Goal: Task Accomplishment & Management: Use online tool/utility

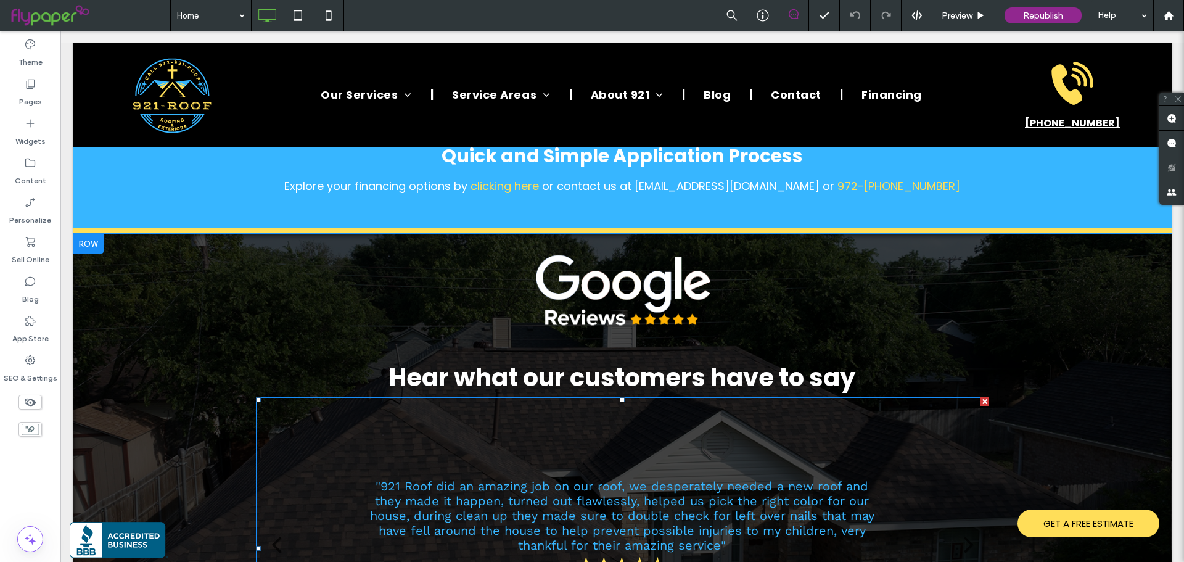
scroll to position [3762, 0]
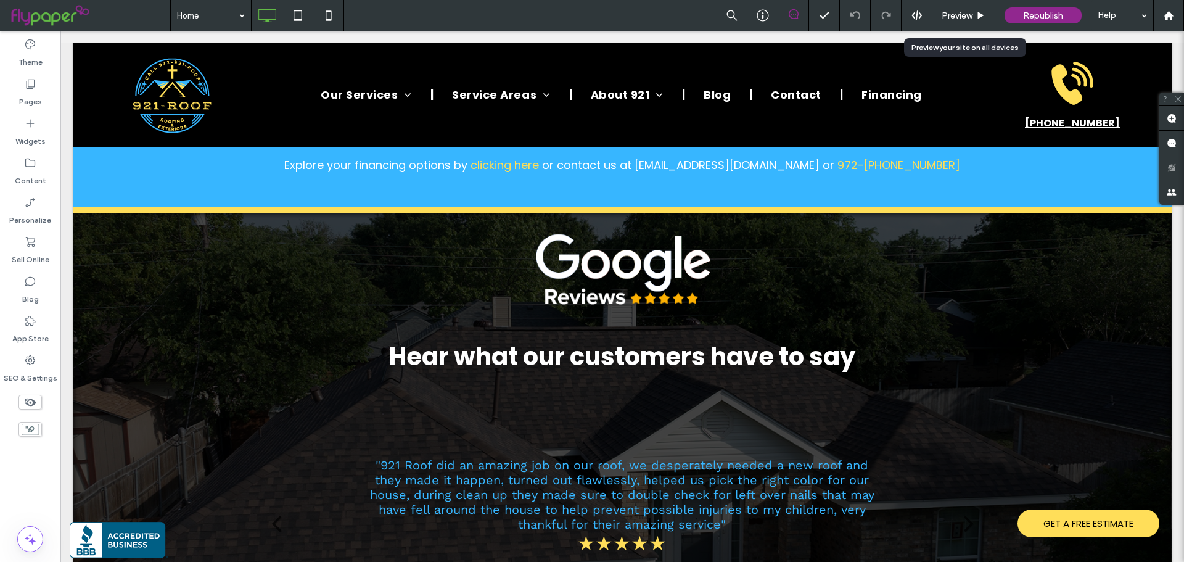
click at [972, 18] on span "Preview" at bounding box center [957, 15] width 31 height 10
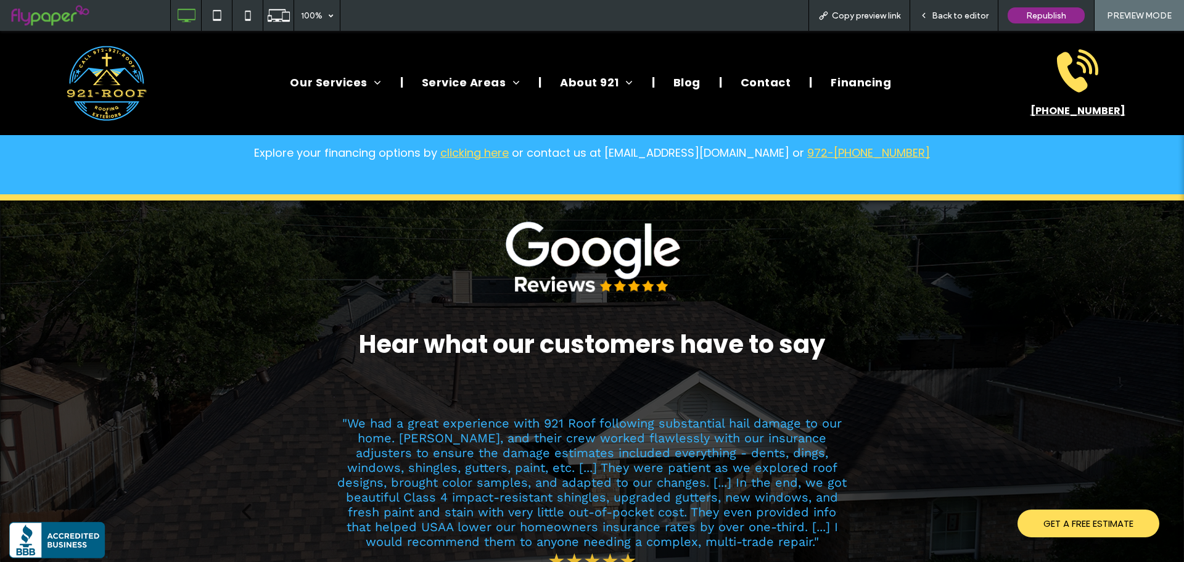
click at [963, 11] on span "Back to editor" at bounding box center [960, 15] width 57 height 10
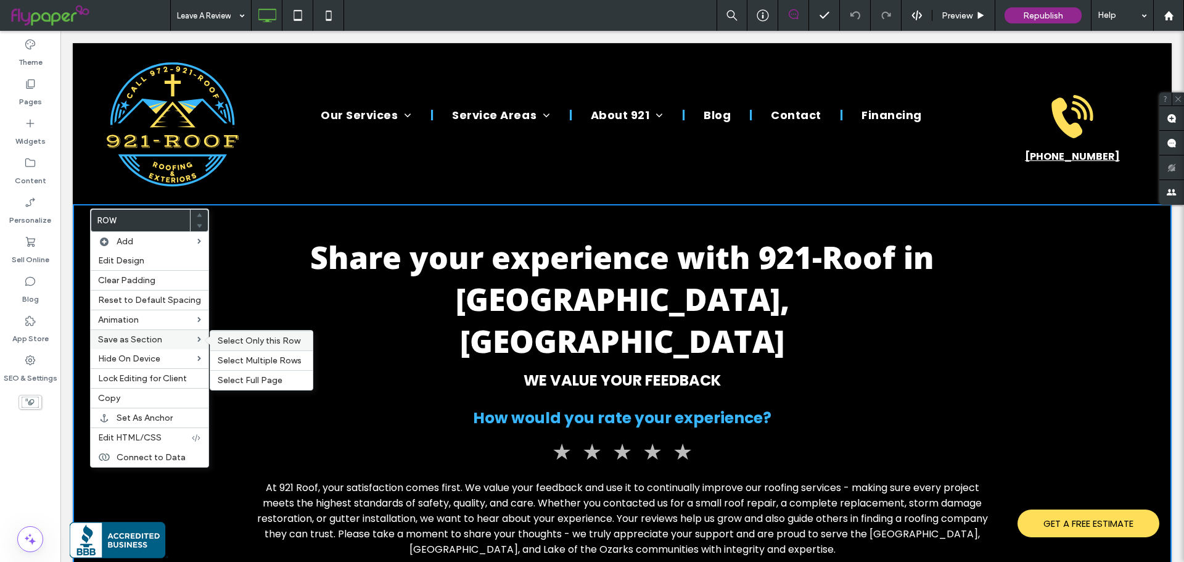
click at [263, 347] on div "Select Only this Row" at bounding box center [261, 341] width 102 height 20
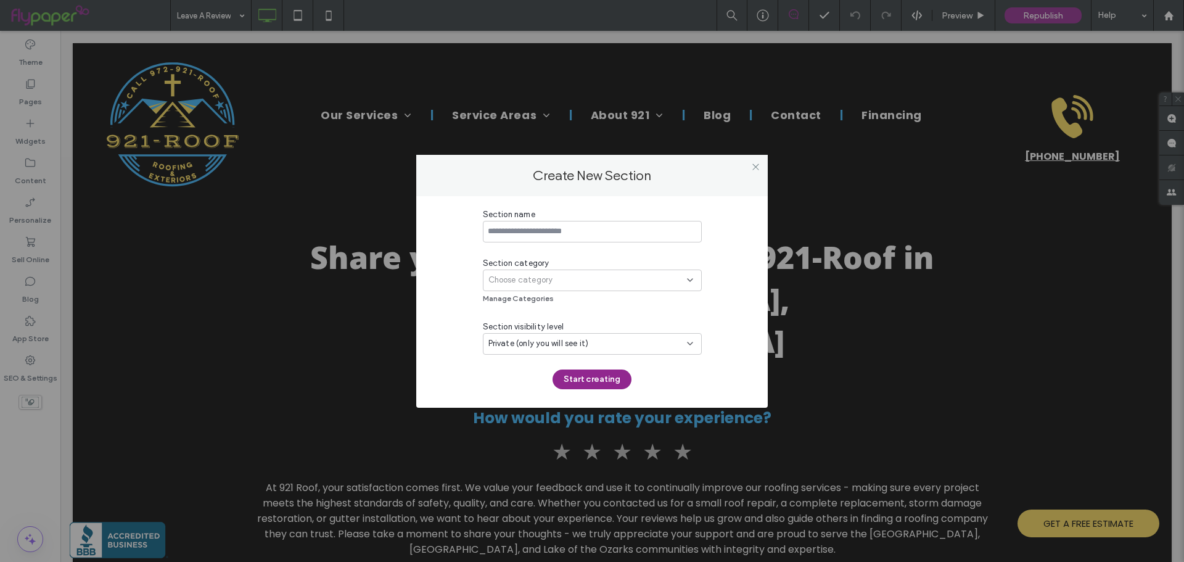
click at [546, 220] on div "Section name" at bounding box center [592, 214] width 219 height 12
click at [550, 222] on input at bounding box center [592, 232] width 219 height 22
type input "********"
click at [578, 281] on div "Choose category" at bounding box center [587, 280] width 199 height 12
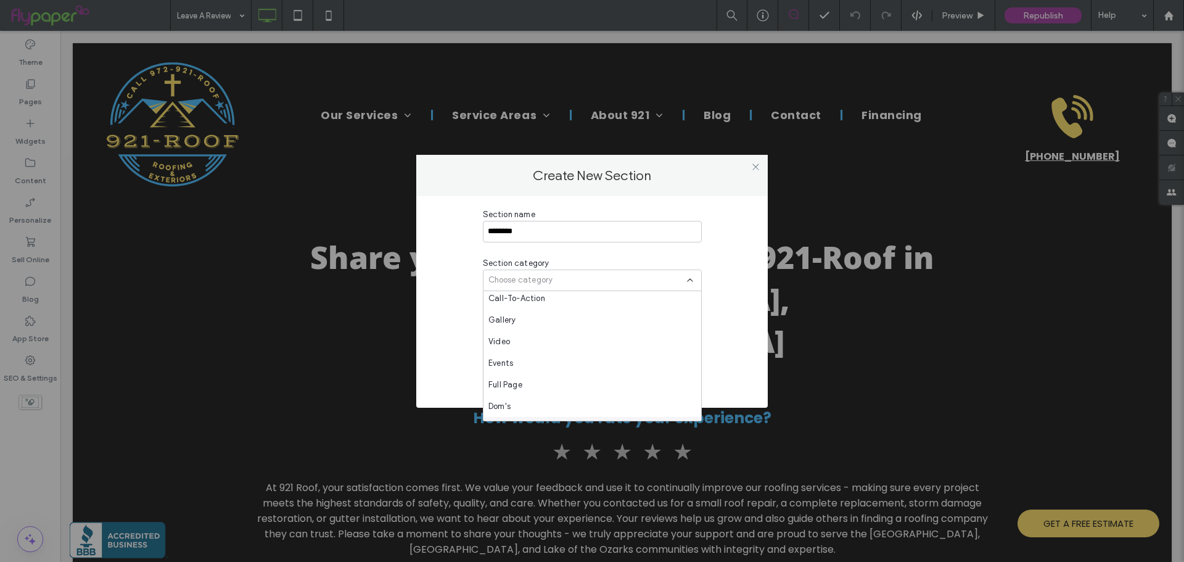
scroll to position [389, 0]
click at [513, 389] on span "[PERSON_NAME]" at bounding box center [520, 388] width 64 height 12
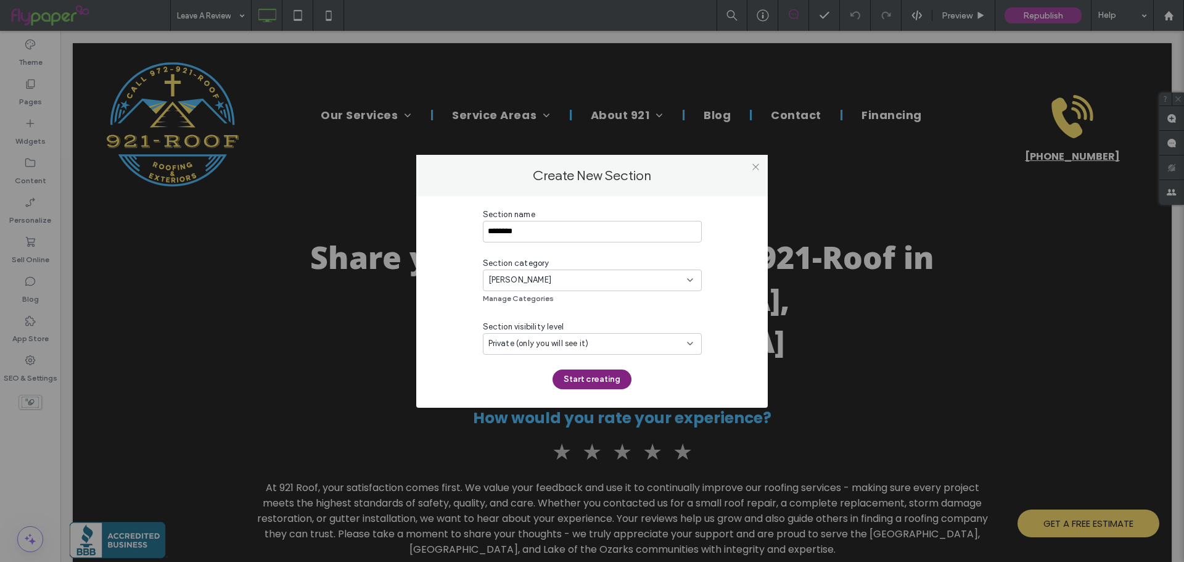
click at [602, 384] on button "Start creating" at bounding box center [592, 379] width 79 height 20
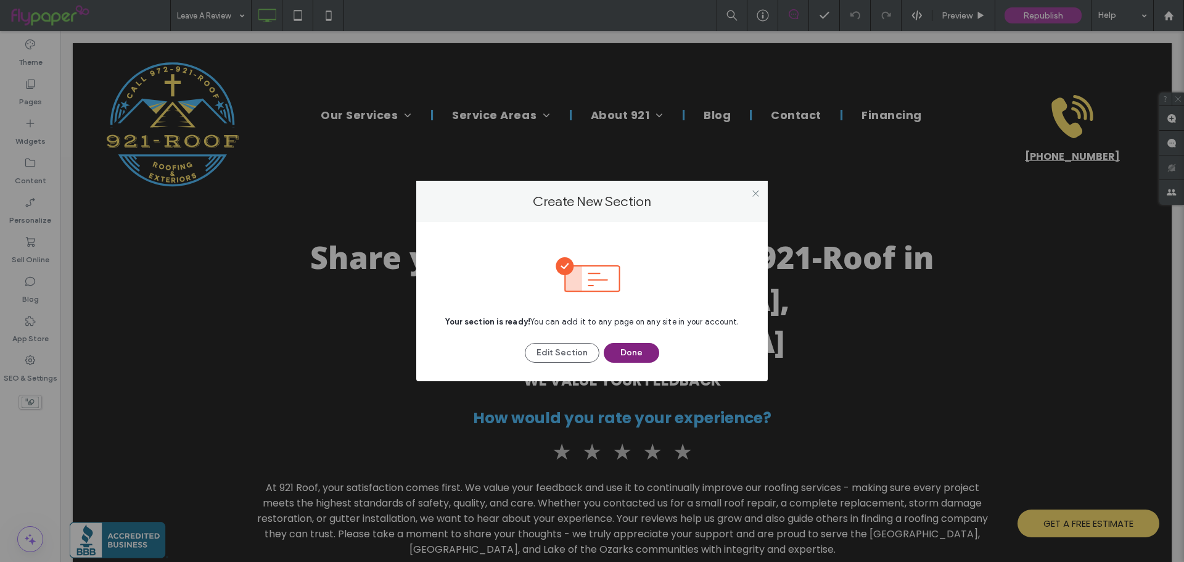
click at [627, 354] on button "Done" at bounding box center [632, 353] width 56 height 20
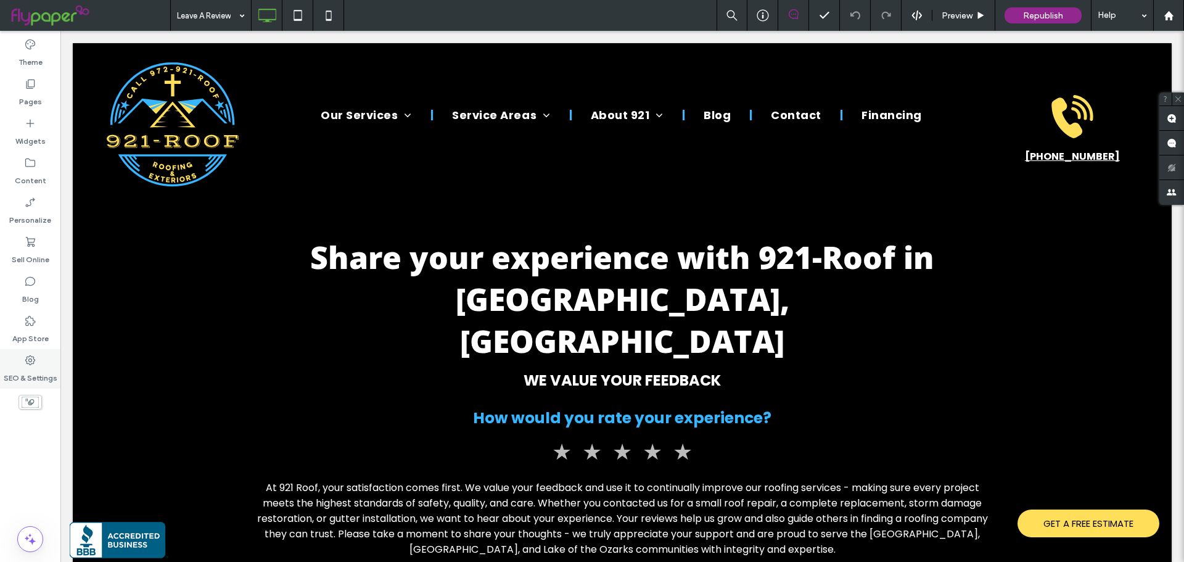
click at [24, 366] on icon at bounding box center [30, 360] width 12 height 12
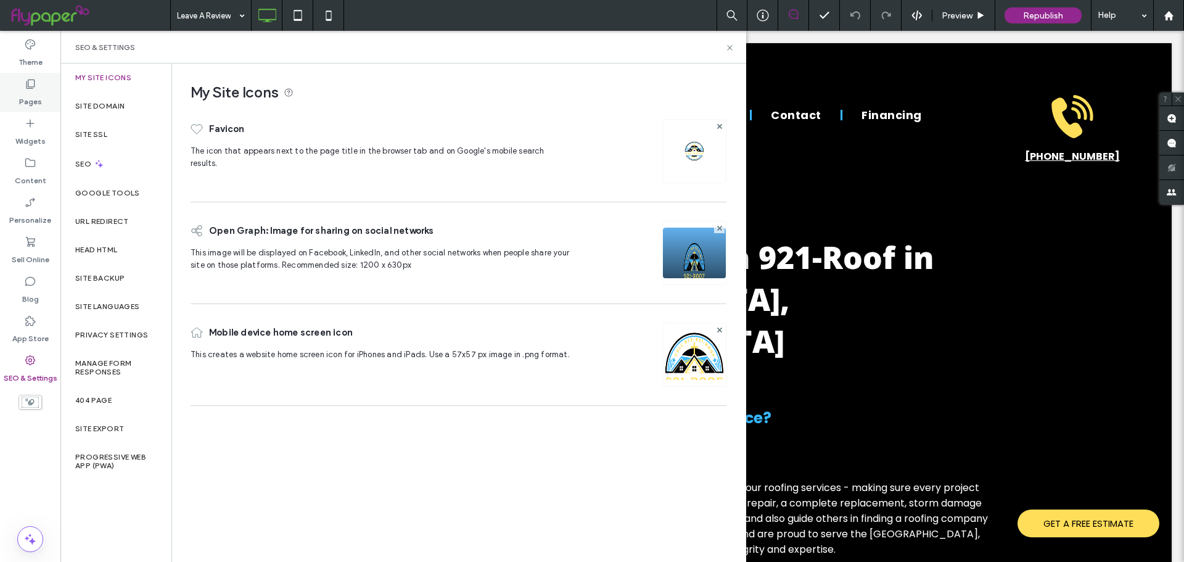
click at [43, 108] on div "Pages" at bounding box center [30, 92] width 60 height 39
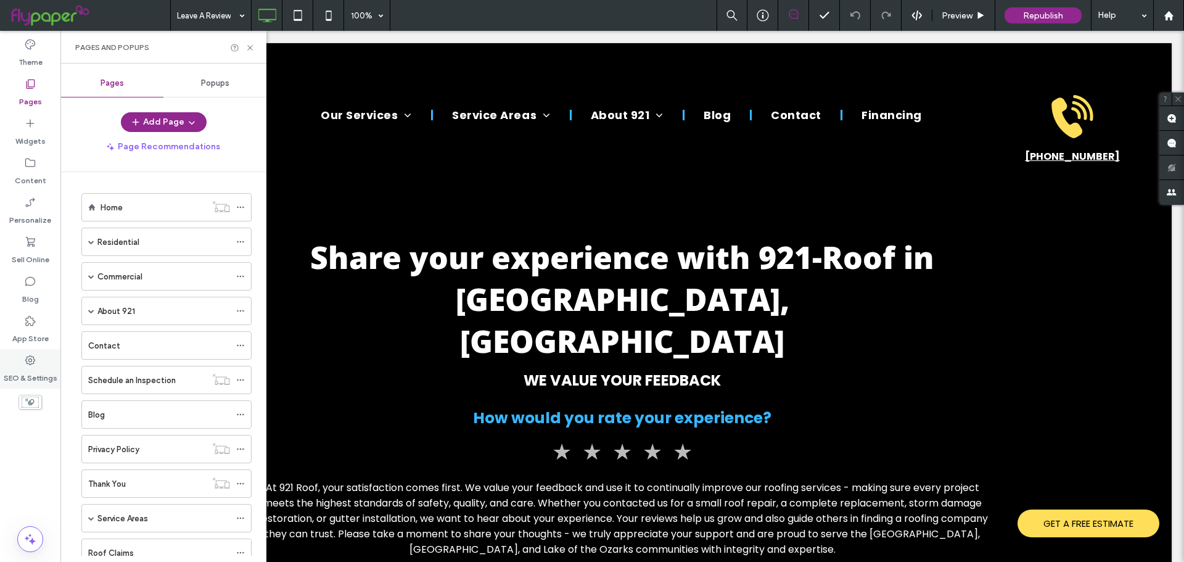
click at [39, 377] on label "SEO & Settings" at bounding box center [31, 374] width 54 height 17
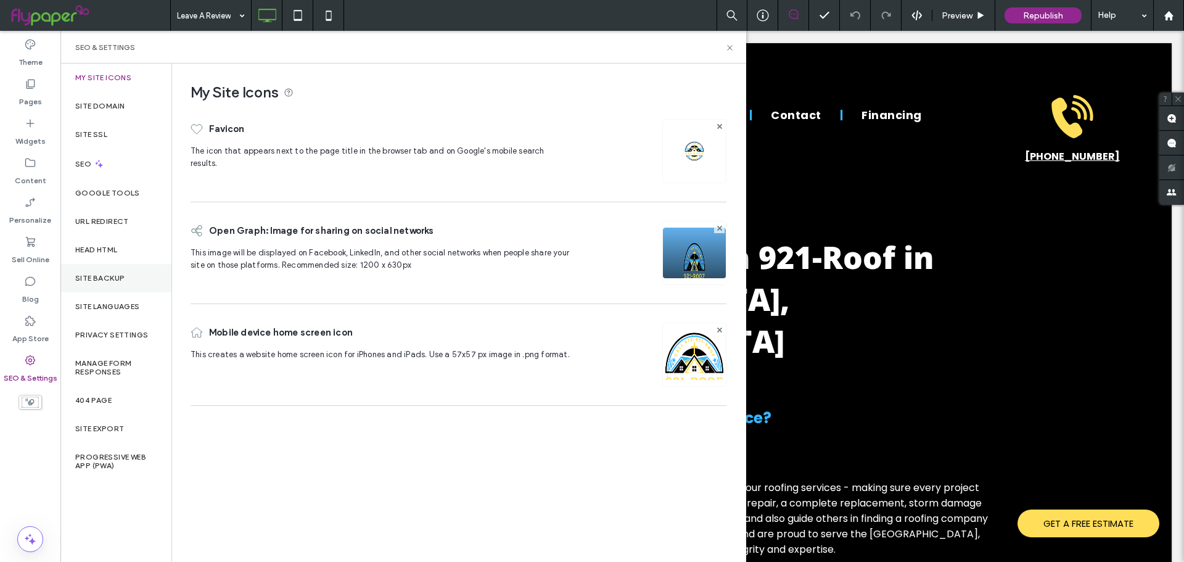
click at [93, 280] on label "Site Backup" at bounding box center [99, 278] width 49 height 9
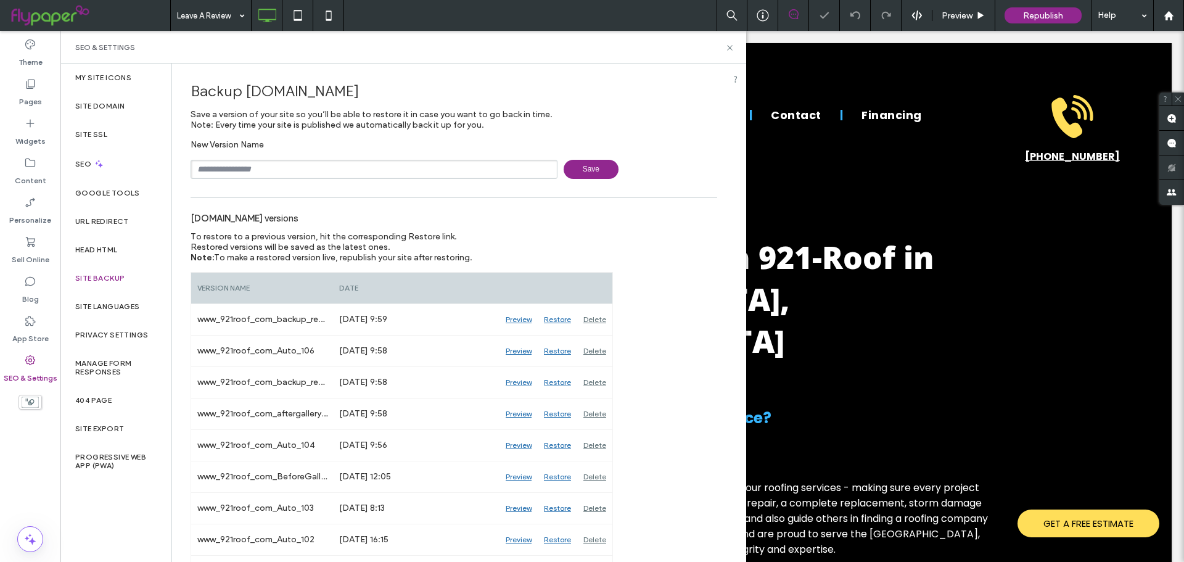
click at [383, 166] on input "text" at bounding box center [374, 169] width 367 height 19
type input "**********"
click at [586, 168] on span "Save" at bounding box center [591, 169] width 55 height 19
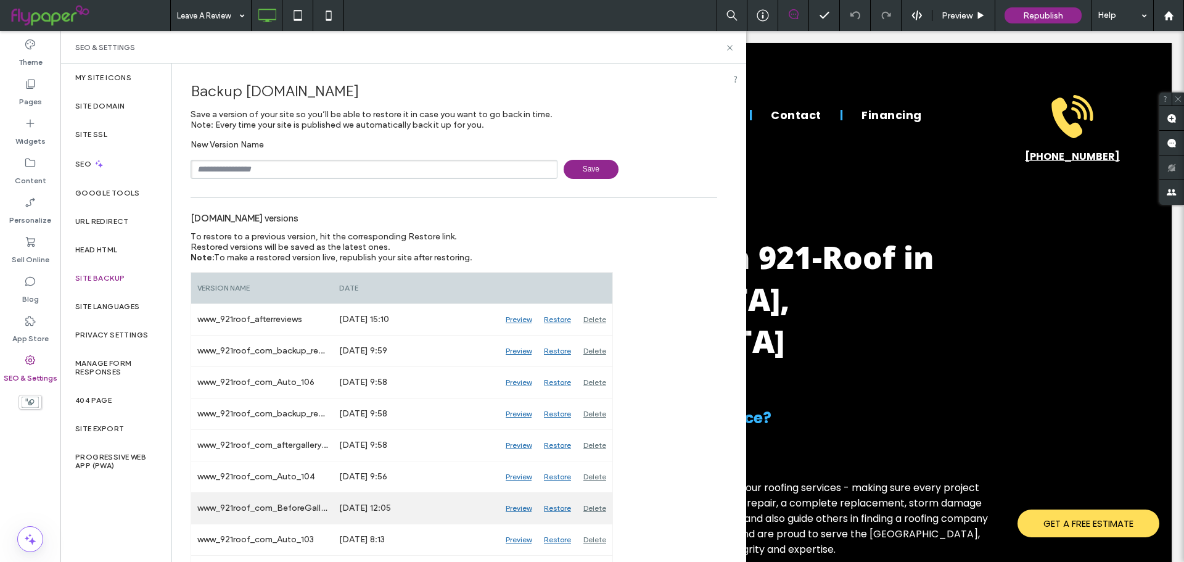
click at [560, 510] on div "Restore" at bounding box center [557, 508] width 39 height 31
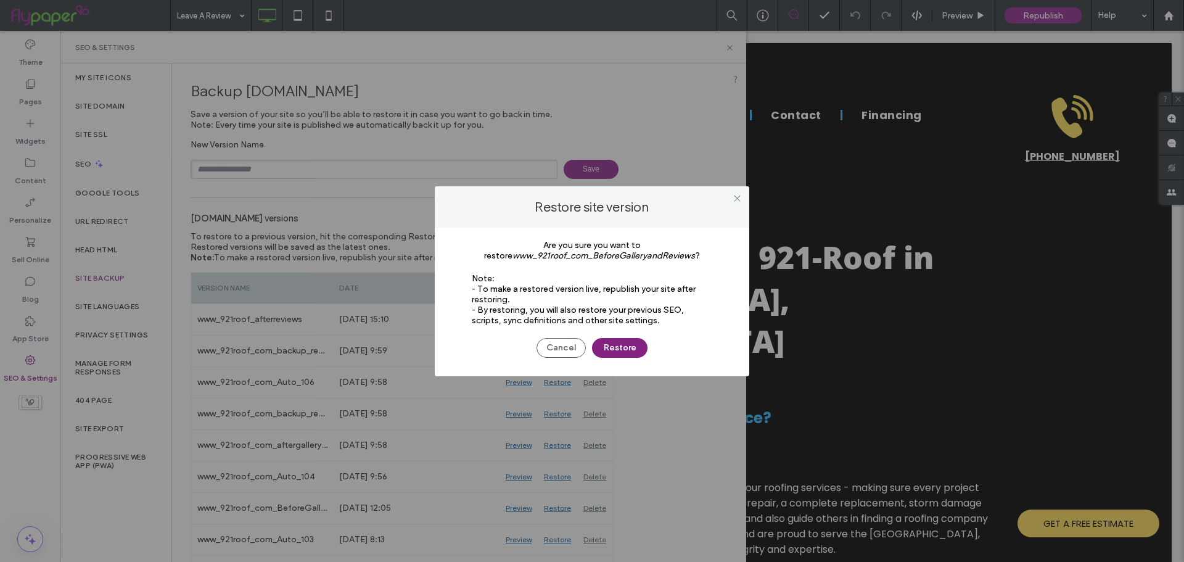
click at [639, 343] on button "Restore" at bounding box center [620, 348] width 56 height 20
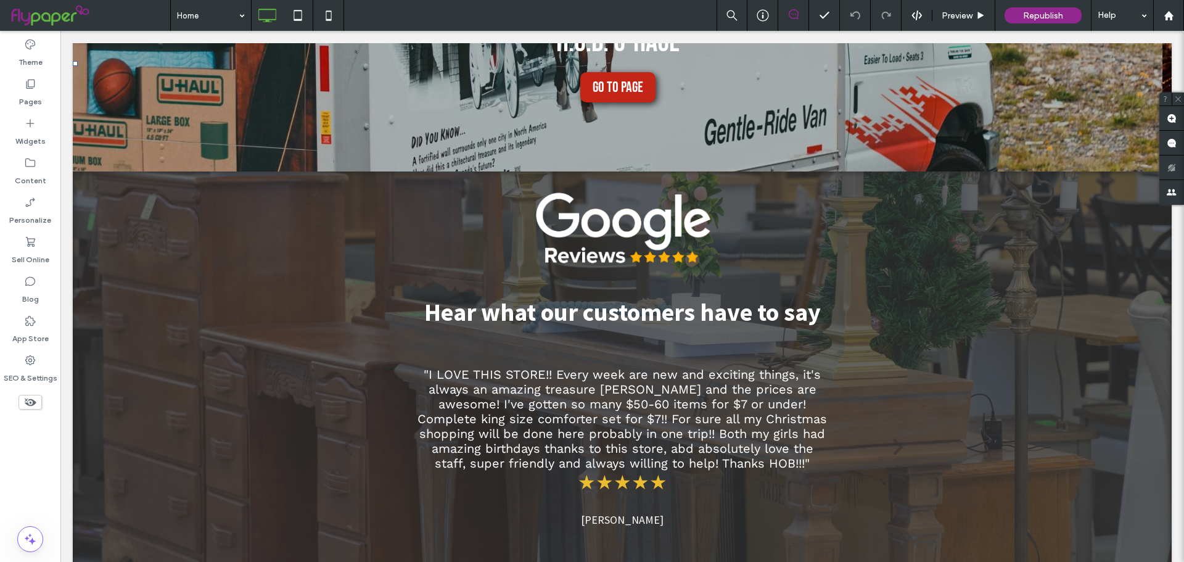
scroll to position [1357, 0]
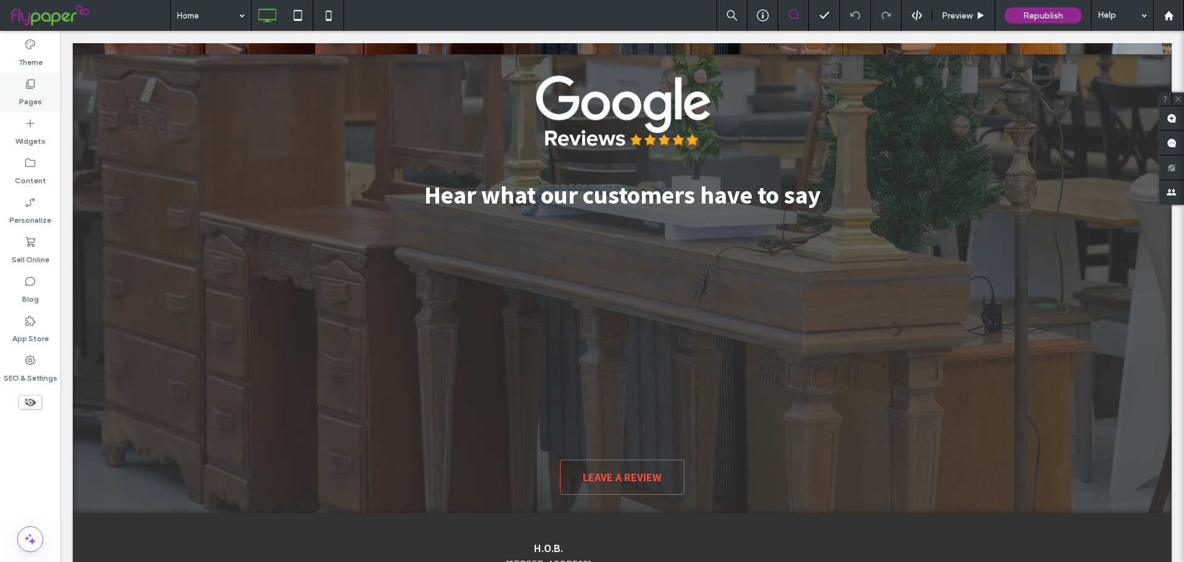
click at [34, 90] on label "Pages" at bounding box center [30, 98] width 23 height 17
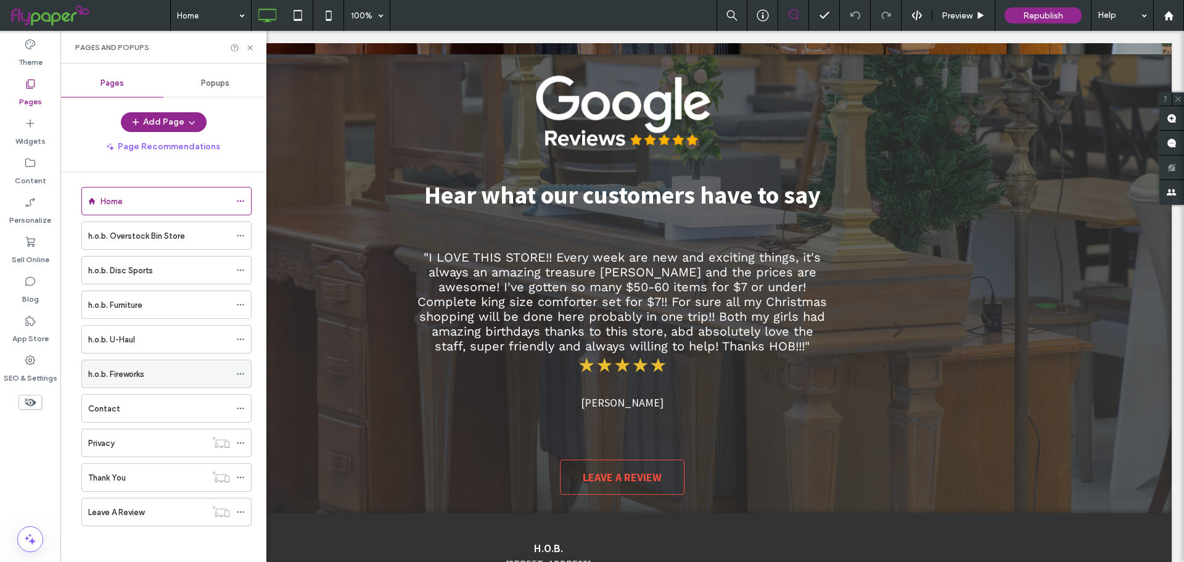
scroll to position [7, 0]
click at [131, 508] on label "Leave A Review" at bounding box center [116, 511] width 56 height 22
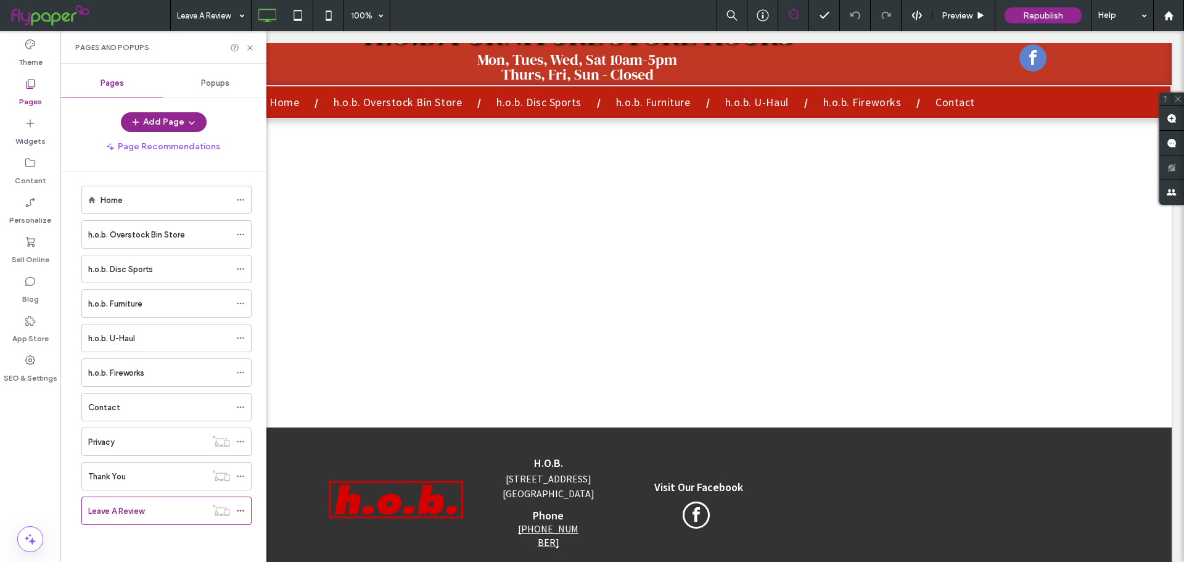
scroll to position [123, 0]
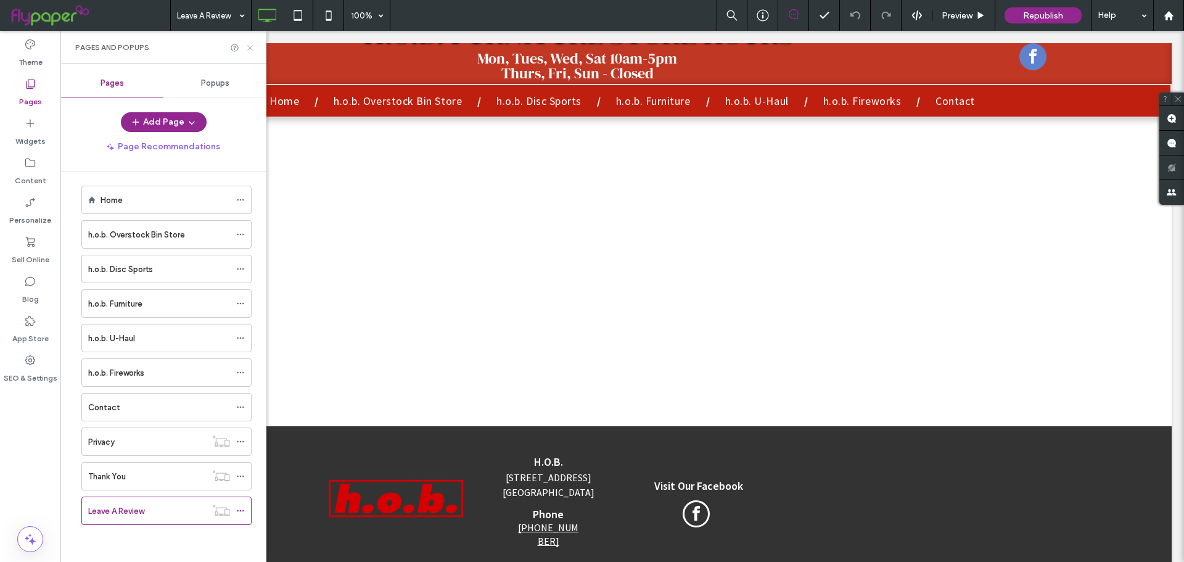
click at [249, 43] on icon at bounding box center [249, 47] width 9 height 9
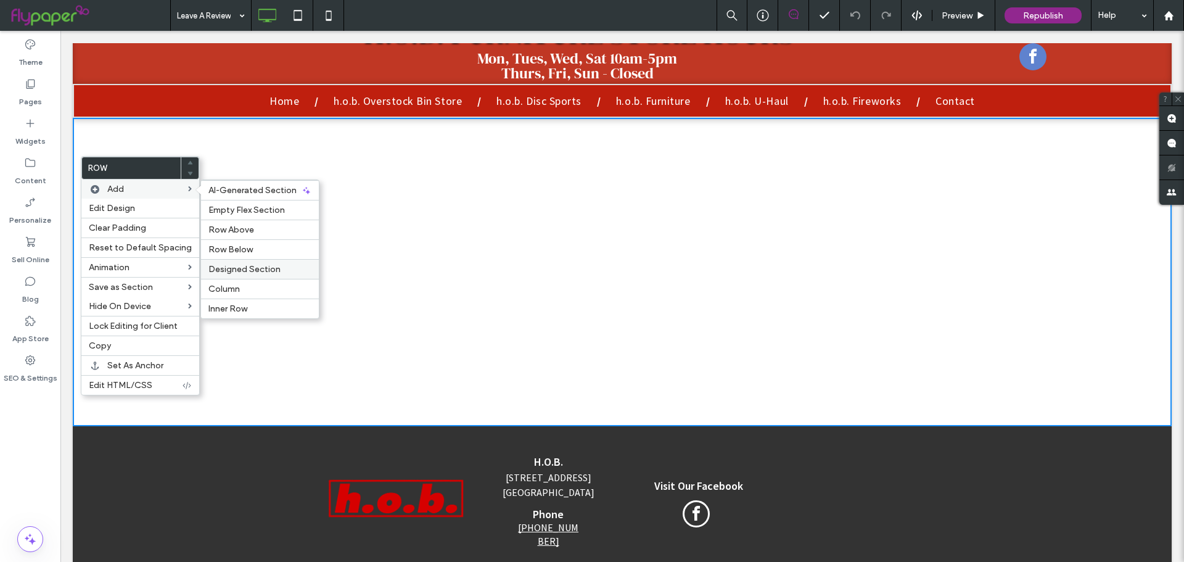
click at [247, 267] on span "Designed Section" at bounding box center [244, 269] width 72 height 10
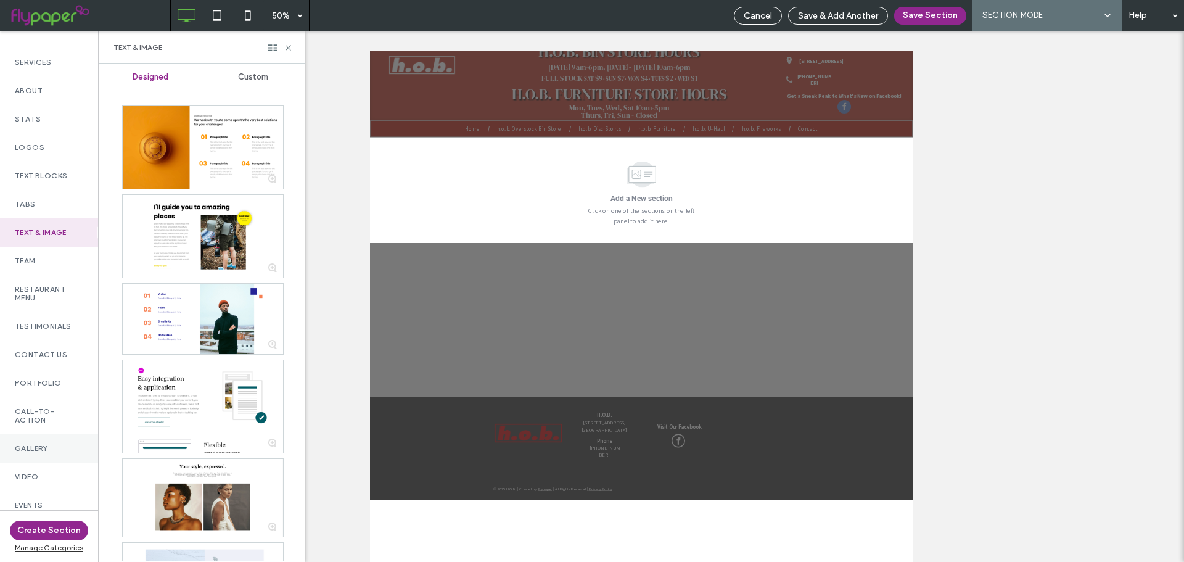
scroll to position [249, 0]
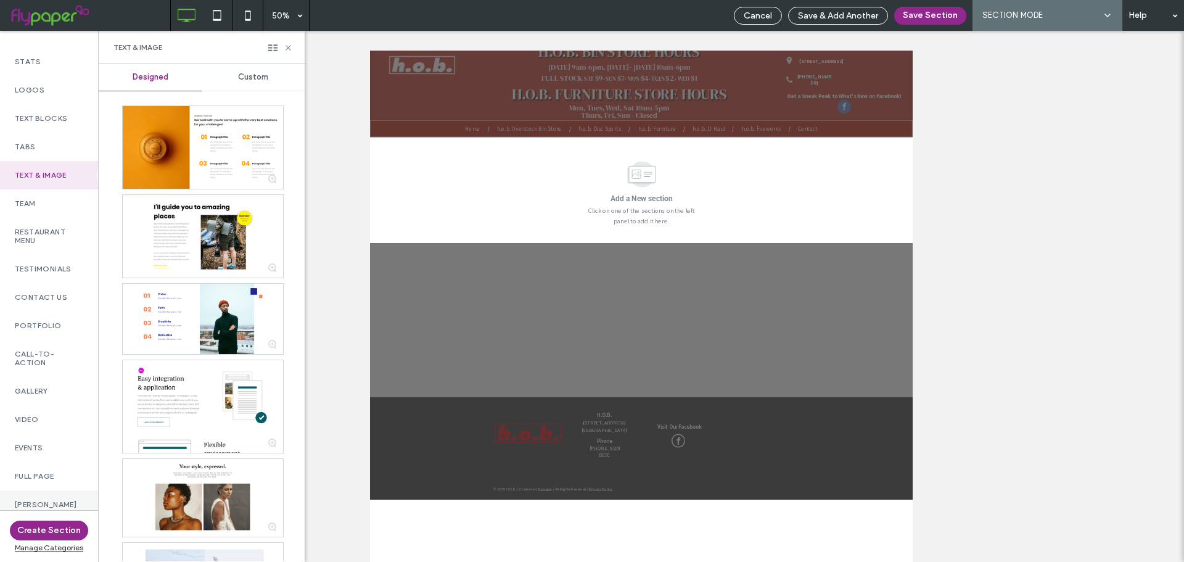
click at [26, 506] on div "[PERSON_NAME]" at bounding box center [49, 504] width 98 height 28
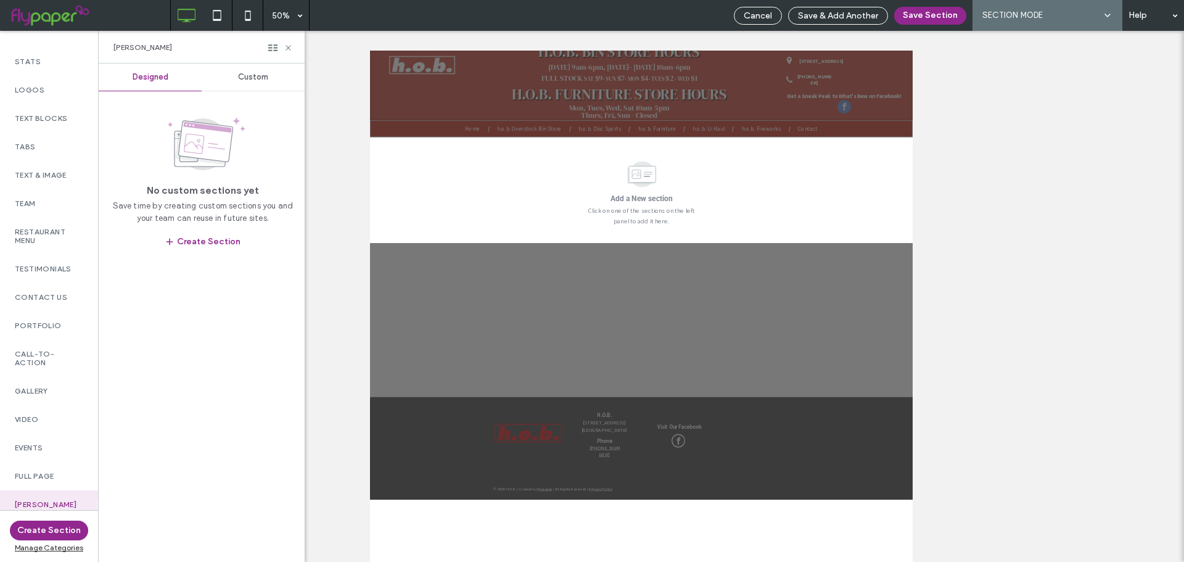
click at [237, 78] on div "Custom" at bounding box center [253, 77] width 103 height 27
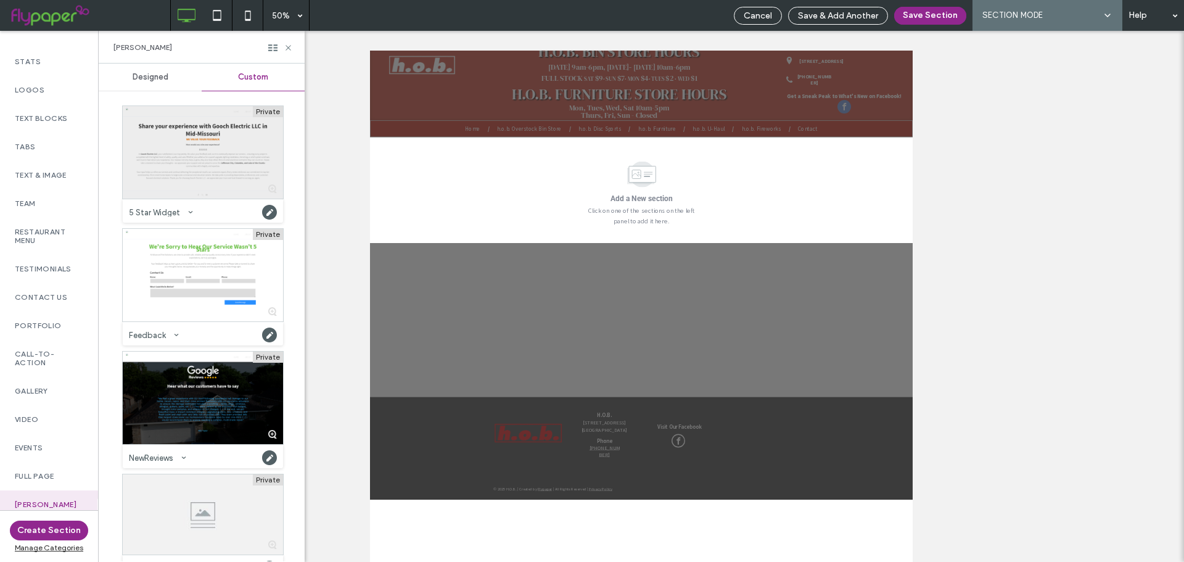
drag, startPoint x: 198, startPoint y: 149, endPoint x: 210, endPoint y: 159, distance: 15.8
click at [210, 159] on div at bounding box center [203, 152] width 160 height 93
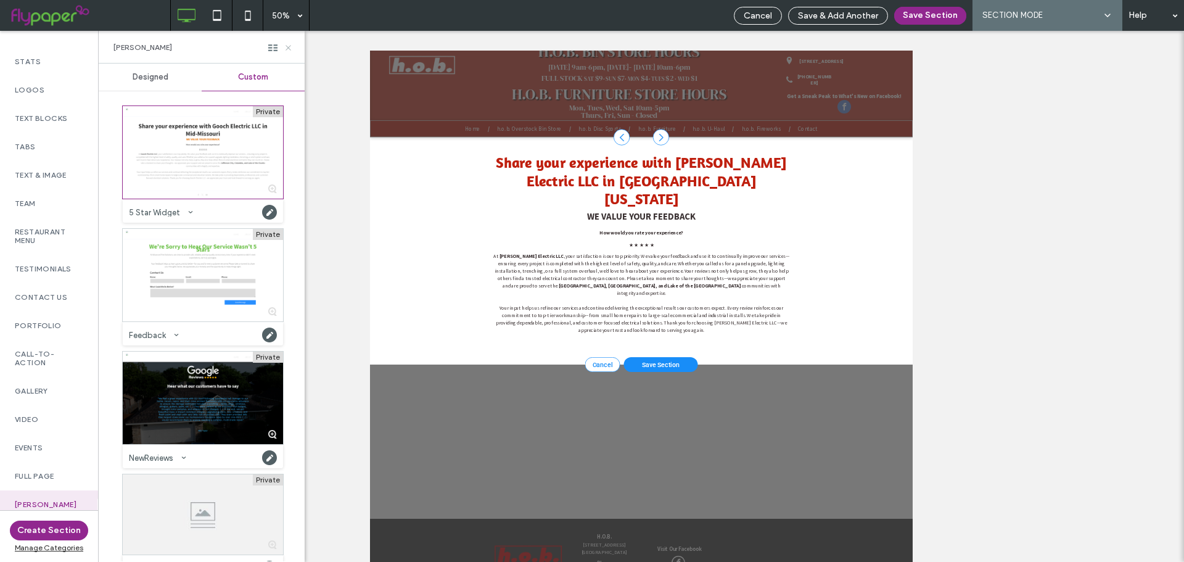
click at [286, 51] on icon at bounding box center [288, 47] width 9 height 9
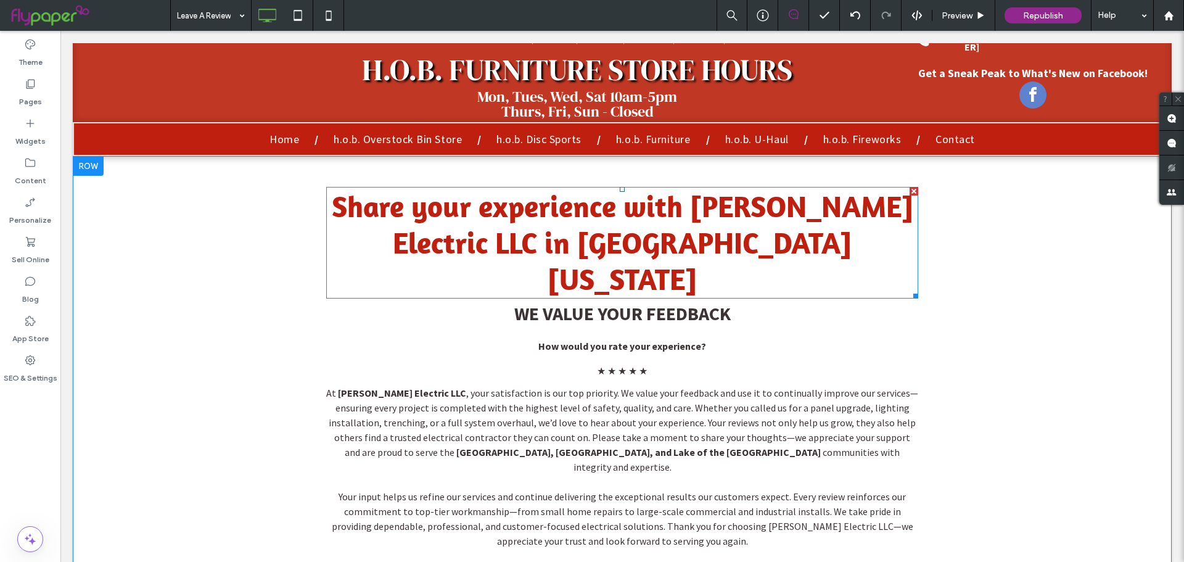
click at [602, 245] on span "Share your experience with Gooch Electric LLC in Mid-Missouri" at bounding box center [623, 242] width 582 height 109
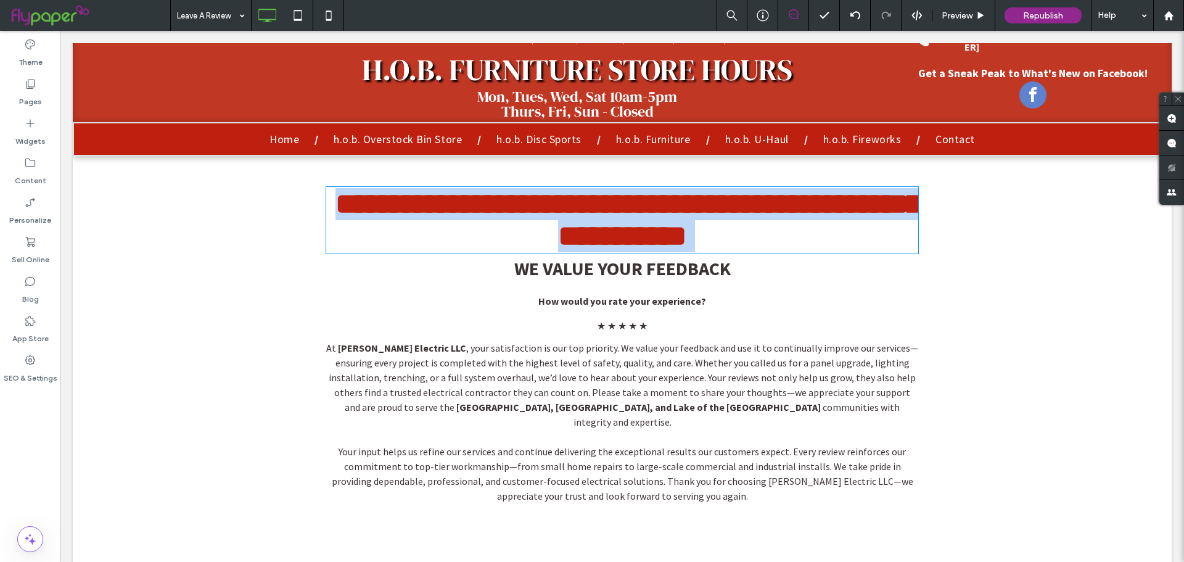
type input "********"
type input "**"
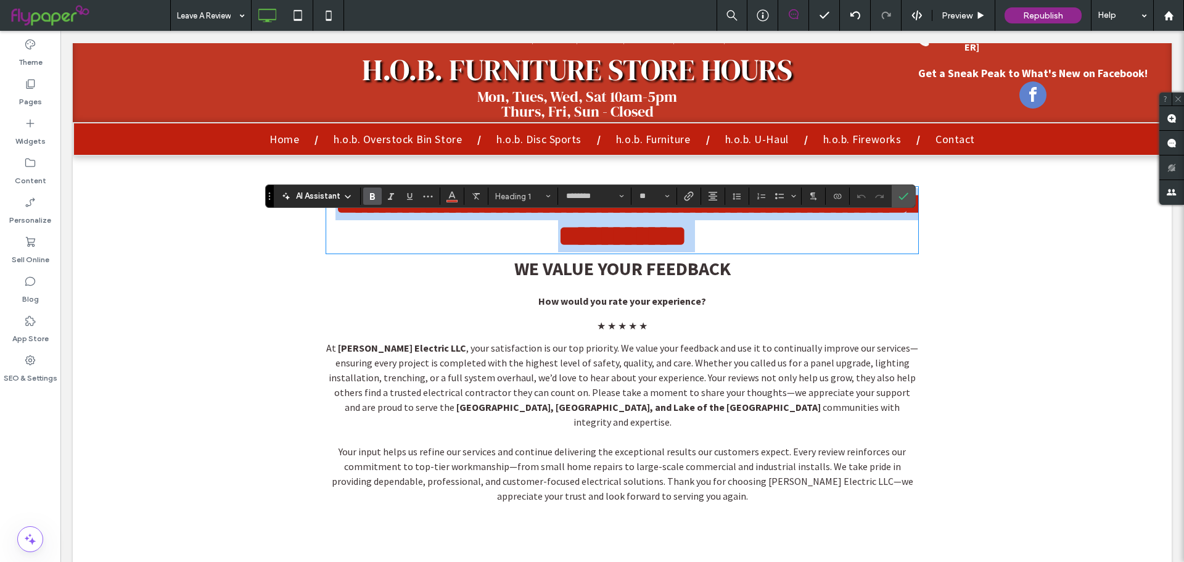
click at [689, 239] on span "**********" at bounding box center [628, 219] width 586 height 61
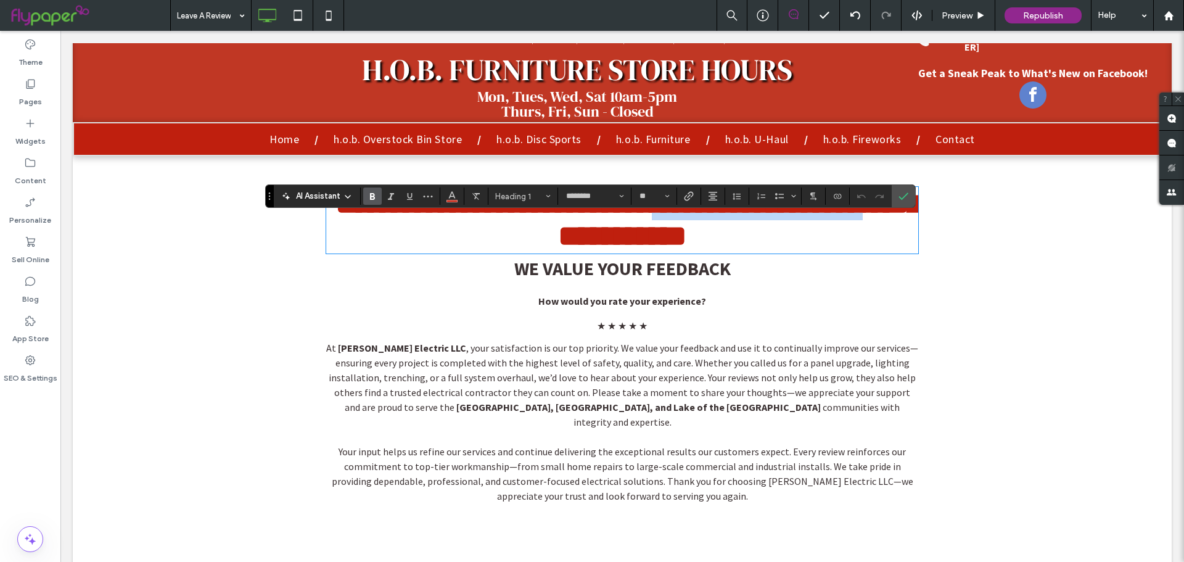
drag, startPoint x: 686, startPoint y: 232, endPoint x: 902, endPoint y: 237, distance: 215.9
click at [909, 237] on span "**********" at bounding box center [628, 219] width 586 height 61
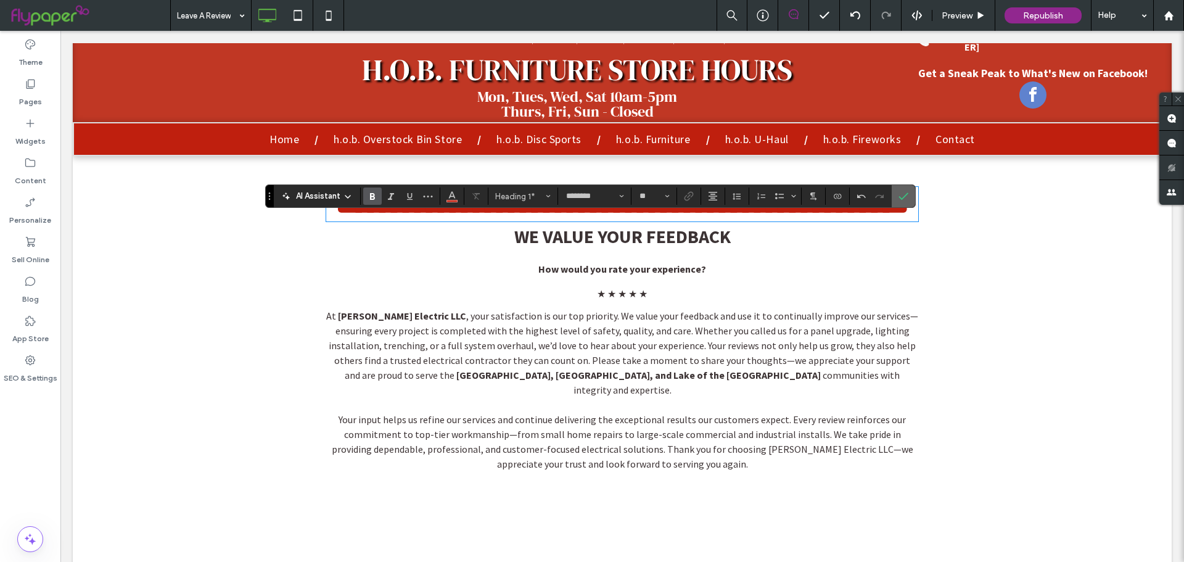
click at [903, 193] on icon "Confirm" at bounding box center [904, 196] width 10 height 10
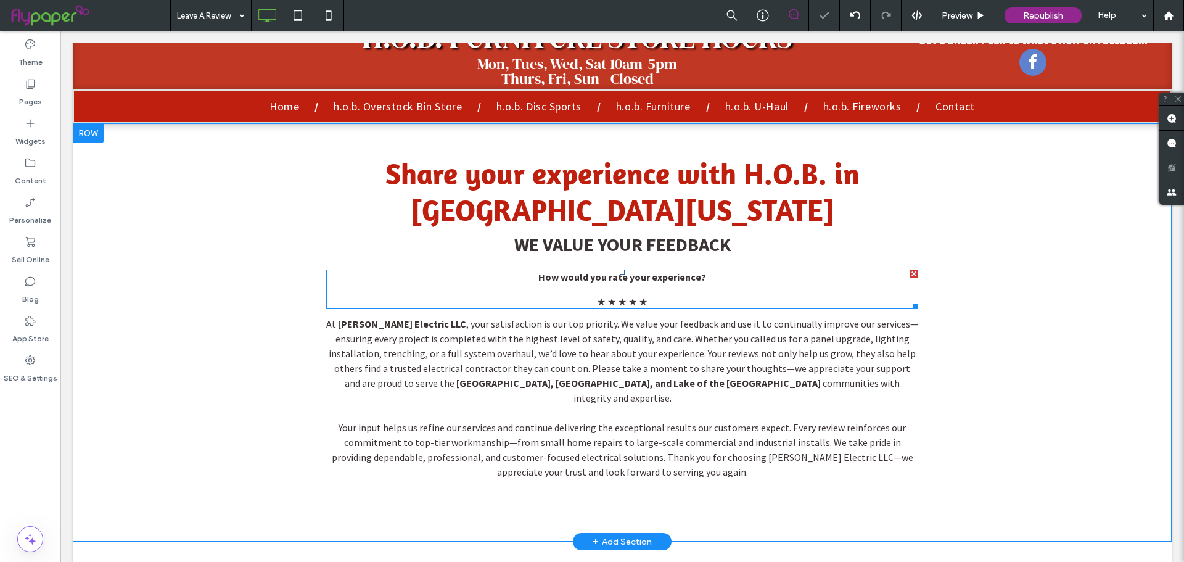
scroll to position [147, 0]
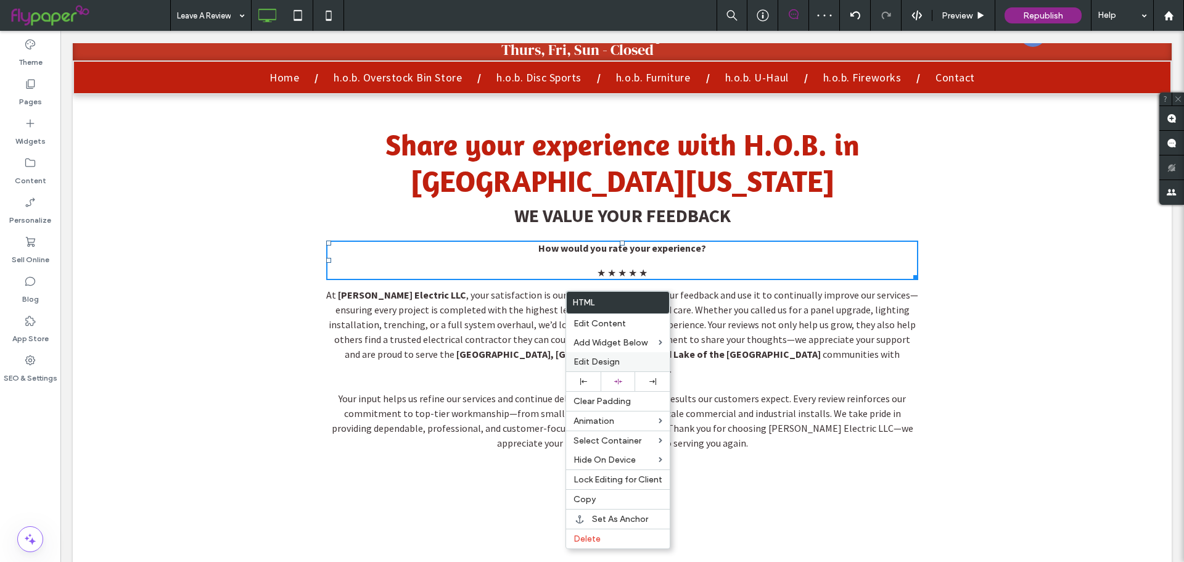
click at [587, 357] on span "Edit Design" at bounding box center [597, 361] width 46 height 10
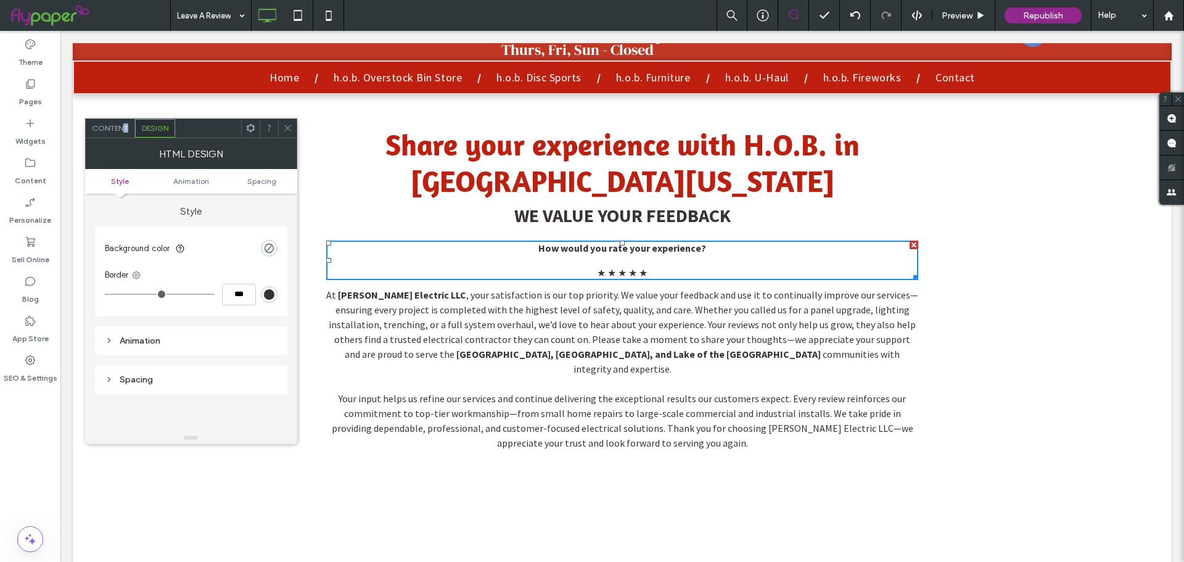
click at [125, 131] on span "Content" at bounding box center [110, 127] width 36 height 9
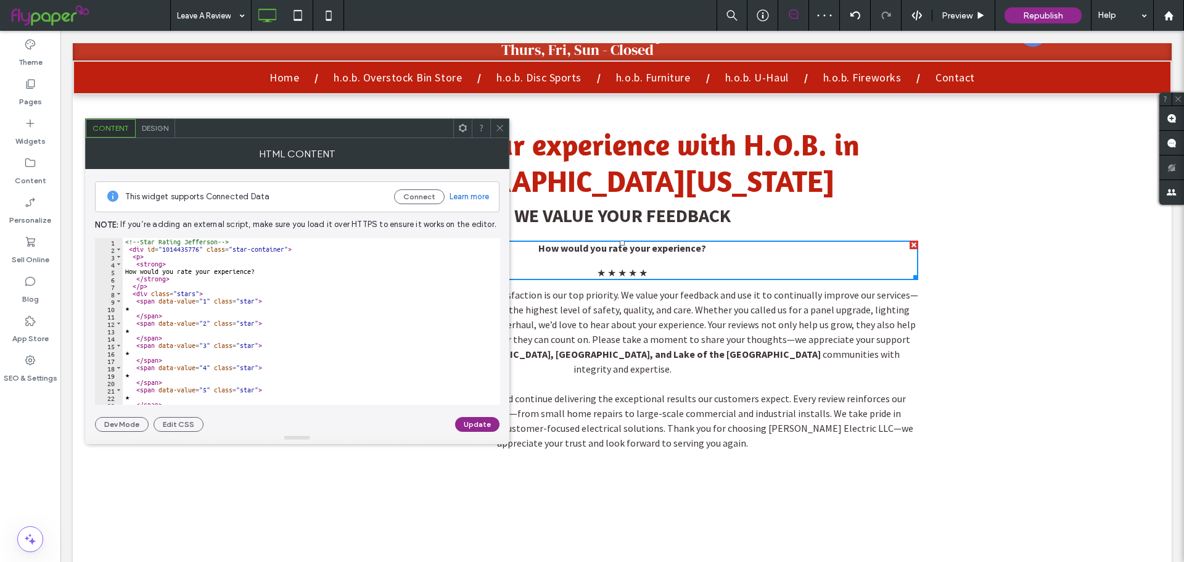
click at [501, 136] on span at bounding box center [499, 128] width 9 height 19
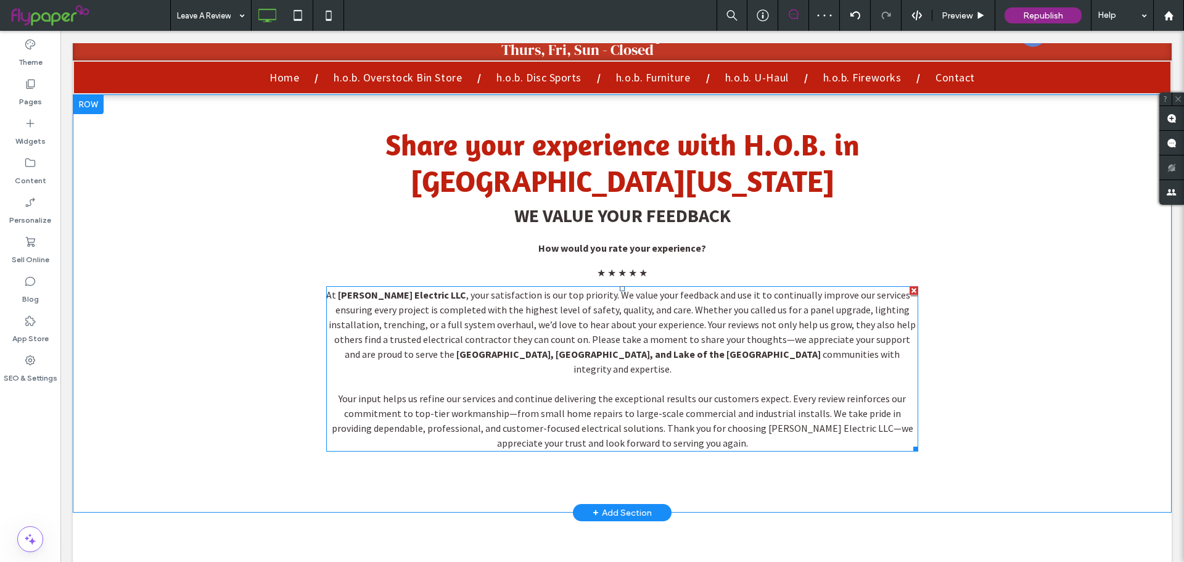
click at [471, 356] on span ", your satisfaction is our top priority. We value your feedback and use it to c…" at bounding box center [624, 325] width 590 height 72
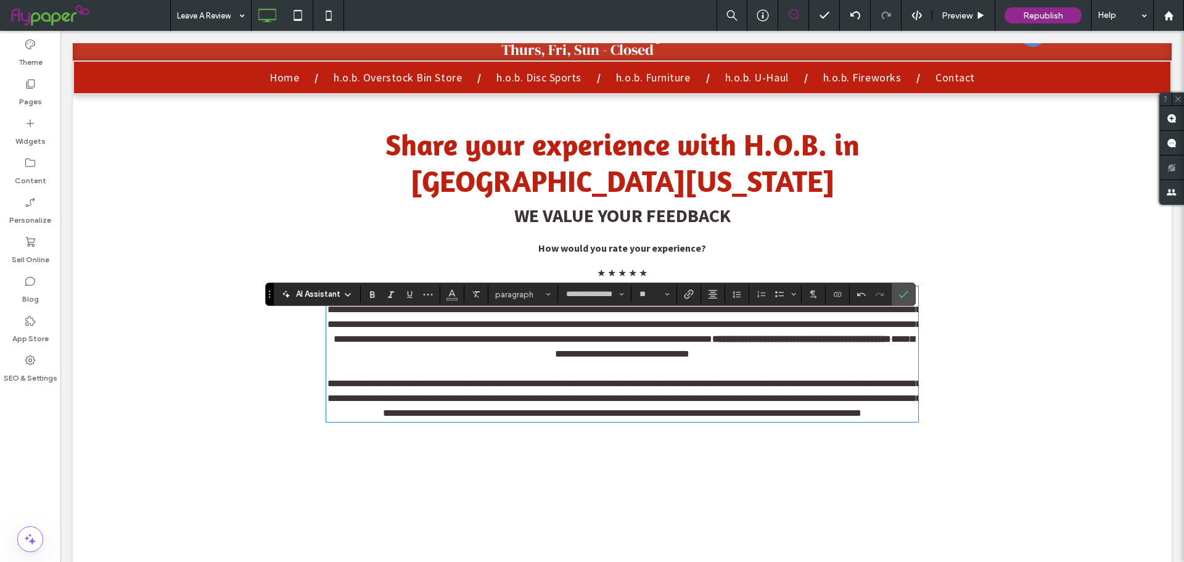
click at [610, 376] on p at bounding box center [622, 368] width 592 height 15
click at [532, 417] on span "**********" at bounding box center [623, 398] width 593 height 39
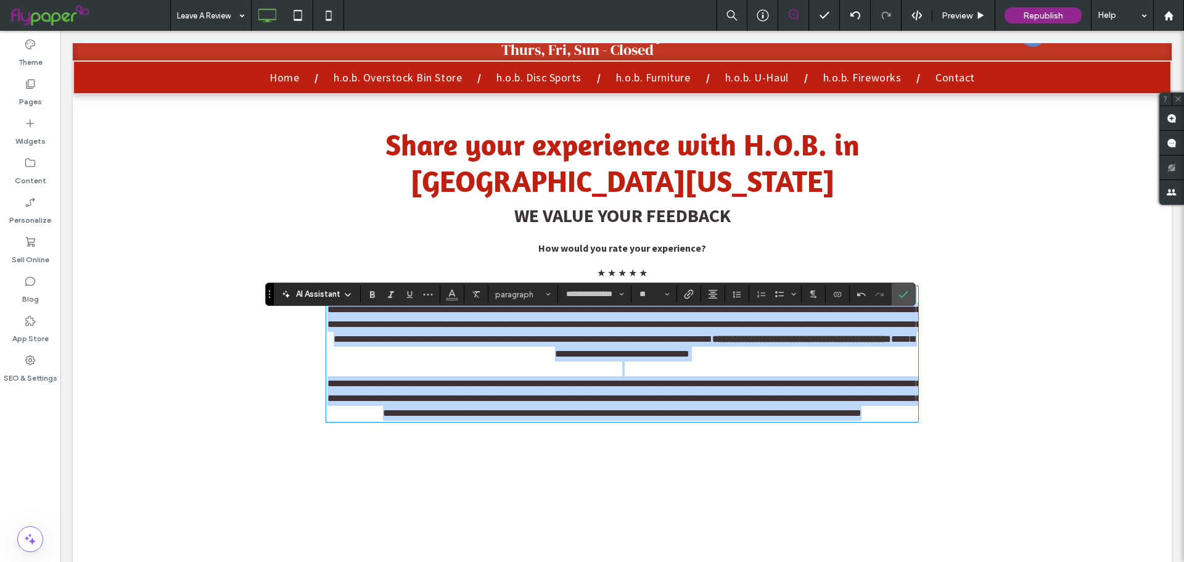
copy div "**********"
click at [495, 343] on span "**********" at bounding box center [623, 317] width 593 height 54
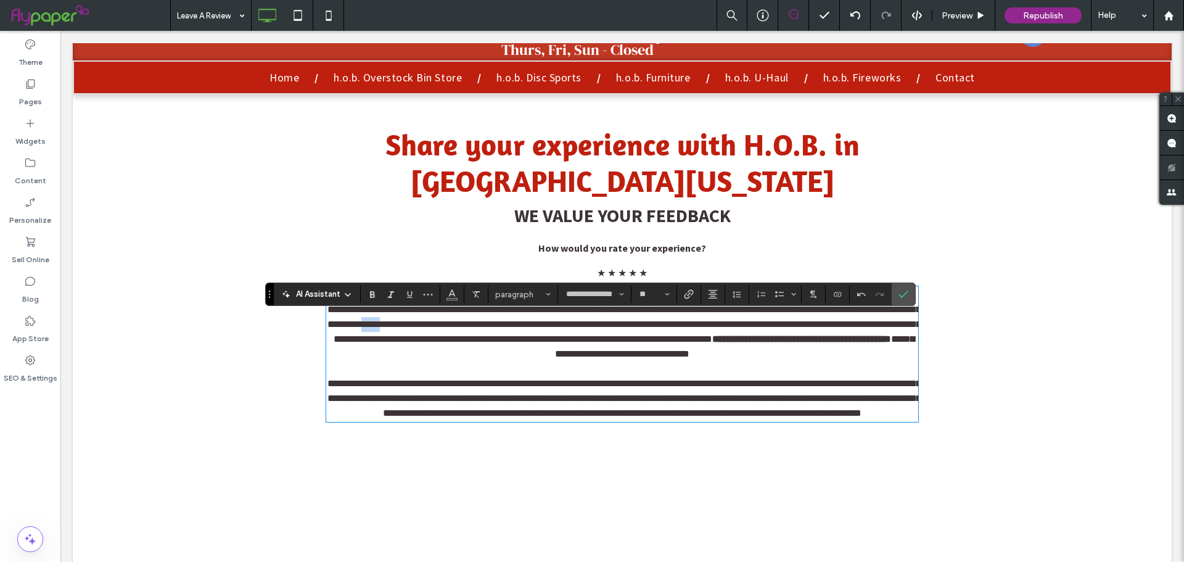
click at [495, 343] on span "**********" at bounding box center [623, 317] width 593 height 54
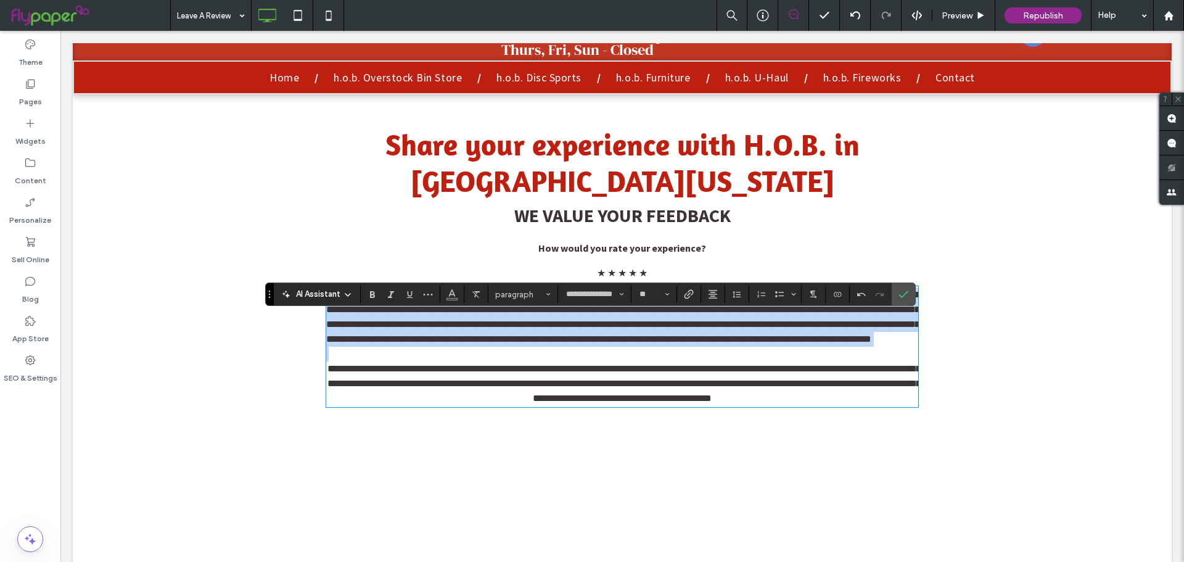
scroll to position [0, 0]
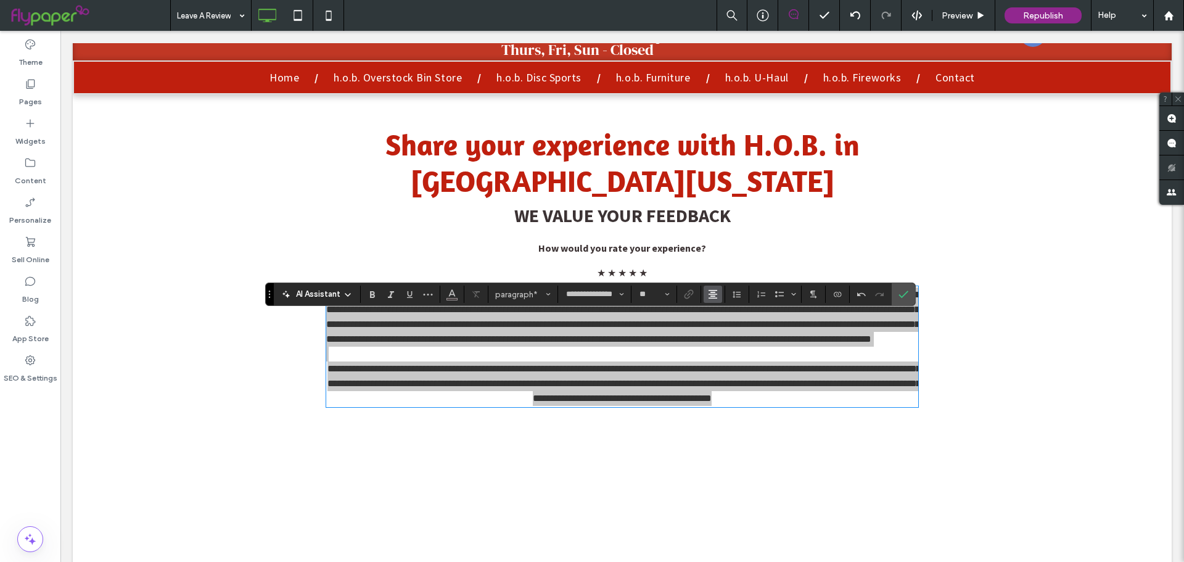
click at [718, 297] on button "Alignment" at bounding box center [713, 294] width 19 height 17
click at [728, 334] on div "ui.textEditor.alignment.center" at bounding box center [725, 332] width 16 height 10
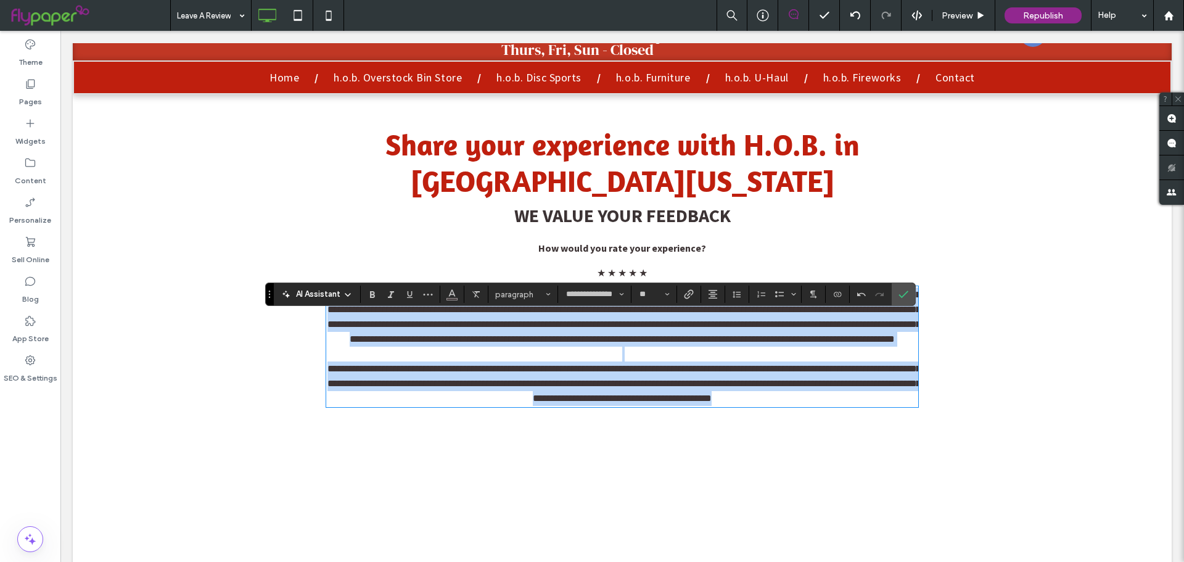
click at [556, 343] on span "**********" at bounding box center [623, 317] width 593 height 54
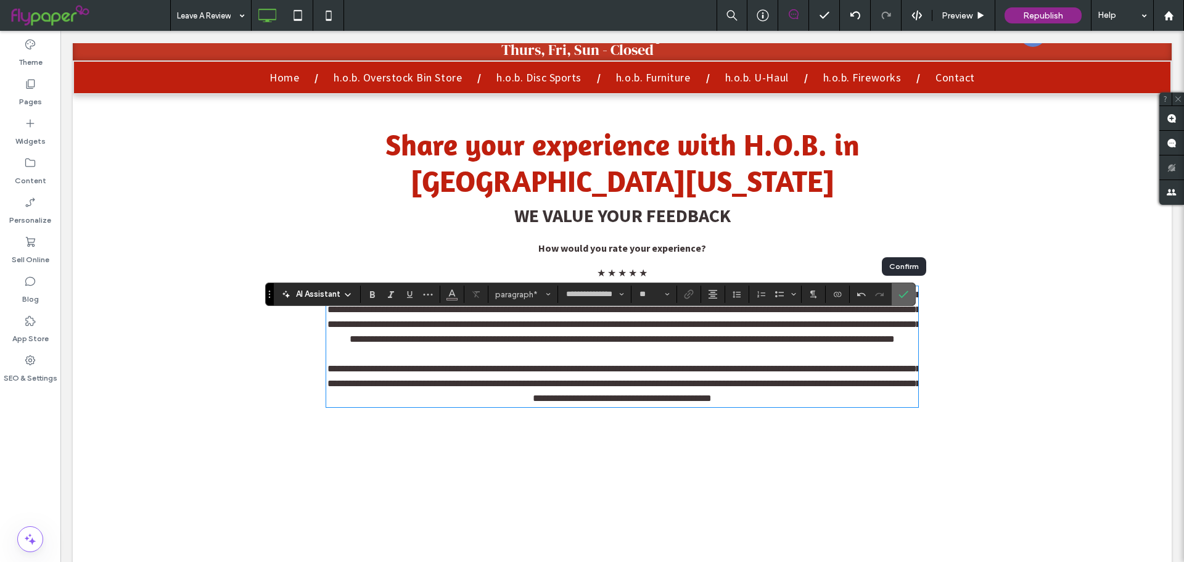
click at [902, 289] on icon "Confirm" at bounding box center [904, 294] width 10 height 10
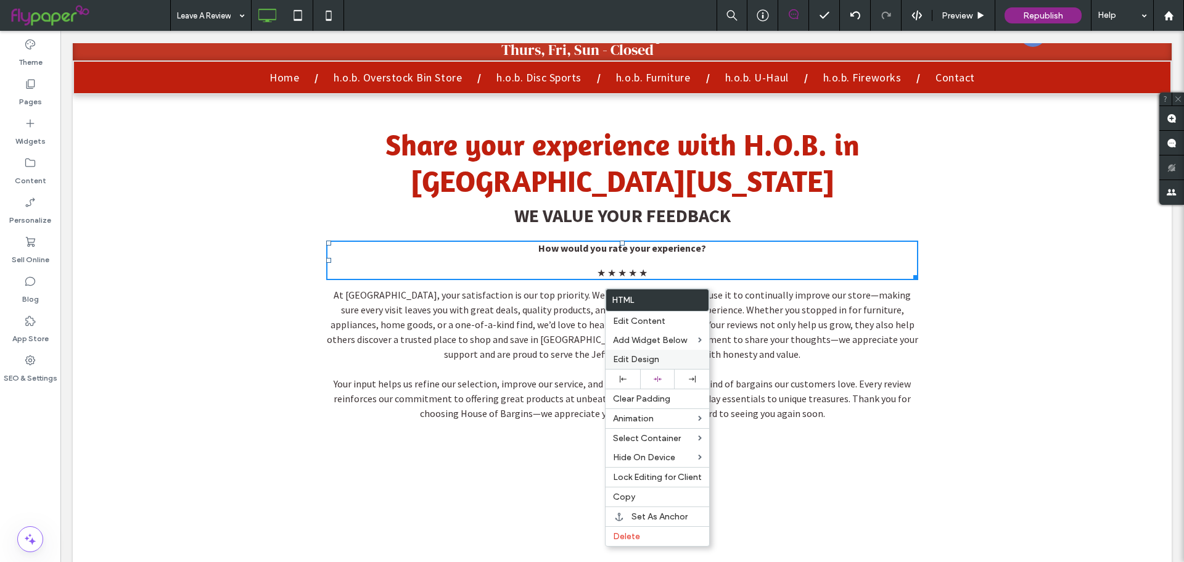
click at [630, 356] on span "Edit Design" at bounding box center [636, 359] width 46 height 10
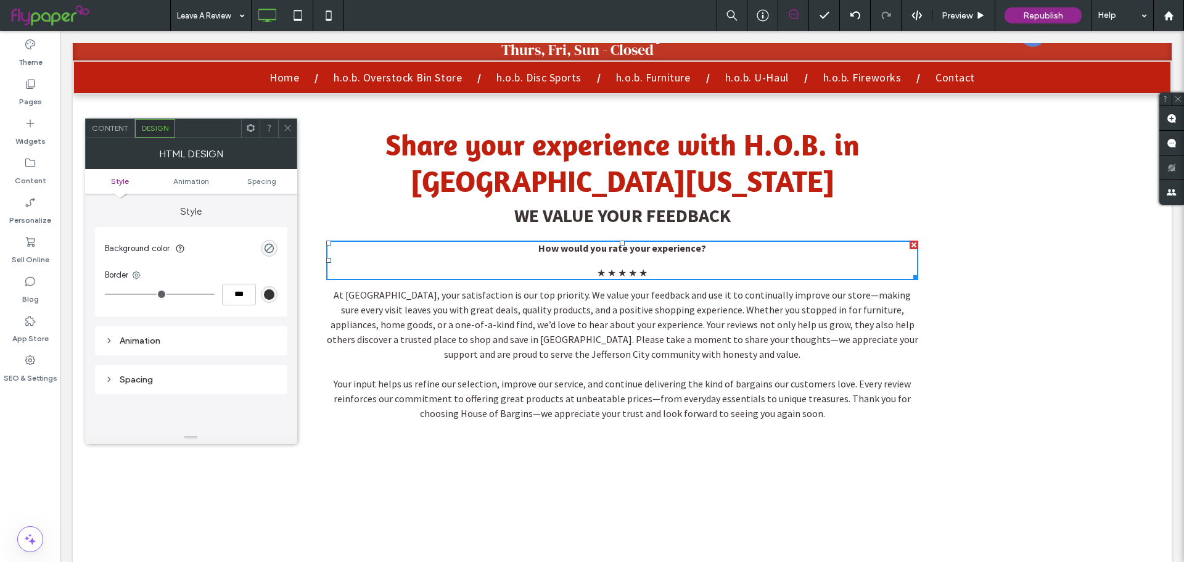
click at [127, 139] on div "HTML Design" at bounding box center [191, 153] width 212 height 31
click at [126, 131] on span "Content" at bounding box center [110, 127] width 36 height 9
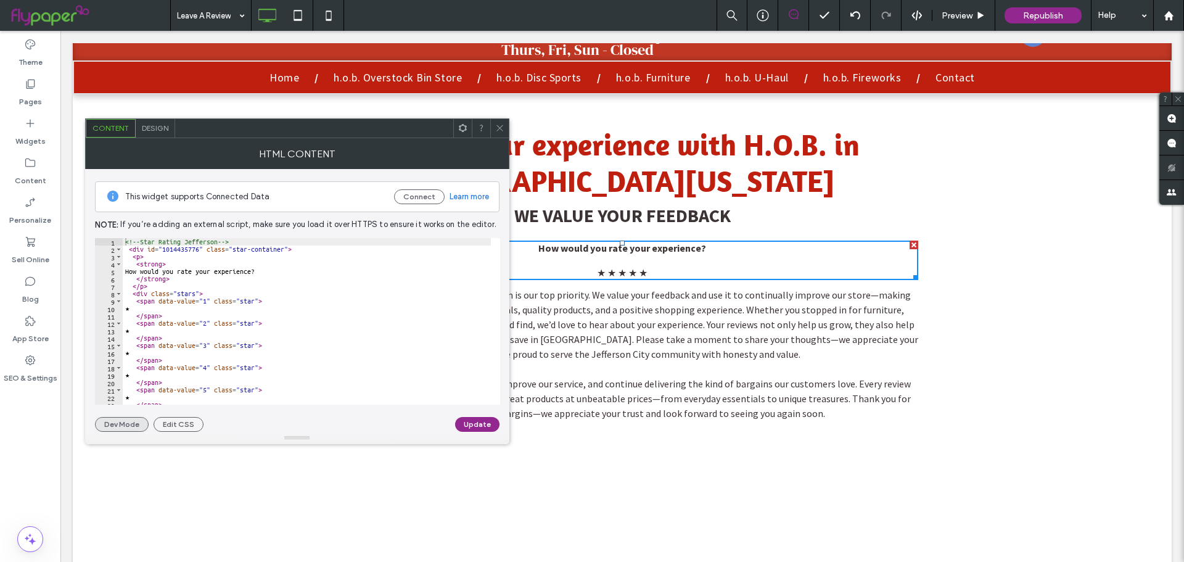
click at [142, 423] on button "Dev Mode" at bounding box center [122, 424] width 54 height 15
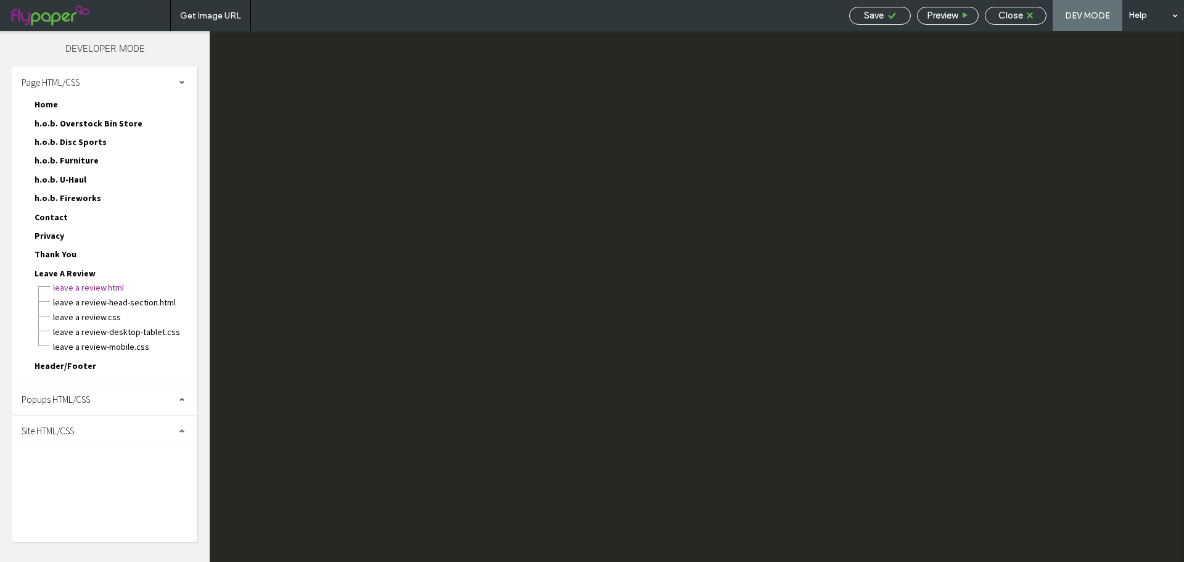
scroll to position [130, 0]
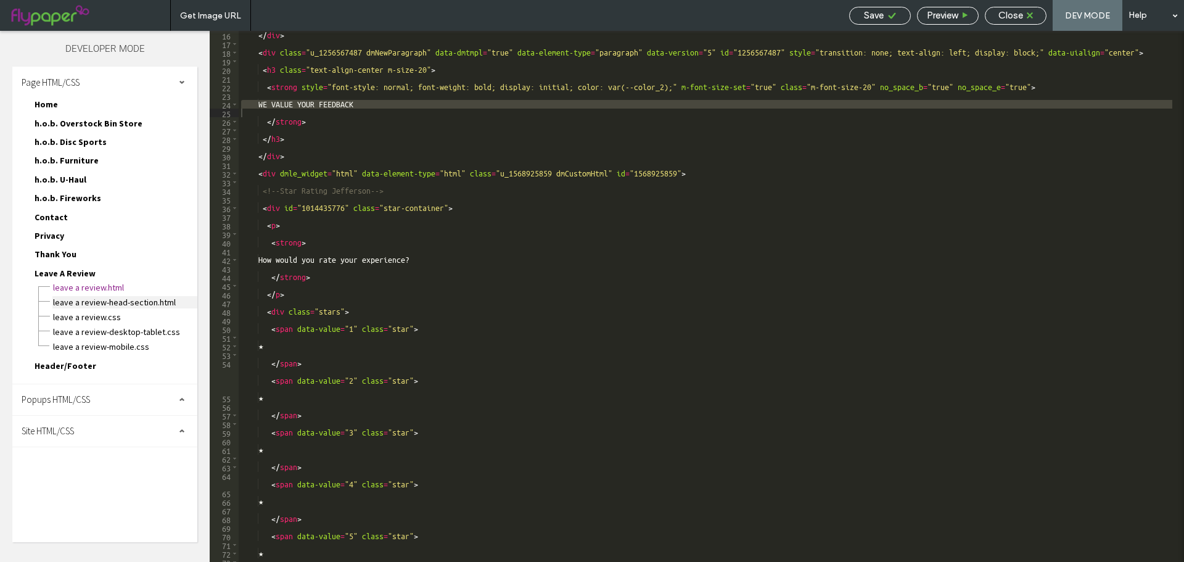
click at [152, 302] on span "Leave A Review-head-section.html" at bounding box center [124, 302] width 145 height 12
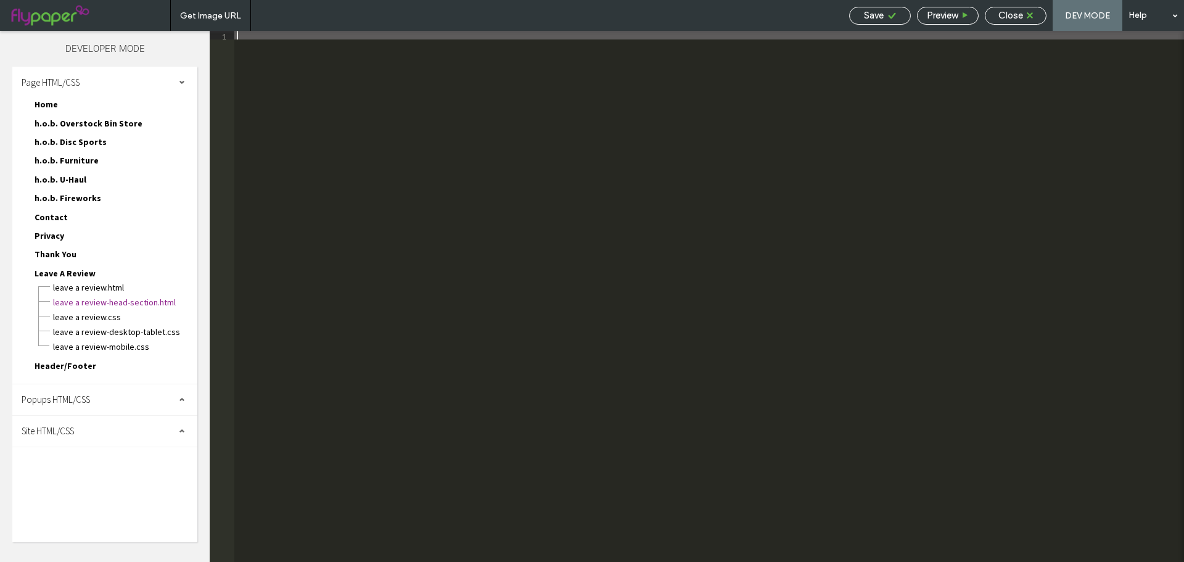
click at [990, 14] on div "Close" at bounding box center [1015, 15] width 60 height 11
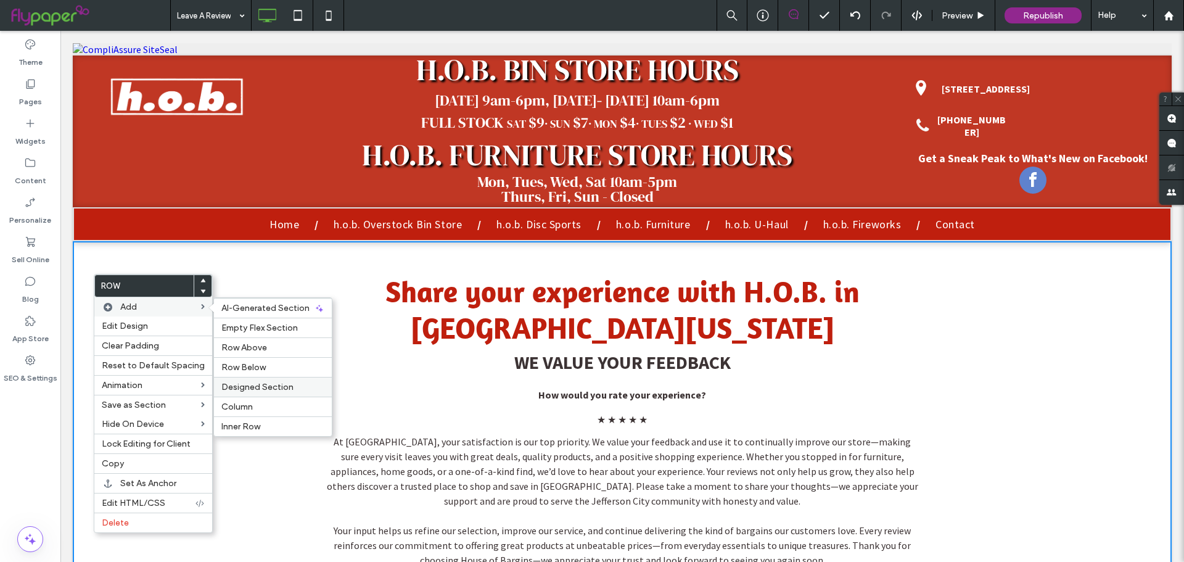
click at [258, 377] on div "Designed Section" at bounding box center [273, 387] width 118 height 20
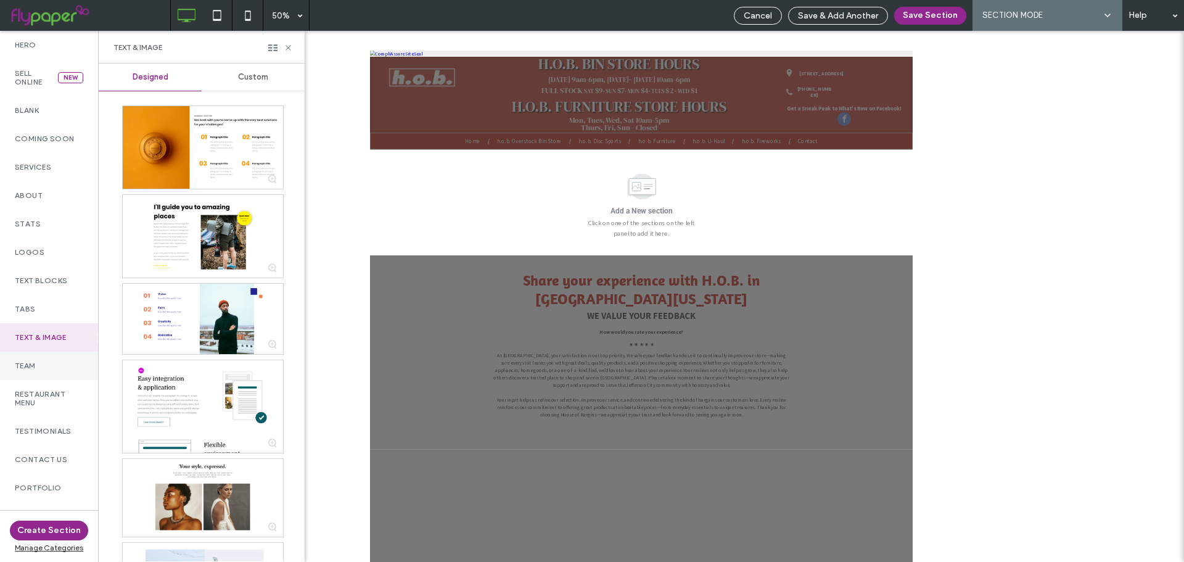
scroll to position [249, 0]
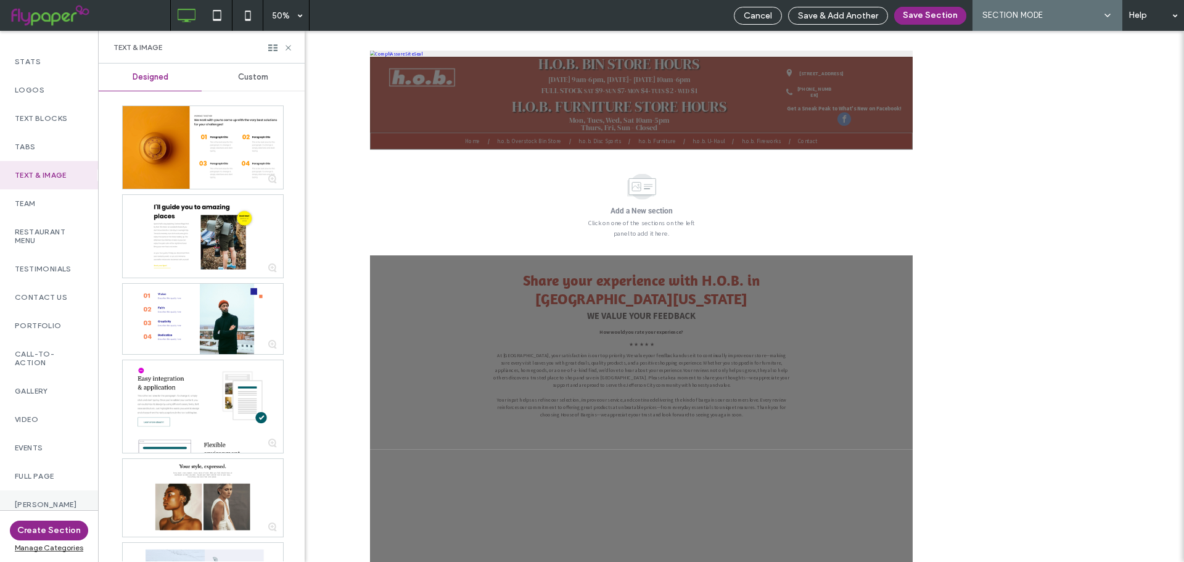
click at [30, 490] on div "gabey's" at bounding box center [49, 504] width 98 height 28
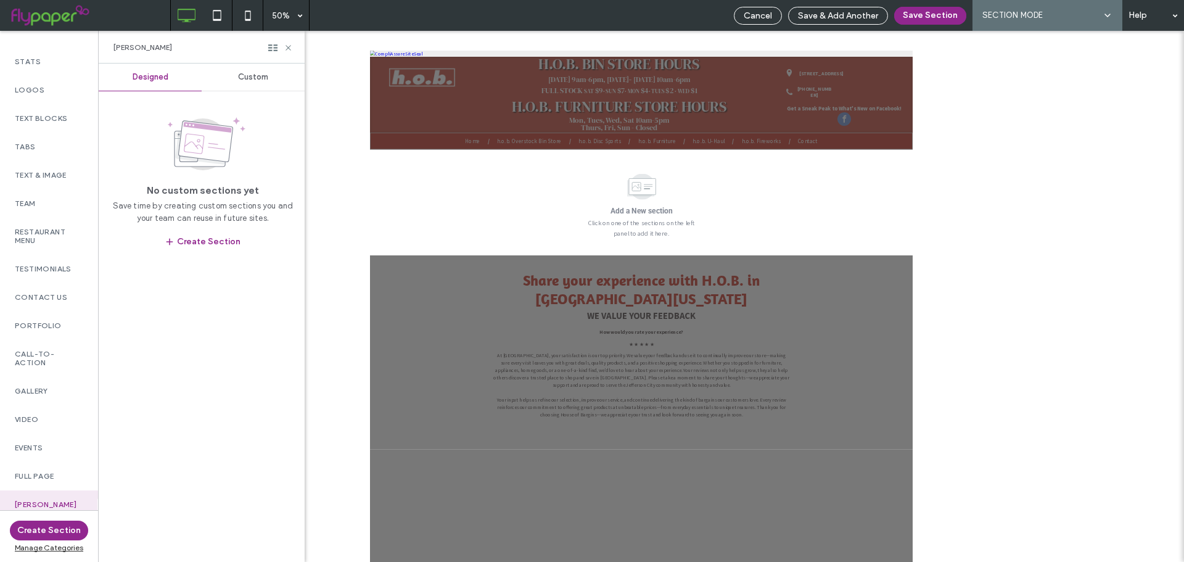
click at [252, 80] on span "Custom" at bounding box center [253, 77] width 30 height 10
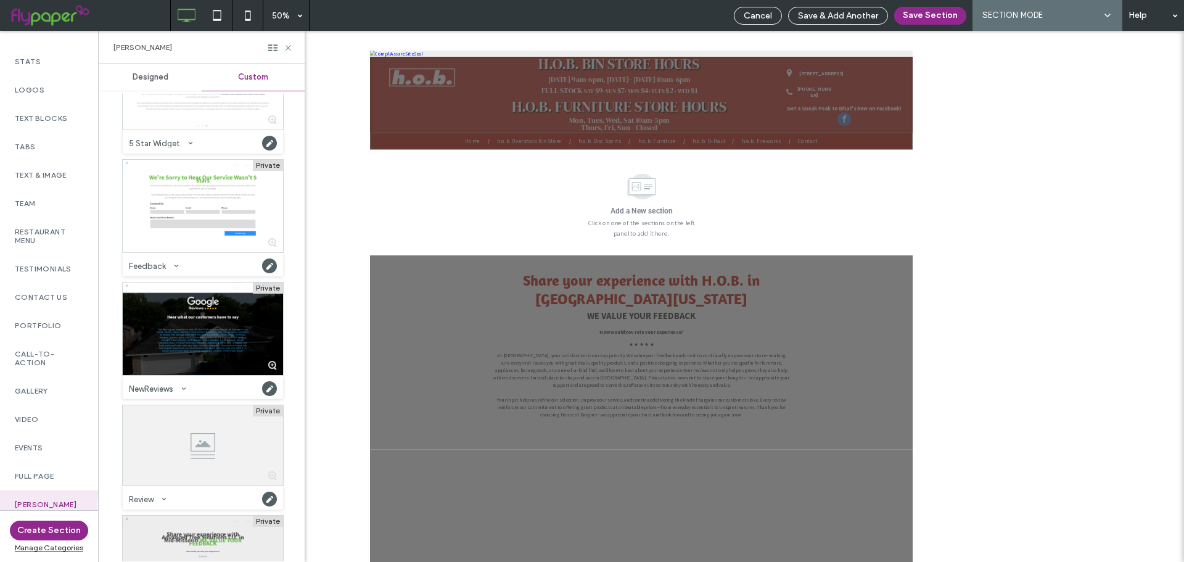
scroll to position [0, 0]
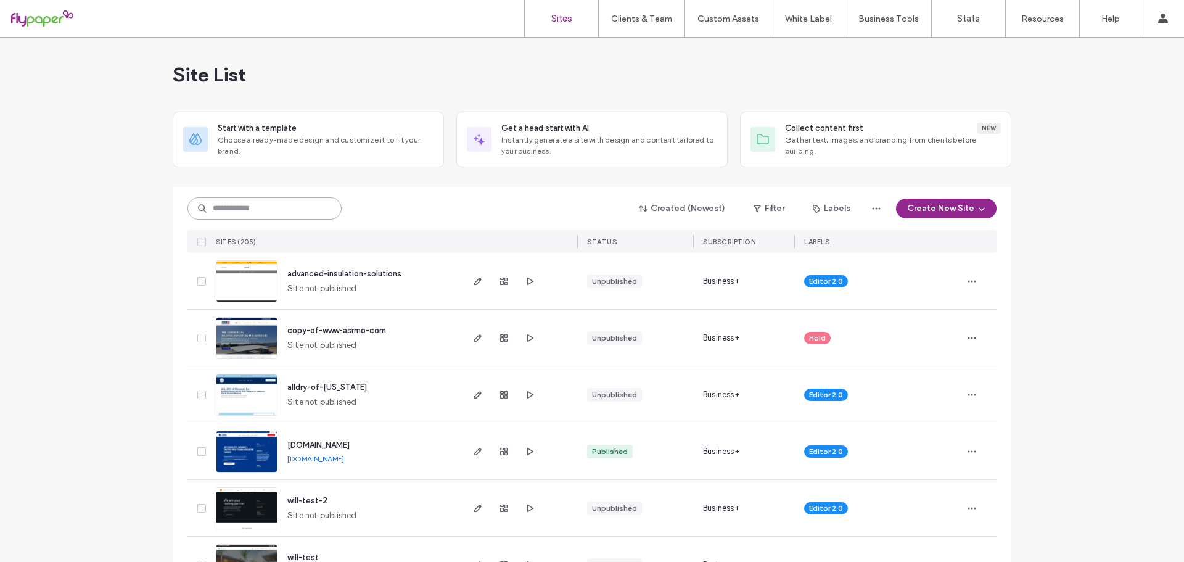
click at [235, 204] on input at bounding box center [264, 208] width 154 height 22
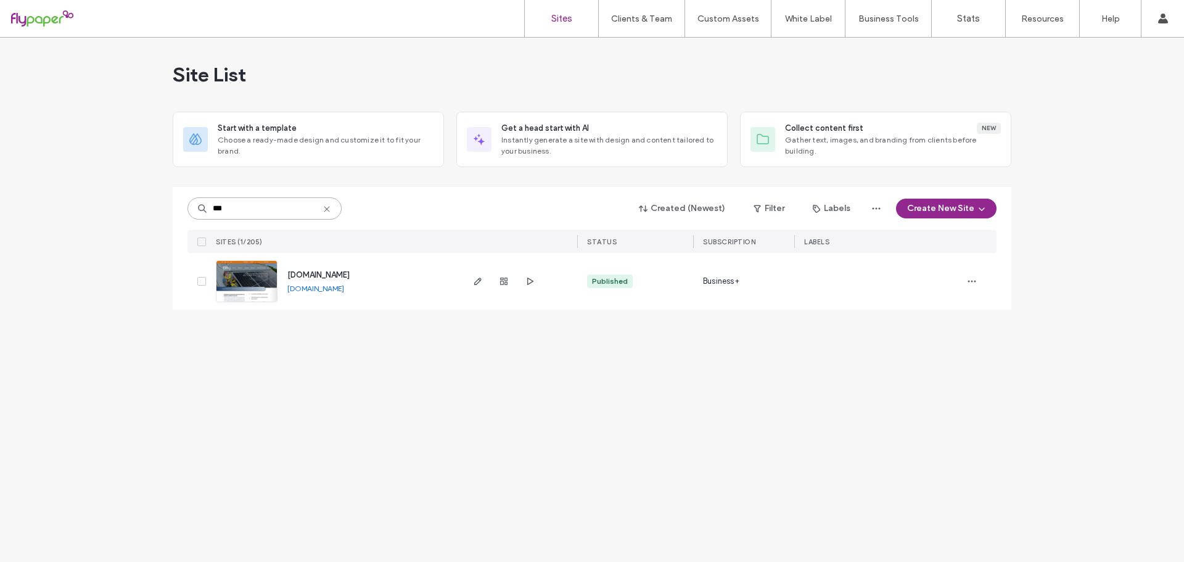
click at [246, 200] on input "***" at bounding box center [264, 208] width 154 height 22
type input "***"
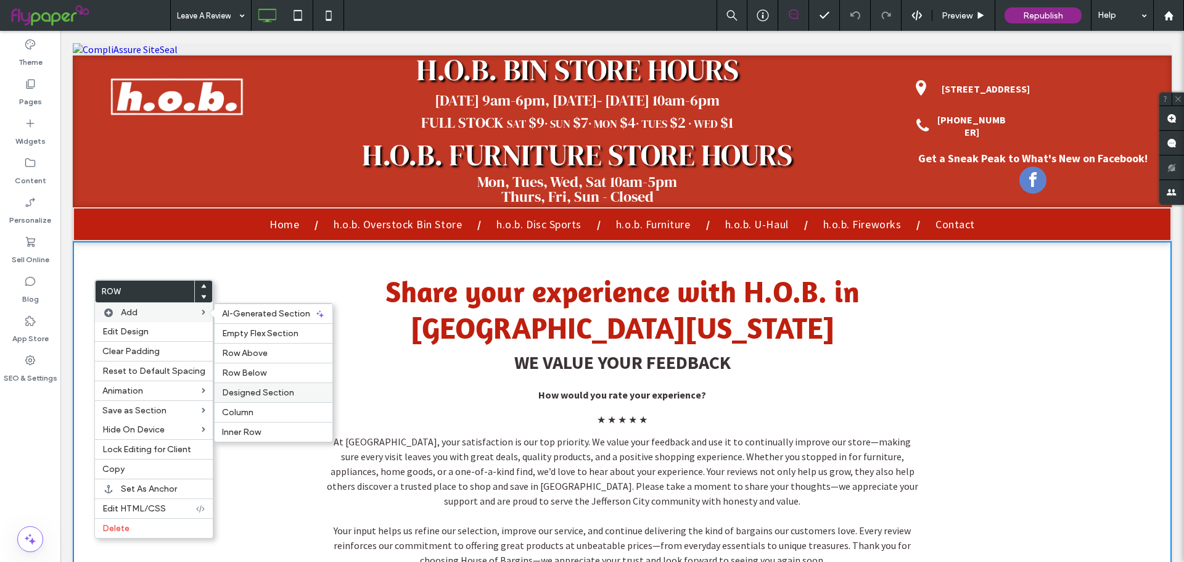
click at [258, 388] on span "Designed Section" at bounding box center [258, 392] width 72 height 10
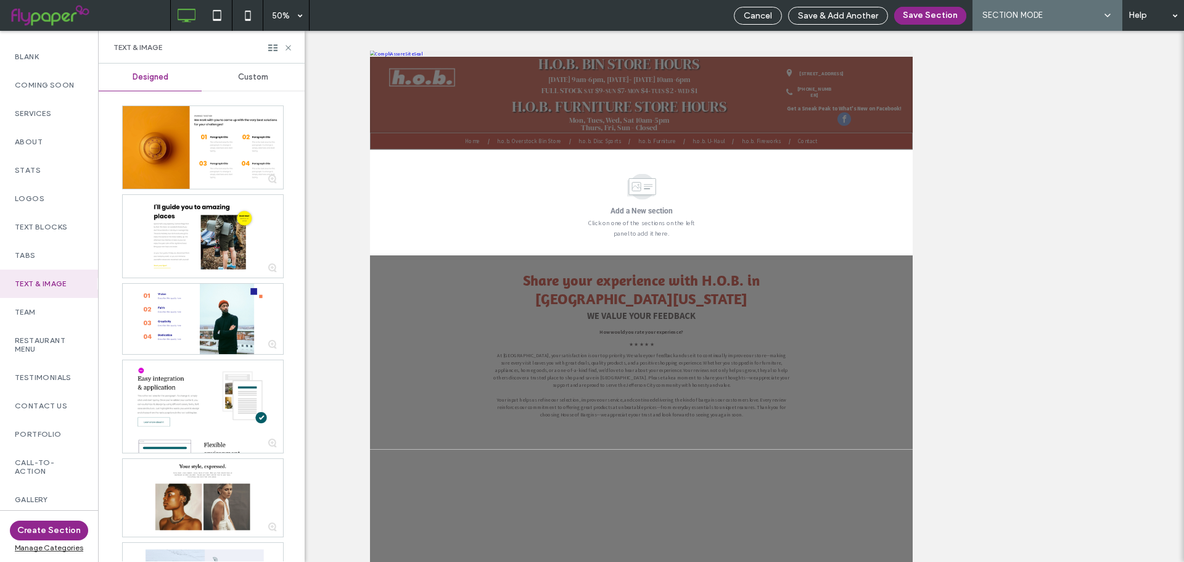
scroll to position [249, 0]
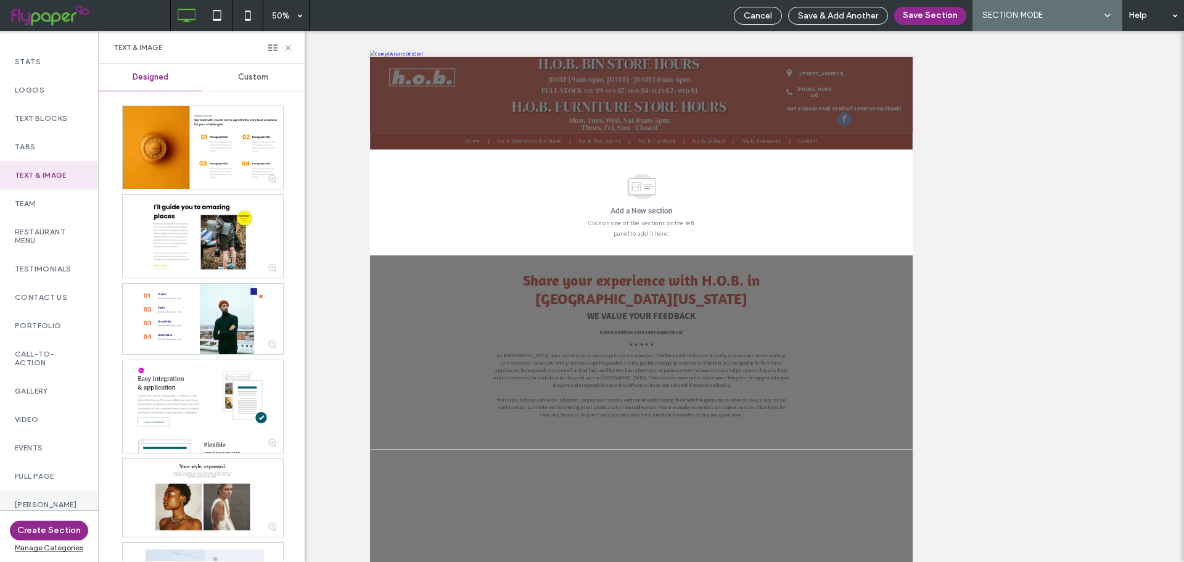
click at [37, 490] on div "[PERSON_NAME]" at bounding box center [49, 504] width 98 height 28
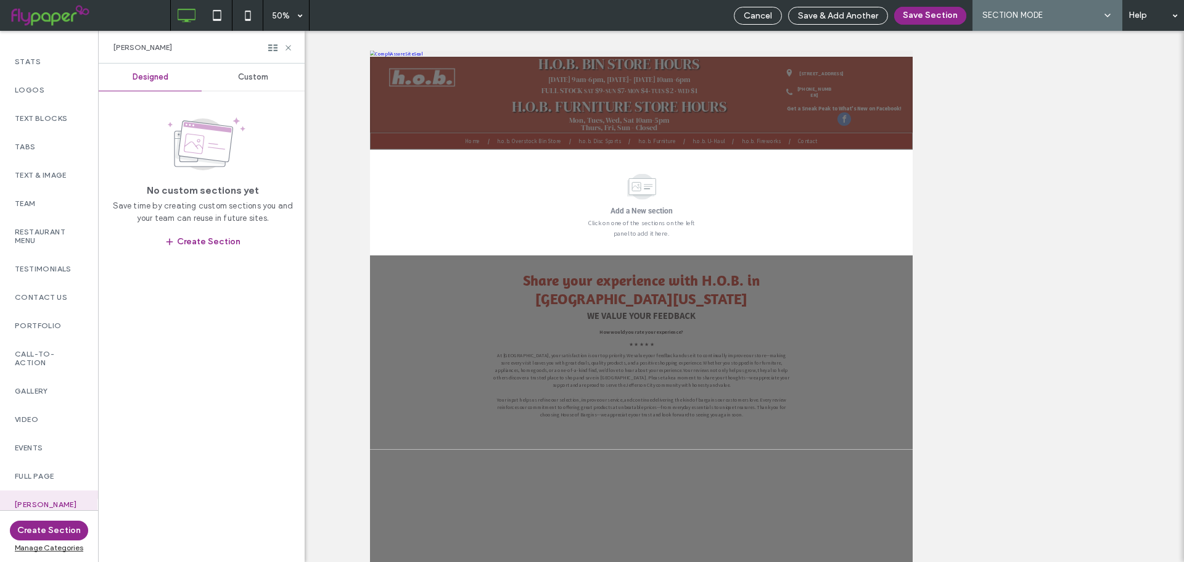
click at [256, 62] on div "[PERSON_NAME]" at bounding box center [202, 47] width 206 height 33
click at [253, 79] on span "Custom" at bounding box center [253, 77] width 30 height 10
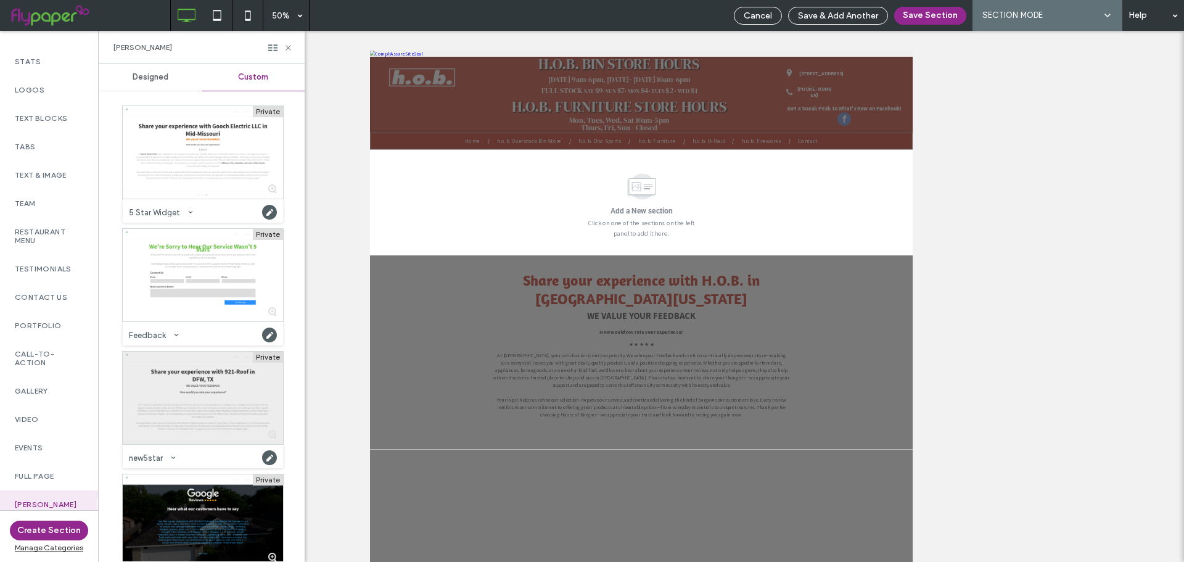
click at [198, 406] on div at bounding box center [203, 398] width 160 height 93
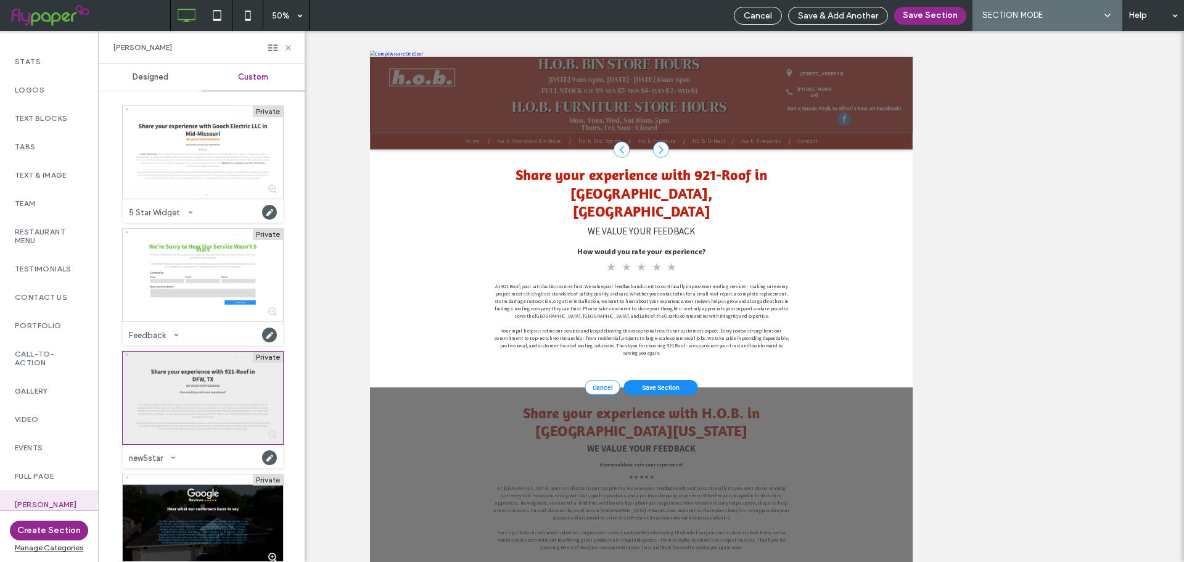
scroll to position [85, 0]
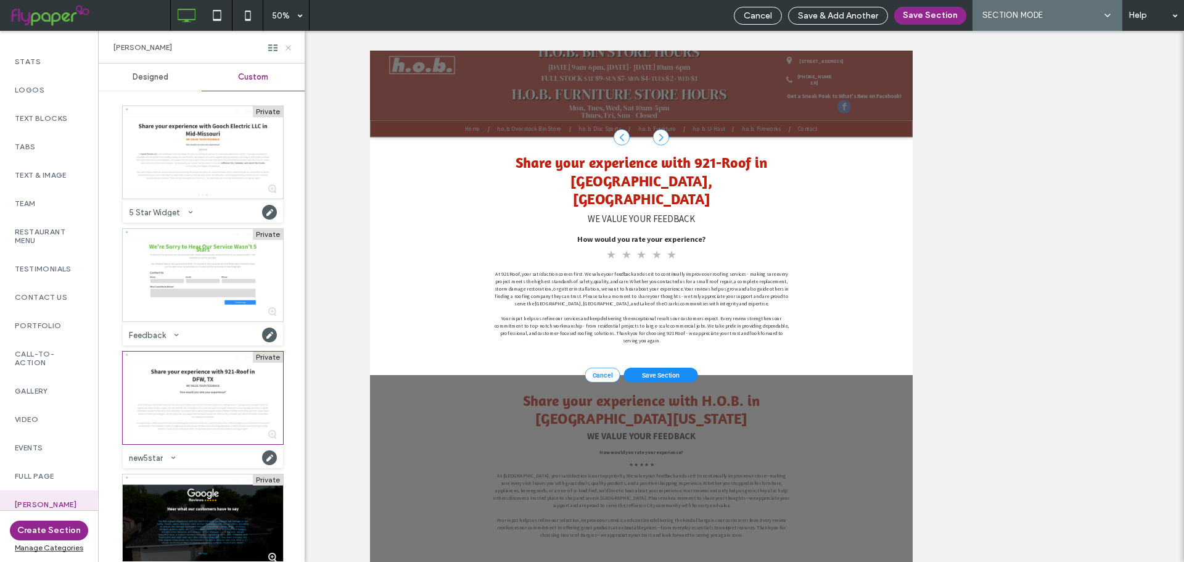
click at [289, 47] on use at bounding box center [288, 47] width 5 height 5
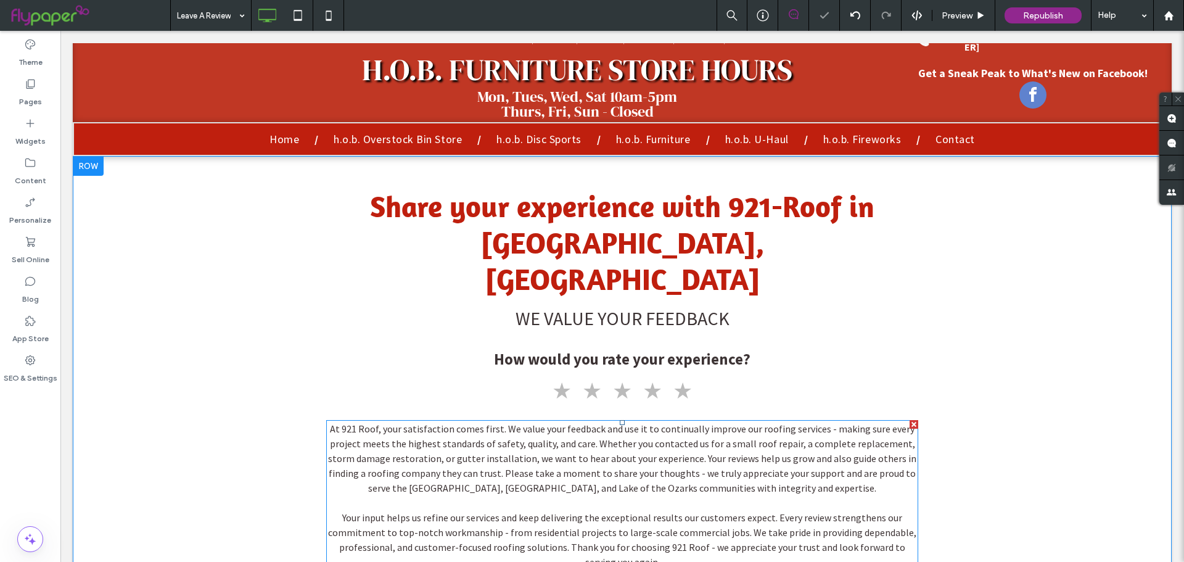
scroll to position [393, 0]
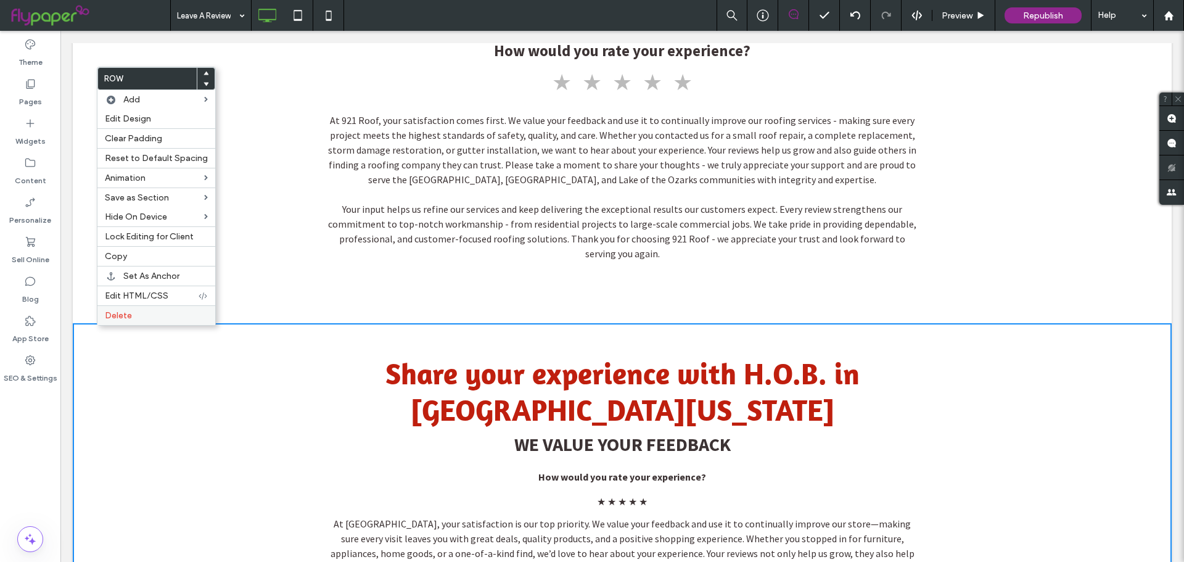
click at [131, 310] on label "Delete" at bounding box center [156, 315] width 103 height 10
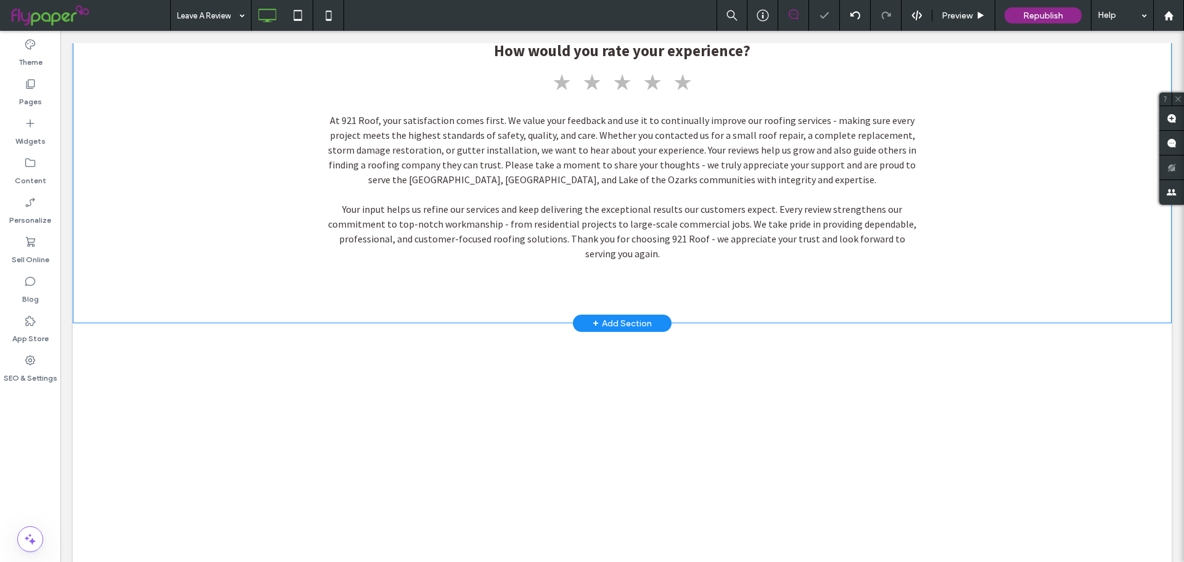
scroll to position [208, 0]
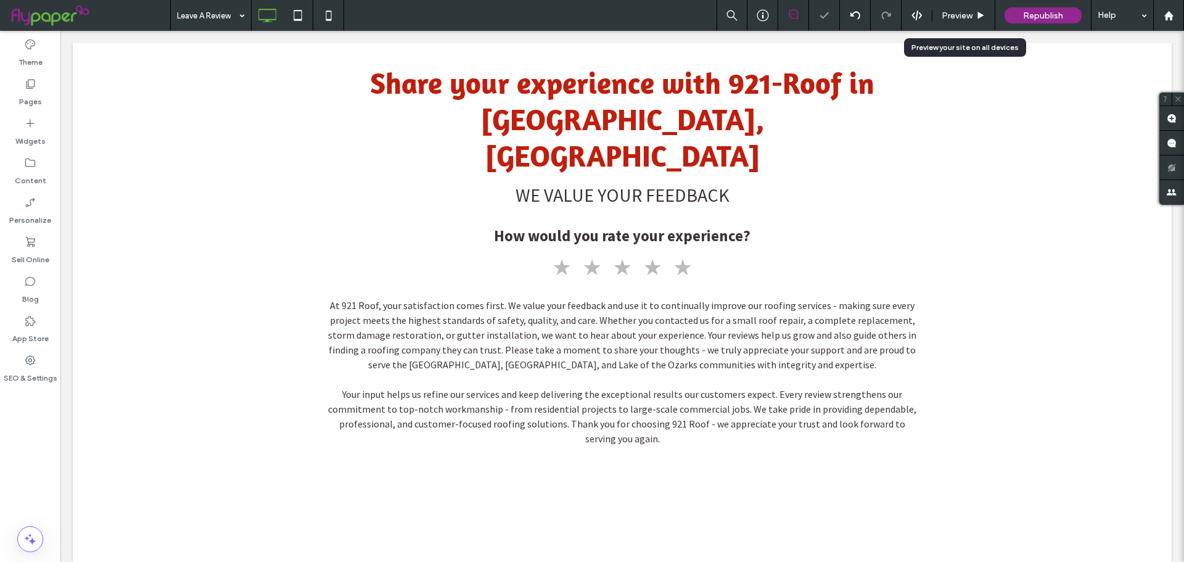
click at [945, 16] on span "Preview" at bounding box center [957, 15] width 31 height 10
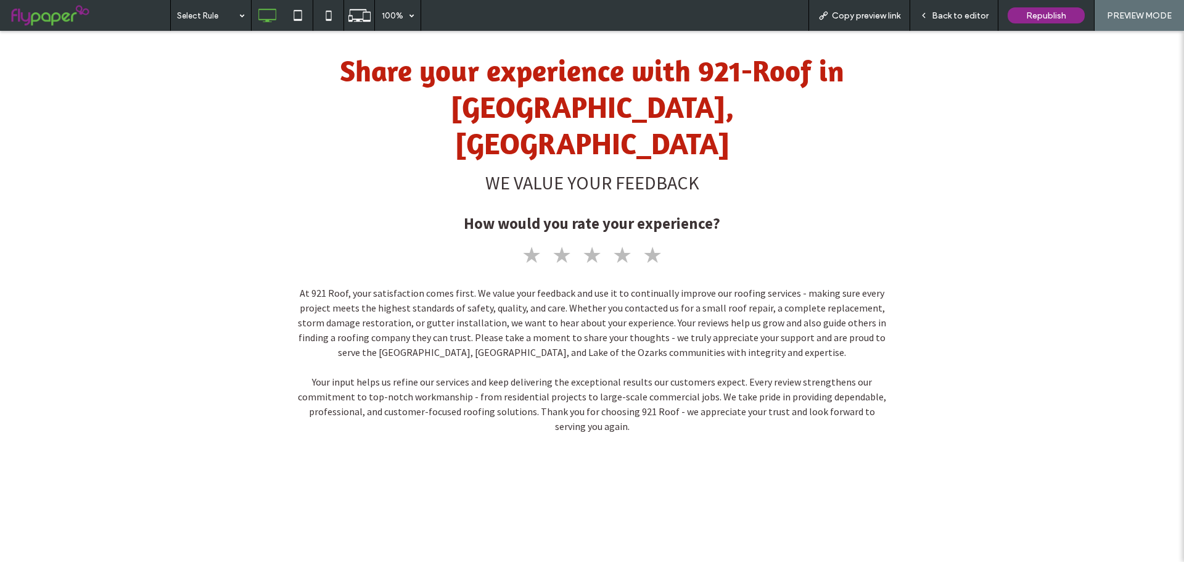
click at [645, 249] on button "★" at bounding box center [652, 255] width 27 height 29
click at [934, 9] on div "Back to editor" at bounding box center [954, 15] width 88 height 31
click at [943, 17] on span "Back to editor" at bounding box center [960, 15] width 57 height 10
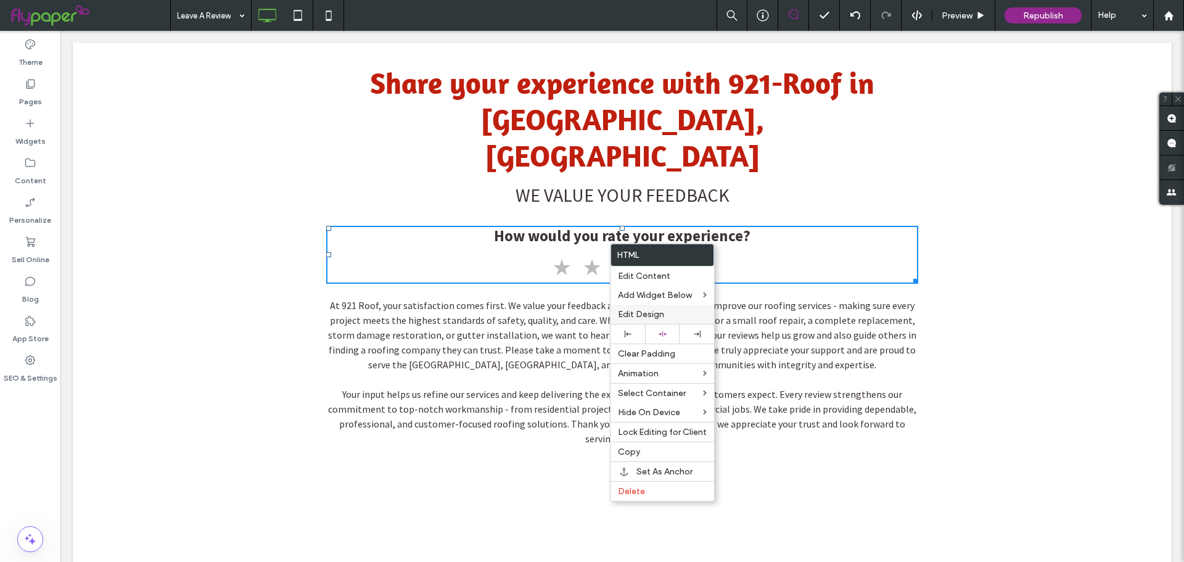
click at [630, 313] on span "Edit Design" at bounding box center [641, 314] width 46 height 10
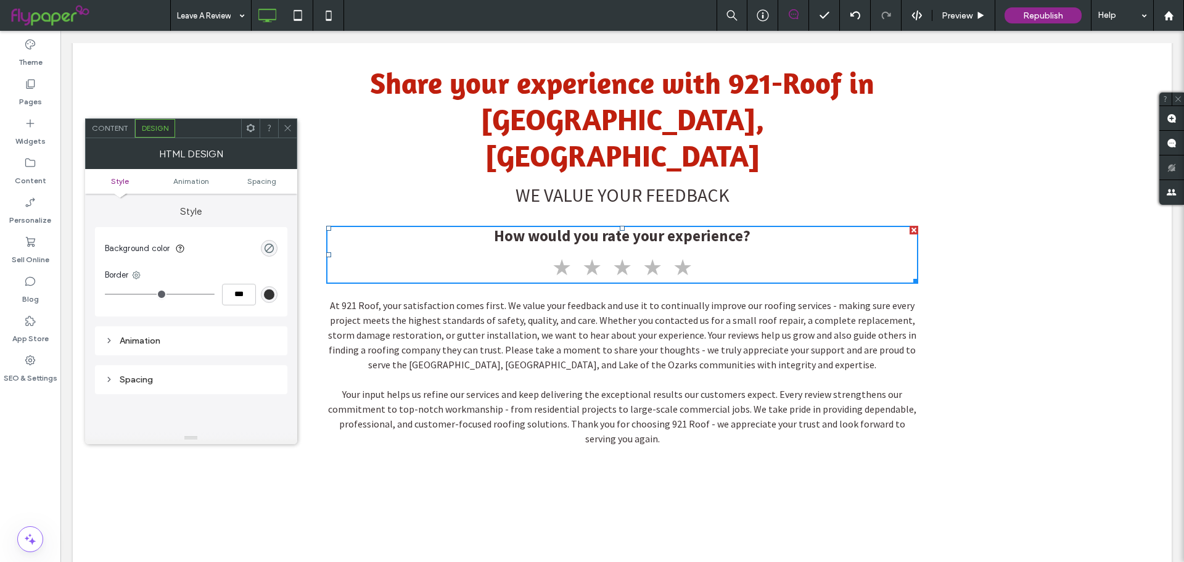
click at [111, 134] on div "Content" at bounding box center [110, 128] width 49 height 19
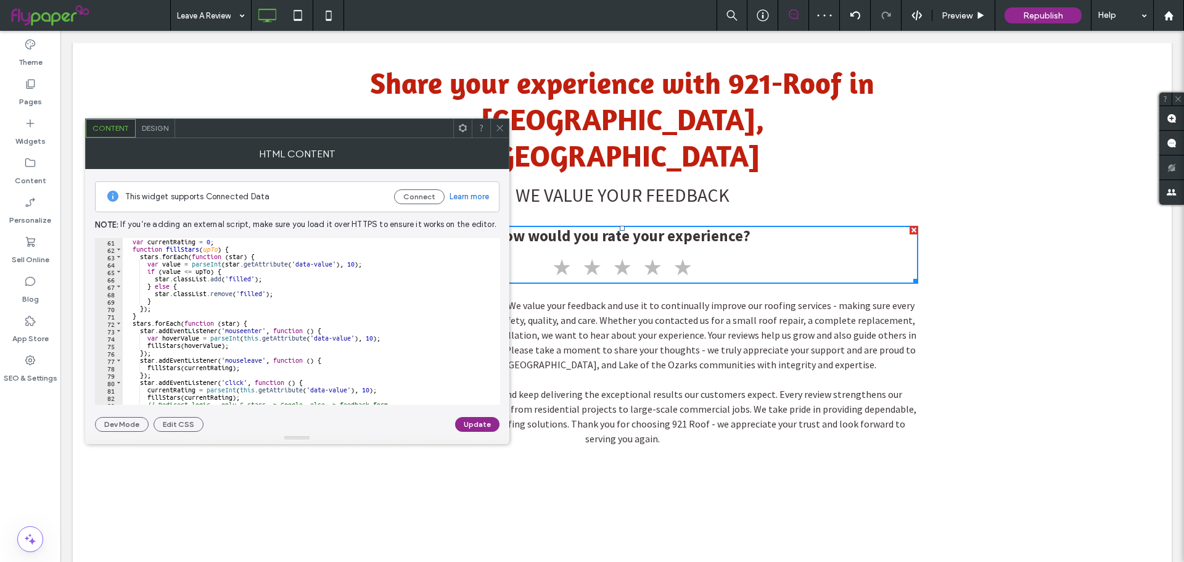
scroll to position [538, 0]
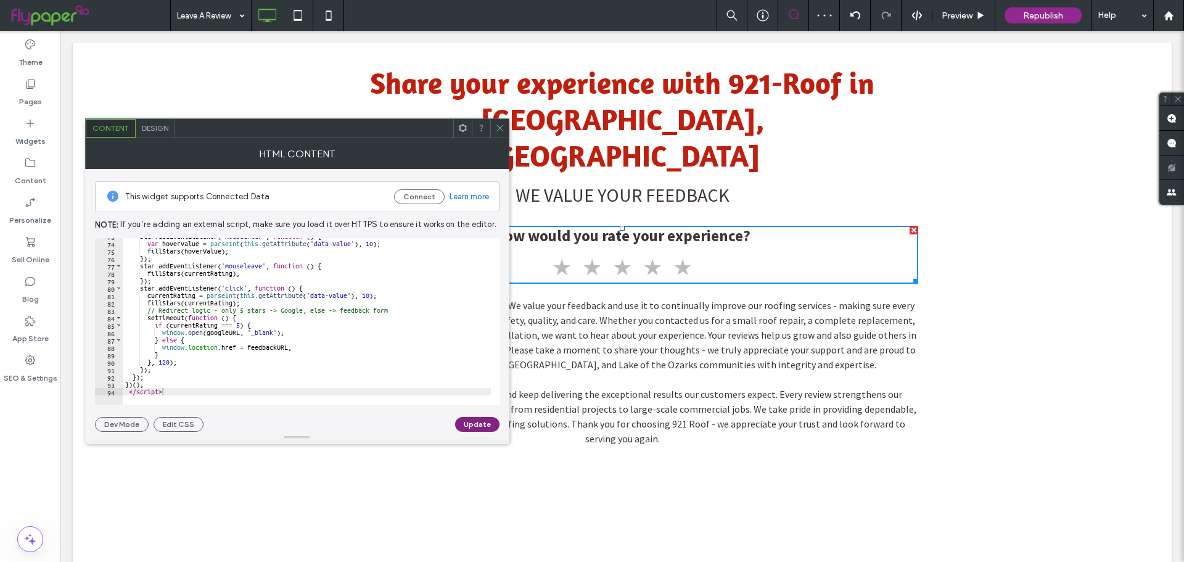
click at [477, 421] on button "Update" at bounding box center [477, 424] width 44 height 15
click at [499, 129] on use at bounding box center [499, 128] width 6 height 6
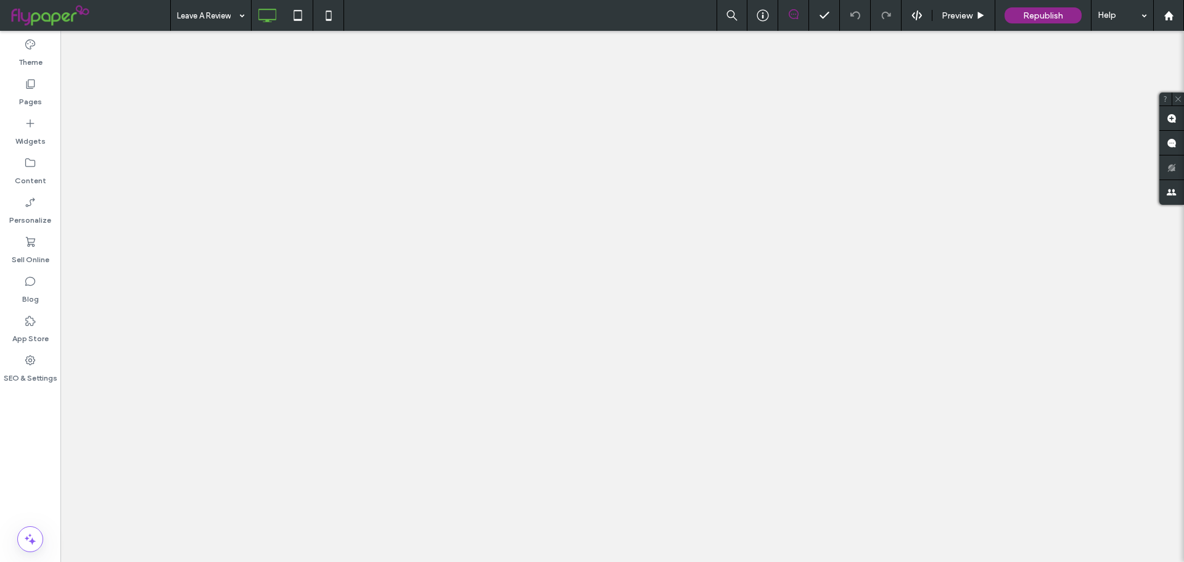
click at [951, 17] on span "Preview" at bounding box center [957, 15] width 31 height 10
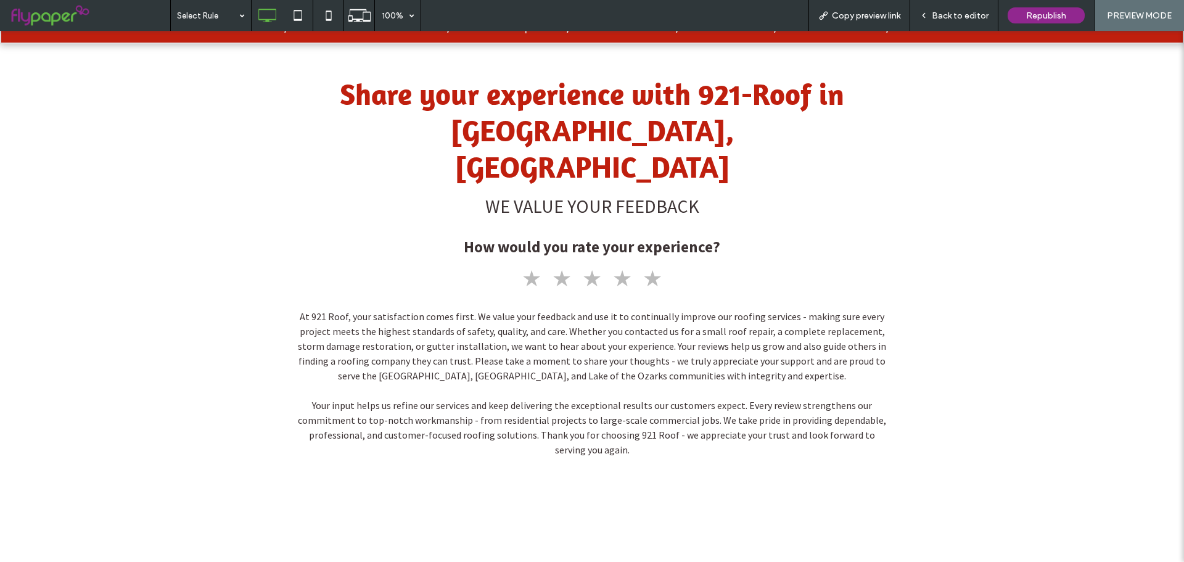
click at [979, 21] on div "Back to editor" at bounding box center [954, 15] width 88 height 31
click at [950, 10] on span "Back to editor" at bounding box center [960, 15] width 57 height 10
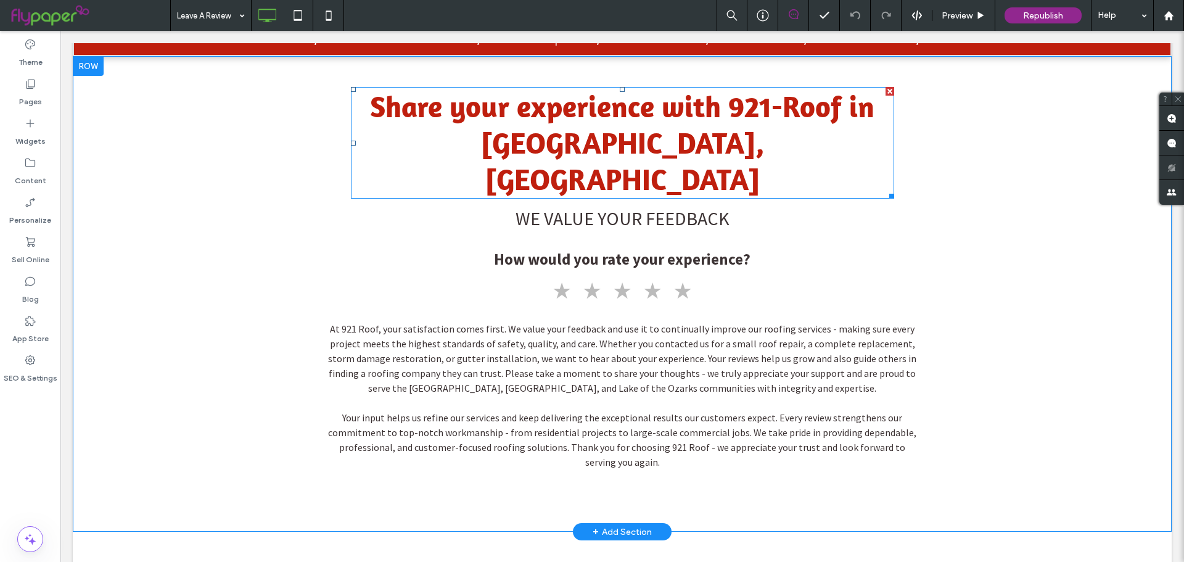
click at [763, 146] on span "Share your experience with 921-Roof in [GEOGRAPHIC_DATA], [GEOGRAPHIC_DATA]" at bounding box center [622, 142] width 504 height 109
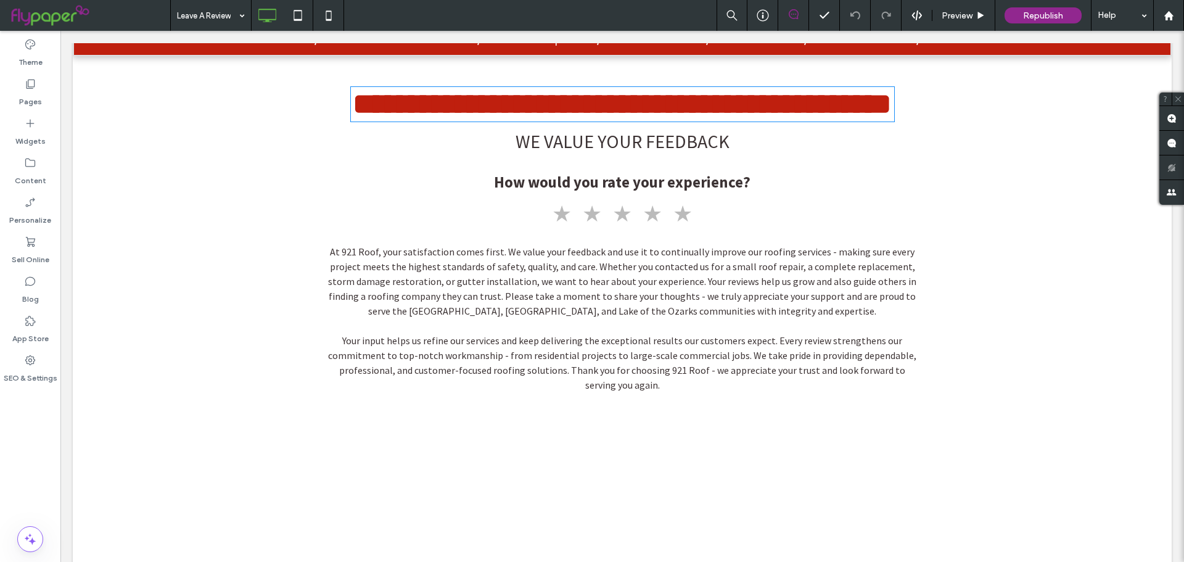
type input "********"
type input "**"
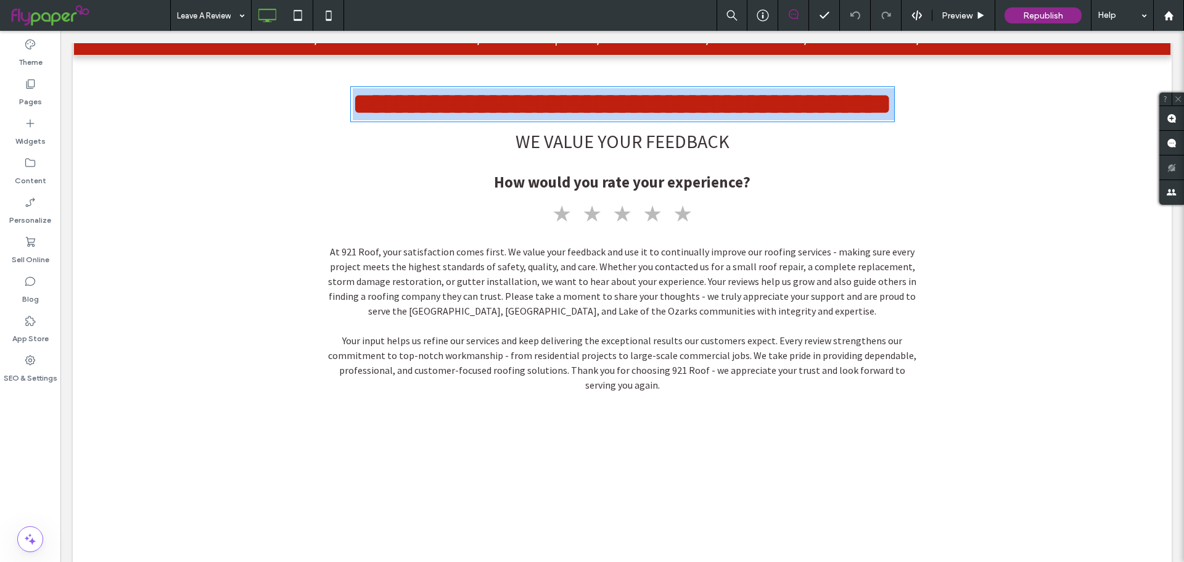
click at [722, 118] on span "**********" at bounding box center [622, 103] width 539 height 29
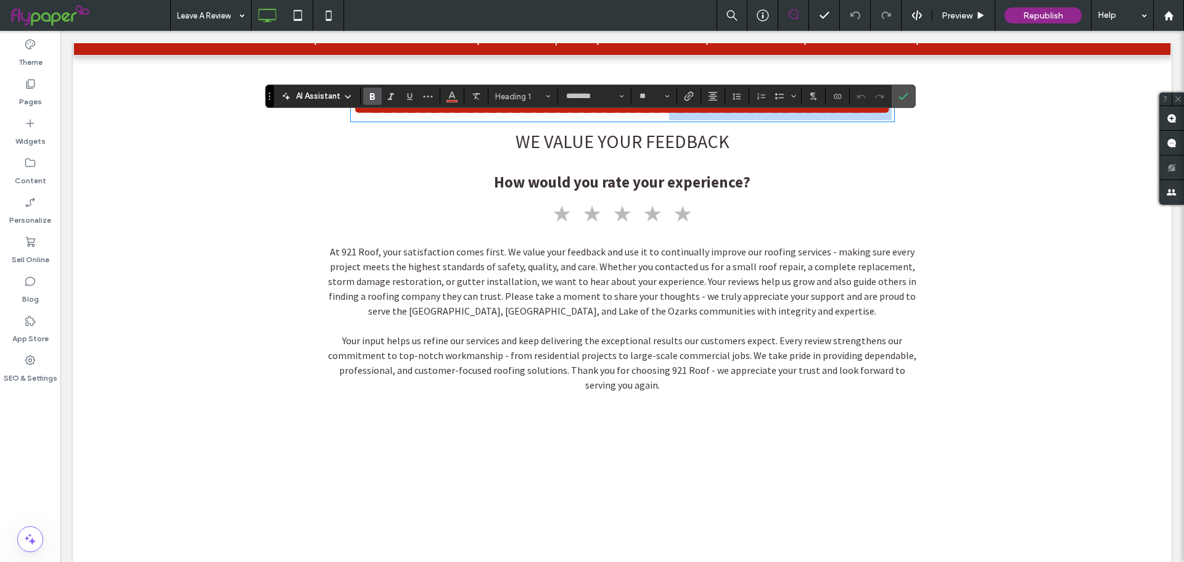
drag, startPoint x: 726, startPoint y: 139, endPoint x: 852, endPoint y: 164, distance: 128.3
click at [852, 120] on h1 "**********" at bounding box center [622, 104] width 543 height 32
click at [902, 102] on span "Confirm" at bounding box center [902, 96] width 6 height 22
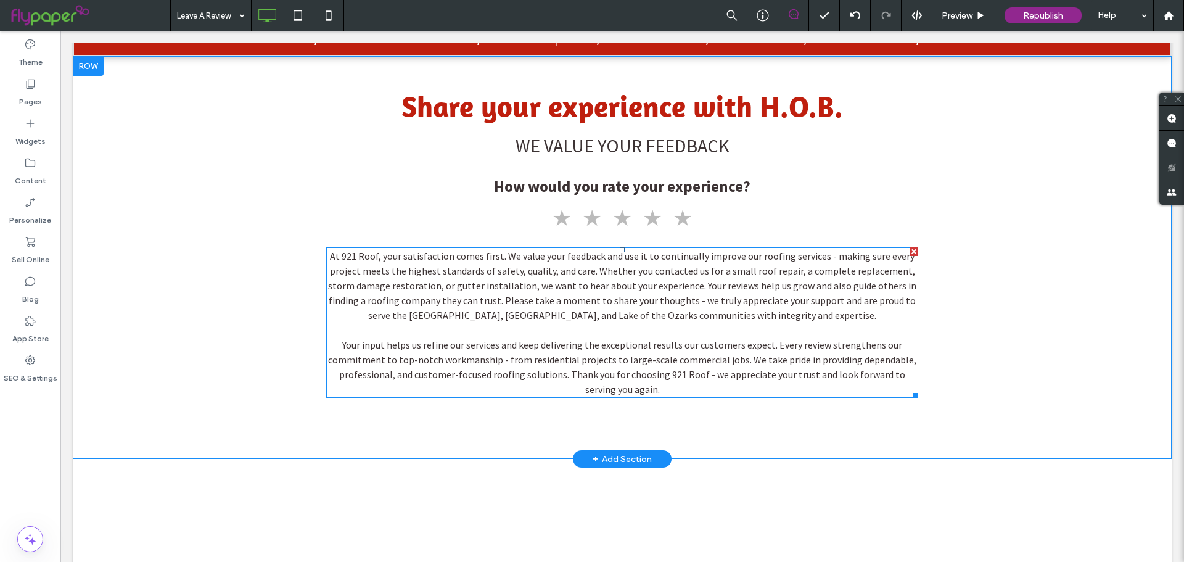
click at [516, 321] on span "At 921 Roof, your satisfaction comes first. We value your feedback and use it t…" at bounding box center [622, 286] width 588 height 72
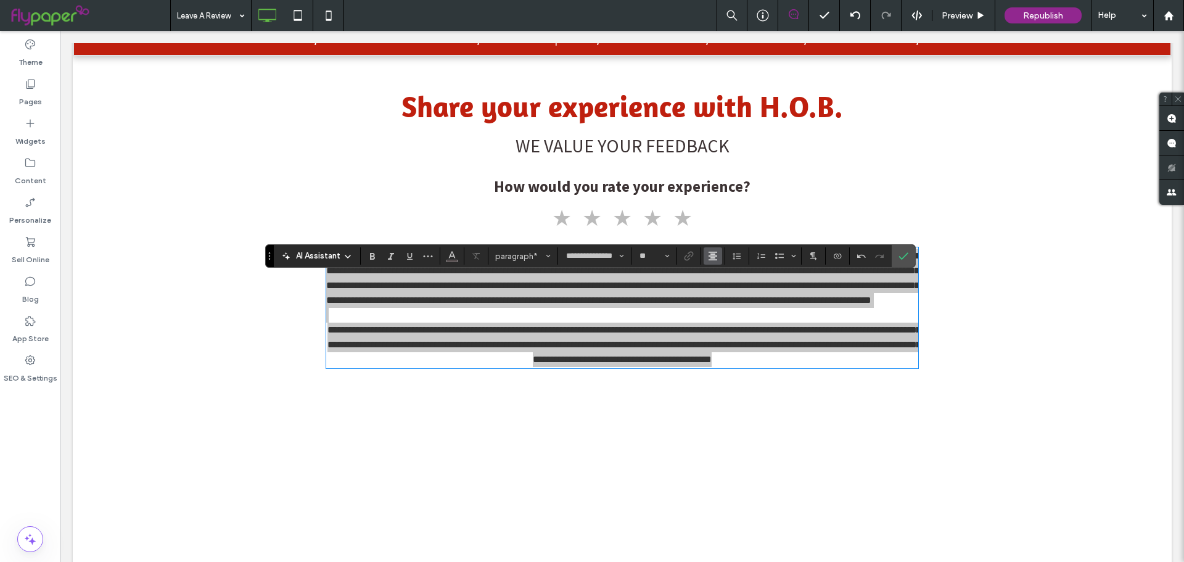
click at [710, 257] on icon "Alignment" at bounding box center [713, 256] width 10 height 10
drag, startPoint x: 719, startPoint y: 297, endPoint x: 683, endPoint y: 238, distance: 69.5
click at [719, 297] on icon "ui.textEditor.alignment.center" at bounding box center [722, 294] width 10 height 10
click at [738, 254] on use "Line Height" at bounding box center [737, 256] width 8 height 7
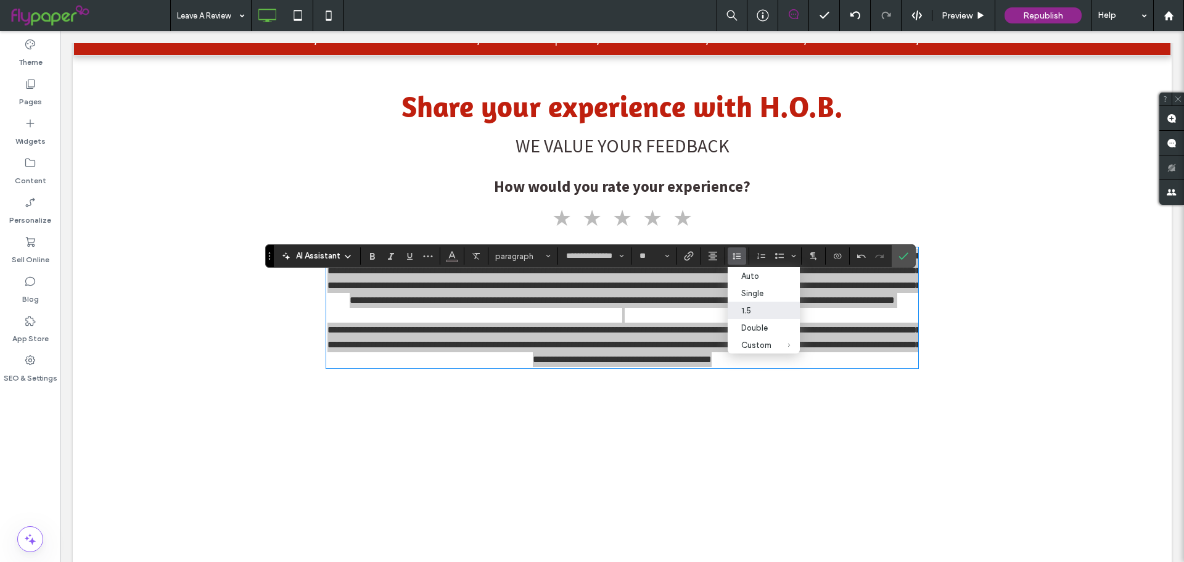
click at [748, 306] on div "1.5" at bounding box center [756, 310] width 30 height 9
click at [912, 249] on label "Confirm" at bounding box center [903, 256] width 19 height 22
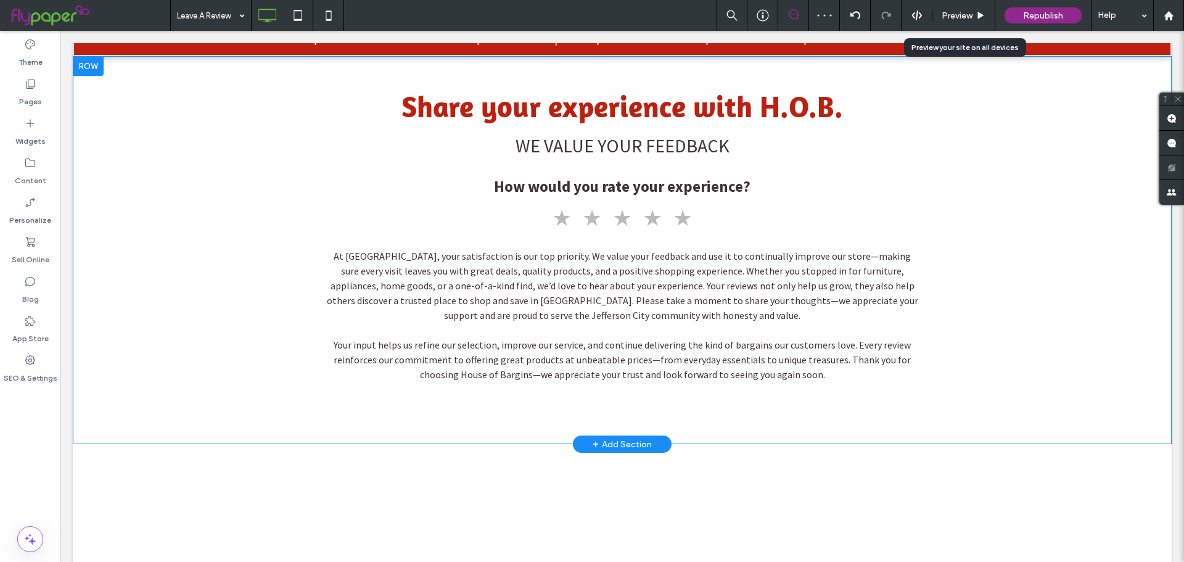
click at [952, 14] on span "Preview" at bounding box center [957, 15] width 31 height 10
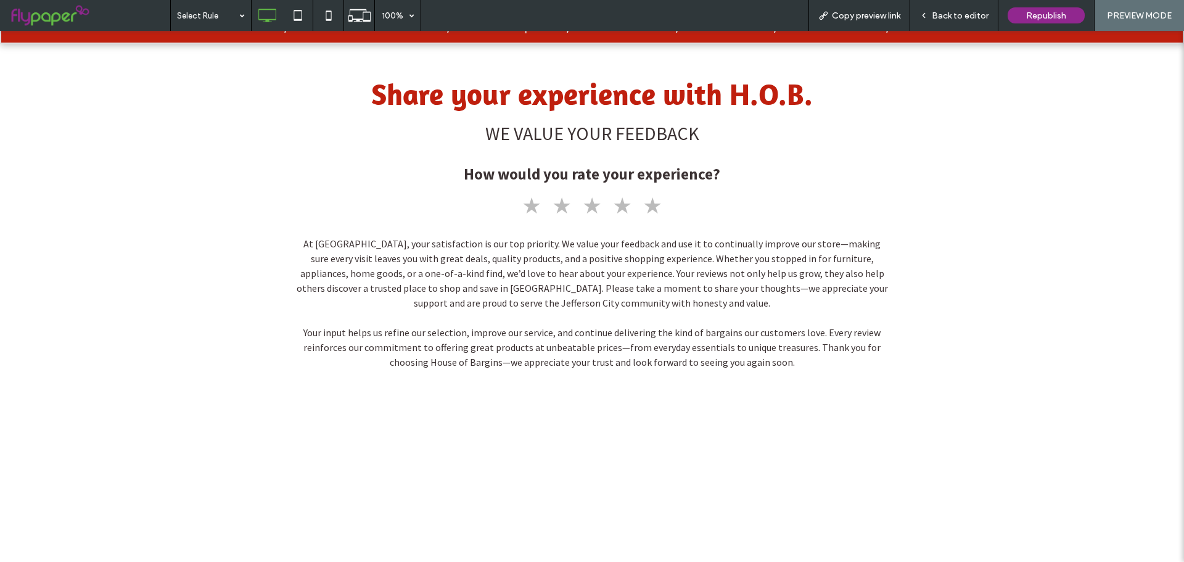
click at [952, 14] on span "Back to editor" at bounding box center [960, 15] width 57 height 10
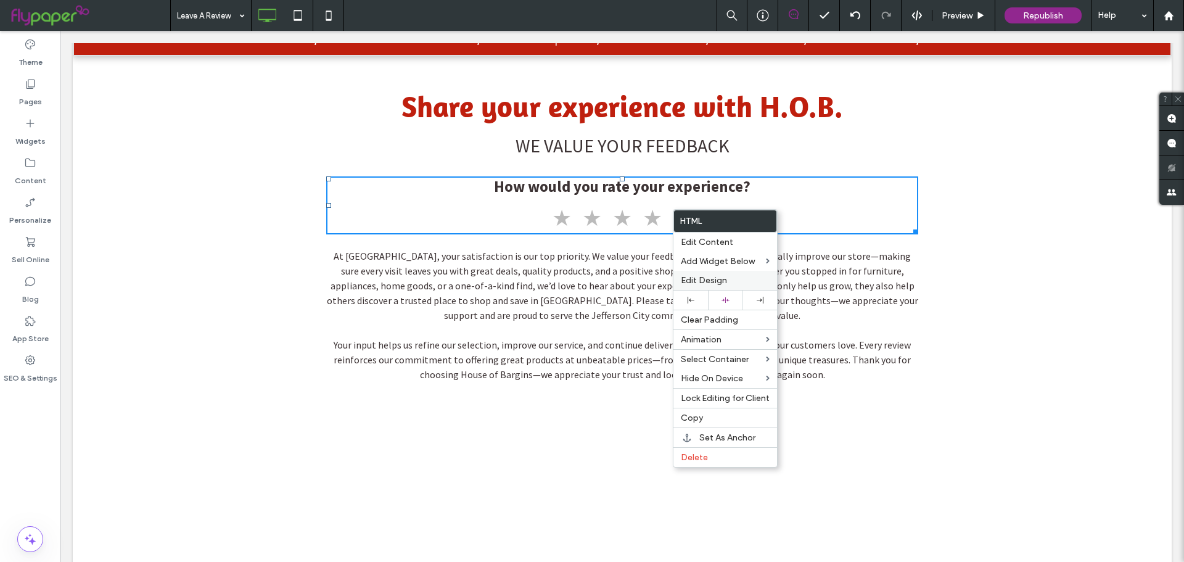
click at [702, 277] on span "Edit Design" at bounding box center [704, 280] width 46 height 10
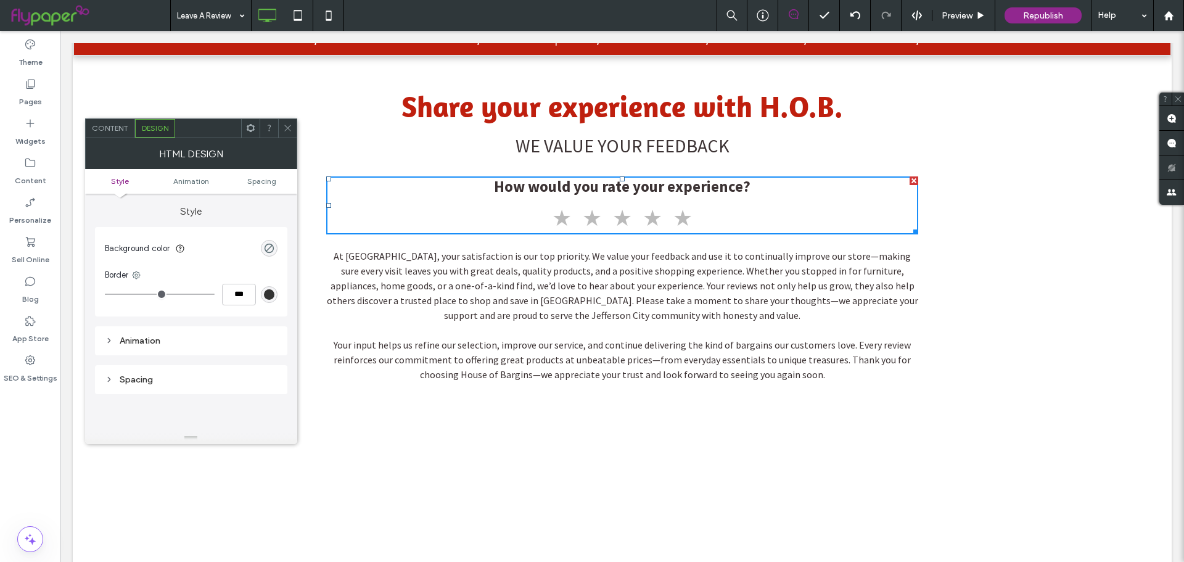
click at [120, 134] on div "Content" at bounding box center [110, 128] width 49 height 19
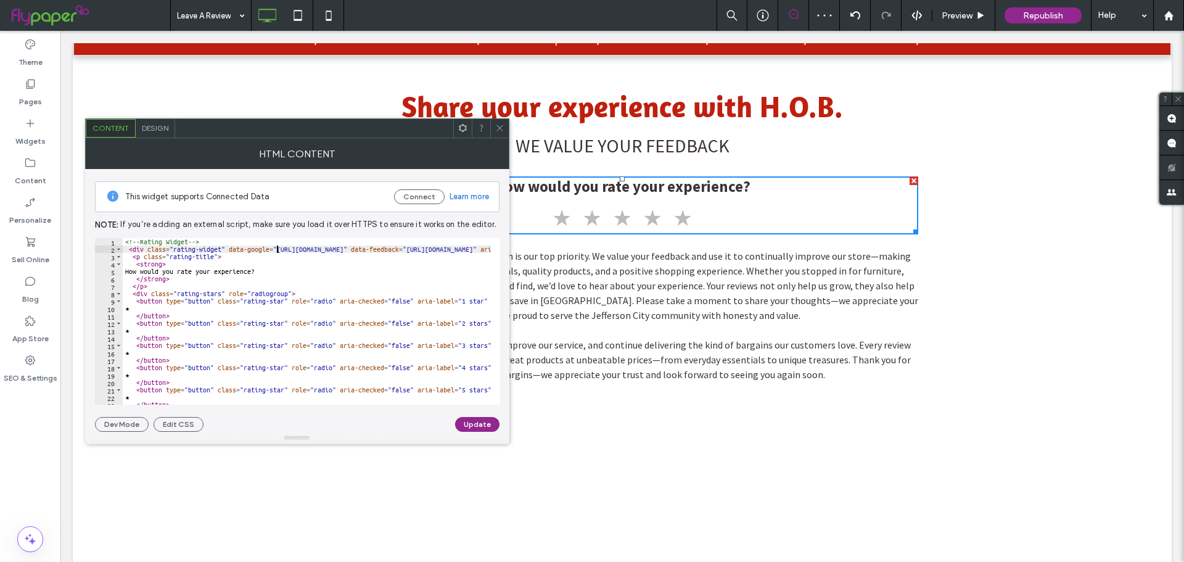
click at [277, 252] on div "<!-- Rating Widget --> < div class = "rating-widget" data-google = "https://g.p…" at bounding box center [430, 324] width 615 height 172
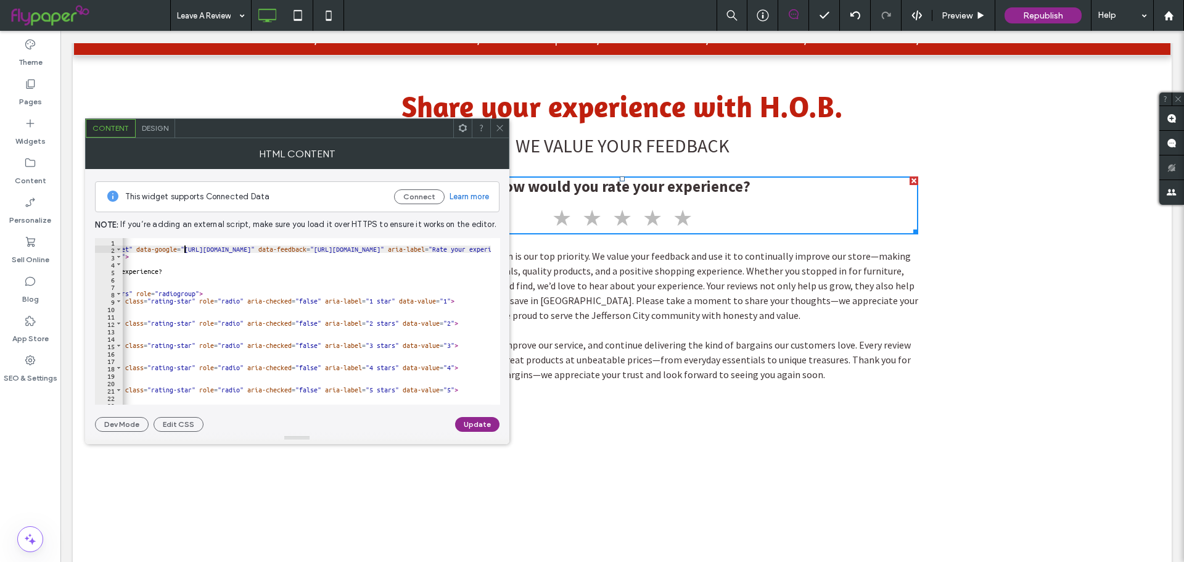
scroll to position [0, 65]
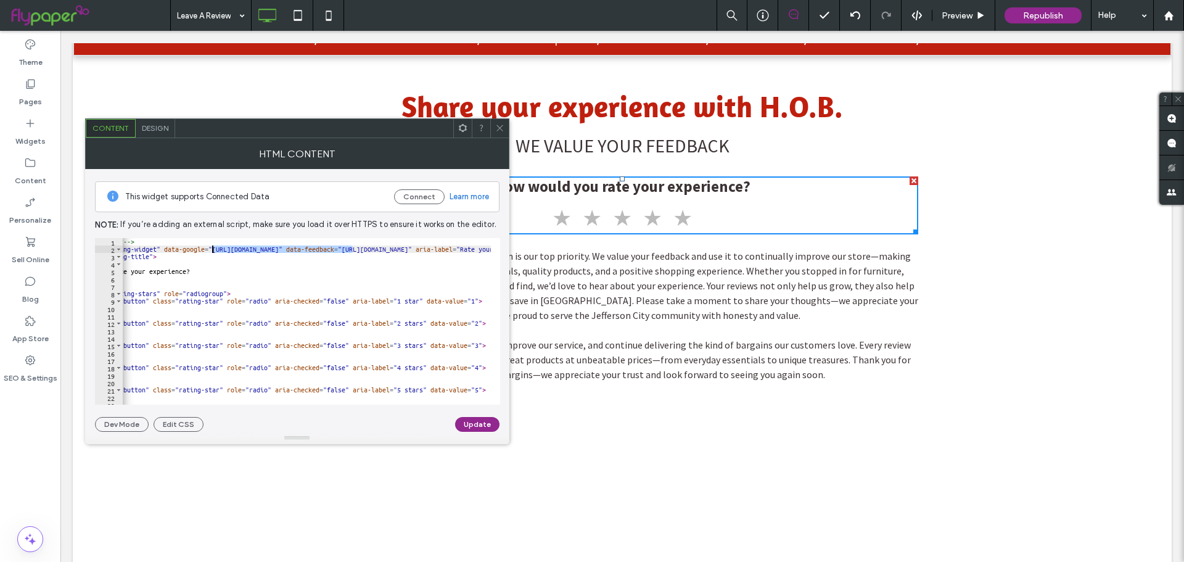
drag, startPoint x: 354, startPoint y: 250, endPoint x: 213, endPoint y: 251, distance: 141.2
click at [213, 251] on div "<!-- Rating Widget --> < div class = "rating-widget" data-google = "https://g.p…" at bounding box center [365, 324] width 615 height 172
paste textarea "*"
drag, startPoint x: 356, startPoint y: 249, endPoint x: 212, endPoint y: 250, distance: 144.3
click at [212, 250] on div "<!-- Rating Widget --> < div class = "rating-widget" data-google = "https://g.p…" at bounding box center [365, 324] width 615 height 172
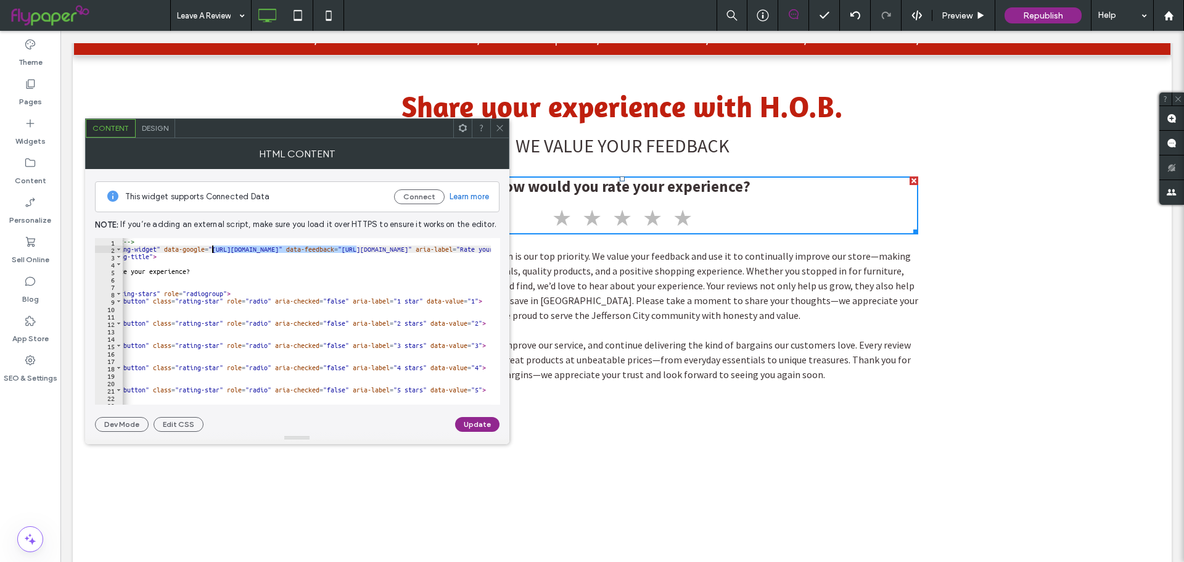
paste textarea "Cursor at row 2"
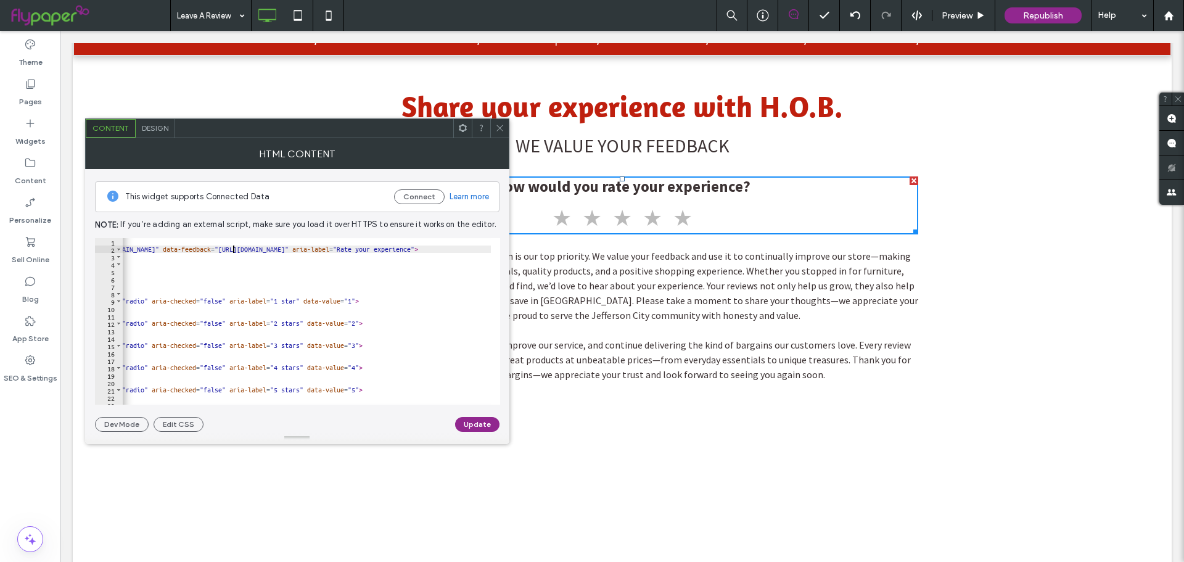
scroll to position [0, 188]
click at [356, 254] on div "<!-- Rating Widget --> < div class = "rating-widget" data-google = "https://g.p…" at bounding box center [242, 324] width 615 height 172
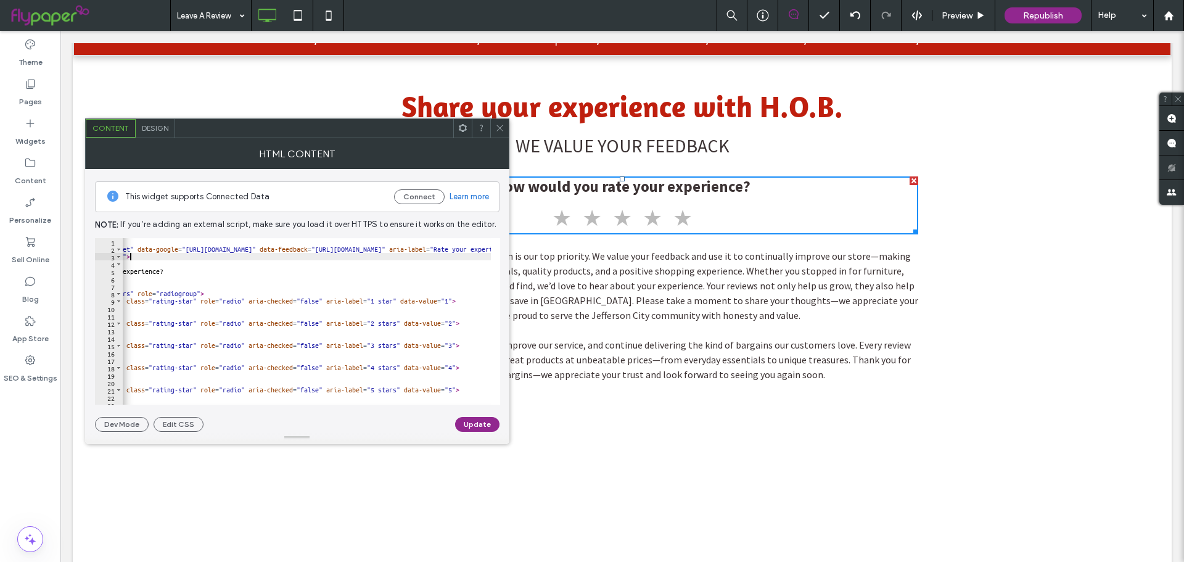
scroll to position [0, 91]
drag, startPoint x: 462, startPoint y: 248, endPoint x: 437, endPoint y: 249, distance: 24.7
click at [437, 249] on div "<!-- Rating Widget --> < div class = "rating-widget" data-google = "https://g.p…" at bounding box center [338, 324] width 615 height 172
paste textarea "*"
click at [359, 314] on div "<!-- Rating Widget --> < div class = "rating-widget" data-google = "https://g.p…" at bounding box center [340, 324] width 619 height 172
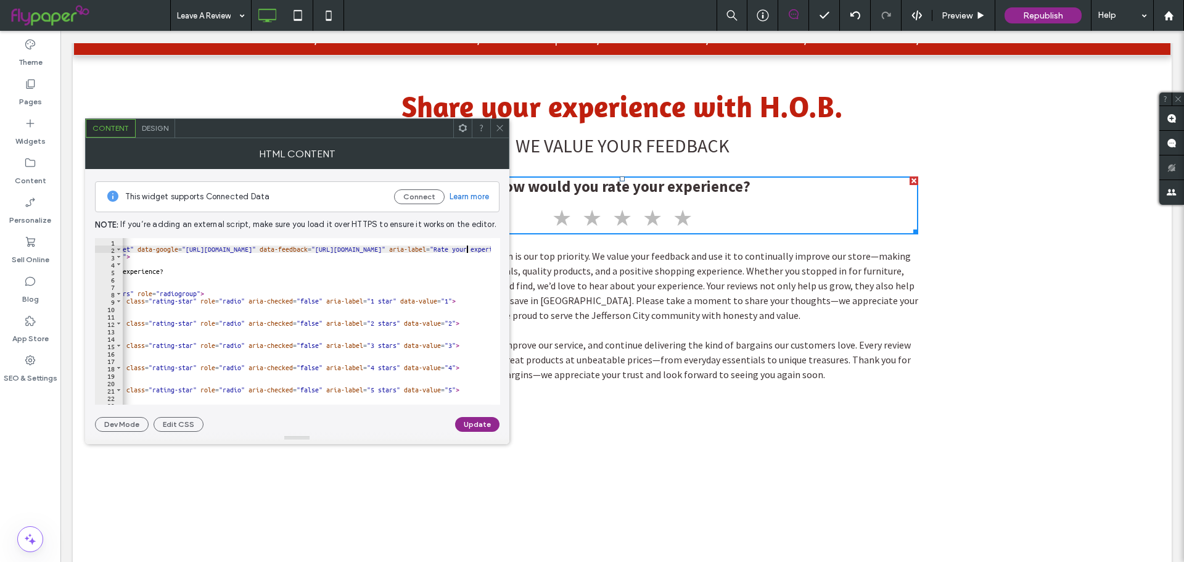
type textarea "*********"
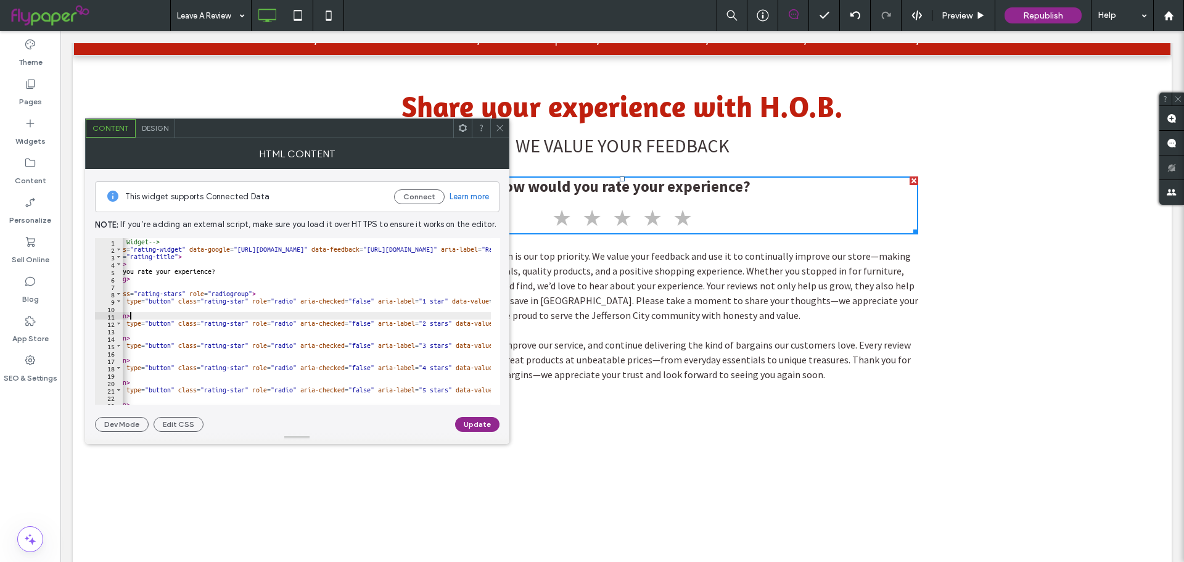
scroll to position [0, 0]
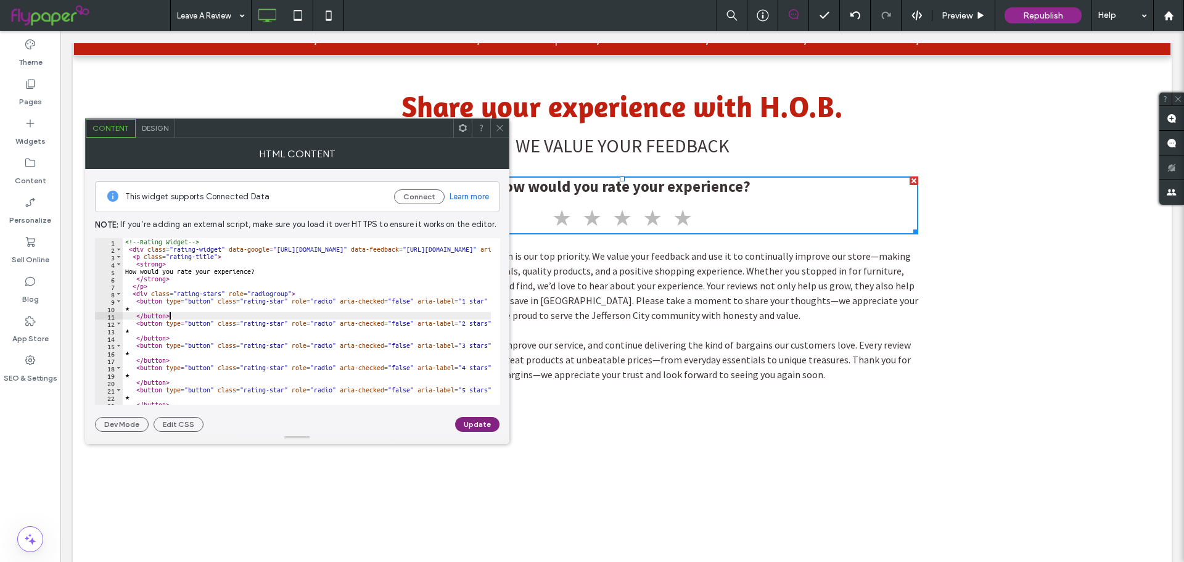
click at [464, 427] on button "Update" at bounding box center [477, 424] width 44 height 15
click at [162, 121] on div "Design" at bounding box center [155, 128] width 39 height 19
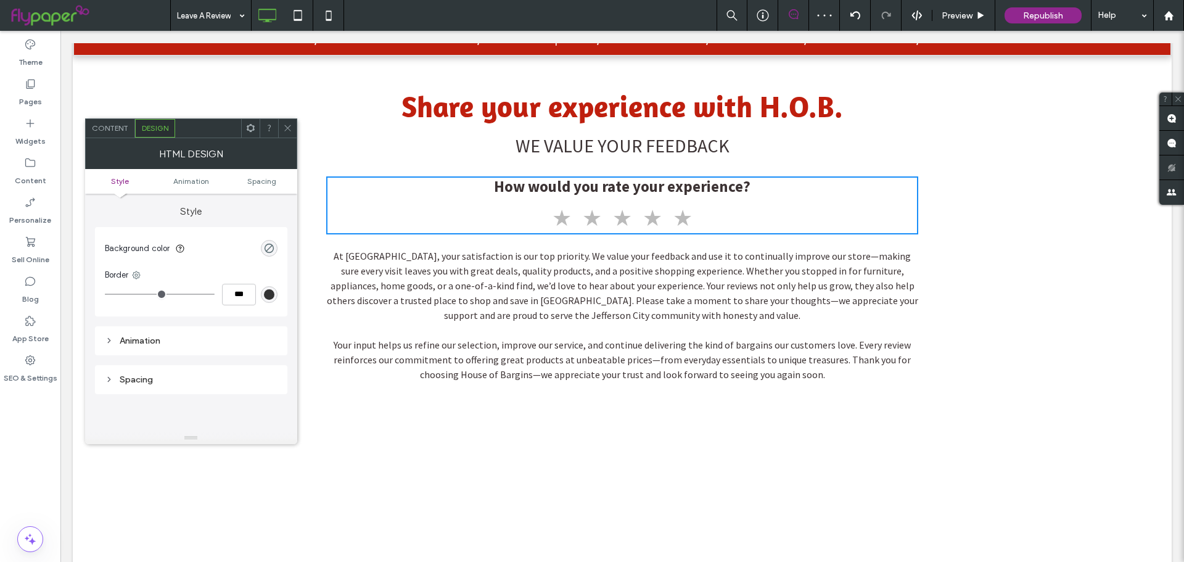
click at [110, 130] on span "Content" at bounding box center [110, 127] width 36 height 9
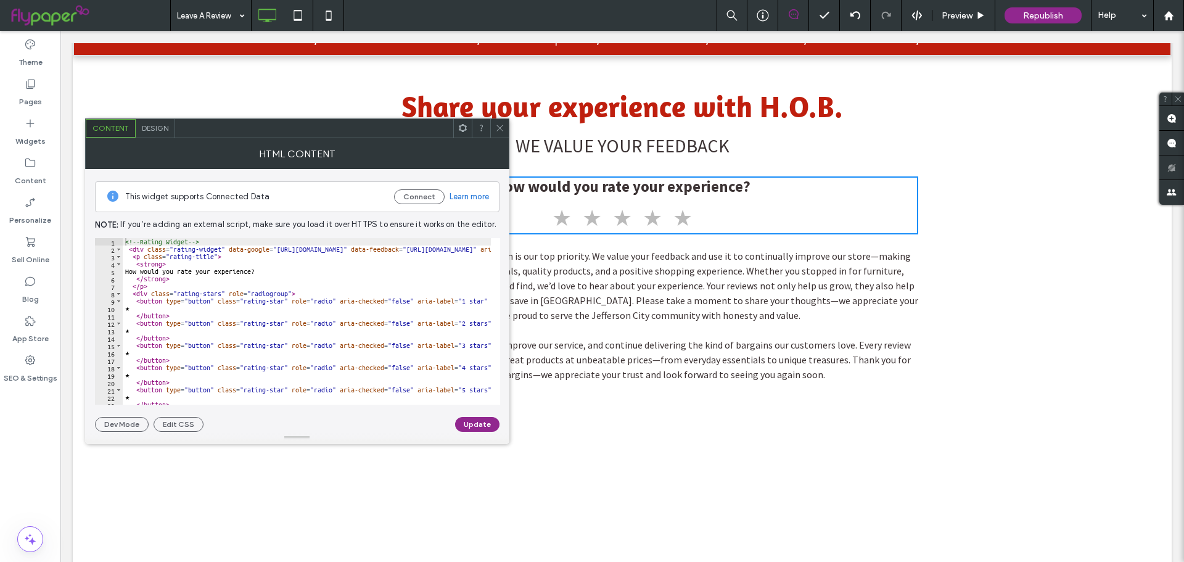
scroll to position [37, 0]
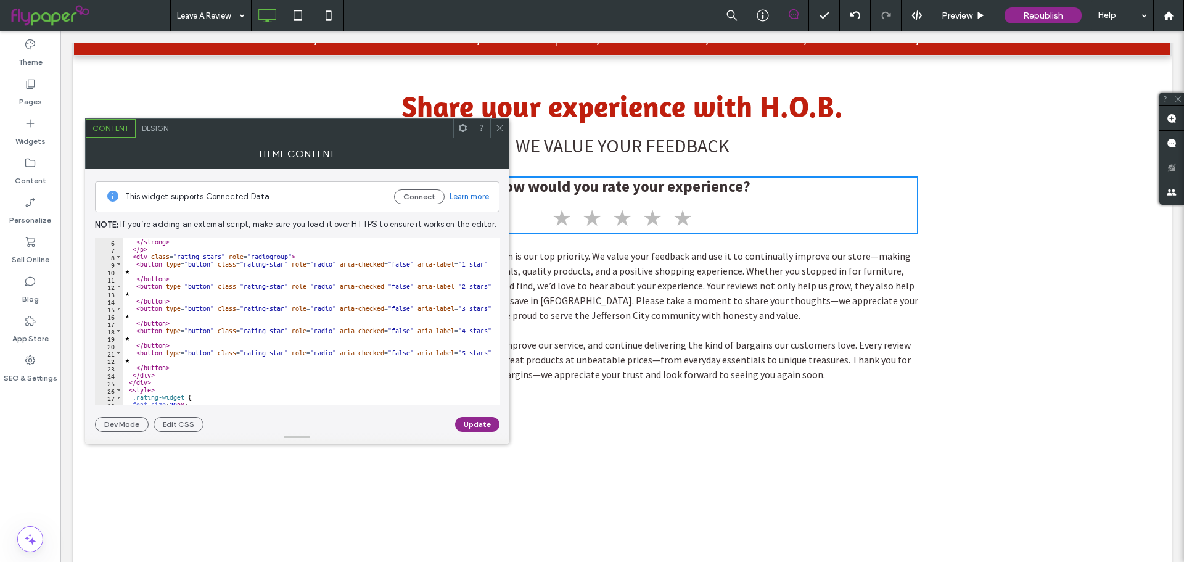
click at [304, 405] on div "This widget supports Connected Data Connect Learn more Note: If you’re adding a…" at bounding box center [297, 300] width 405 height 263
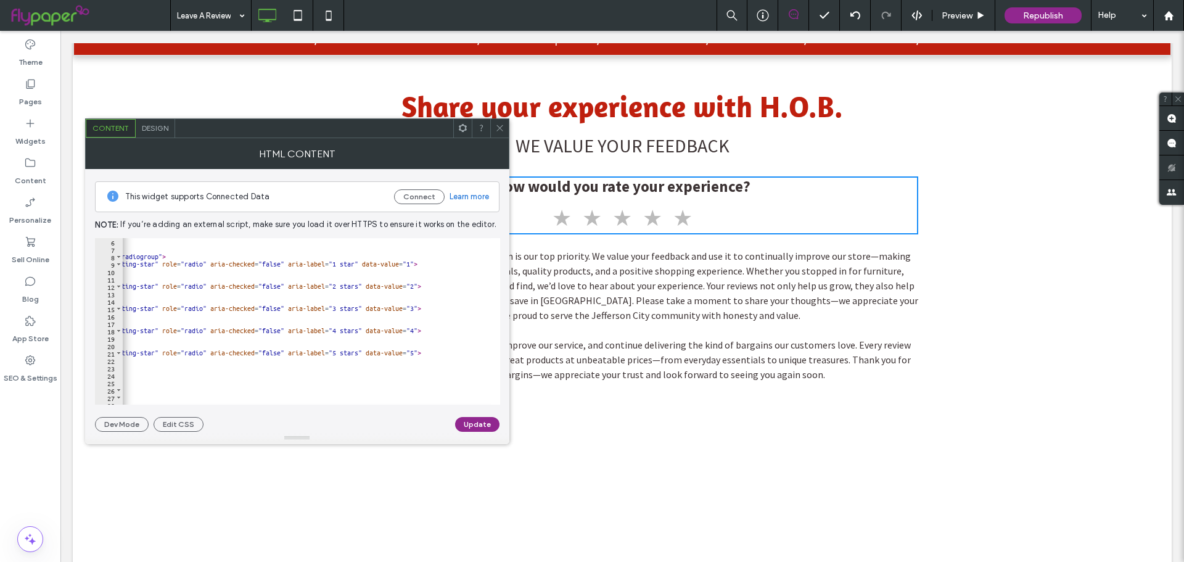
scroll to position [0, 0]
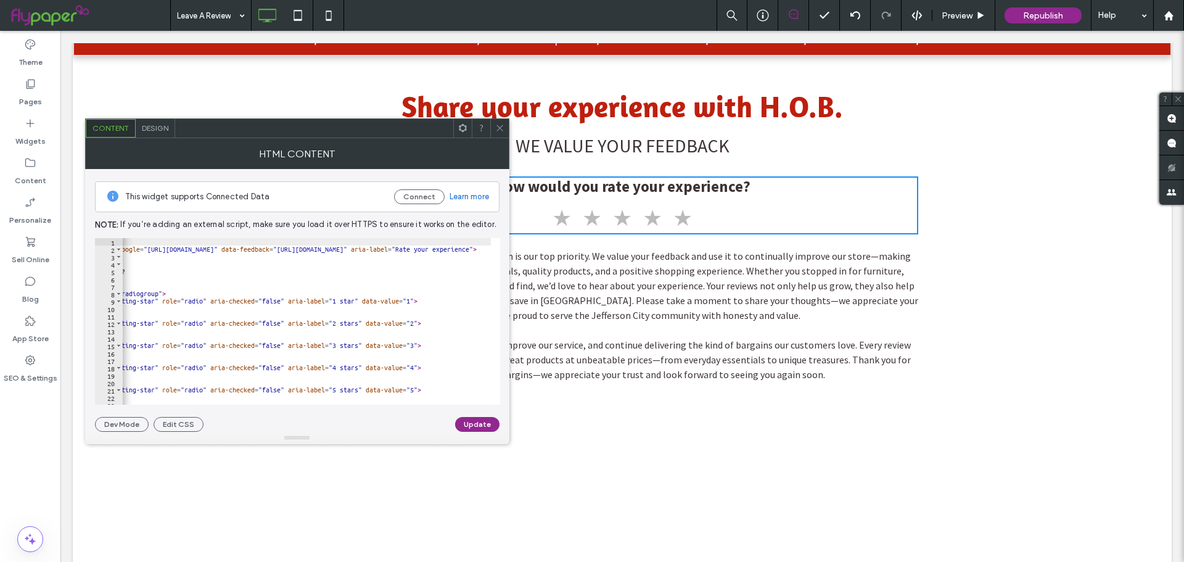
type textarea "**********"
click at [414, 258] on div "<!-- Rating Widget --> < div class = "rating-widget" data-google = "https://g.p…" at bounding box center [302, 324] width 619 height 172
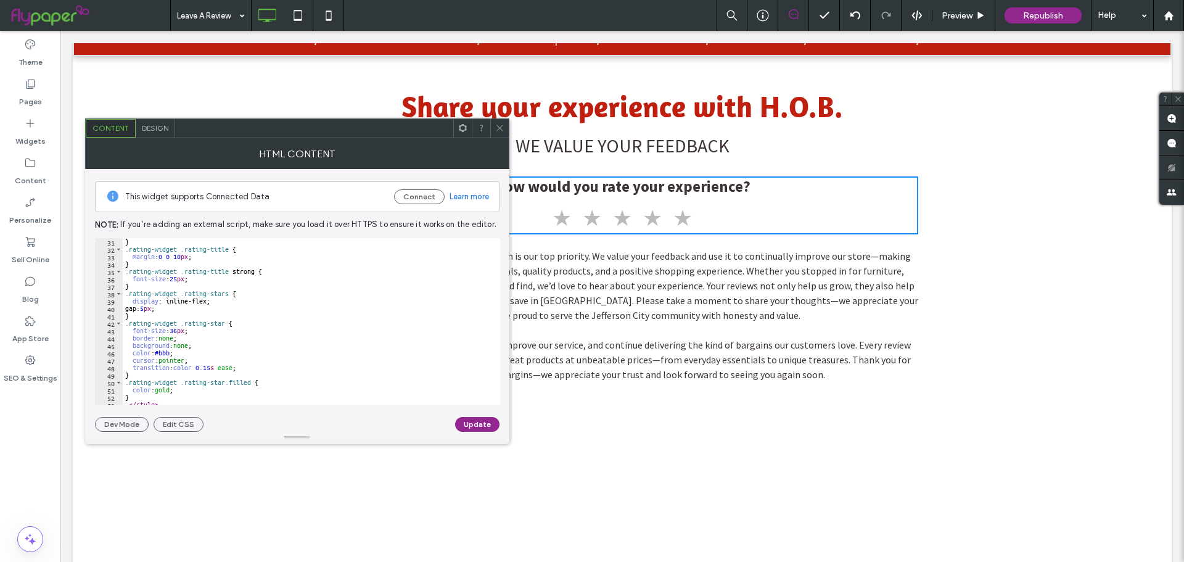
scroll to position [222, 0]
click at [500, 123] on span at bounding box center [499, 128] width 9 height 19
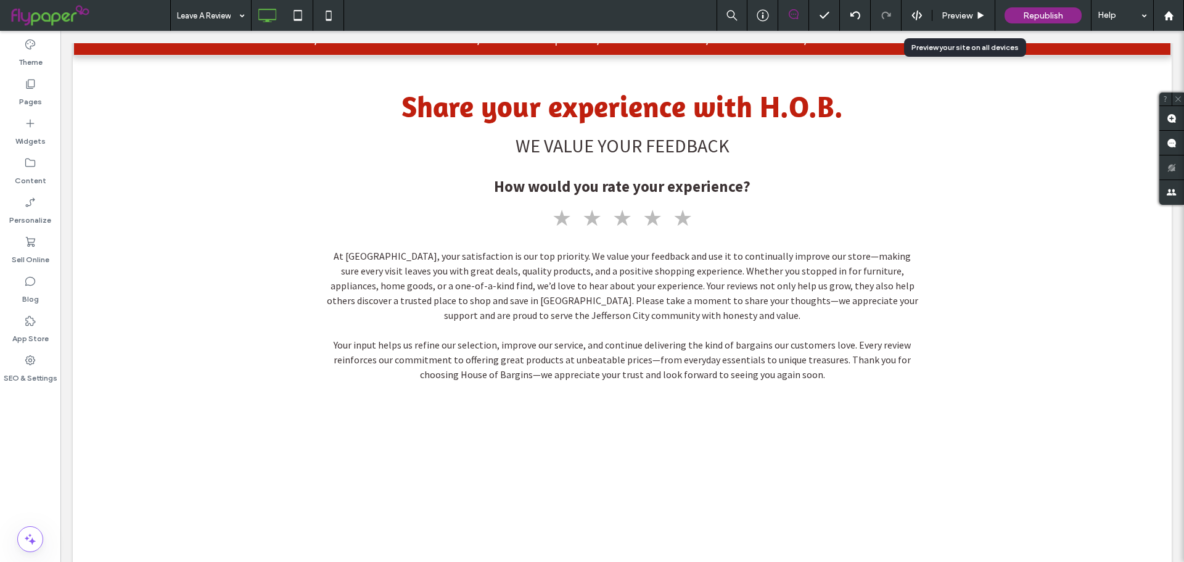
click at [973, 20] on div "Preview" at bounding box center [963, 15] width 62 height 10
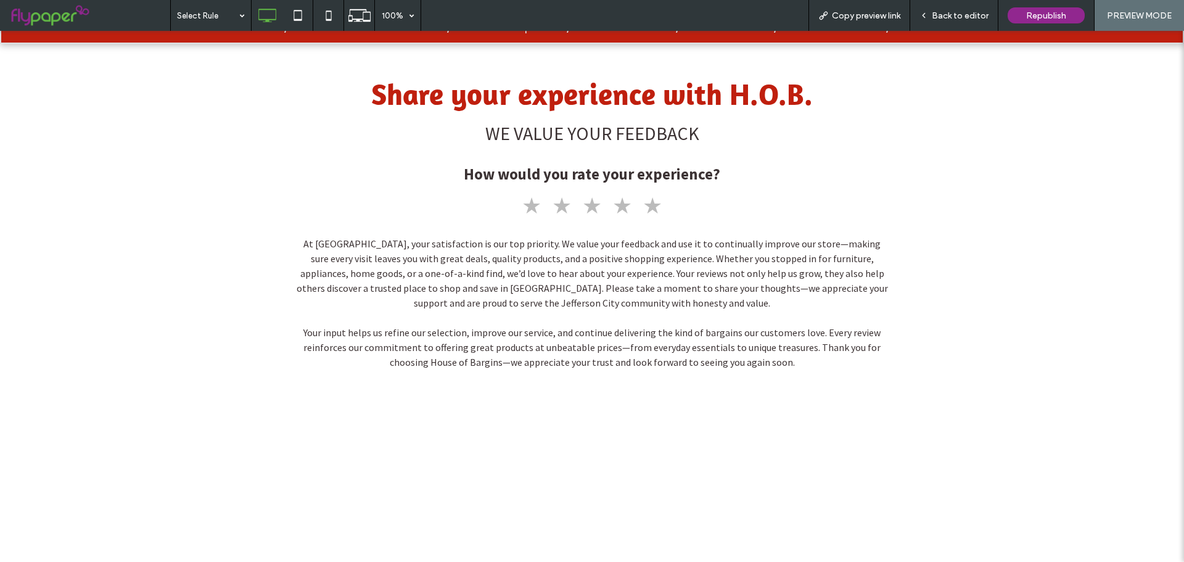
click at [973, 20] on span "Back to editor" at bounding box center [960, 15] width 57 height 10
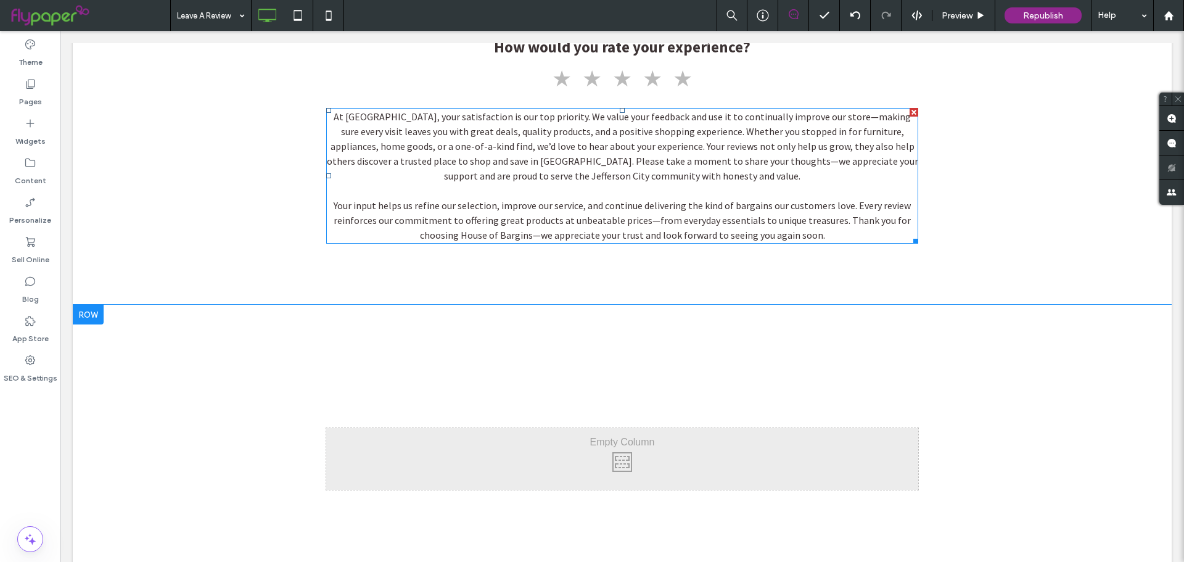
scroll to position [432, 0]
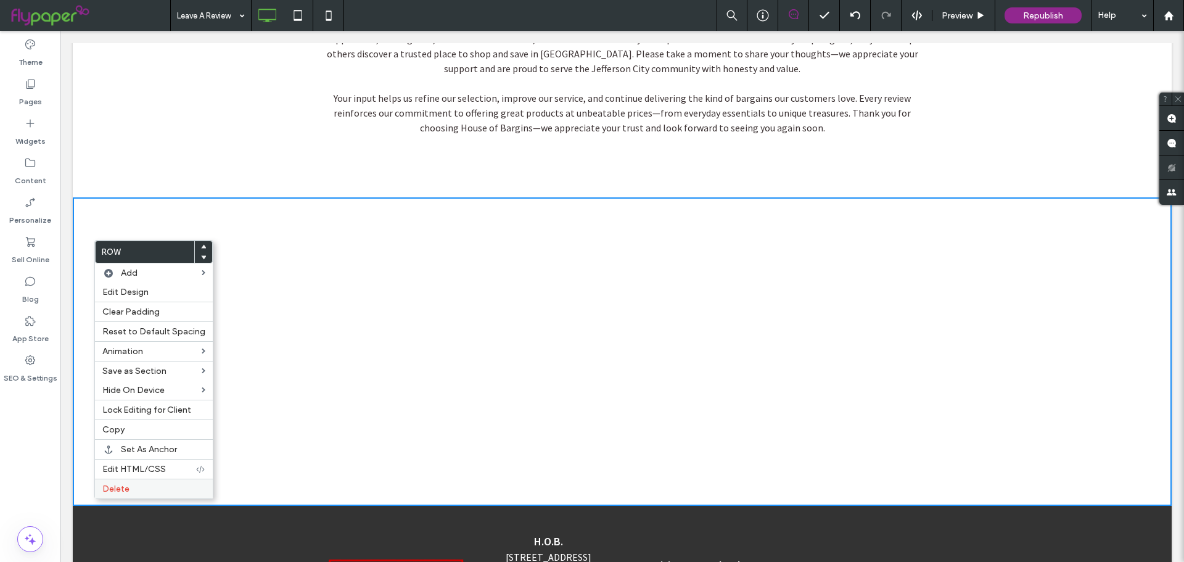
click at [118, 486] on span "Delete" at bounding box center [115, 488] width 27 height 10
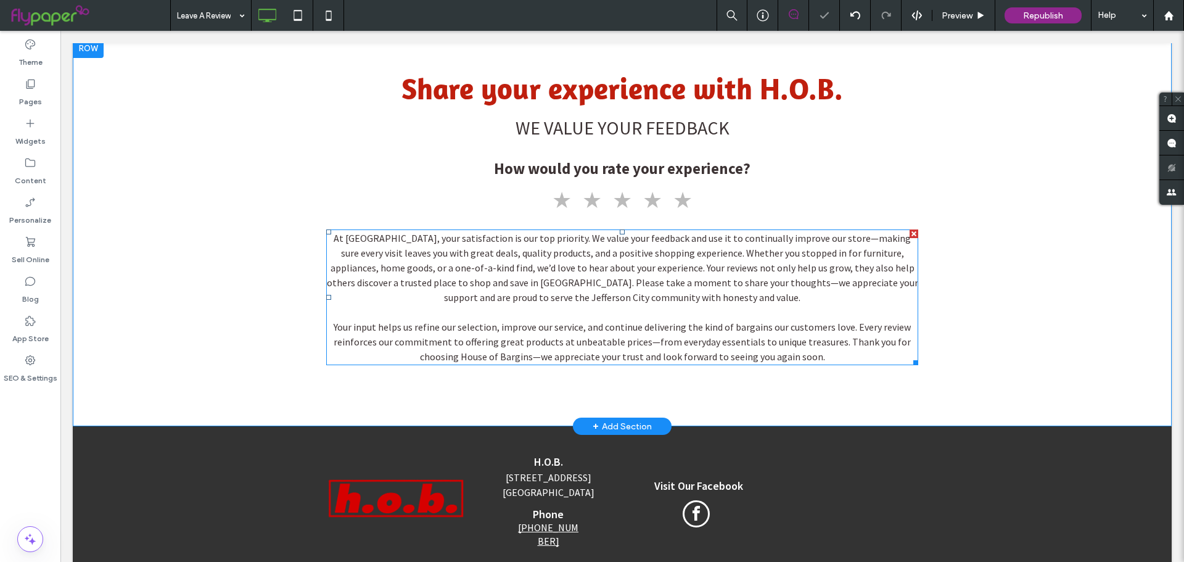
scroll to position [98, 0]
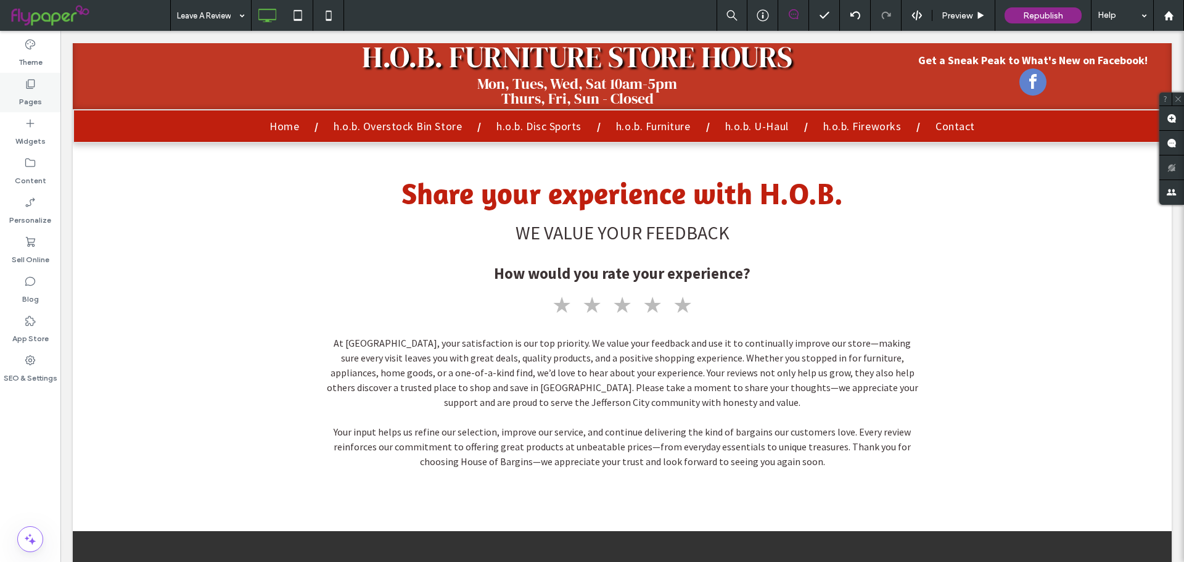
click at [34, 105] on label "Pages" at bounding box center [30, 98] width 23 height 17
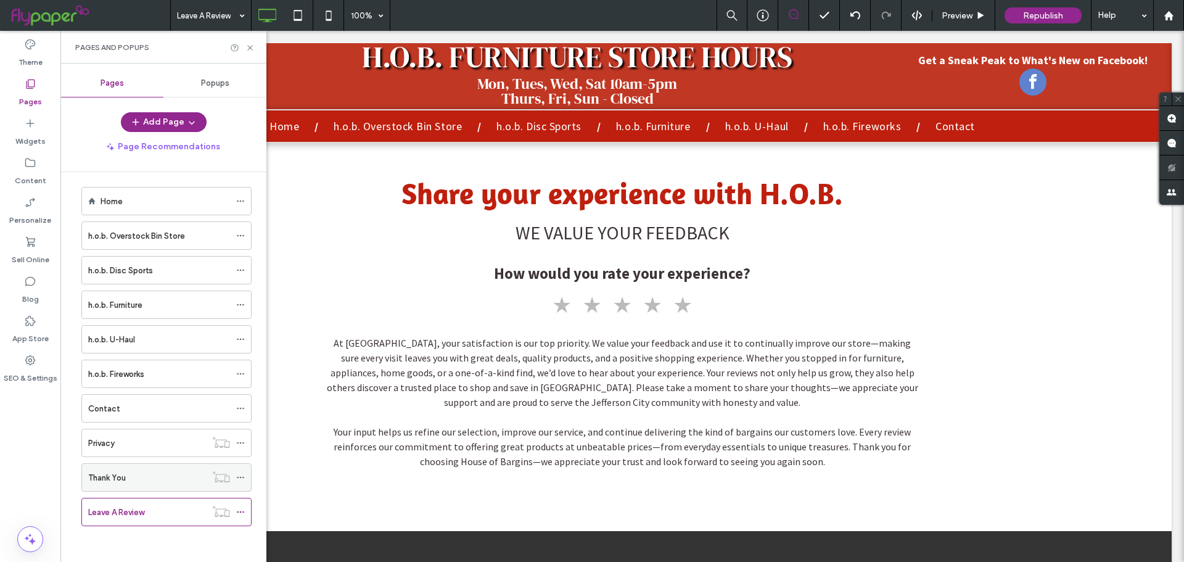
scroll to position [7, 0]
click at [167, 130] on button "Add Page" at bounding box center [164, 122] width 86 height 20
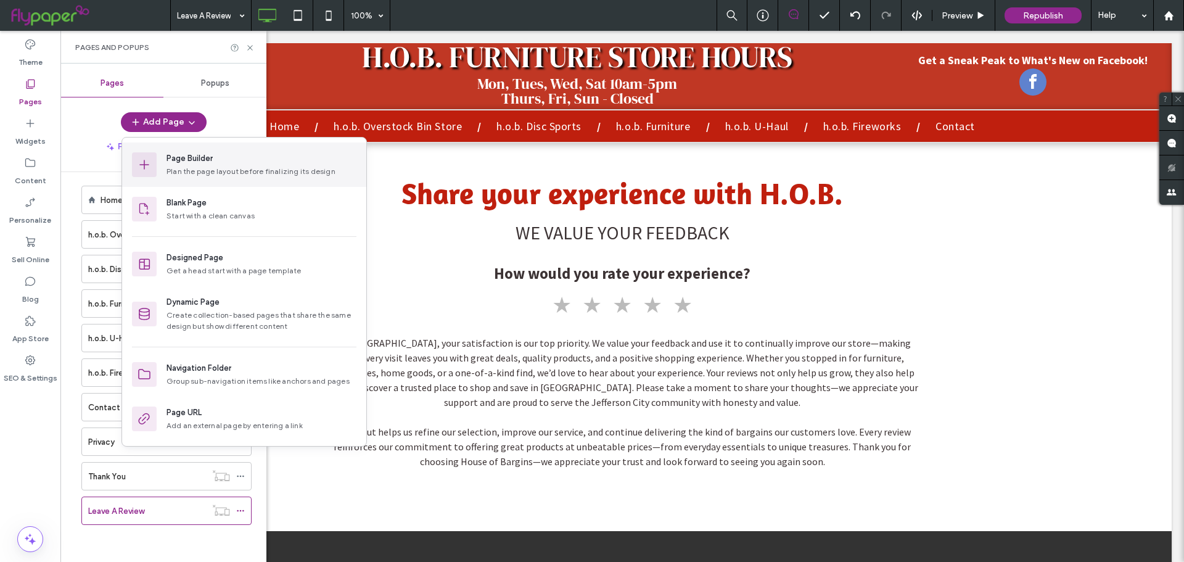
click at [174, 164] on div "Page Builder" at bounding box center [190, 158] width 46 height 12
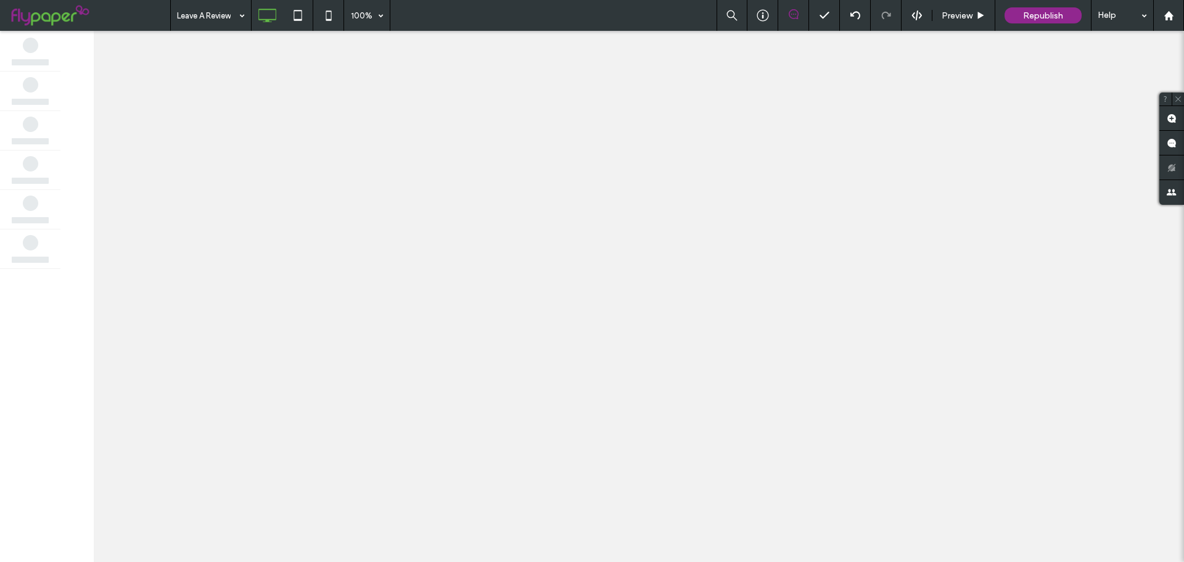
scroll to position [0, 0]
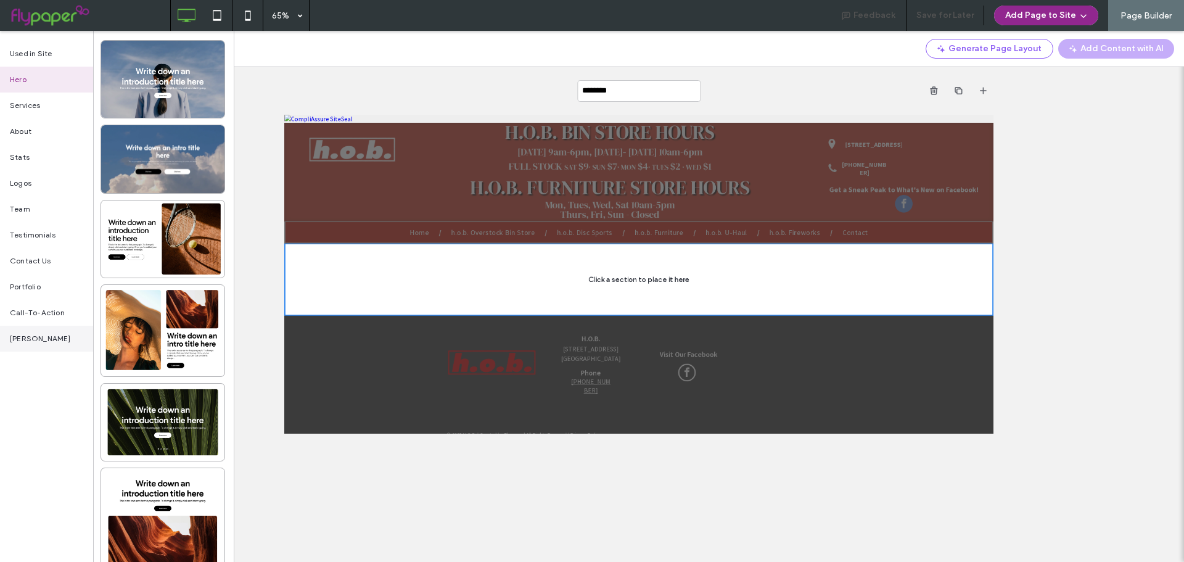
click at [28, 342] on span "gabey's" at bounding box center [40, 338] width 61 height 11
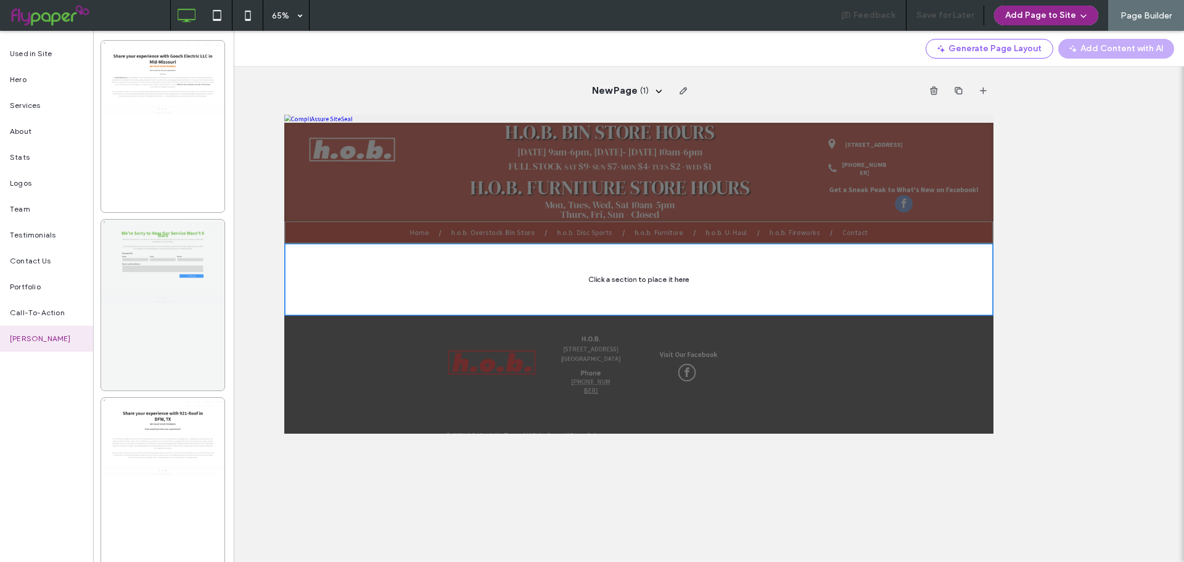
click at [157, 291] on div at bounding box center [162, 305] width 123 height 171
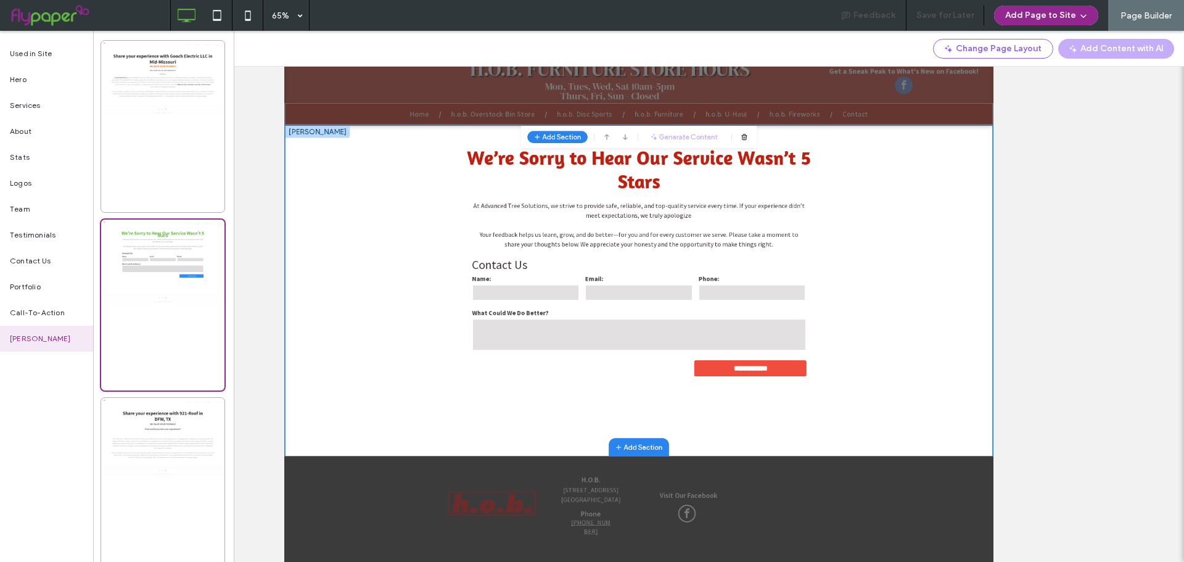
scroll to position [123, 0]
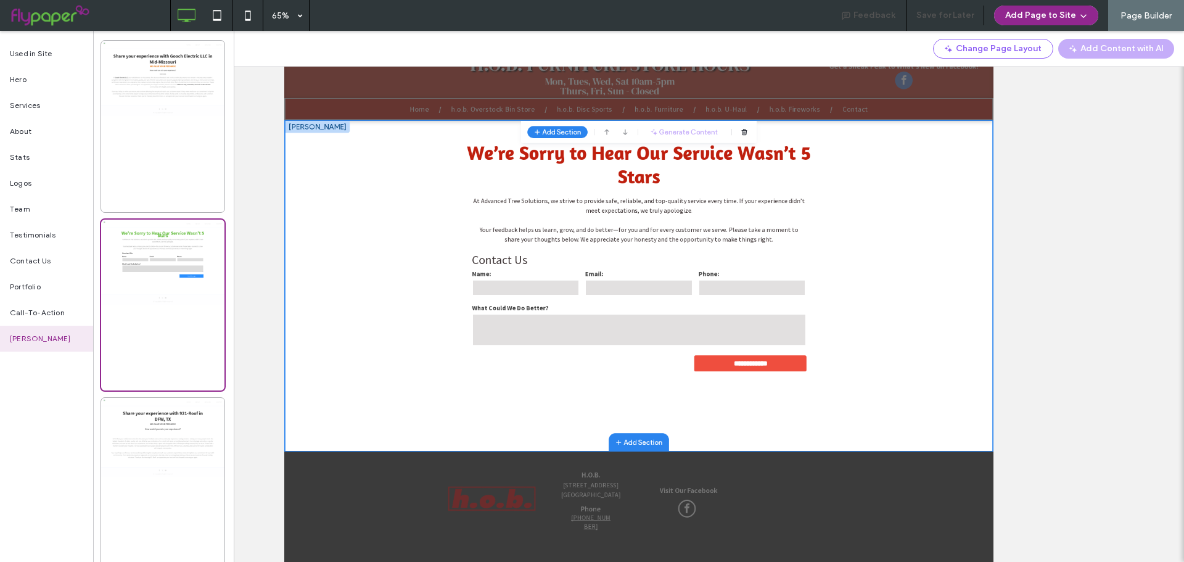
click at [276, 289] on div "New Page ( 1 ) Unhide? Yes Unhide? Yes Unhide? Yes Unhide? Yes" at bounding box center [639, 296] width 1090 height 531
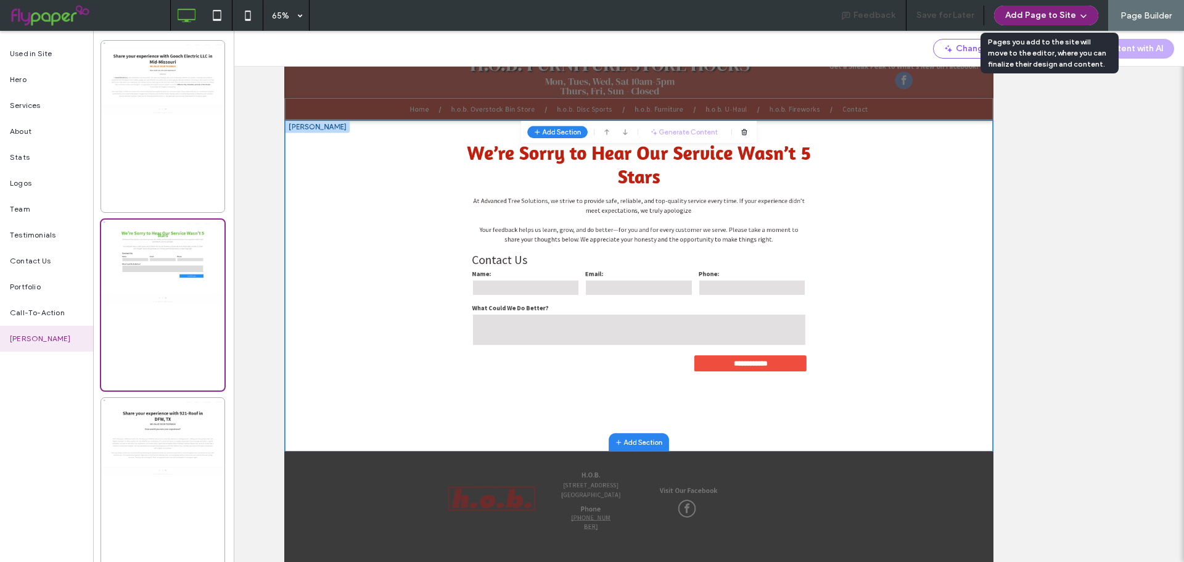
click at [1028, 17] on button "Add Page to Site" at bounding box center [1046, 16] width 104 height 20
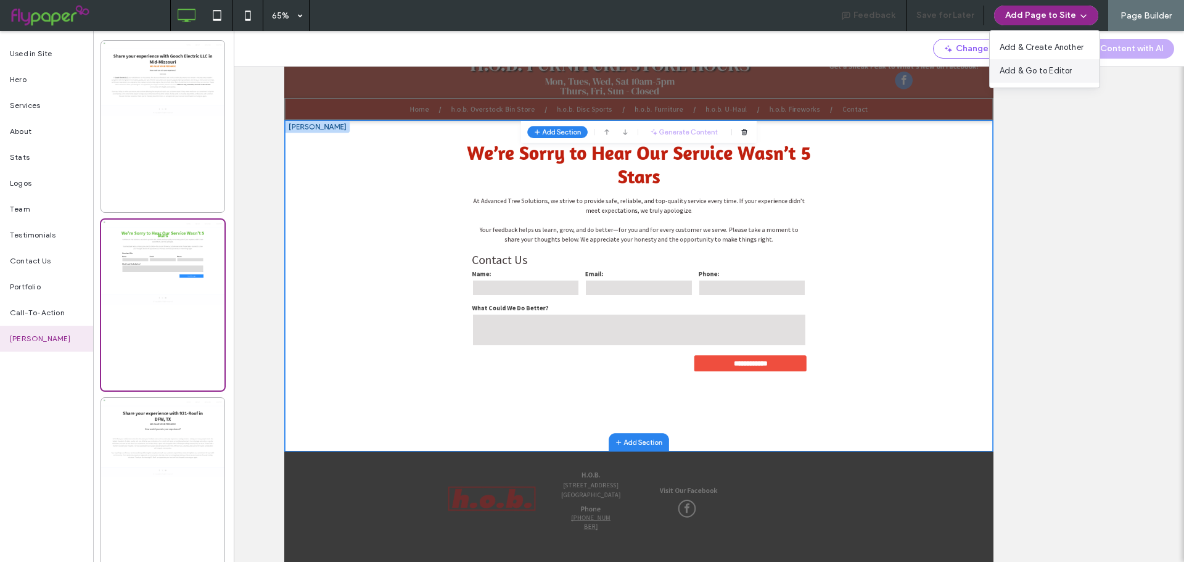
click at [1000, 68] on span "Add & Go to Editor" at bounding box center [1036, 71] width 73 height 12
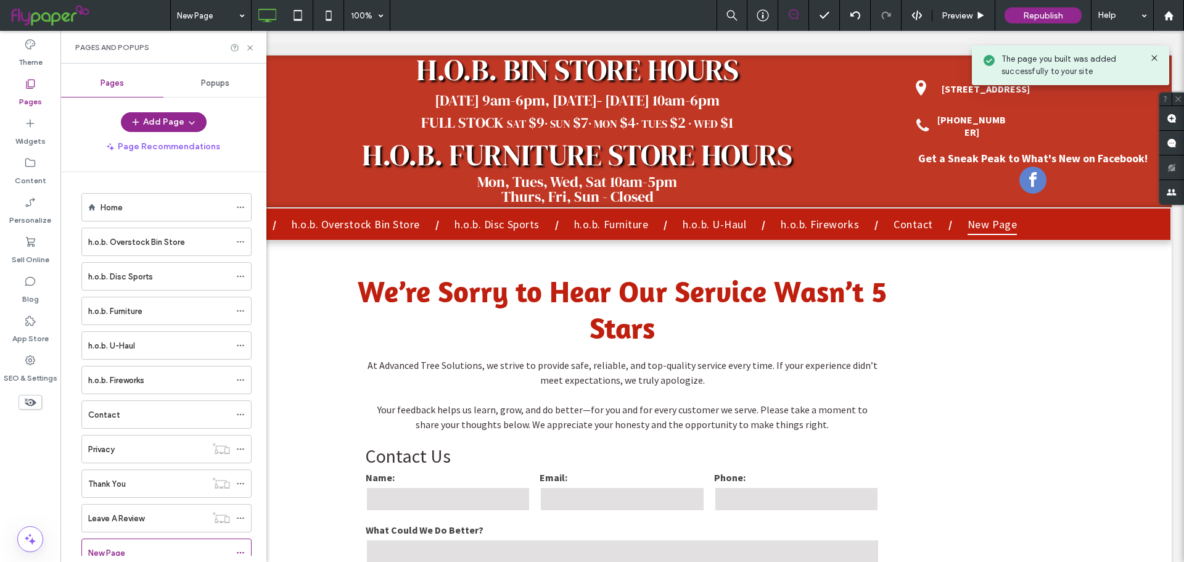
scroll to position [0, 0]
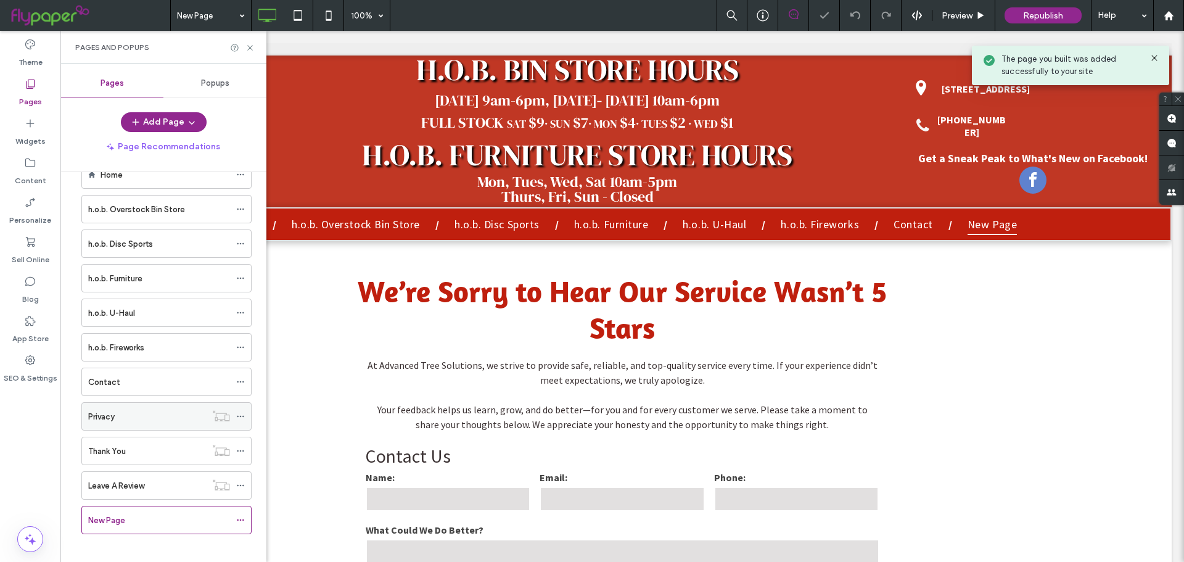
scroll to position [42, 0]
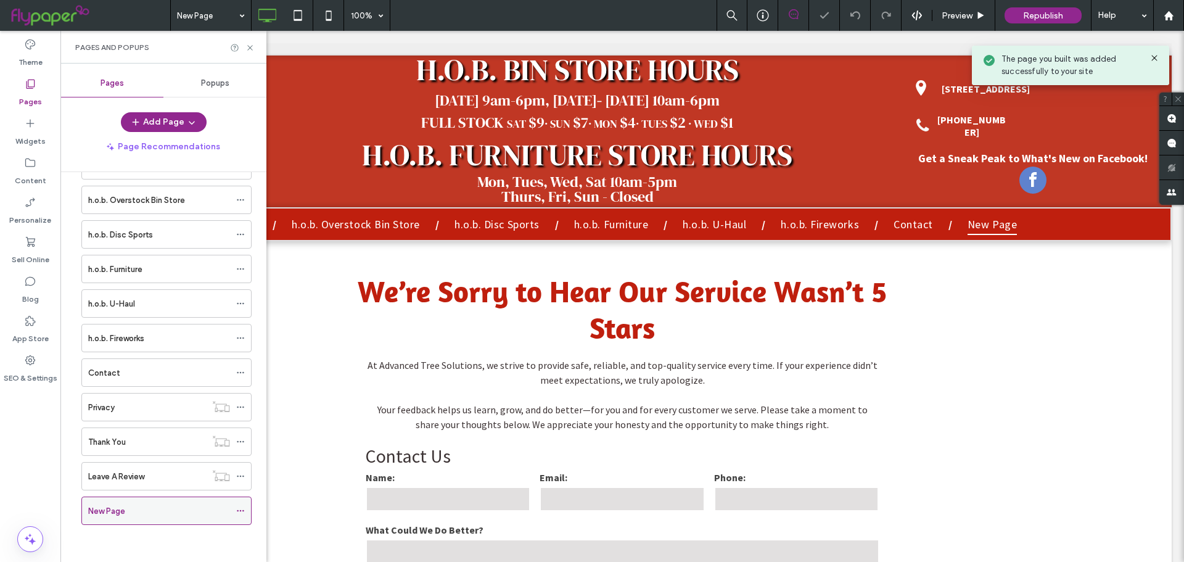
click at [239, 511] on icon at bounding box center [240, 510] width 9 height 9
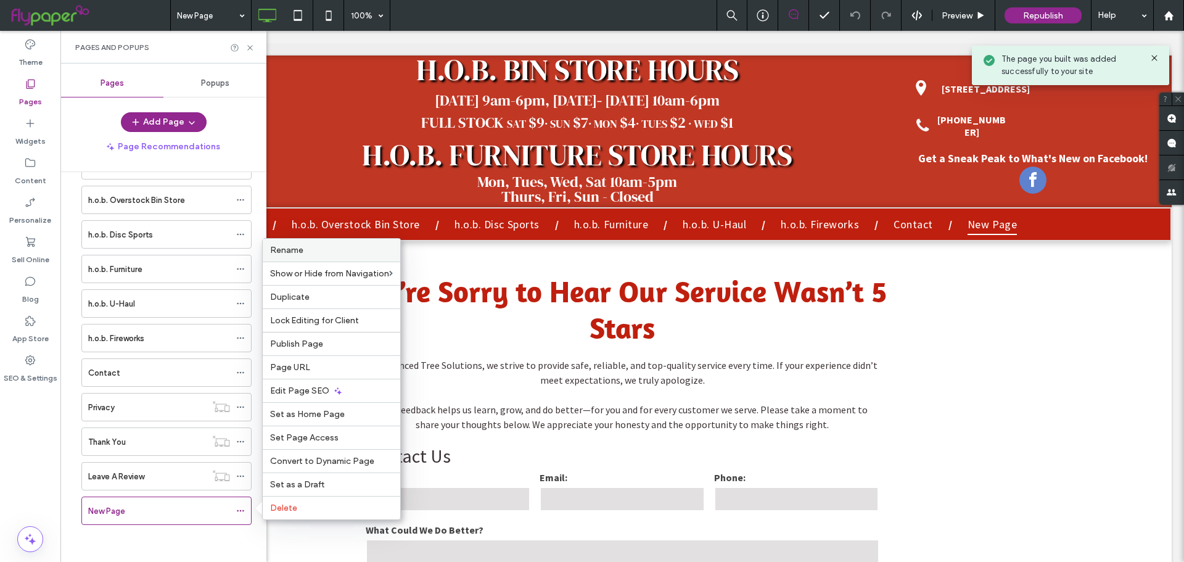
click at [303, 251] on span "Rename" at bounding box center [286, 250] width 33 height 10
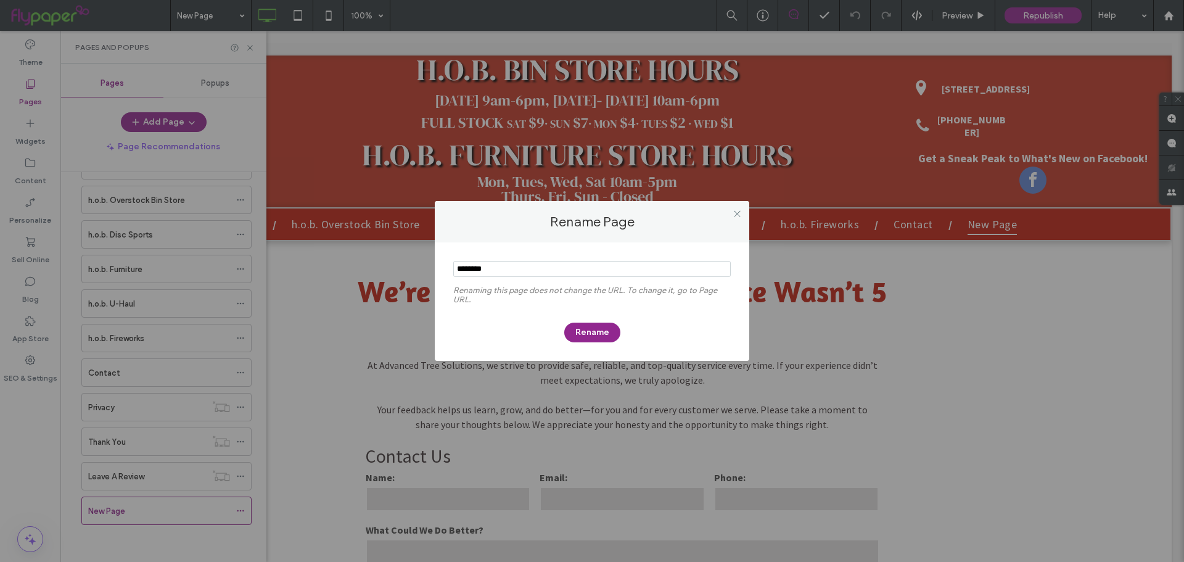
type input "********"
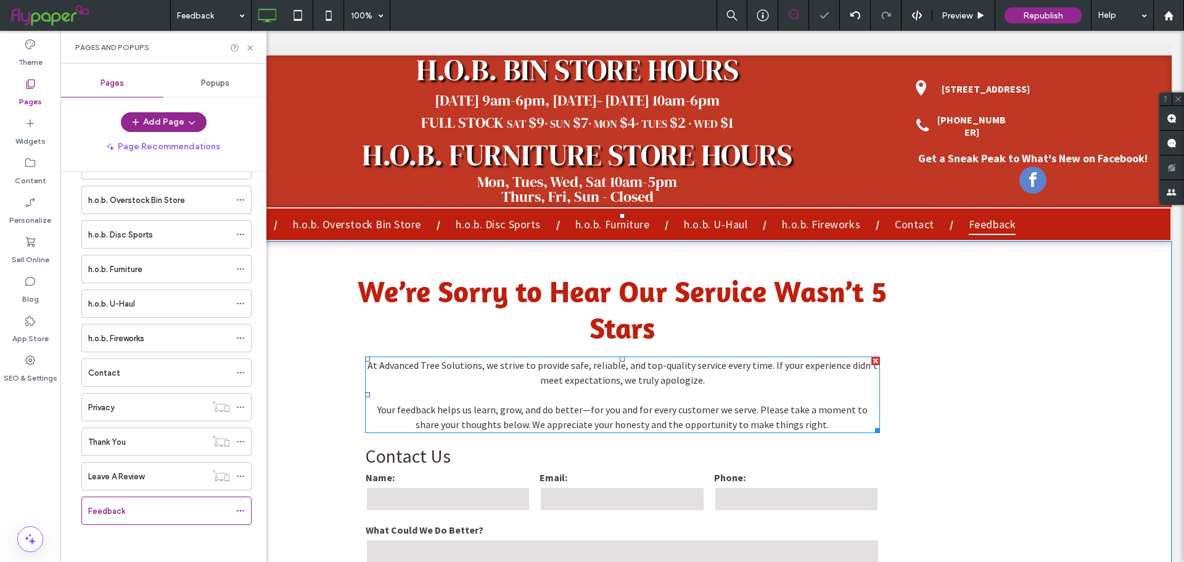
scroll to position [62, 0]
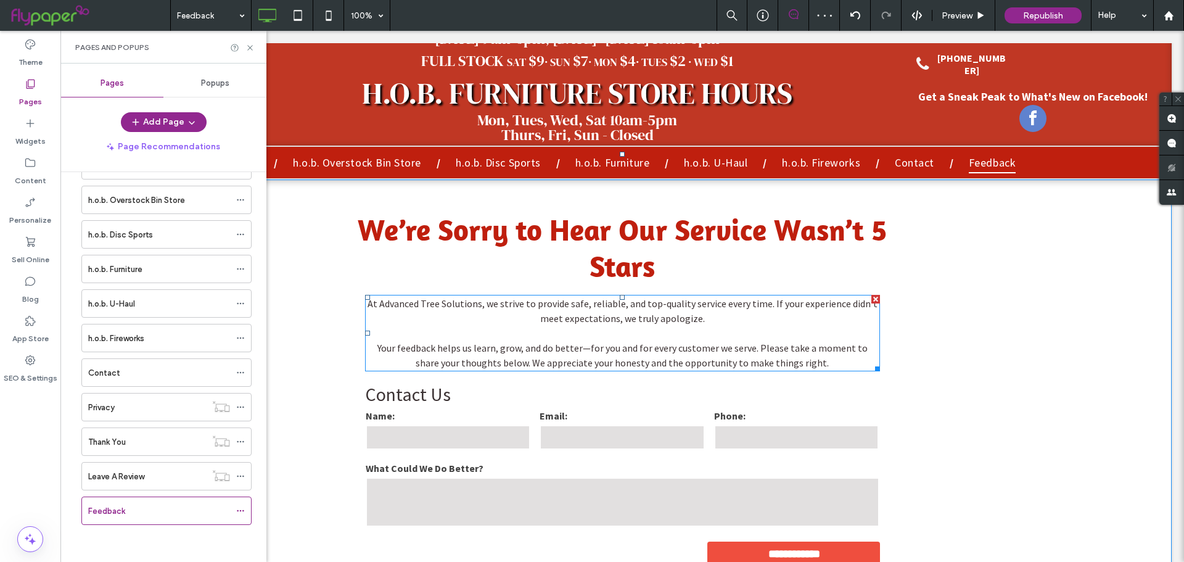
click at [482, 369] on span "Your feedback helps us learn, grow, and do better—for you and for every custome…" at bounding box center [622, 355] width 490 height 27
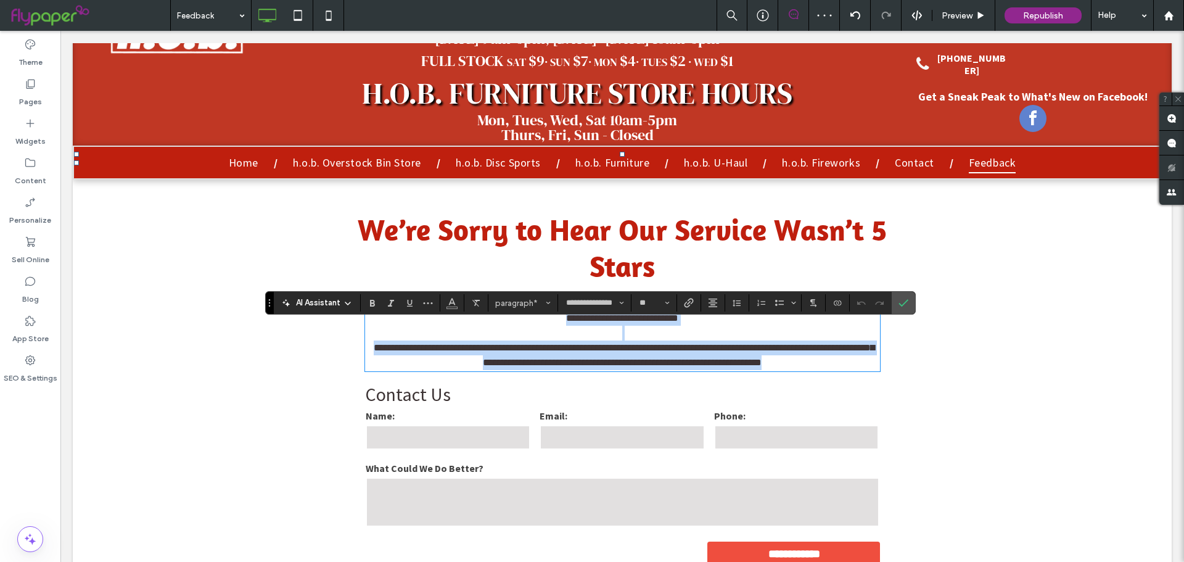
copy div "**********"
click at [571, 367] on span "**********" at bounding box center [624, 355] width 501 height 24
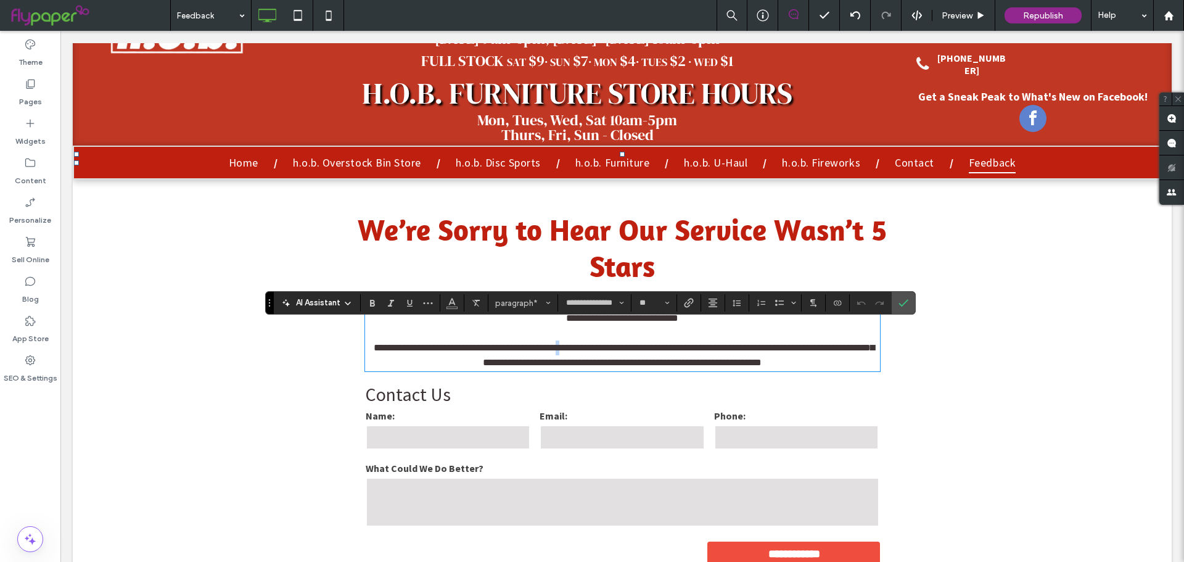
click at [571, 367] on span "**********" at bounding box center [624, 355] width 501 height 24
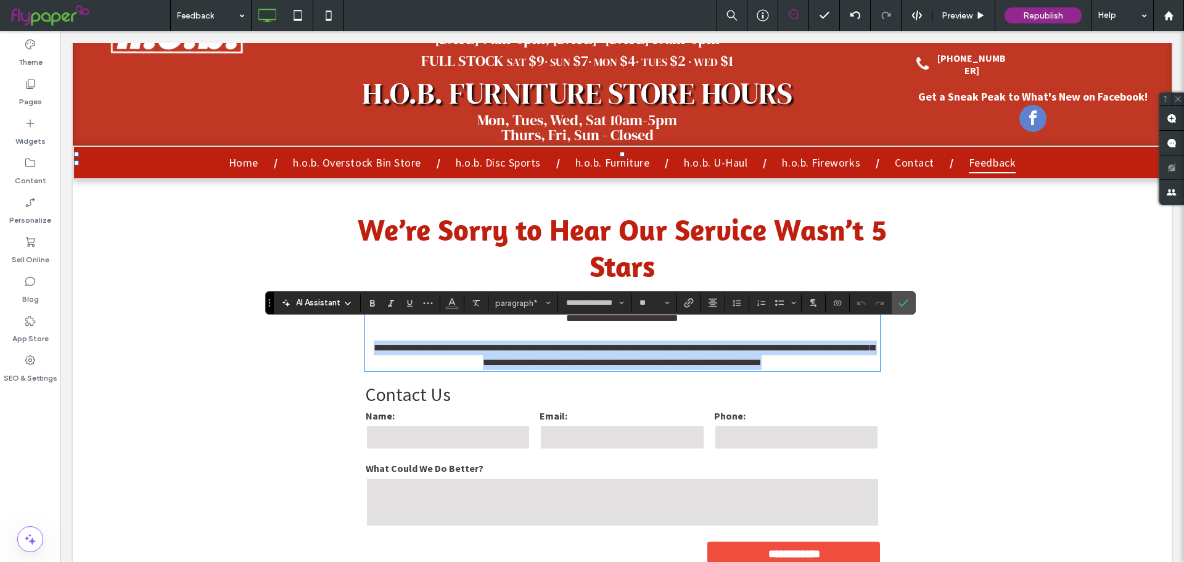
click at [571, 367] on span "**********" at bounding box center [624, 355] width 501 height 24
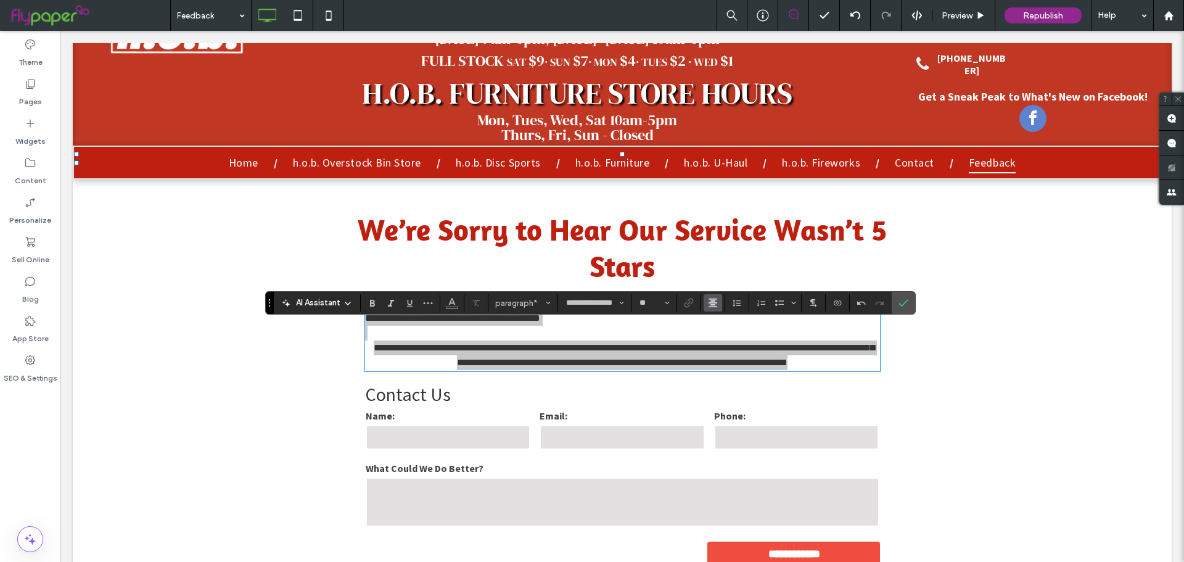
click at [716, 311] on button "Alignment" at bounding box center [713, 302] width 19 height 17
click at [726, 339] on icon "ui.textEditor.alignment.center" at bounding box center [722, 341] width 10 height 10
click at [911, 304] on label "Confirm" at bounding box center [903, 303] width 19 height 22
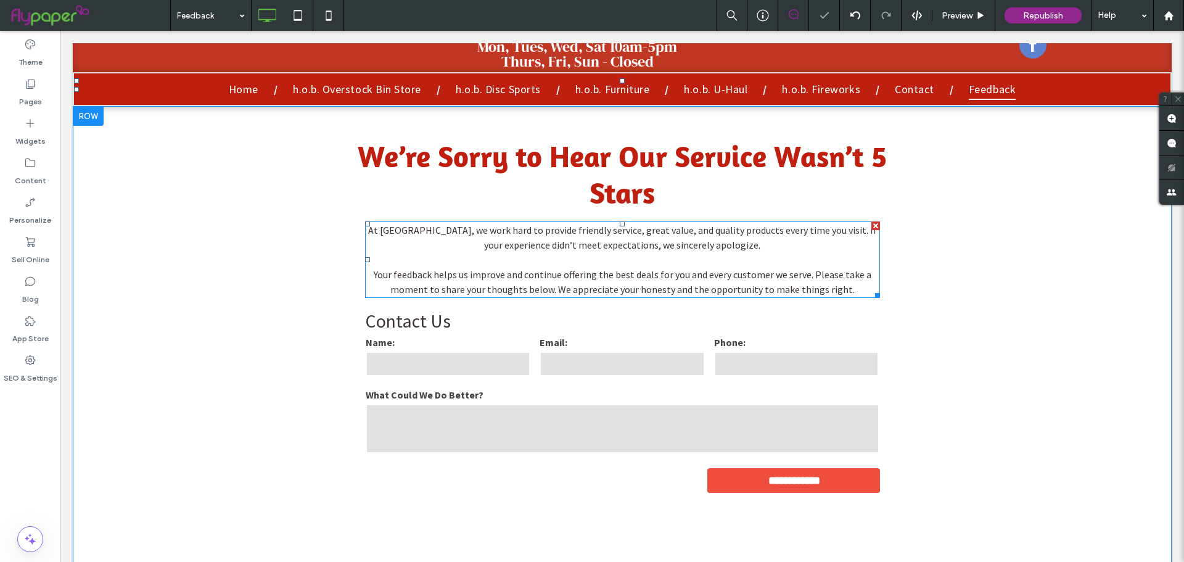
scroll to position [247, 0]
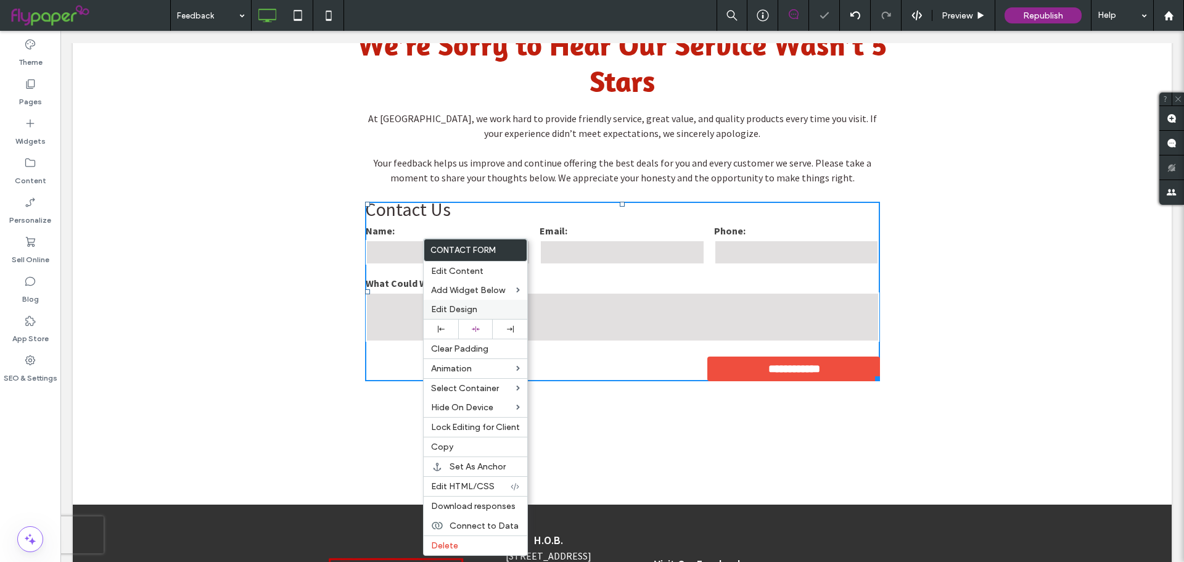
click at [453, 307] on span "Edit Design" at bounding box center [454, 309] width 46 height 10
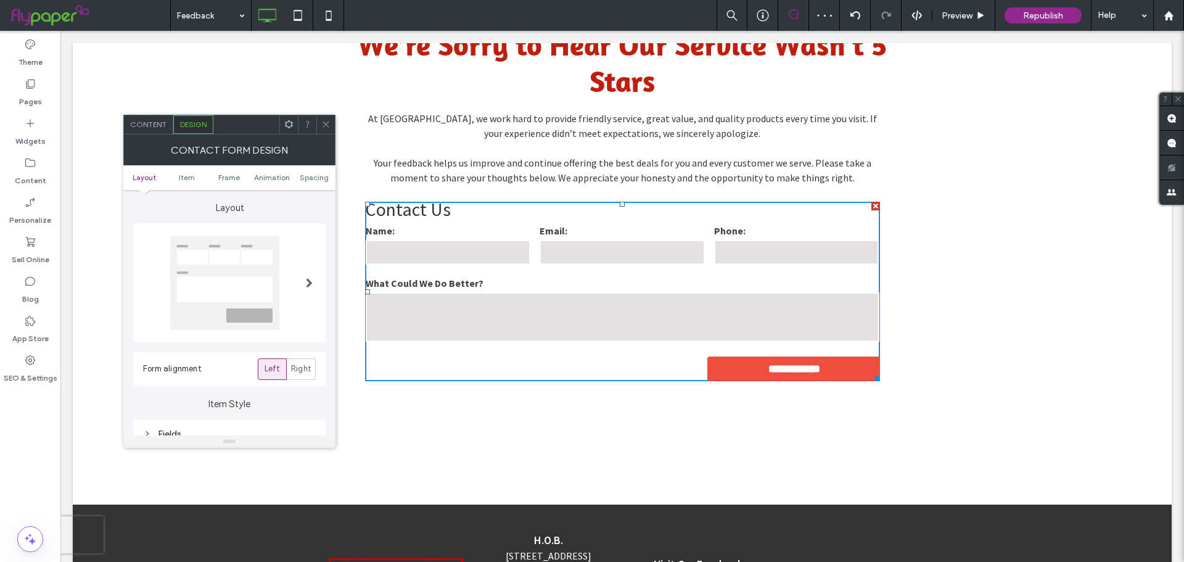
click at [153, 120] on span "Content" at bounding box center [148, 124] width 36 height 9
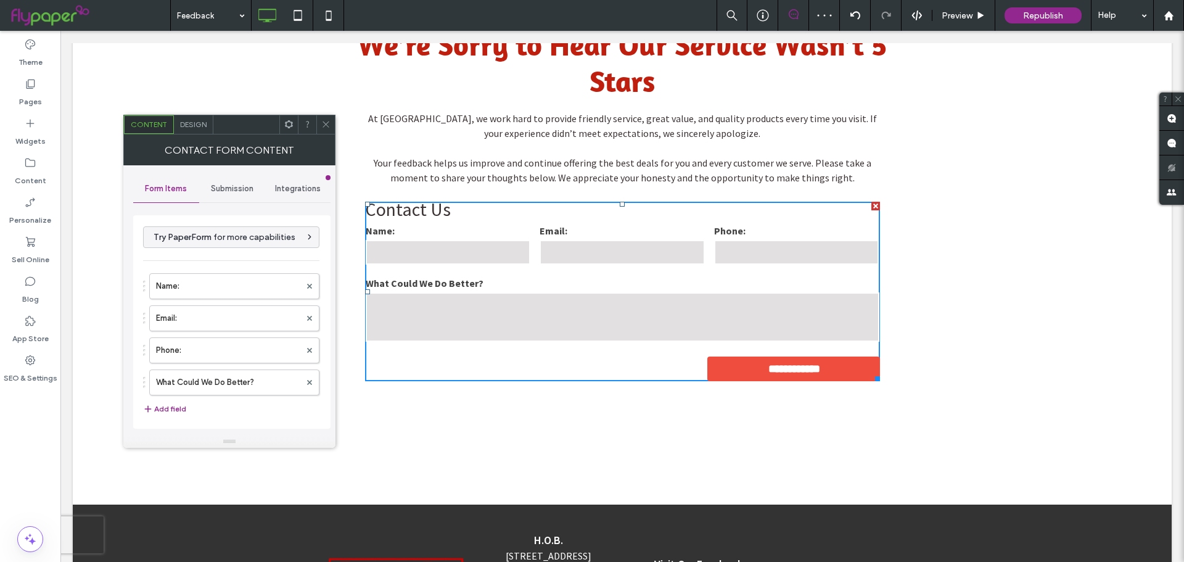
click at [226, 189] on span "Submission" at bounding box center [232, 189] width 43 height 10
click at [211, 245] on label "New submission notification" at bounding box center [232, 246] width 165 height 25
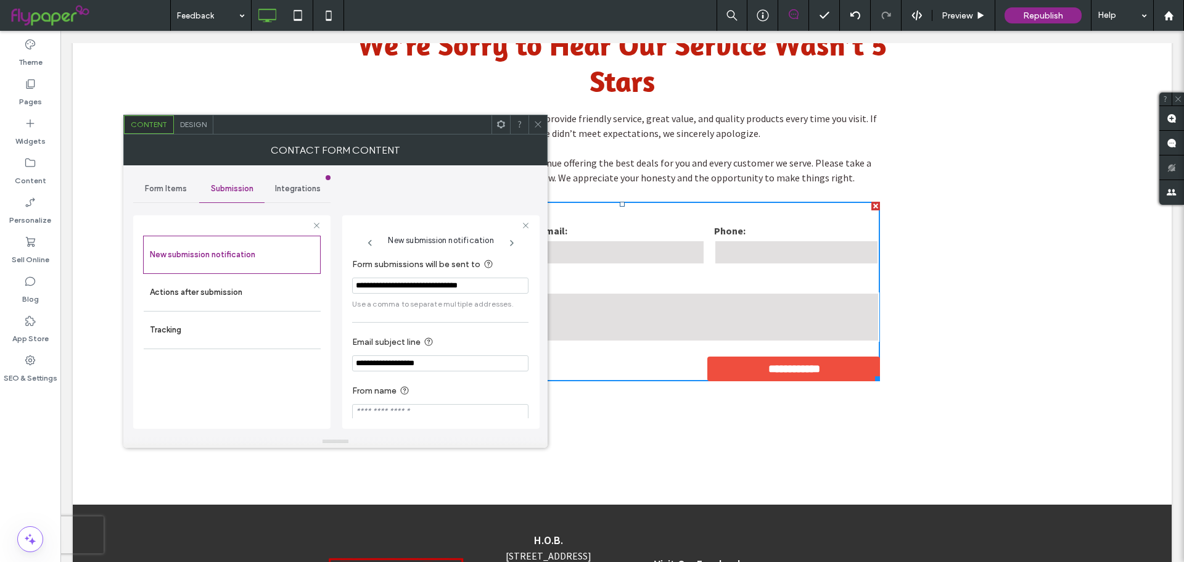
click at [417, 287] on input "**********" at bounding box center [440, 286] width 176 height 16
click at [435, 284] on input "**********" at bounding box center [440, 286] width 176 height 16
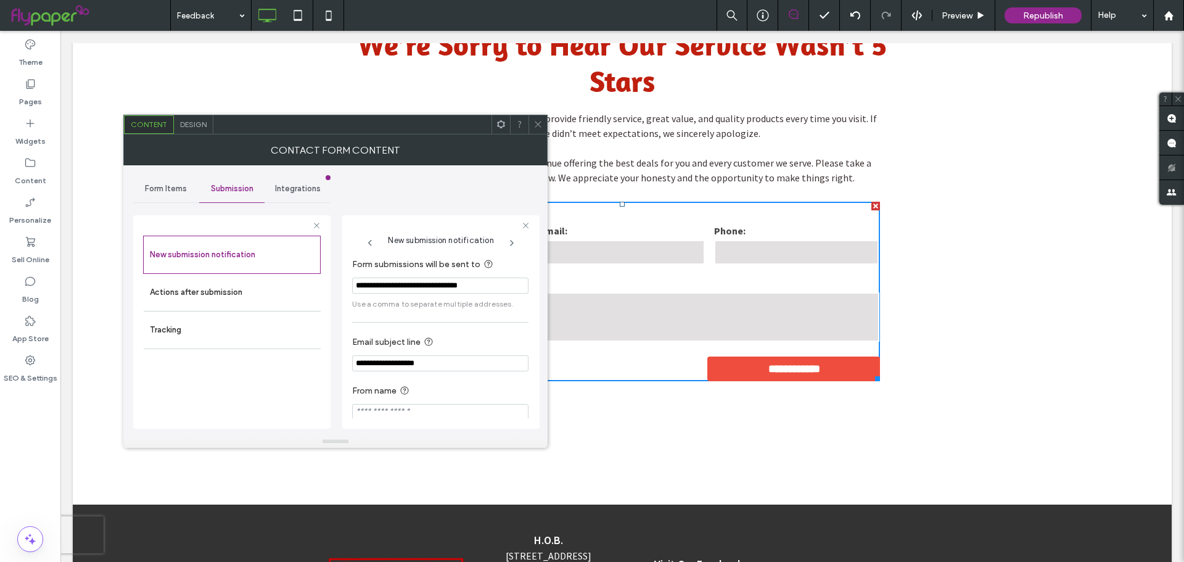
click at [435, 284] on input "**********" at bounding box center [440, 286] width 176 height 16
paste input "Form submissions will be sent to"
type input "**********"
click at [318, 367] on div "New submission notification Actions after submission Tracking" at bounding box center [232, 329] width 178 height 187
click at [537, 126] on icon at bounding box center [537, 124] width 9 height 9
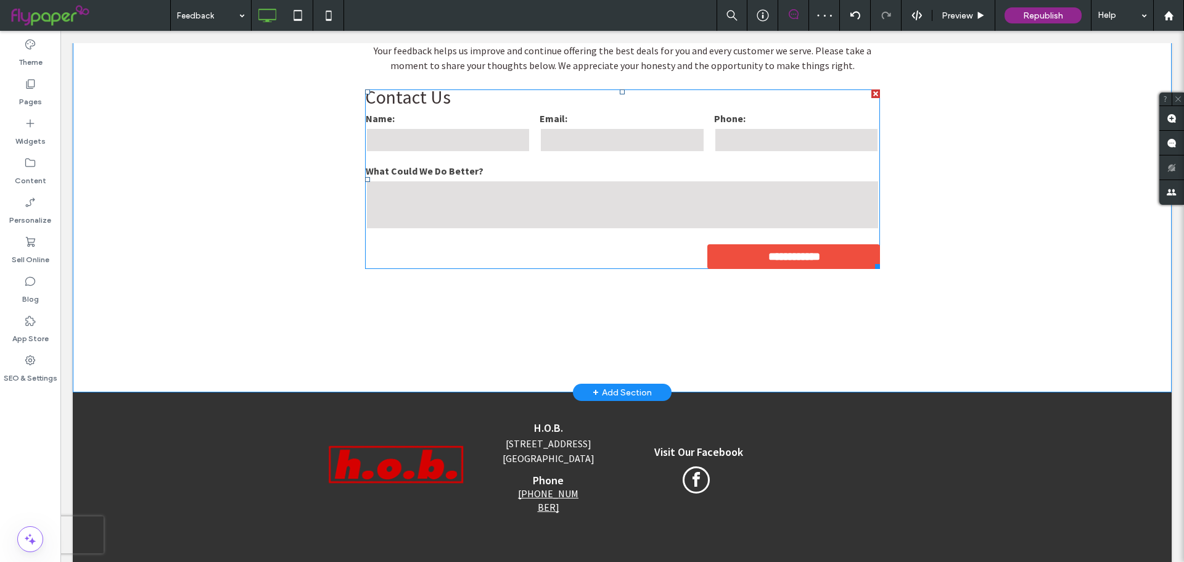
scroll to position [370, 0]
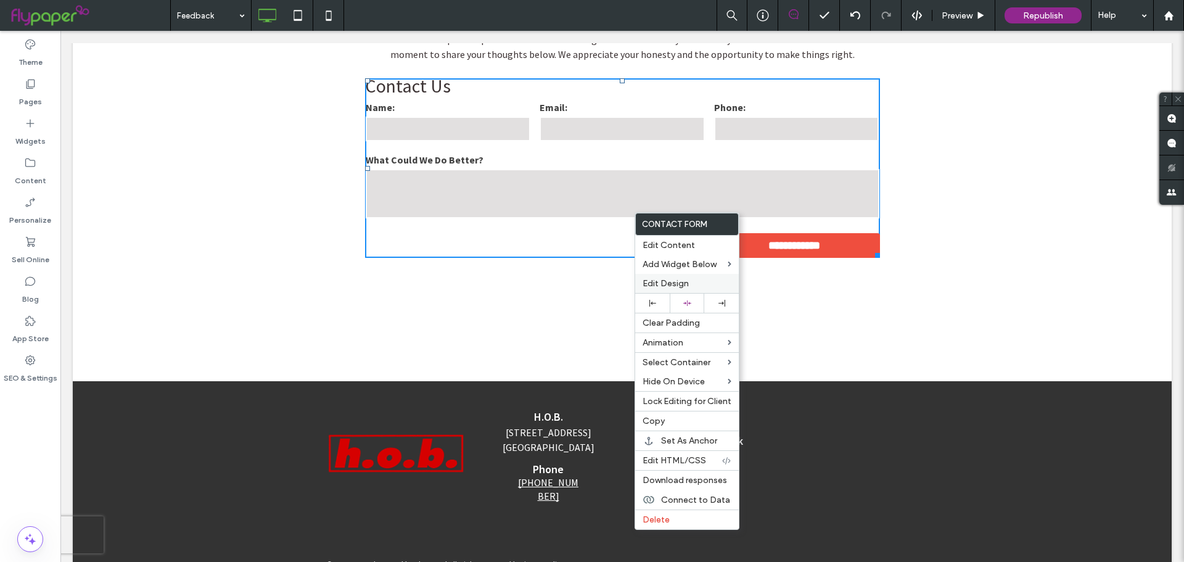
click at [664, 282] on span "Edit Design" at bounding box center [666, 283] width 46 height 10
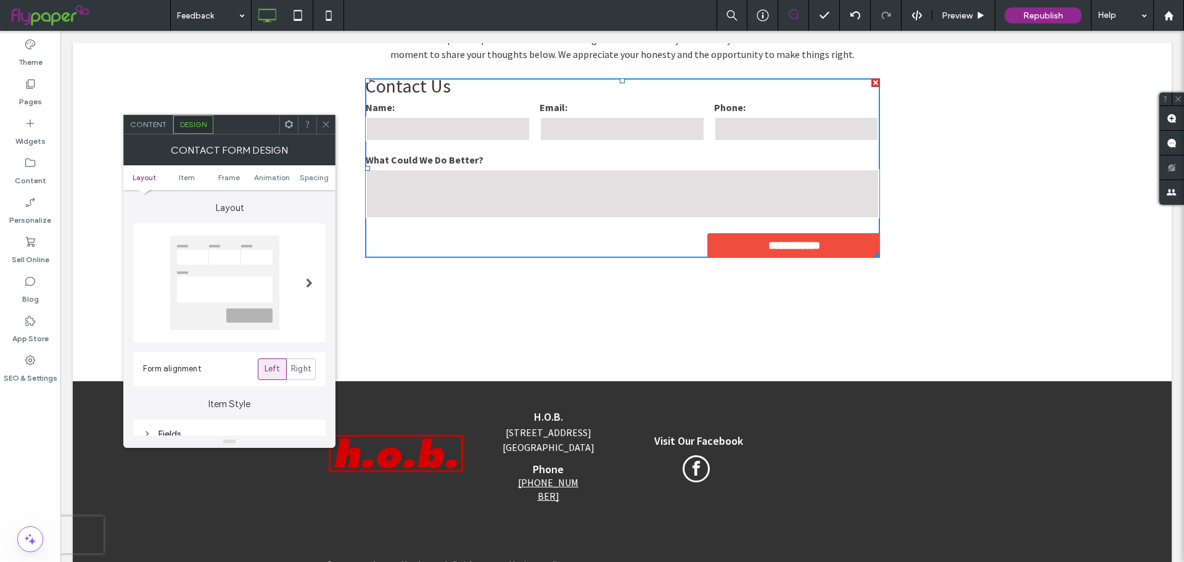
click at [327, 120] on icon at bounding box center [325, 124] width 9 height 9
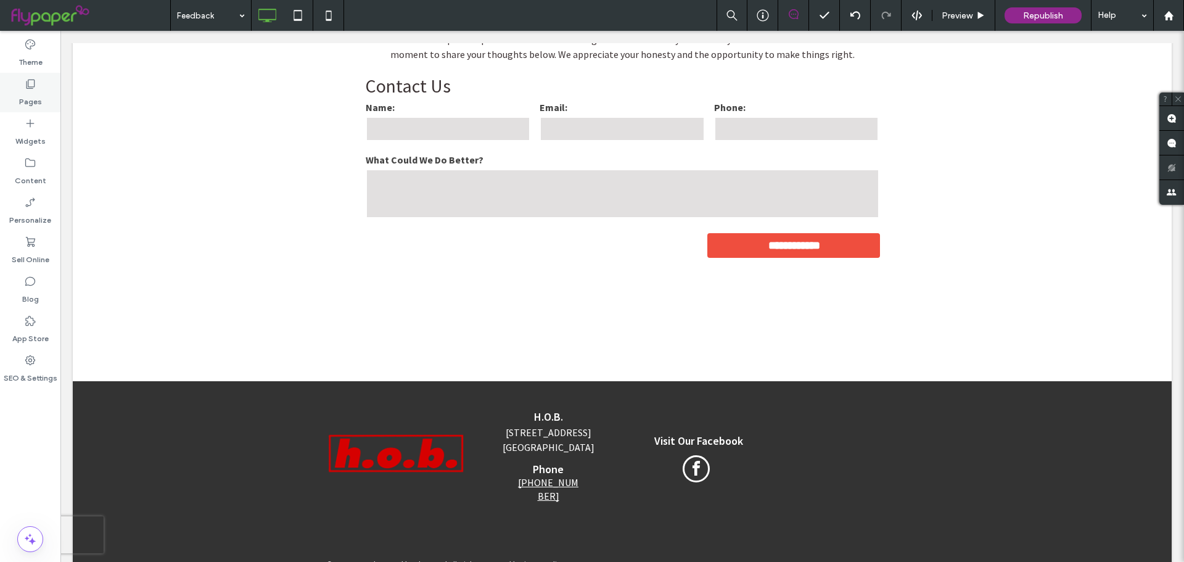
click at [33, 89] on use at bounding box center [31, 84] width 9 height 9
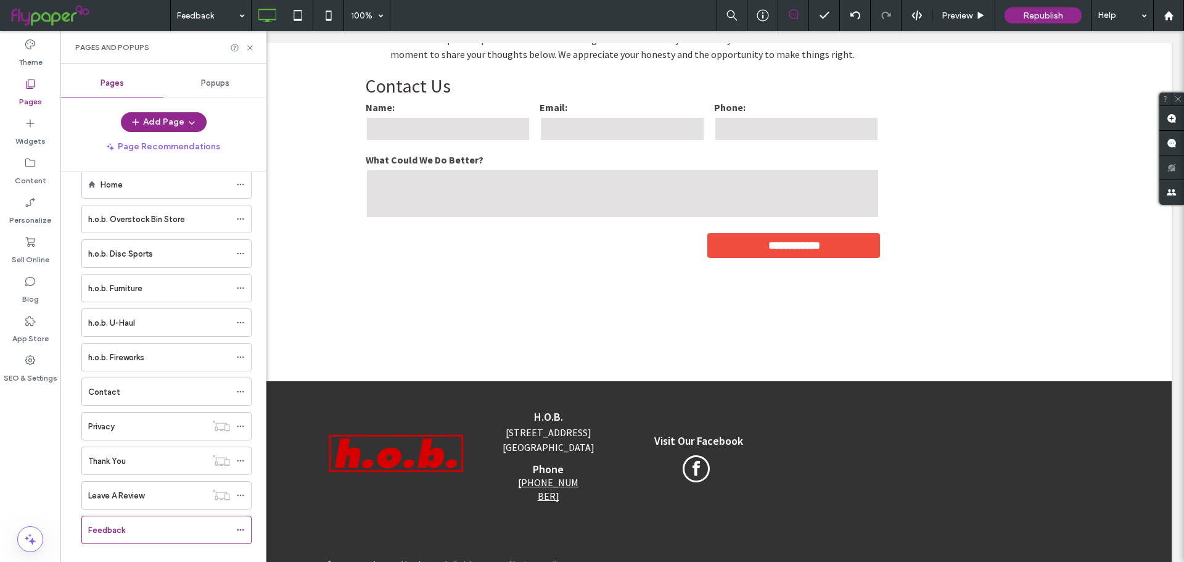
scroll to position [42, 0]
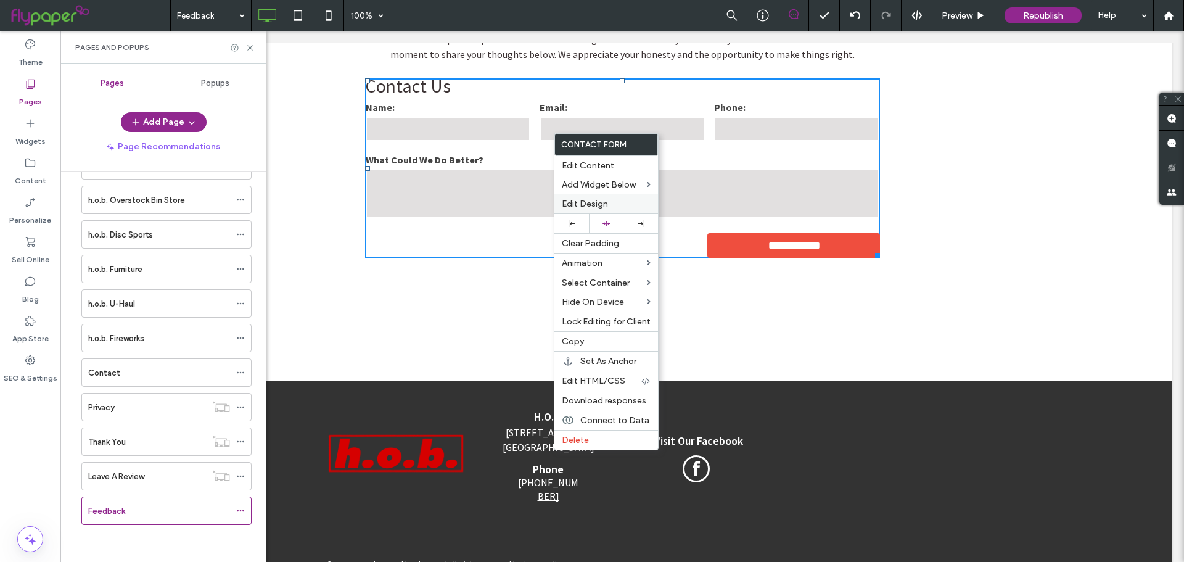
click at [578, 206] on span "Edit Design" at bounding box center [585, 204] width 46 height 10
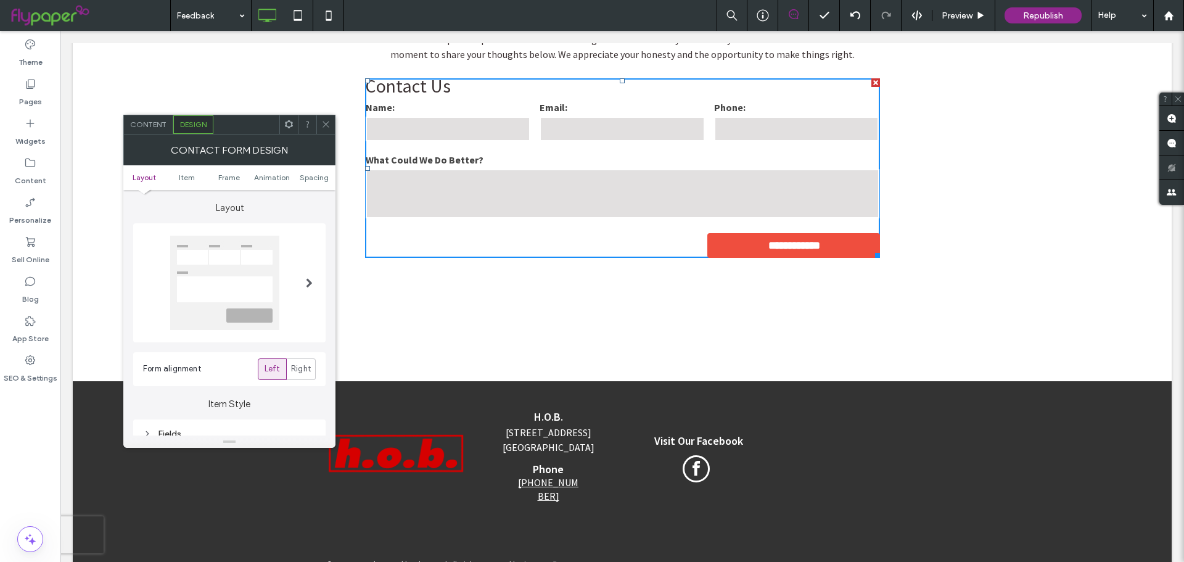
click at [144, 131] on div "Content" at bounding box center [148, 124] width 49 height 19
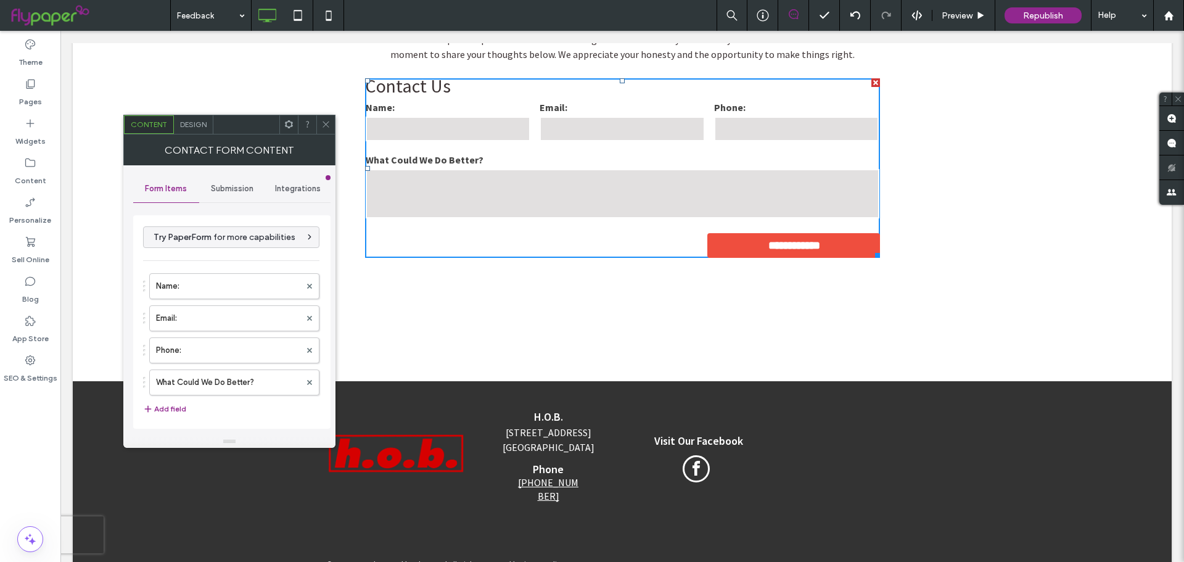
click at [228, 190] on span "Submission" at bounding box center [232, 189] width 43 height 10
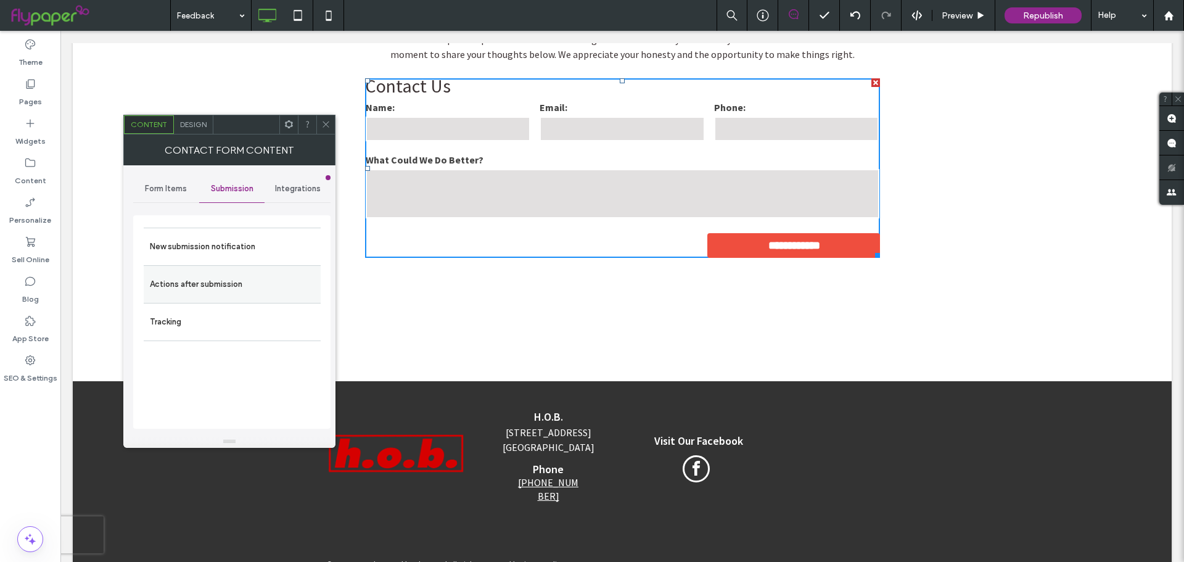
click at [190, 290] on label "Actions after submission" at bounding box center [232, 284] width 165 height 25
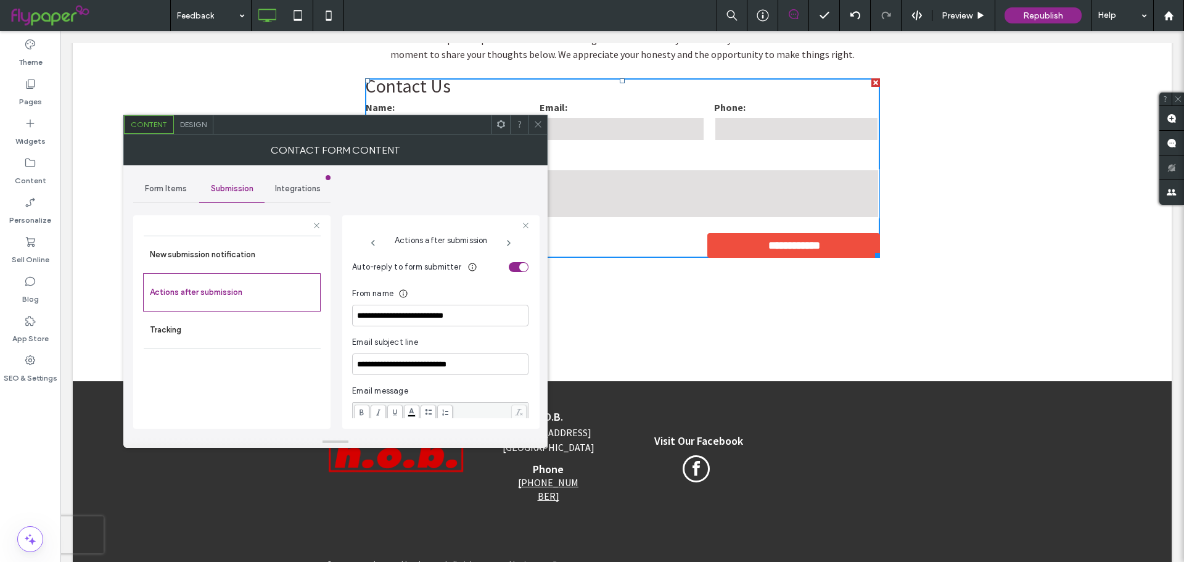
scroll to position [370, 0]
click at [450, 312] on input "**********" at bounding box center [440, 313] width 176 height 22
type input "*"
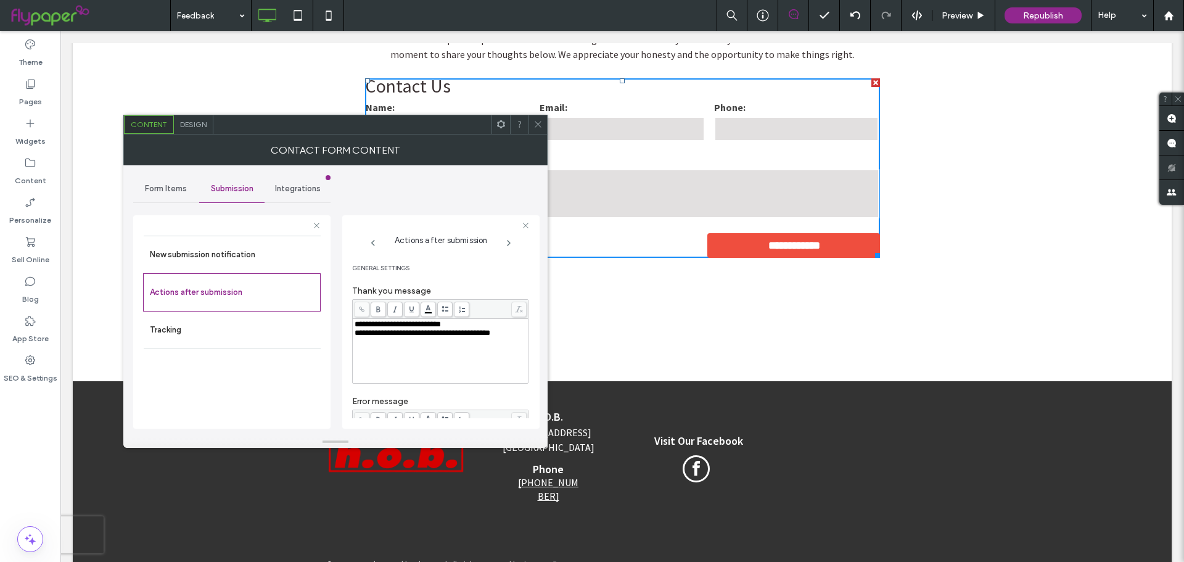
scroll to position [185, 0]
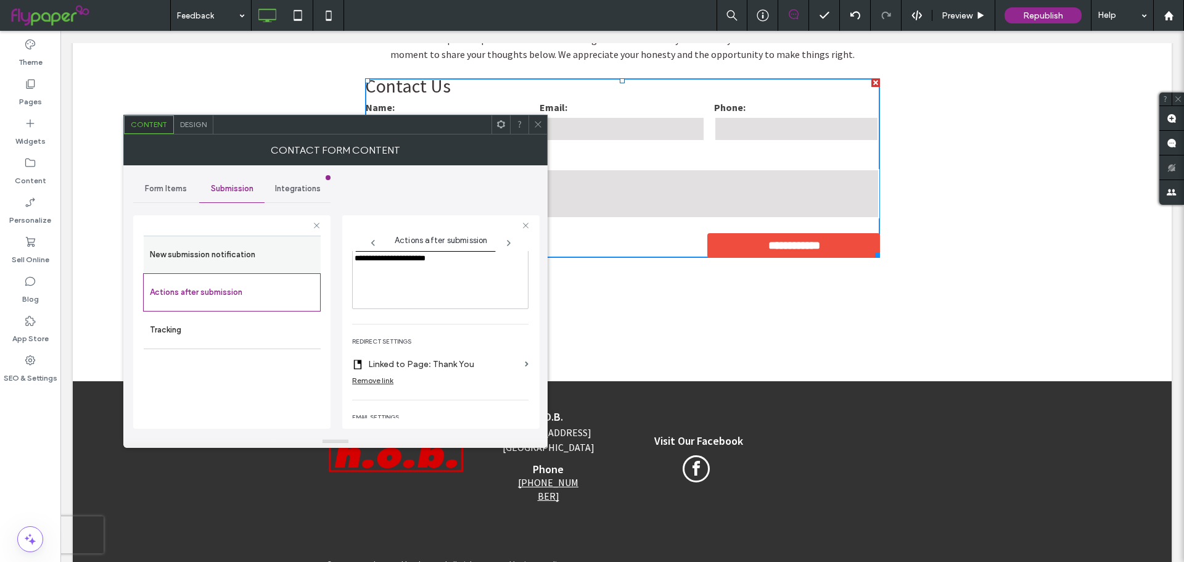
type input "**********"
click at [231, 269] on div "New submission notification" at bounding box center [232, 255] width 177 height 38
click at [249, 249] on label "New submission notification" at bounding box center [232, 254] width 165 height 25
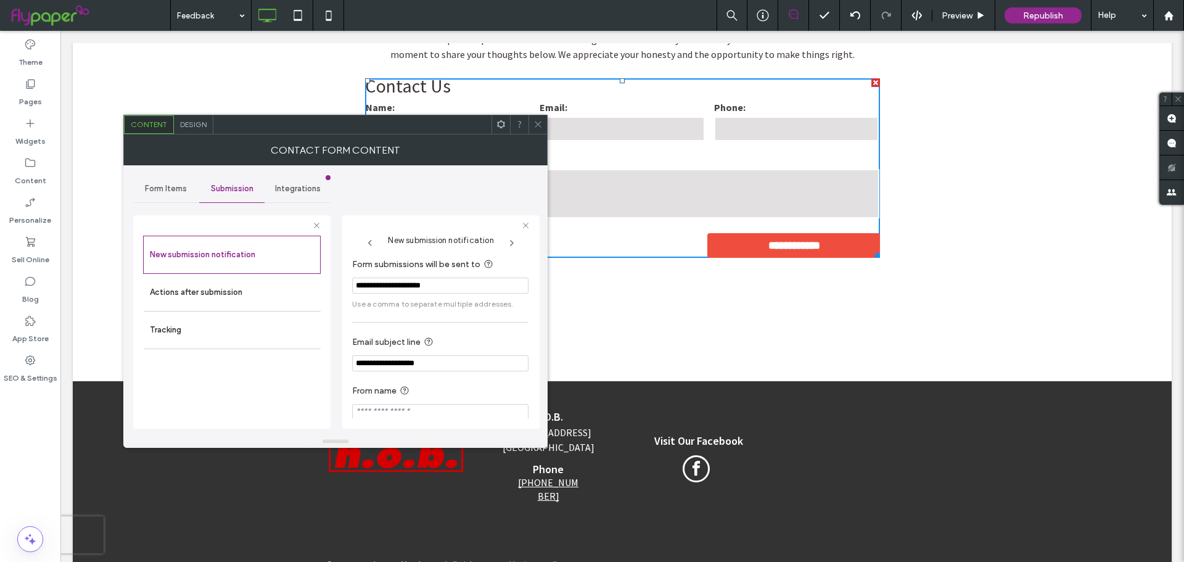
scroll to position [11, 0]
click at [538, 131] on span at bounding box center [537, 124] width 9 height 19
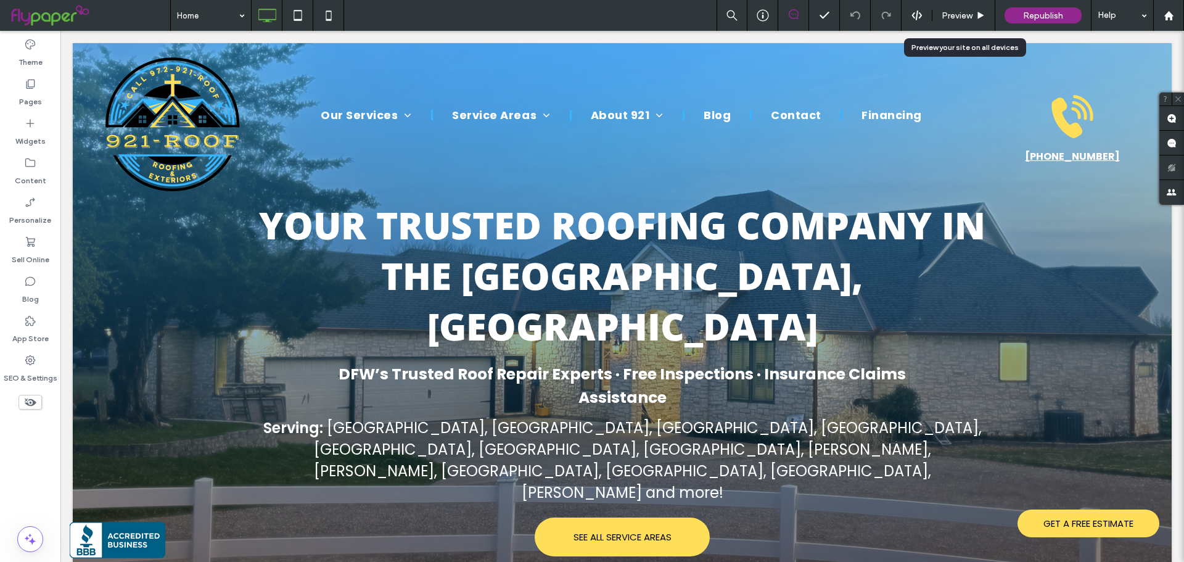
click at [949, 13] on span "Preview" at bounding box center [957, 15] width 31 height 10
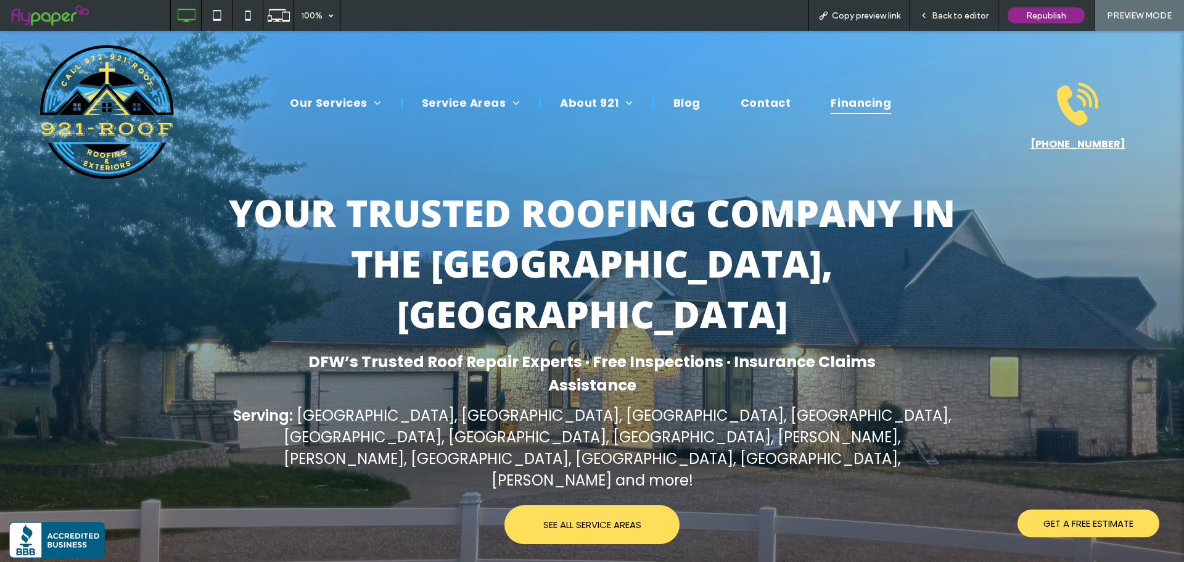
click at [845, 107] on span "Financing" at bounding box center [861, 102] width 60 height 23
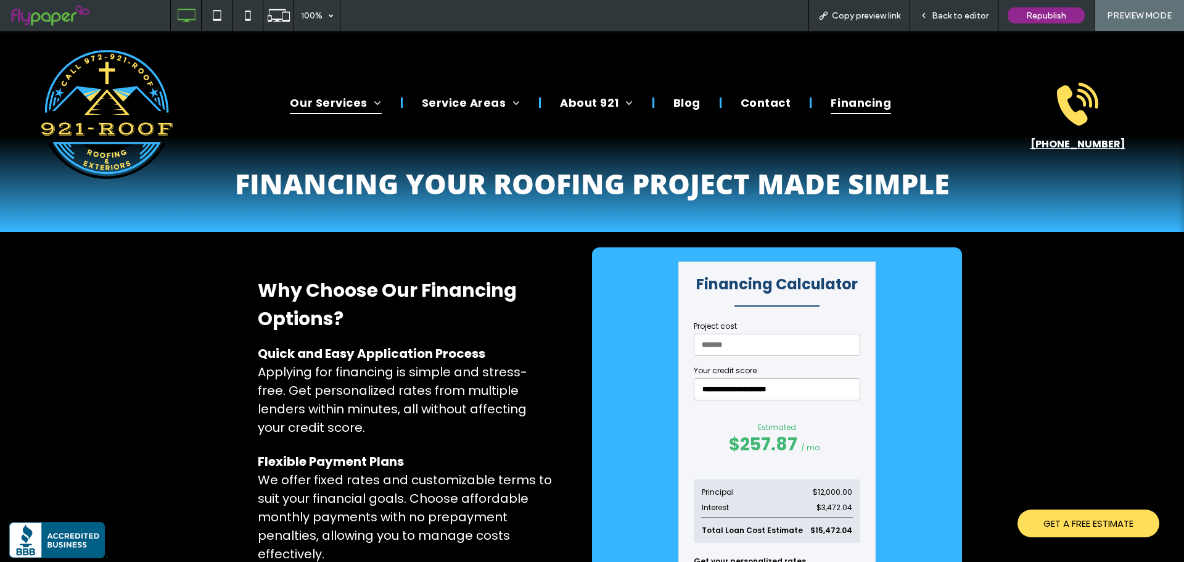
click at [942, 19] on span "Back to editor" at bounding box center [960, 15] width 57 height 10
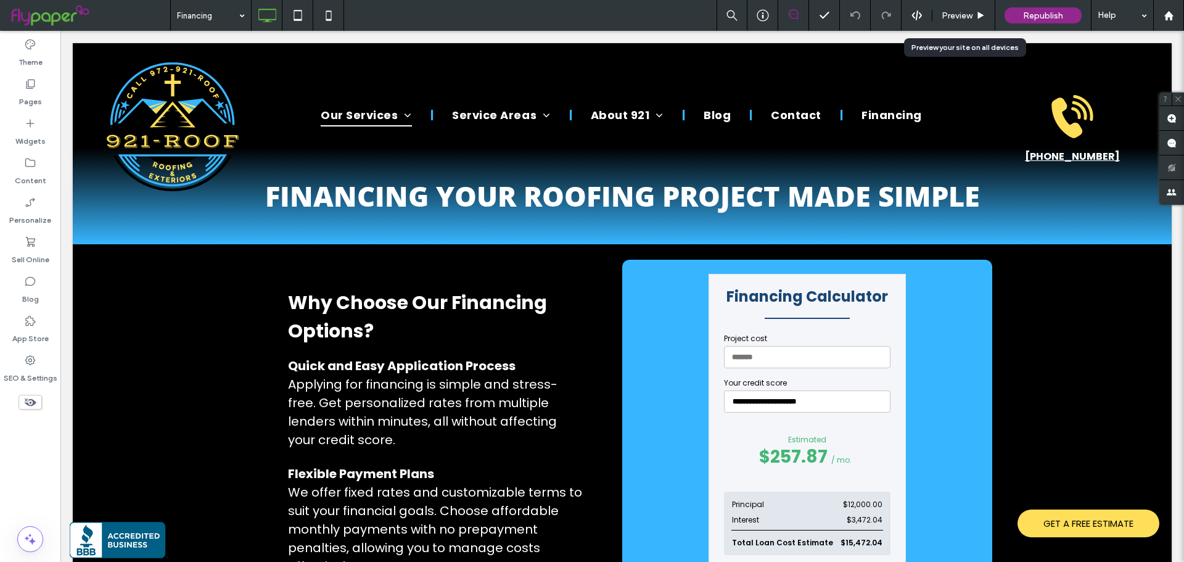
click at [956, 23] on div "Preview" at bounding box center [963, 15] width 63 height 31
click at [966, 22] on div "Preview" at bounding box center [963, 15] width 63 height 31
click at [962, 20] on span "Preview" at bounding box center [957, 15] width 31 height 10
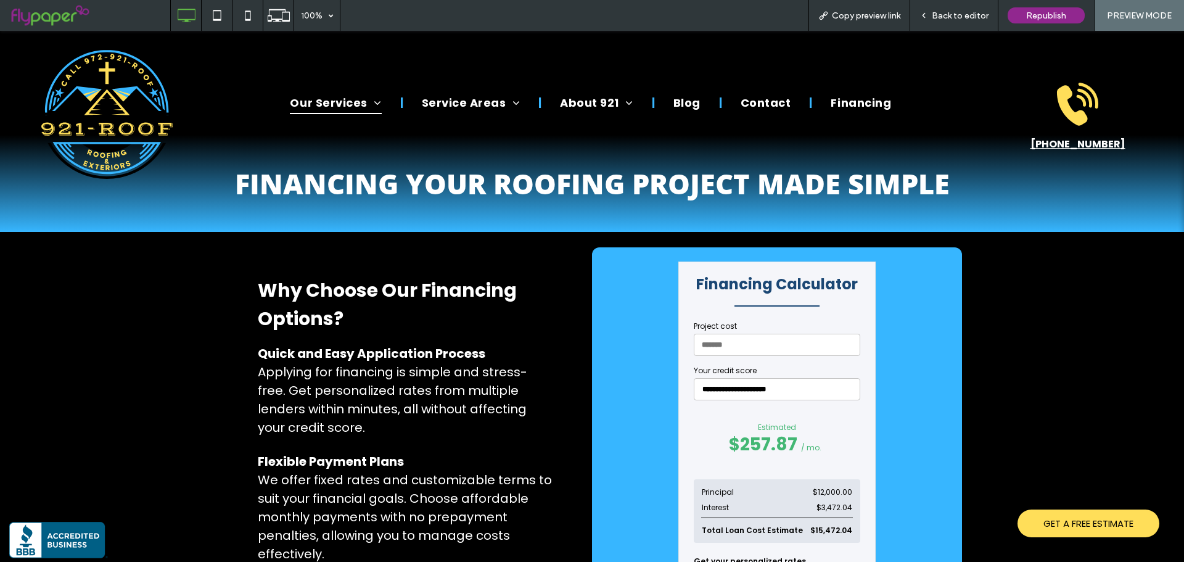
click at [93, 109] on img at bounding box center [106, 111] width 153 height 142
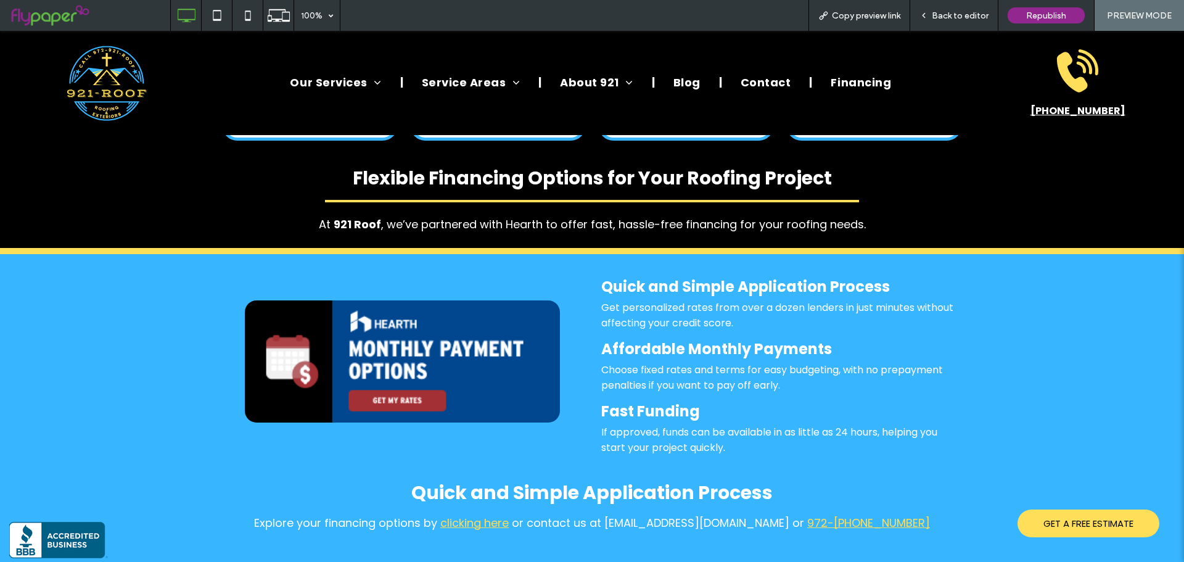
scroll to position [3330, 0]
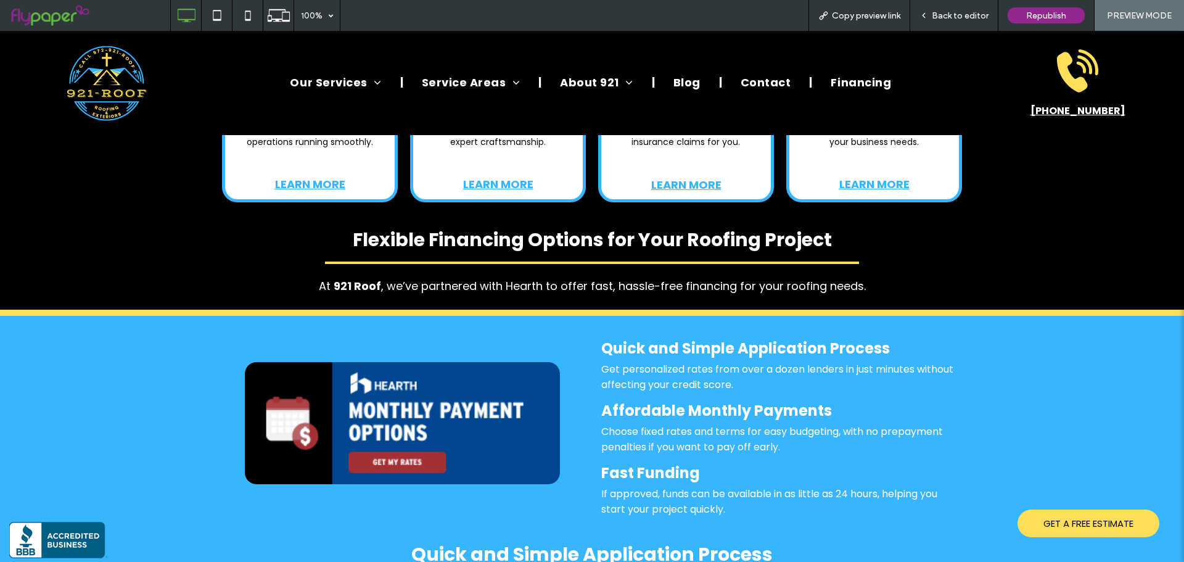
click at [941, 17] on span "Back to editor" at bounding box center [960, 15] width 57 height 10
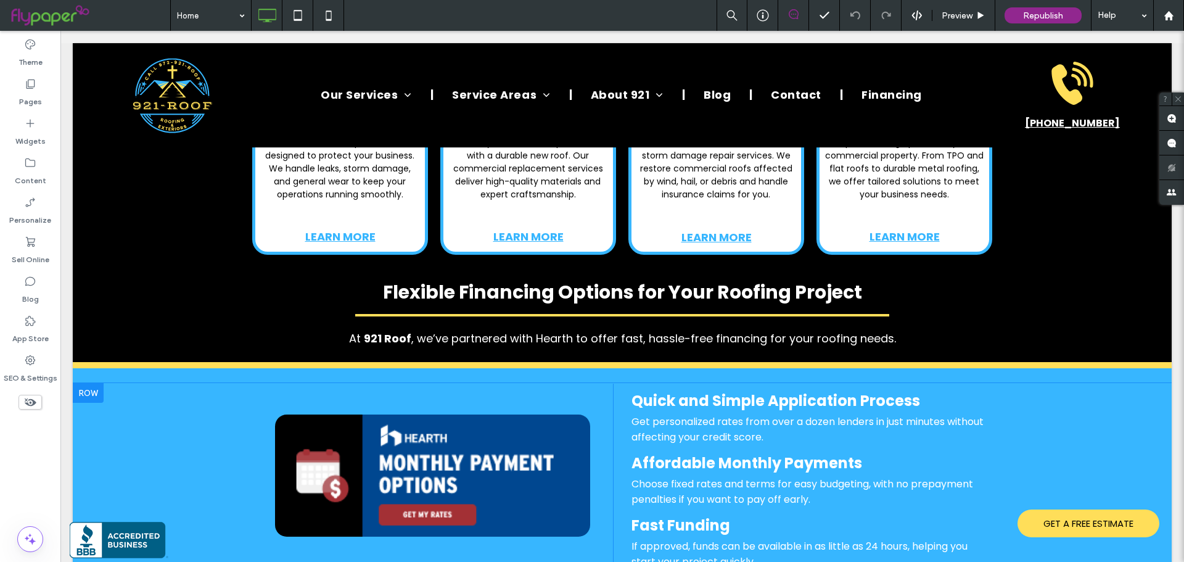
scroll to position [3268, 0]
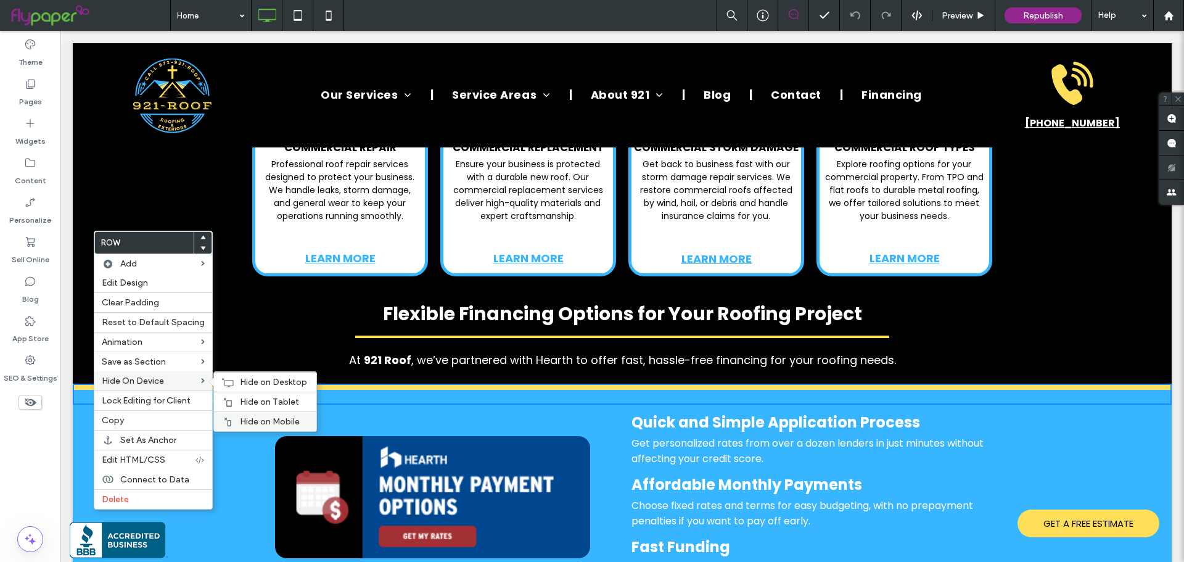
click at [253, 416] on span "Hide on Mobile" at bounding box center [270, 421] width 60 height 10
click at [252, 406] on span "Hide on Tablet" at bounding box center [269, 402] width 59 height 10
click at [257, 387] on span "Hide on Desktop" at bounding box center [273, 382] width 67 height 10
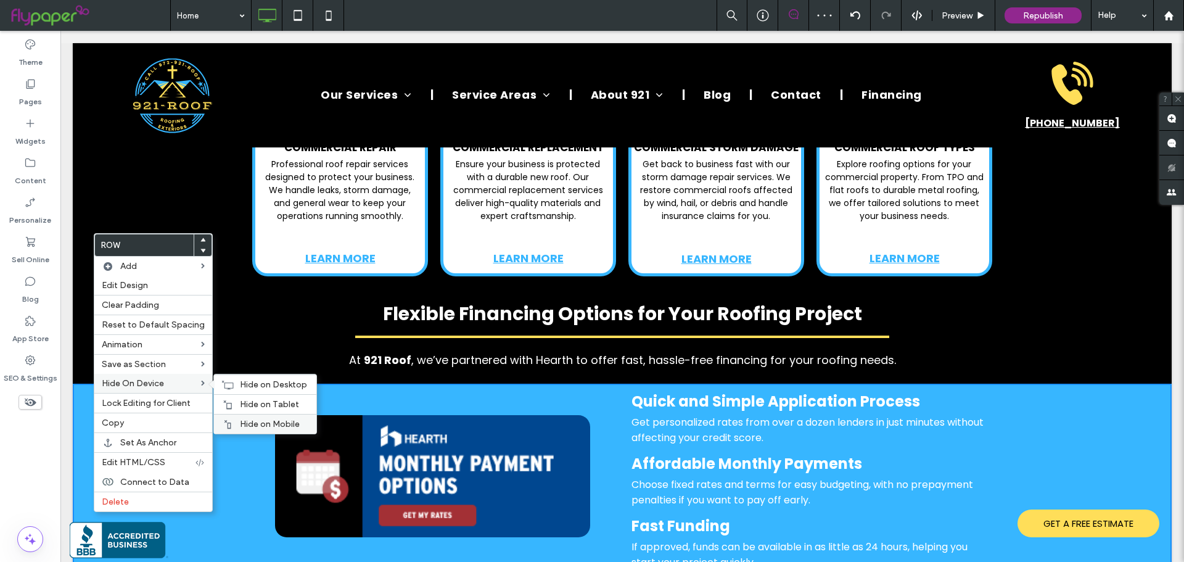
click at [240, 419] on span "Hide on Mobile" at bounding box center [270, 424] width 60 height 10
click at [242, 406] on span "Hide on Tablet" at bounding box center [269, 404] width 59 height 10
click at [244, 389] on span "Hide on Desktop" at bounding box center [273, 384] width 67 height 10
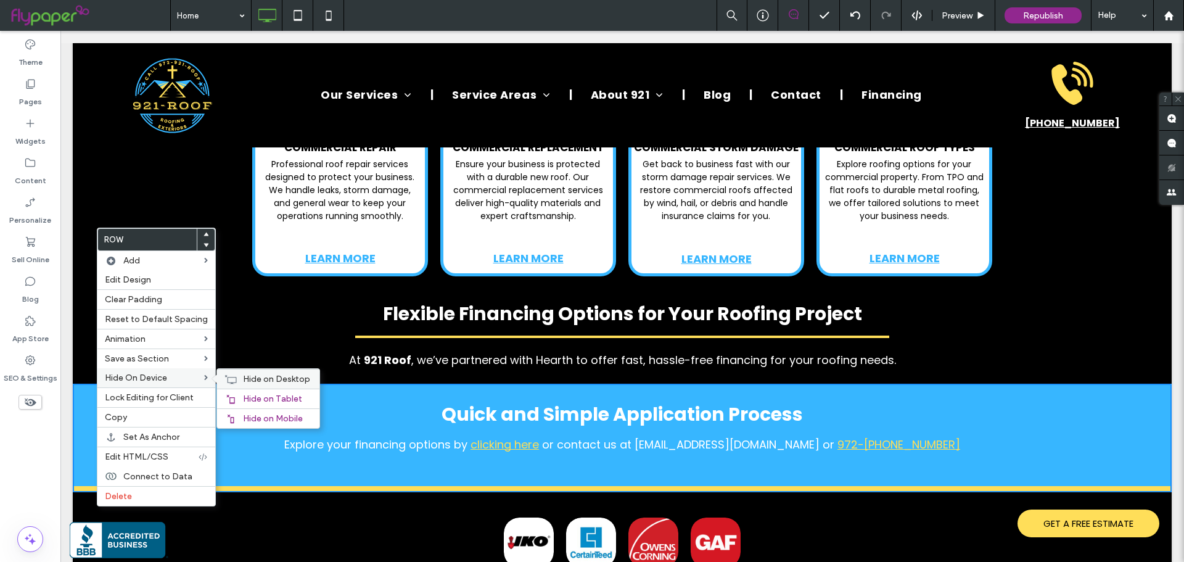
click at [253, 380] on span "Hide on Desktop" at bounding box center [276, 379] width 67 height 10
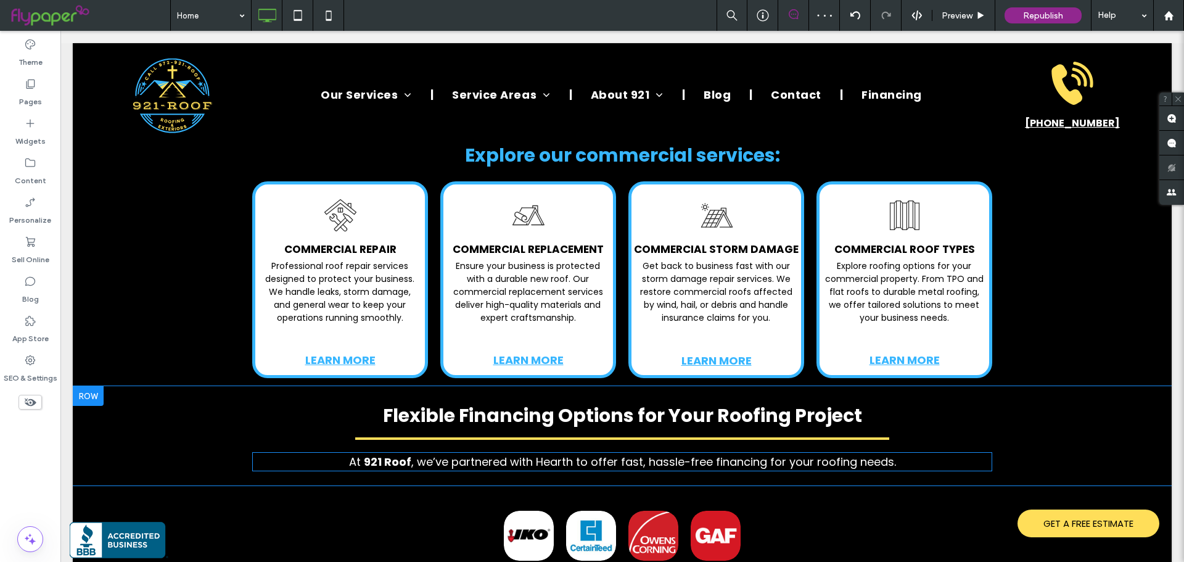
scroll to position [3145, 0]
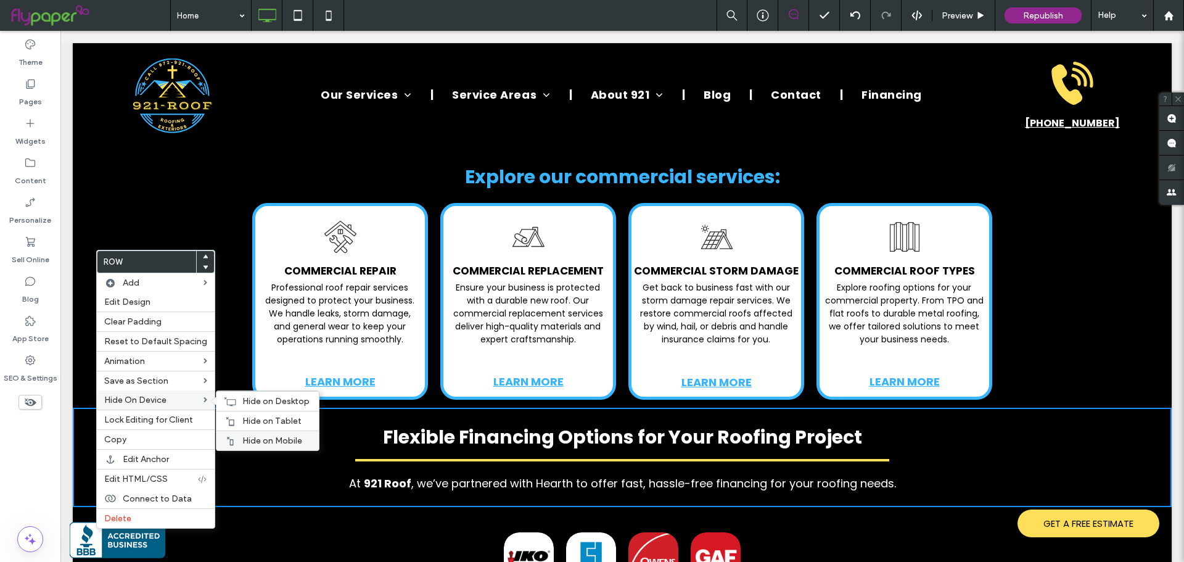
click at [242, 438] on span "Hide on Mobile" at bounding box center [272, 440] width 60 height 10
click at [249, 421] on span "Hide on Tablet" at bounding box center [271, 421] width 59 height 10
click at [257, 405] on span "Hide on Desktop" at bounding box center [275, 401] width 67 height 10
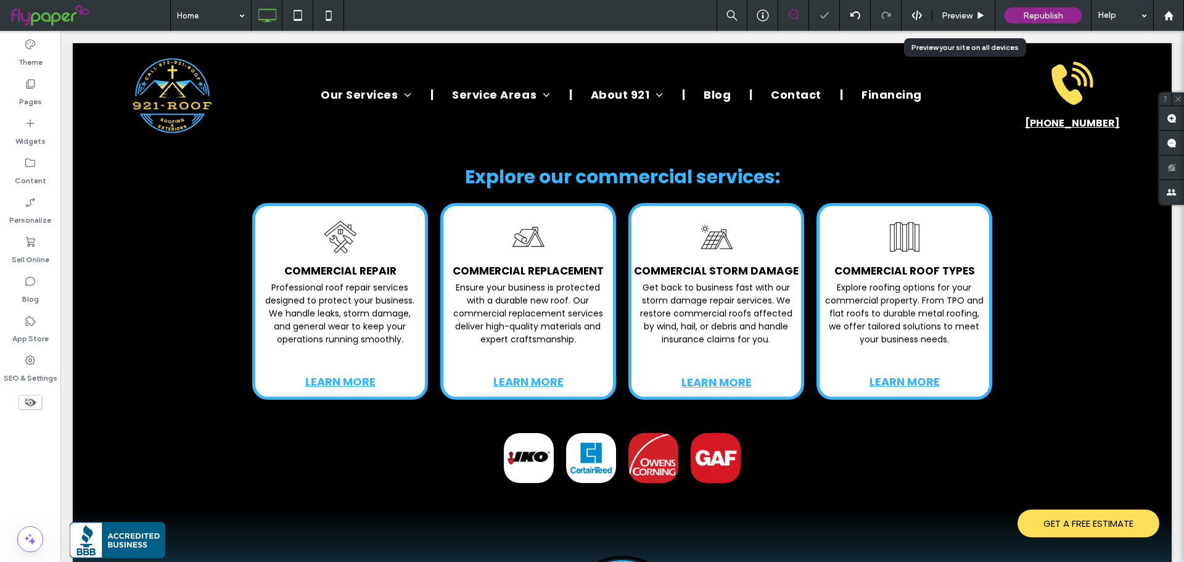
click at [953, 11] on span "Preview" at bounding box center [957, 15] width 31 height 10
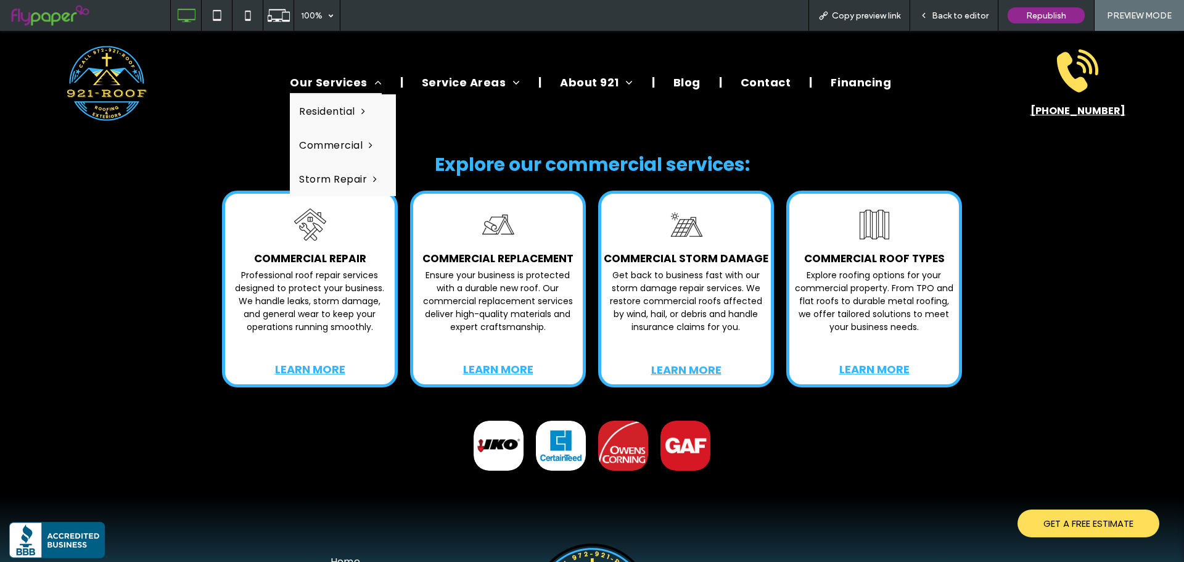
click at [344, 82] on span "Our Services" at bounding box center [335, 81] width 91 height 23
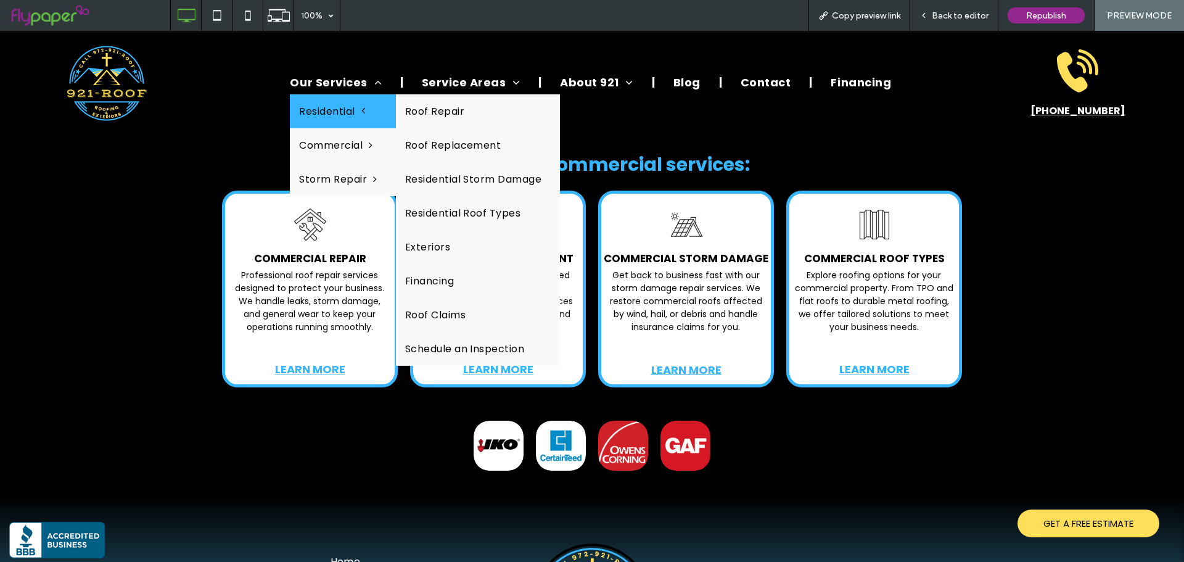
click at [337, 102] on link "Residential" at bounding box center [342, 111] width 105 height 34
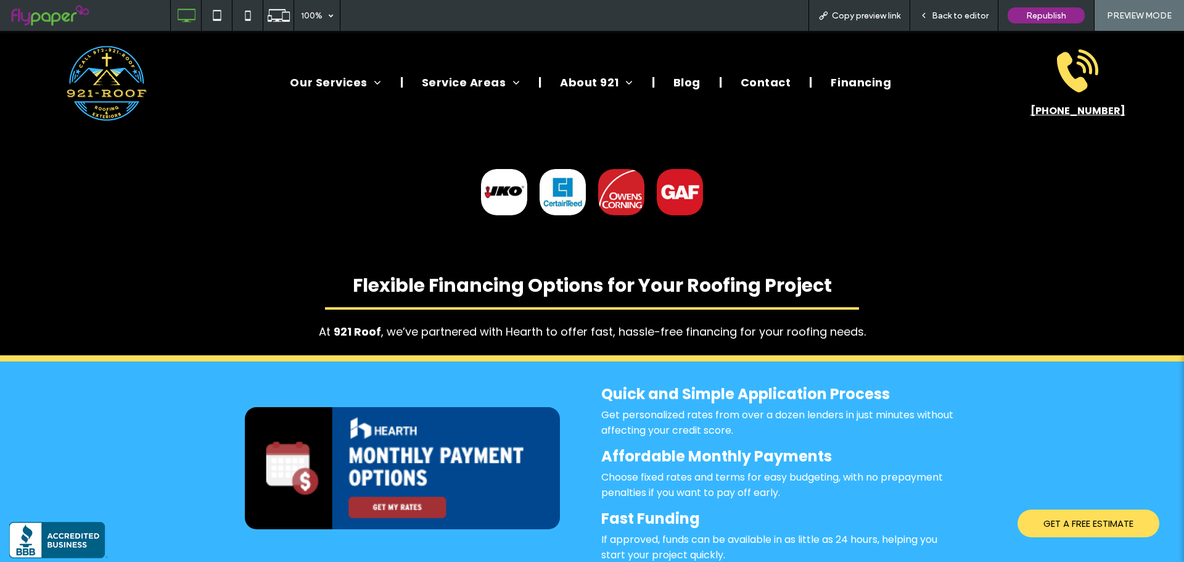
scroll to position [3330, 0]
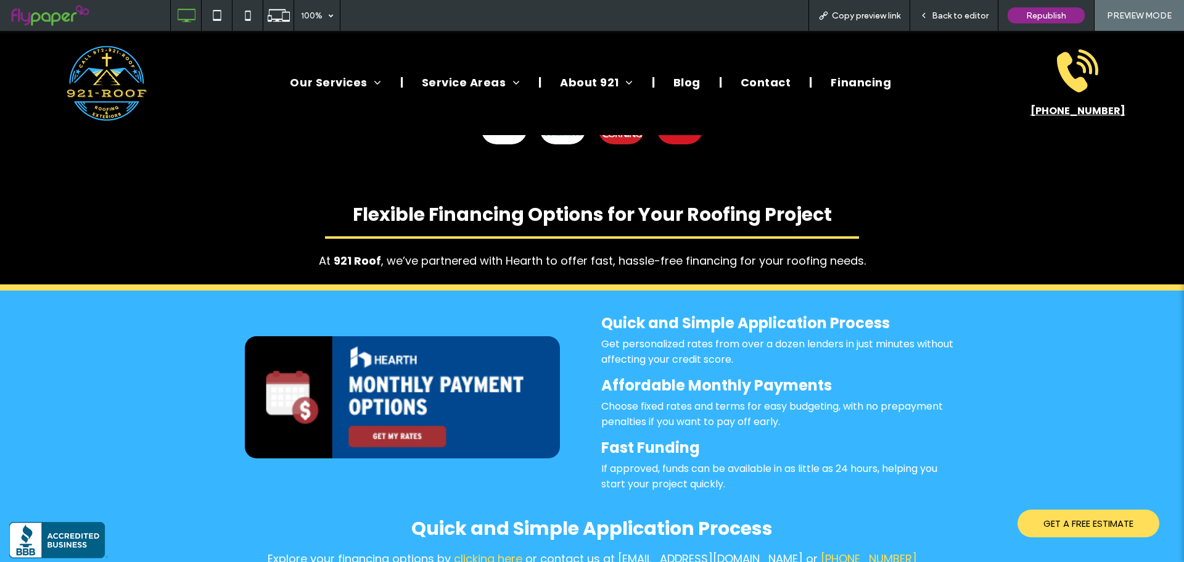
click at [964, 14] on span "Back to editor" at bounding box center [960, 15] width 57 height 10
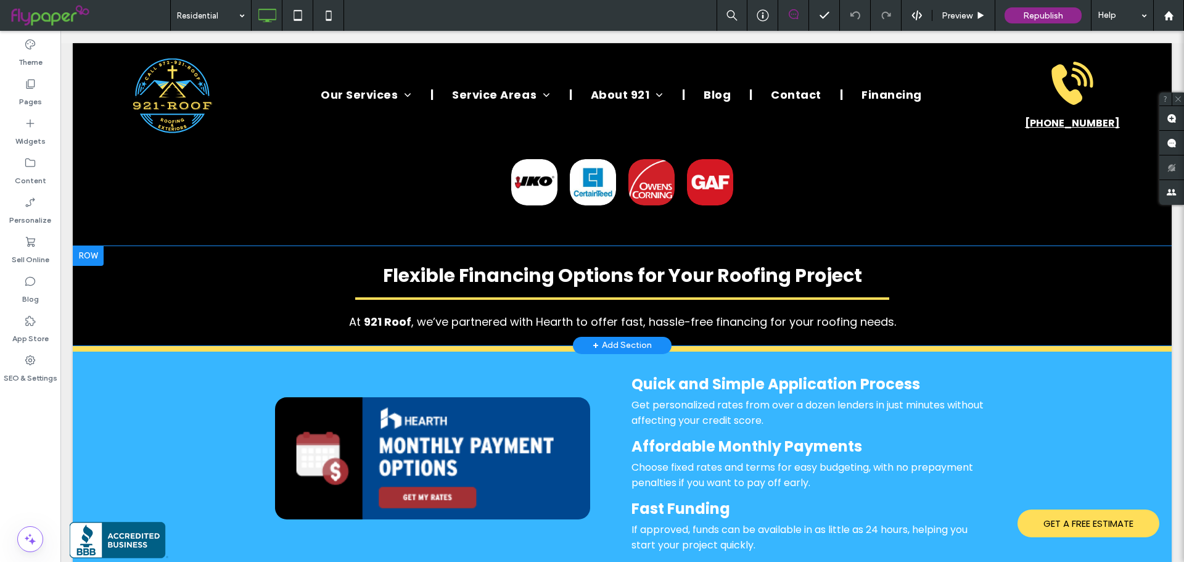
scroll to position [3268, 0]
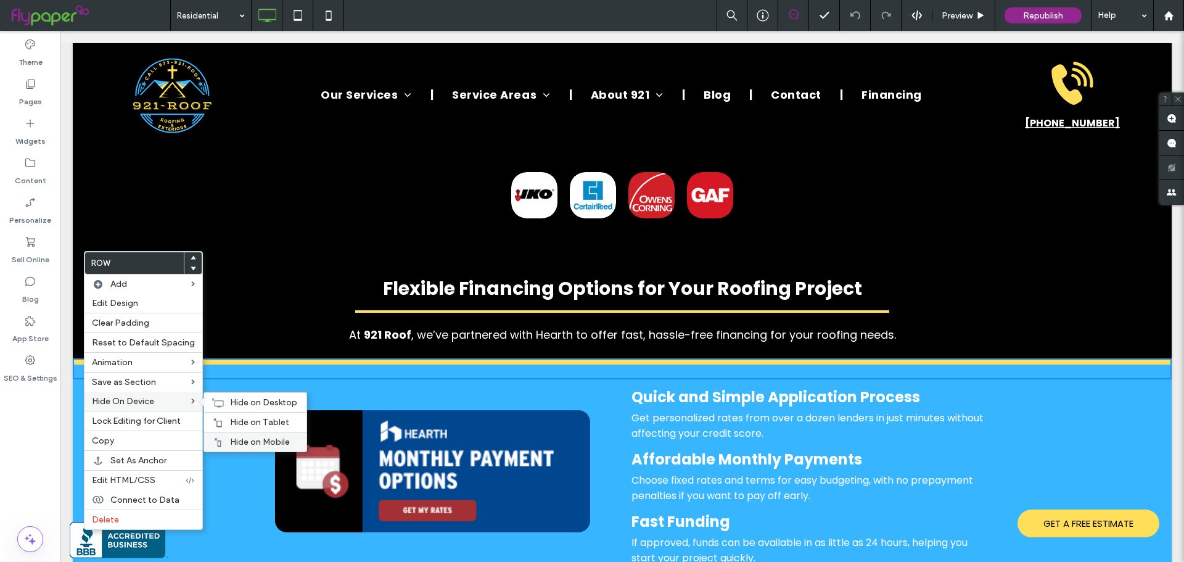
click at [247, 440] on span "Hide on Mobile" at bounding box center [260, 442] width 60 height 10
click at [246, 427] on span "Hide on Tablet" at bounding box center [259, 422] width 59 height 10
click at [245, 406] on span "Hide on Desktop" at bounding box center [263, 402] width 67 height 10
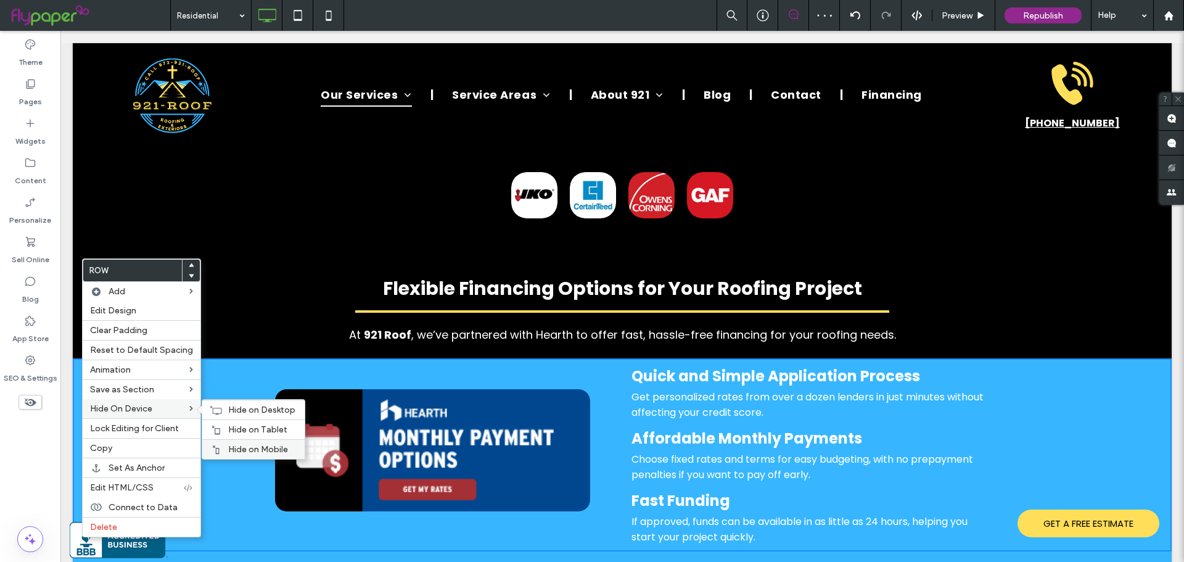
click at [242, 445] on span "Hide on Mobile" at bounding box center [258, 449] width 60 height 10
click at [239, 427] on span "Hide on Tablet" at bounding box center [257, 429] width 59 height 10
click at [238, 413] on div "Click To Paste Quick and Simple Application Process Get personalized rates from…" at bounding box center [622, 454] width 1099 height 193
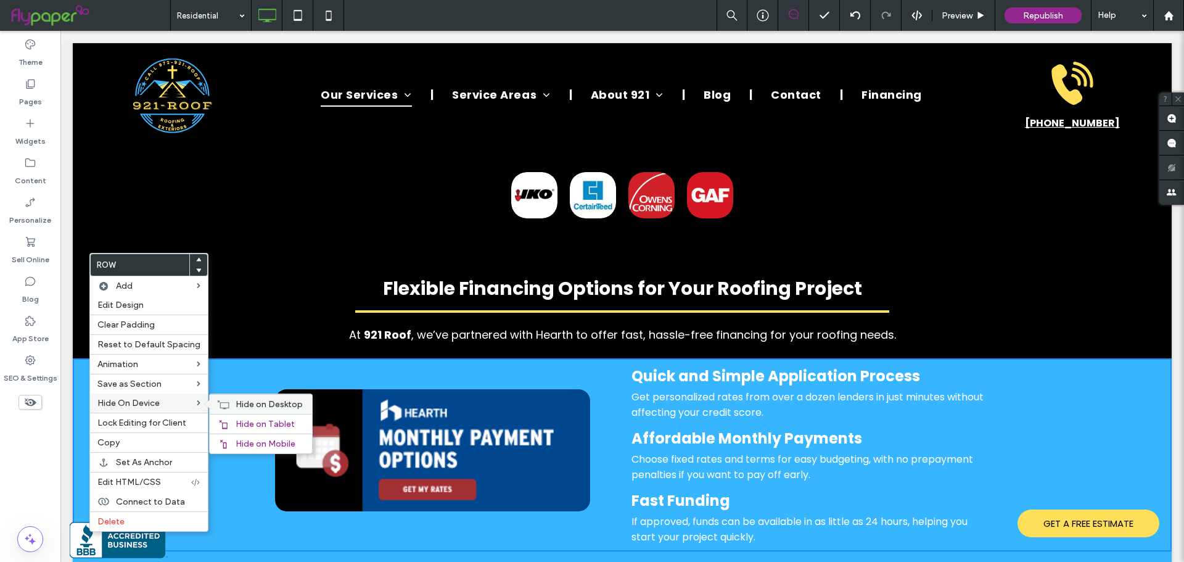
click at [253, 413] on div "Hide on Desktop" at bounding box center [261, 404] width 102 height 20
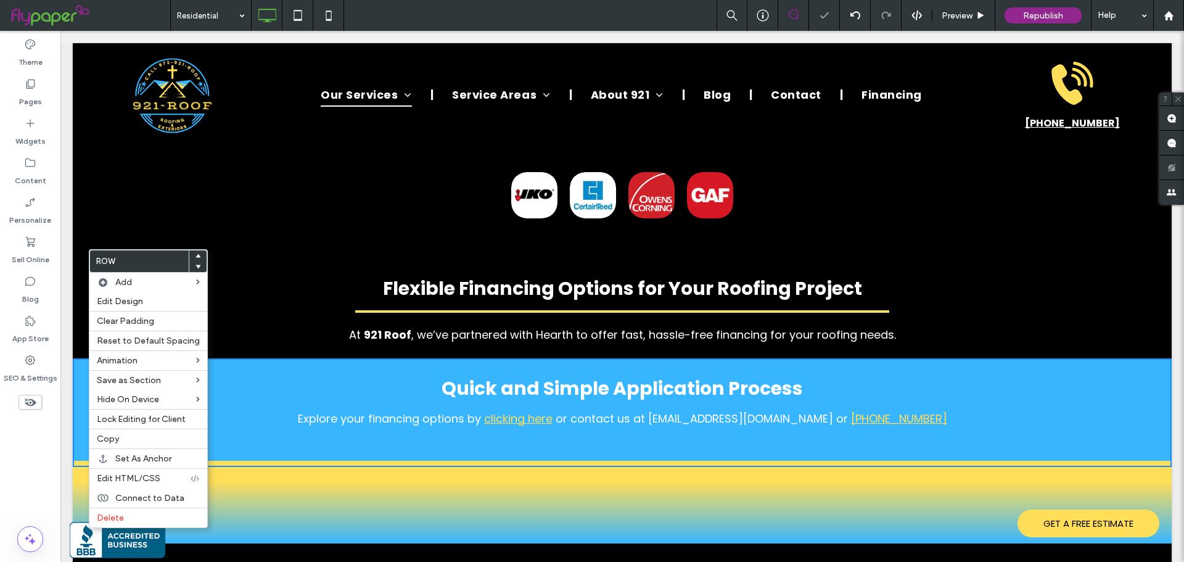
click at [84, 358] on div "Quick and Simple Application Process Explore your financing options by clicking…" at bounding box center [622, 412] width 1099 height 109
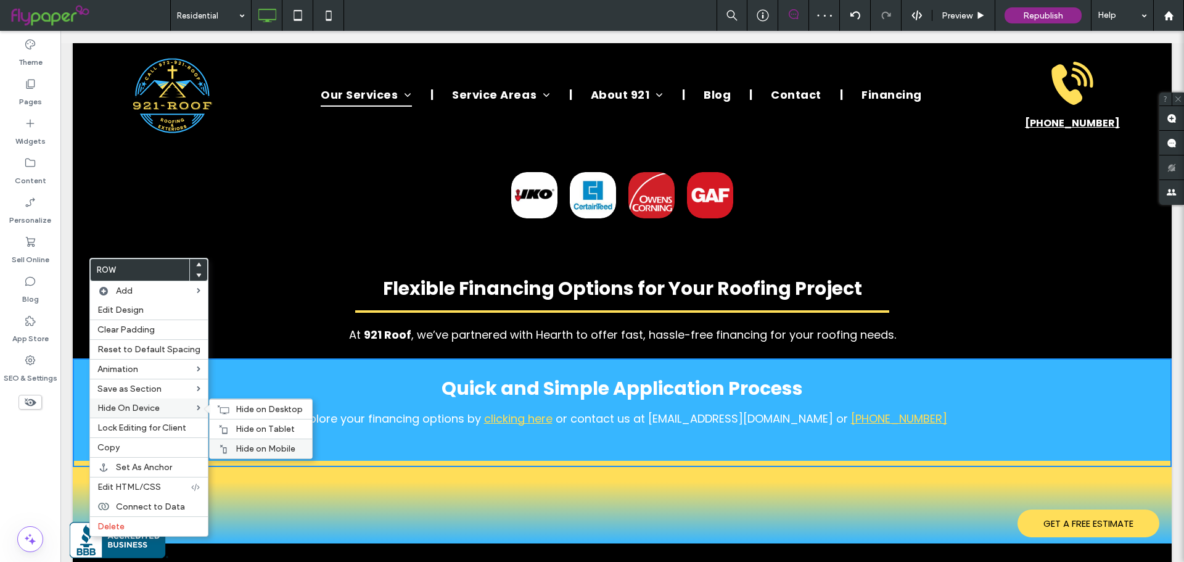
click at [238, 441] on div "Hide on Mobile" at bounding box center [261, 448] width 102 height 20
click at [244, 430] on span "Hide on Tablet" at bounding box center [265, 429] width 59 height 10
click at [251, 413] on span "Hide on Desktop" at bounding box center [269, 409] width 67 height 10
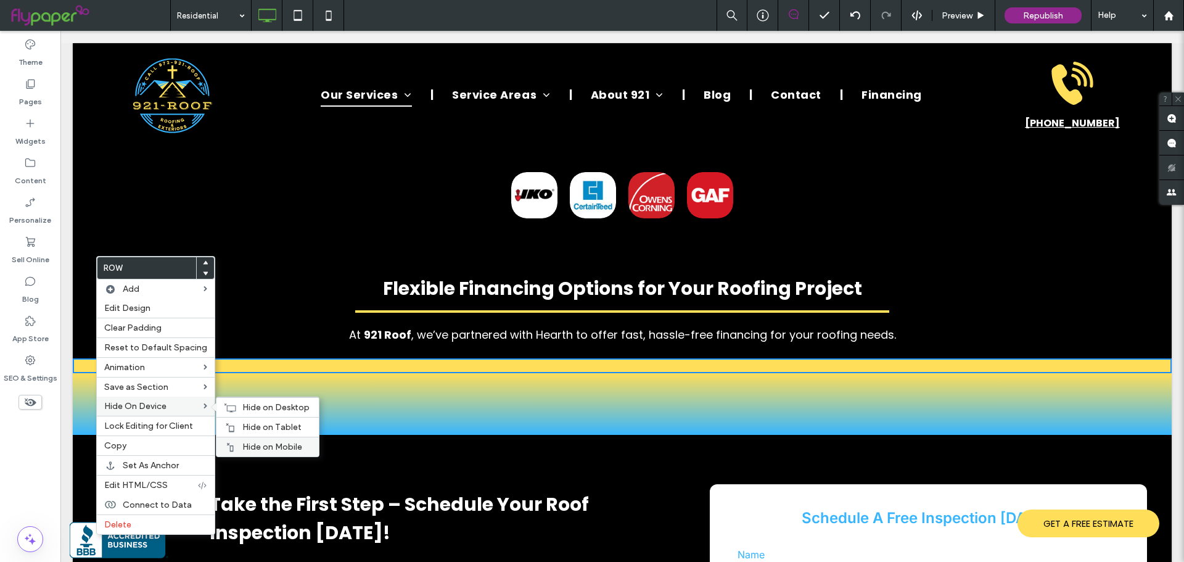
click at [249, 443] on span "Hide on Mobile" at bounding box center [272, 447] width 60 height 10
click at [251, 428] on span "Hide on Tablet" at bounding box center [271, 427] width 59 height 10
click at [249, 409] on span "Hide on Desktop" at bounding box center [275, 407] width 67 height 10
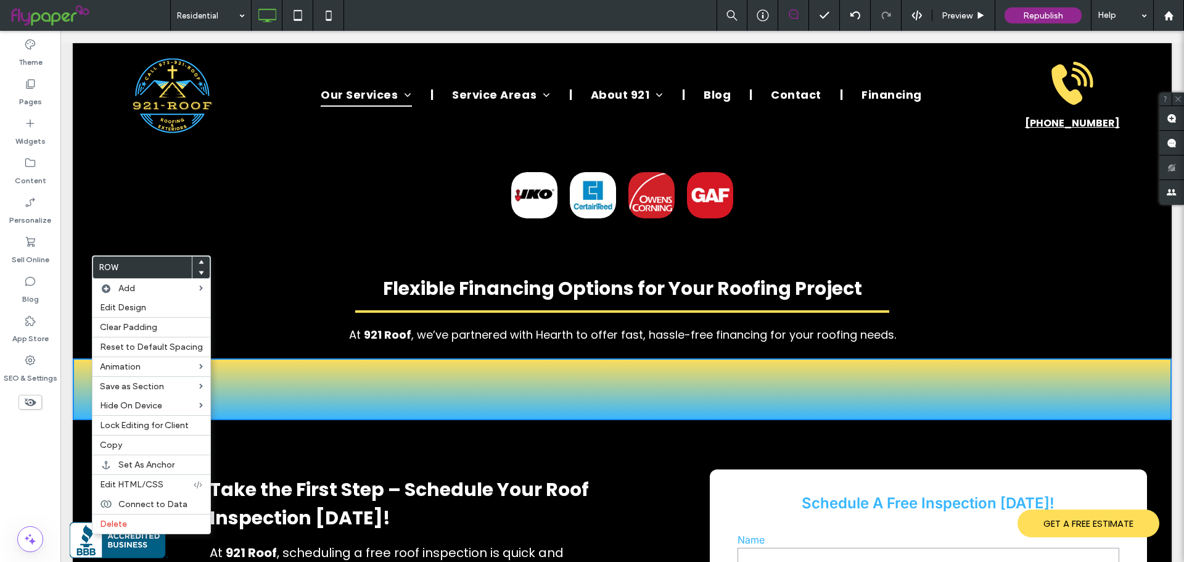
click at [253, 268] on div "Flexible Financing Options for Your Roofing Project At 921 Roof , we’ve partner…" at bounding box center [622, 308] width 740 height 81
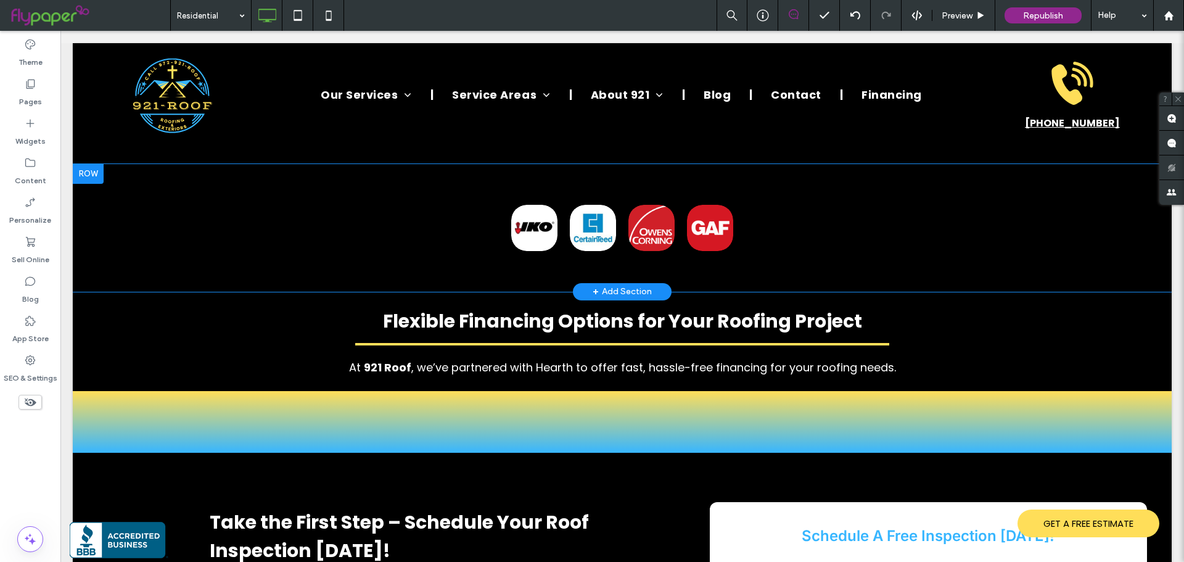
scroll to position [3207, 0]
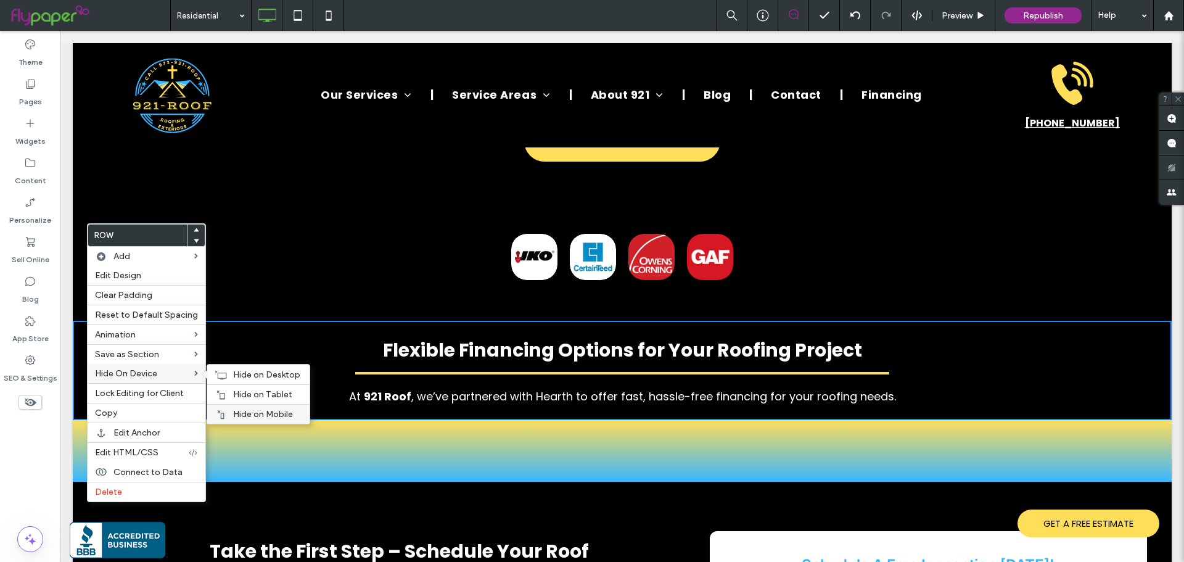
click at [250, 411] on span "Hide on Mobile" at bounding box center [263, 414] width 60 height 10
click at [247, 395] on span "Hide on Tablet" at bounding box center [262, 394] width 59 height 10
click at [250, 373] on span "Hide on Desktop" at bounding box center [266, 374] width 67 height 10
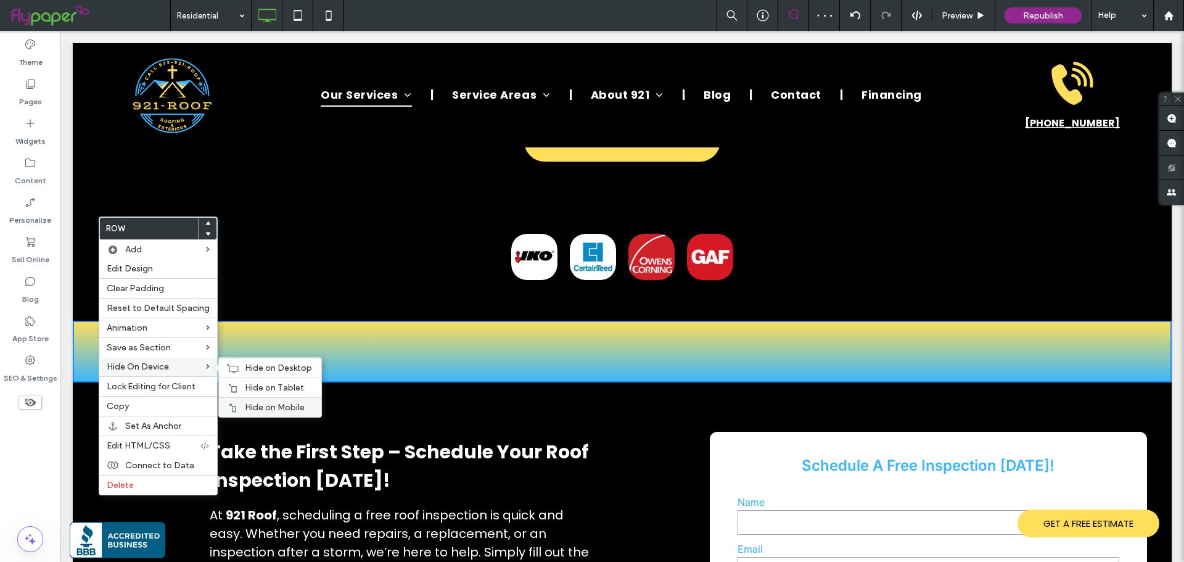
click at [263, 405] on span "Hide on Mobile" at bounding box center [275, 407] width 60 height 10
click at [263, 388] on span "Hide on Tablet" at bounding box center [274, 387] width 59 height 10
click at [256, 371] on span "Hide on Desktop" at bounding box center [278, 368] width 67 height 10
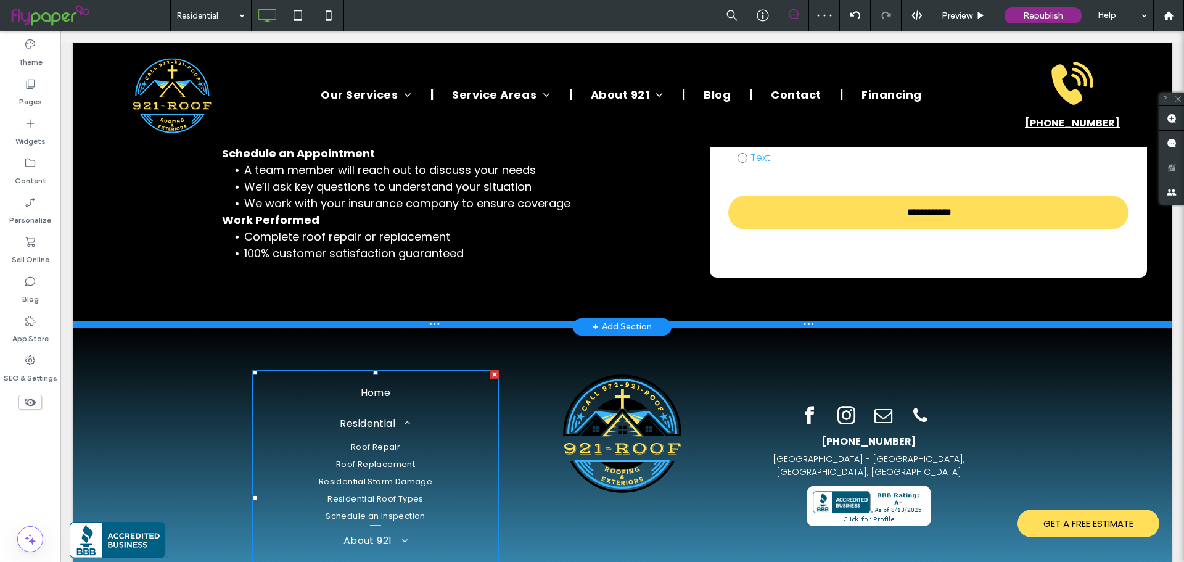
scroll to position [3441, 0]
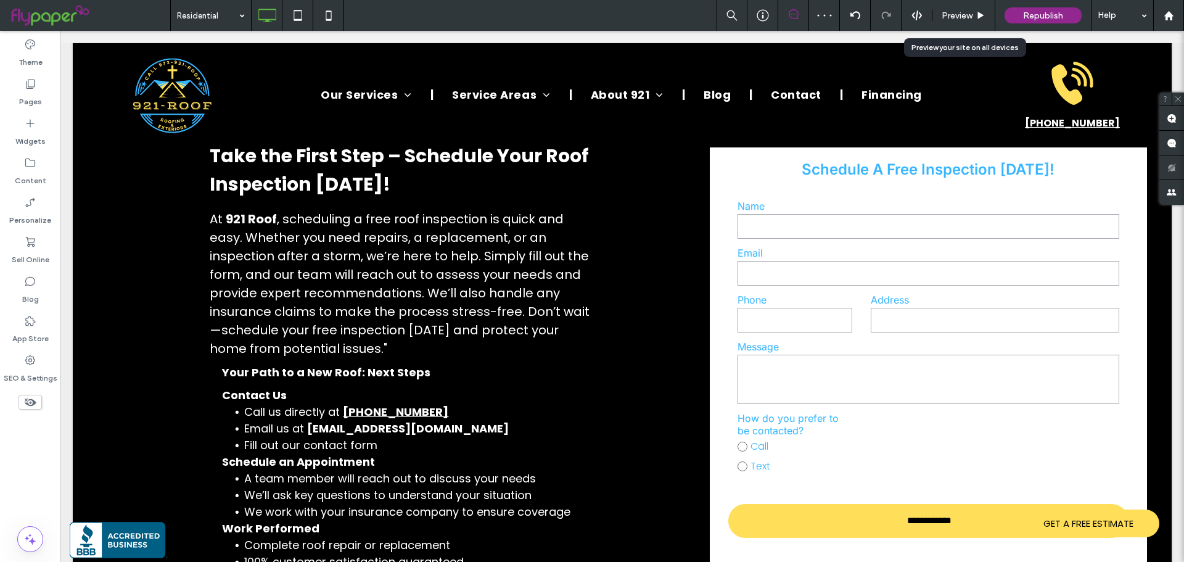
click at [947, 20] on div "Preview" at bounding box center [963, 15] width 63 height 31
click at [956, 14] on span "Preview" at bounding box center [957, 15] width 31 height 10
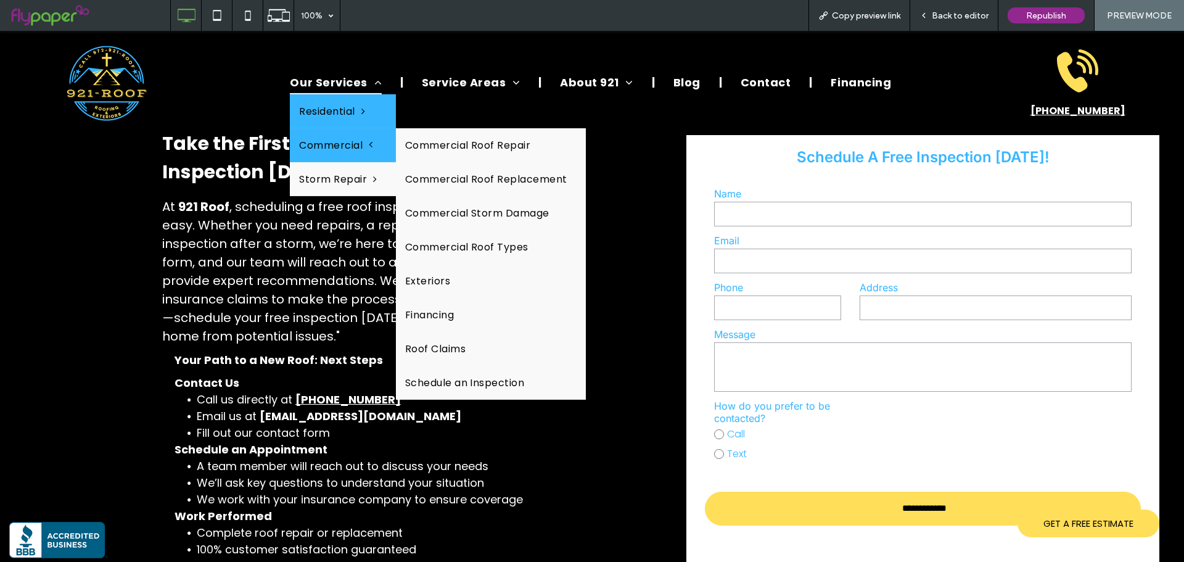
click at [335, 138] on span "Commercial" at bounding box center [335, 145] width 73 height 15
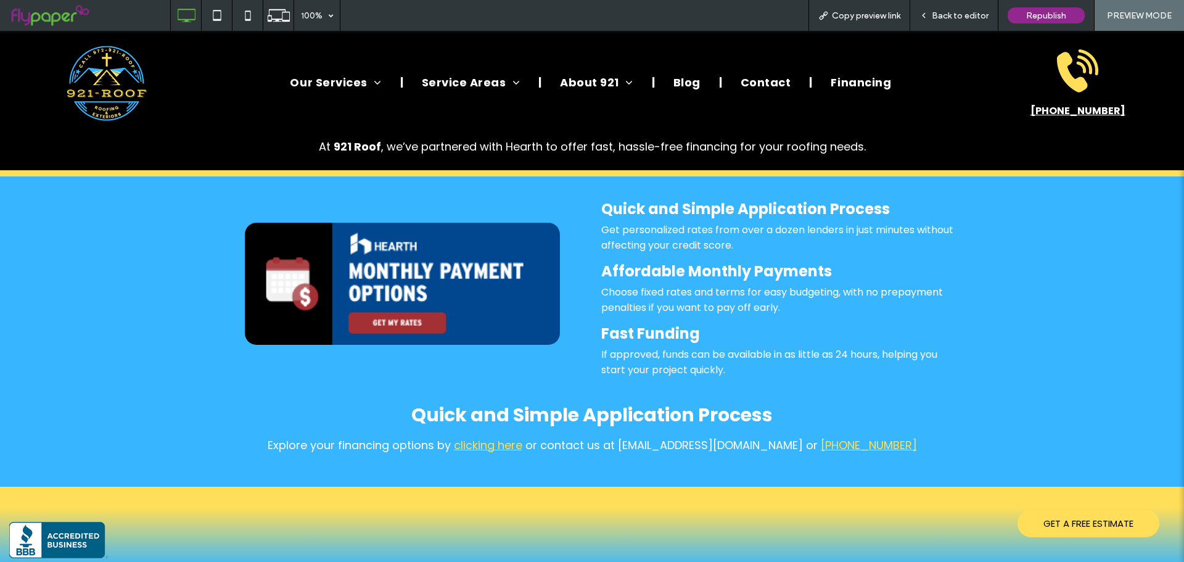
scroll to position [3145, 0]
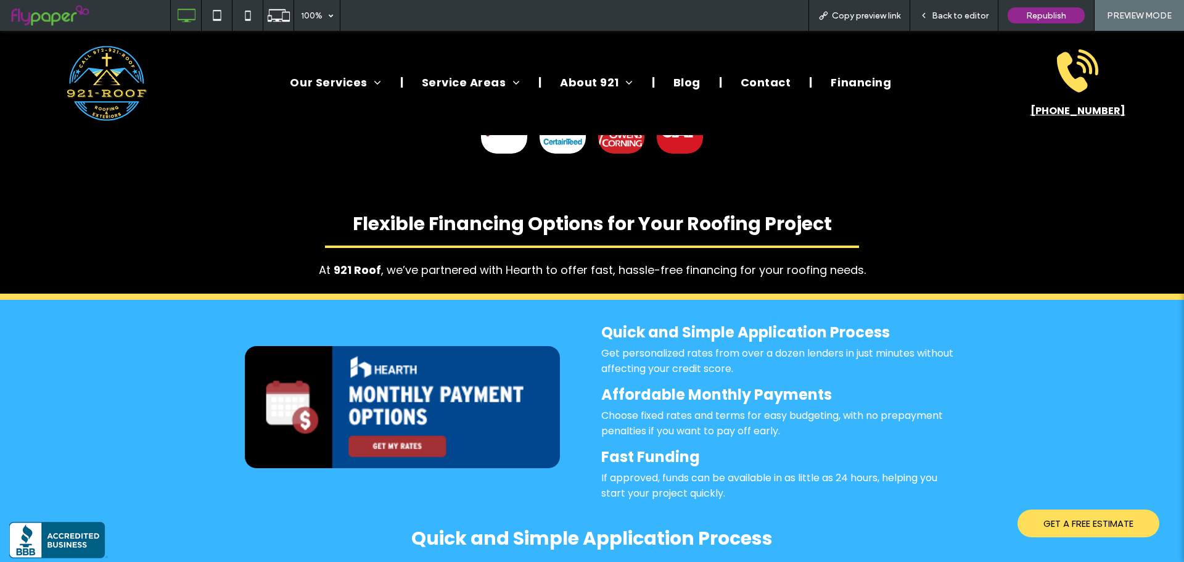
click at [958, 23] on div "Back to editor" at bounding box center [954, 15] width 88 height 31
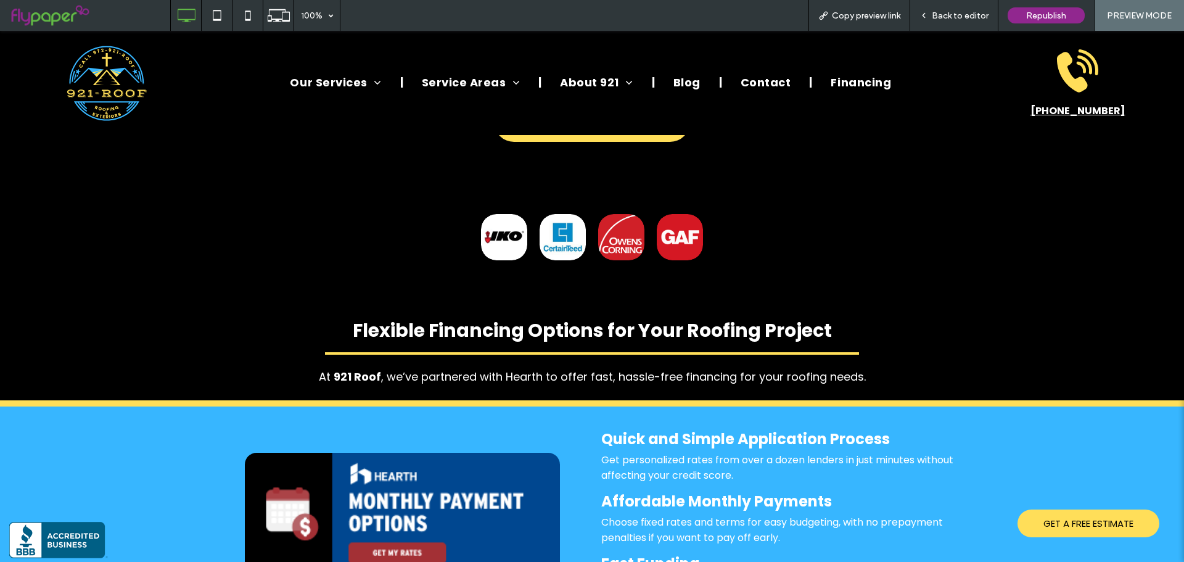
scroll to position [3022, 0]
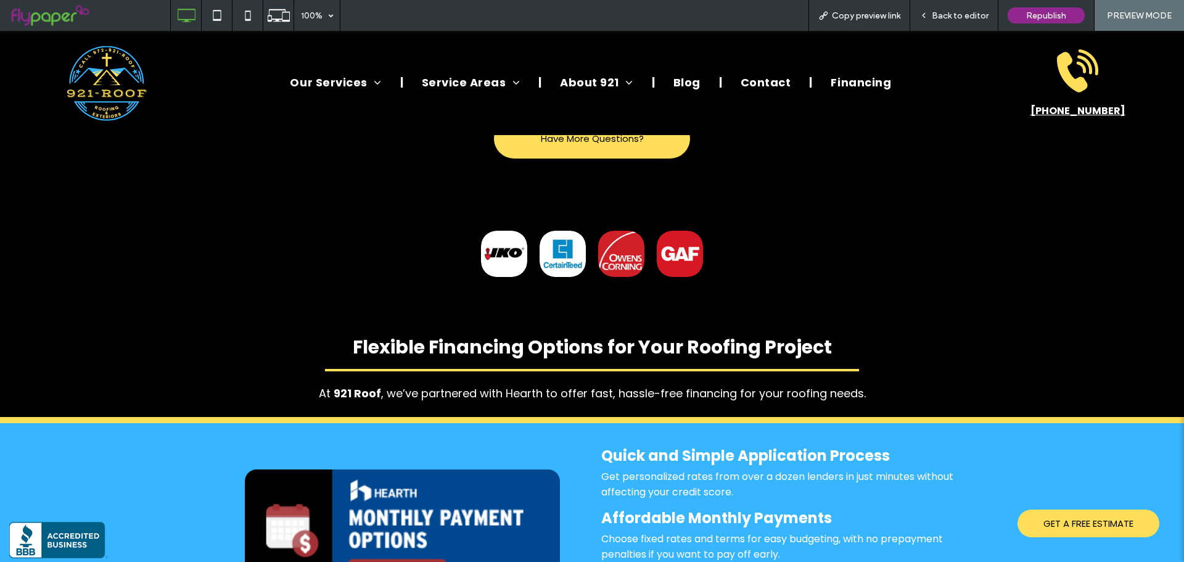
click at [948, 19] on span "Back to editor" at bounding box center [960, 15] width 57 height 10
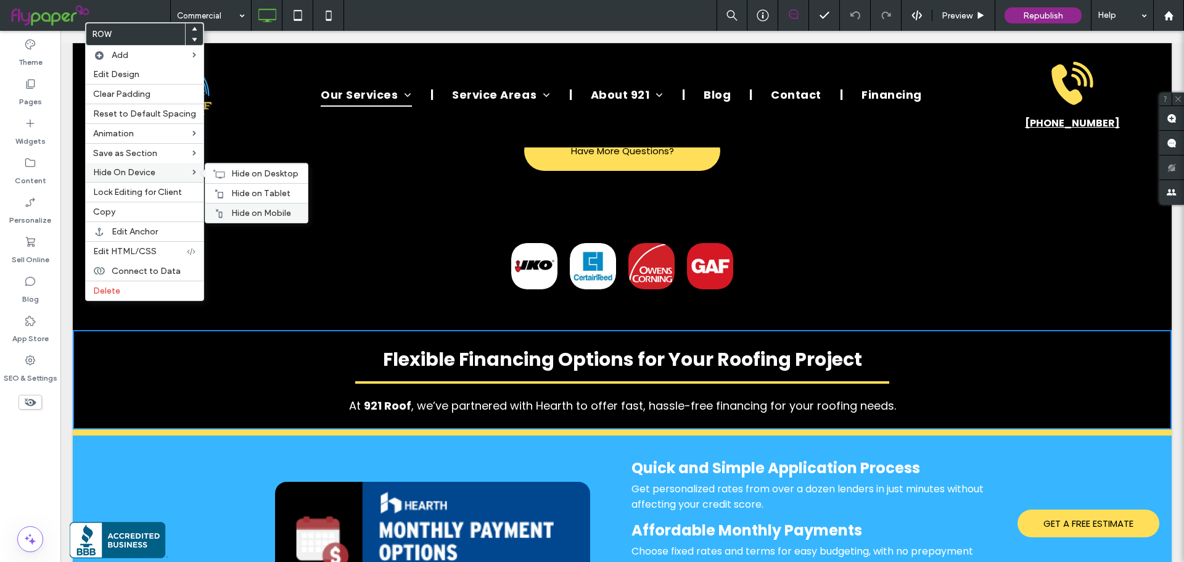
click at [268, 215] on span "Hide on Mobile" at bounding box center [261, 213] width 60 height 10
click at [269, 195] on span "Hide on Tablet" at bounding box center [260, 193] width 59 height 10
click at [274, 170] on span "Hide on Desktop" at bounding box center [264, 173] width 67 height 10
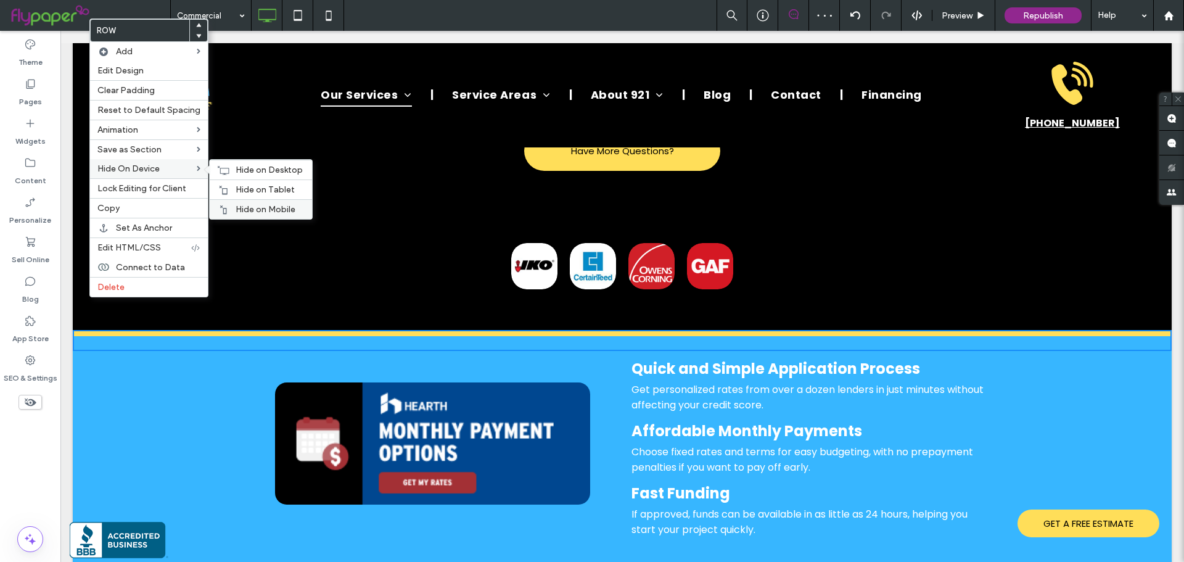
click at [236, 205] on span "Hide on Mobile" at bounding box center [266, 209] width 60 height 10
click at [241, 189] on span "Hide on Tablet" at bounding box center [265, 189] width 59 height 10
click at [250, 171] on span "Hide on Desktop" at bounding box center [269, 170] width 67 height 10
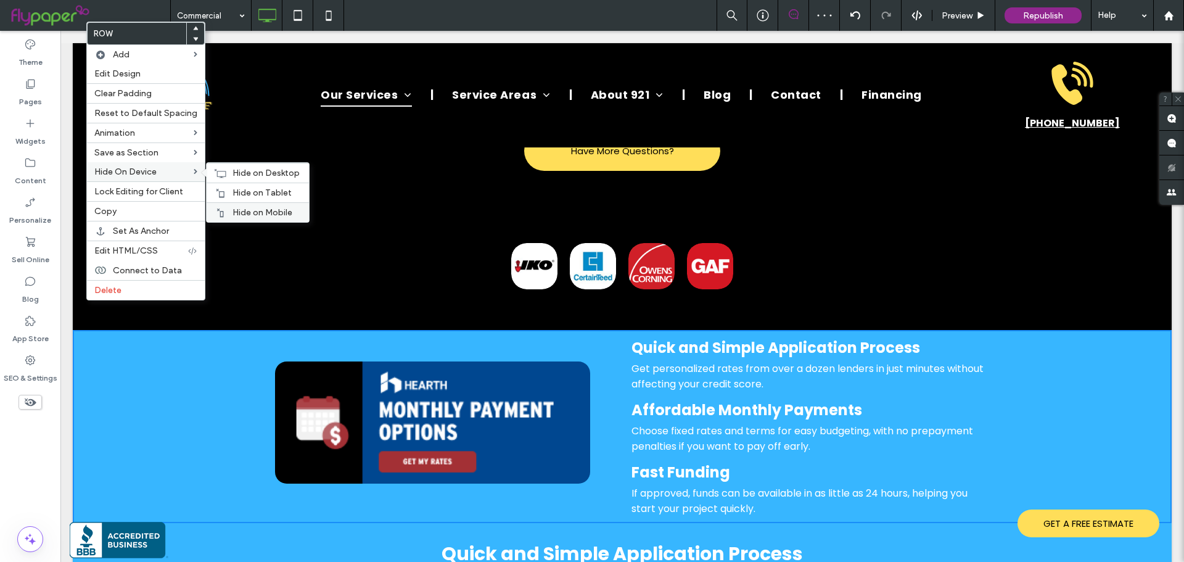
click at [251, 206] on div "Hide on Mobile" at bounding box center [258, 212] width 102 height 20
click at [248, 193] on span "Hide on Tablet" at bounding box center [261, 192] width 59 height 10
click at [246, 173] on span "Hide on Desktop" at bounding box center [265, 173] width 67 height 10
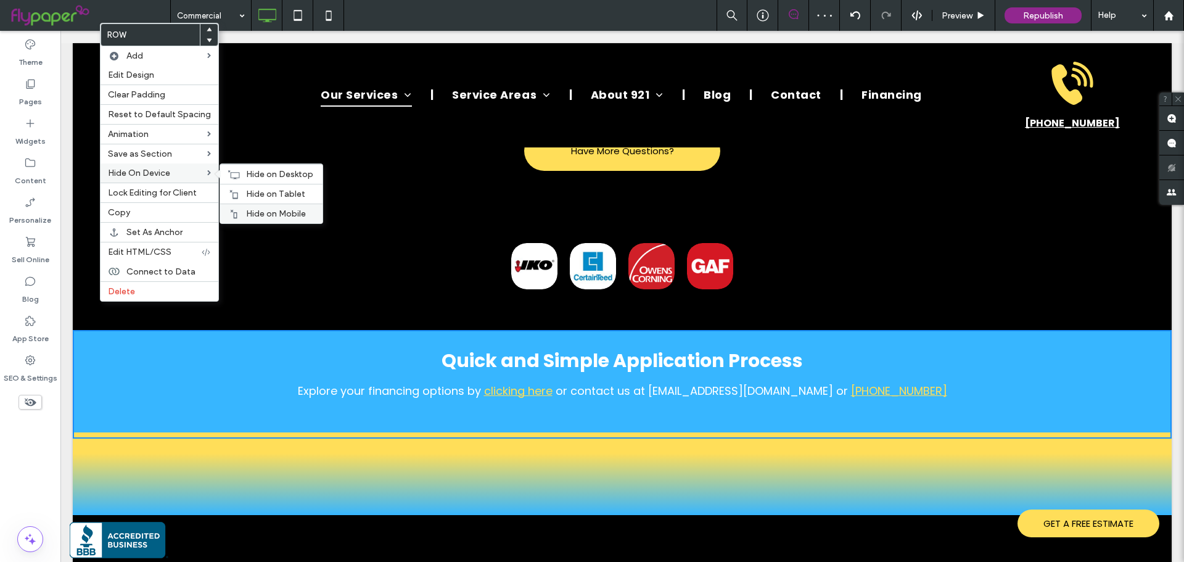
click at [257, 214] on span "Hide on Mobile" at bounding box center [276, 213] width 60 height 10
click at [265, 198] on span "Hide on Tablet" at bounding box center [275, 194] width 59 height 10
click at [269, 173] on span "Hide on Desktop" at bounding box center [279, 174] width 67 height 10
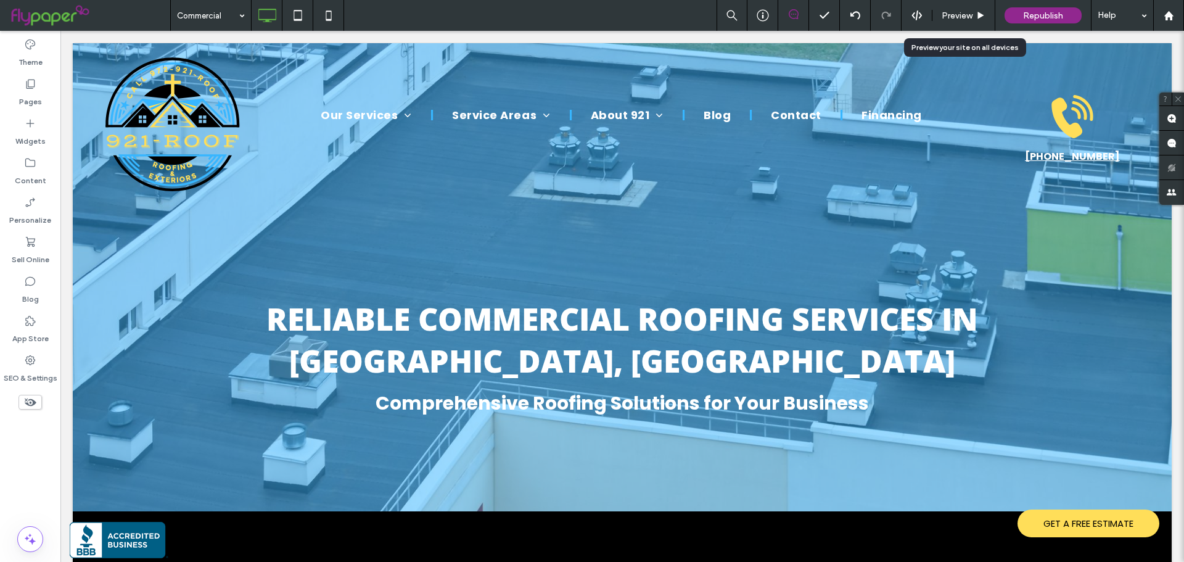
click at [935, 9] on div "Preview" at bounding box center [963, 15] width 63 height 31
click at [960, 20] on span "Preview" at bounding box center [957, 15] width 31 height 10
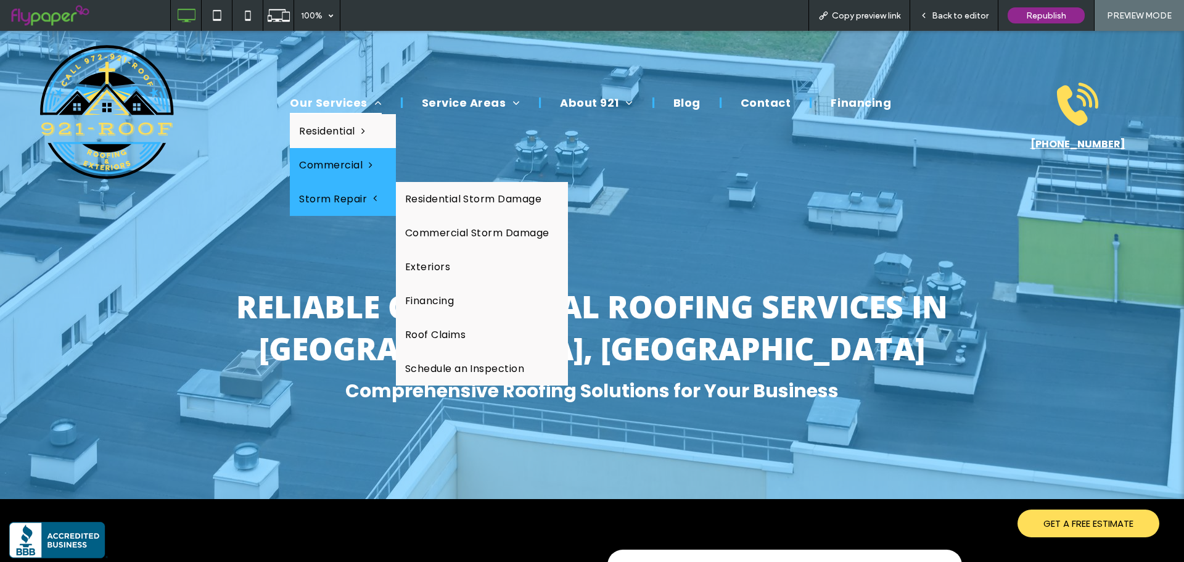
click at [345, 187] on link "Storm Repair" at bounding box center [342, 199] width 105 height 34
click at [341, 197] on span "Storm Repair" at bounding box center [338, 198] width 78 height 15
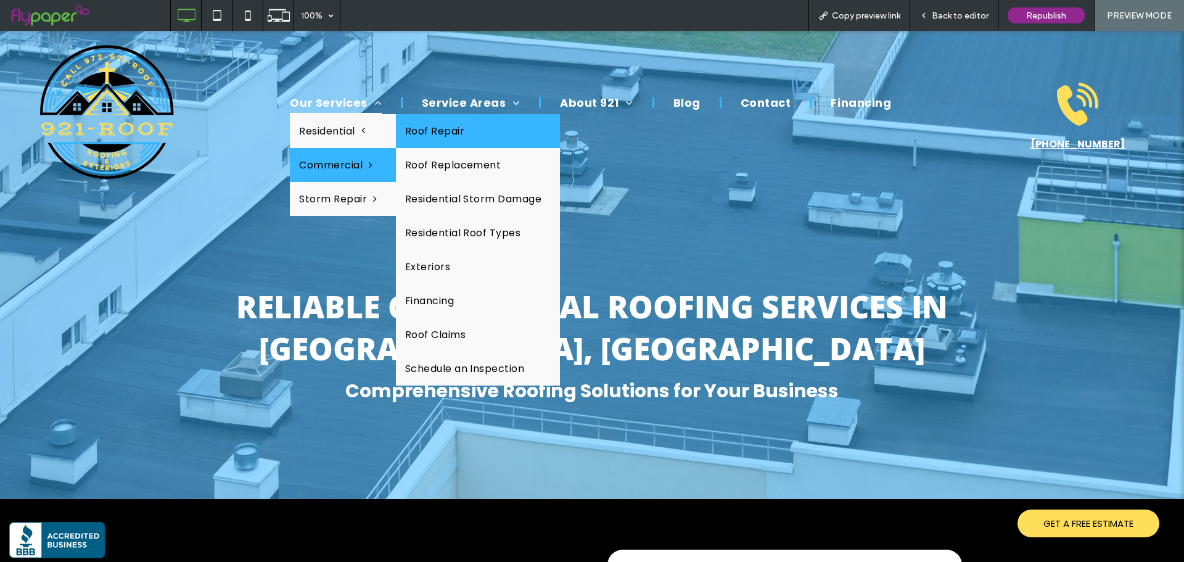
click at [441, 136] on link "Roof Repair" at bounding box center [478, 131] width 165 height 34
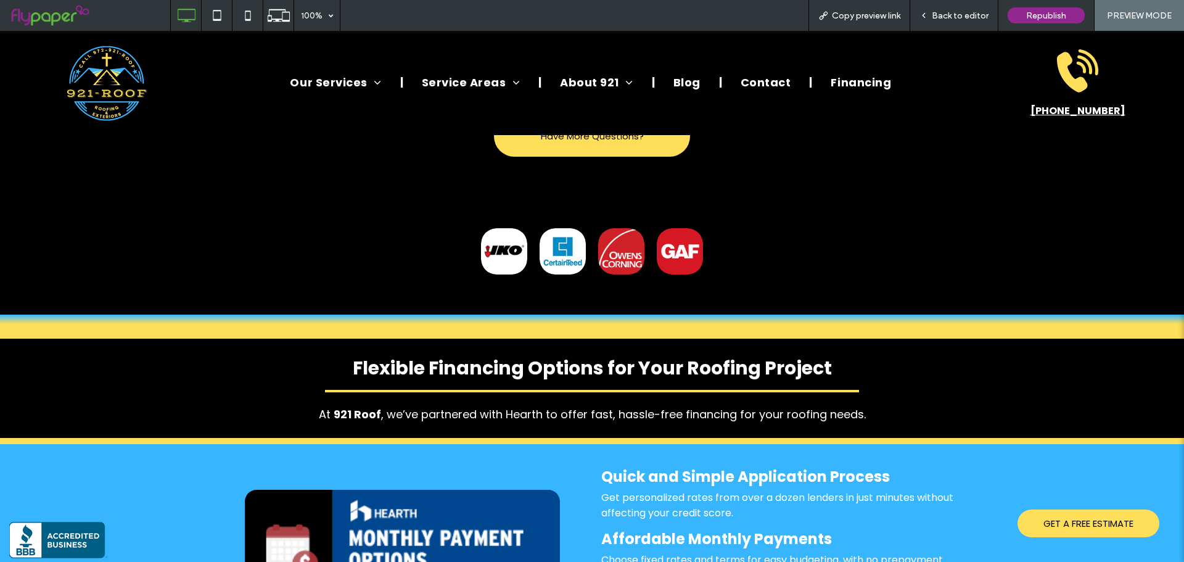
scroll to position [4132, 0]
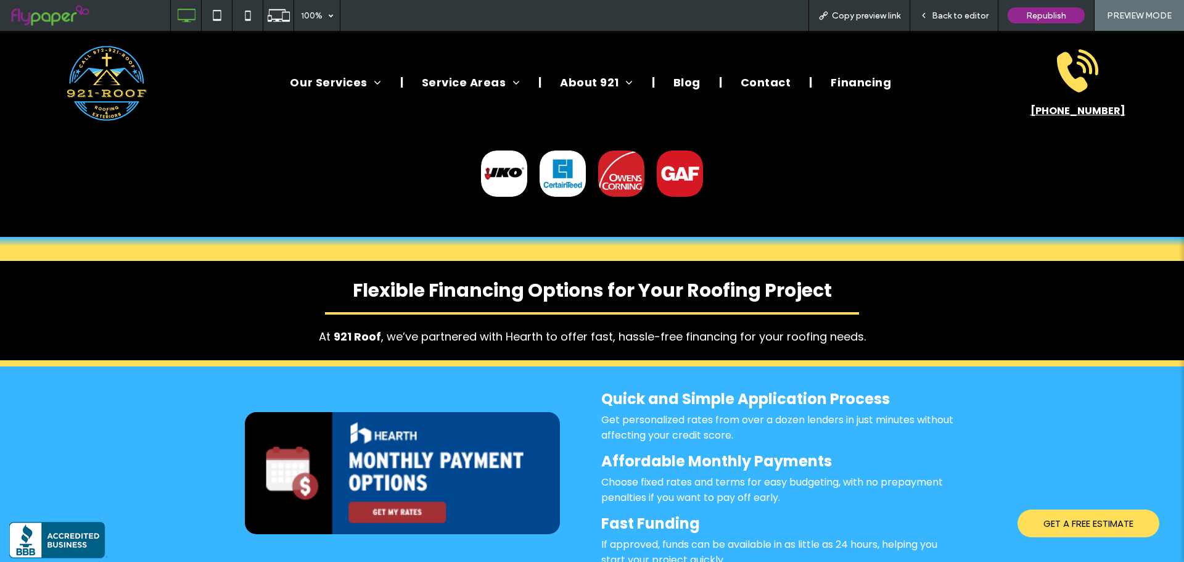
click at [943, 16] on span "Back to editor" at bounding box center [960, 15] width 57 height 10
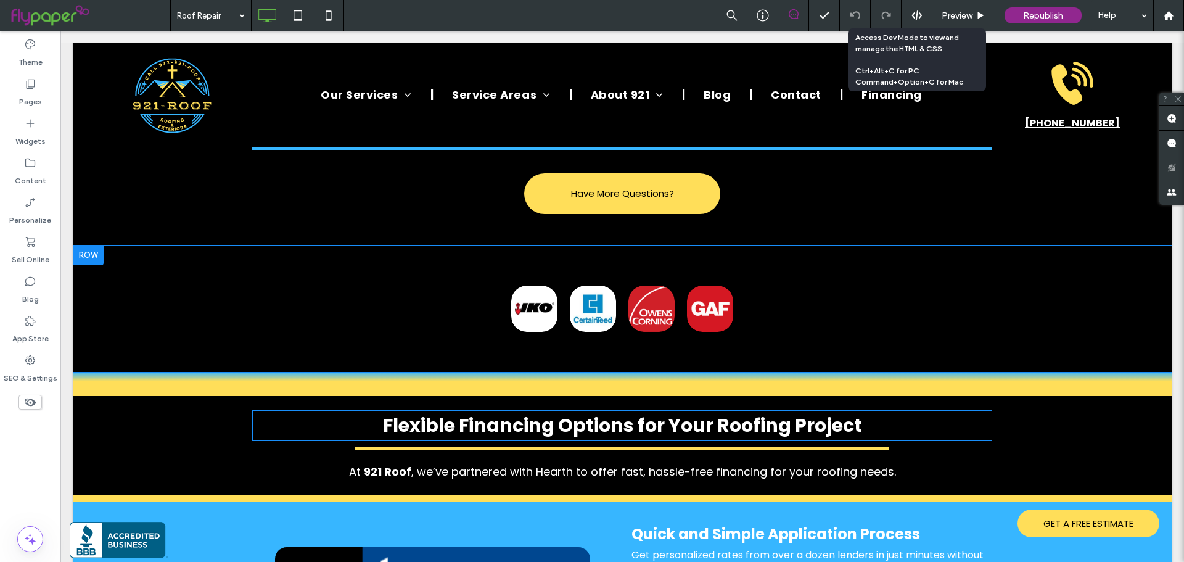
scroll to position [4008, 0]
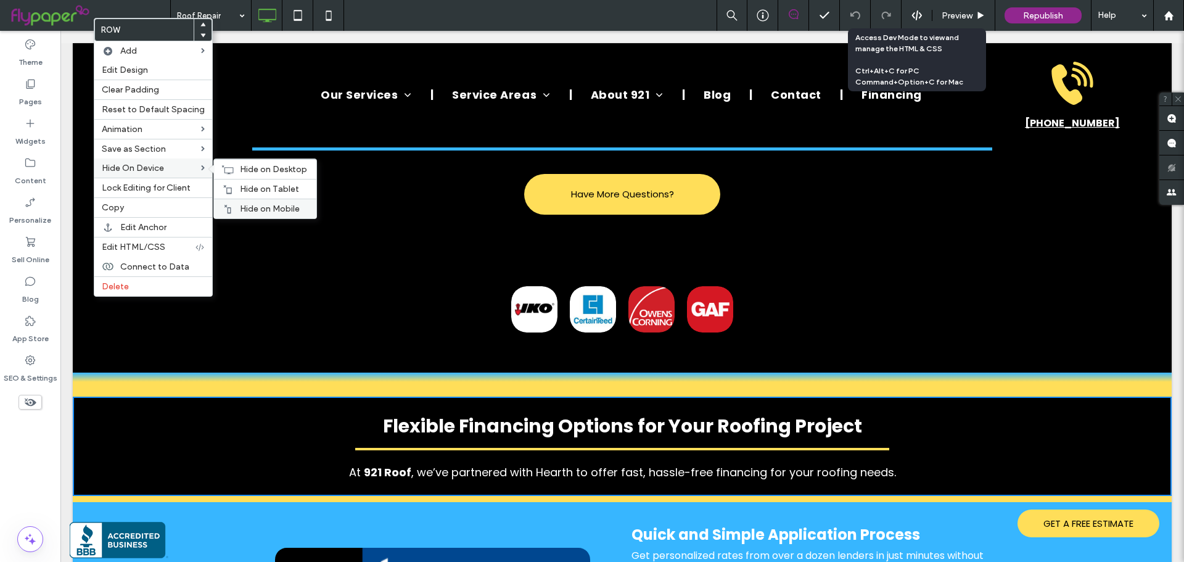
click at [244, 206] on span "Hide on Mobile" at bounding box center [270, 209] width 60 height 10
click at [252, 189] on span "Hide on Tablet" at bounding box center [269, 189] width 59 height 10
click at [254, 168] on span "Hide on Desktop" at bounding box center [273, 169] width 67 height 10
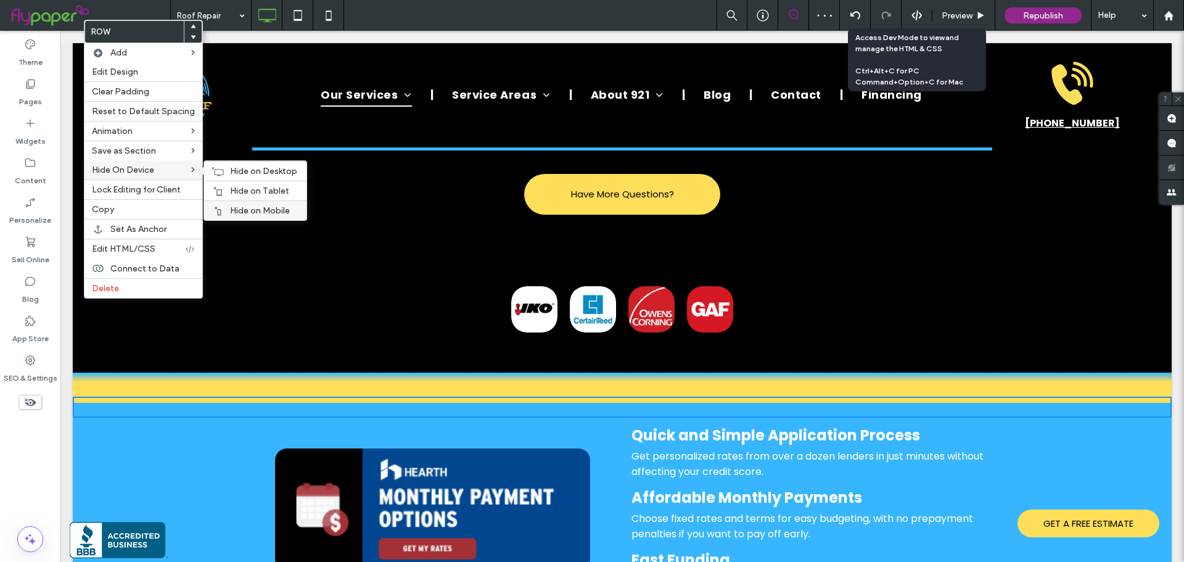
click at [253, 211] on span "Hide on Mobile" at bounding box center [260, 210] width 60 height 10
click at [249, 191] on span "Hide on Tablet" at bounding box center [259, 191] width 59 height 10
click at [248, 172] on span "Hide on Desktop" at bounding box center [263, 171] width 67 height 10
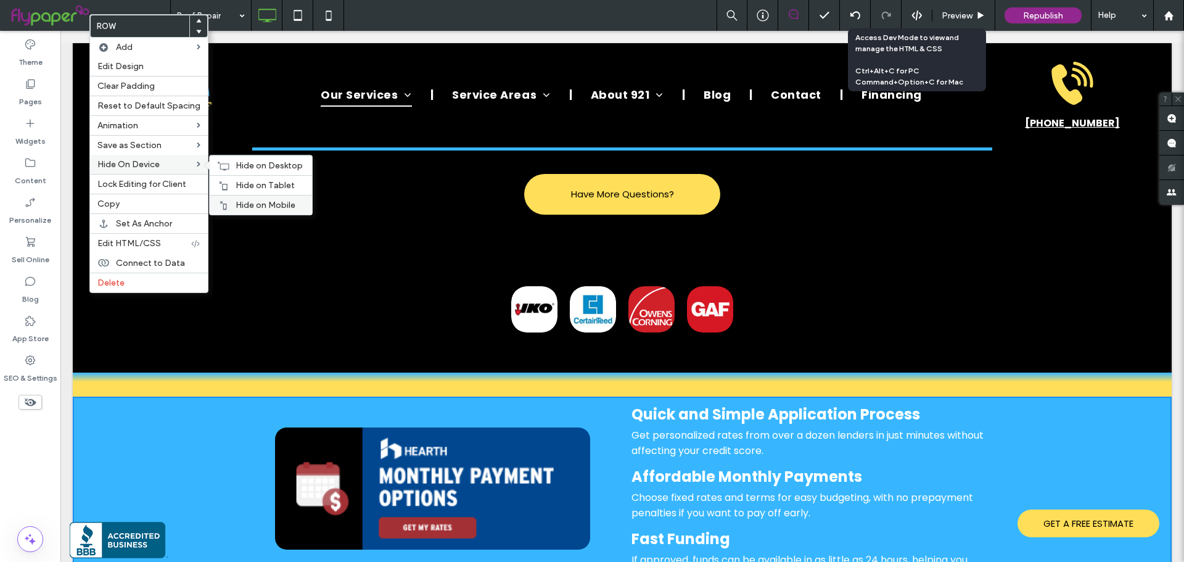
click at [235, 197] on div "Hide on Mobile" at bounding box center [261, 205] width 102 height 20
click at [244, 183] on span "Hide on Tablet" at bounding box center [265, 185] width 59 height 10
click at [247, 168] on span "Hide on Desktop" at bounding box center [269, 165] width 67 height 10
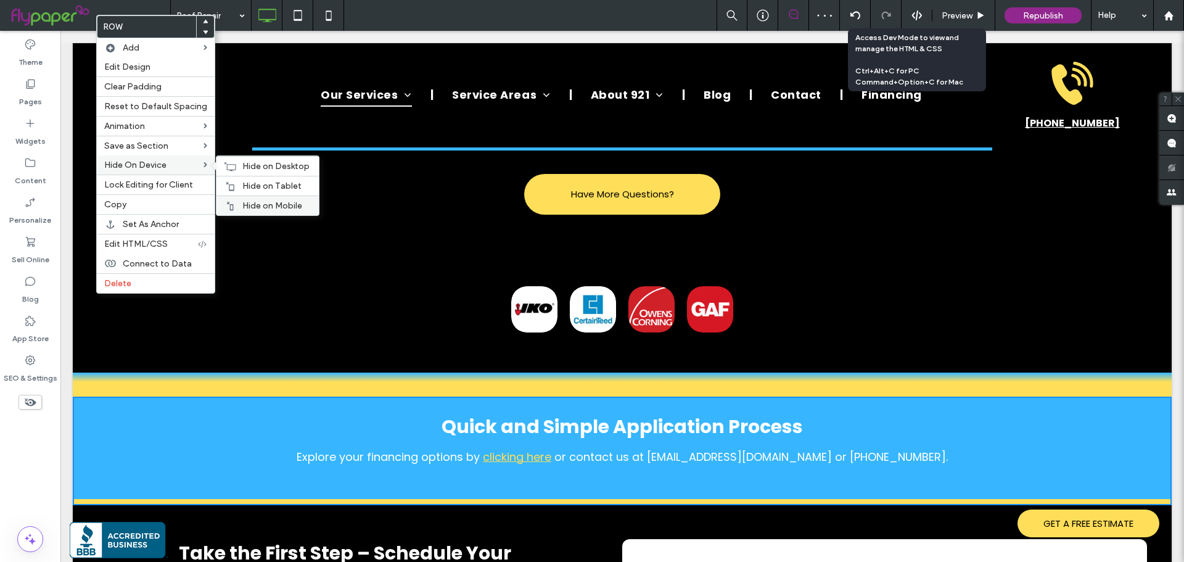
click at [250, 202] on span "Hide on Mobile" at bounding box center [272, 205] width 60 height 10
click at [250, 183] on span "Hide on Tablet" at bounding box center [271, 186] width 59 height 10
click at [254, 167] on span "Hide on Desktop" at bounding box center [275, 166] width 67 height 10
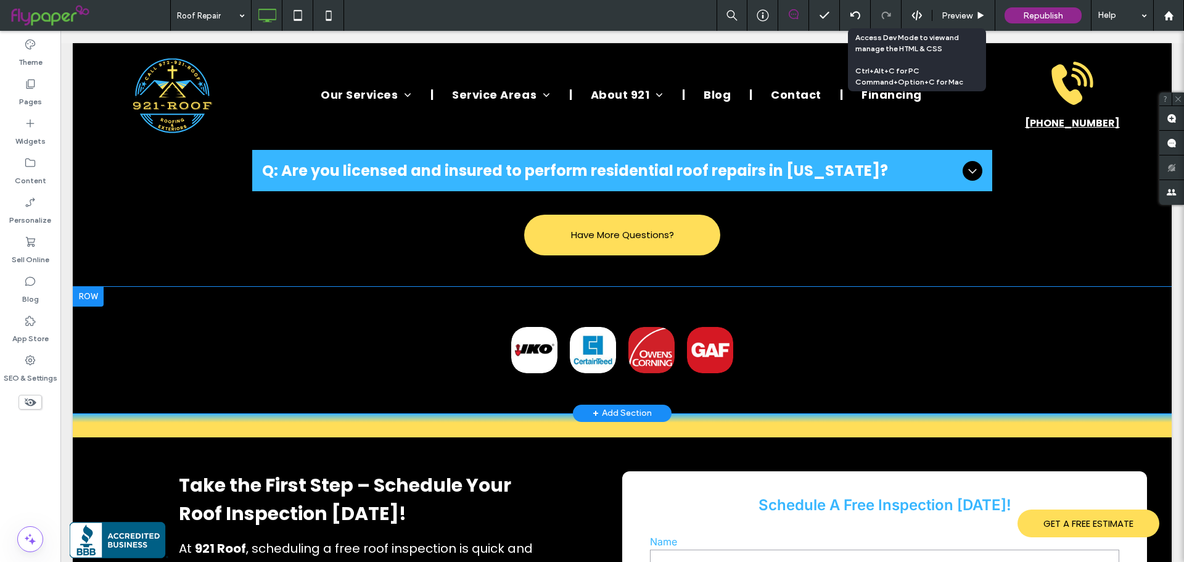
scroll to position [3823, 0]
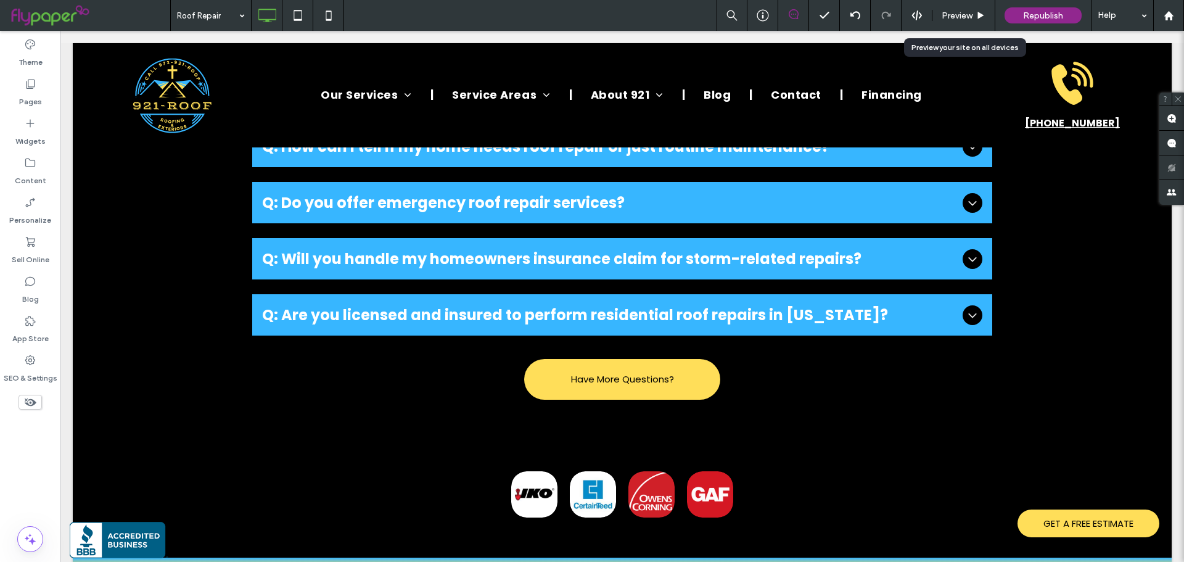
click at [957, 15] on span "Preview" at bounding box center [957, 15] width 31 height 10
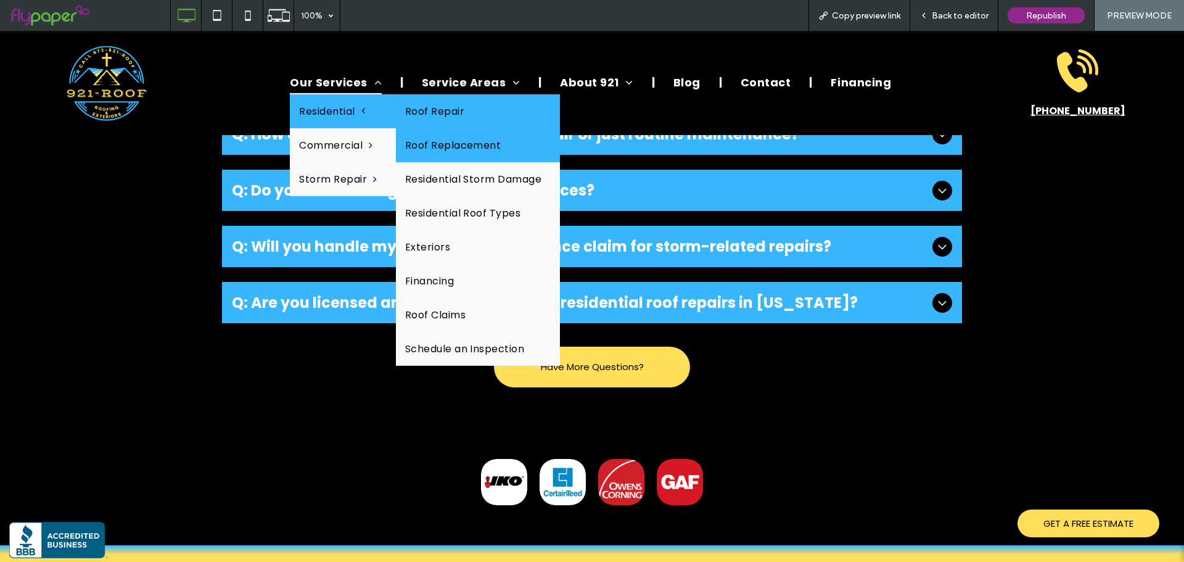
click at [467, 133] on link "Roof Replacement" at bounding box center [478, 145] width 165 height 34
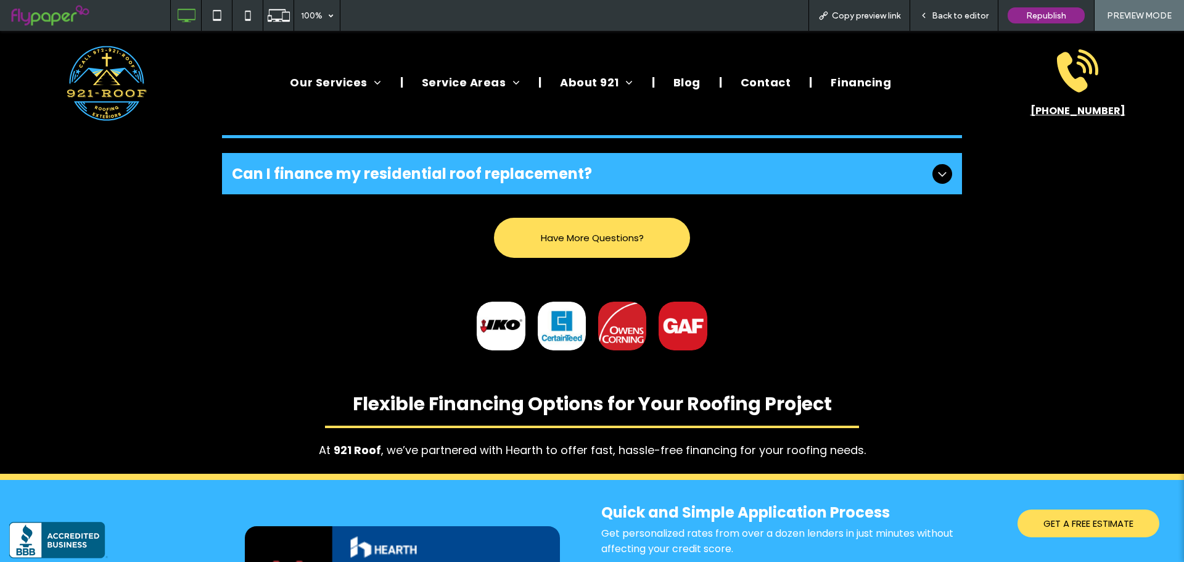
scroll to position [2652, 0]
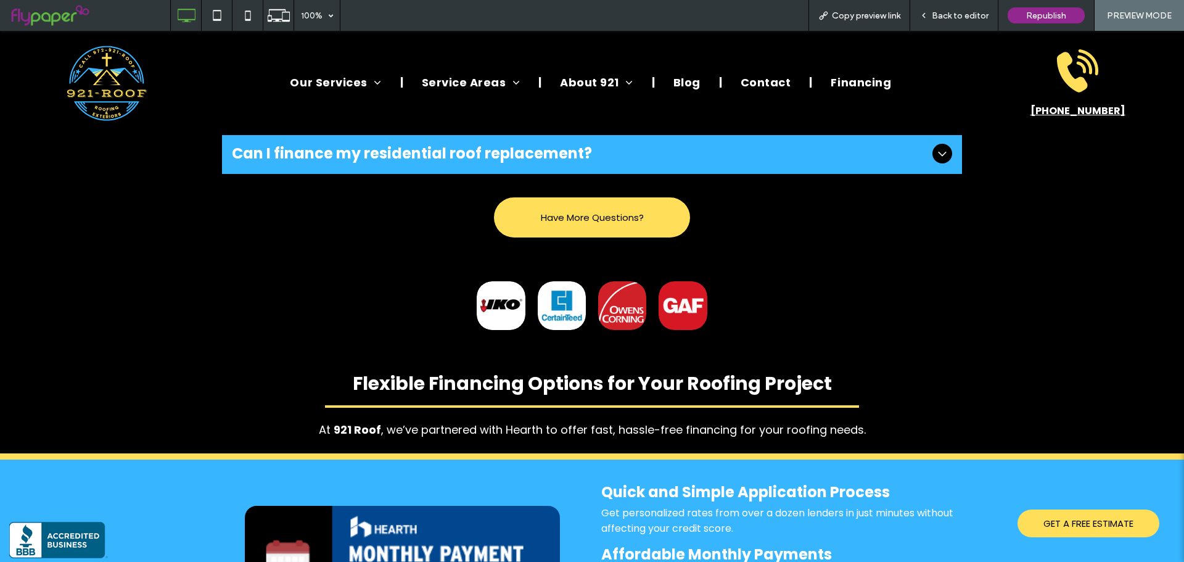
click at [967, 17] on span "Back to editor" at bounding box center [960, 15] width 57 height 10
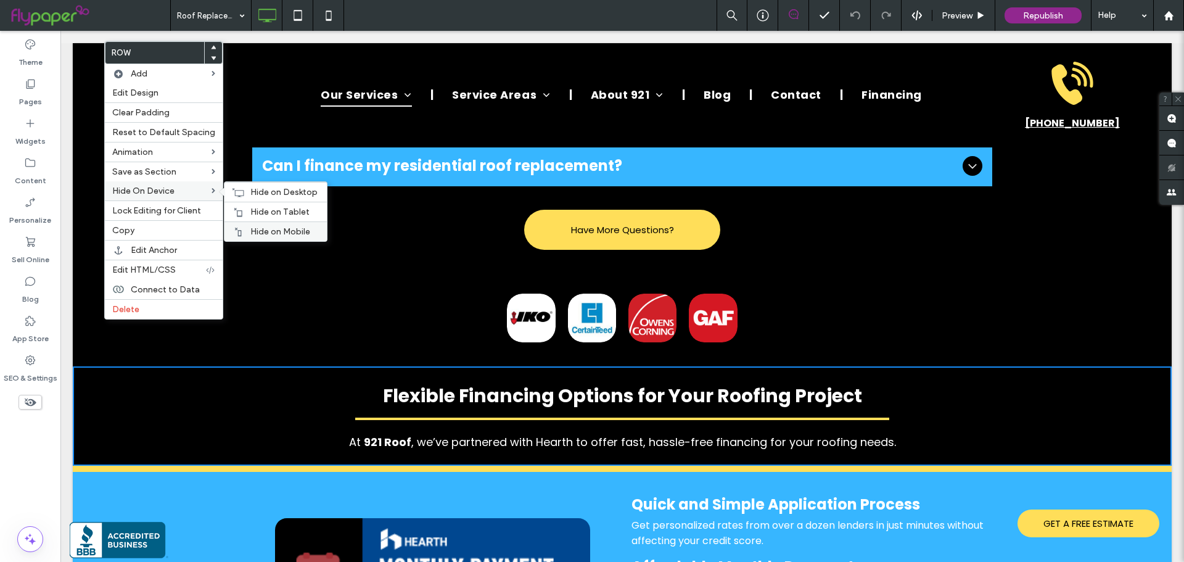
click at [266, 231] on span "Hide on Mobile" at bounding box center [280, 231] width 60 height 10
click at [263, 211] on span "Hide on Tablet" at bounding box center [279, 212] width 59 height 10
click at [261, 192] on span "Hide on Desktop" at bounding box center [283, 192] width 67 height 10
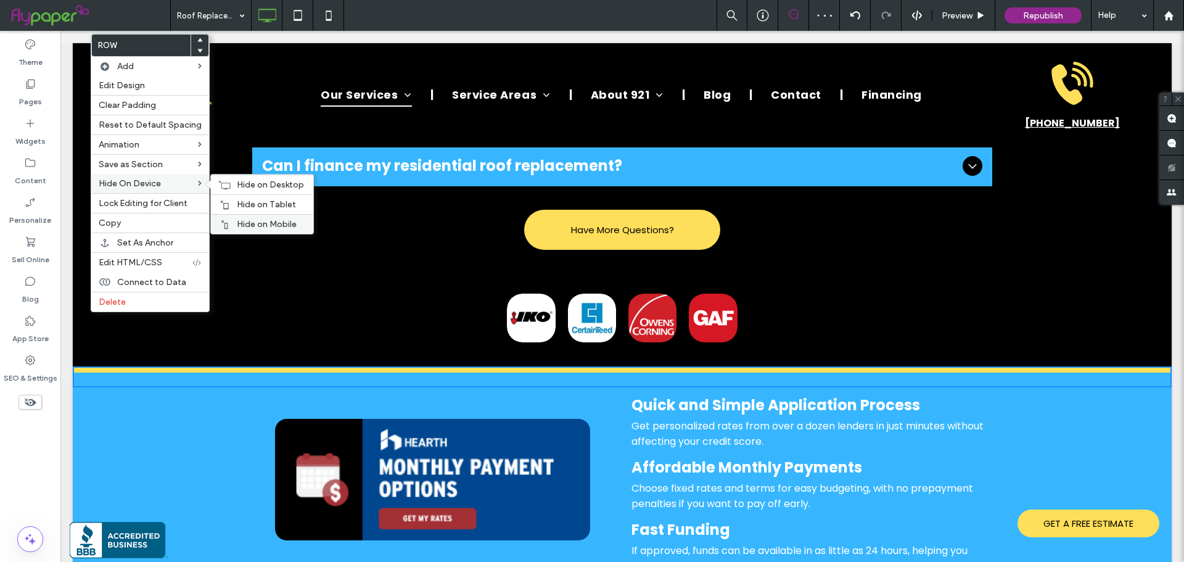
click at [237, 221] on span "Hide on Mobile" at bounding box center [267, 224] width 60 height 10
click at [237, 205] on span "Hide on Tablet" at bounding box center [266, 204] width 59 height 10
click at [237, 184] on span "Hide on Desktop" at bounding box center [270, 184] width 67 height 10
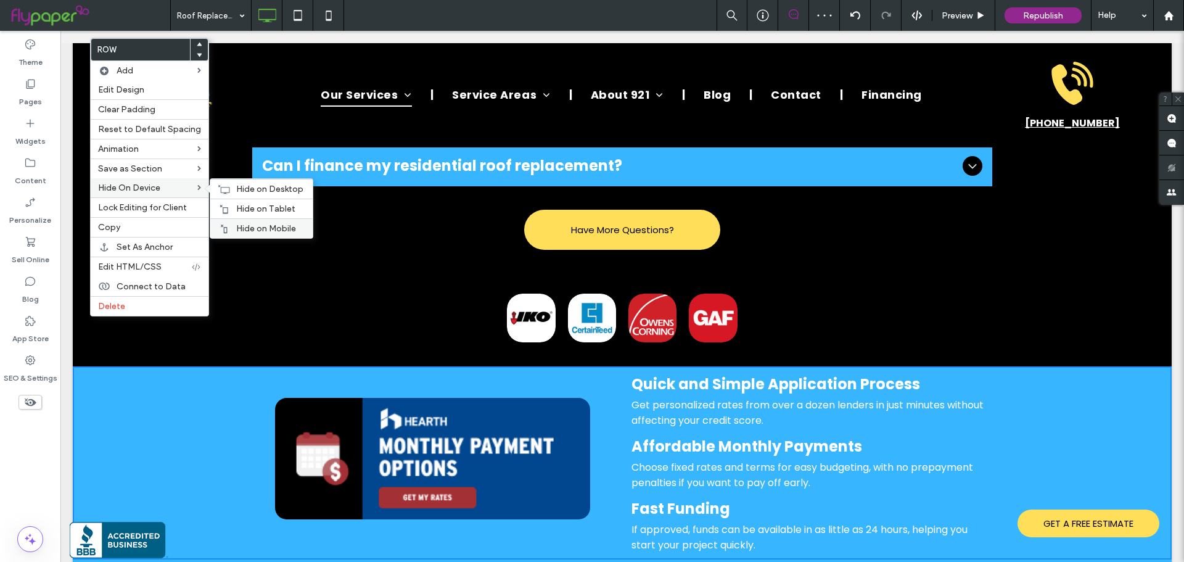
click at [237, 231] on span "Hide on Mobile" at bounding box center [266, 228] width 60 height 10
click at [242, 207] on span "Hide on Tablet" at bounding box center [265, 209] width 59 height 10
click at [247, 190] on span "Hide on Desktop" at bounding box center [269, 189] width 67 height 10
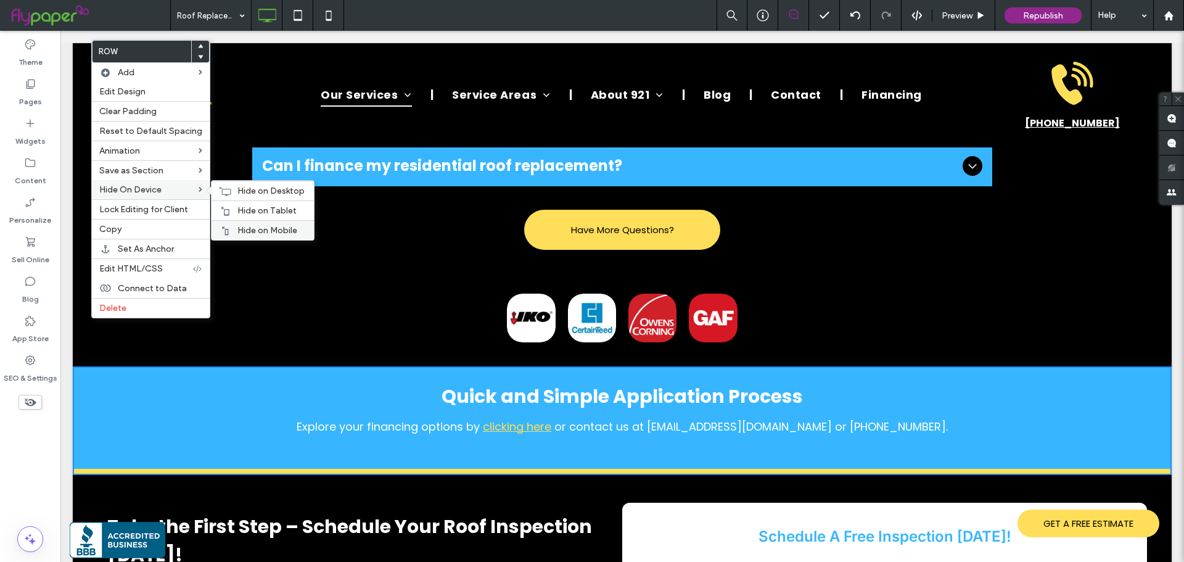
click at [238, 221] on div "Hide on Mobile" at bounding box center [263, 230] width 102 height 20
click at [239, 208] on span "Hide on Tablet" at bounding box center [266, 210] width 59 height 10
click at [251, 195] on span "Hide on Desktop" at bounding box center [270, 191] width 67 height 10
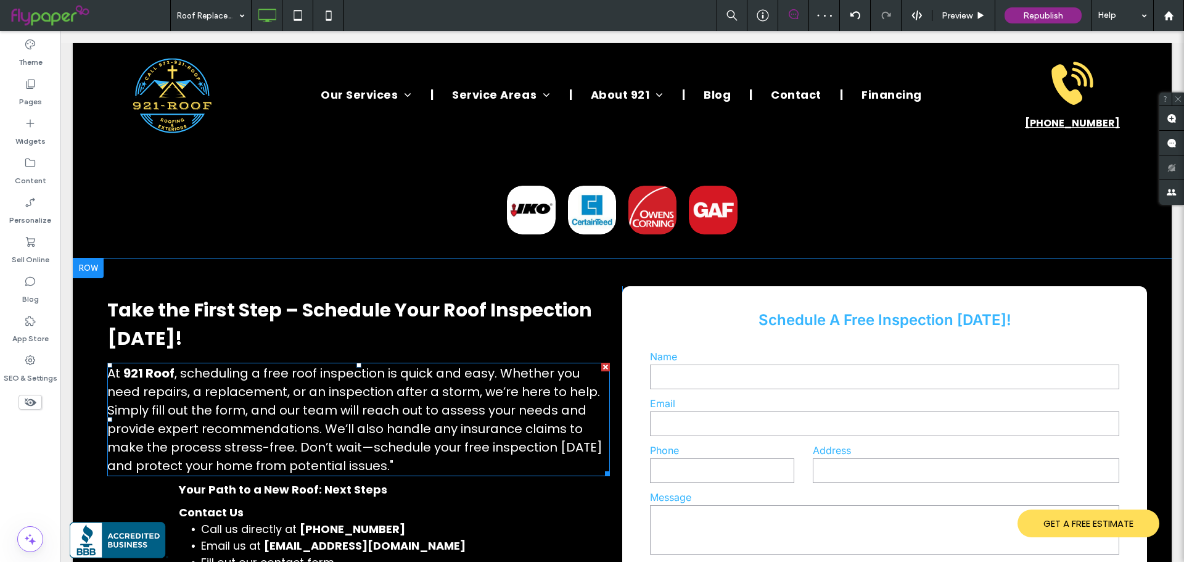
scroll to position [2652, 0]
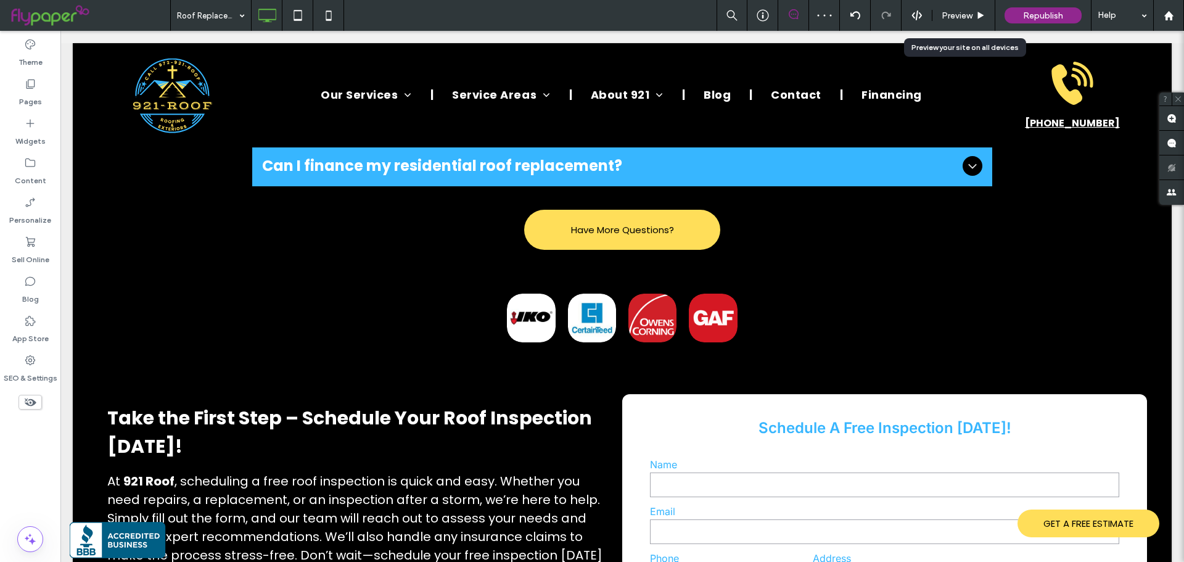
click at [960, 10] on span "Preview" at bounding box center [957, 15] width 31 height 10
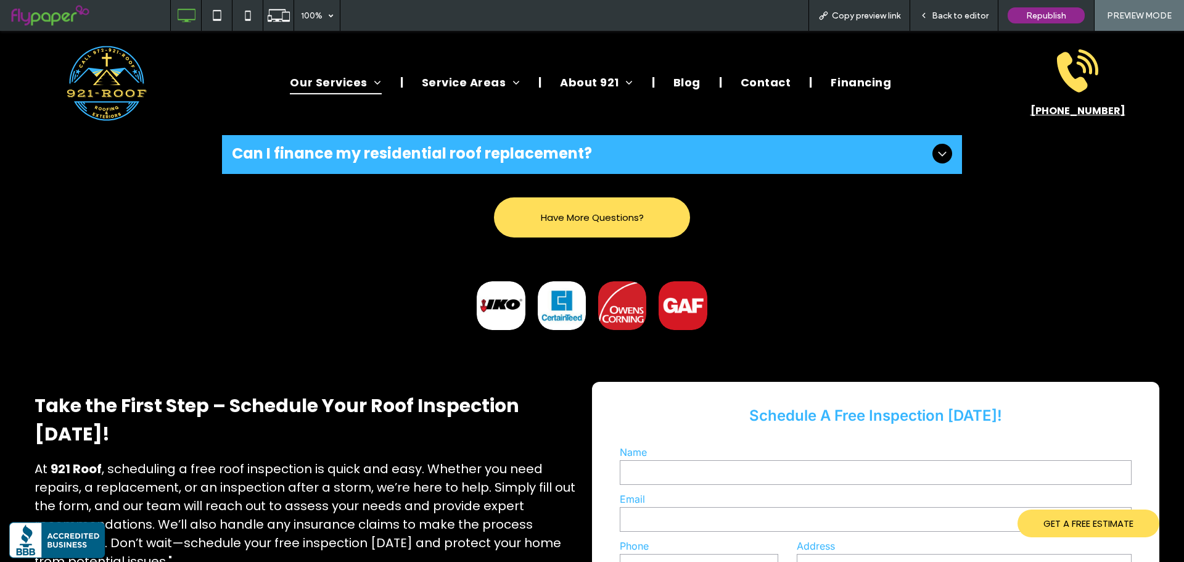
click at [950, 14] on span "Back to editor" at bounding box center [960, 15] width 57 height 10
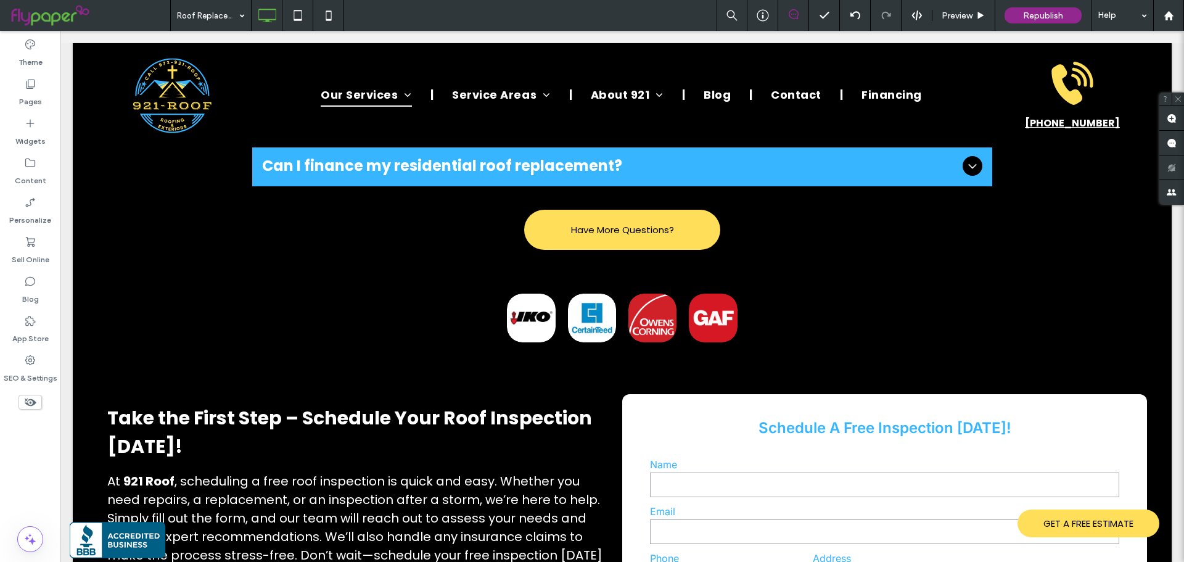
click at [36, 401] on icon at bounding box center [30, 402] width 14 height 14
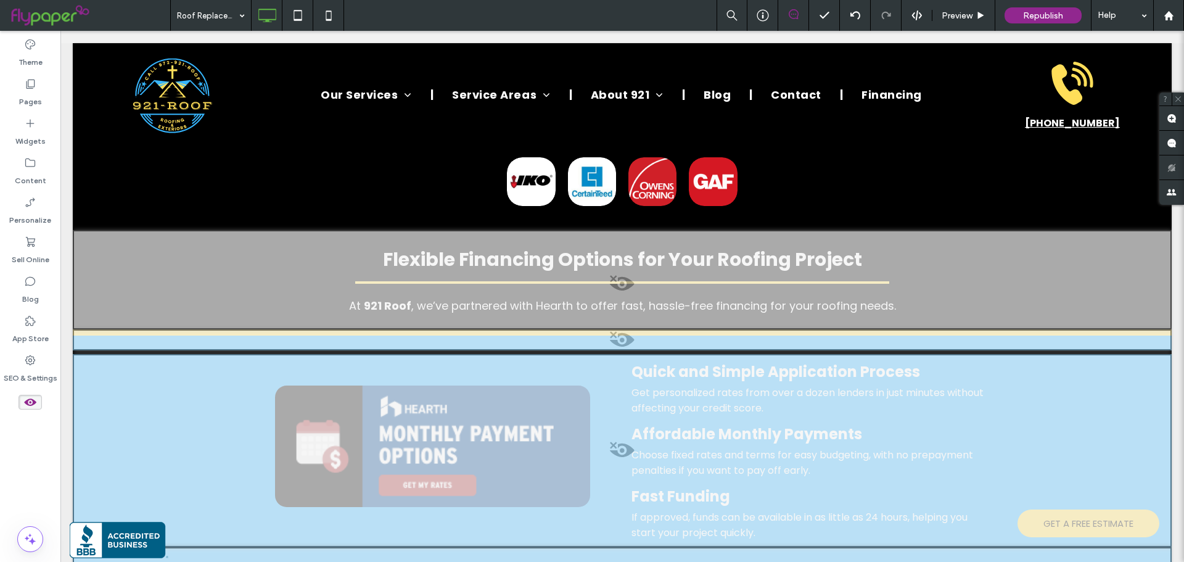
scroll to position [2876, 0]
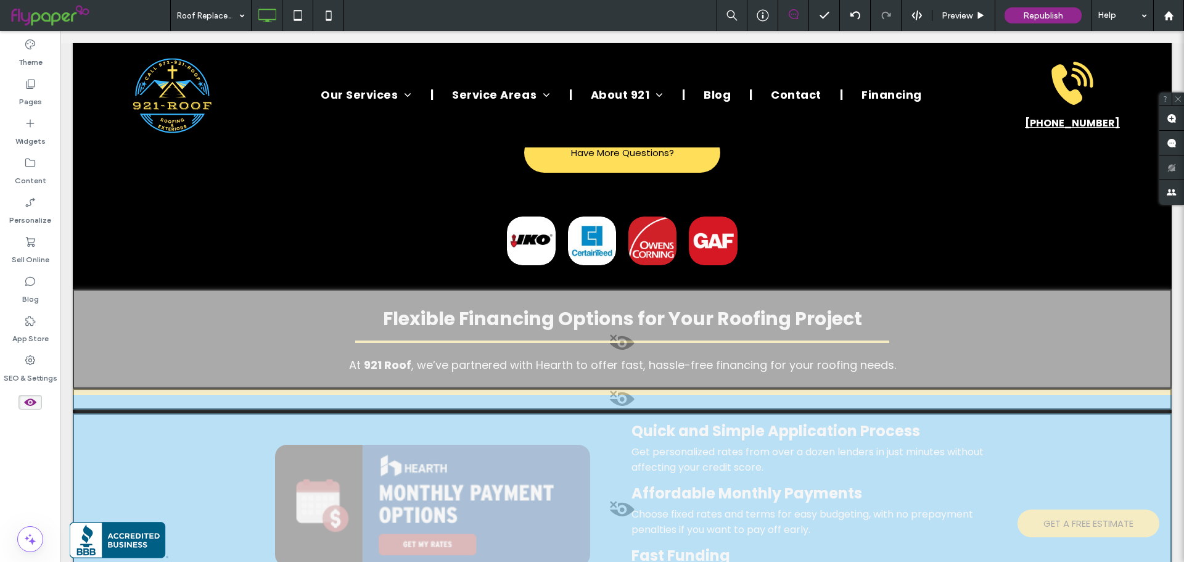
click at [21, 401] on span at bounding box center [30, 402] width 23 height 15
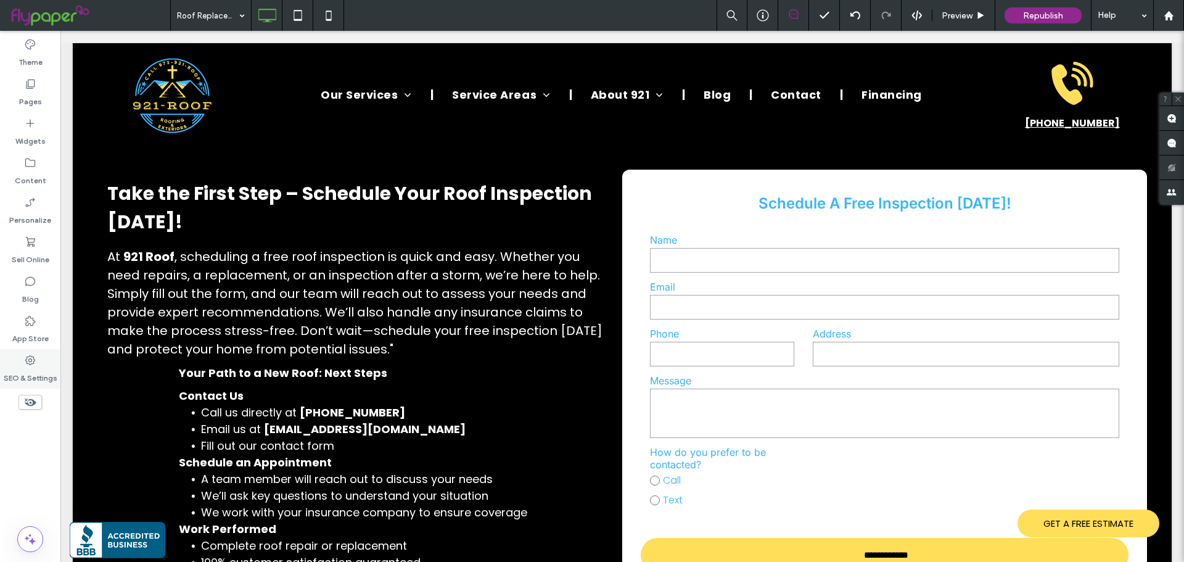
scroll to position [2713, 0]
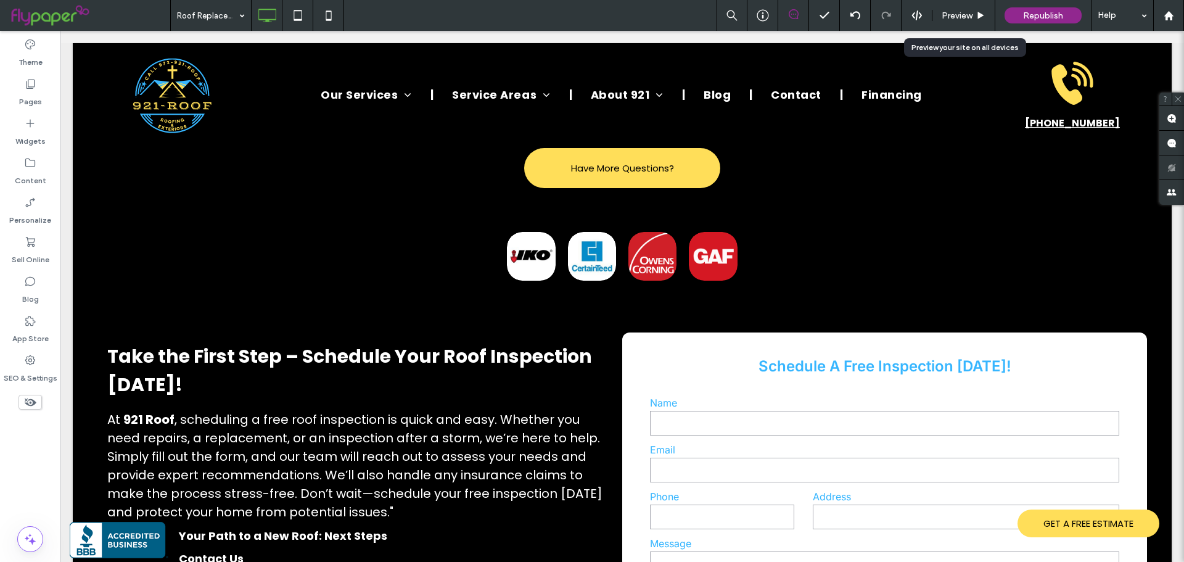
click at [951, 15] on span "Preview" at bounding box center [957, 15] width 31 height 10
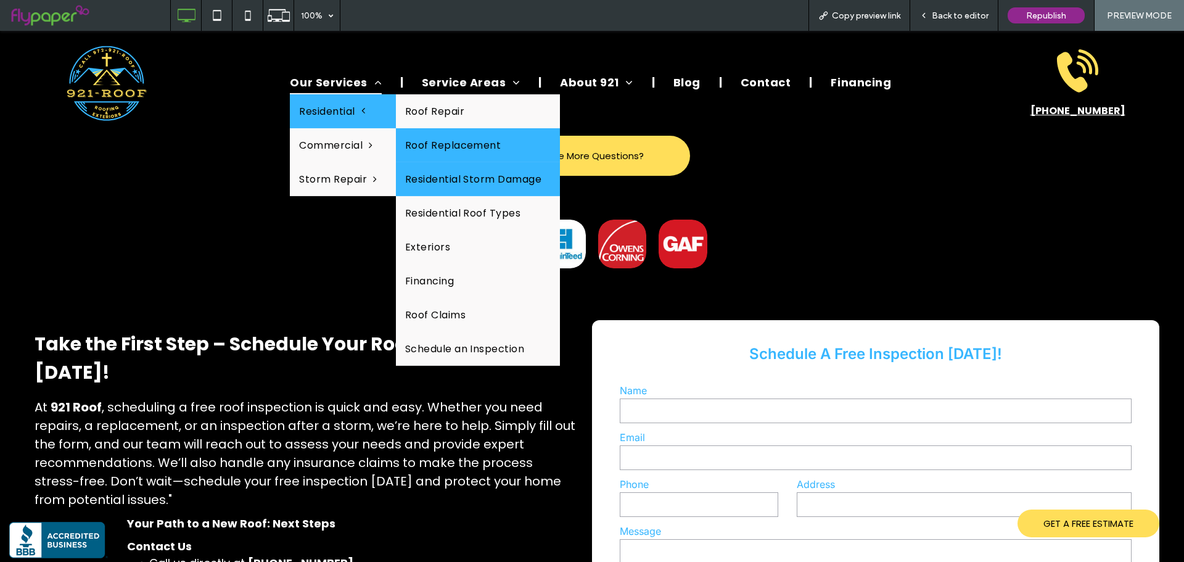
click at [451, 165] on link "Residential Storm Damage" at bounding box center [478, 179] width 165 height 34
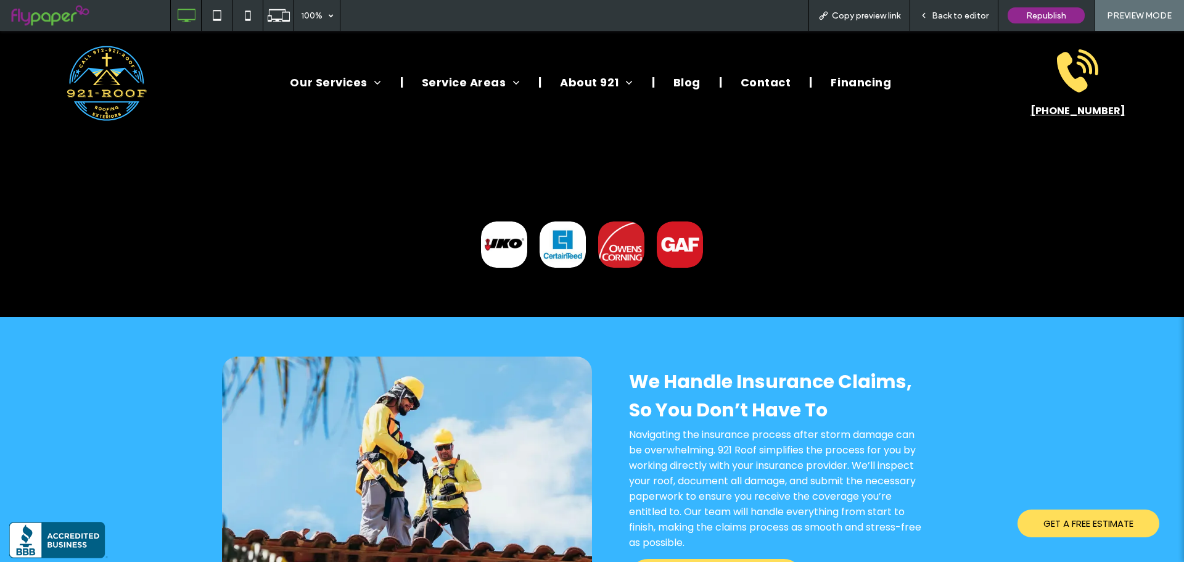
scroll to position [2282, 0]
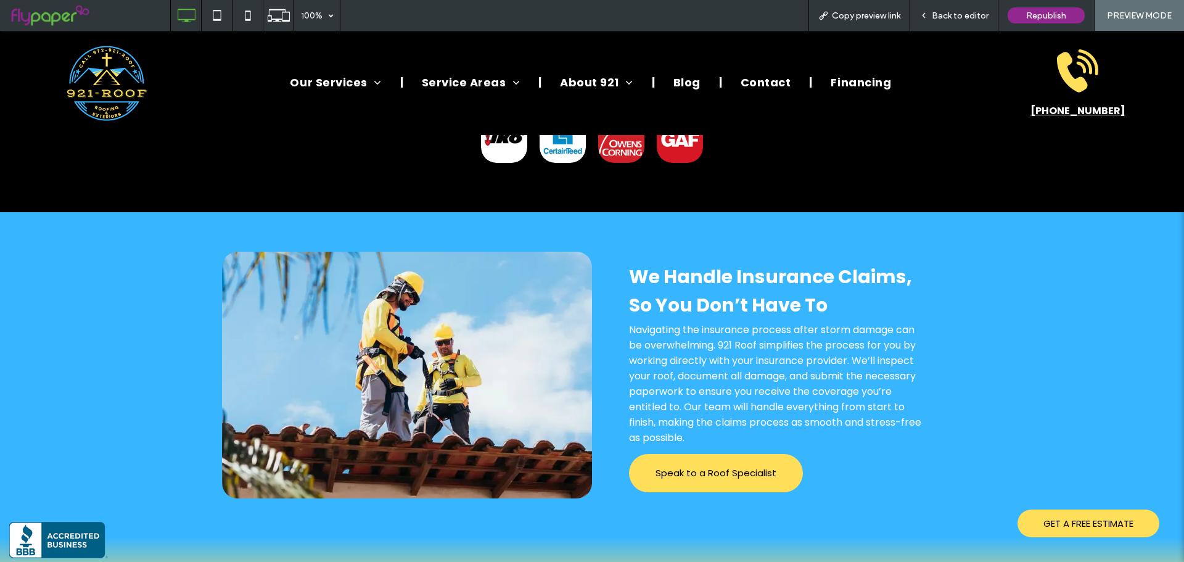
click at [979, 25] on div "Back to editor" at bounding box center [954, 15] width 88 height 31
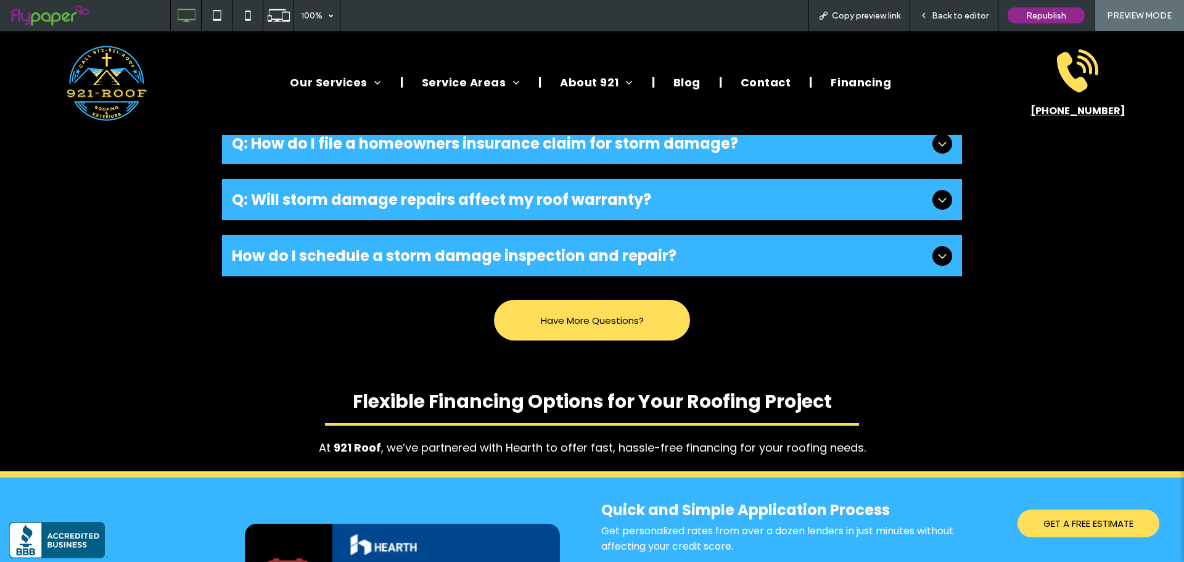
scroll to position [3083, 0]
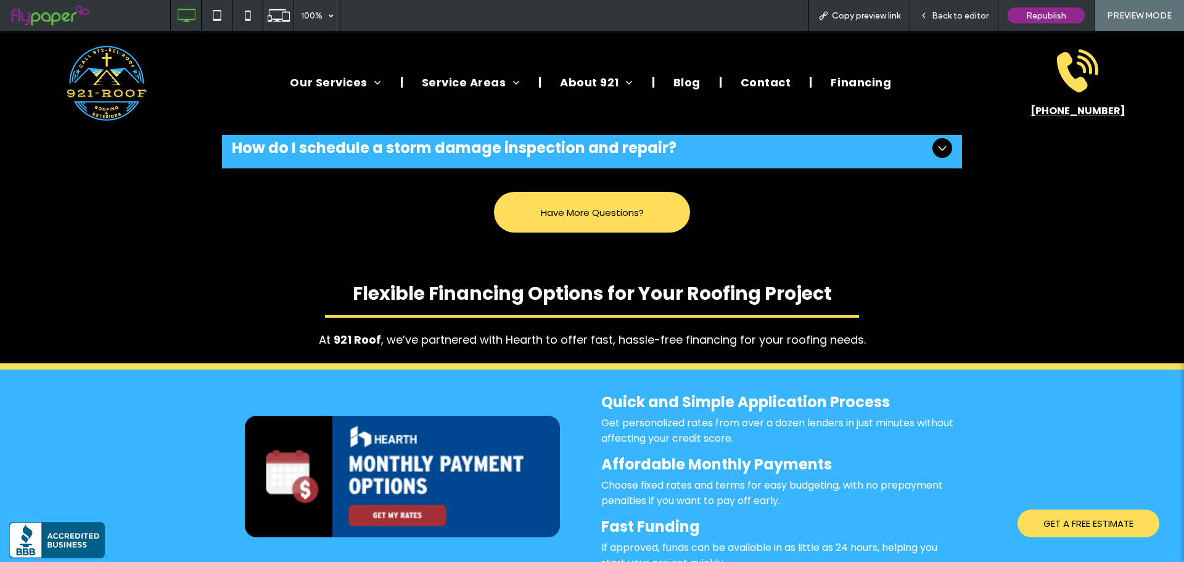
click at [944, 12] on span "Back to editor" at bounding box center [960, 15] width 57 height 10
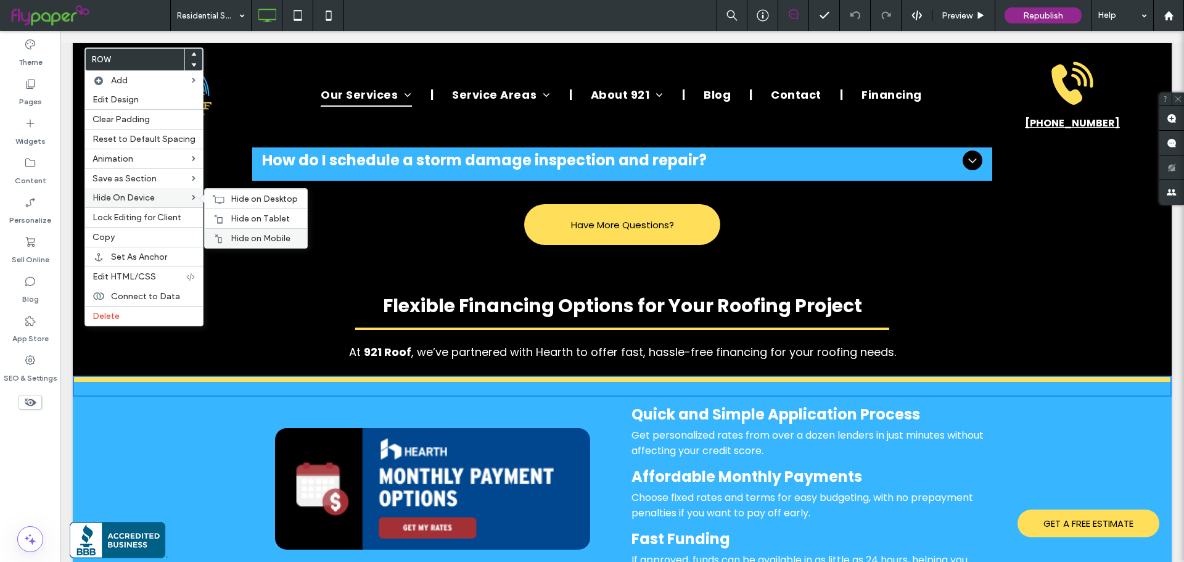
click at [238, 229] on div "Hide on Mobile" at bounding box center [256, 238] width 102 height 20
click at [238, 221] on span "Hide on Tablet" at bounding box center [260, 218] width 59 height 10
click at [242, 203] on span "Hide on Desktop" at bounding box center [264, 199] width 67 height 10
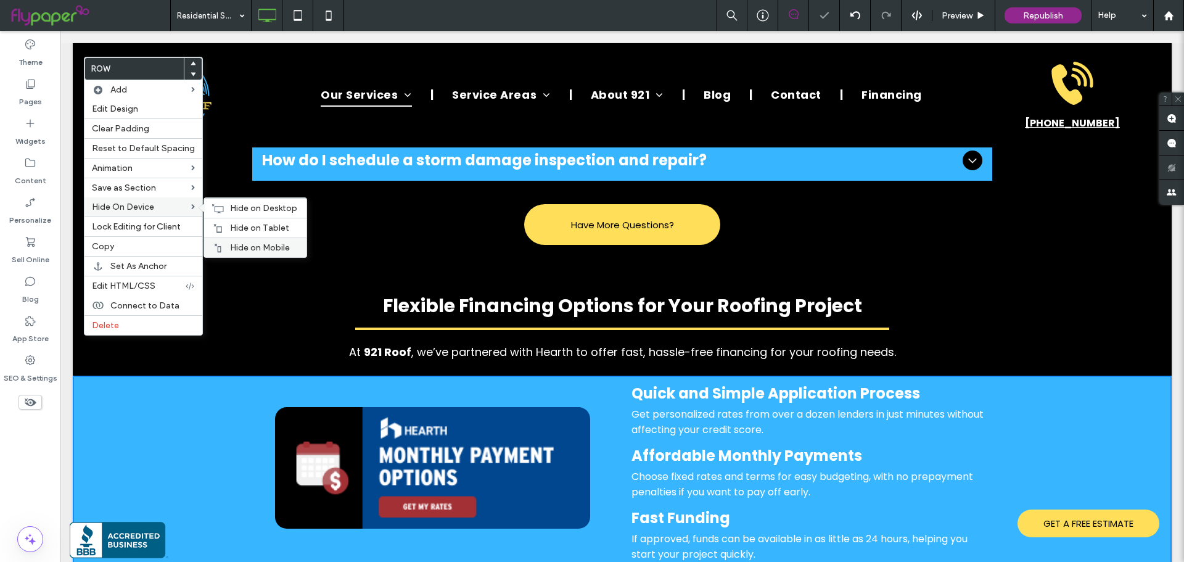
click at [256, 243] on span "Hide on Mobile" at bounding box center [260, 247] width 60 height 10
click at [249, 222] on div "Hide on Tablet" at bounding box center [255, 228] width 102 height 20
click at [253, 210] on span "Hide on Desktop" at bounding box center [263, 208] width 67 height 10
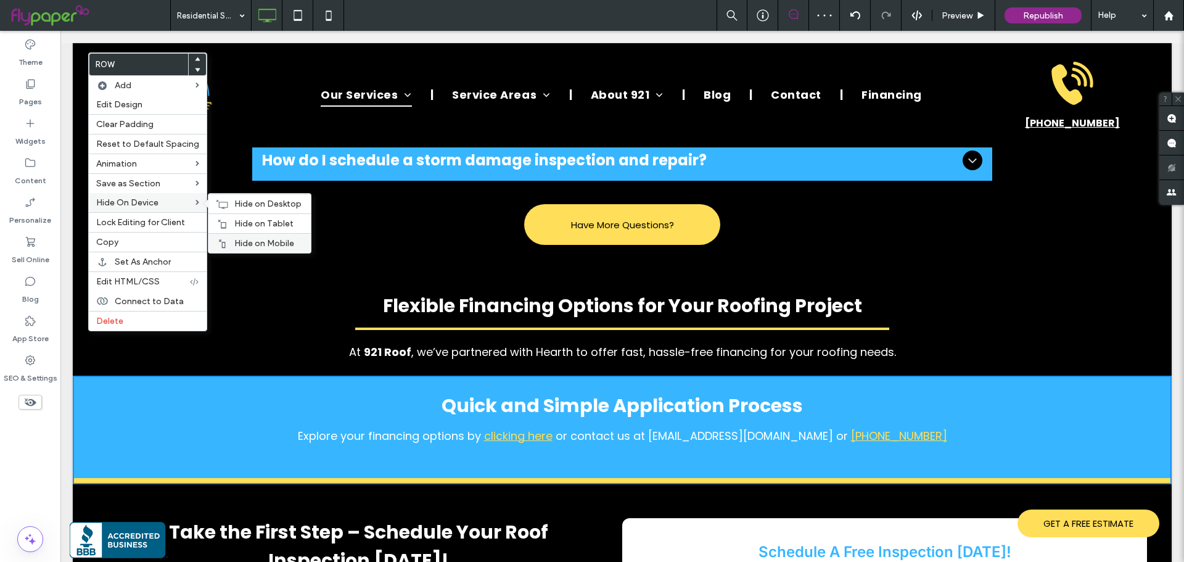
click at [235, 240] on span "Hide on Mobile" at bounding box center [264, 243] width 60 height 10
click at [243, 223] on span "Hide on Tablet" at bounding box center [263, 223] width 59 height 10
click at [243, 202] on span "Hide on Desktop" at bounding box center [267, 204] width 67 height 10
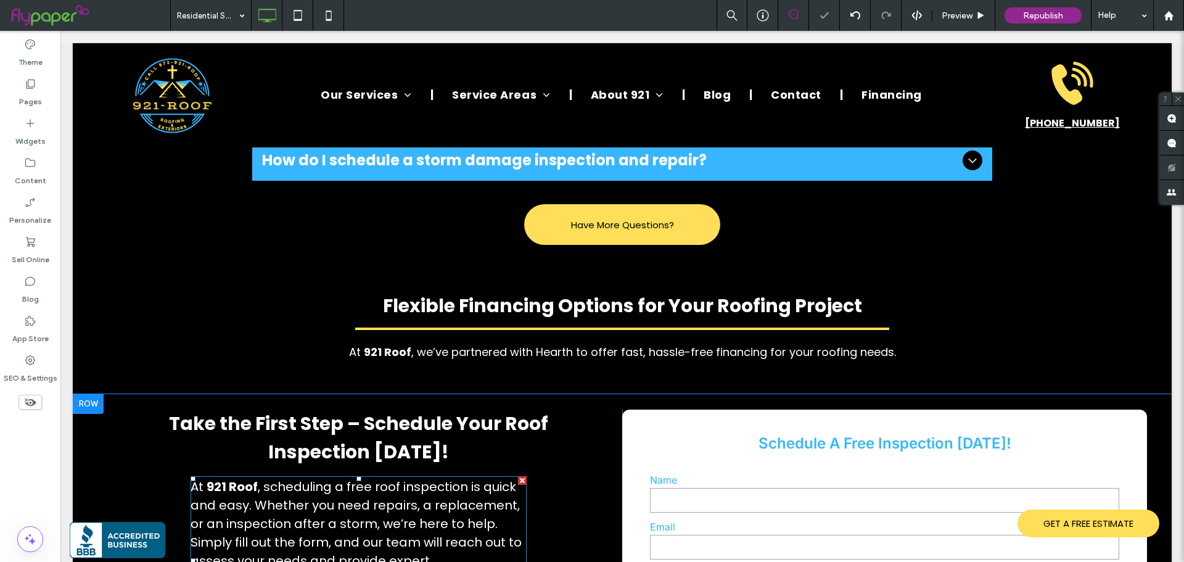
scroll to position [3145, 0]
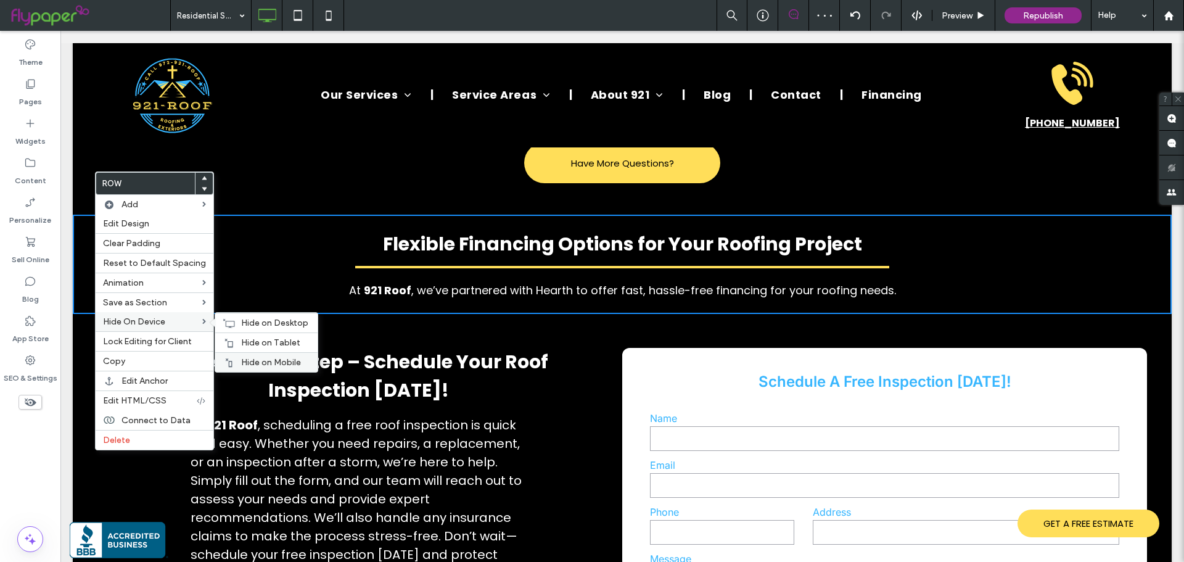
click at [247, 356] on div "Hide on Mobile" at bounding box center [266, 362] width 102 height 20
click at [250, 342] on span "Hide on Tablet" at bounding box center [270, 342] width 59 height 10
click at [259, 323] on span "Hide on Desktop" at bounding box center [274, 323] width 67 height 10
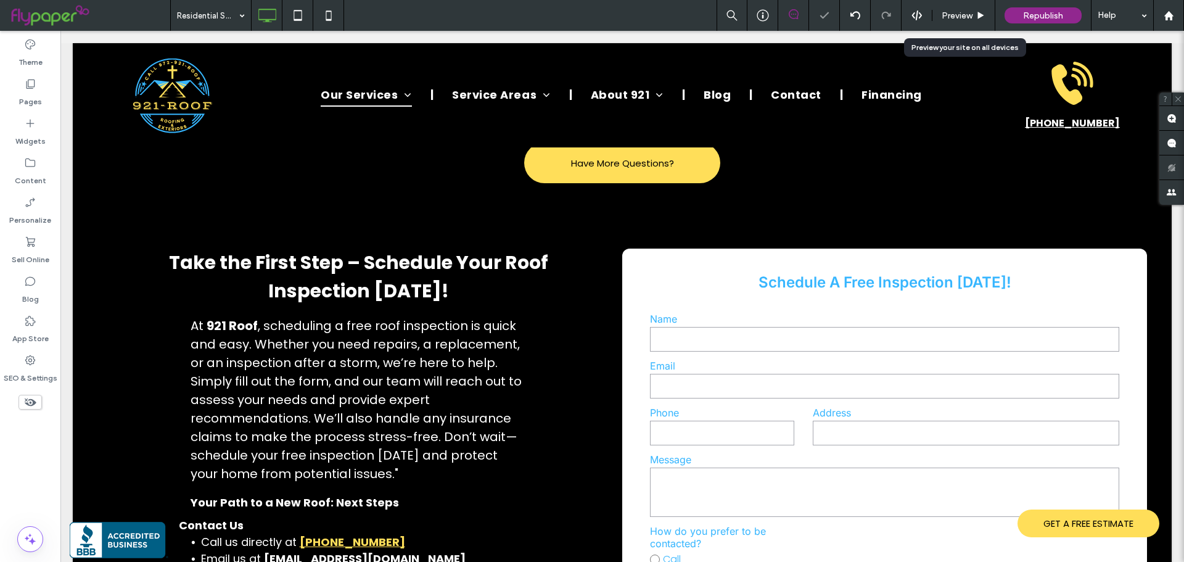
drag, startPoint x: 967, startPoint y: 19, endPoint x: 722, endPoint y: 49, distance: 247.3
click at [967, 19] on span "Preview" at bounding box center [957, 15] width 31 height 10
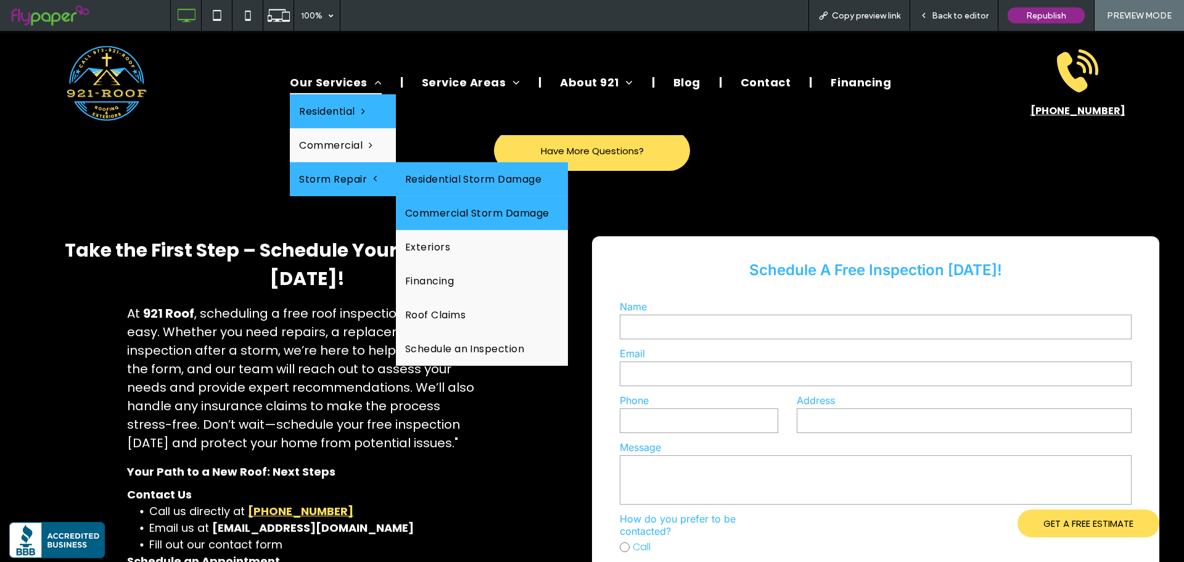
click at [437, 207] on link "Commercial Storm Damage" at bounding box center [482, 213] width 172 height 34
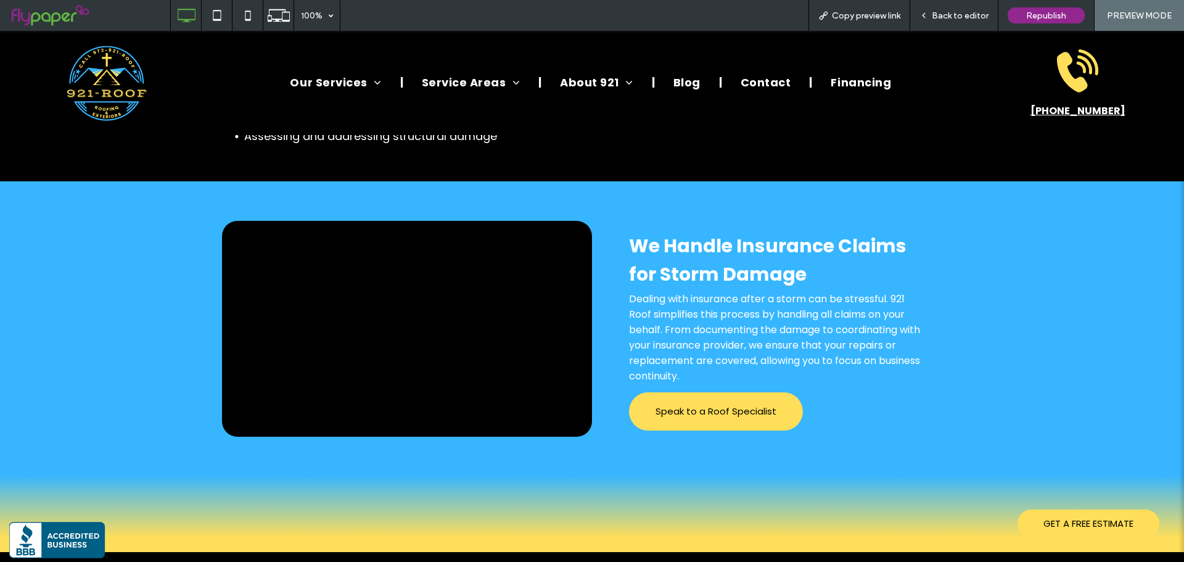
scroll to position [2097, 0]
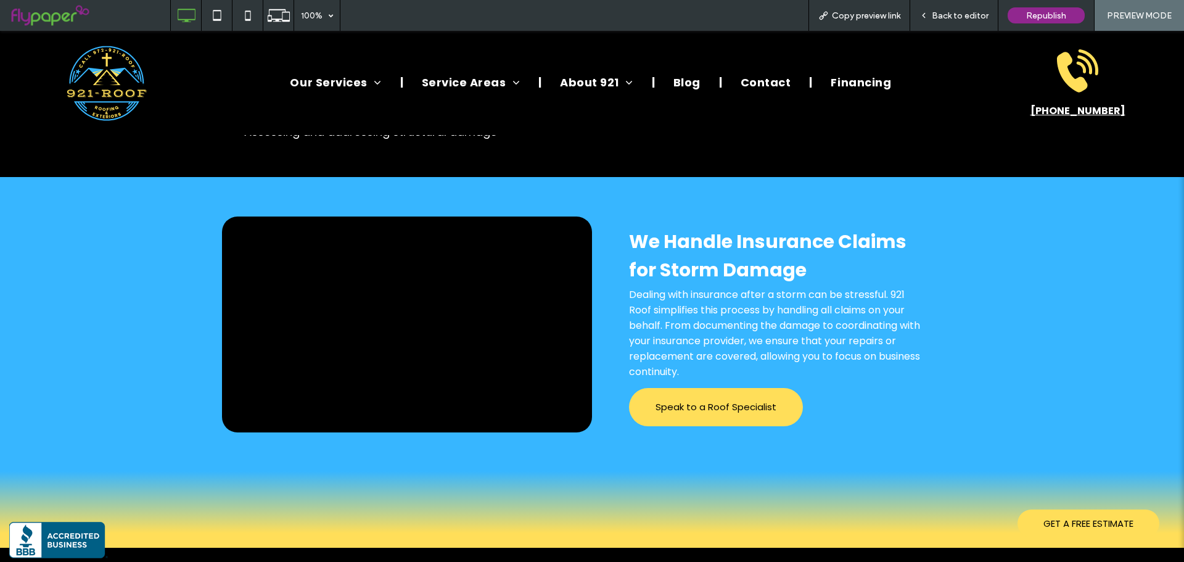
click at [942, 12] on span "Back to editor" at bounding box center [960, 15] width 57 height 10
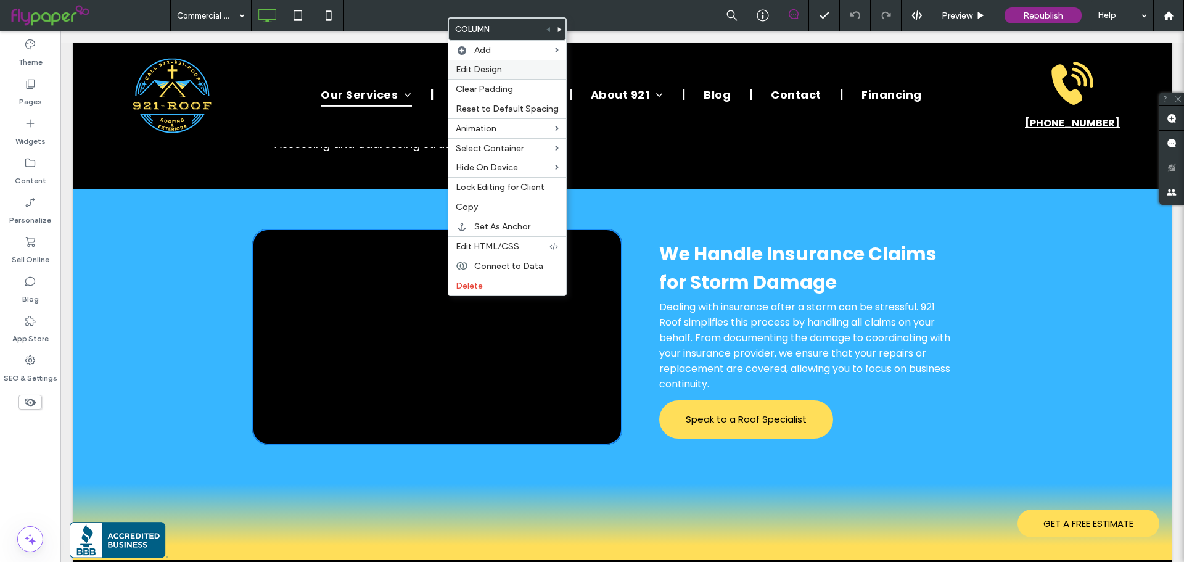
click at [491, 75] on div "Edit Design" at bounding box center [507, 69] width 118 height 19
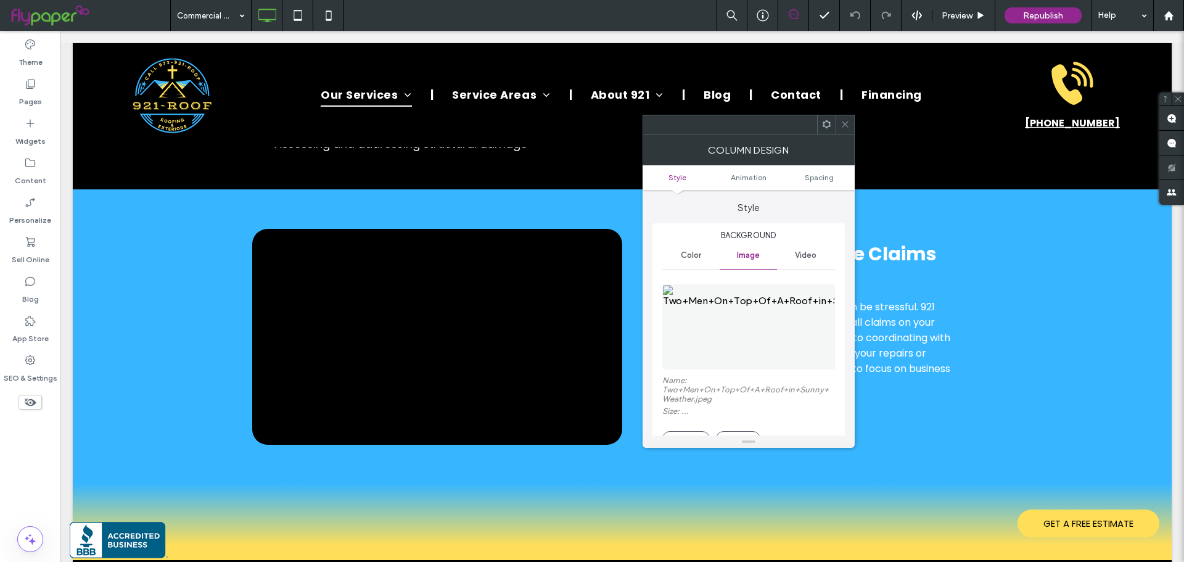
click at [687, 335] on img at bounding box center [748, 326] width 173 height 85
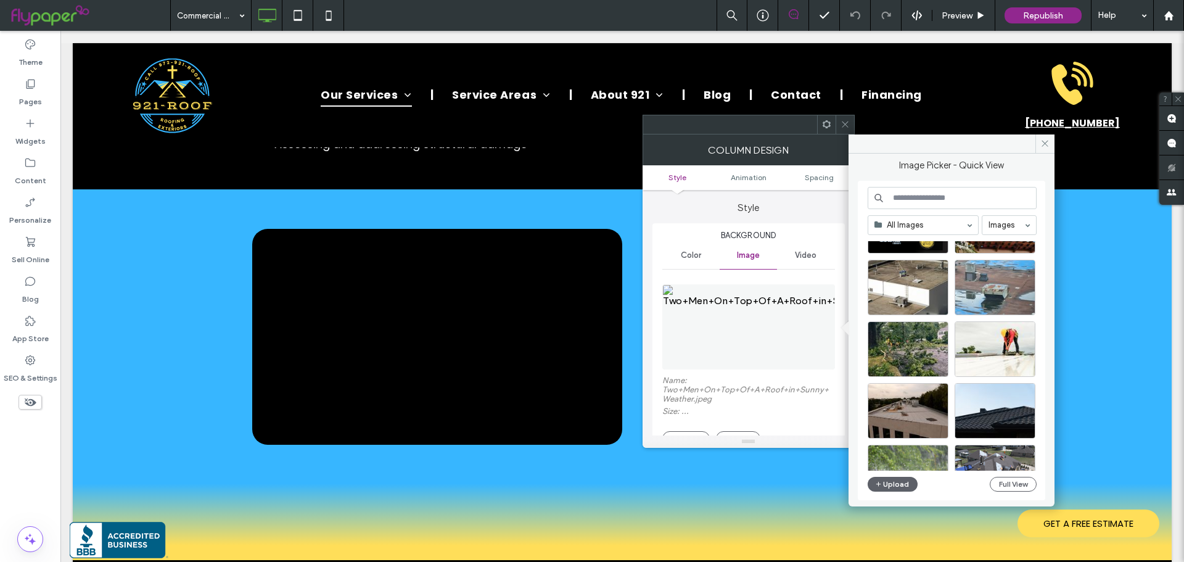
scroll to position [308, 0]
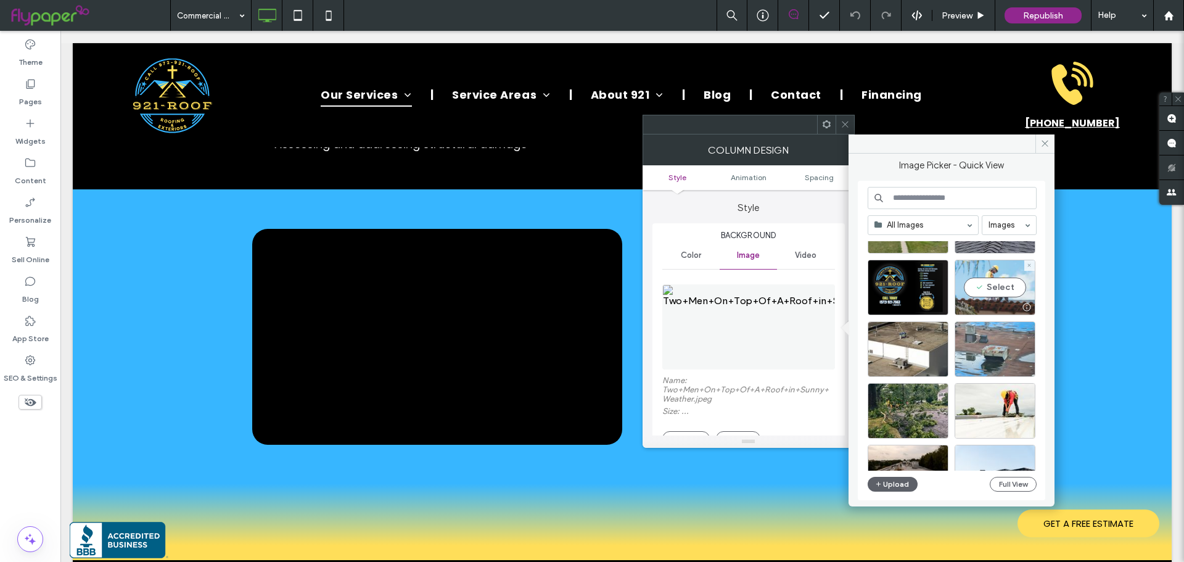
click at [998, 284] on div "Select" at bounding box center [995, 288] width 81 height 56
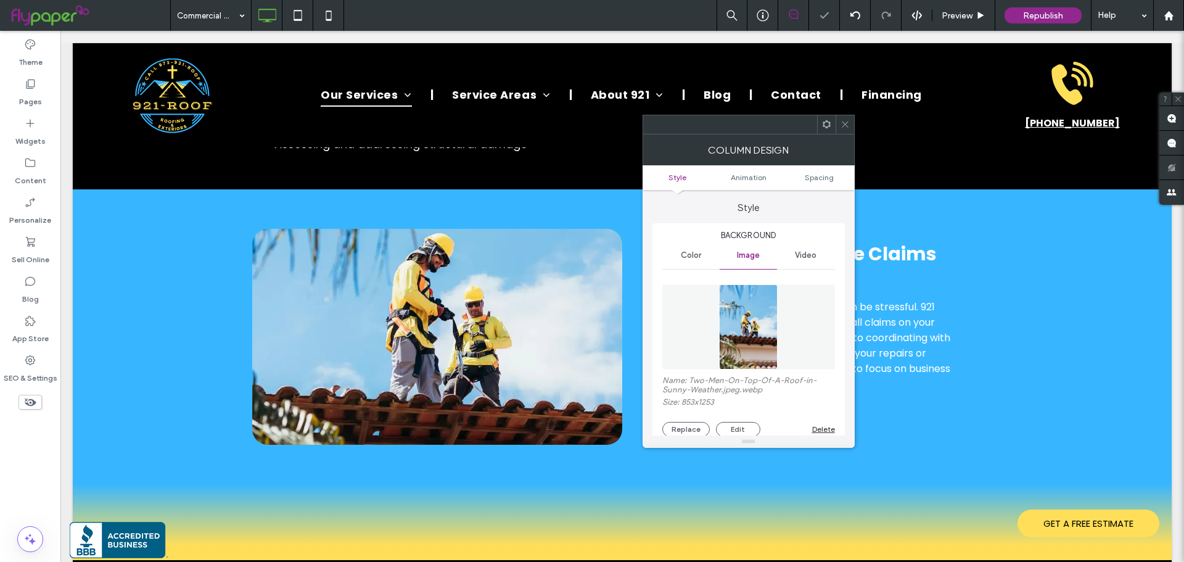
click at [850, 130] on div at bounding box center [845, 124] width 19 height 19
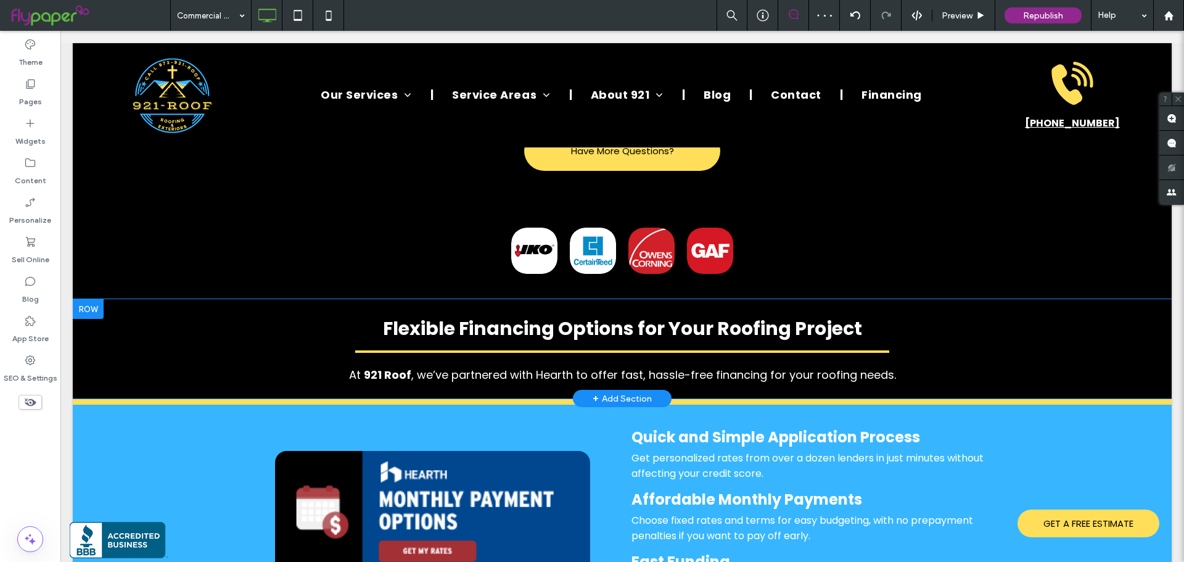
scroll to position [2898, 0]
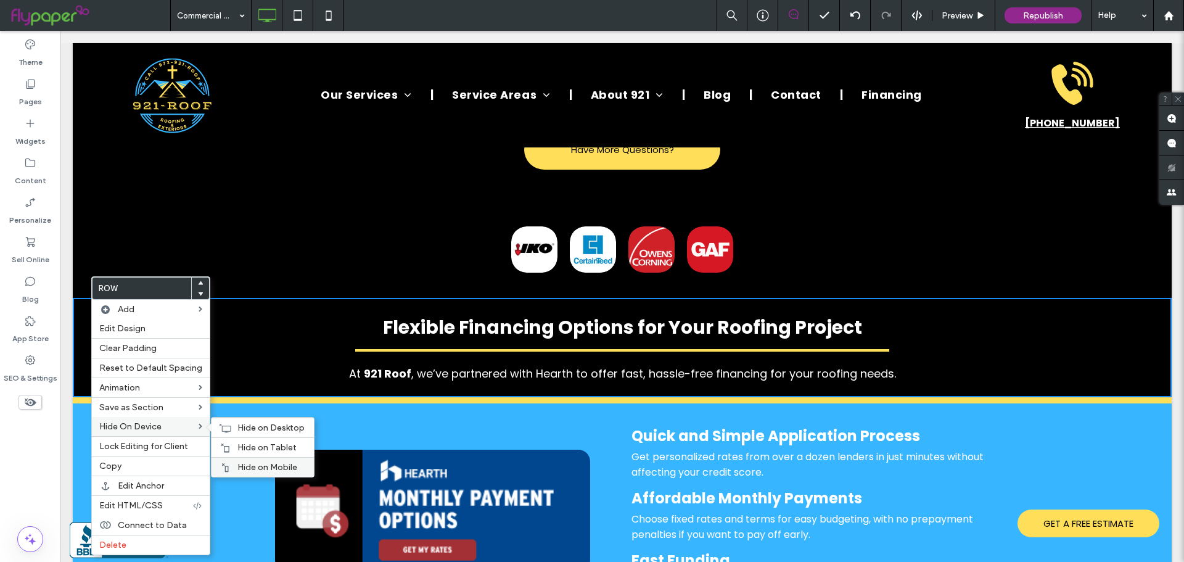
click at [247, 469] on span "Hide on Mobile" at bounding box center [267, 467] width 60 height 10
click at [247, 447] on span "Hide on Tablet" at bounding box center [266, 447] width 59 height 10
click at [250, 430] on span "Hide on Desktop" at bounding box center [270, 427] width 67 height 10
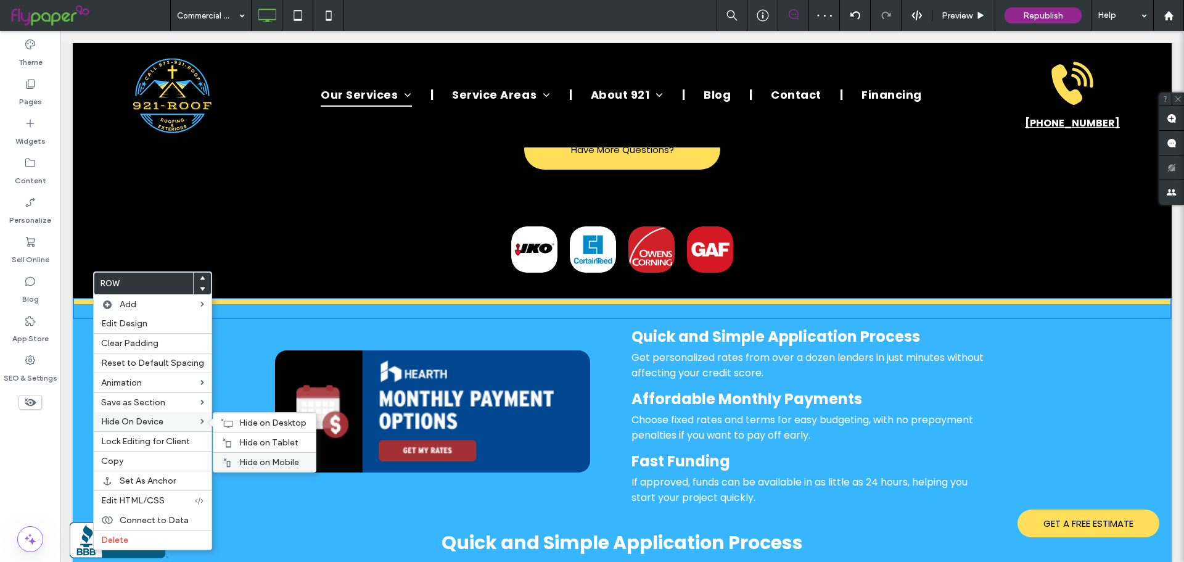
click at [233, 454] on div "Hide on Mobile" at bounding box center [264, 462] width 102 height 20
click at [239, 444] on span "Hide on Tablet" at bounding box center [268, 442] width 59 height 10
click at [255, 428] on div "Hide on Desktop" at bounding box center [264, 423] width 102 height 20
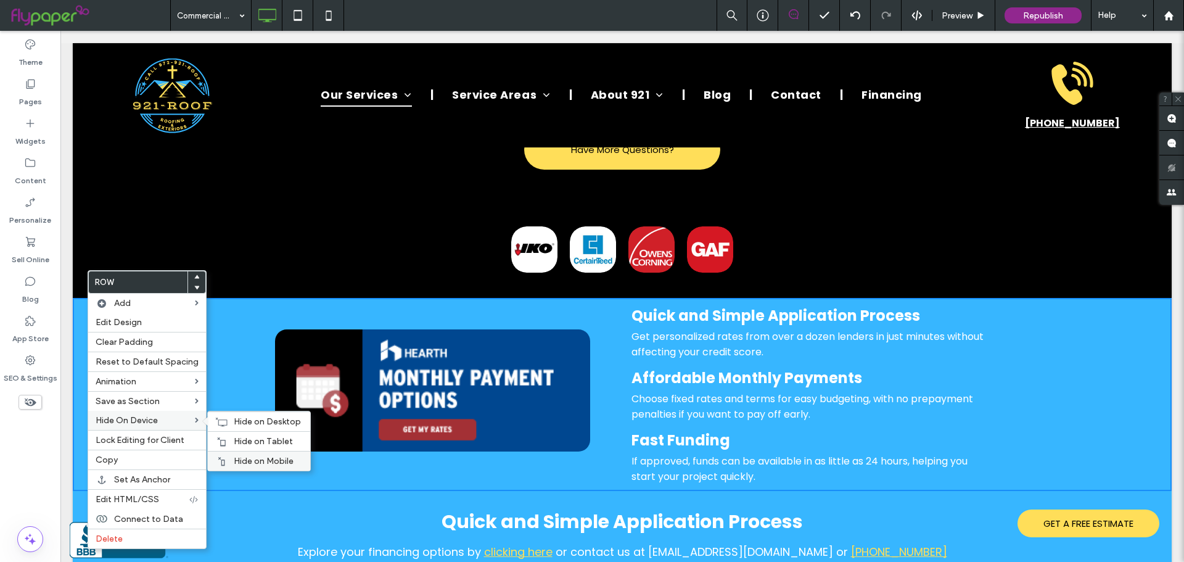
click at [223, 458] on div at bounding box center [221, 461] width 12 height 10
click at [234, 440] on span "Hide on Tablet" at bounding box center [263, 441] width 59 height 10
click at [239, 428] on div "Hide on Desktop" at bounding box center [259, 421] width 102 height 20
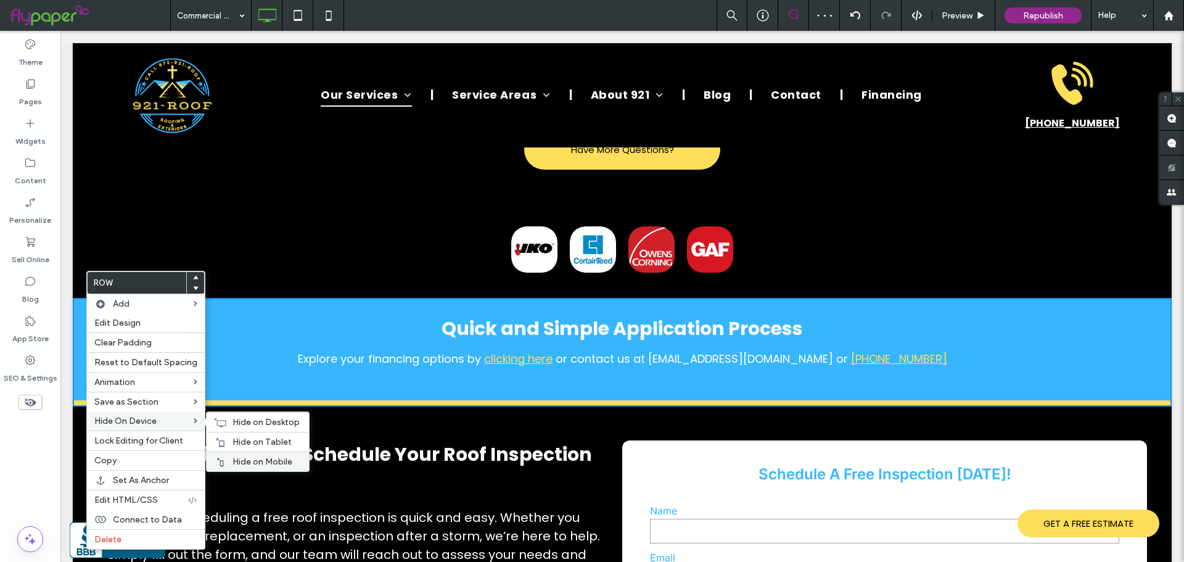
click at [244, 454] on div "Hide on Mobile" at bounding box center [258, 461] width 102 height 20
click at [246, 443] on span "Hide on Tablet" at bounding box center [261, 442] width 59 height 10
click at [252, 426] on span "Hide on Desktop" at bounding box center [265, 422] width 67 height 10
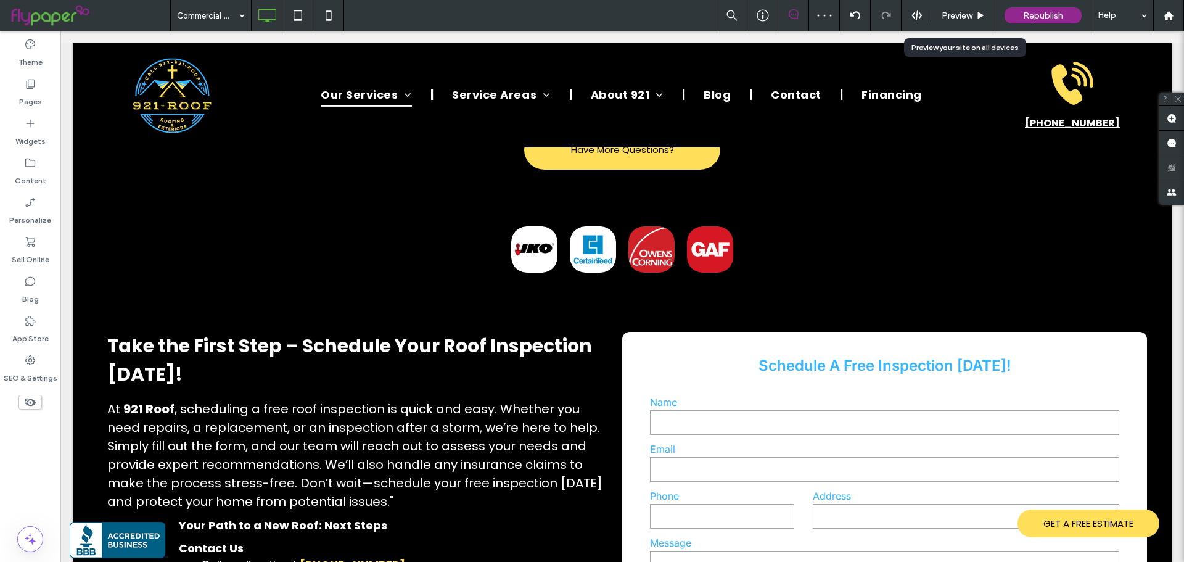
click at [947, 25] on div "Preview" at bounding box center [963, 15] width 63 height 31
click at [950, 12] on span "Preview" at bounding box center [957, 15] width 31 height 10
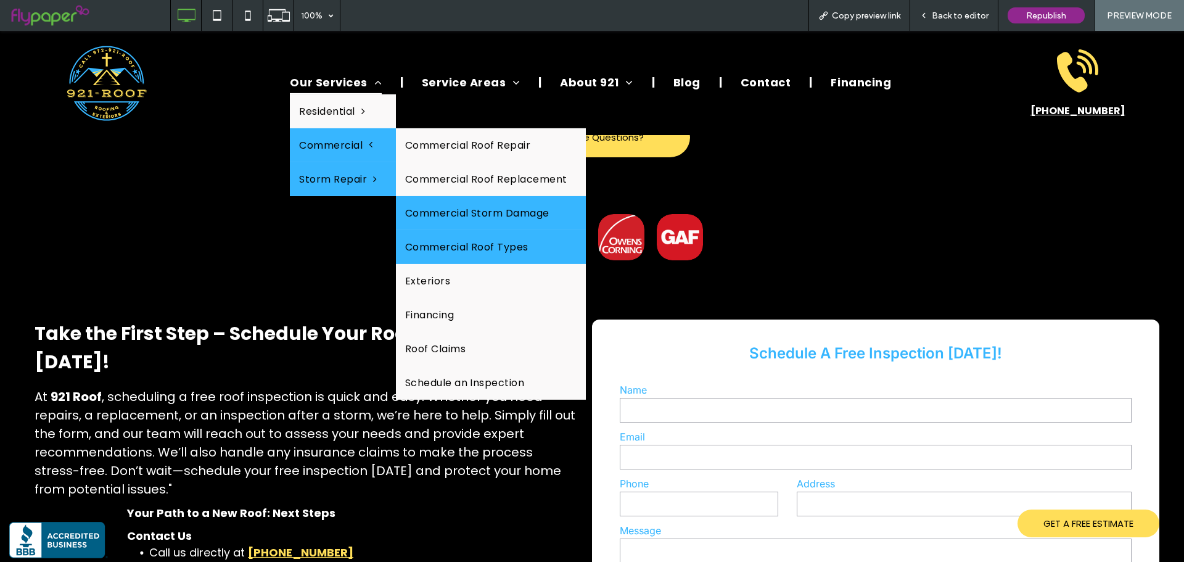
click at [448, 253] on link "Commercial Roof Types" at bounding box center [491, 247] width 190 height 34
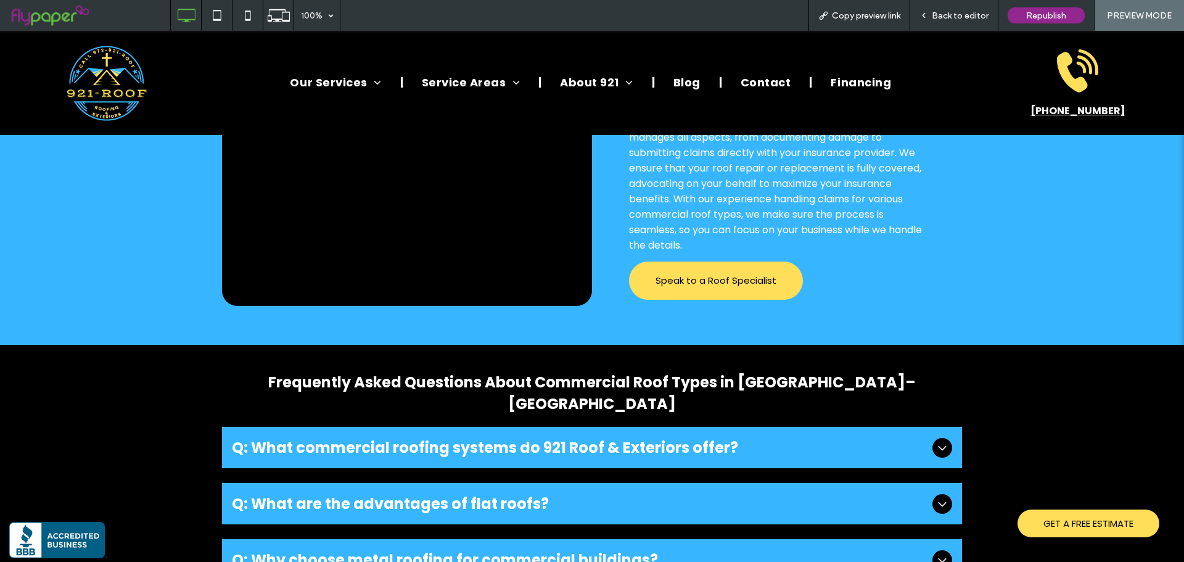
scroll to position [2837, 0]
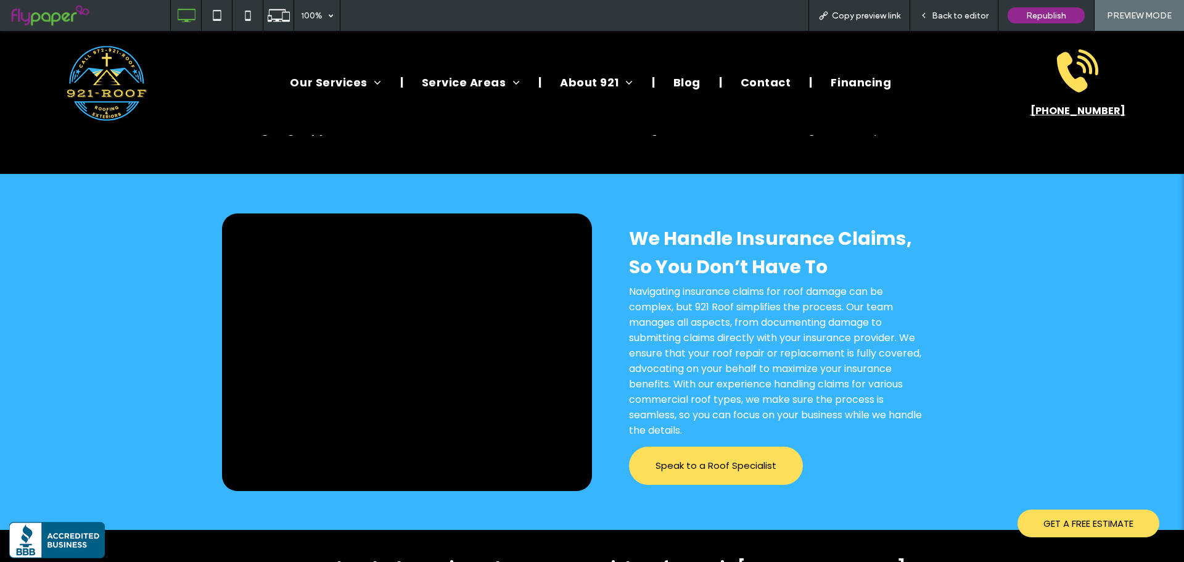
click at [939, 21] on div "Back to editor" at bounding box center [954, 15] width 88 height 31
click at [934, 10] on span "Back to editor" at bounding box center [960, 15] width 57 height 10
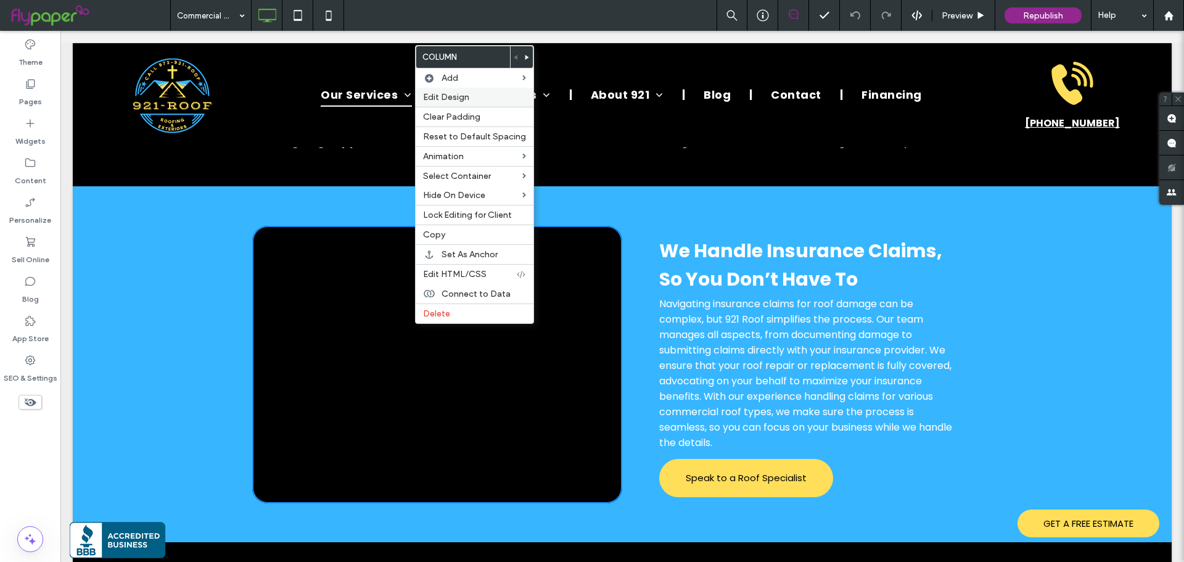
click at [471, 100] on label "Edit Design" at bounding box center [474, 97] width 103 height 10
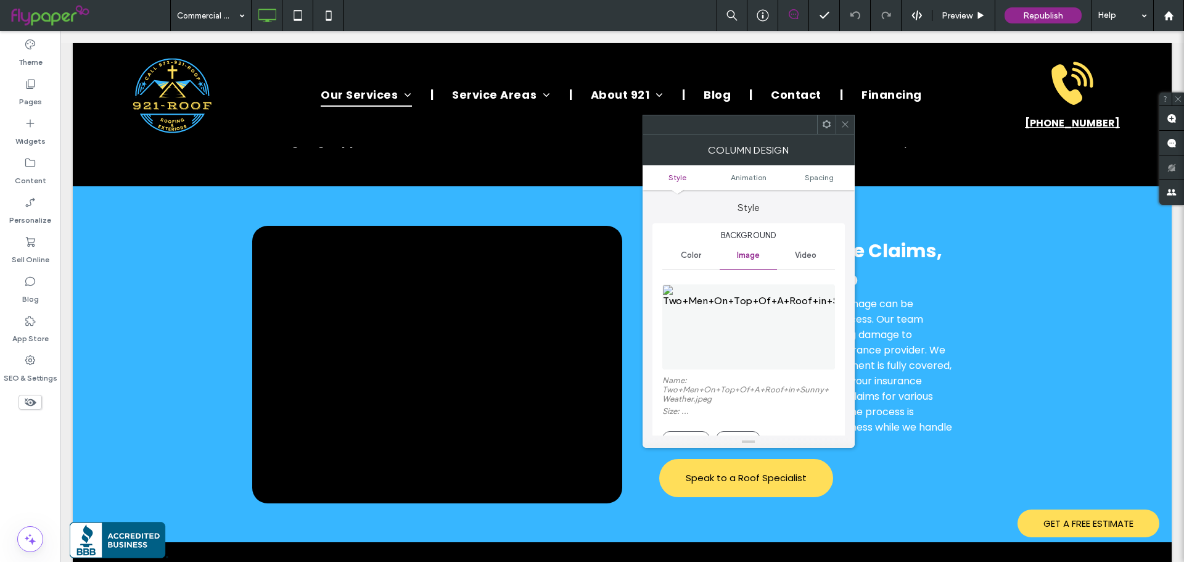
click at [716, 319] on img at bounding box center [748, 326] width 173 height 85
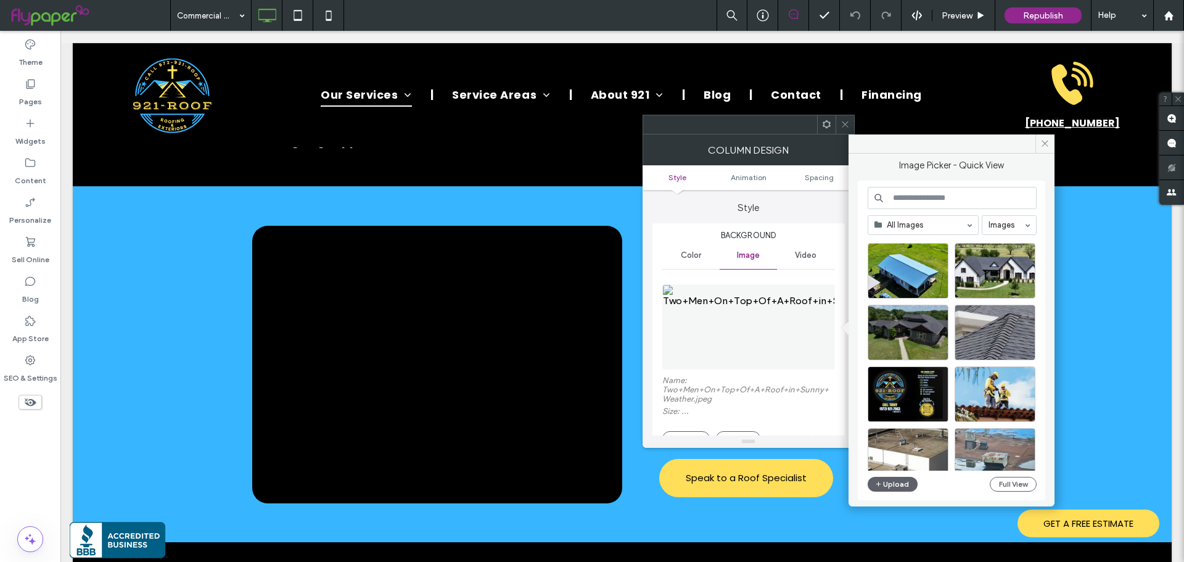
scroll to position [247, 0]
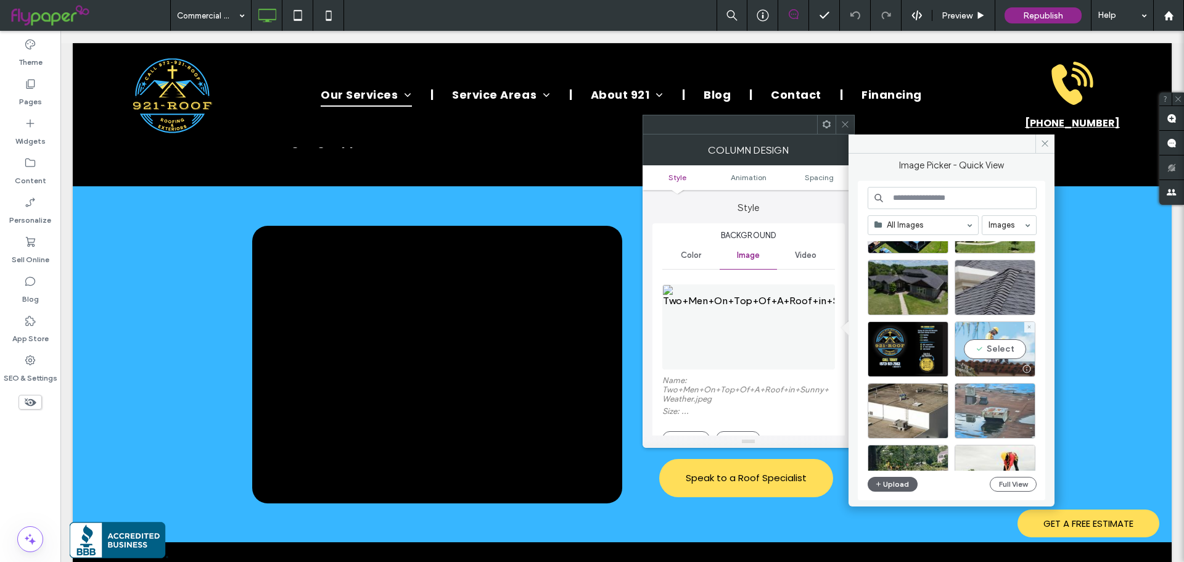
click at [1001, 347] on div "Select" at bounding box center [995, 349] width 81 height 56
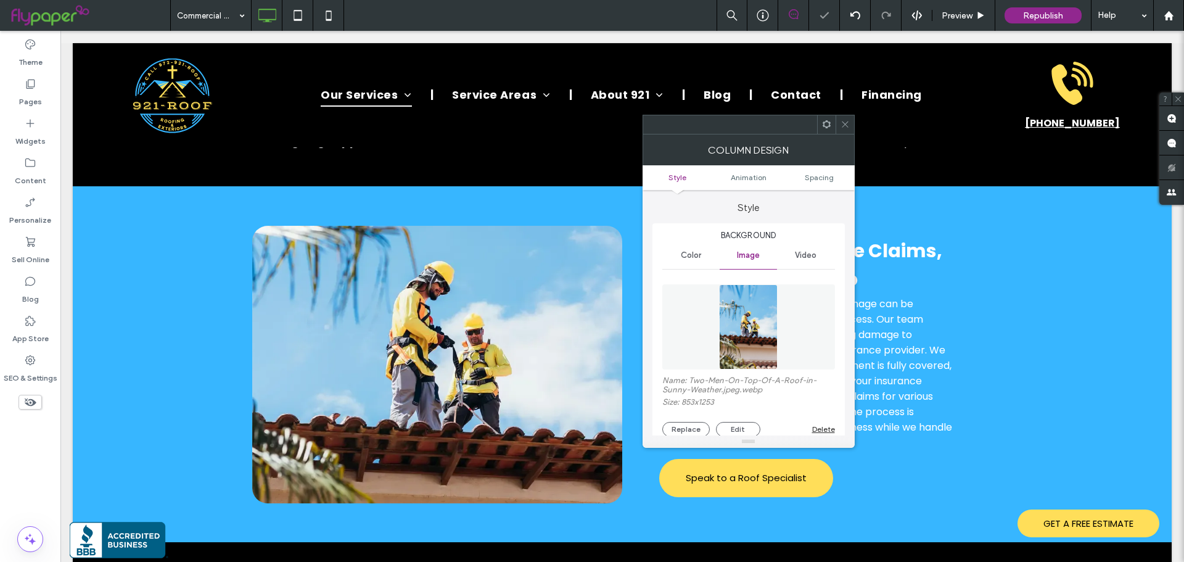
click at [839, 125] on div at bounding box center [845, 124] width 19 height 19
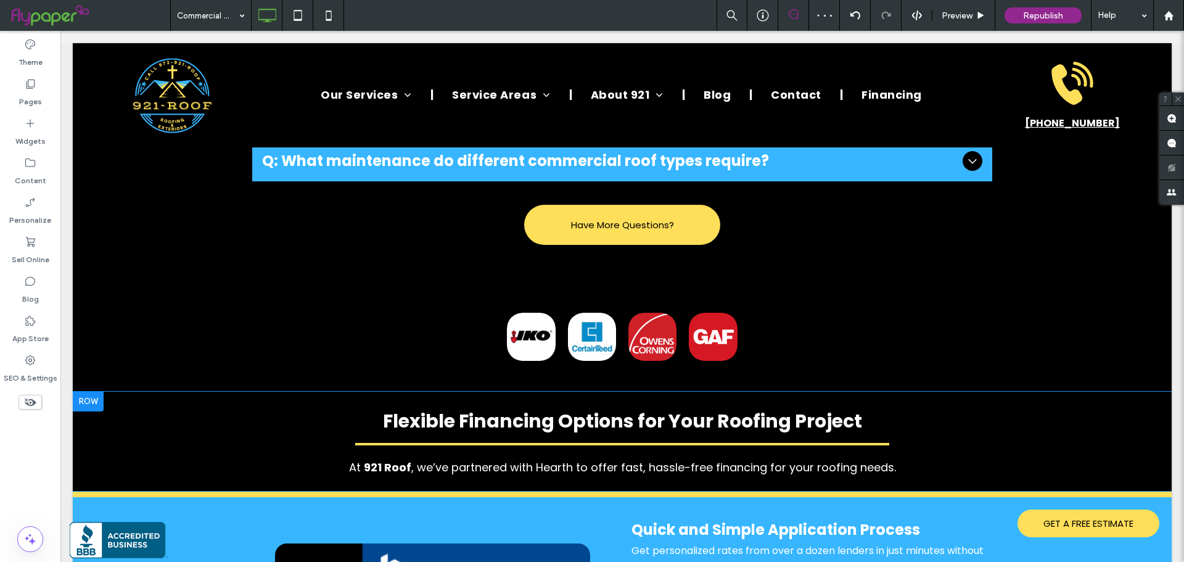
scroll to position [3823, 0]
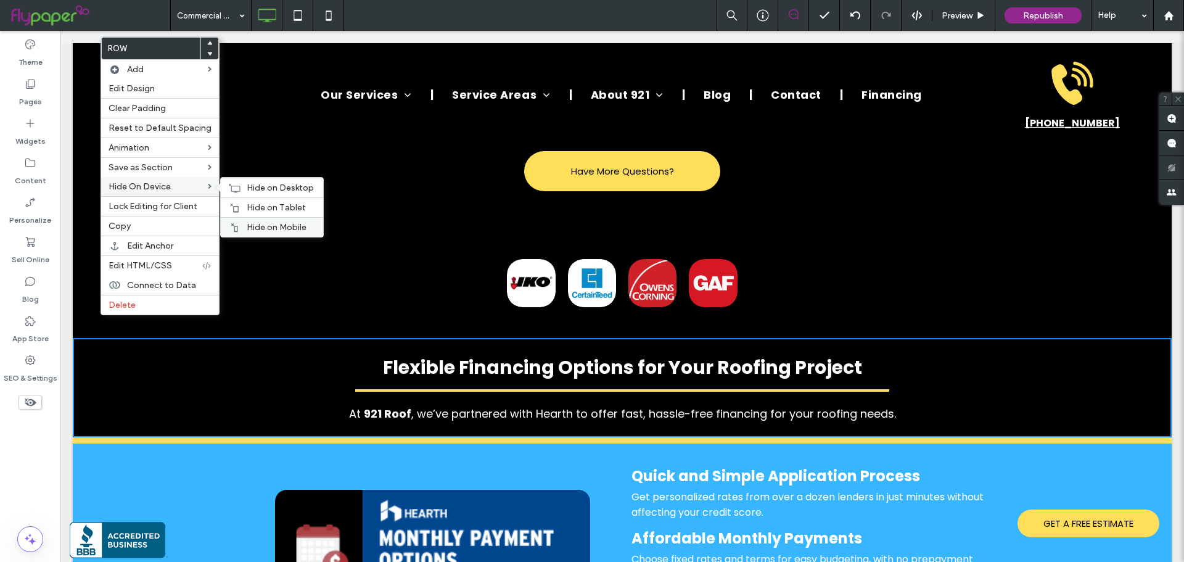
click at [262, 220] on div "Hide on Mobile" at bounding box center [272, 227] width 102 height 20
click at [260, 212] on span "Hide on Tablet" at bounding box center [276, 207] width 59 height 10
click at [261, 190] on span "Hide on Desktop" at bounding box center [280, 188] width 67 height 10
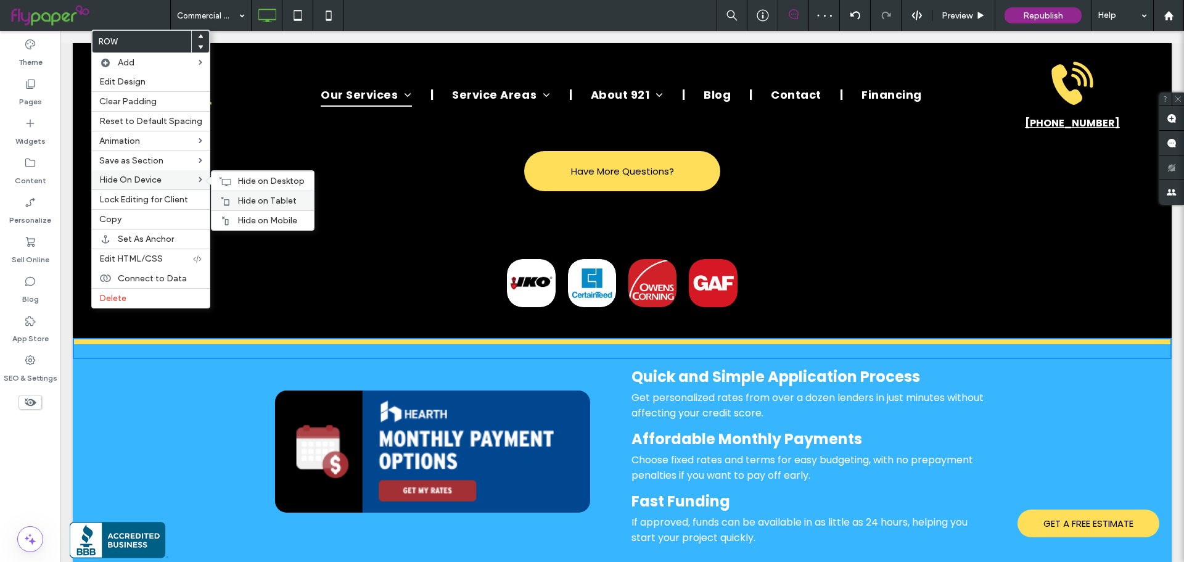
drag, startPoint x: 253, startPoint y: 216, endPoint x: 252, endPoint y: 197, distance: 19.2
click at [254, 216] on span "Hide on Mobile" at bounding box center [267, 220] width 60 height 10
click at [252, 197] on span "Hide on Tablet" at bounding box center [266, 200] width 59 height 10
click at [252, 186] on div "Hide on Desktop" at bounding box center [263, 181] width 102 height 20
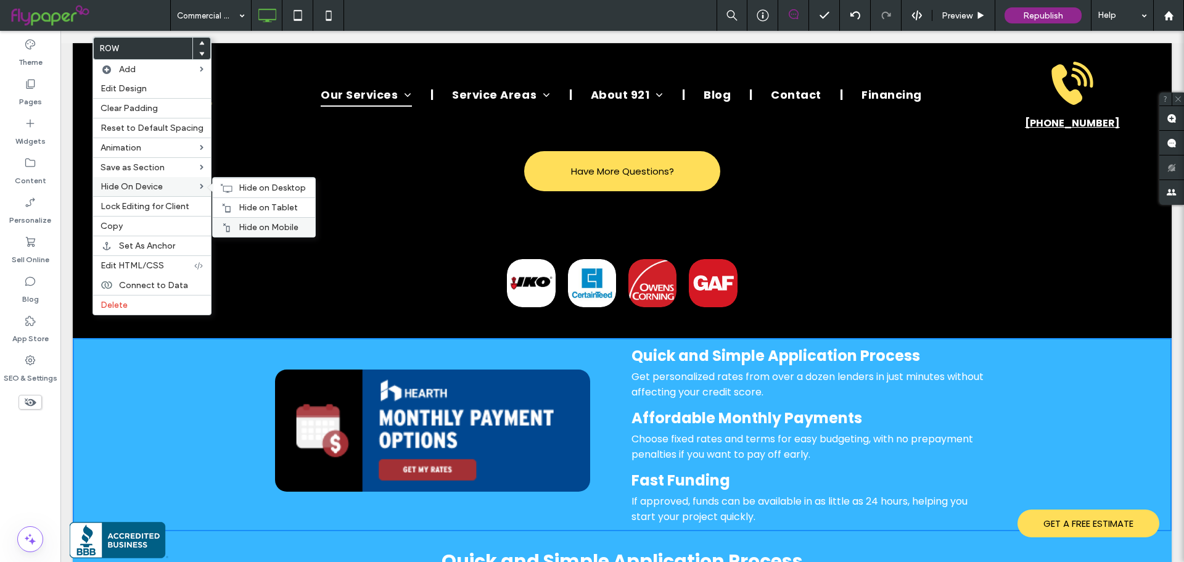
click at [247, 223] on span "Hide on Mobile" at bounding box center [269, 227] width 60 height 10
click at [250, 207] on span "Hide on Tablet" at bounding box center [268, 207] width 59 height 10
click at [239, 192] on span "Hide on Desktop" at bounding box center [272, 188] width 67 height 10
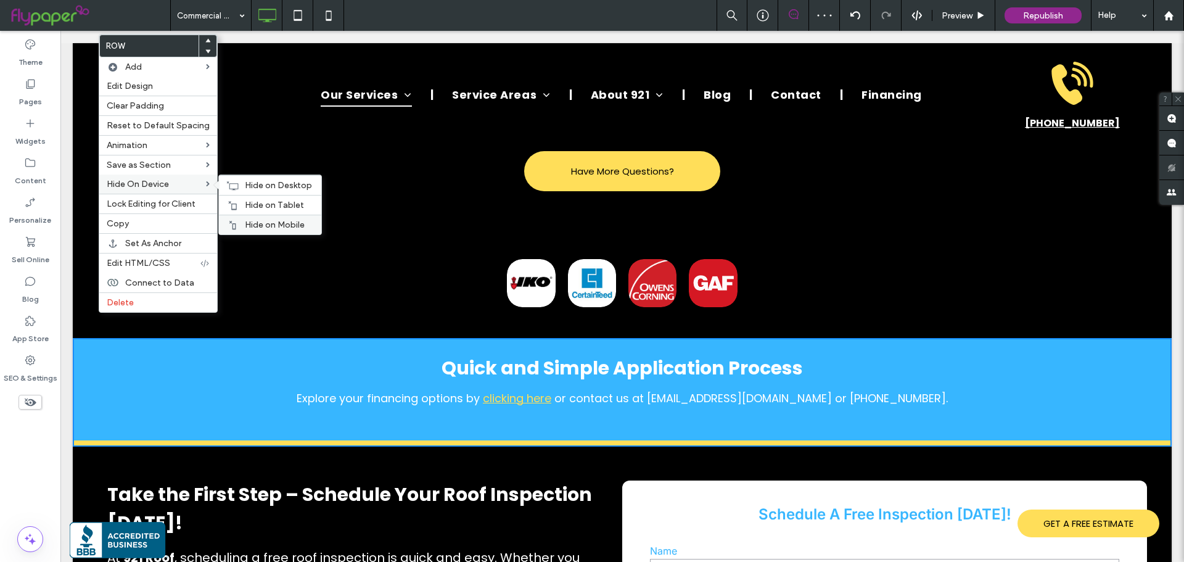
click at [263, 222] on span "Hide on Mobile" at bounding box center [275, 225] width 60 height 10
click at [259, 206] on span "Hide on Tablet" at bounding box center [274, 205] width 59 height 10
click at [261, 186] on span "Hide on Desktop" at bounding box center [278, 185] width 67 height 10
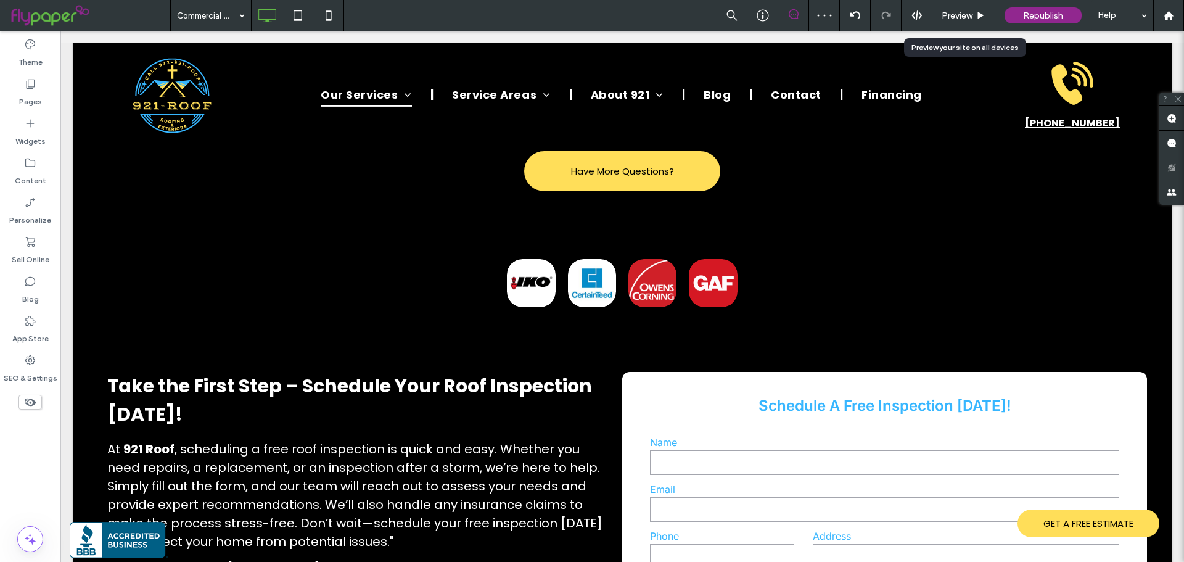
click at [966, 23] on div "Preview" at bounding box center [963, 15] width 63 height 31
click at [957, 12] on span "Preview" at bounding box center [957, 15] width 31 height 10
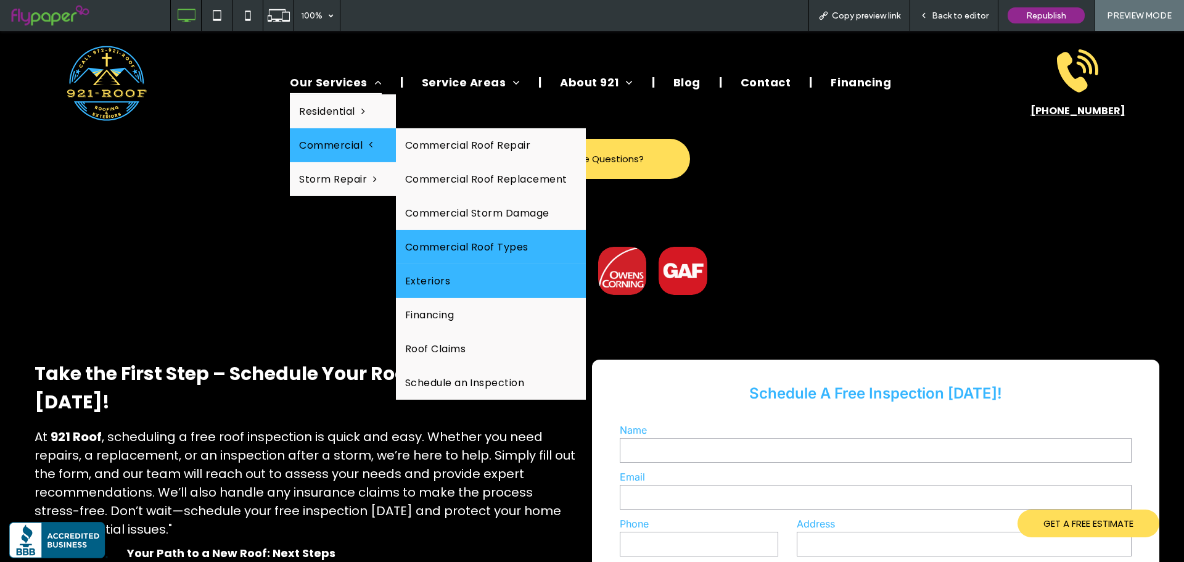
click at [453, 279] on link "Exteriors" at bounding box center [491, 281] width 190 height 34
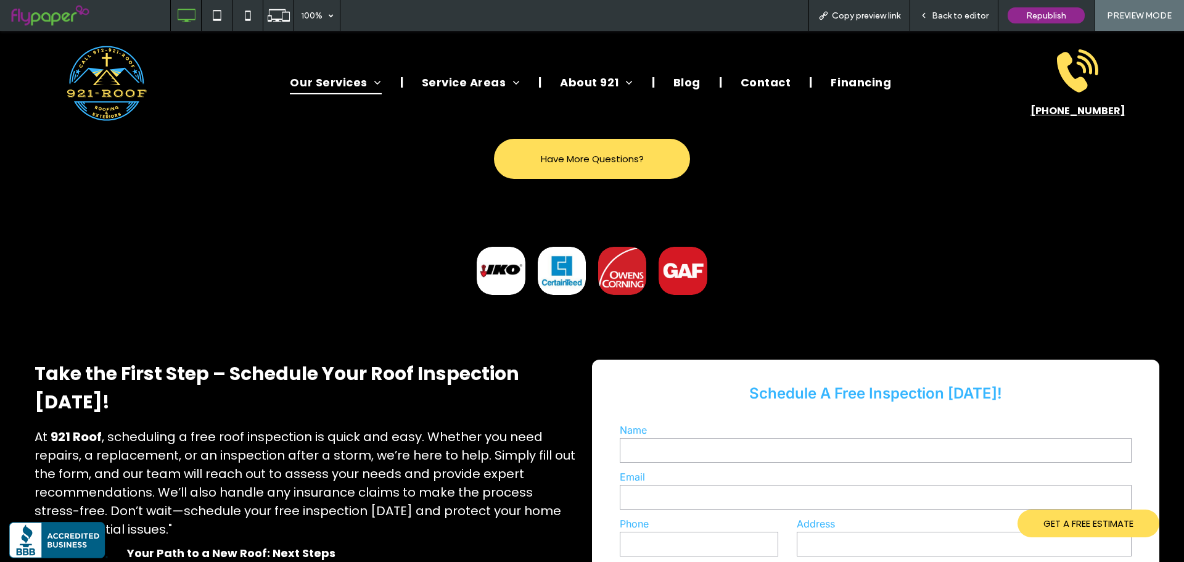
click at [971, 8] on div "Back to editor" at bounding box center [954, 15] width 88 height 31
click at [943, 16] on span "Back to editor" at bounding box center [960, 15] width 57 height 10
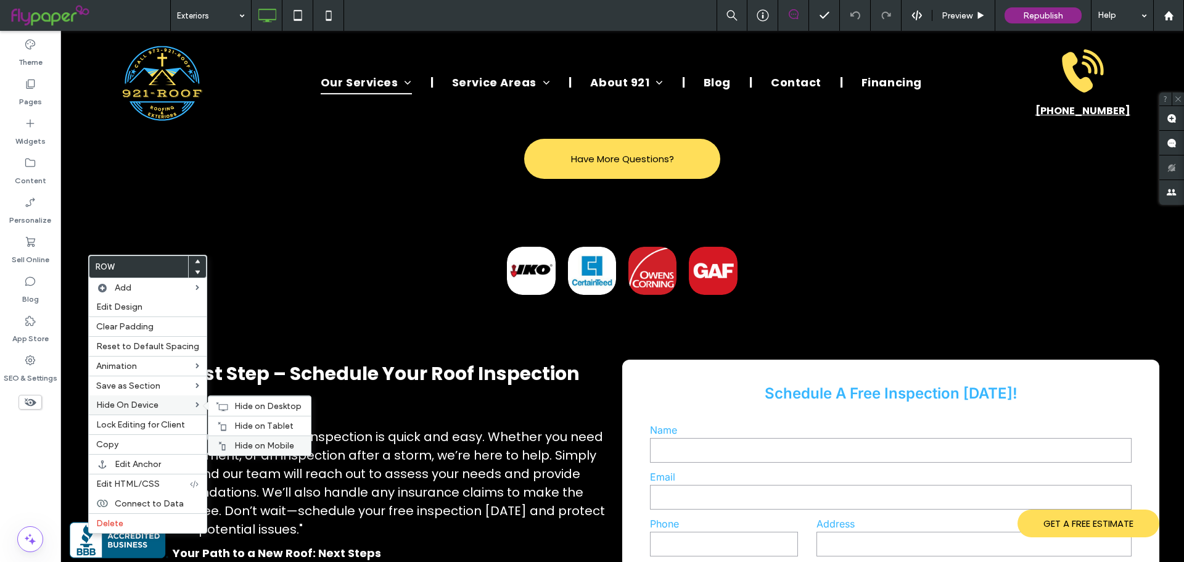
click at [239, 443] on span "Hide on Mobile" at bounding box center [264, 445] width 60 height 10
click at [241, 424] on span "Hide on Tablet" at bounding box center [263, 426] width 59 height 10
click at [242, 411] on span "Hide on Desktop" at bounding box center [267, 406] width 67 height 10
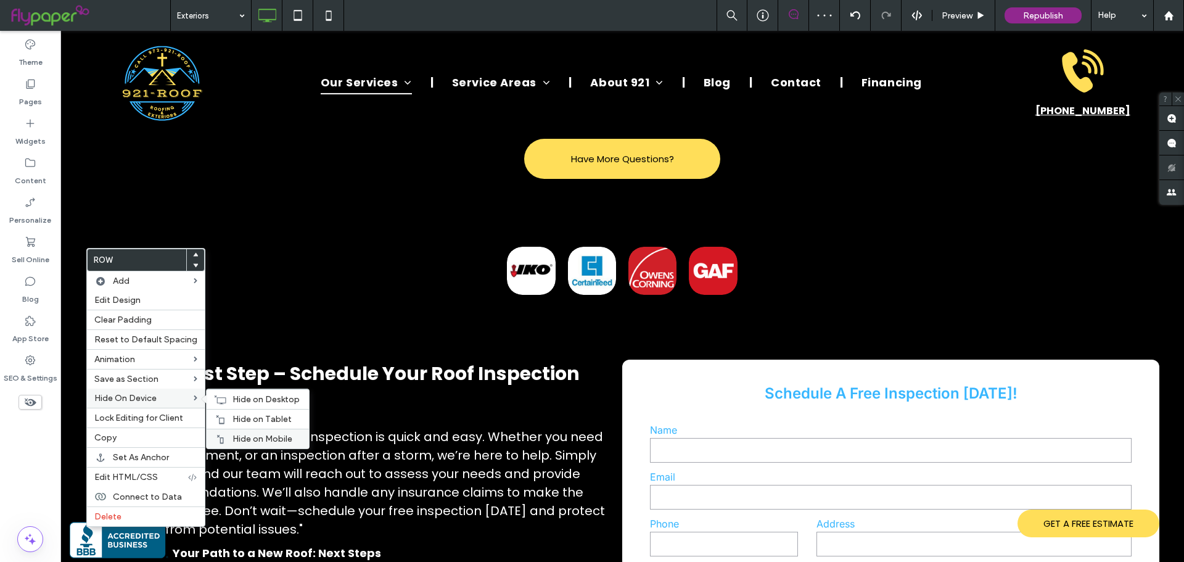
click at [230, 433] on div "Hide on Mobile" at bounding box center [258, 439] width 102 height 20
click at [238, 422] on span "Hide on Tablet" at bounding box center [261, 419] width 59 height 10
click at [241, 398] on span "Hide on Desktop" at bounding box center [265, 399] width 67 height 10
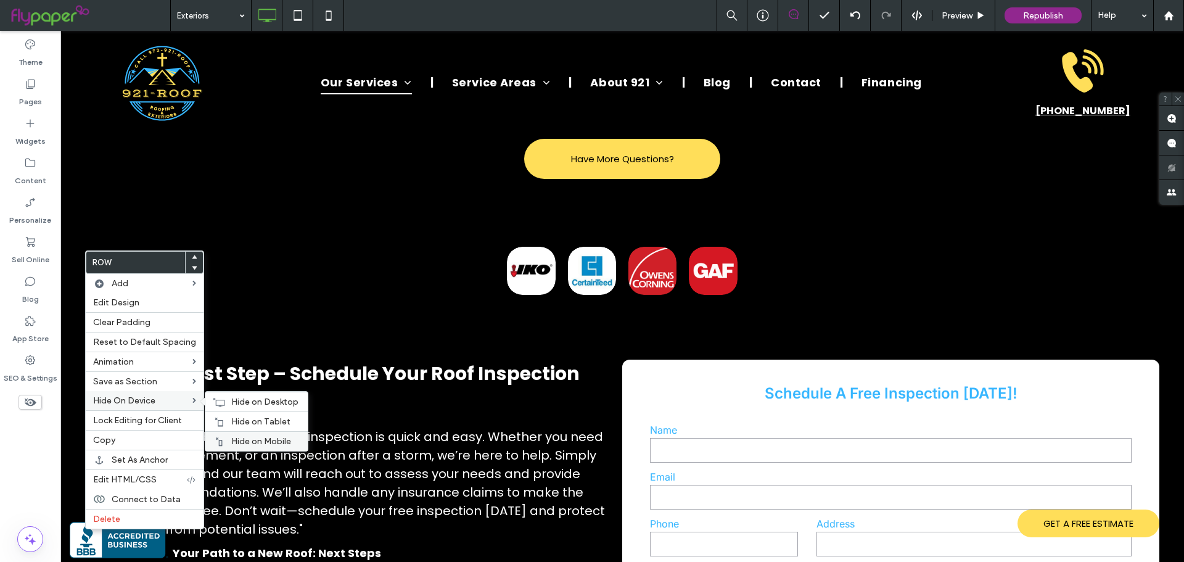
click at [237, 442] on span "Hide on Mobile" at bounding box center [261, 441] width 60 height 10
click at [246, 425] on span "Hide on Tablet" at bounding box center [260, 421] width 59 height 10
click at [244, 406] on span "Hide on Desktop" at bounding box center [264, 402] width 67 height 10
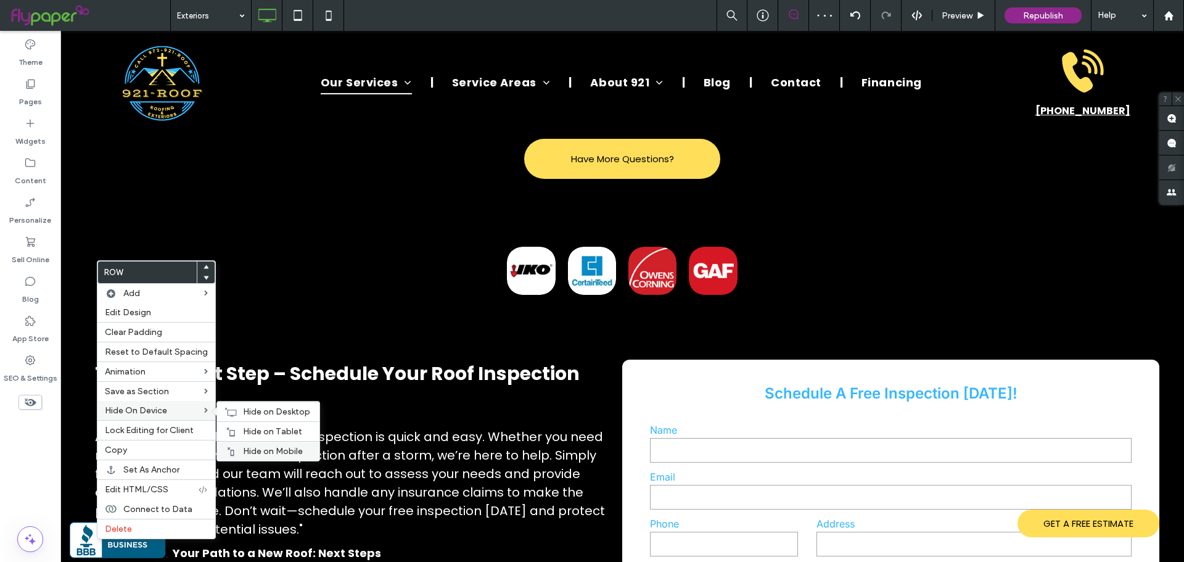
click at [239, 445] on div "Hide on Mobile" at bounding box center [268, 451] width 102 height 20
click at [248, 430] on span "Hide on Tablet" at bounding box center [272, 431] width 59 height 10
click at [237, 409] on div "Hide on Desktop" at bounding box center [268, 411] width 102 height 20
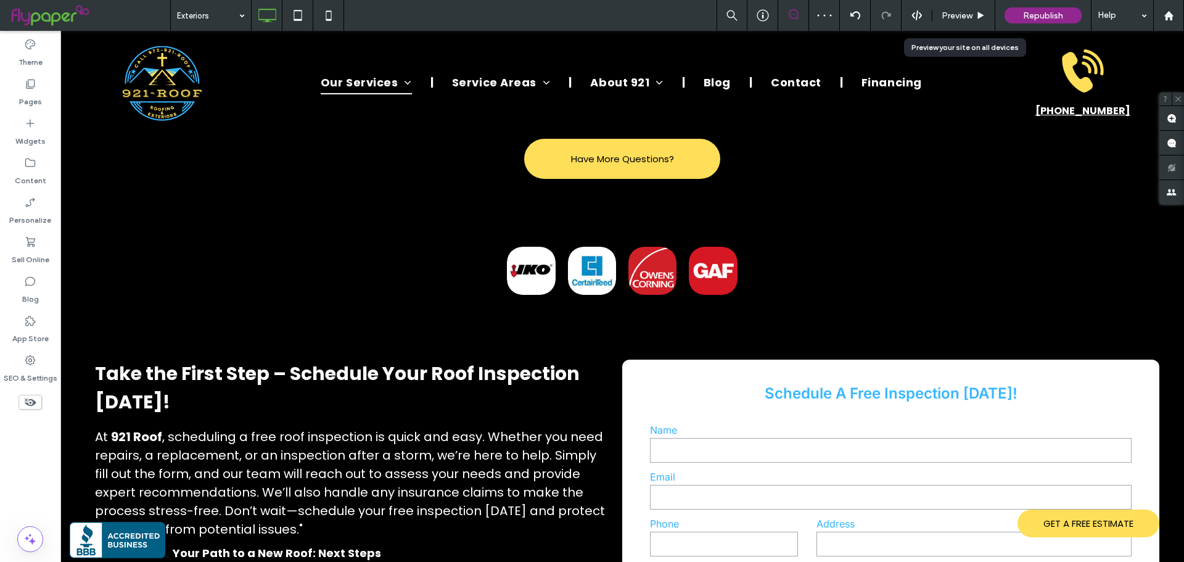
click at [966, 12] on span "Preview" at bounding box center [957, 15] width 31 height 10
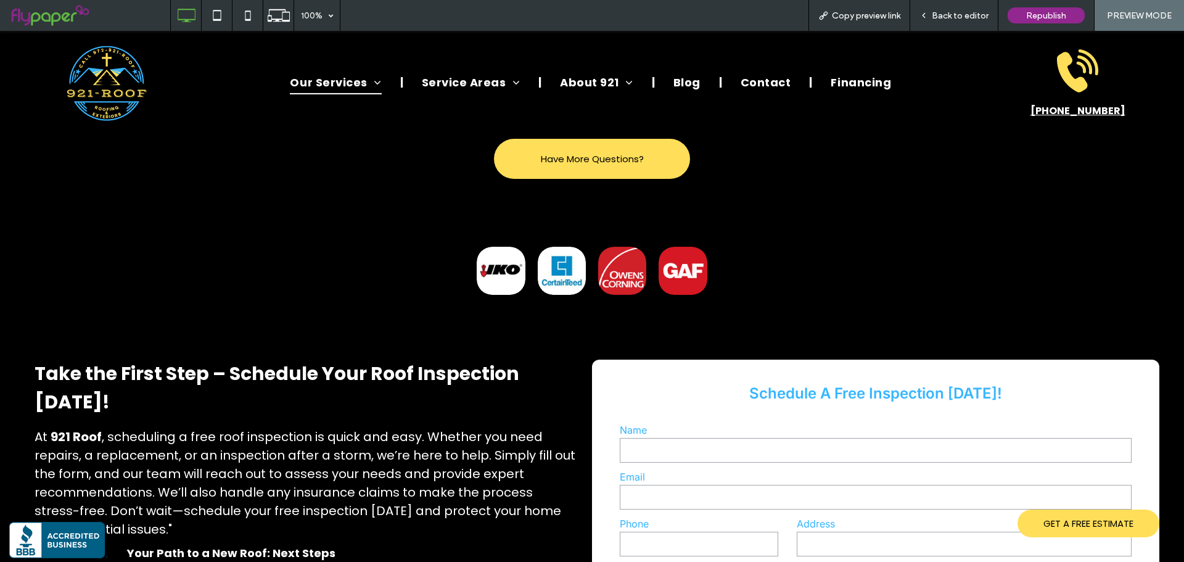
click at [975, 20] on span "Back to editor" at bounding box center [960, 15] width 57 height 10
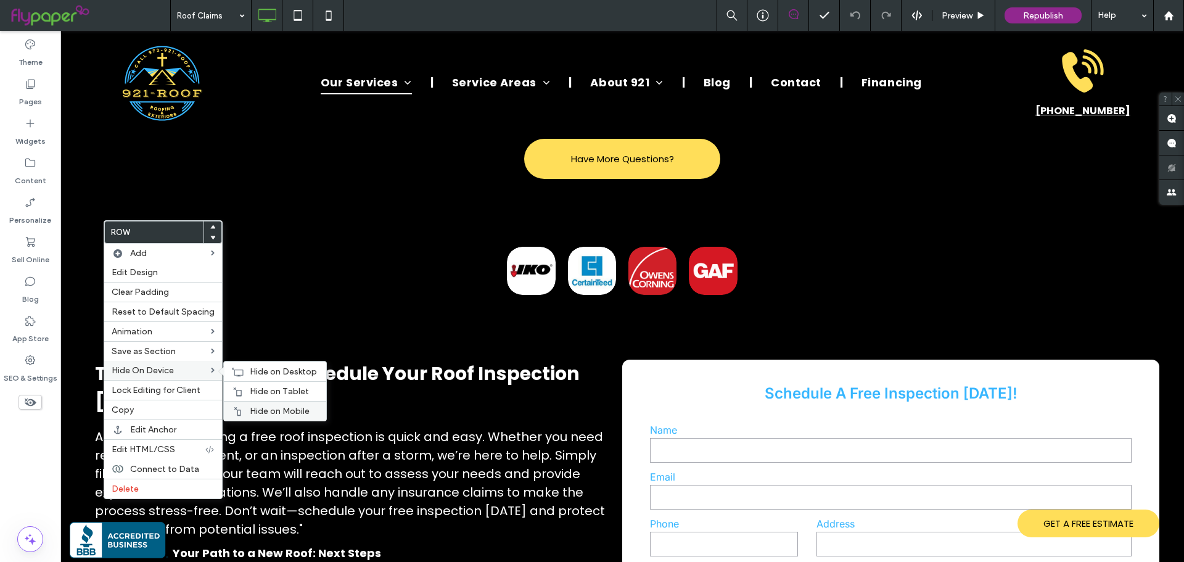
click at [244, 409] on div "Hide on Mobile" at bounding box center [275, 411] width 102 height 20
click at [252, 395] on span "Hide on Tablet" at bounding box center [279, 391] width 59 height 10
click at [258, 379] on div "Hide on Desktop" at bounding box center [275, 371] width 102 height 20
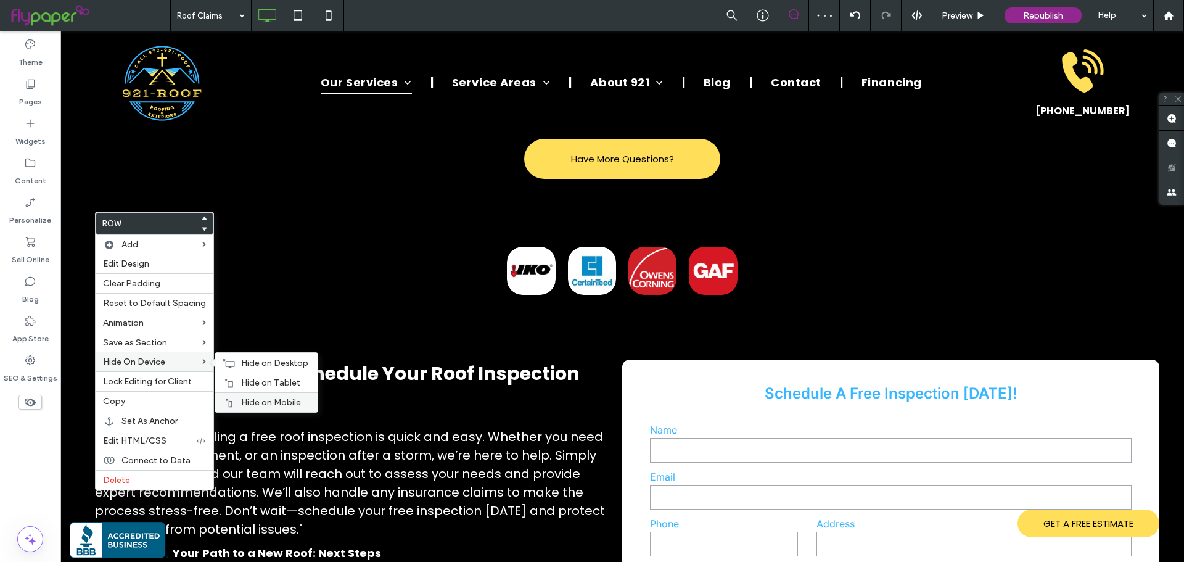
click at [240, 392] on div "Hide on Mobile" at bounding box center [266, 402] width 102 height 20
click at [244, 384] on span "Hide on Tablet" at bounding box center [270, 382] width 59 height 10
click at [250, 365] on span "Hide on Desktop" at bounding box center [274, 363] width 67 height 10
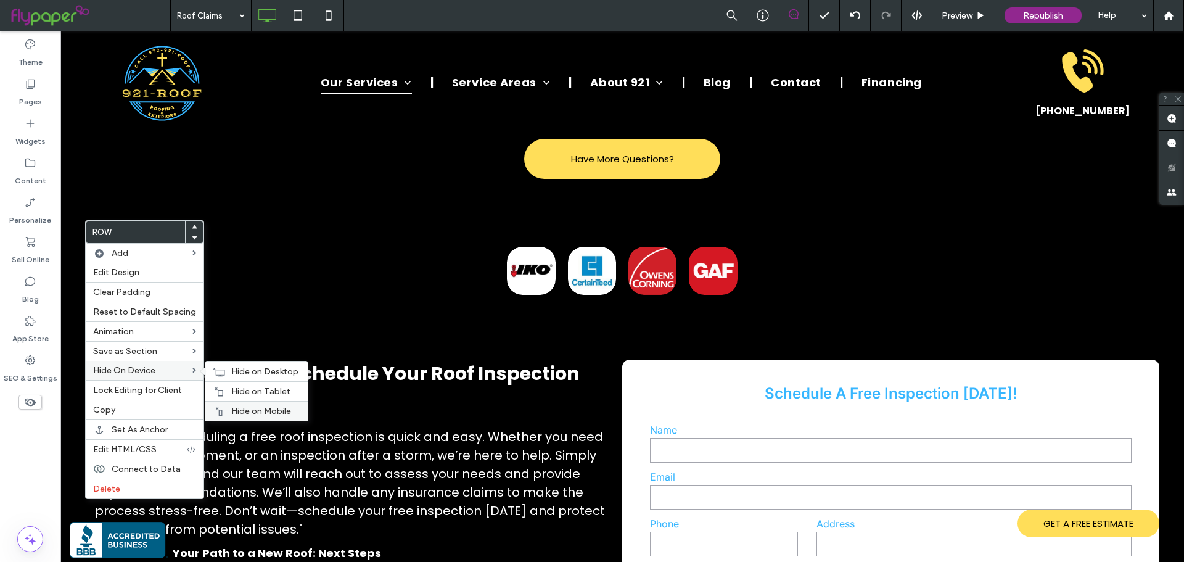
click at [221, 409] on div at bounding box center [219, 411] width 12 height 10
click at [241, 393] on span "Hide on Tablet" at bounding box center [260, 391] width 59 height 10
click at [242, 374] on span "Hide on Desktop" at bounding box center [264, 371] width 67 height 10
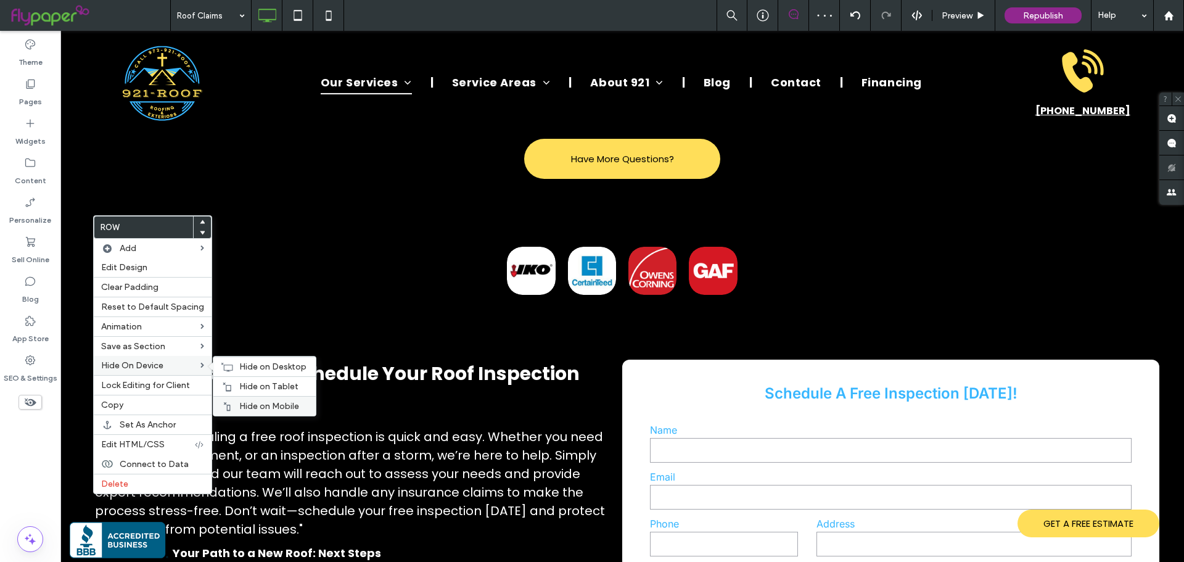
click at [240, 400] on div "Hide on Mobile" at bounding box center [264, 406] width 102 height 20
click at [249, 387] on span "Hide on Tablet" at bounding box center [268, 386] width 59 height 10
click at [239, 372] on div "Hide on Desktop" at bounding box center [264, 366] width 102 height 20
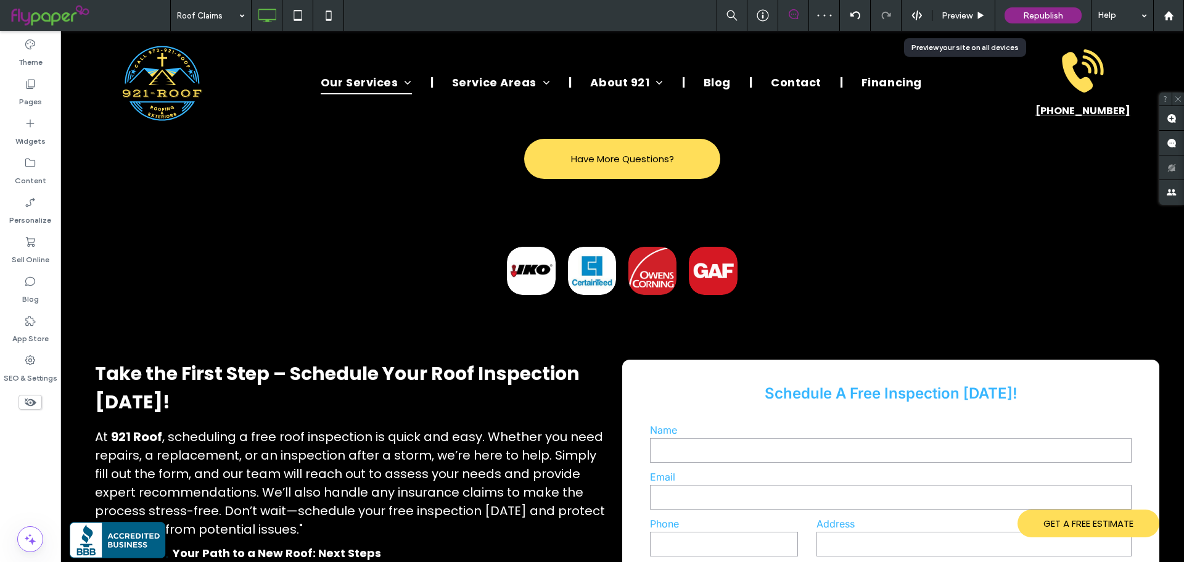
click at [971, 17] on span "Preview" at bounding box center [957, 15] width 31 height 10
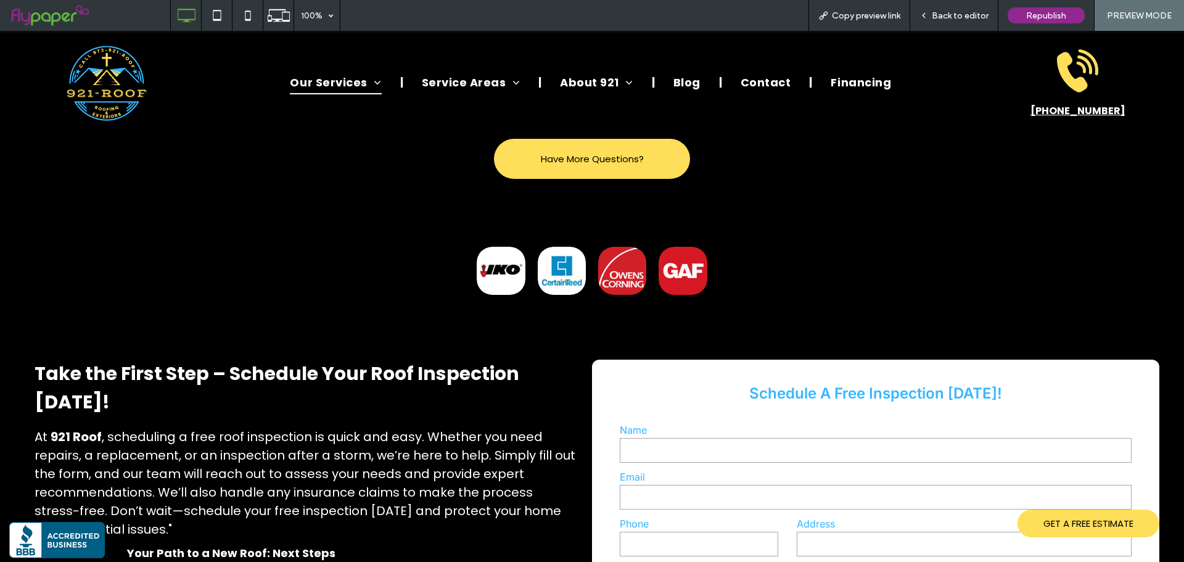
click at [966, 14] on span "Back to editor" at bounding box center [960, 15] width 57 height 10
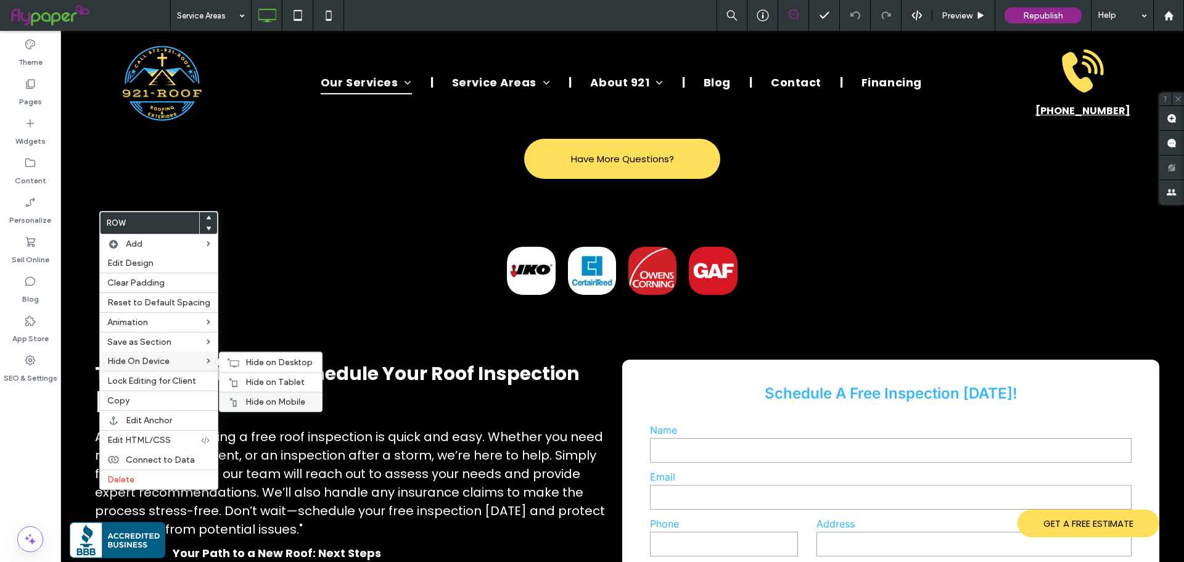
click at [247, 395] on div "Hide on Mobile" at bounding box center [271, 402] width 102 height 20
click at [251, 380] on span "Hide on Tablet" at bounding box center [274, 382] width 59 height 10
click at [257, 365] on span "Hide on Desktop" at bounding box center [278, 362] width 67 height 10
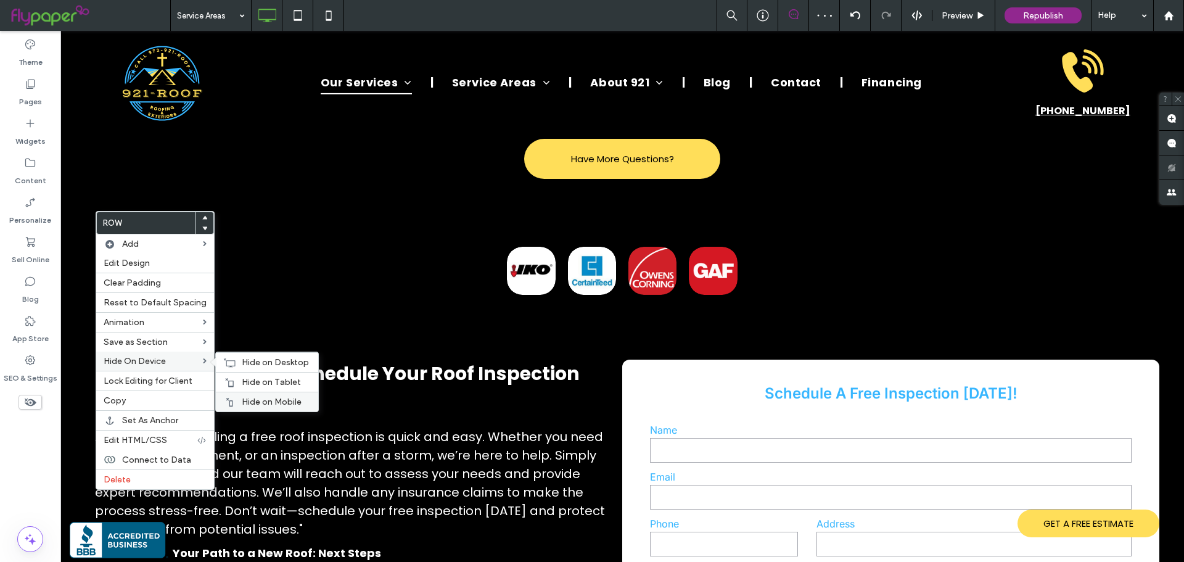
click at [232, 397] on div "Hide on Mobile" at bounding box center [267, 402] width 102 height 20
click at [246, 383] on span "Hide on Tablet" at bounding box center [271, 382] width 59 height 10
click at [253, 363] on span "Hide on Desktop" at bounding box center [275, 362] width 67 height 10
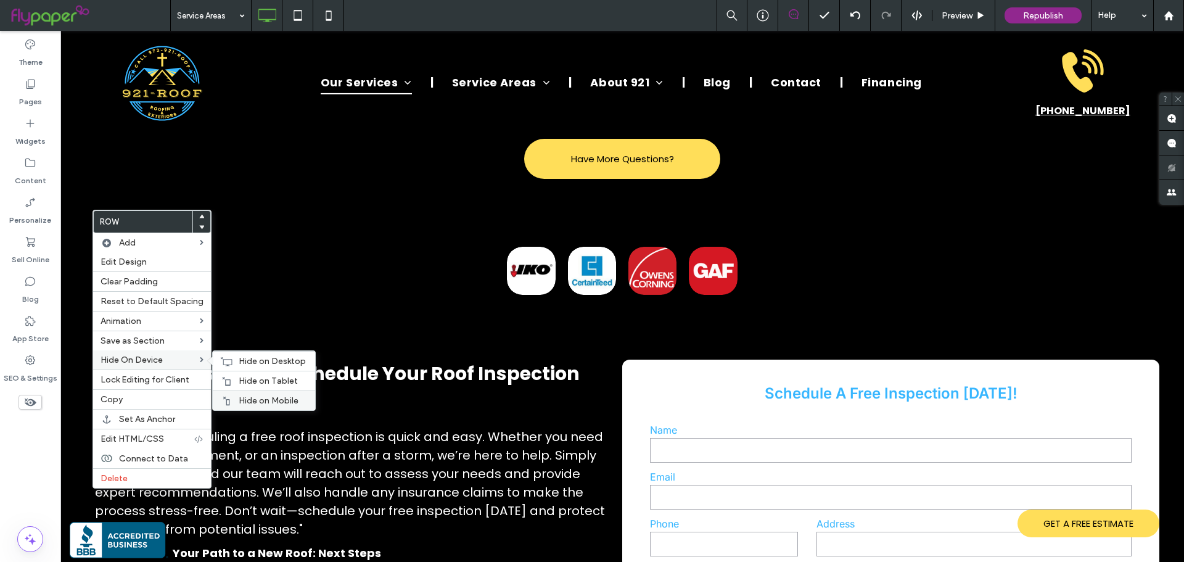
click at [246, 397] on span "Hide on Mobile" at bounding box center [269, 400] width 60 height 10
click at [250, 382] on span "Hide on Tablet" at bounding box center [268, 381] width 59 height 10
click at [259, 360] on span "Hide on Desktop" at bounding box center [272, 361] width 67 height 10
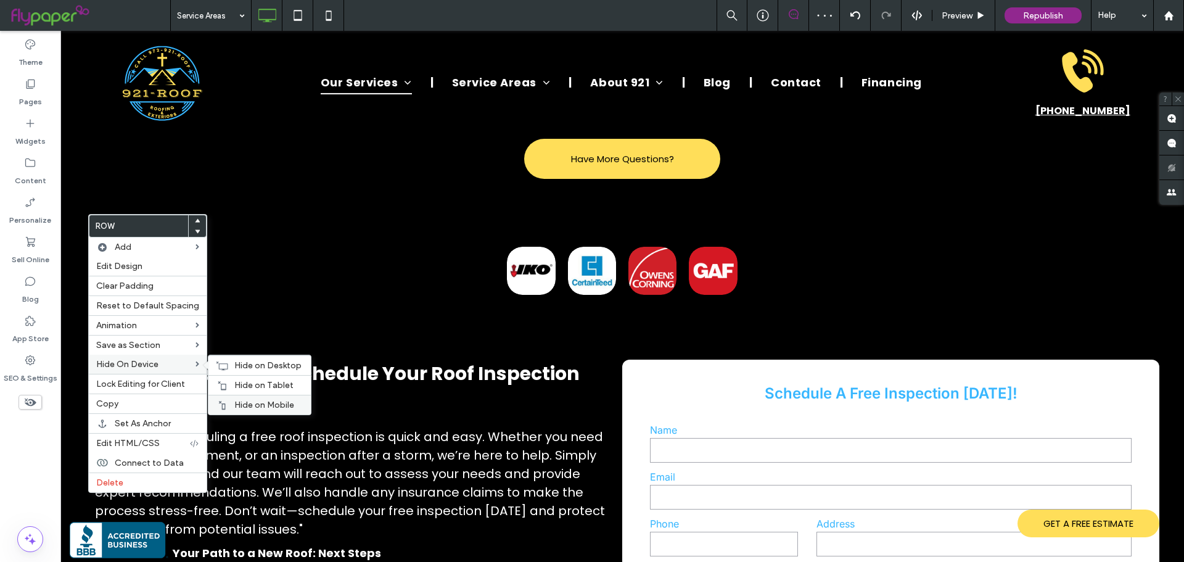
click at [237, 400] on span "Hide on Mobile" at bounding box center [264, 405] width 60 height 10
click at [239, 382] on span "Hide on Tablet" at bounding box center [263, 385] width 59 height 10
click at [225, 364] on div "Hide on Desktop" at bounding box center [259, 365] width 102 height 20
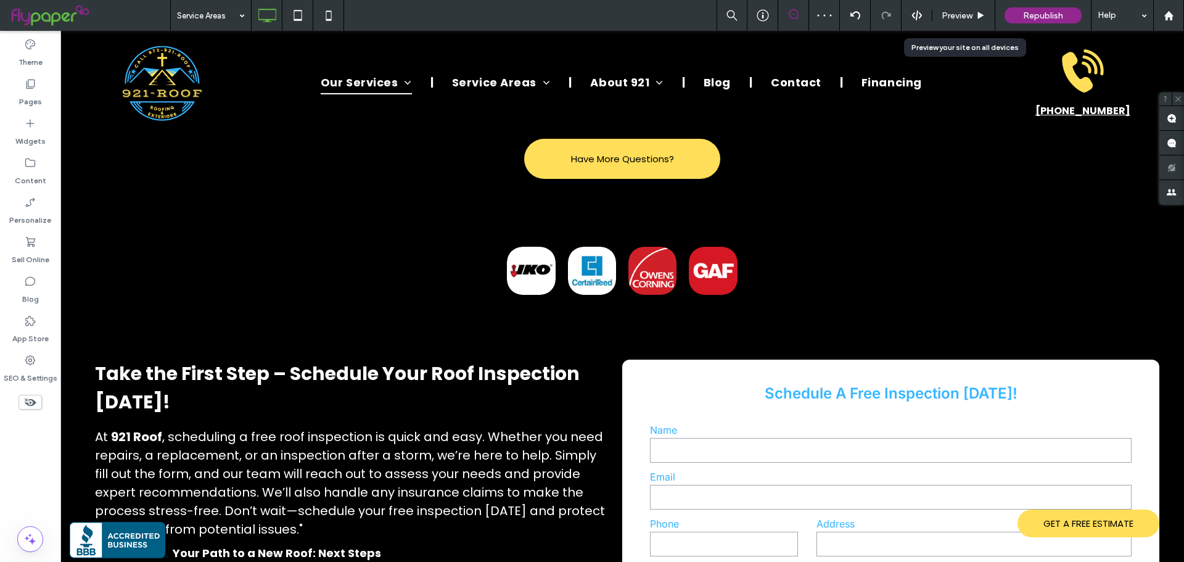
click at [989, 12] on div "Preview" at bounding box center [963, 15] width 62 height 10
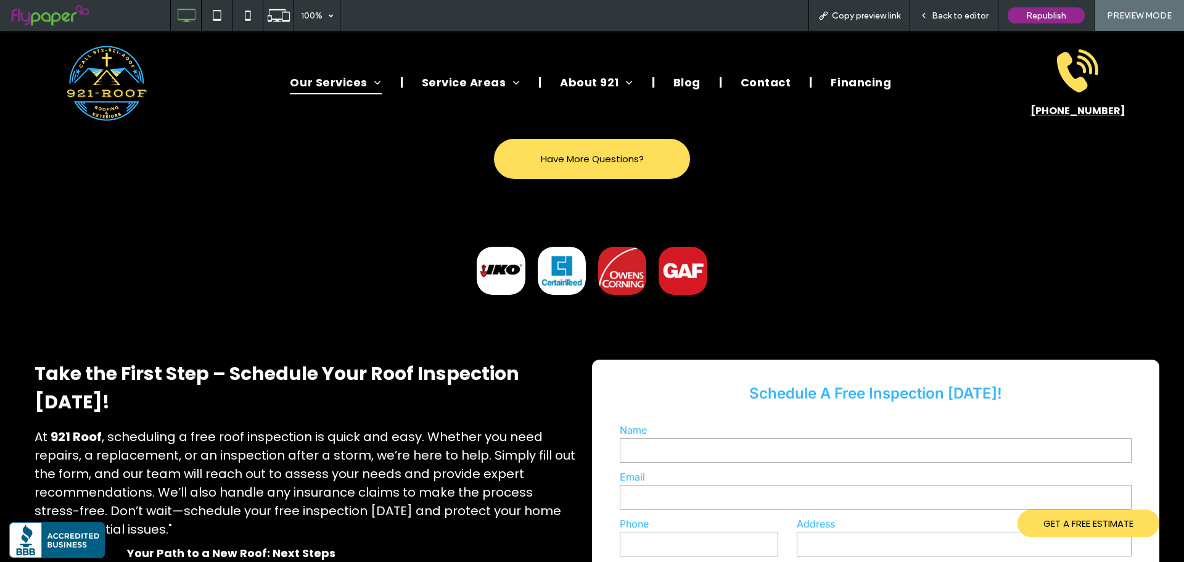
click at [960, 15] on span "Back to editor" at bounding box center [960, 15] width 57 height 10
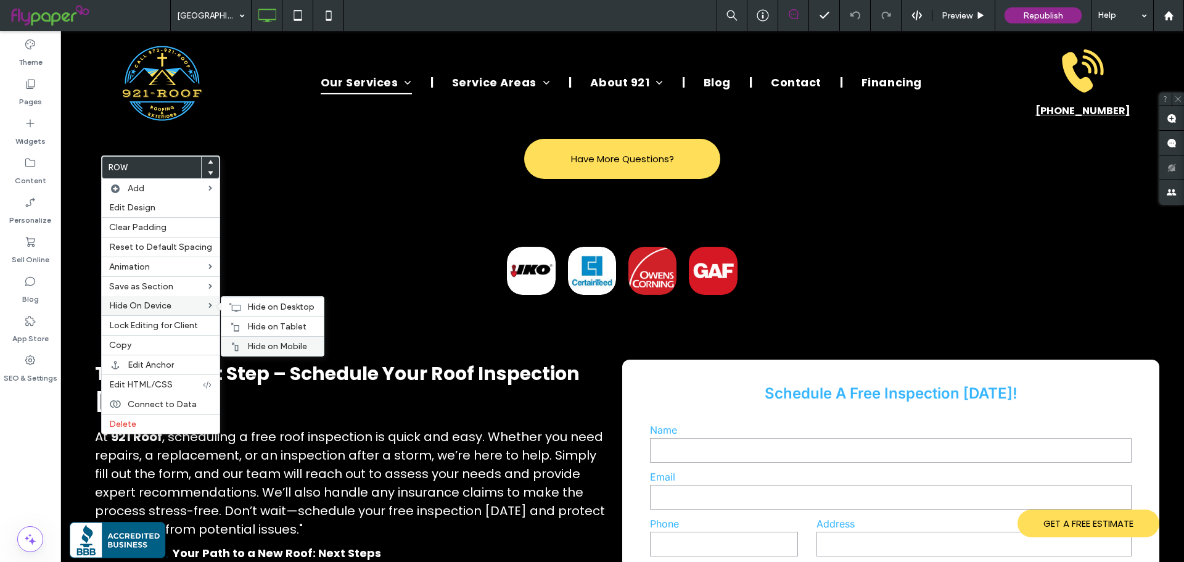
click at [253, 345] on span "Hide on Mobile" at bounding box center [277, 346] width 60 height 10
click at [260, 326] on span "Hide on Tablet" at bounding box center [276, 326] width 59 height 10
click at [271, 308] on span "Hide on Desktop" at bounding box center [280, 307] width 67 height 10
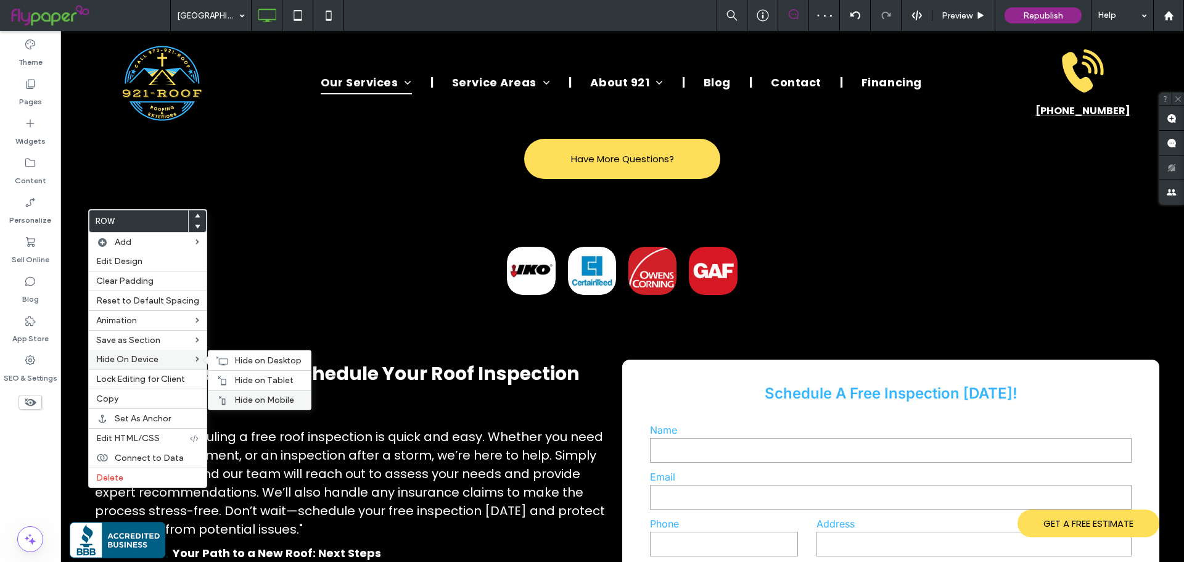
click at [228, 394] on div "Hide on Mobile" at bounding box center [259, 400] width 102 height 20
click at [237, 377] on span "Hide on Tablet" at bounding box center [263, 380] width 59 height 10
click at [242, 363] on span "Hide on Desktop" at bounding box center [267, 360] width 67 height 10
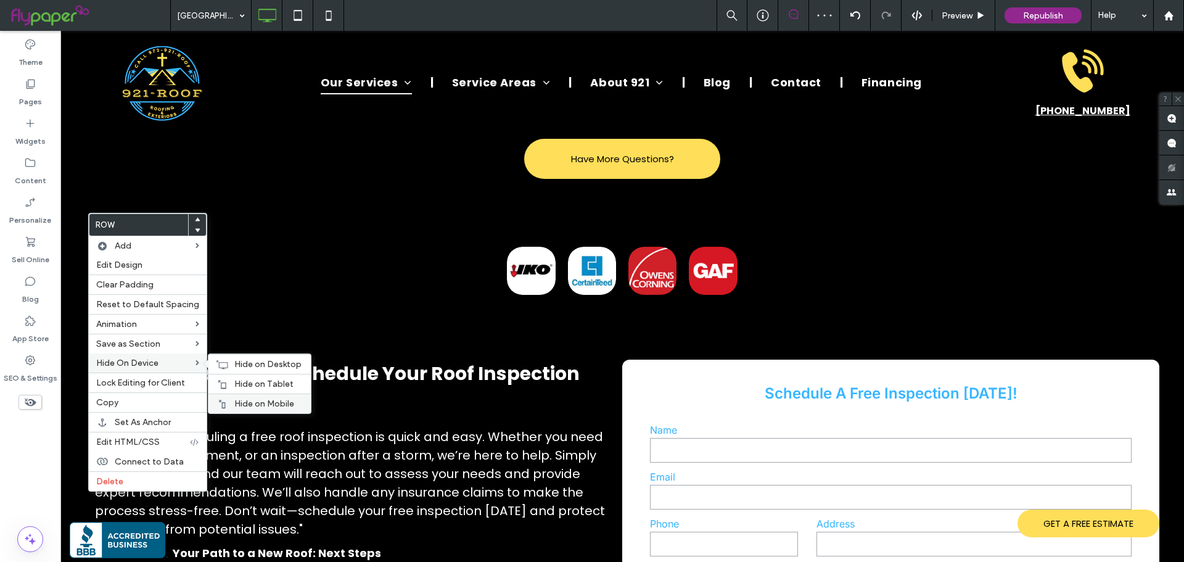
click at [247, 400] on span "Hide on Mobile" at bounding box center [264, 403] width 60 height 10
click at [251, 382] on span "Hide on Tablet" at bounding box center [263, 384] width 59 height 10
click at [252, 371] on div "Hide on Desktop" at bounding box center [259, 364] width 102 height 20
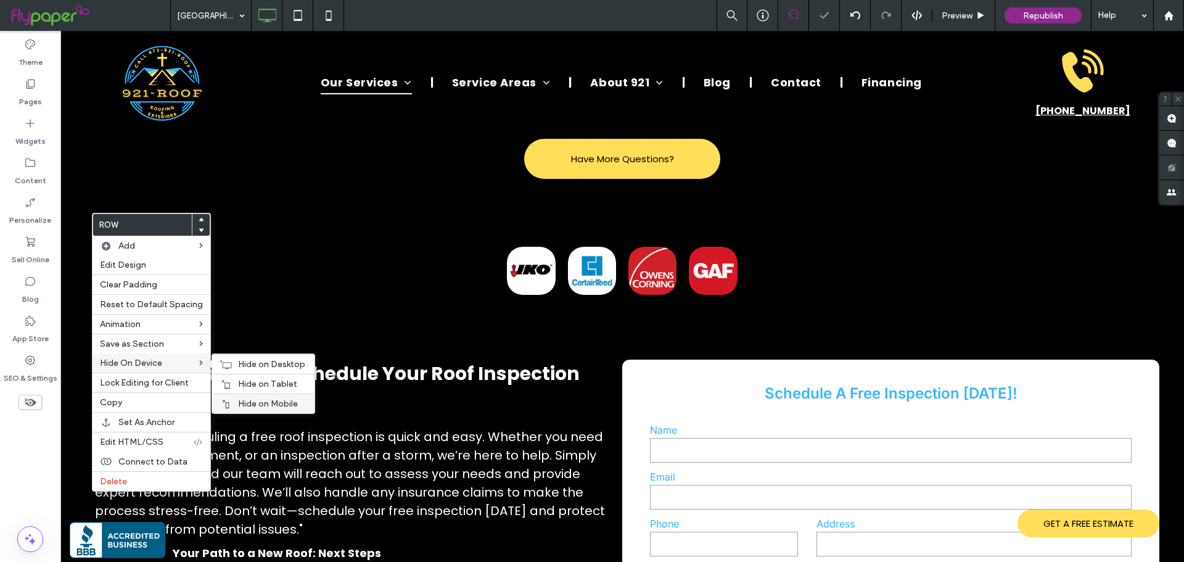
click at [257, 398] on div "Hide on Mobile" at bounding box center [263, 403] width 102 height 20
click at [257, 383] on span "Hide on Tablet" at bounding box center [267, 384] width 59 height 10
click at [238, 364] on span "Hide on Desktop" at bounding box center [271, 364] width 67 height 10
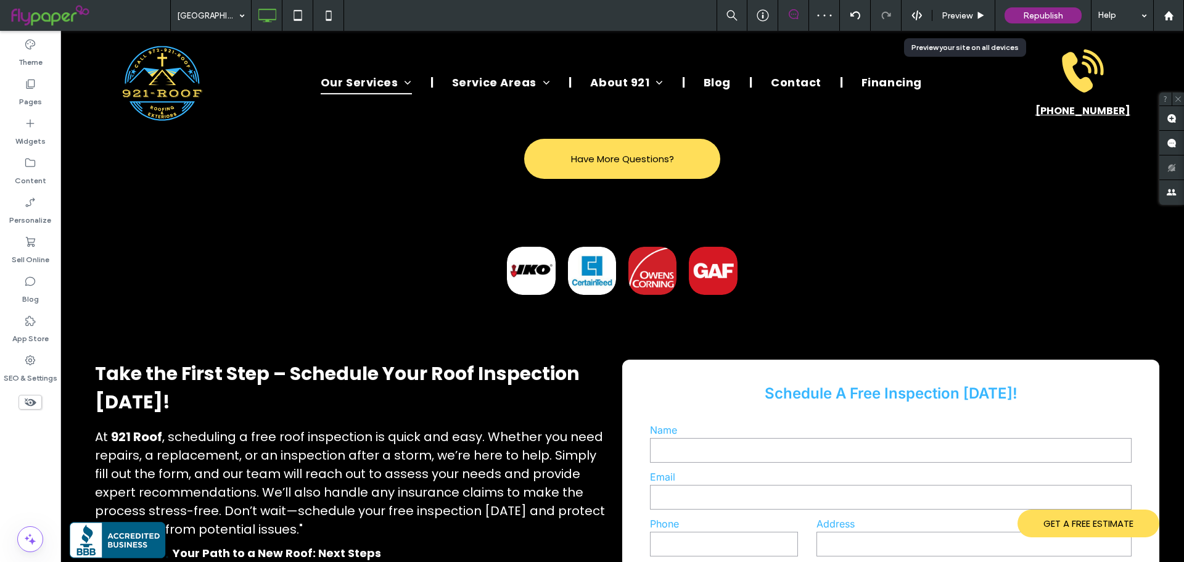
click at [953, 7] on div "Preview" at bounding box center [963, 15] width 63 height 31
click at [964, 18] on span "Preview" at bounding box center [957, 15] width 31 height 10
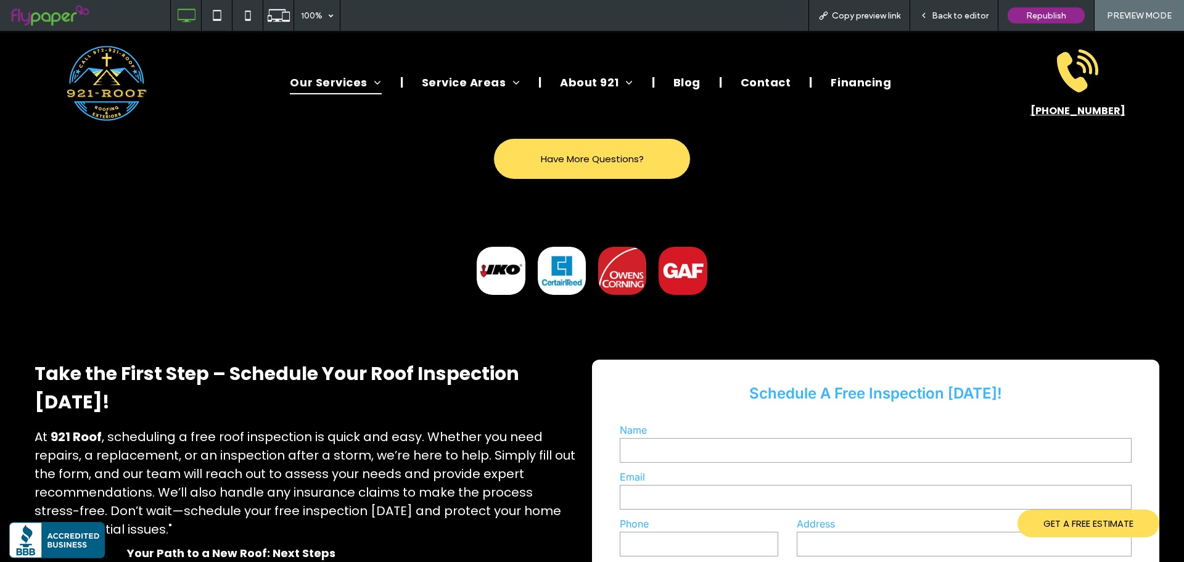
click at [948, 22] on div "Back to editor" at bounding box center [954, 15] width 88 height 31
click at [940, 19] on span "Back to editor" at bounding box center [960, 15] width 57 height 10
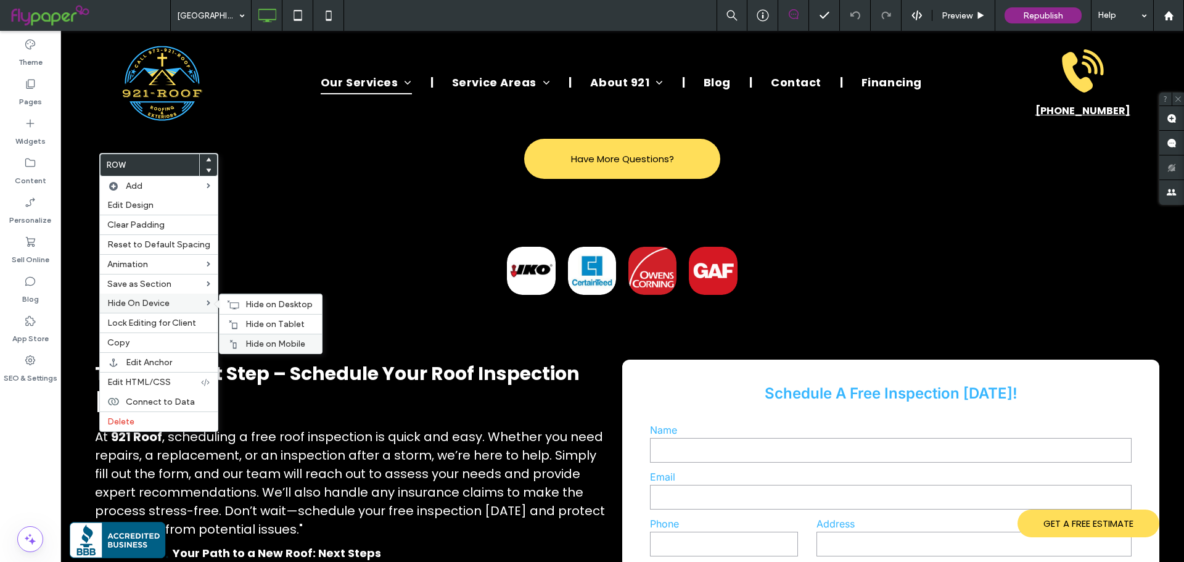
click at [252, 335] on div "Hide on Mobile" at bounding box center [271, 344] width 102 height 20
click at [257, 321] on span "Hide on Tablet" at bounding box center [274, 324] width 59 height 10
click at [248, 310] on div "Hide on Desktop" at bounding box center [271, 304] width 102 height 20
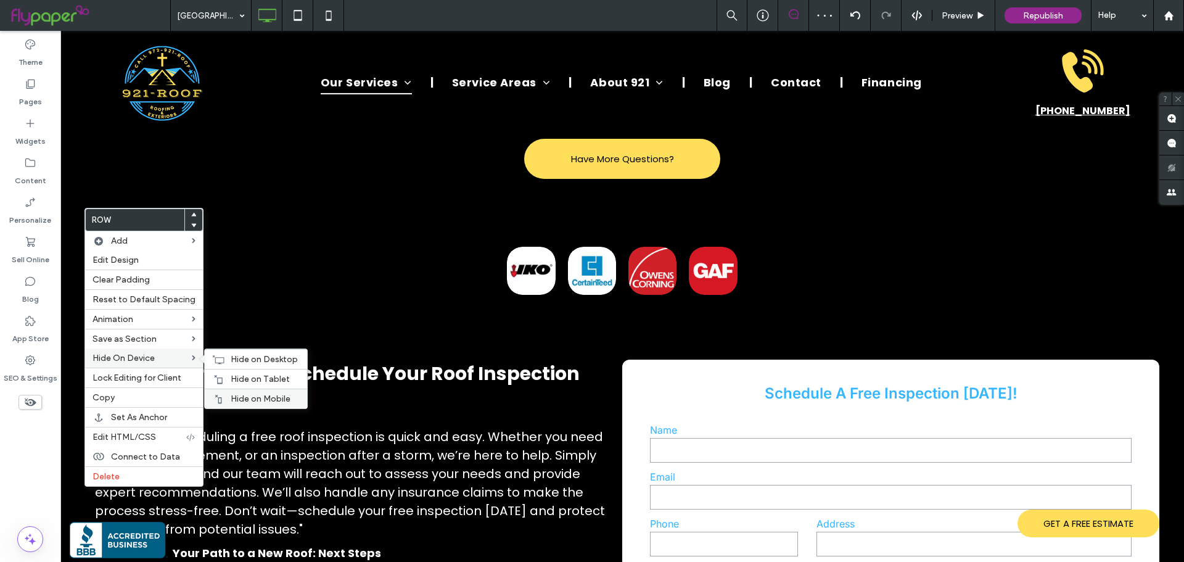
click at [251, 391] on div "Hide on Mobile" at bounding box center [256, 399] width 102 height 20
click at [249, 376] on span "Hide on Tablet" at bounding box center [260, 379] width 59 height 10
click at [247, 360] on span "Hide on Desktop" at bounding box center [264, 359] width 67 height 10
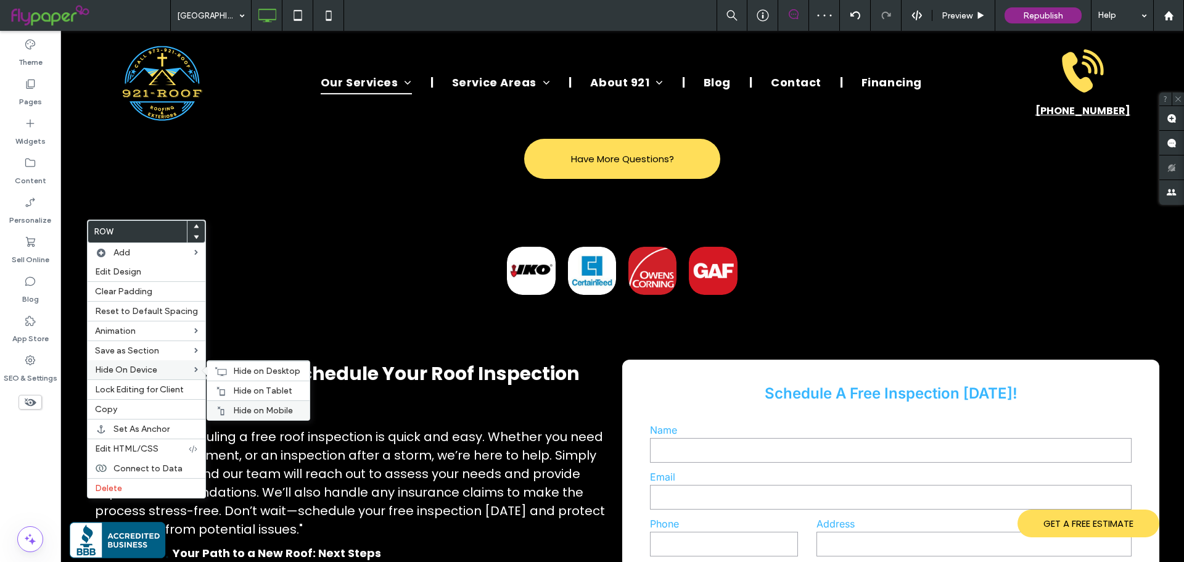
click at [252, 407] on span "Hide on Mobile" at bounding box center [263, 410] width 60 height 10
click at [251, 389] on span "Hide on Tablet" at bounding box center [262, 390] width 59 height 10
click at [248, 376] on span "Hide on Desktop" at bounding box center [266, 371] width 67 height 10
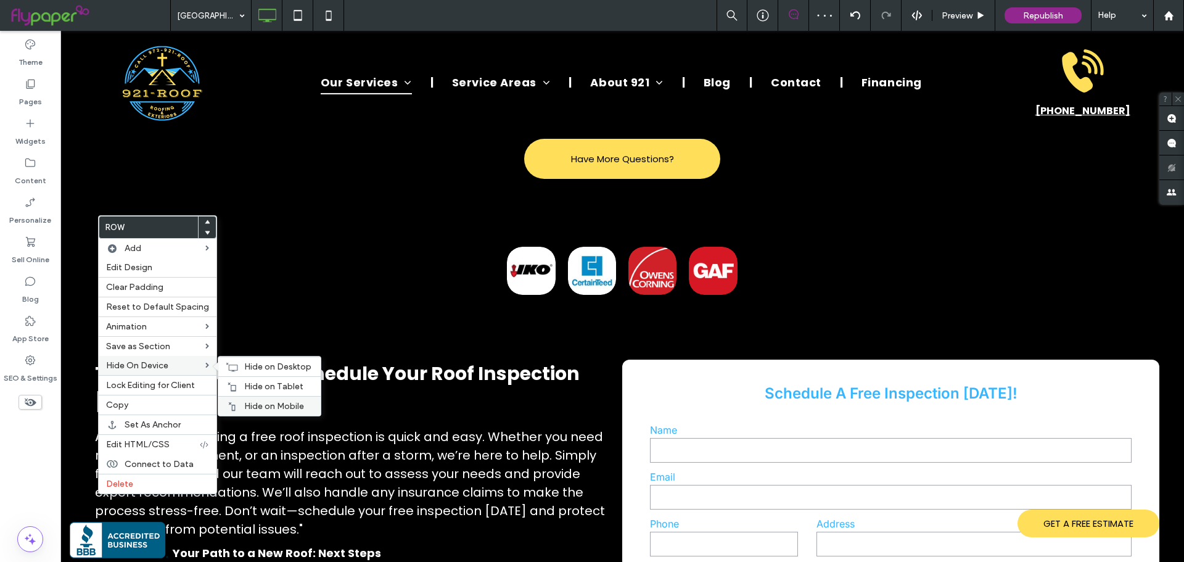
click at [251, 398] on div "Hide on Mobile" at bounding box center [269, 406] width 102 height 20
click at [261, 383] on span "Hide on Tablet" at bounding box center [273, 386] width 59 height 10
click at [261, 368] on span "Hide on Desktop" at bounding box center [277, 366] width 67 height 10
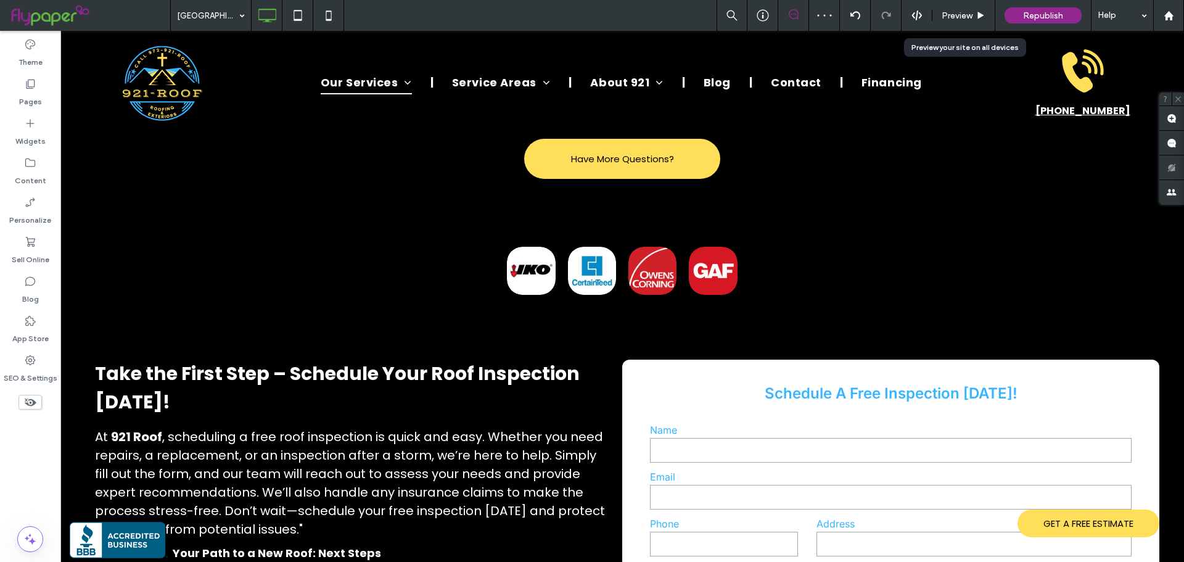
click at [955, 10] on span "Preview" at bounding box center [957, 15] width 31 height 10
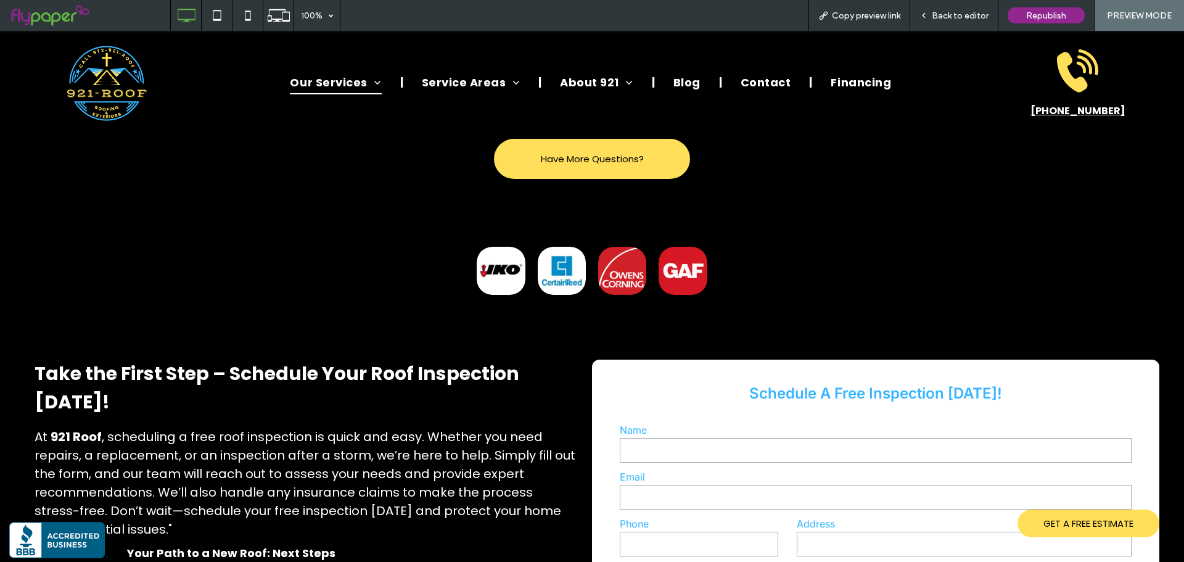
click at [947, 7] on div "Back to editor" at bounding box center [954, 15] width 88 height 31
click at [954, 19] on span "Back to editor" at bounding box center [960, 15] width 57 height 10
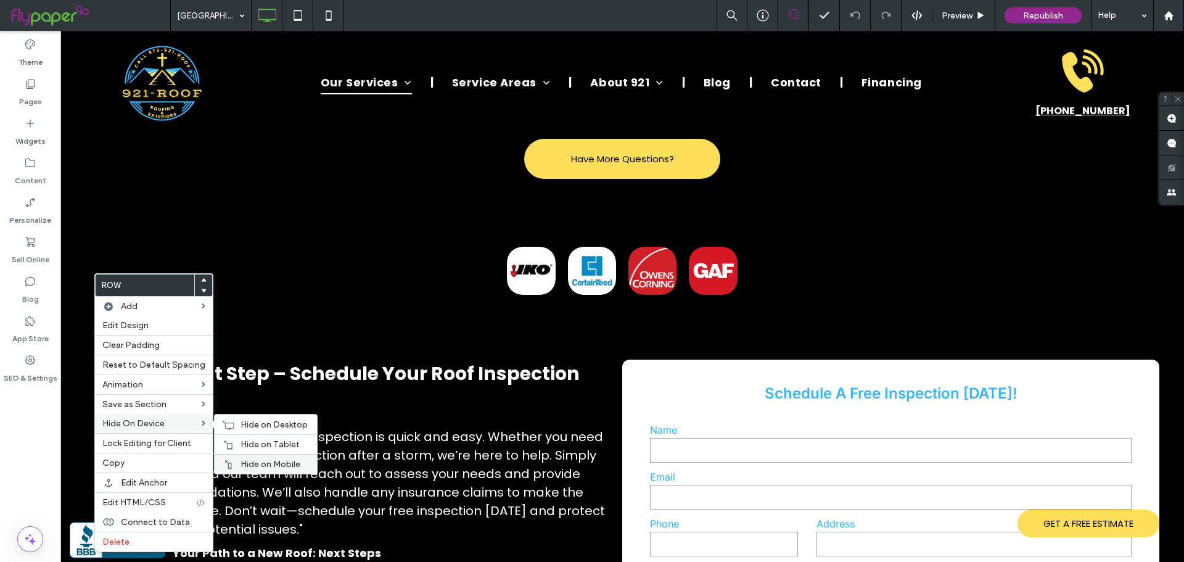
click at [257, 463] on span "Hide on Mobile" at bounding box center [271, 464] width 60 height 10
click at [258, 441] on span "Hide on Tablet" at bounding box center [270, 444] width 59 height 10
click at [264, 424] on span "Hide on Desktop" at bounding box center [274, 424] width 67 height 10
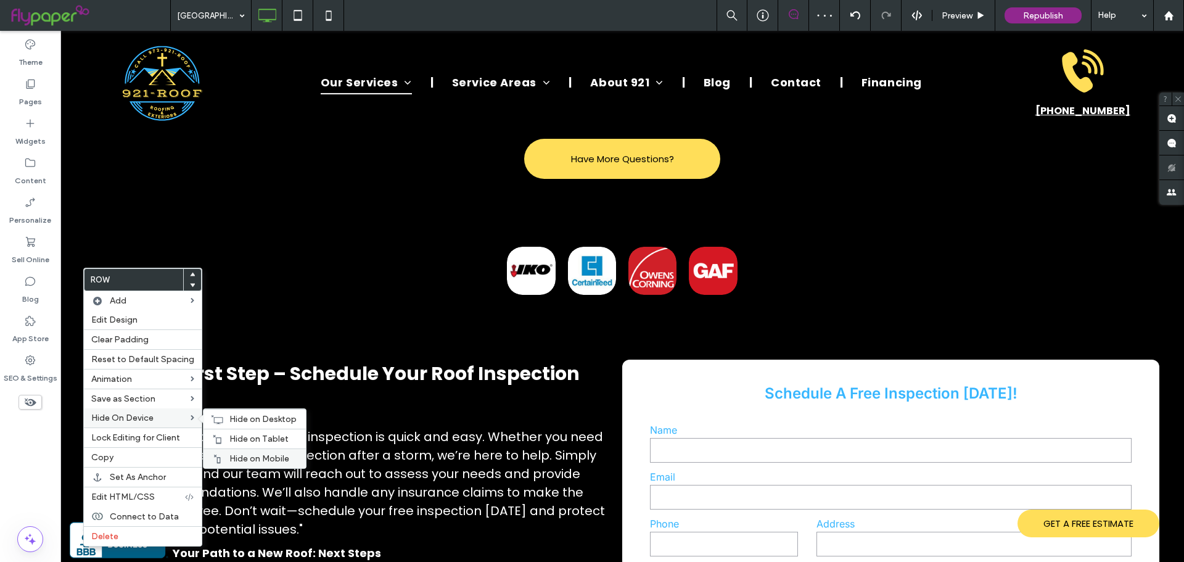
click at [234, 458] on span "Hide on Mobile" at bounding box center [259, 458] width 60 height 10
click at [237, 442] on span "Hide on Tablet" at bounding box center [258, 439] width 59 height 10
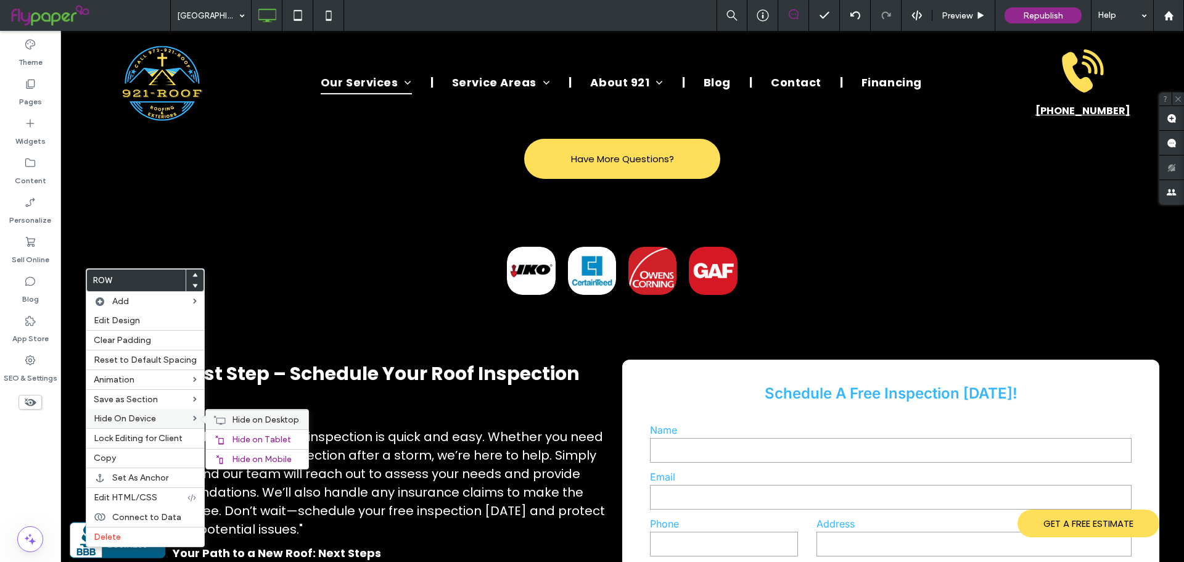
click at [250, 427] on div "Hide on Desktop" at bounding box center [257, 419] width 102 height 20
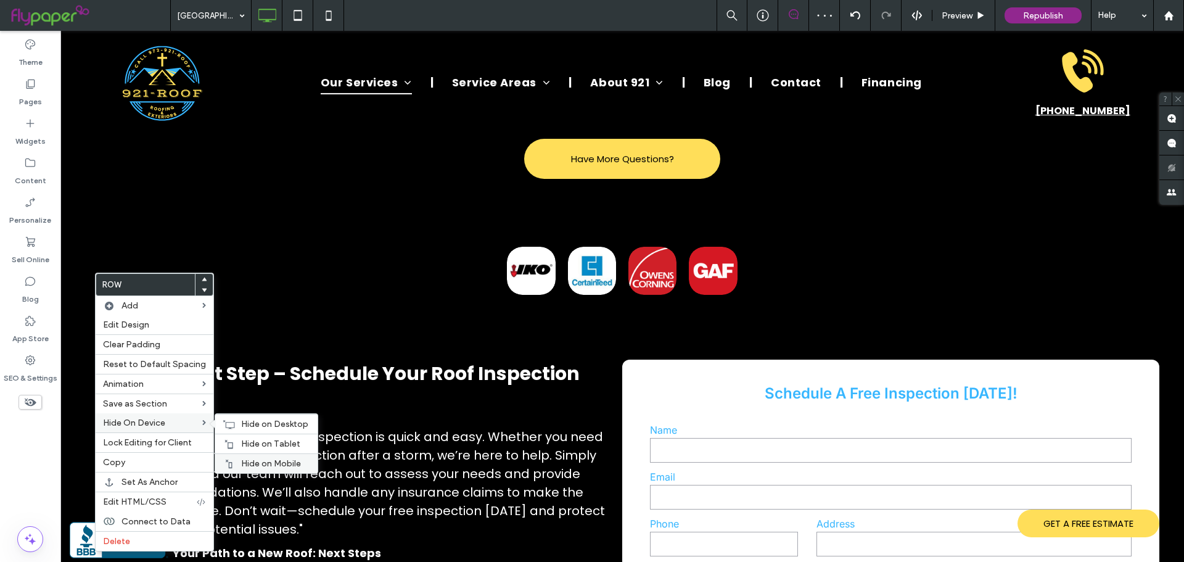
click at [249, 457] on div "Hide on Mobile" at bounding box center [266, 463] width 102 height 20
click at [254, 445] on span "Hide on Tablet" at bounding box center [270, 443] width 59 height 10
click at [257, 427] on span "Hide on Desktop" at bounding box center [274, 424] width 67 height 10
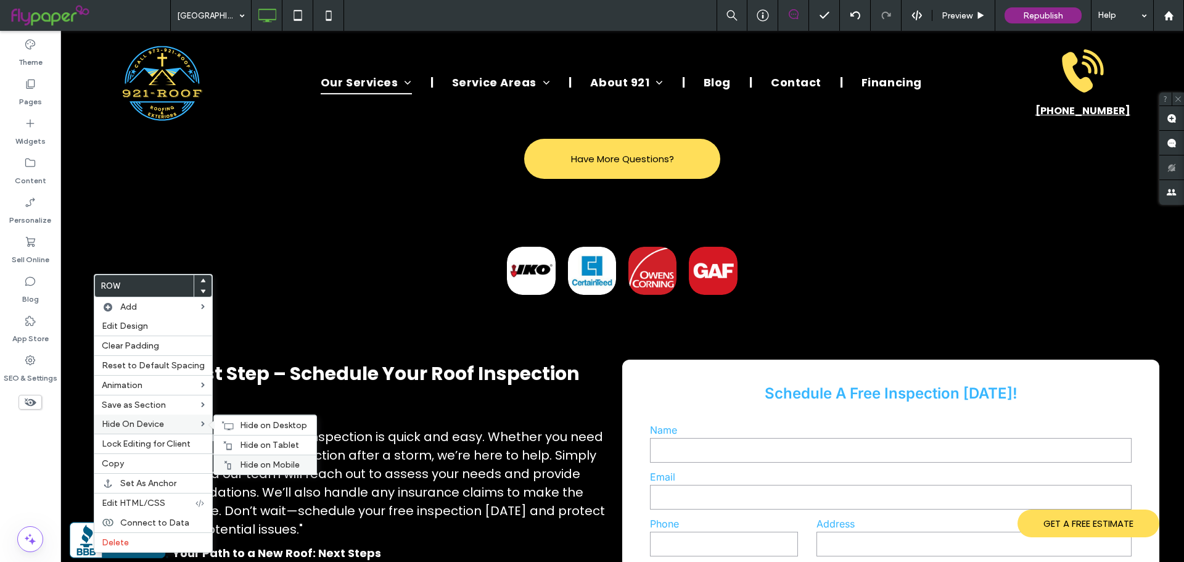
click at [241, 461] on span "Hide on Mobile" at bounding box center [270, 464] width 60 height 10
click at [249, 442] on span "Hide on Tablet" at bounding box center [269, 445] width 59 height 10
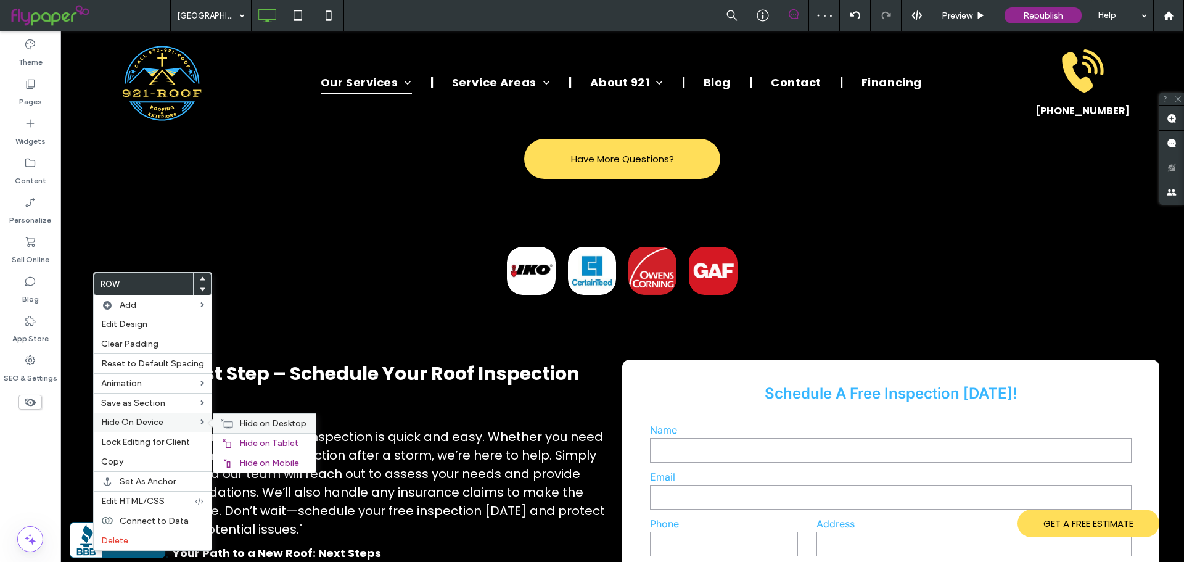
click at [262, 421] on span "Hide on Desktop" at bounding box center [272, 423] width 67 height 10
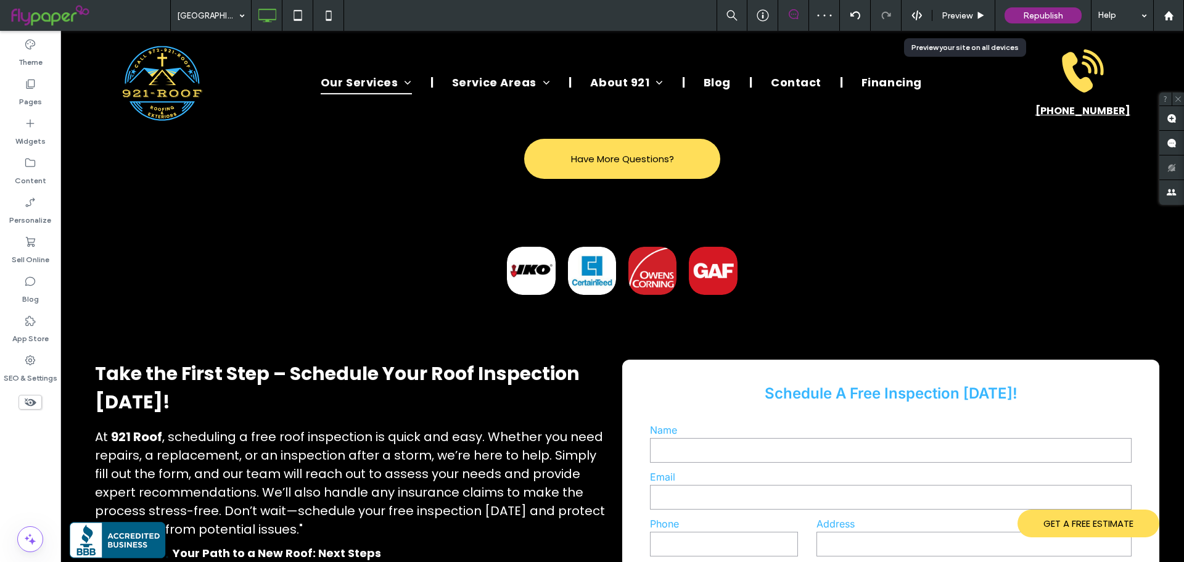
click at [952, 14] on span "Preview" at bounding box center [957, 15] width 31 height 10
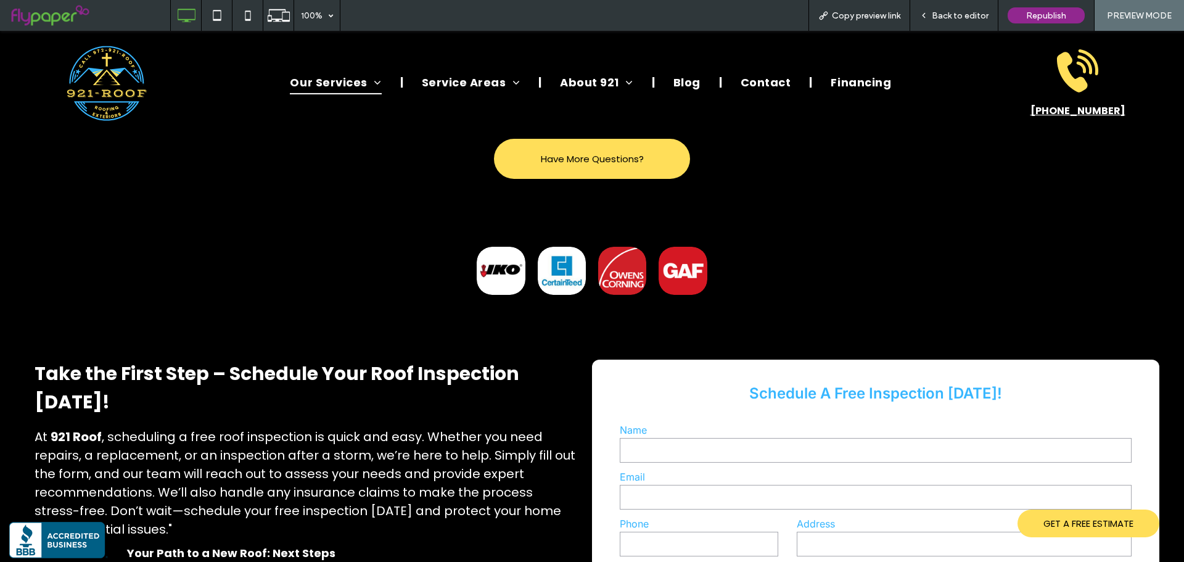
click at [966, 10] on span "Back to editor" at bounding box center [960, 15] width 57 height 10
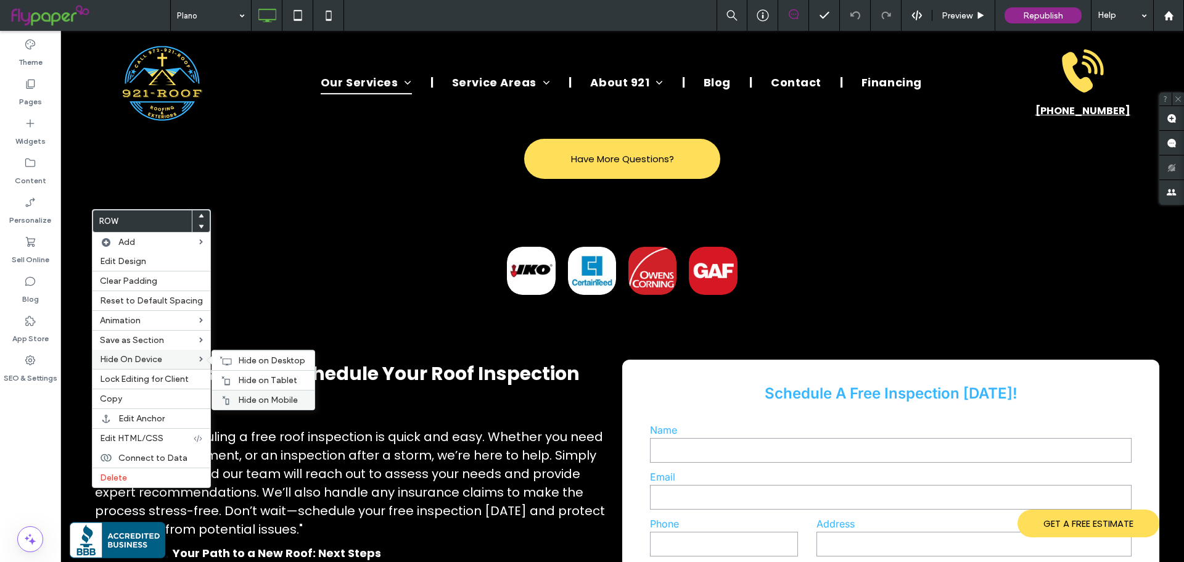
click at [239, 396] on span "Hide on Mobile" at bounding box center [268, 400] width 60 height 10
click at [244, 384] on span "Hide on Tablet" at bounding box center [267, 380] width 59 height 10
click at [253, 363] on span "Hide on Desktop" at bounding box center [271, 360] width 67 height 10
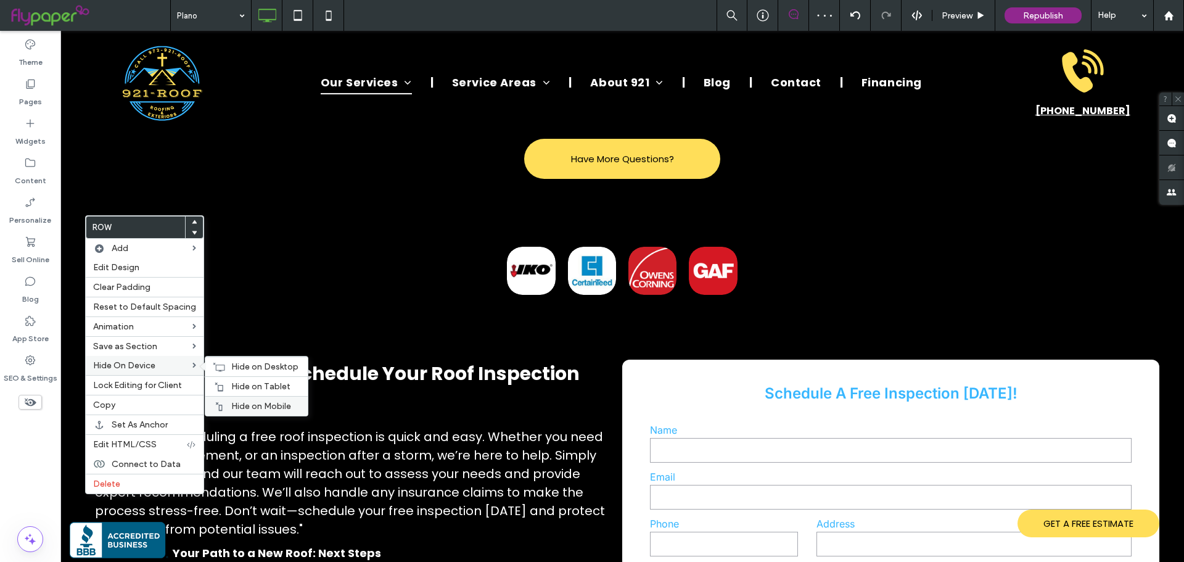
click at [247, 401] on span "Hide on Mobile" at bounding box center [261, 406] width 60 height 10
click at [247, 385] on span "Hide on Tablet" at bounding box center [260, 386] width 59 height 10
click at [252, 364] on span "Hide on Desktop" at bounding box center [264, 366] width 67 height 10
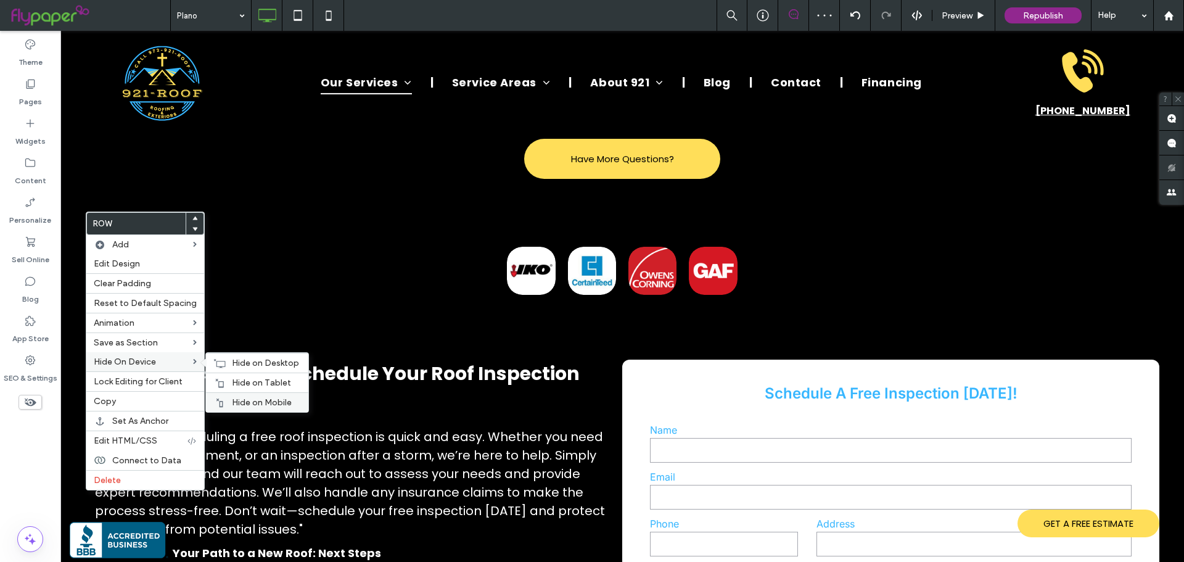
click at [244, 397] on div "Hide on Mobile" at bounding box center [257, 402] width 102 height 20
click at [248, 383] on span "Hide on Tablet" at bounding box center [261, 382] width 59 height 10
click at [251, 362] on span "Hide on Desktop" at bounding box center [265, 363] width 67 height 10
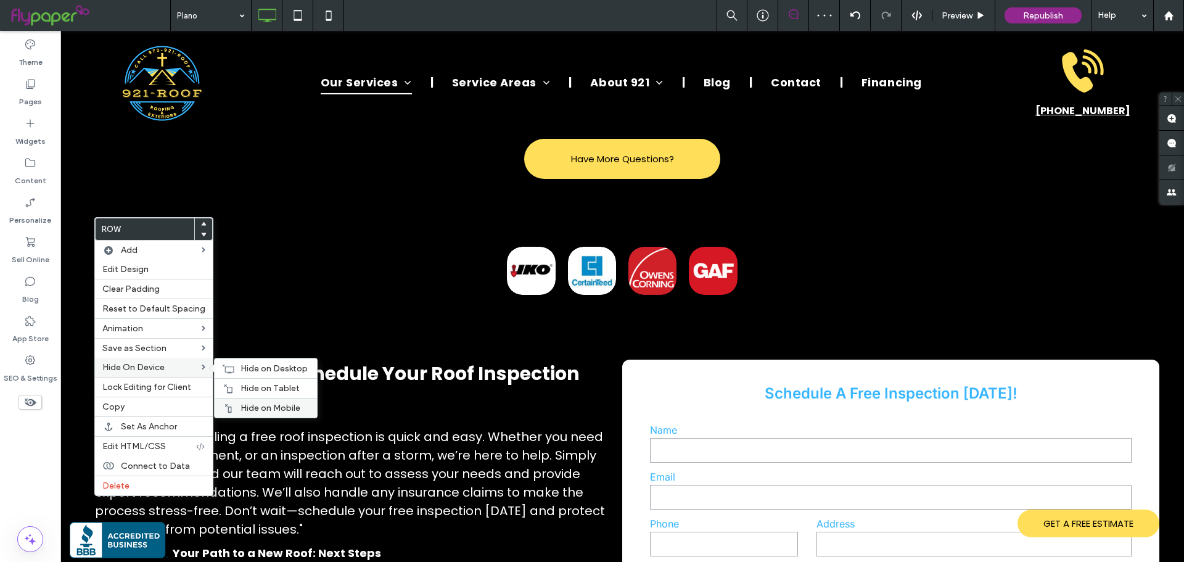
click at [244, 398] on div "Hide on Mobile" at bounding box center [266, 408] width 102 height 20
click at [250, 385] on span "Hide on Tablet" at bounding box center [270, 388] width 59 height 10
click at [250, 368] on span "Hide on Desktop" at bounding box center [274, 368] width 67 height 10
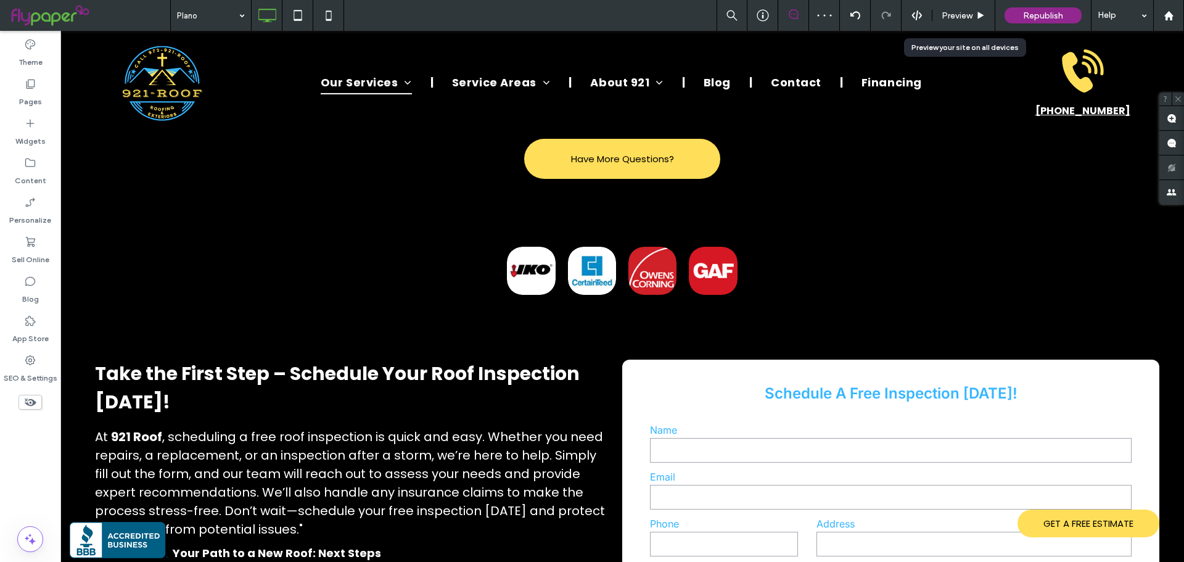
click at [966, 9] on div "Preview" at bounding box center [963, 15] width 63 height 31
click at [947, 16] on span "Preview" at bounding box center [957, 15] width 31 height 10
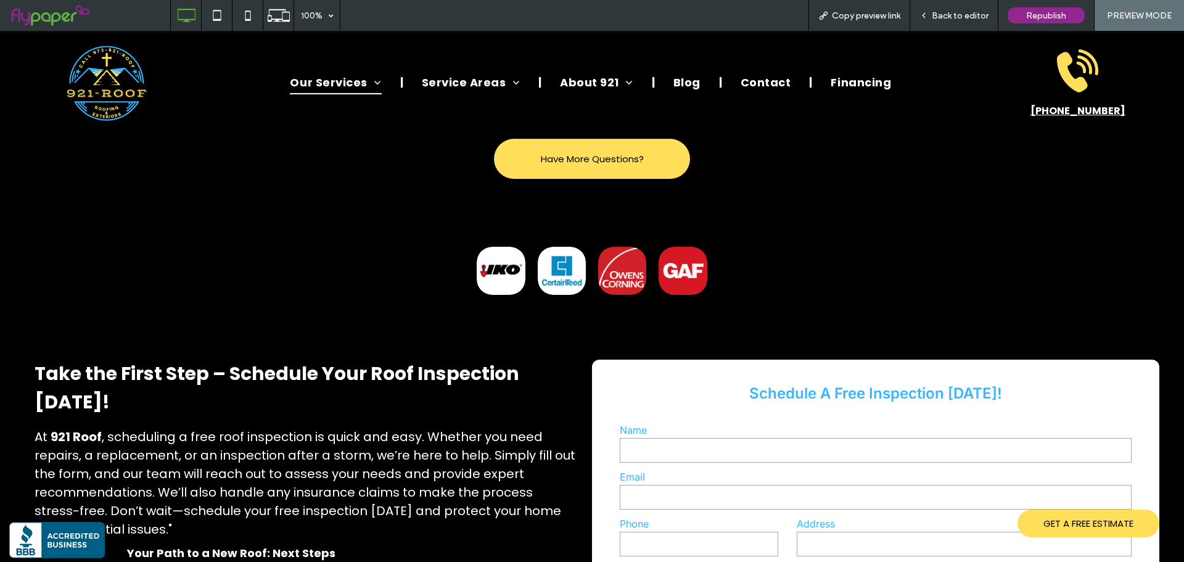
click at [954, 19] on span "Back to editor" at bounding box center [960, 15] width 57 height 10
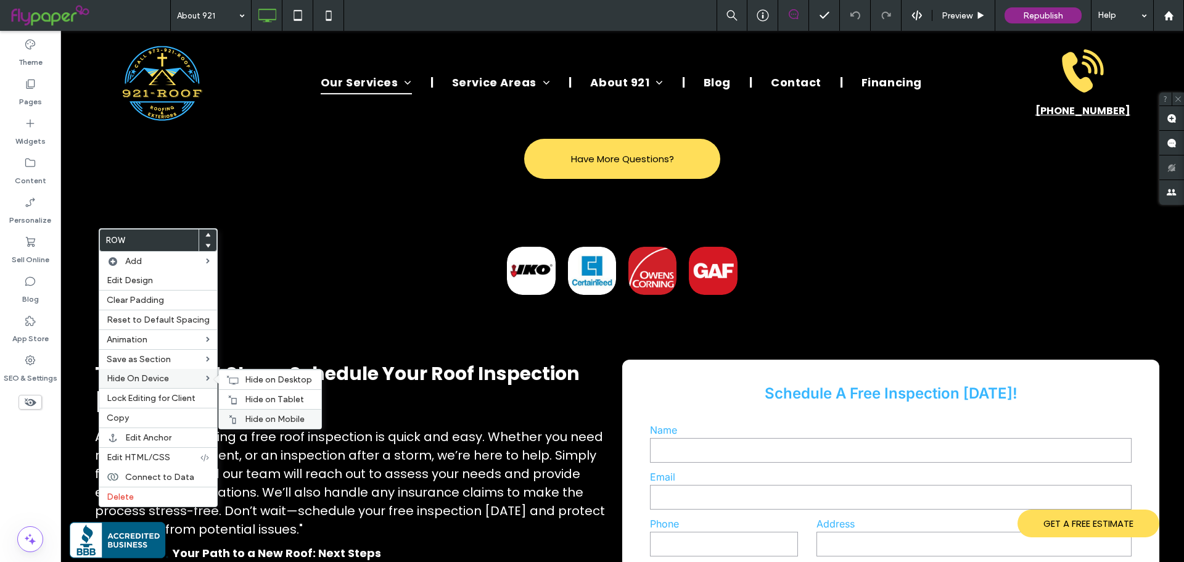
click at [253, 417] on span "Hide on Mobile" at bounding box center [275, 419] width 60 height 10
click at [257, 397] on span "Hide on Tablet" at bounding box center [274, 399] width 59 height 10
click at [260, 387] on div "Hide on Desktop" at bounding box center [270, 379] width 102 height 20
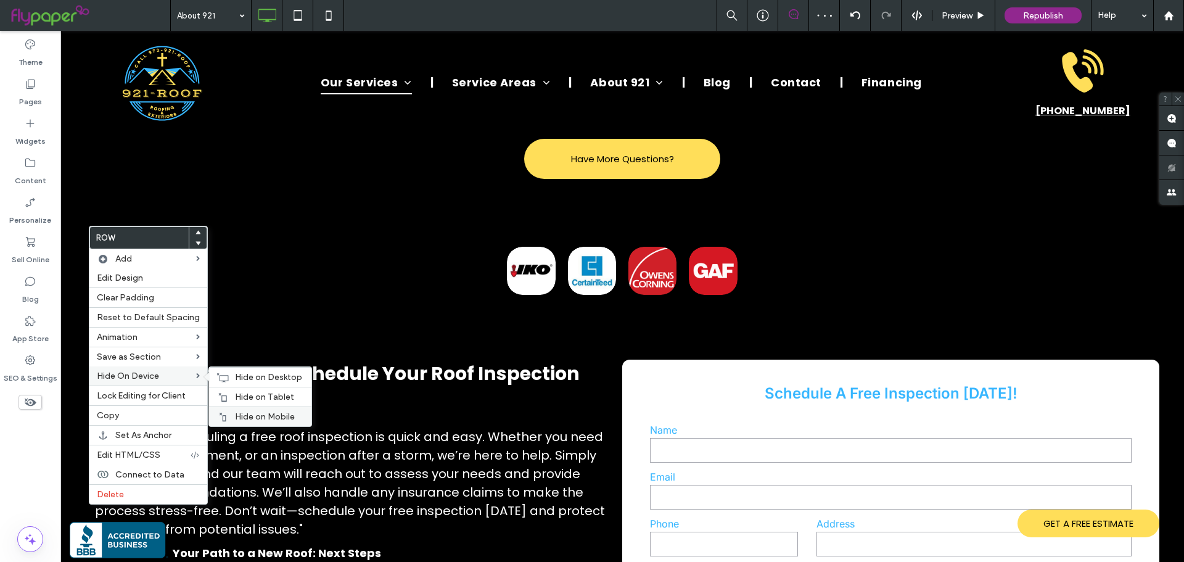
click at [244, 410] on div "Hide on Mobile" at bounding box center [260, 416] width 102 height 20
click at [247, 398] on span "Hide on Tablet" at bounding box center [264, 397] width 59 height 10
click at [223, 376] on icon at bounding box center [222, 377] width 12 height 10
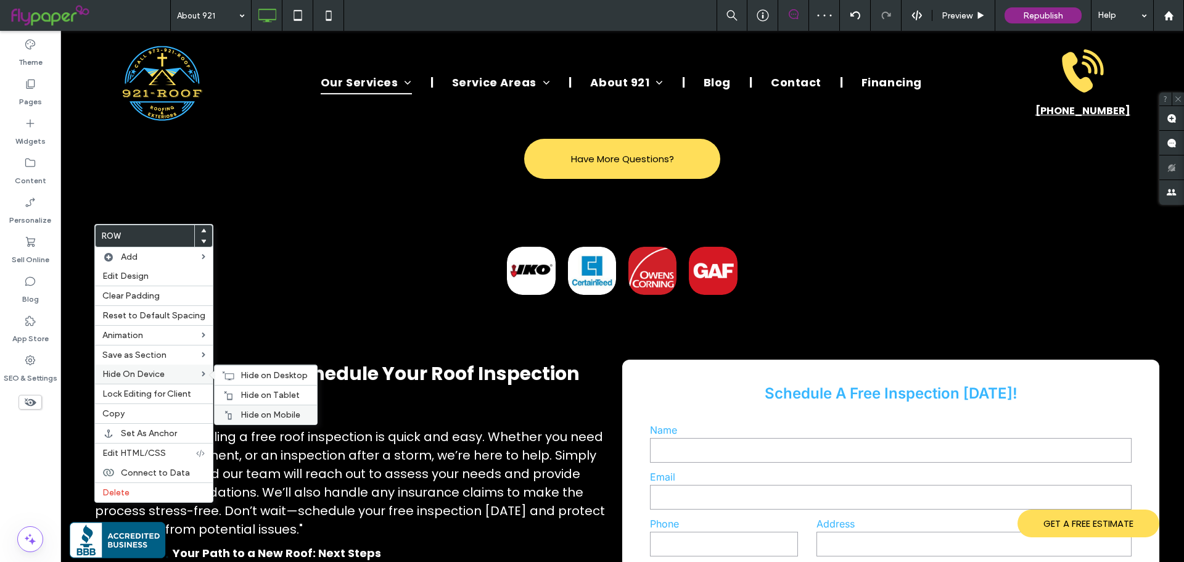
click at [250, 418] on span "Hide on Mobile" at bounding box center [271, 414] width 60 height 10
click at [255, 398] on span "Hide on Tablet" at bounding box center [270, 395] width 59 height 10
click at [255, 384] on div "Hide on Desktop" at bounding box center [266, 375] width 102 height 20
click at [247, 419] on span "Hide on Mobile" at bounding box center [270, 415] width 60 height 10
click at [252, 398] on span "Hide on Tablet" at bounding box center [269, 395] width 59 height 10
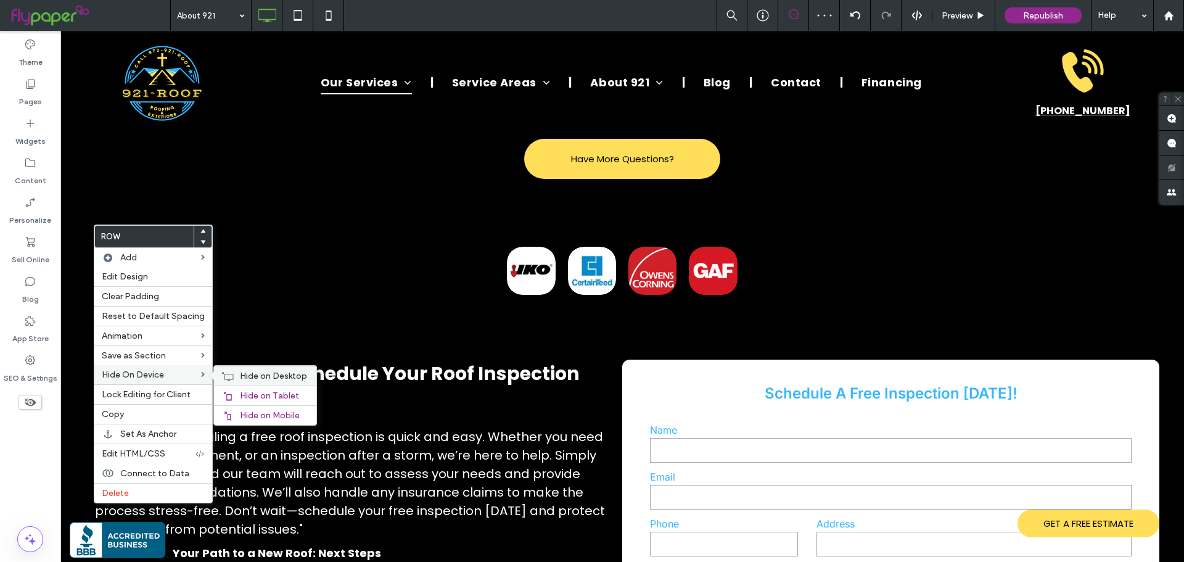
click at [257, 379] on span "Hide on Desktop" at bounding box center [273, 376] width 67 height 10
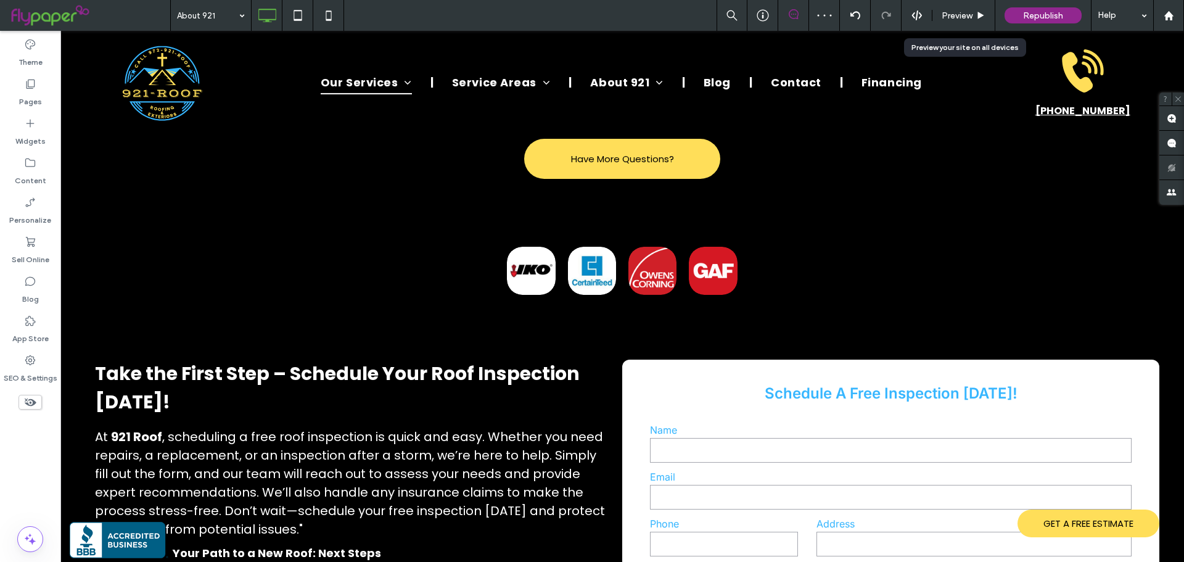
click at [951, 17] on span "Preview" at bounding box center [957, 15] width 31 height 10
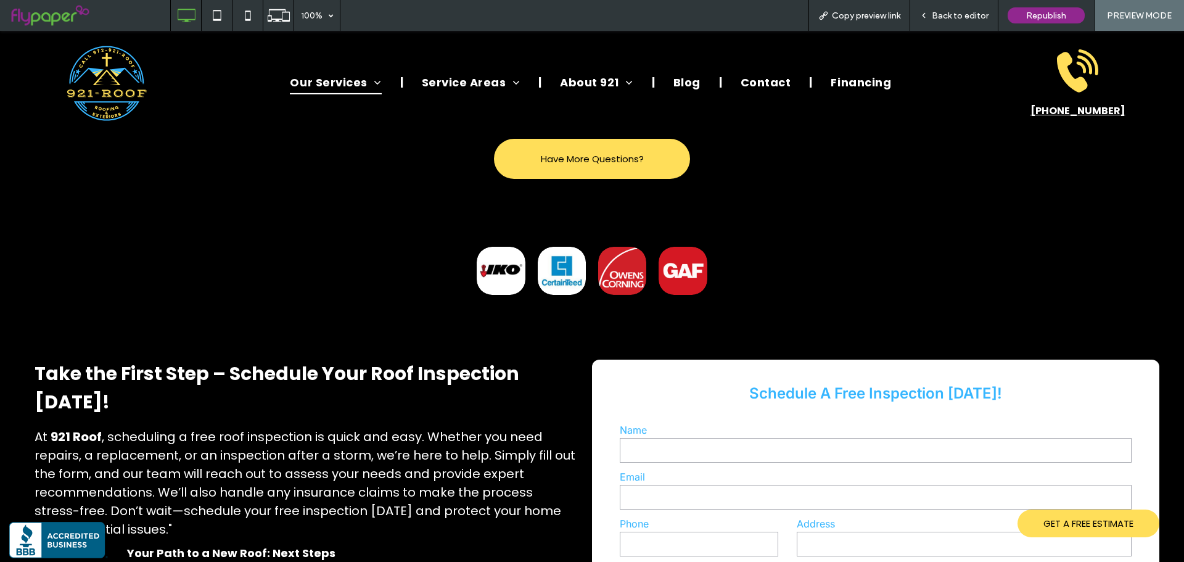
click at [952, 14] on span "Back to editor" at bounding box center [960, 15] width 57 height 10
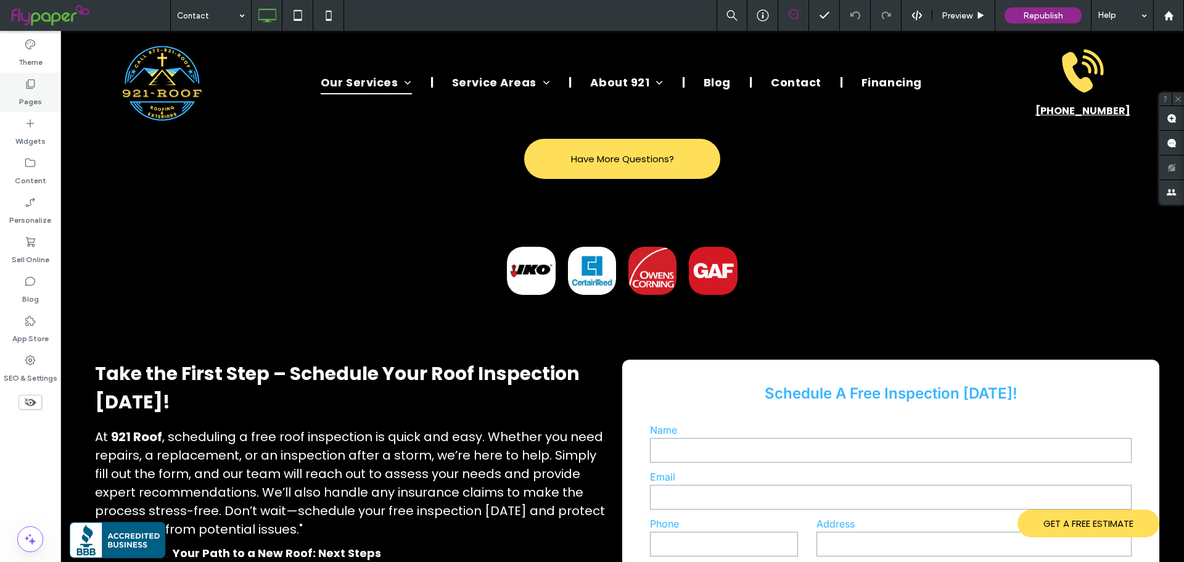
click at [52, 102] on div "Pages" at bounding box center [30, 92] width 60 height 39
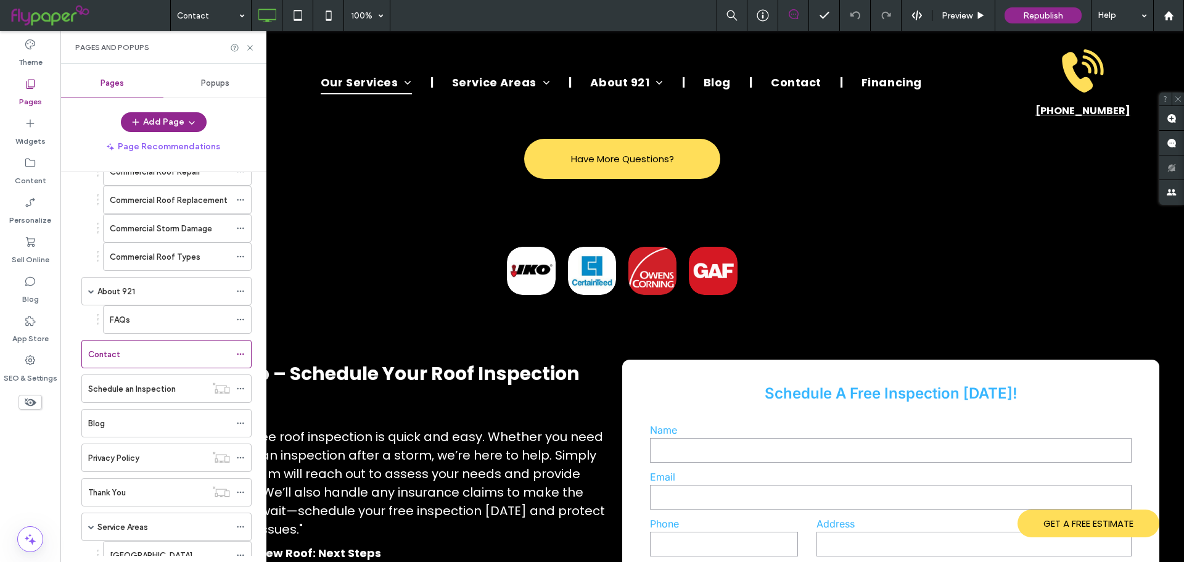
scroll to position [583, 0]
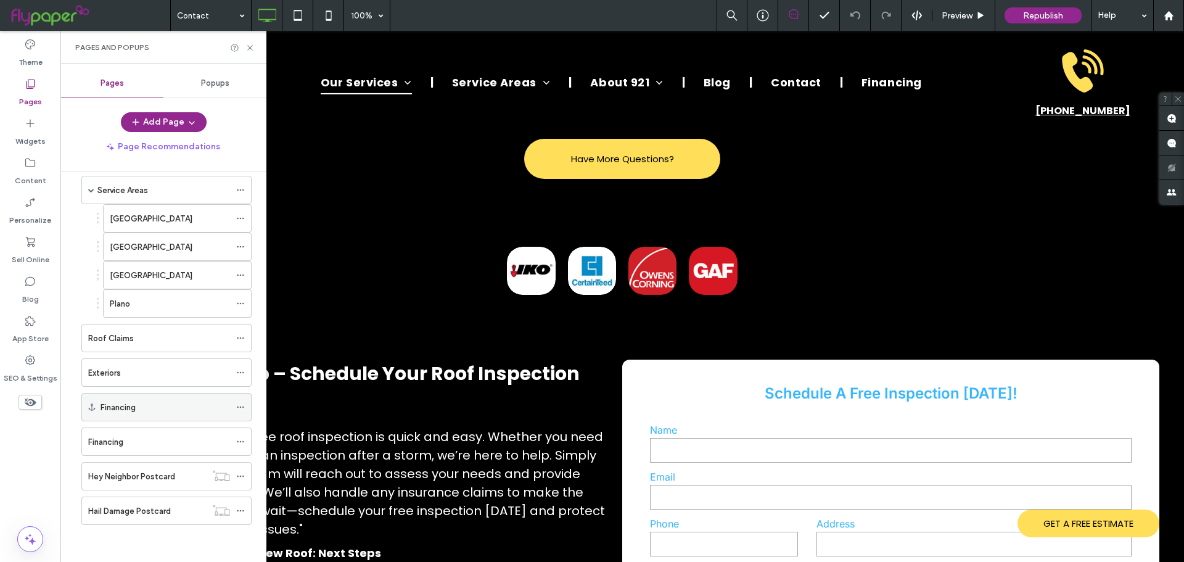
click at [241, 405] on icon at bounding box center [240, 407] width 9 height 9
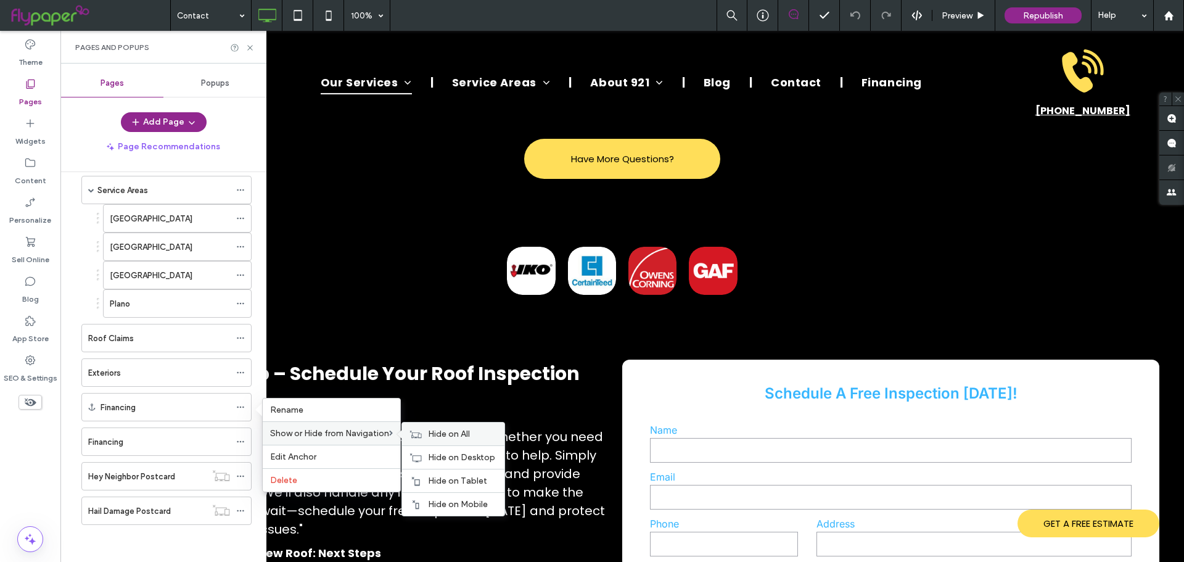
click at [459, 438] on span "Hide on All" at bounding box center [449, 434] width 42 height 10
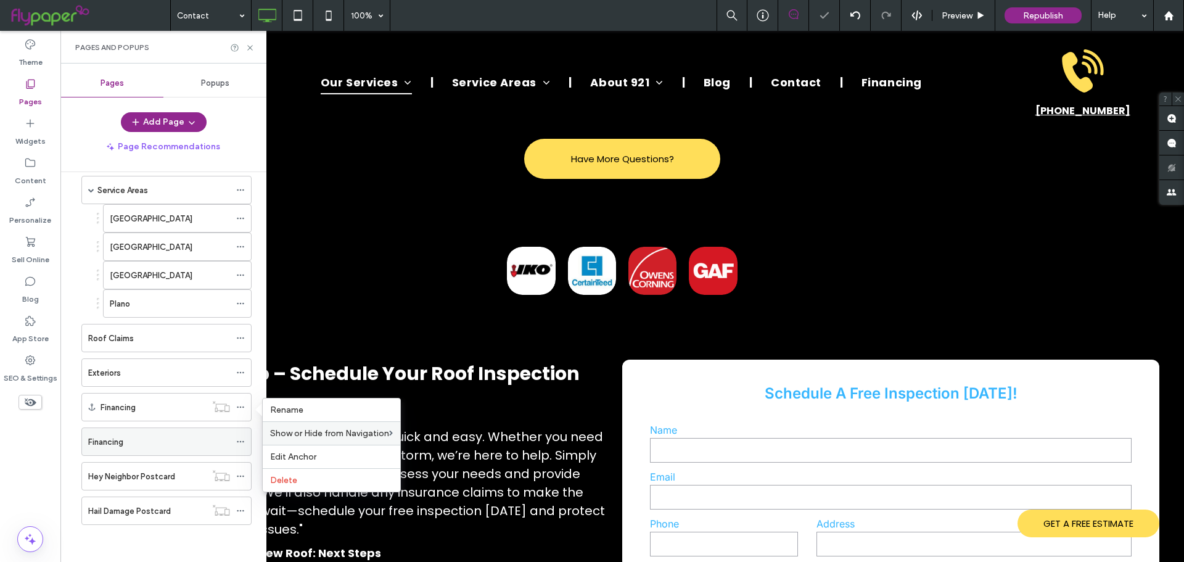
click at [241, 441] on icon at bounding box center [240, 441] width 9 height 9
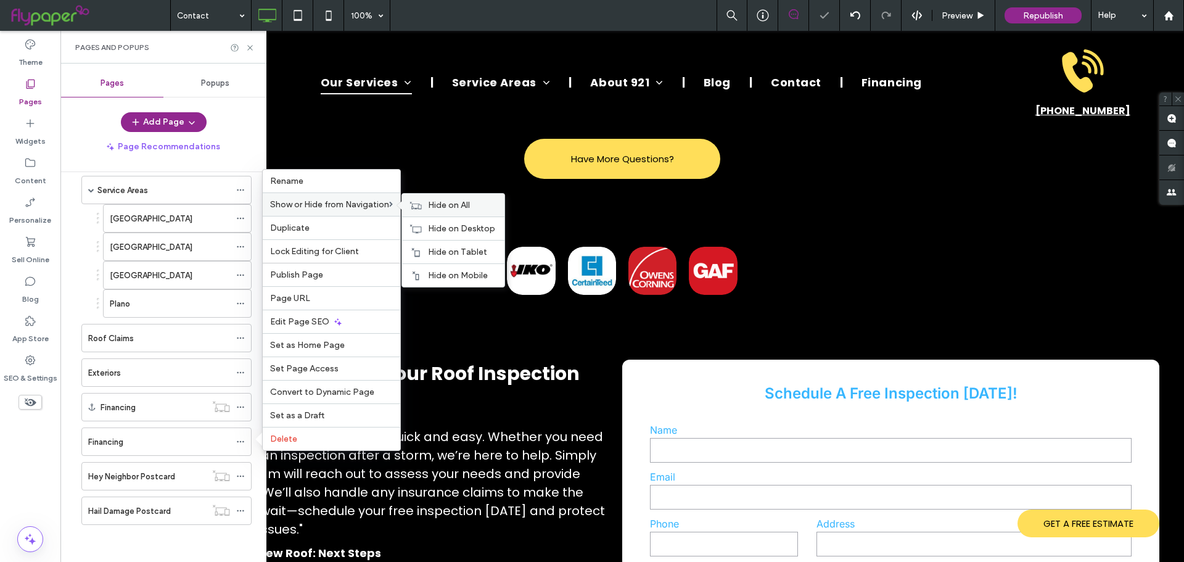
click at [461, 209] on span "Hide on All" at bounding box center [449, 205] width 42 height 10
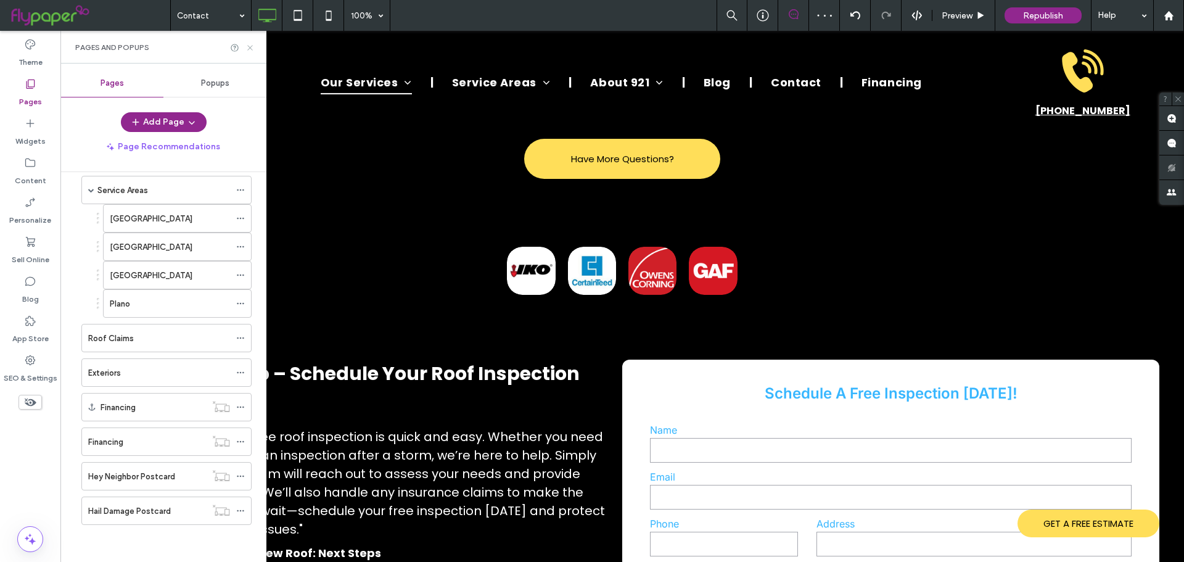
click at [249, 48] on use at bounding box center [249, 47] width 5 height 5
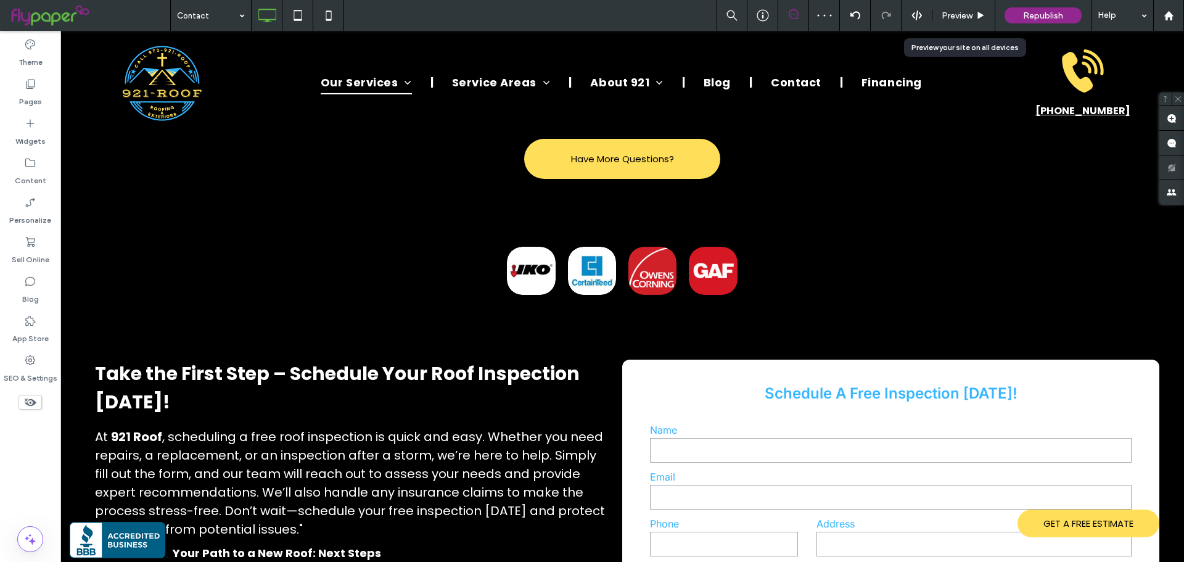
click at [974, 14] on div "Preview" at bounding box center [963, 15] width 62 height 10
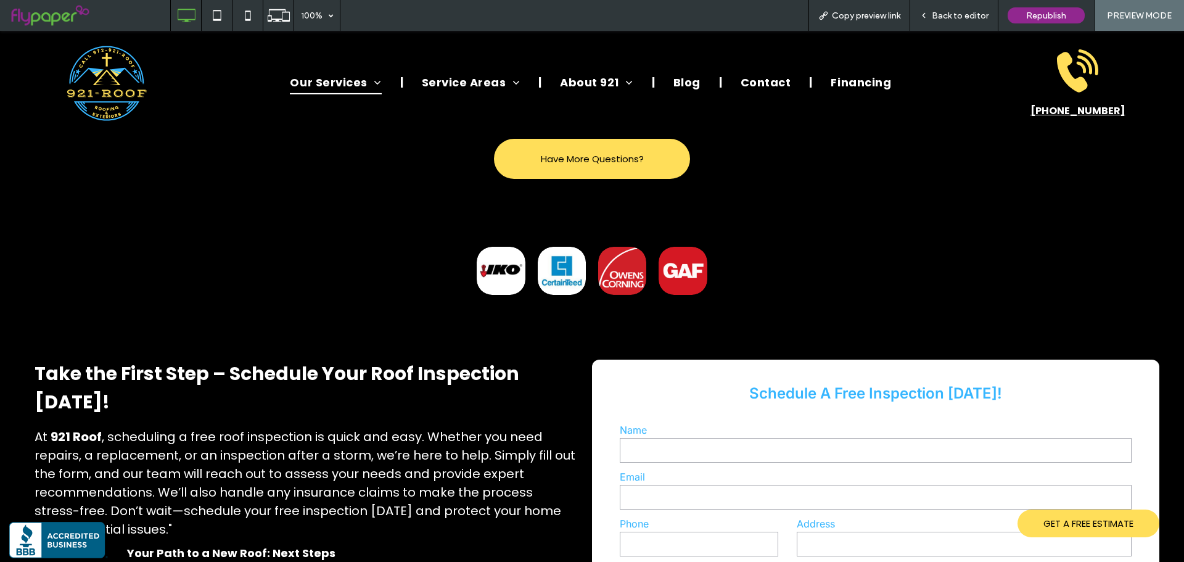
click at [968, 9] on div "Back to editor" at bounding box center [954, 15] width 88 height 31
click at [943, 10] on span "Back to editor" at bounding box center [960, 15] width 57 height 10
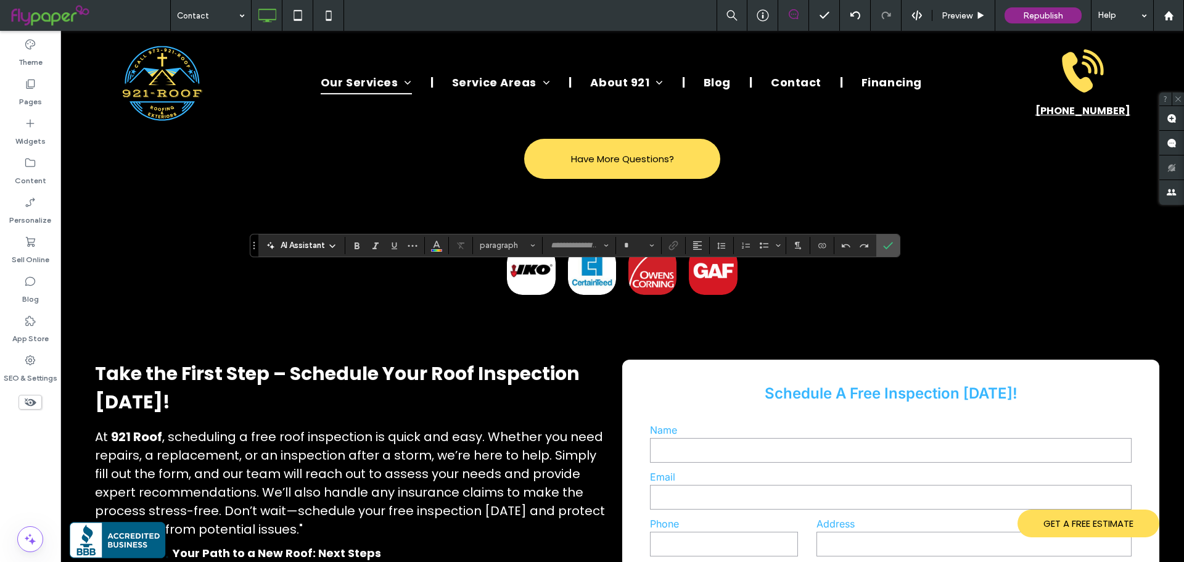
type input "*******"
type input "**"
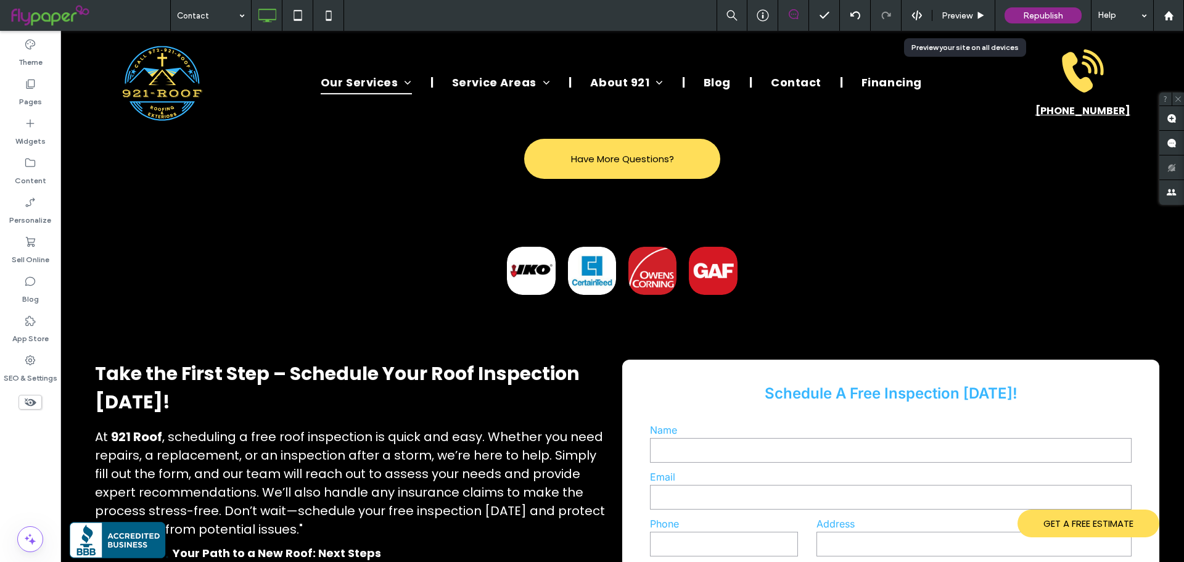
click at [969, 14] on span "Preview" at bounding box center [957, 15] width 31 height 10
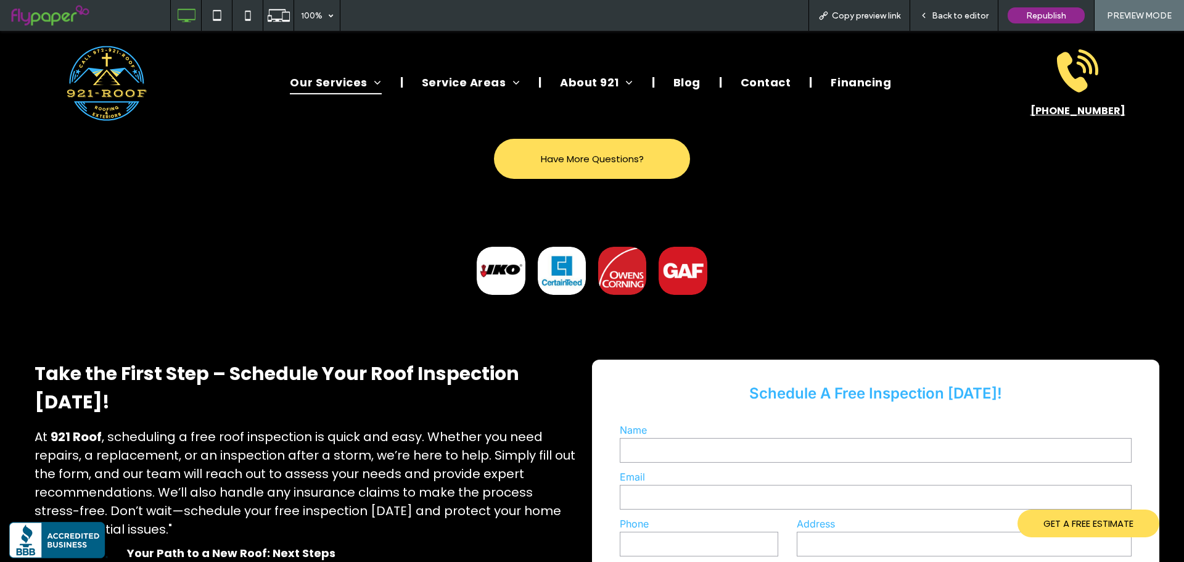
click at [947, 15] on span "Back to editor" at bounding box center [960, 15] width 57 height 10
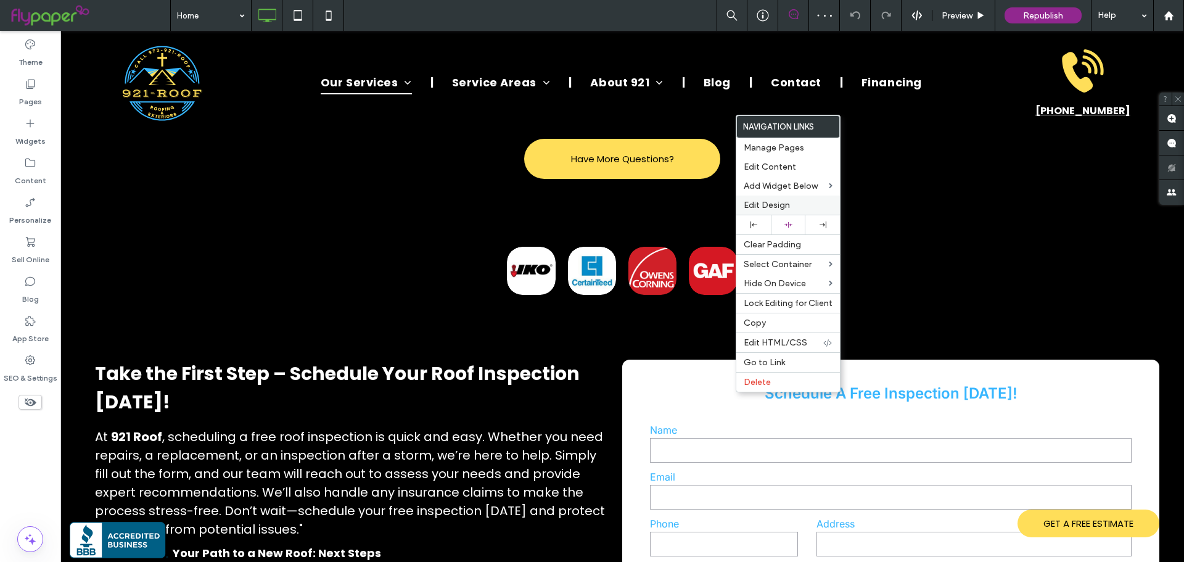
click at [756, 205] on span "Edit Design" at bounding box center [767, 205] width 46 height 10
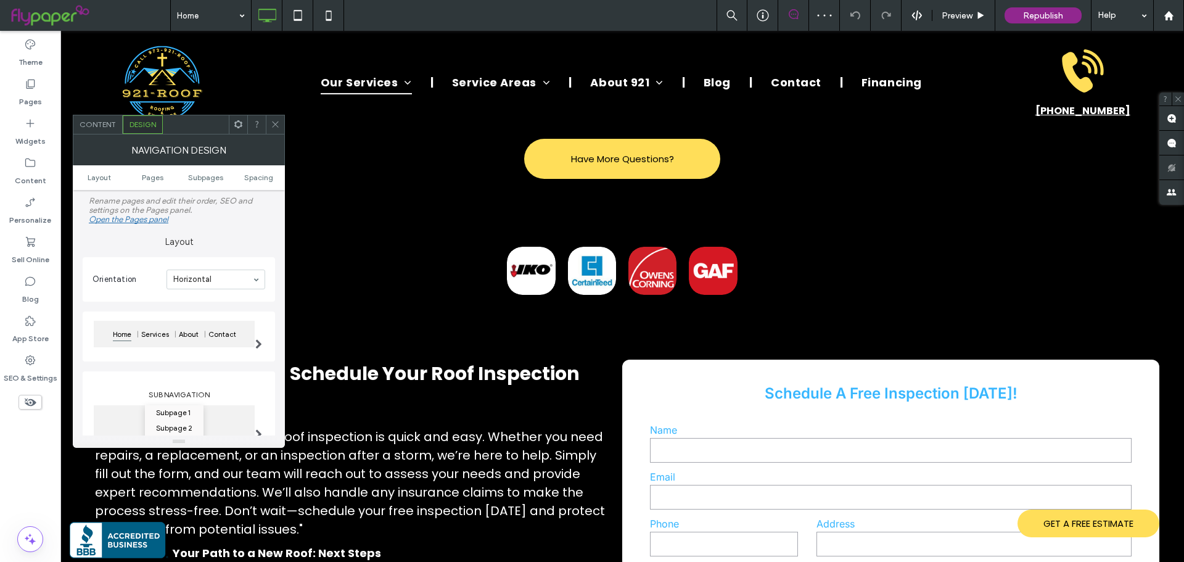
click at [109, 128] on span "Content" at bounding box center [98, 124] width 36 height 9
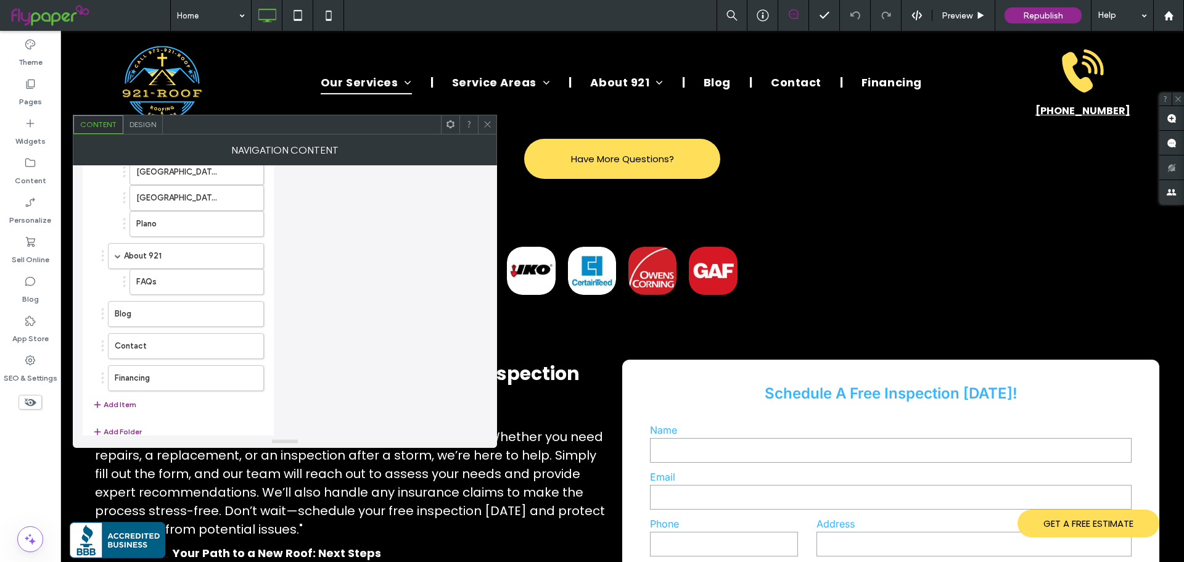
scroll to position [828, 0]
click at [165, 355] on label "Financing" at bounding box center [166, 352] width 103 height 25
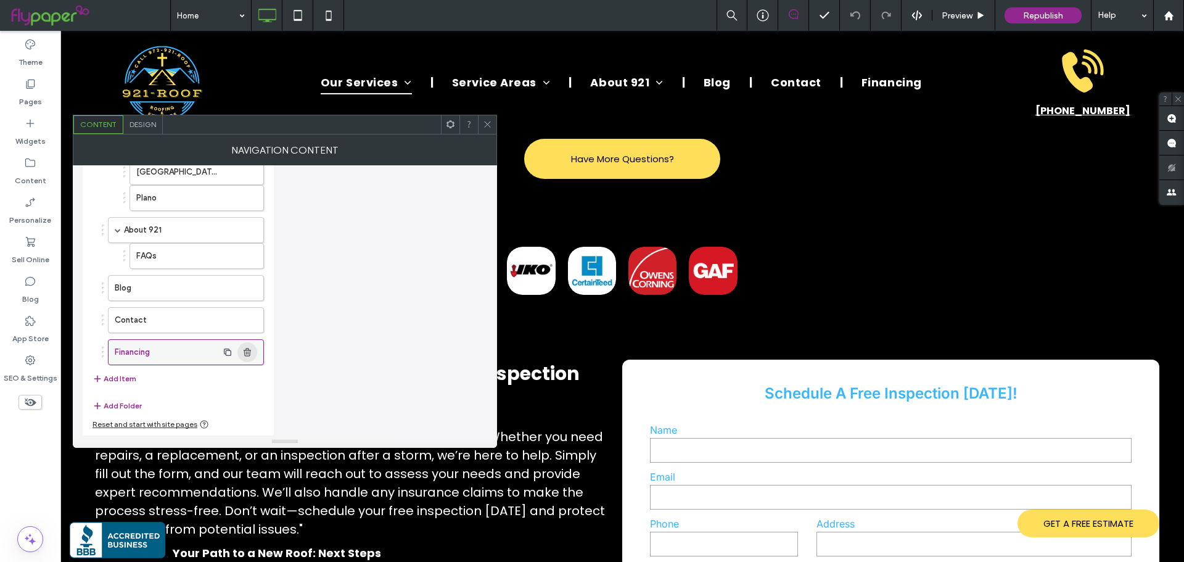
click at [253, 355] on span "button" at bounding box center [247, 352] width 20 height 20
click at [491, 123] on icon at bounding box center [487, 124] width 9 height 9
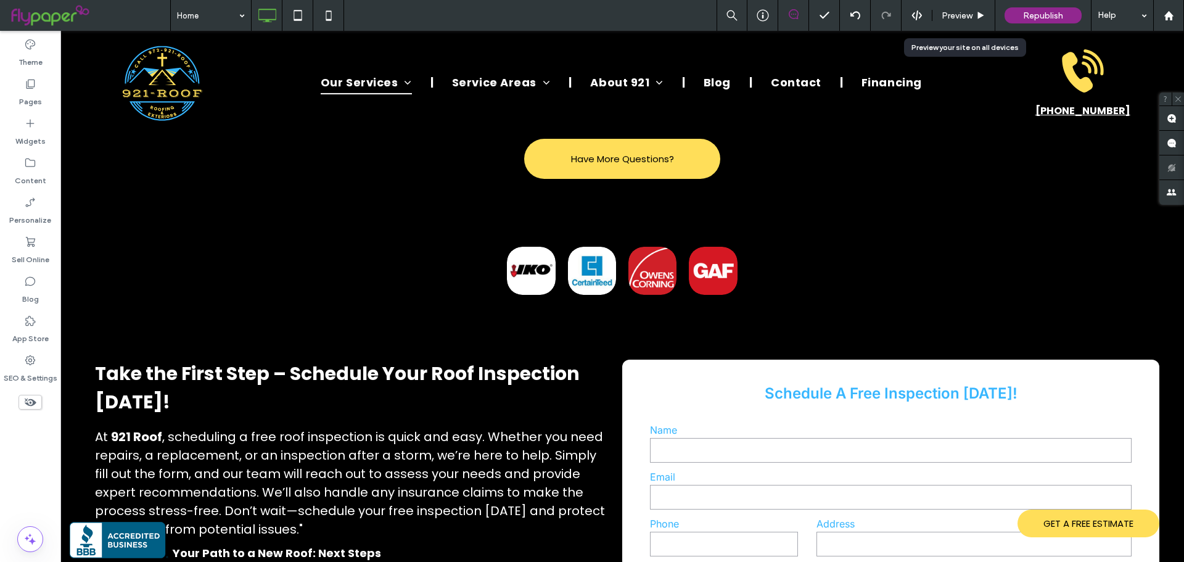
click at [961, 8] on div "Preview" at bounding box center [963, 15] width 63 height 31
click at [964, 16] on span "Preview" at bounding box center [957, 15] width 31 height 10
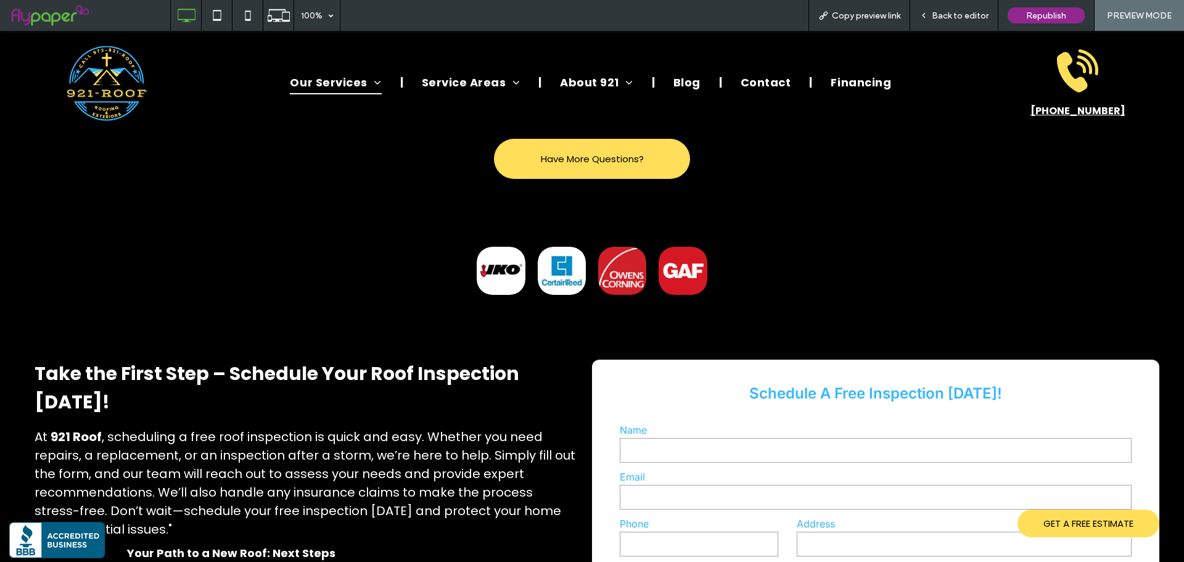
click at [951, 12] on span "Back to editor" at bounding box center [960, 15] width 57 height 10
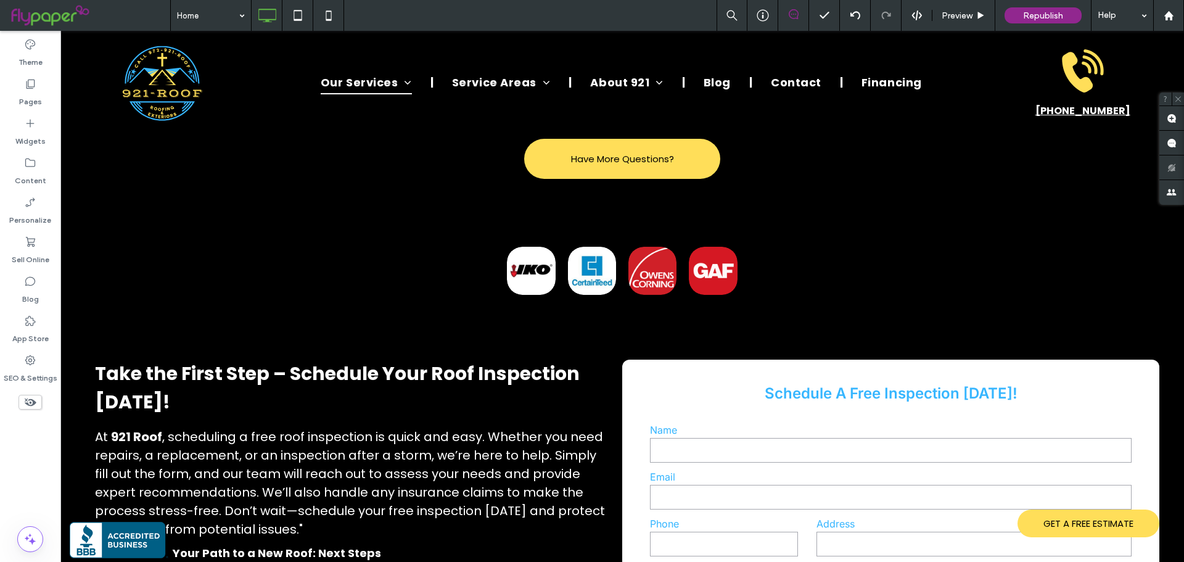
click at [31, 405] on use at bounding box center [31, 402] width 12 height 8
click at [31, 393] on div at bounding box center [30, 402] width 60 height 27
click at [32, 401] on icon at bounding box center [30, 402] width 14 height 14
click at [964, 14] on span "Preview" at bounding box center [957, 15] width 31 height 10
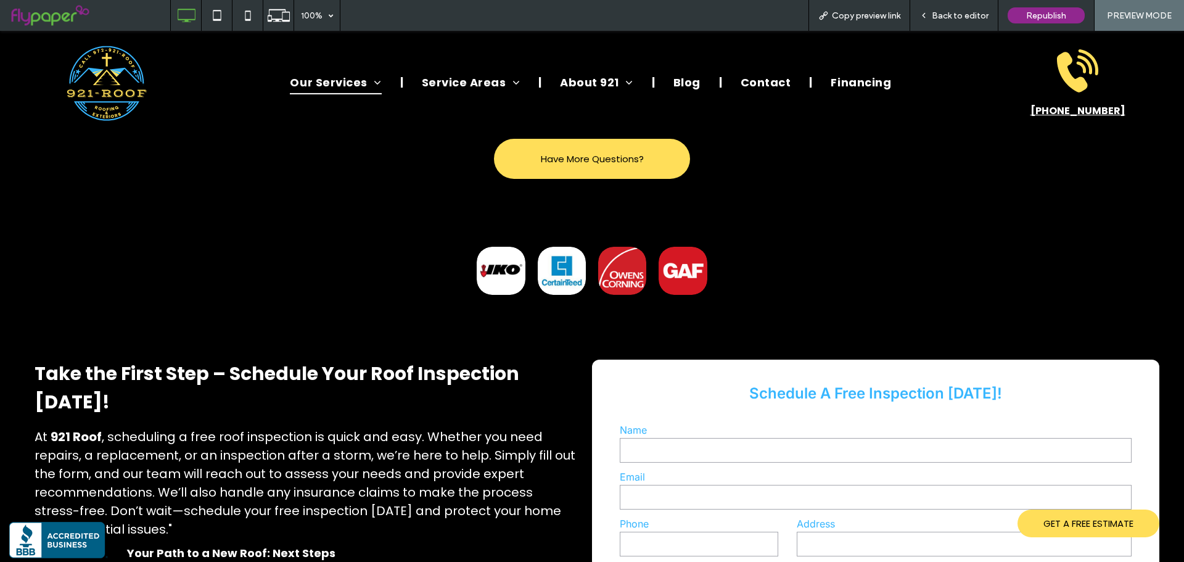
click at [964, 14] on span "Back to editor" at bounding box center [960, 15] width 57 height 10
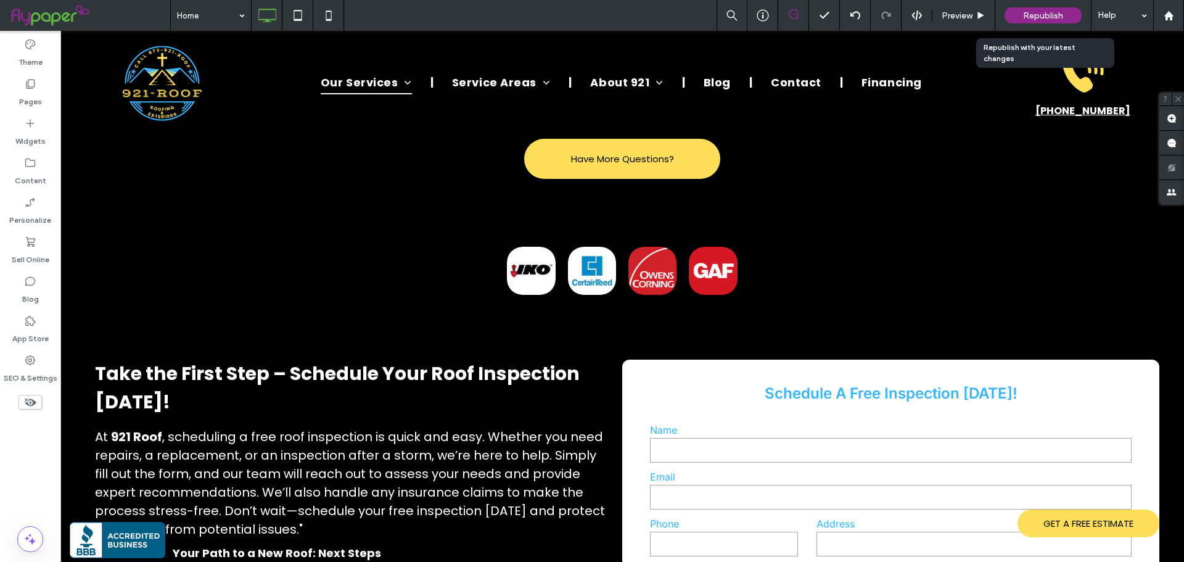
click at [1023, 11] on span "Republish" at bounding box center [1043, 15] width 40 height 10
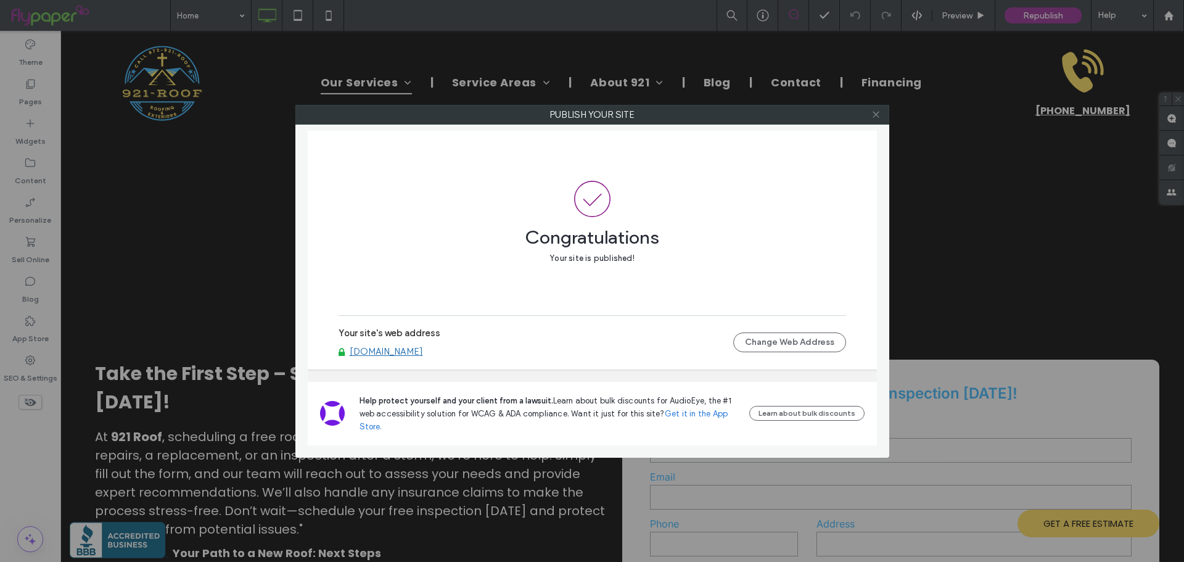
click at [878, 114] on icon at bounding box center [875, 114] width 9 height 9
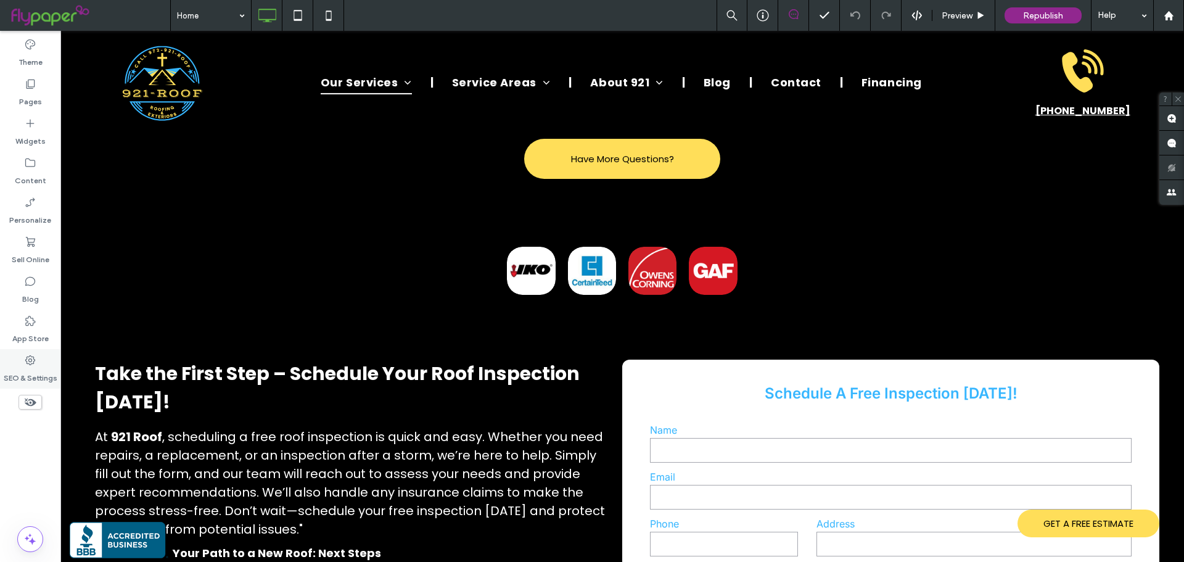
click at [24, 368] on label "SEO & Settings" at bounding box center [31, 374] width 54 height 17
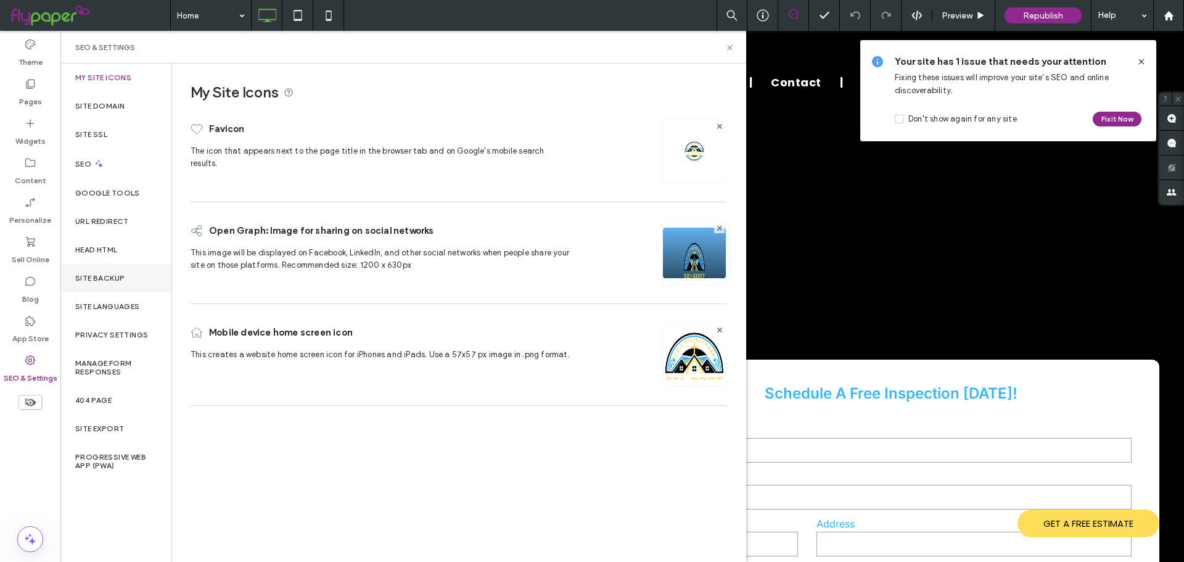
click at [104, 286] on div "Site Backup" at bounding box center [115, 278] width 111 height 28
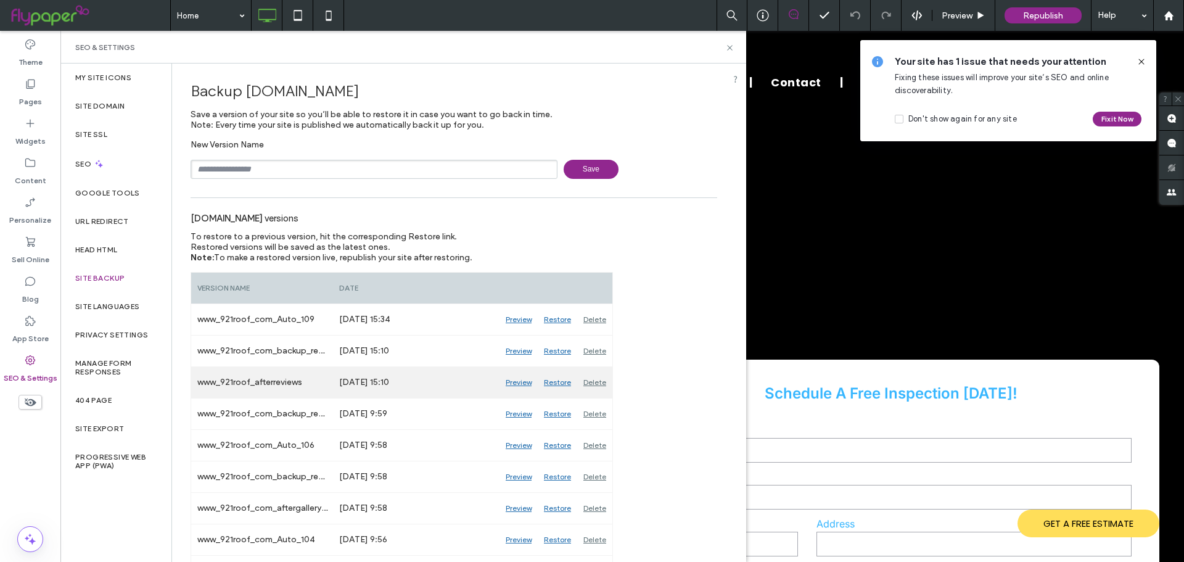
click at [555, 384] on div "Restore" at bounding box center [557, 382] width 39 height 31
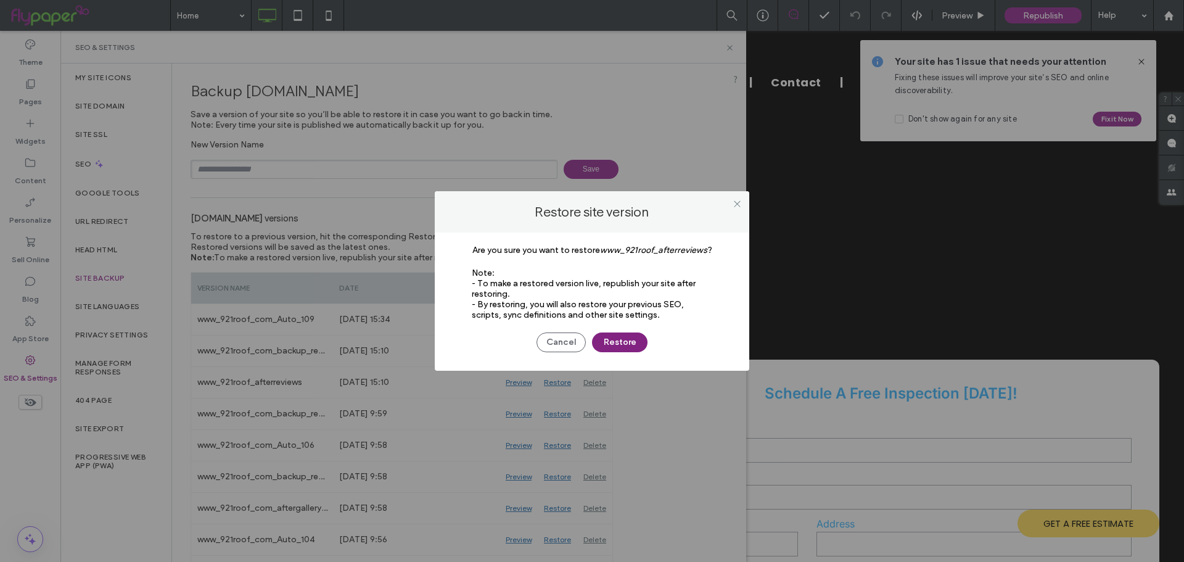
click at [613, 347] on button "Restore" at bounding box center [620, 342] width 56 height 20
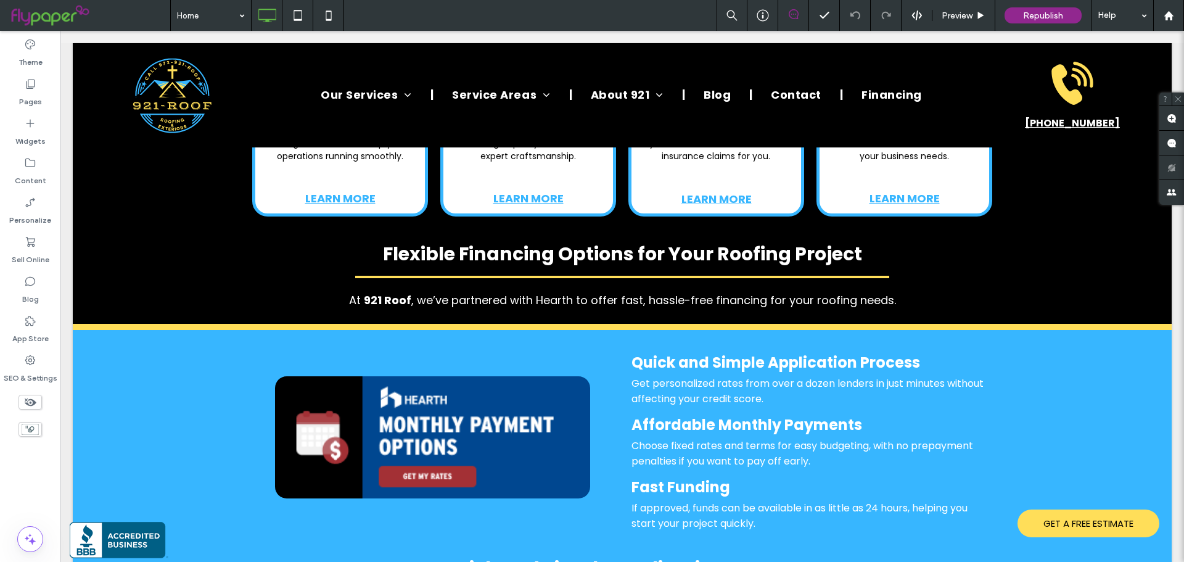
scroll to position [3330, 0]
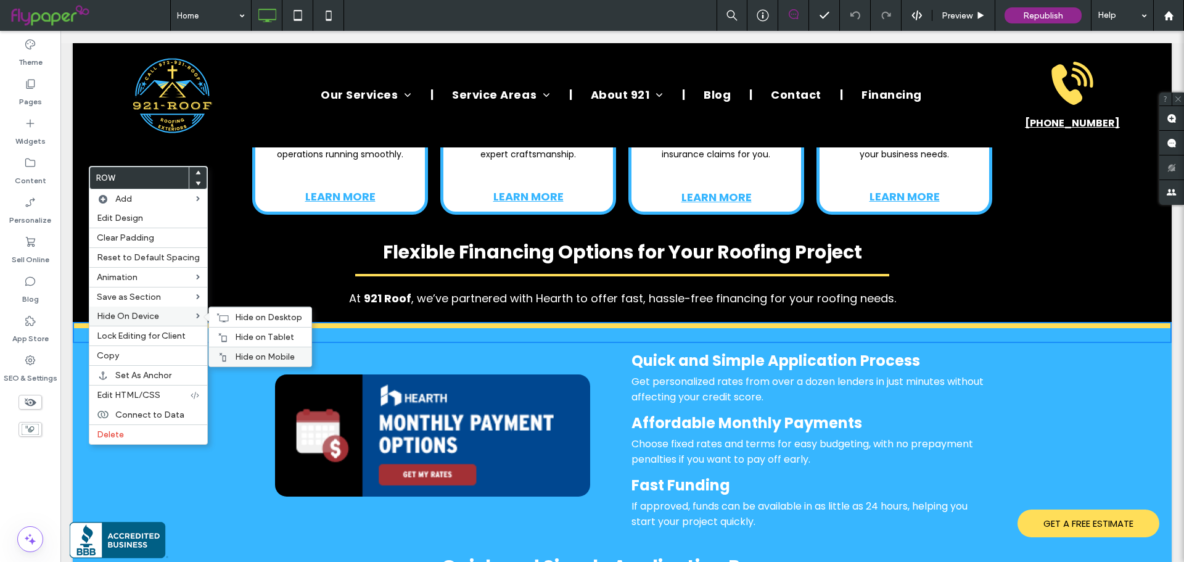
click at [250, 352] on span "Hide on Mobile" at bounding box center [265, 357] width 60 height 10
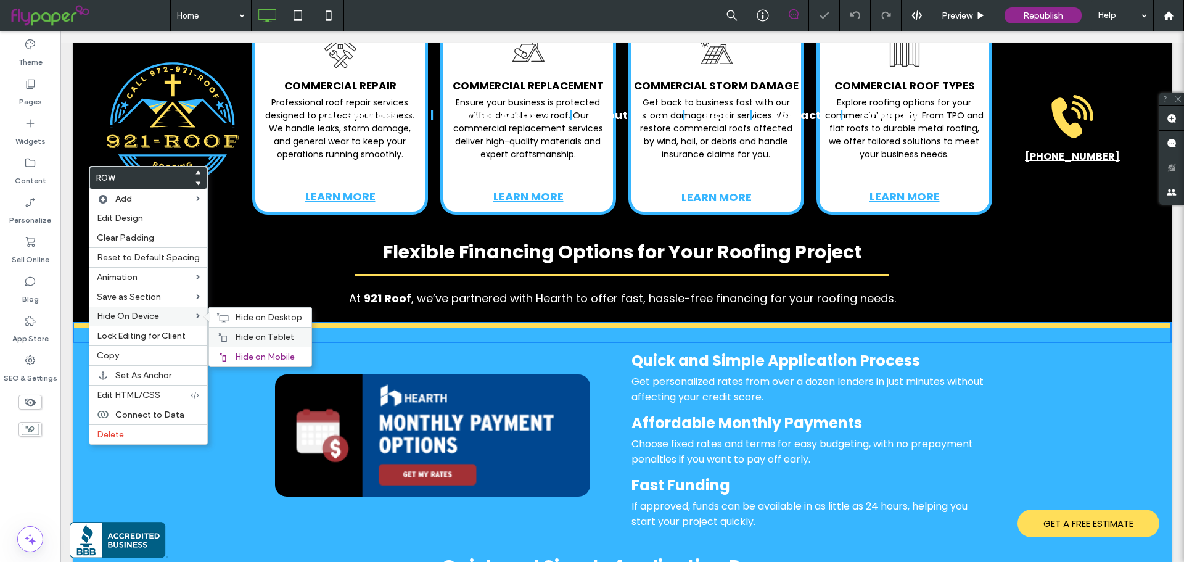
click at [250, 334] on span "Hide on Tablet" at bounding box center [264, 337] width 59 height 10
click at [235, 319] on span "Hide on Desktop" at bounding box center [268, 317] width 67 height 10
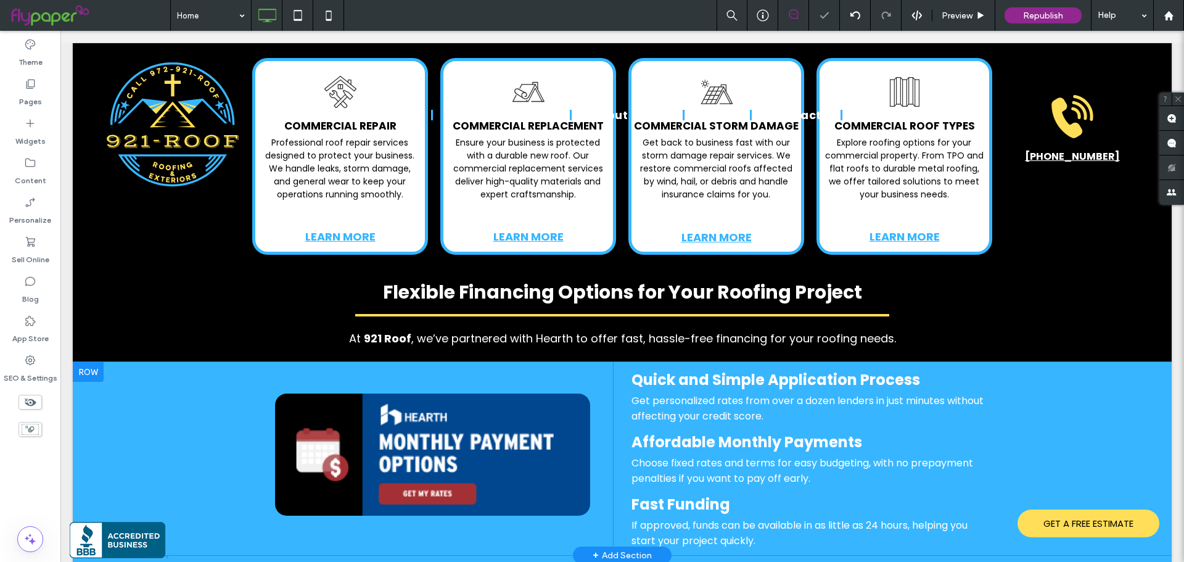
scroll to position [3268, 0]
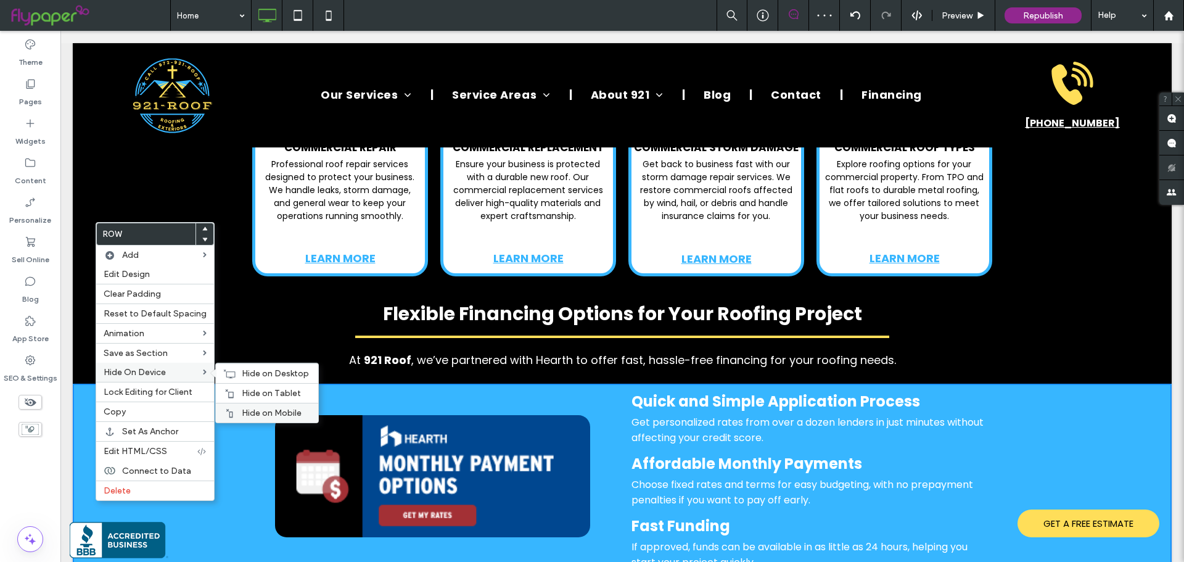
click at [252, 405] on div "Hide on Mobile" at bounding box center [267, 413] width 102 height 20
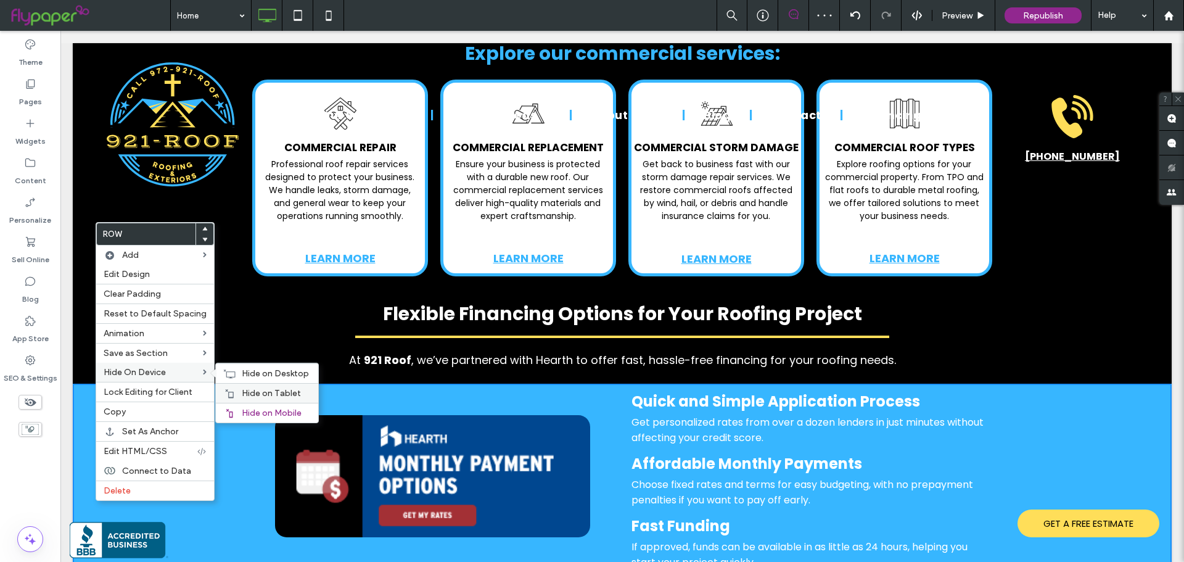
click at [254, 393] on span "Hide on Tablet" at bounding box center [271, 393] width 59 height 10
click at [262, 374] on span "Hide on Desktop" at bounding box center [275, 373] width 67 height 10
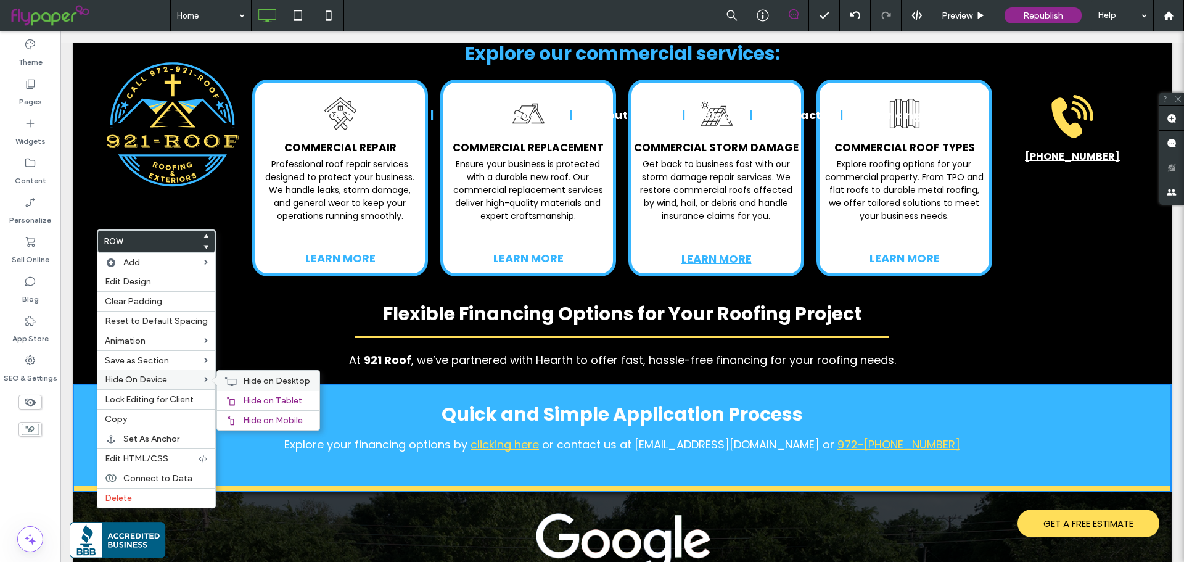
click at [243, 379] on span "Hide on Desktop" at bounding box center [276, 381] width 67 height 10
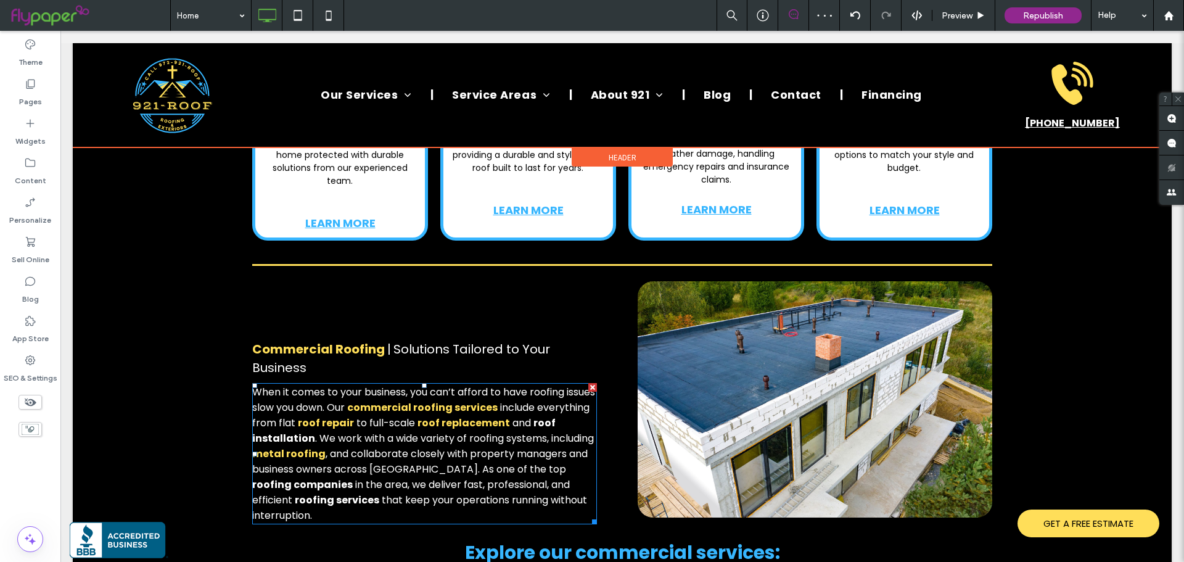
scroll to position [2637, 0]
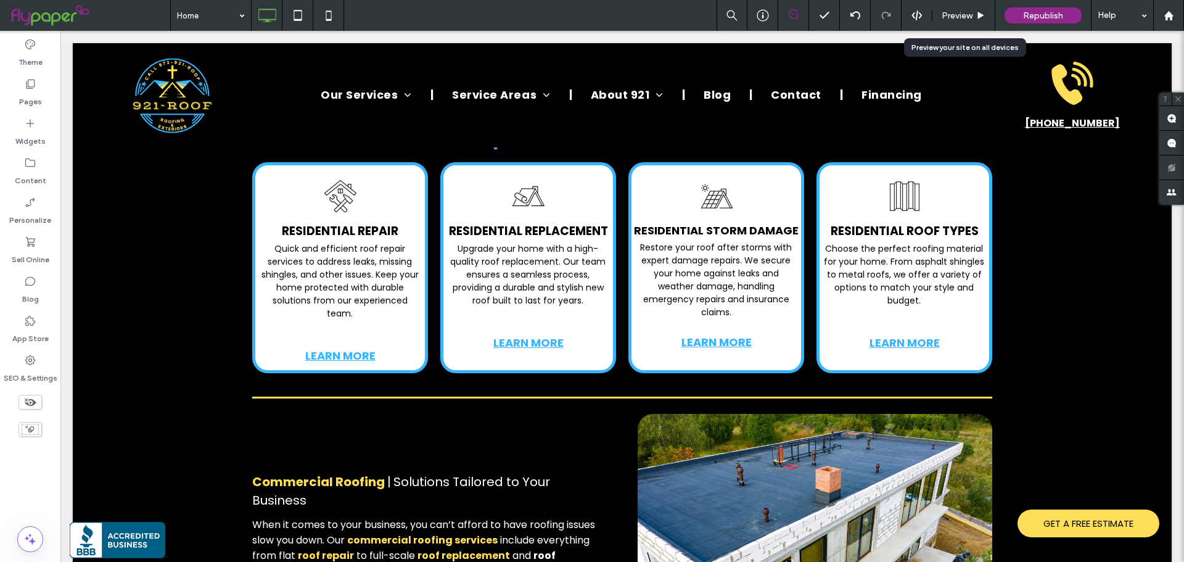
click at [960, 14] on span "Preview" at bounding box center [957, 15] width 31 height 10
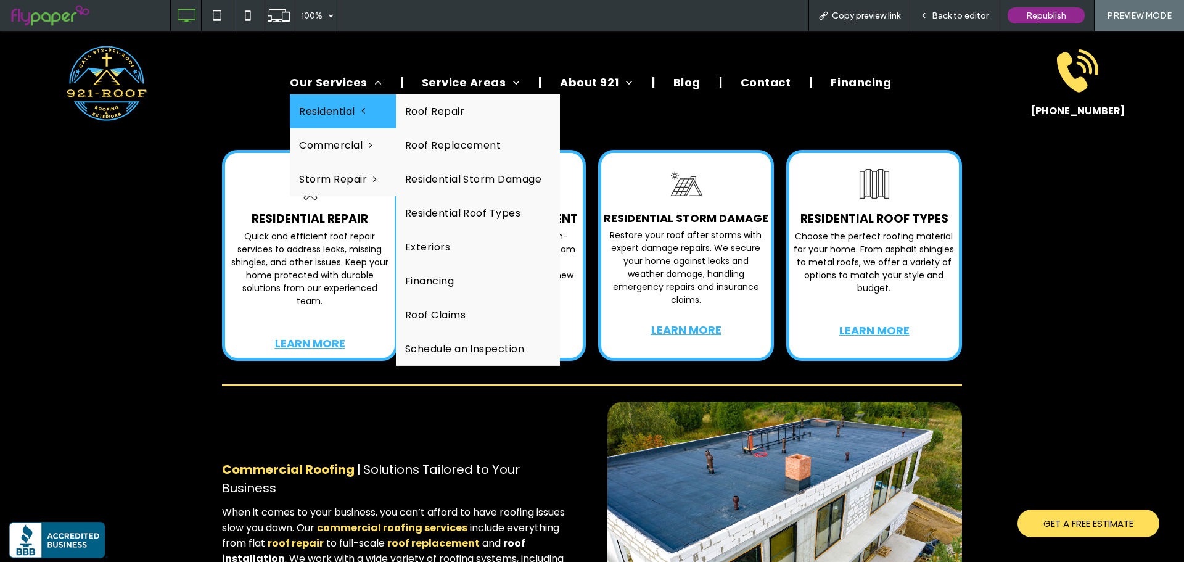
click at [344, 101] on link "Residential" at bounding box center [342, 111] width 105 height 34
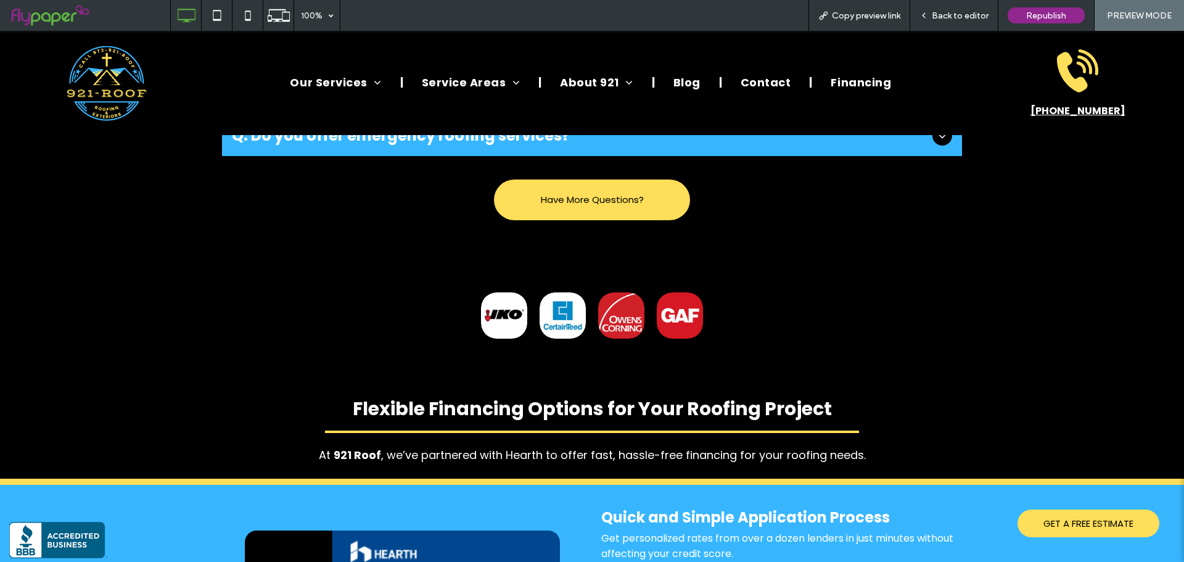
scroll to position [3207, 0]
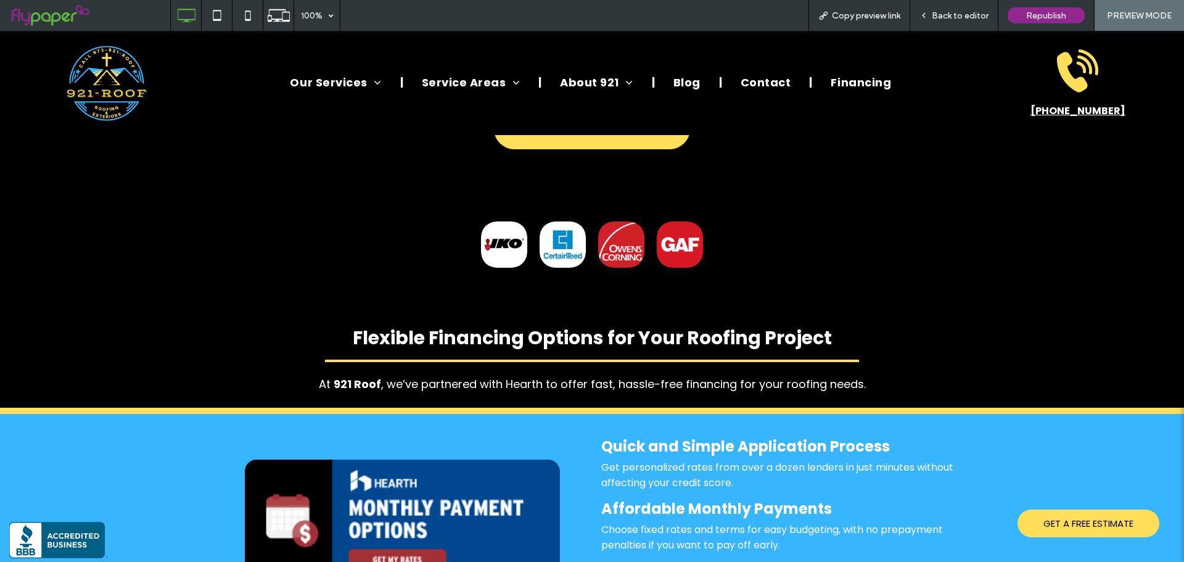
click at [940, 22] on div "Back to editor" at bounding box center [954, 15] width 88 height 31
click at [945, 13] on span "Back to editor" at bounding box center [960, 15] width 57 height 10
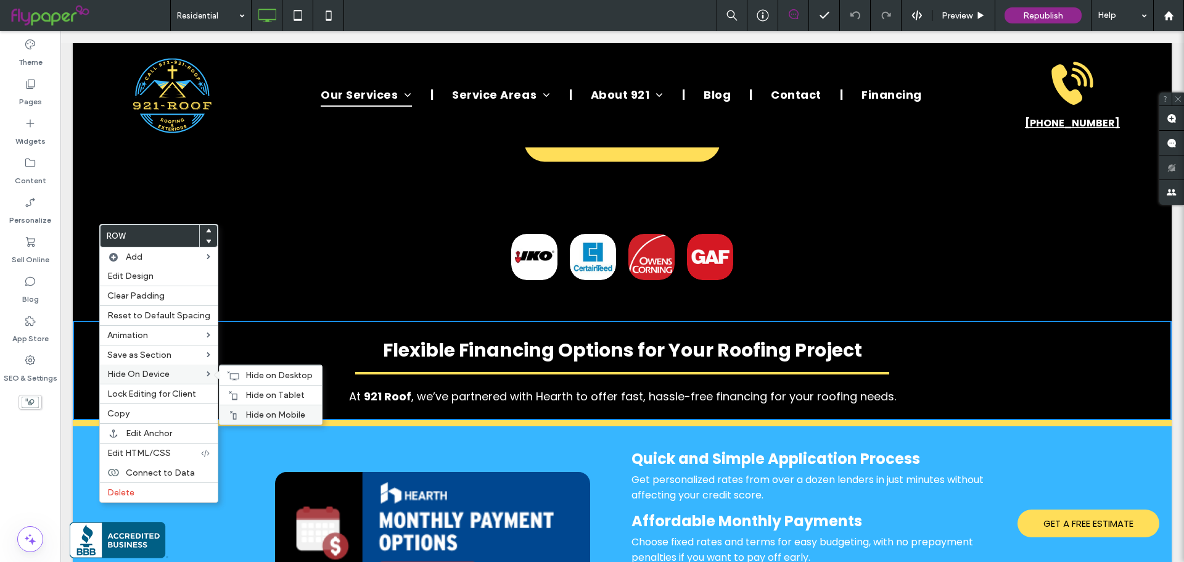
click at [252, 411] on span "Hide on Mobile" at bounding box center [275, 414] width 60 height 10
click at [257, 393] on span "Hide on Tablet" at bounding box center [274, 395] width 59 height 10
click at [263, 377] on span "Hide on Desktop" at bounding box center [278, 375] width 67 height 10
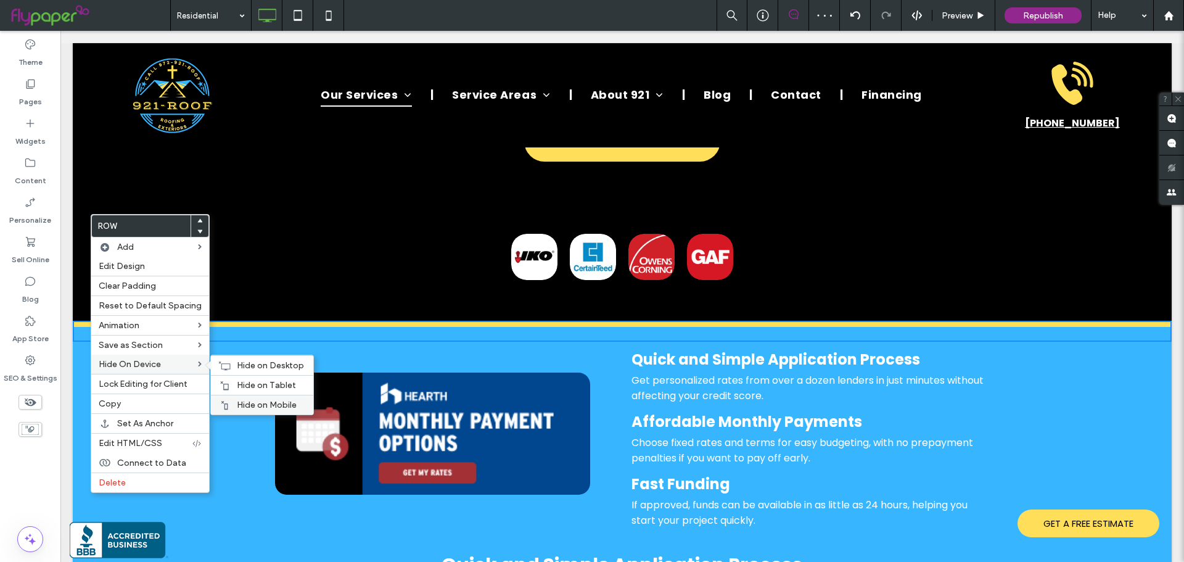
click at [247, 404] on span "Hide on Mobile" at bounding box center [267, 405] width 60 height 10
click at [252, 385] on span "Hide on Tablet" at bounding box center [266, 385] width 59 height 10
click at [254, 362] on span "Hide on Desktop" at bounding box center [270, 365] width 67 height 10
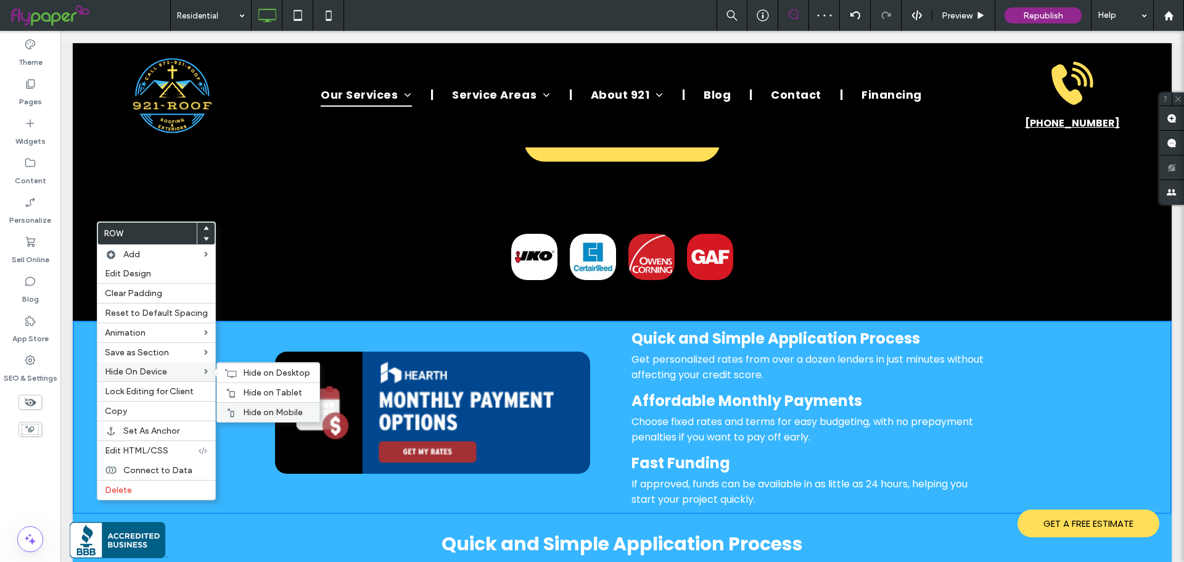
click at [261, 409] on span "Hide on Mobile" at bounding box center [273, 412] width 60 height 10
click at [263, 393] on span "Hide on Tablet" at bounding box center [272, 392] width 59 height 10
click at [268, 372] on span "Hide on Desktop" at bounding box center [276, 373] width 67 height 10
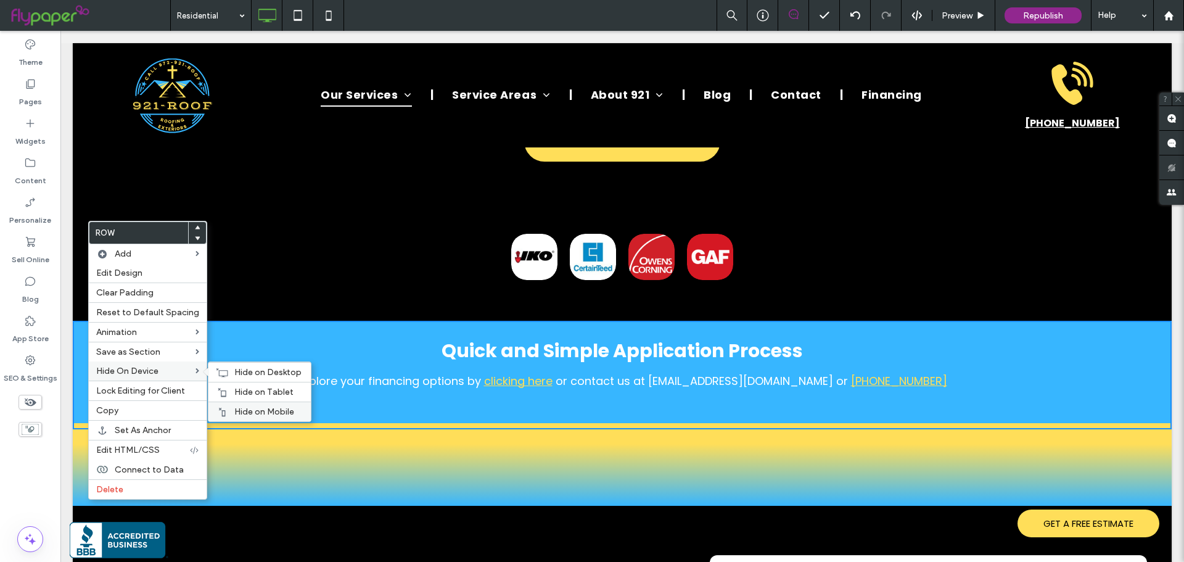
click at [234, 407] on span "Hide on Mobile" at bounding box center [264, 411] width 60 height 10
click at [242, 395] on span "Hide on Tablet" at bounding box center [263, 392] width 59 height 10
click at [246, 376] on span "Hide on Desktop" at bounding box center [267, 372] width 67 height 10
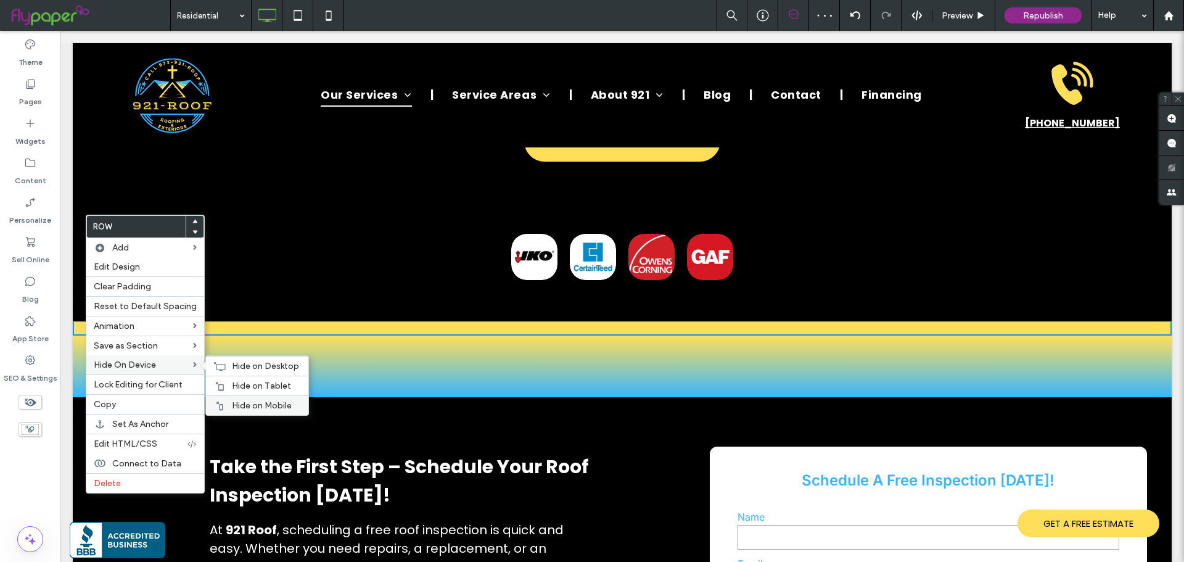
click at [247, 401] on span "Hide on Mobile" at bounding box center [262, 405] width 60 height 10
click at [249, 390] on span "Hide on Tablet" at bounding box center [261, 385] width 59 height 10
click at [253, 365] on span "Hide on Desktop" at bounding box center [265, 366] width 67 height 10
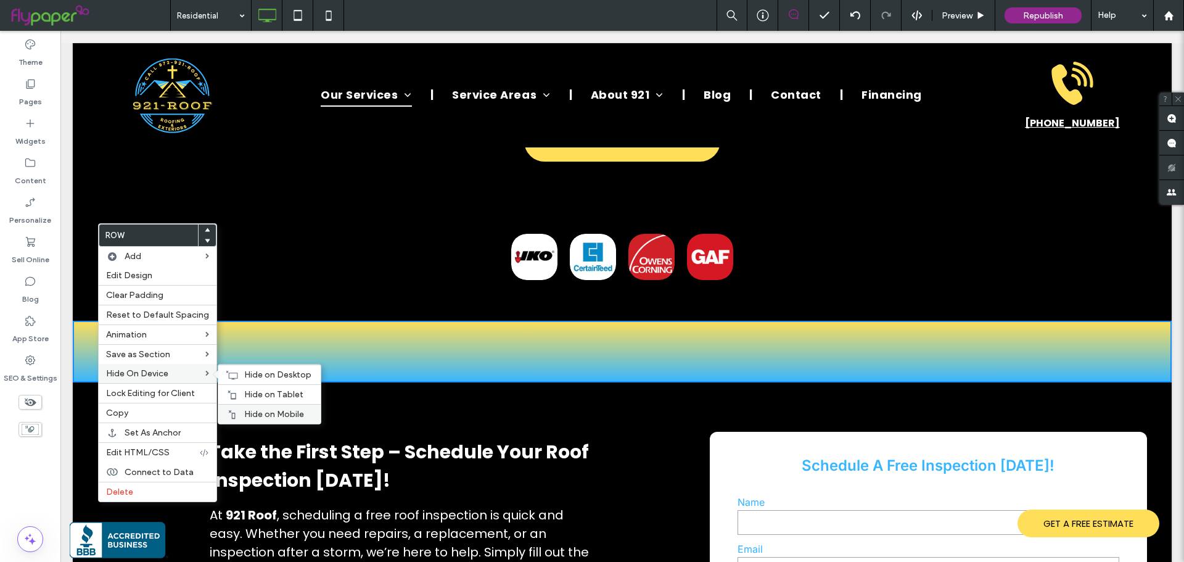
click at [249, 407] on div "Hide on Mobile" at bounding box center [269, 414] width 102 height 20
click at [253, 400] on div "Hide on Tablet" at bounding box center [269, 394] width 102 height 20
click at [263, 374] on span "Hide on Desktop" at bounding box center [277, 374] width 67 height 10
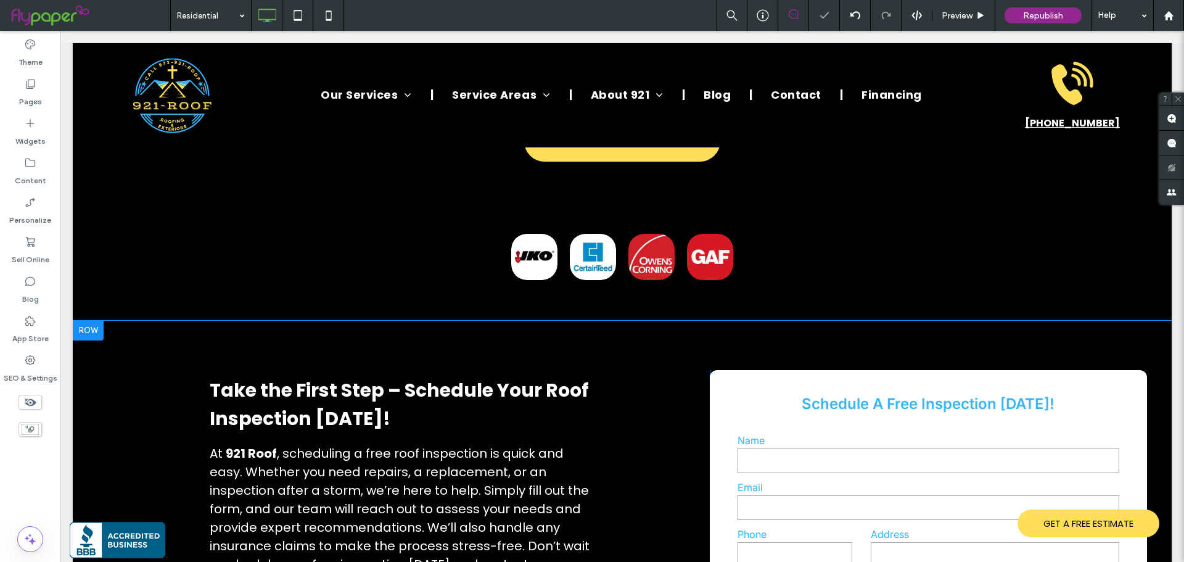
scroll to position [3577, 0]
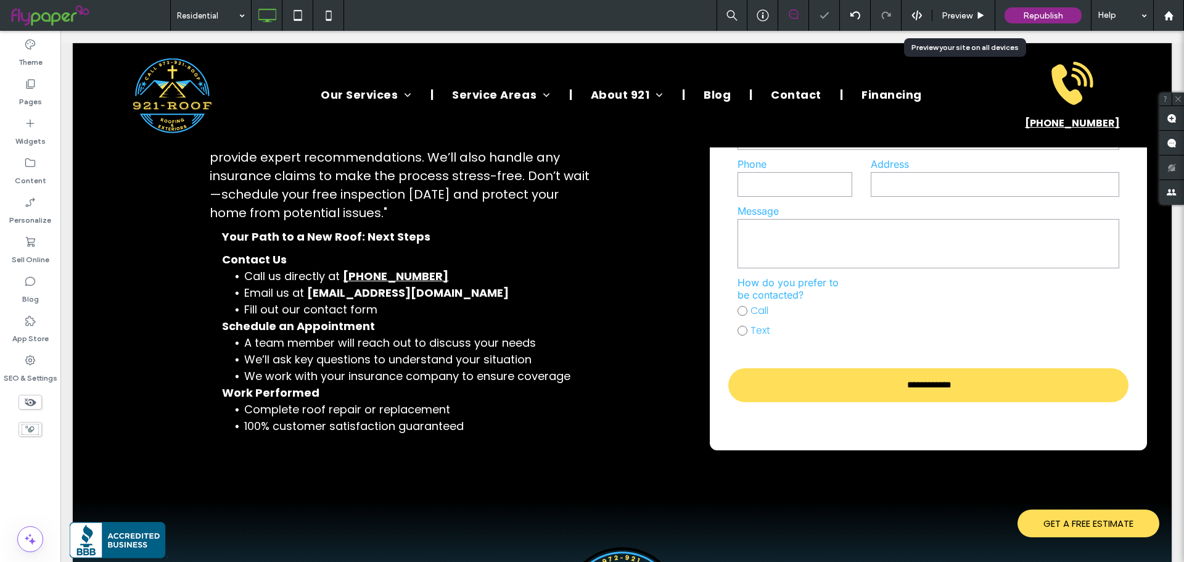
click at [973, 22] on div "Preview" at bounding box center [963, 15] width 63 height 31
click at [947, 9] on div "Preview" at bounding box center [963, 15] width 63 height 31
click at [961, 7] on div "Preview" at bounding box center [963, 15] width 63 height 31
click at [958, 16] on span "Preview" at bounding box center [957, 15] width 31 height 10
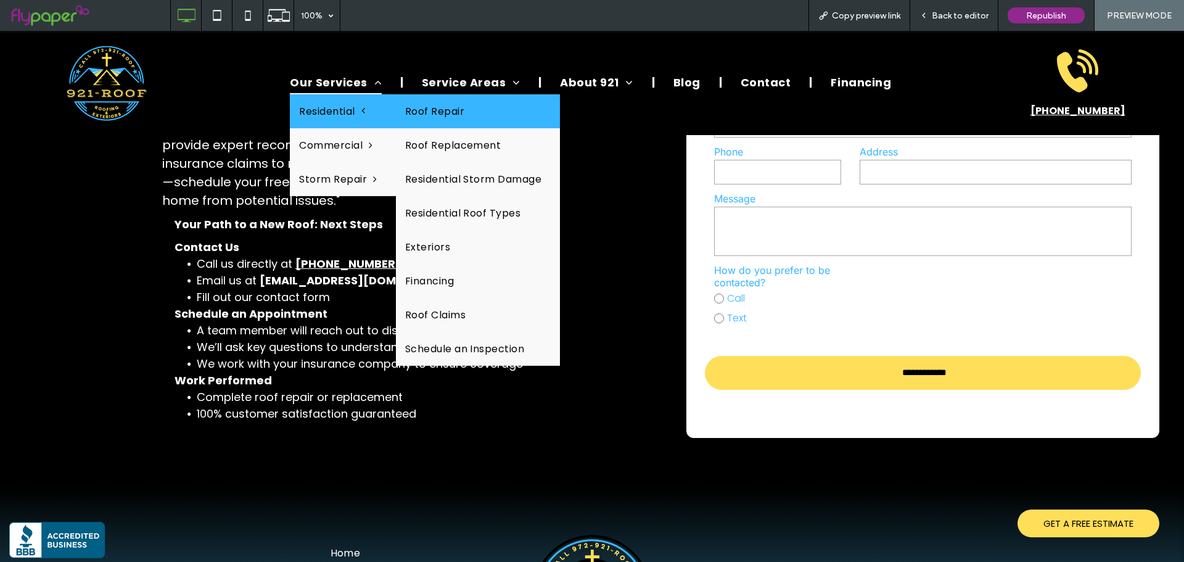
click at [450, 122] on link "Roof Repair" at bounding box center [478, 111] width 165 height 34
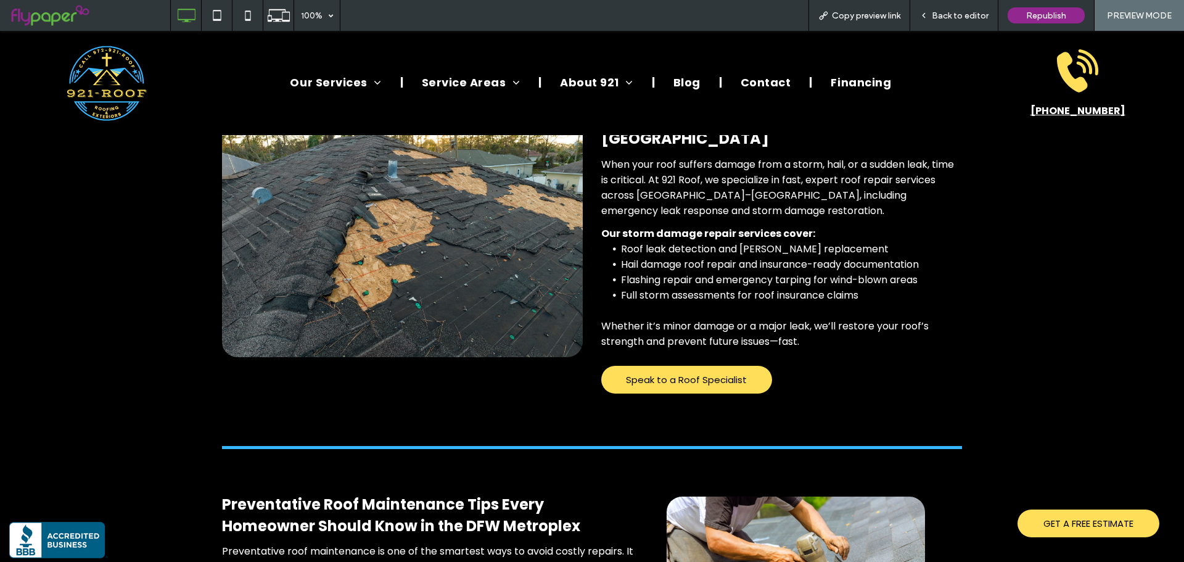
scroll to position [2158, 0]
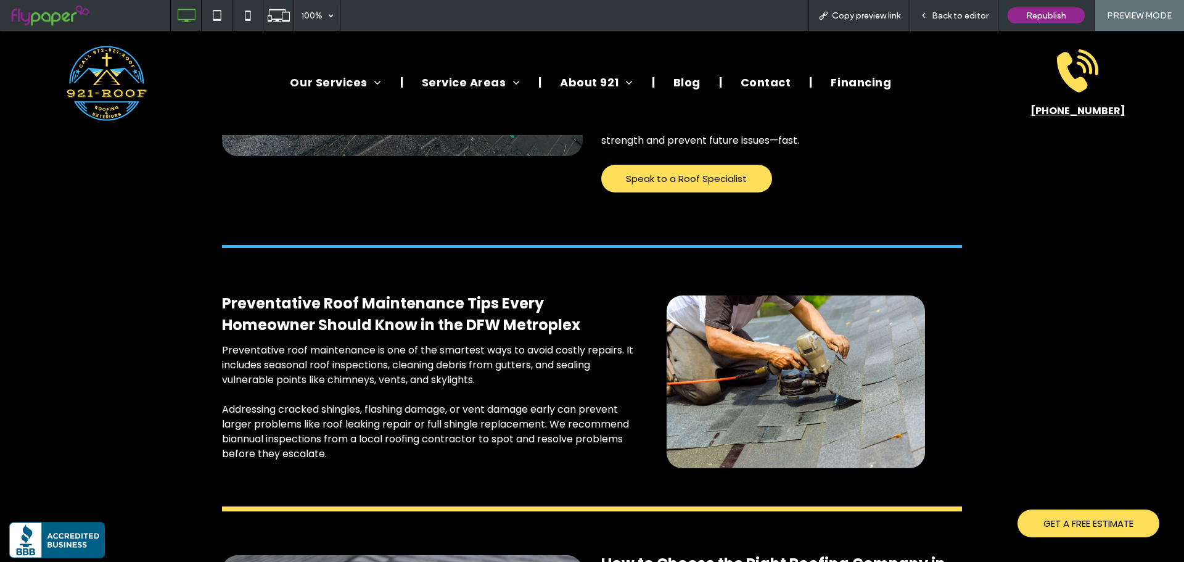
click at [955, 21] on div "Back to editor" at bounding box center [954, 15] width 88 height 31
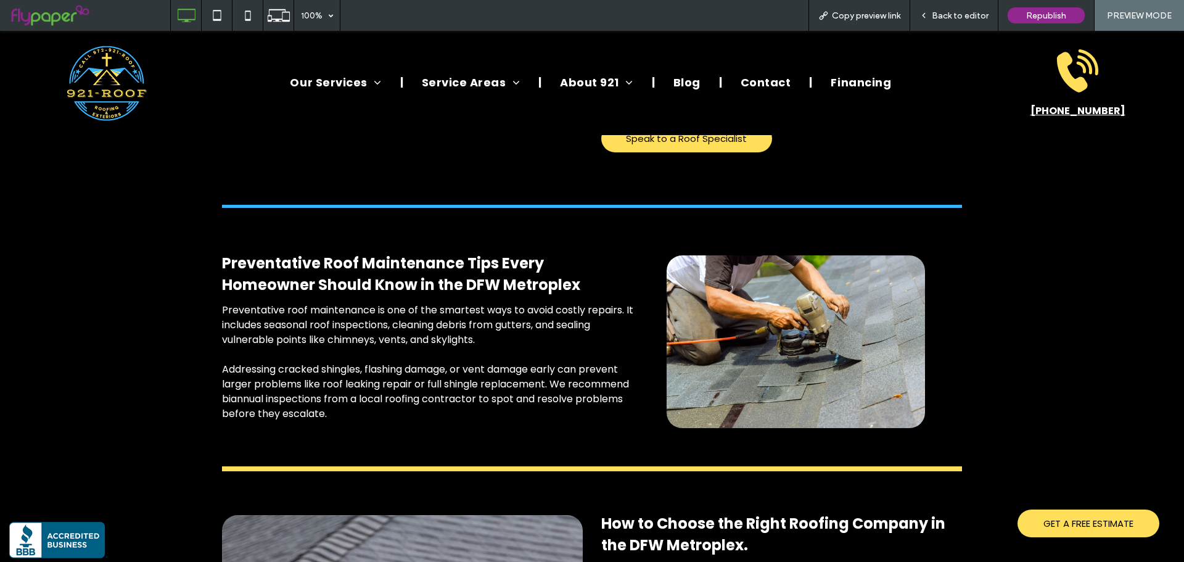
scroll to position [2220, 0]
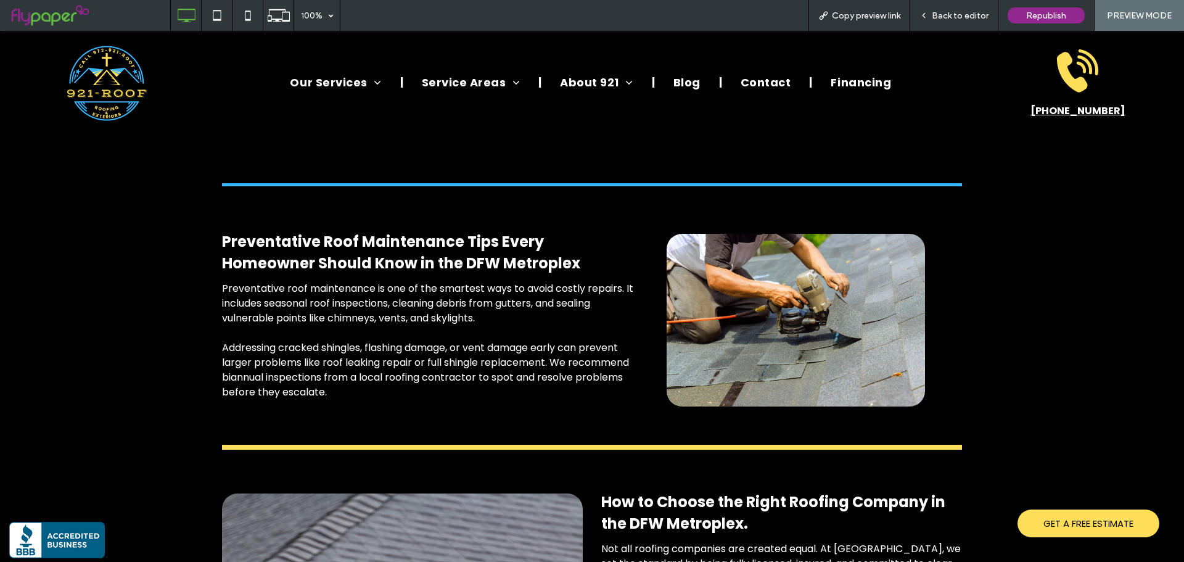
click at [947, 19] on span "Back to editor" at bounding box center [960, 15] width 57 height 10
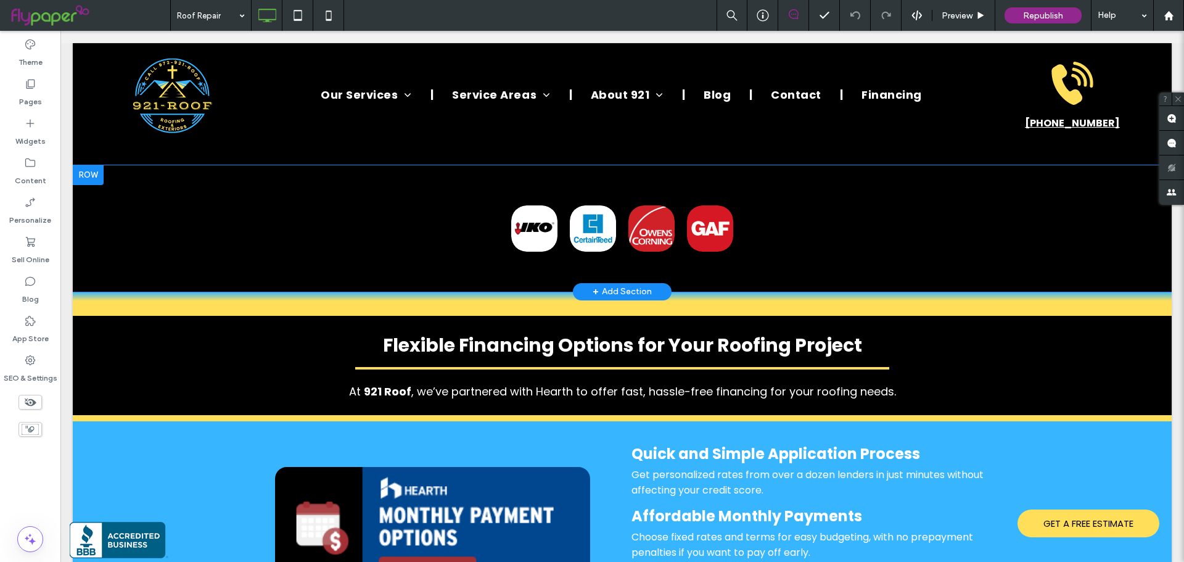
scroll to position [4070, 0]
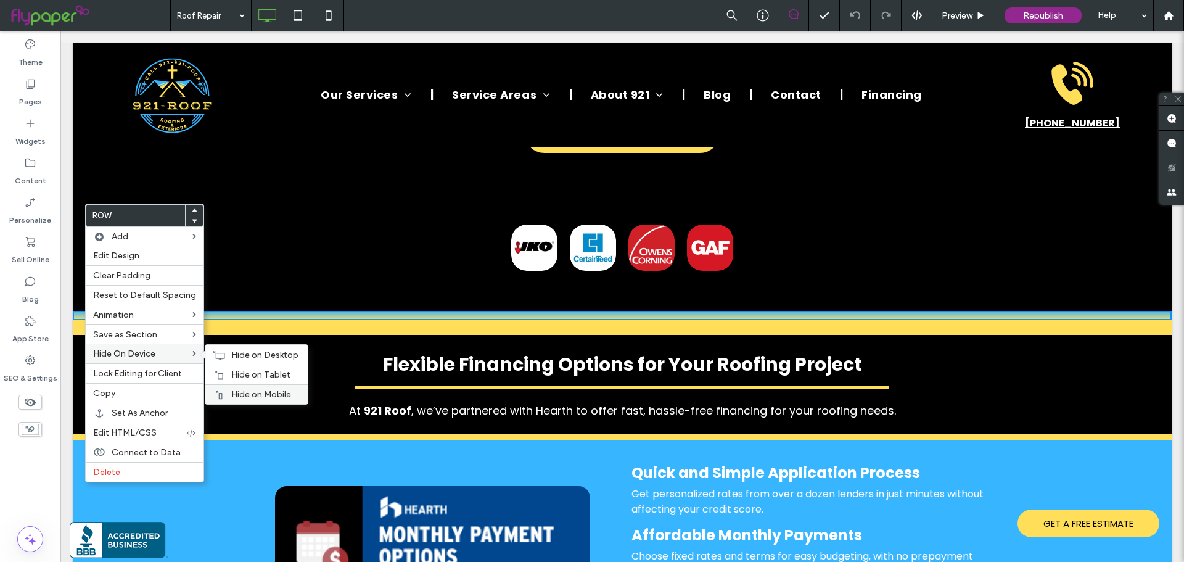
click at [266, 389] on span "Hide on Mobile" at bounding box center [261, 394] width 60 height 10
click at [264, 371] on span "Hide on Tablet" at bounding box center [260, 374] width 59 height 10
click at [265, 356] on span "Hide on Desktop" at bounding box center [264, 355] width 67 height 10
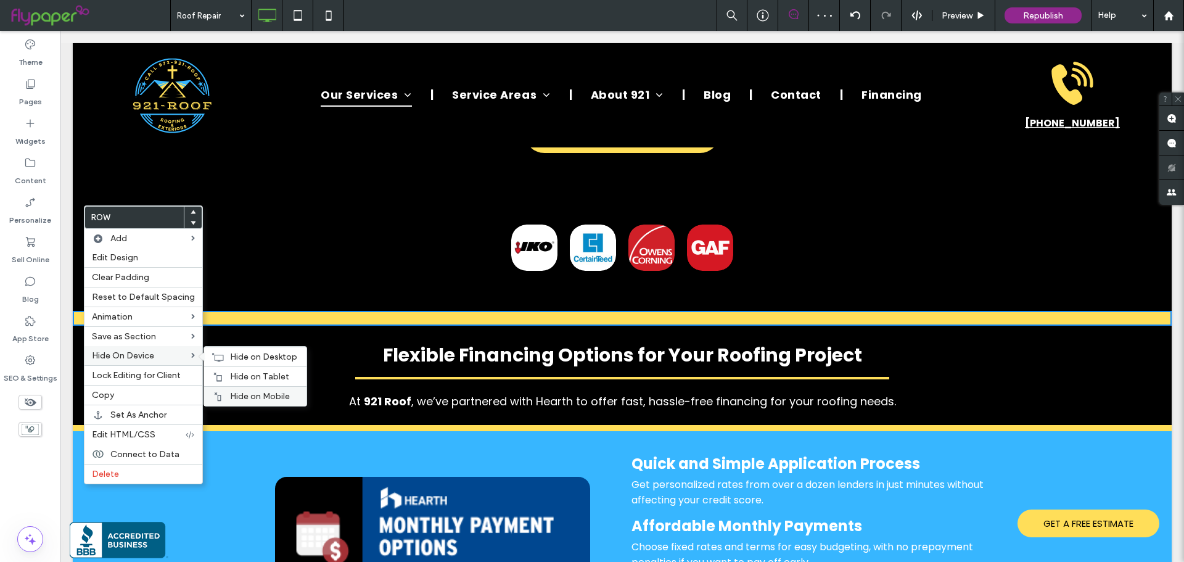
click at [252, 390] on div "Hide on Mobile" at bounding box center [255, 396] width 102 height 20
click at [253, 377] on span "Hide on Tablet" at bounding box center [259, 376] width 59 height 10
click at [256, 356] on span "Hide on Desktop" at bounding box center [263, 357] width 67 height 10
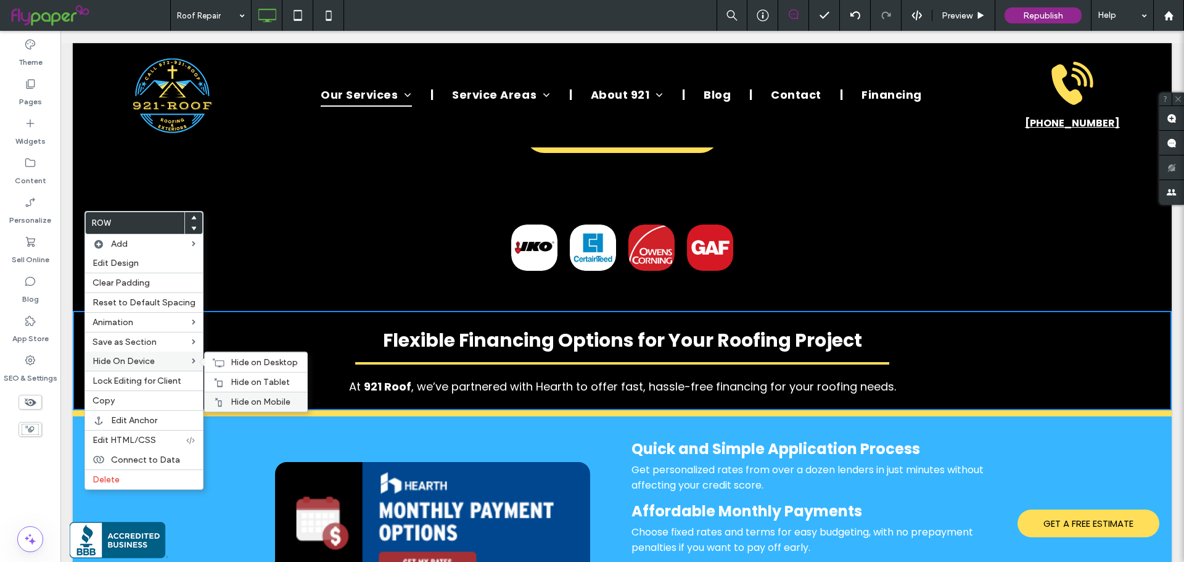
click at [244, 396] on div "Hide on Mobile" at bounding box center [256, 402] width 102 height 20
click at [247, 382] on span "Hide on Tablet" at bounding box center [260, 382] width 59 height 10
click at [247, 358] on span "Hide on Desktop" at bounding box center [264, 362] width 67 height 10
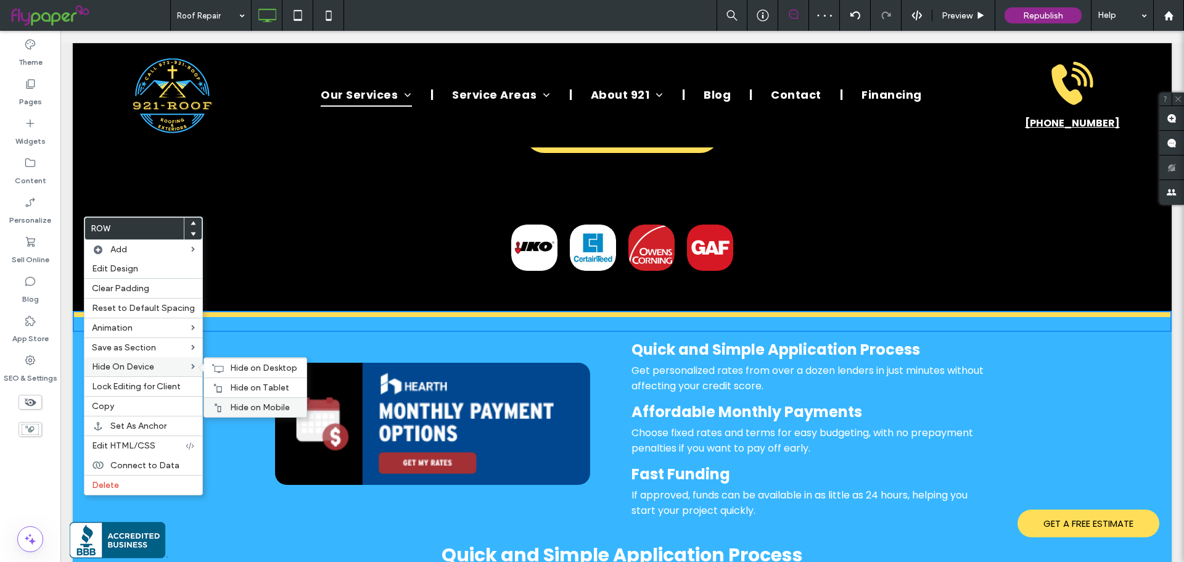
click at [258, 406] on span "Hide on Mobile" at bounding box center [260, 407] width 60 height 10
click at [258, 387] on span "Hide on Tablet" at bounding box center [259, 387] width 59 height 10
click at [250, 374] on div "Hide on Desktop" at bounding box center [255, 368] width 102 height 20
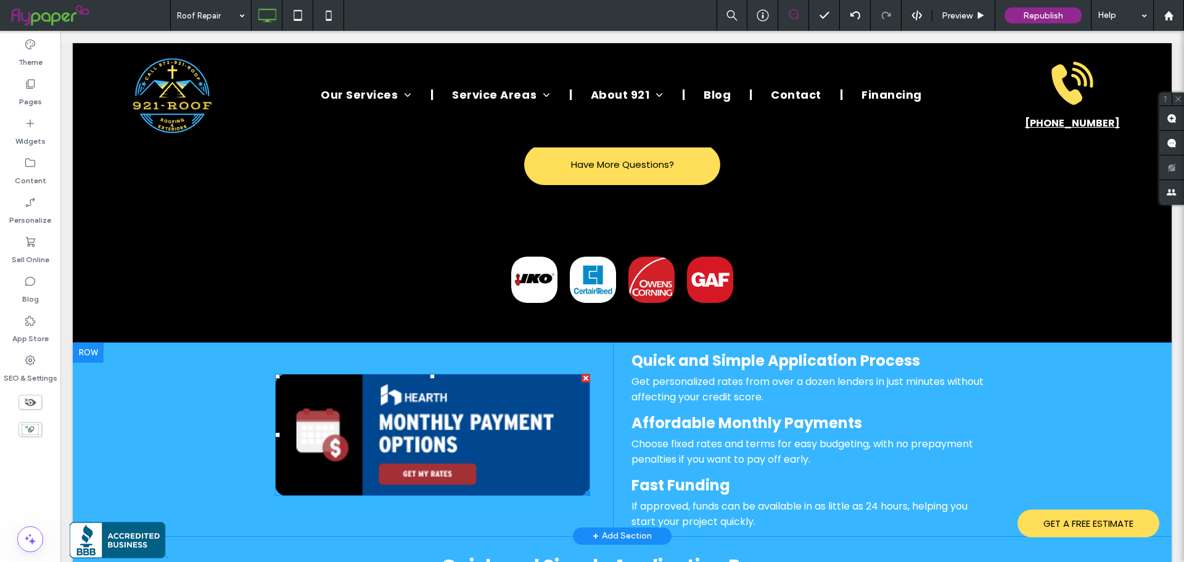
scroll to position [4008, 0]
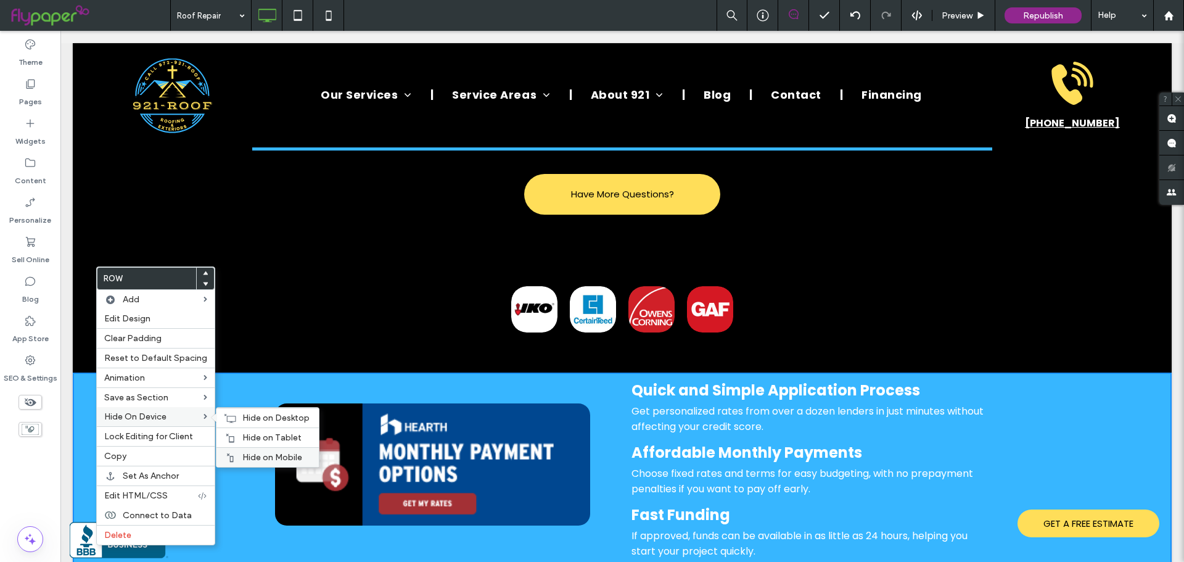
click at [249, 450] on div "Hide on Mobile" at bounding box center [267, 457] width 102 height 20
click at [250, 416] on span "Hide on Desktop" at bounding box center [275, 418] width 67 height 10
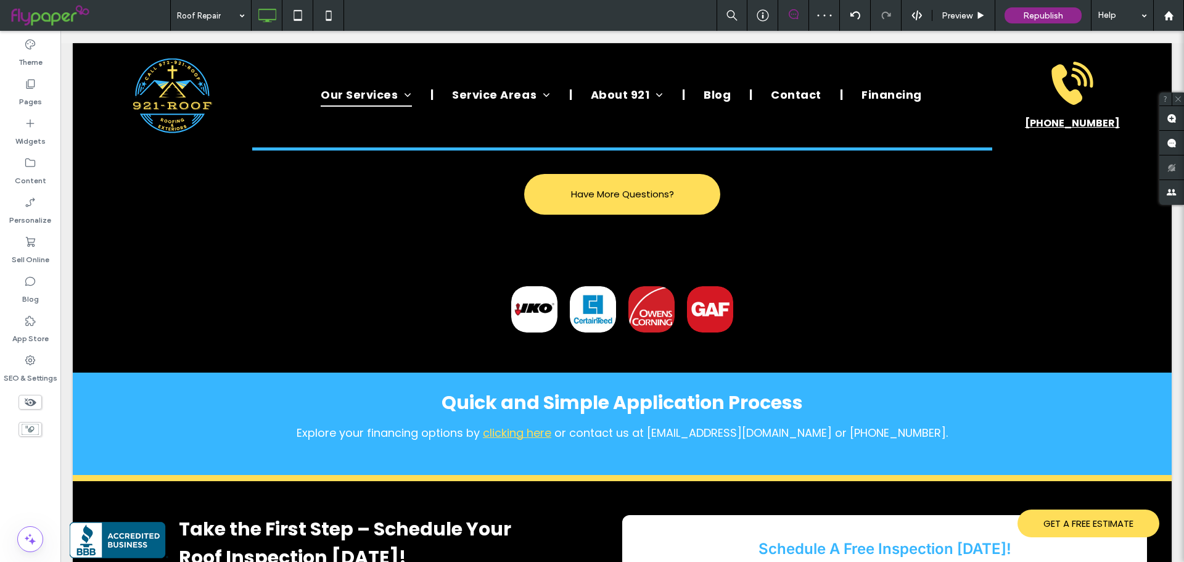
click at [35, 398] on icon at bounding box center [30, 402] width 14 height 14
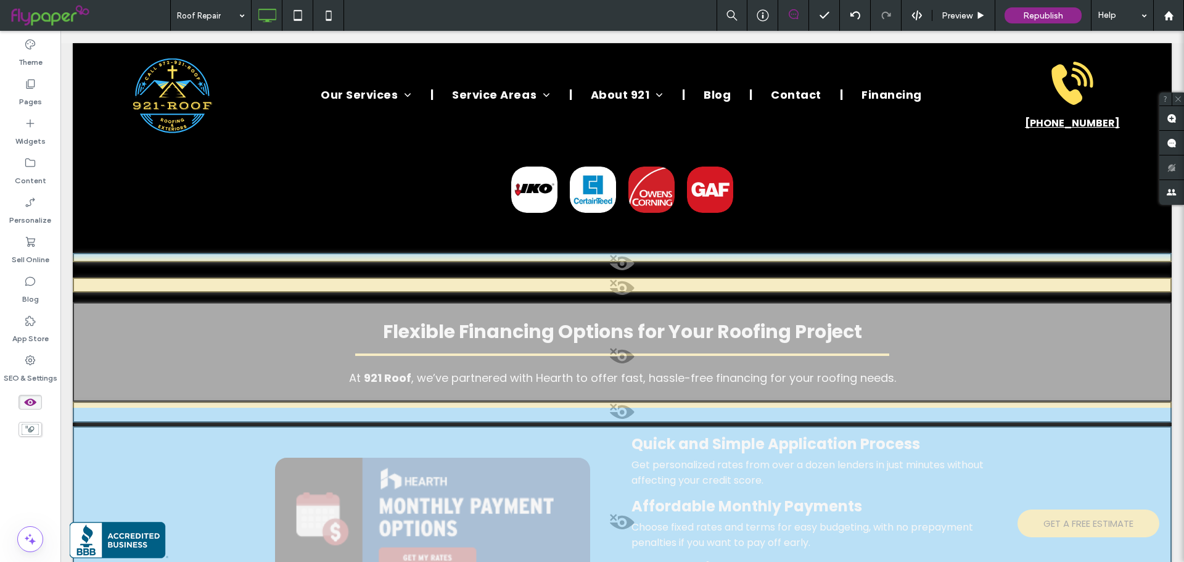
scroll to position [4752, 0]
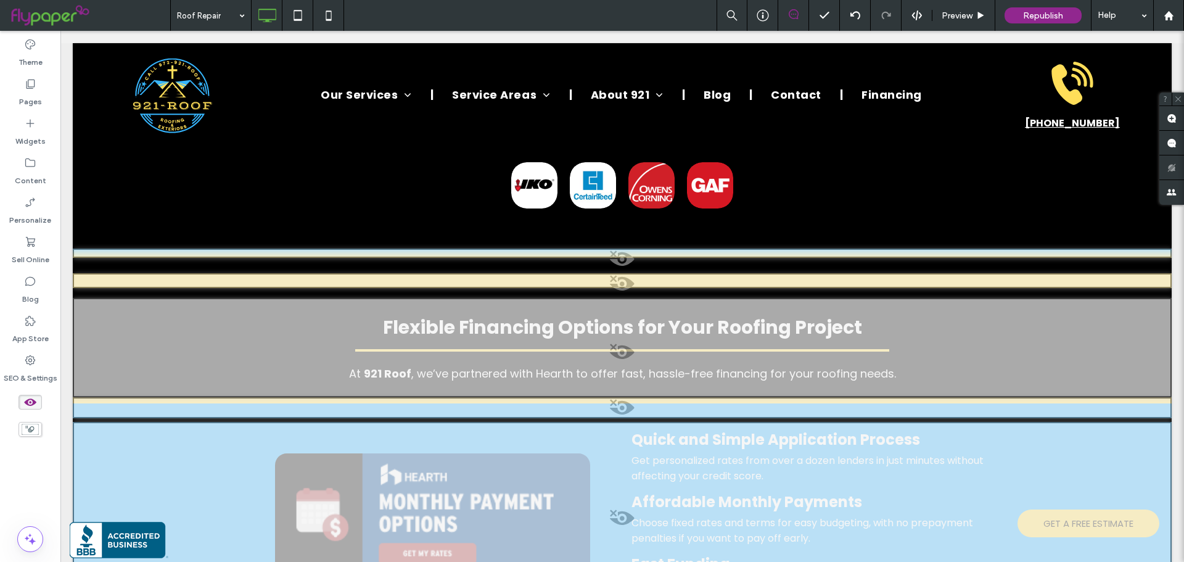
drag, startPoint x: 109, startPoint y: 355, endPoint x: 631, endPoint y: 410, distance: 525.9
click at [631, 509] on span at bounding box center [622, 521] width 1096 height 25
click at [642, 394] on button "Yes" at bounding box center [649, 394] width 38 height 15
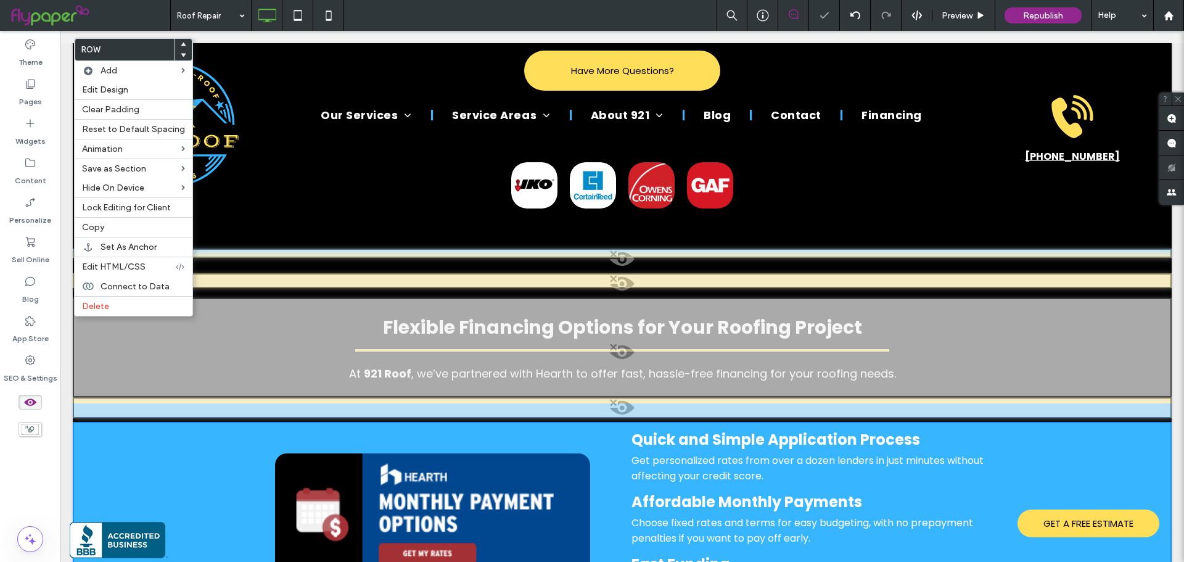
click at [91, 422] on div "Click To Paste Quick and Simple Application Process Get personalized rates from…" at bounding box center [622, 518] width 1099 height 193
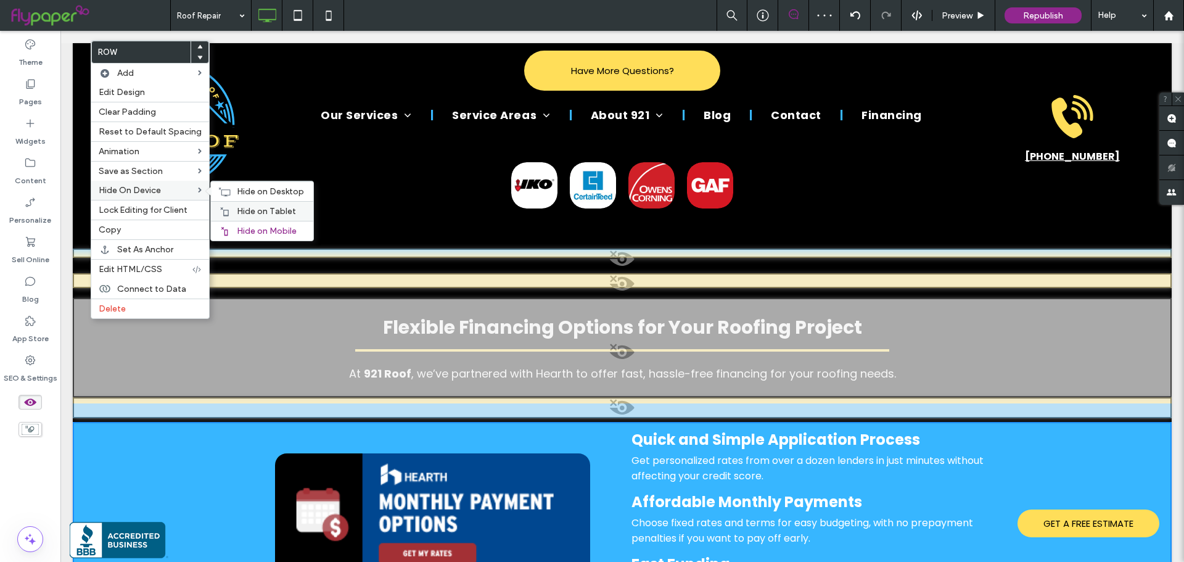
click at [273, 211] on span "Hide on Tablet" at bounding box center [266, 211] width 59 height 10
click at [266, 189] on span "Hide on Desktop" at bounding box center [270, 191] width 67 height 10
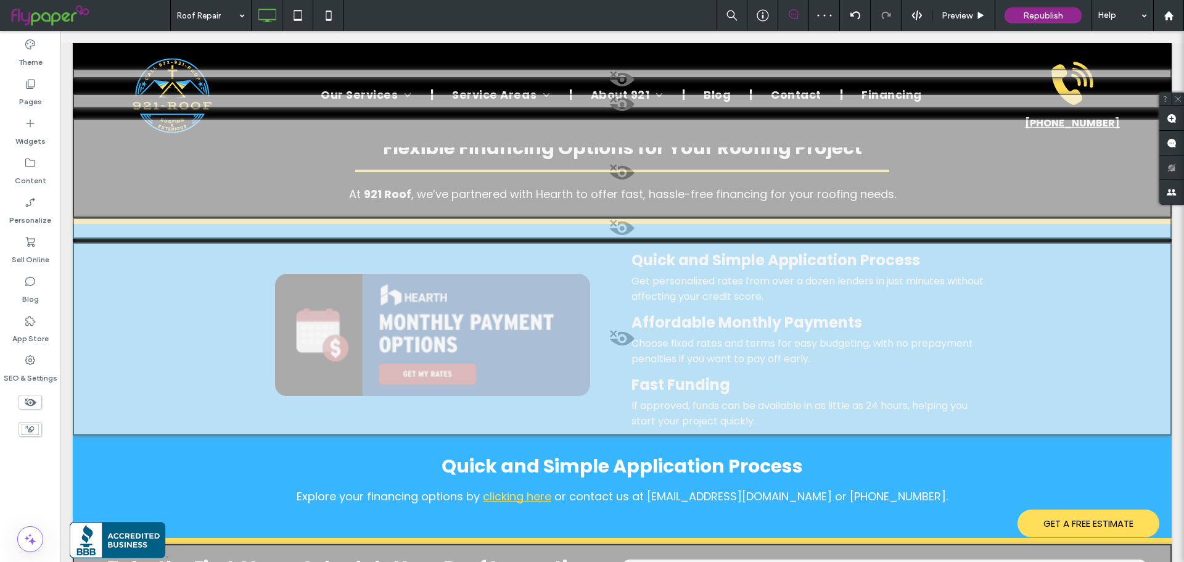
scroll to position [4937, 0]
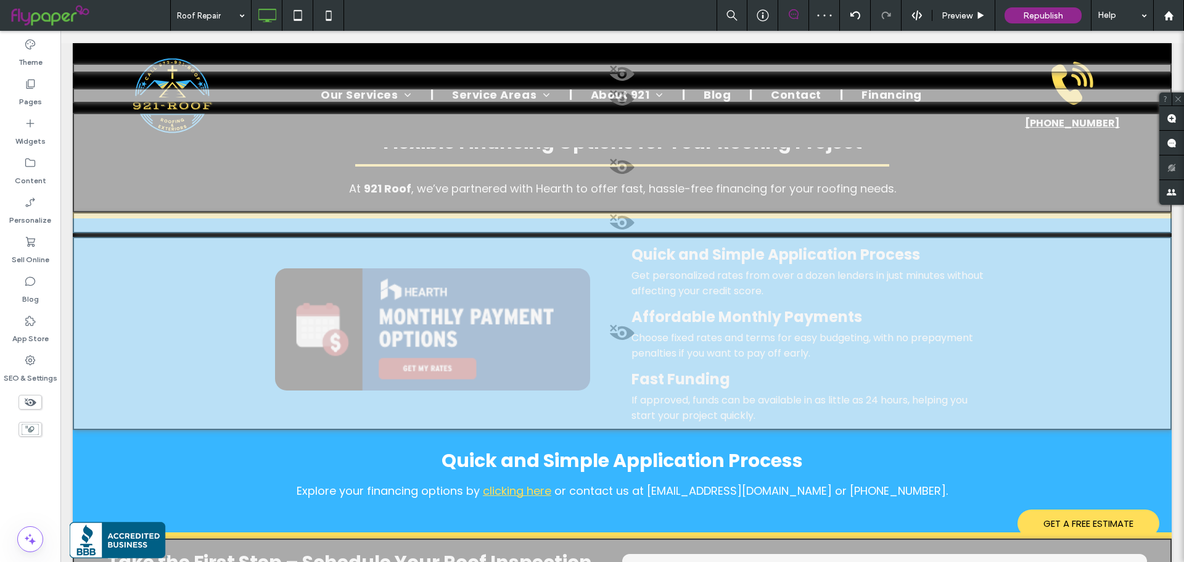
click at [36, 401] on icon at bounding box center [30, 402] width 14 height 14
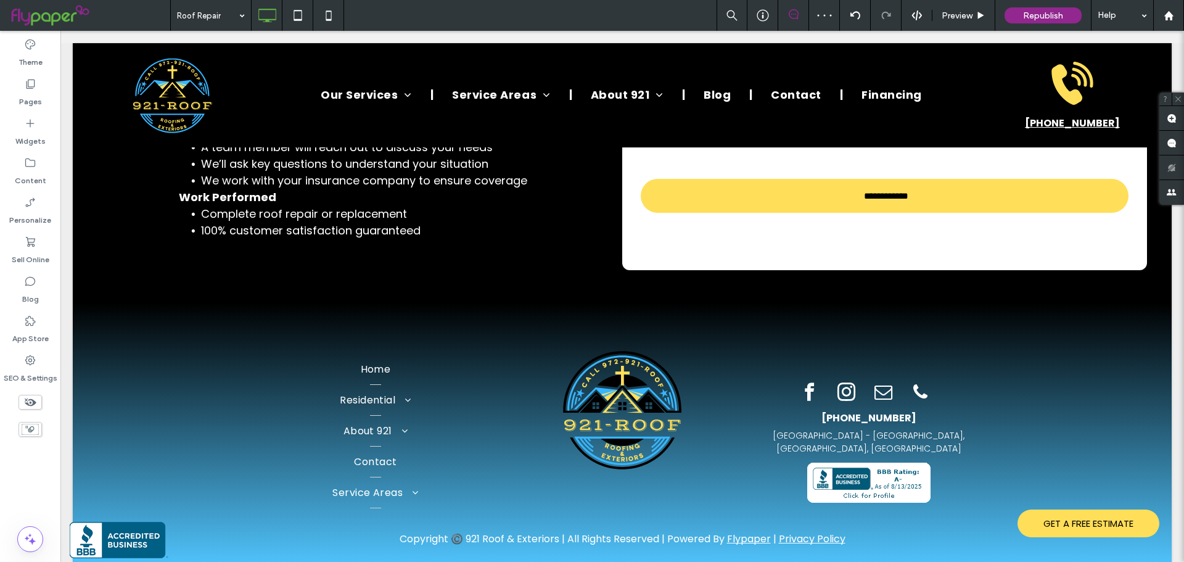
scroll to position [3951, 0]
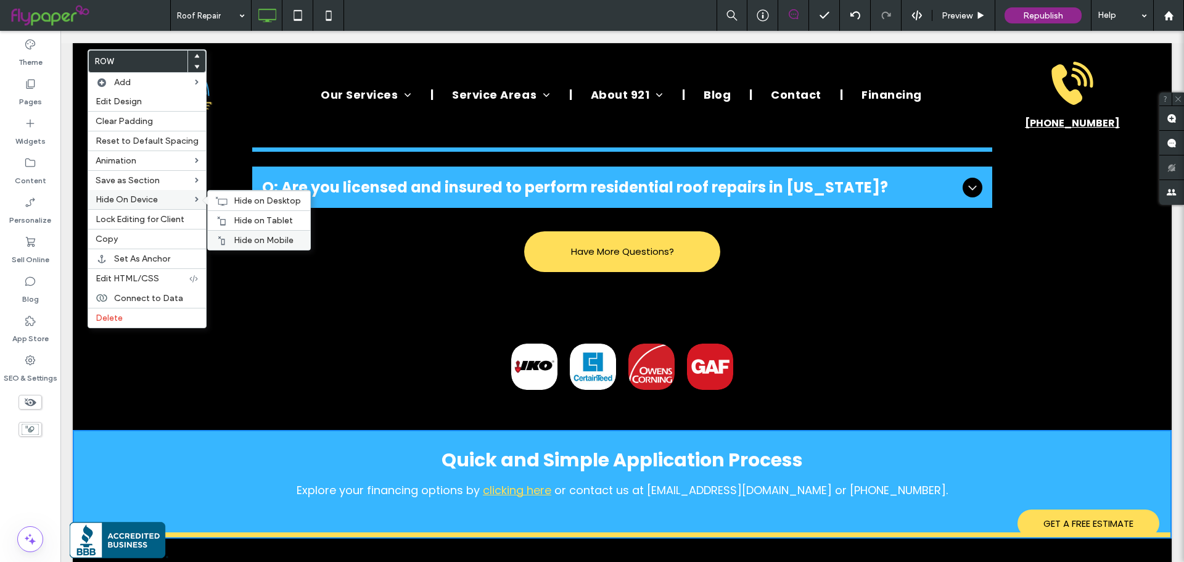
click at [247, 235] on span "Hide on Mobile" at bounding box center [264, 240] width 60 height 10
drag, startPoint x: 247, startPoint y: 216, endPoint x: 186, endPoint y: 180, distance: 70.2
click at [237, 200] on span "Hide on Desktop" at bounding box center [267, 200] width 67 height 10
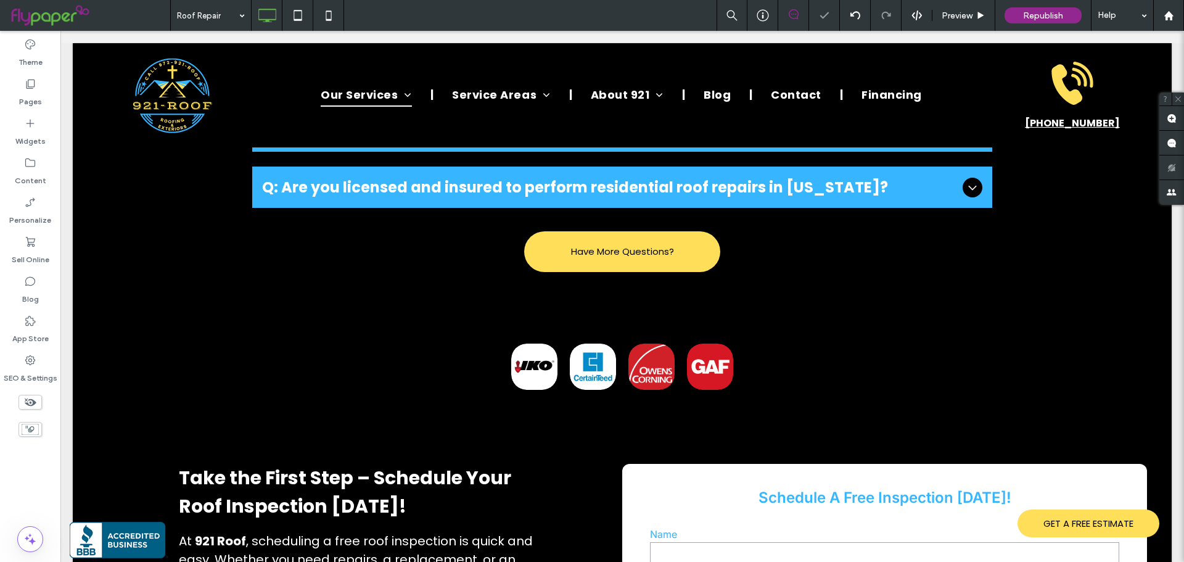
click at [33, 400] on use at bounding box center [31, 402] width 12 height 8
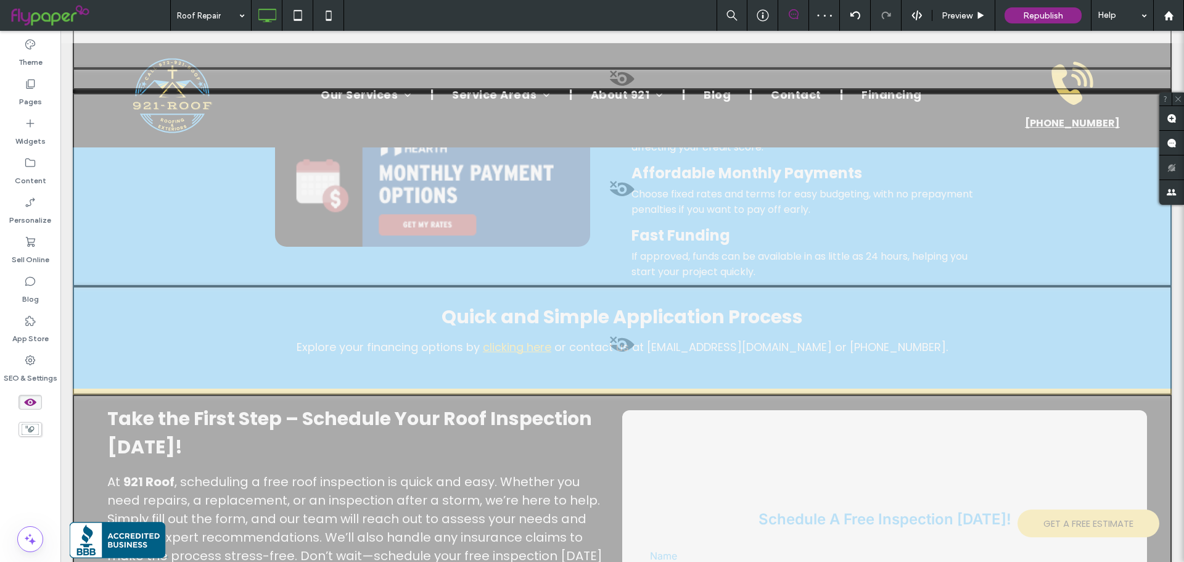
scroll to position [5003, 0]
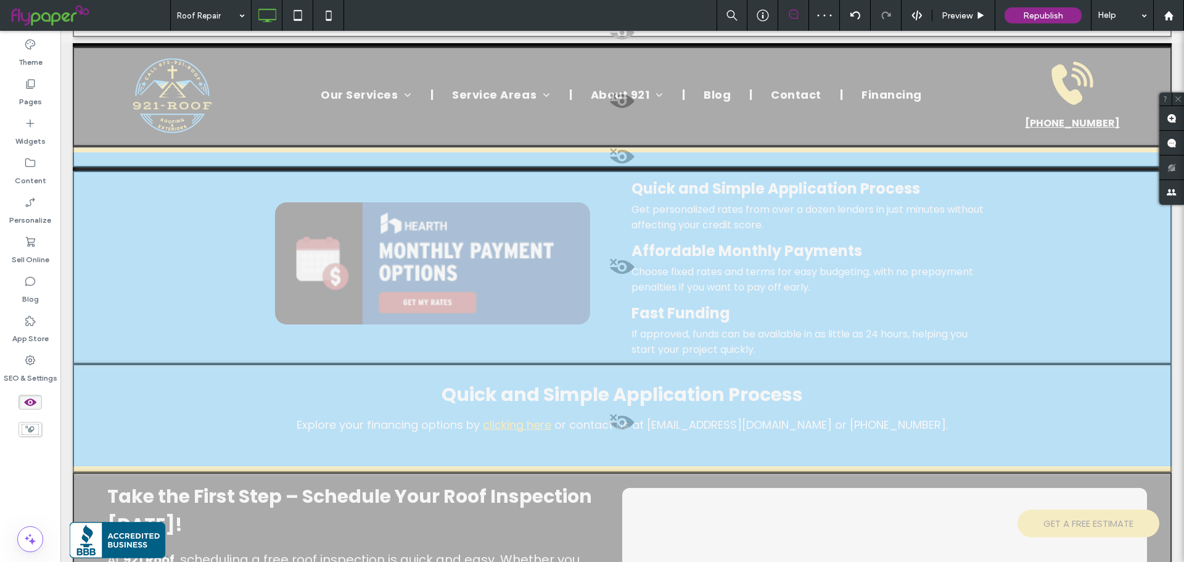
click at [605, 413] on span at bounding box center [622, 425] width 1096 height 25
click at [619, 294] on button "Yes" at bounding box center [622, 293] width 38 height 15
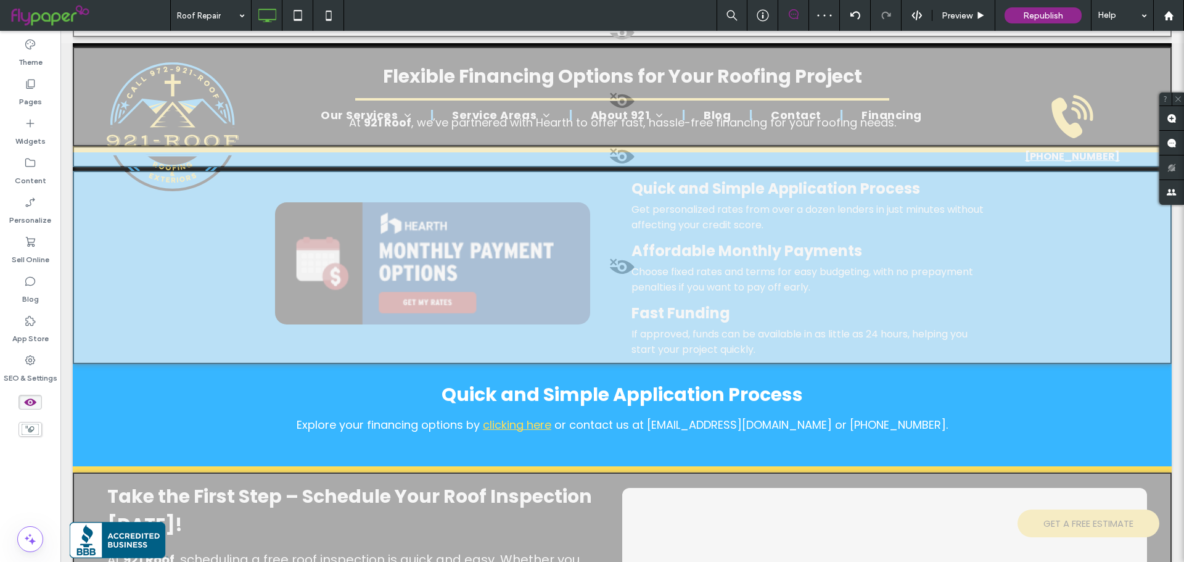
click at [26, 398] on icon at bounding box center [30, 402] width 14 height 14
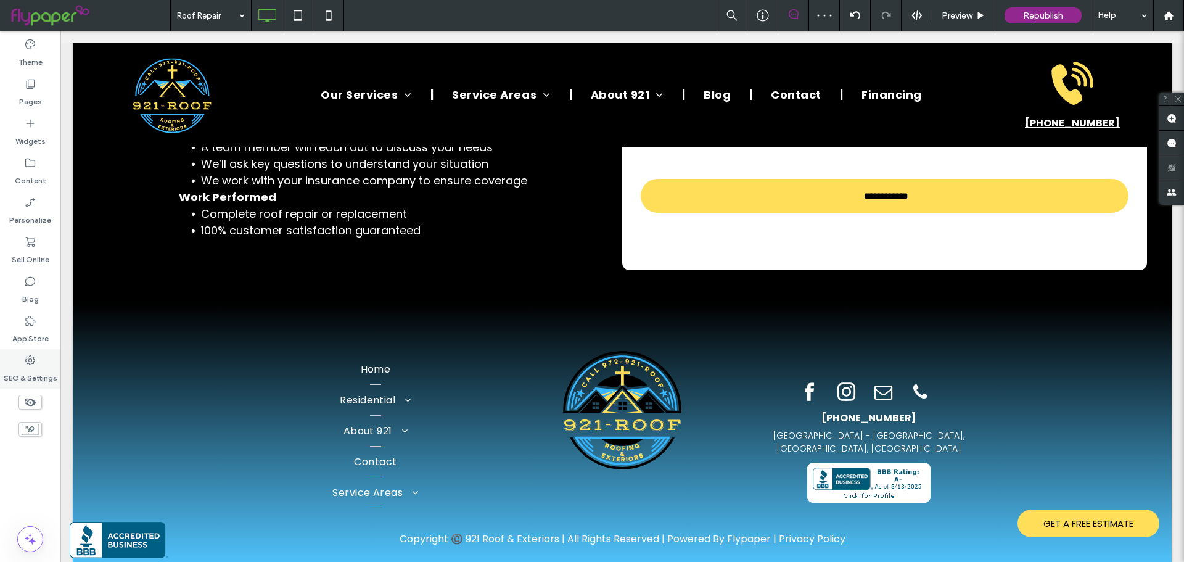
scroll to position [4017, 0]
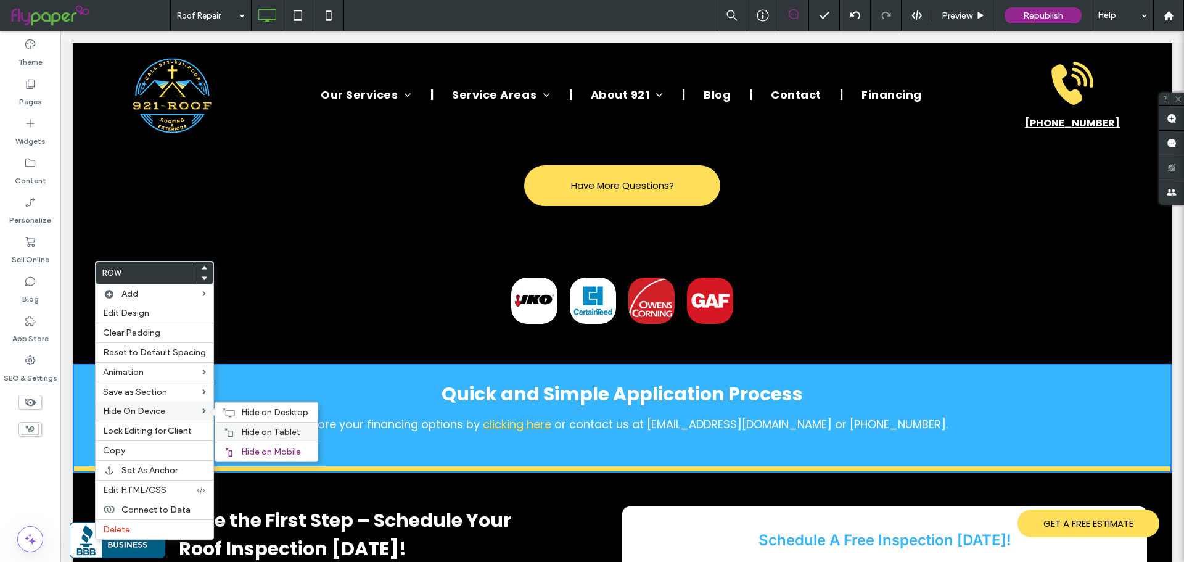
click at [244, 426] on div "Hide on Tablet" at bounding box center [266, 432] width 102 height 20
click at [247, 411] on span "Hide on Desktop" at bounding box center [274, 412] width 67 height 10
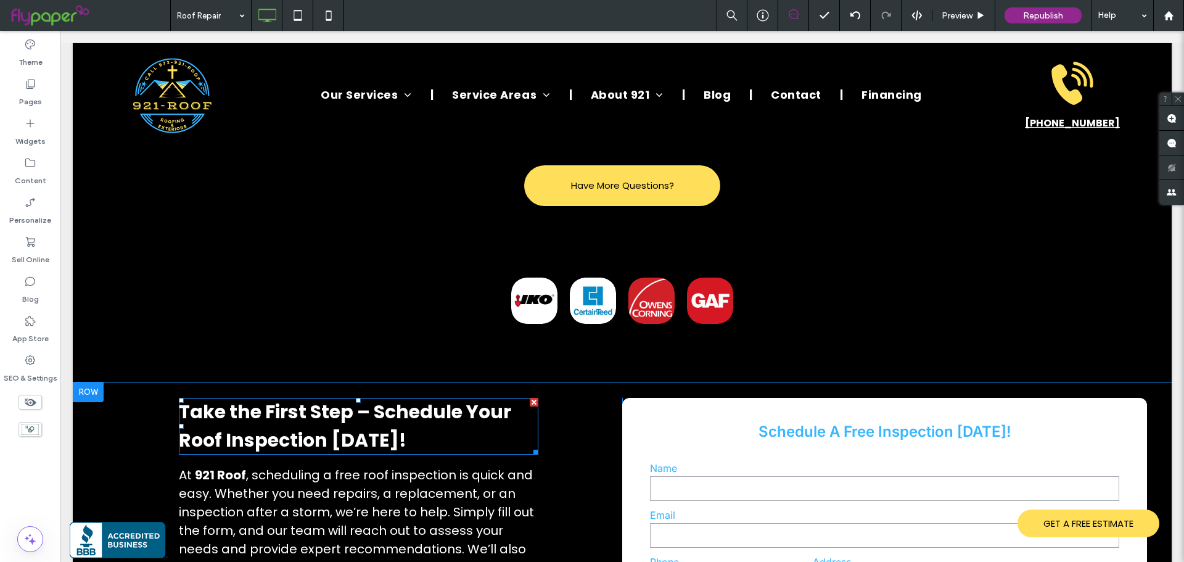
scroll to position [3894, 0]
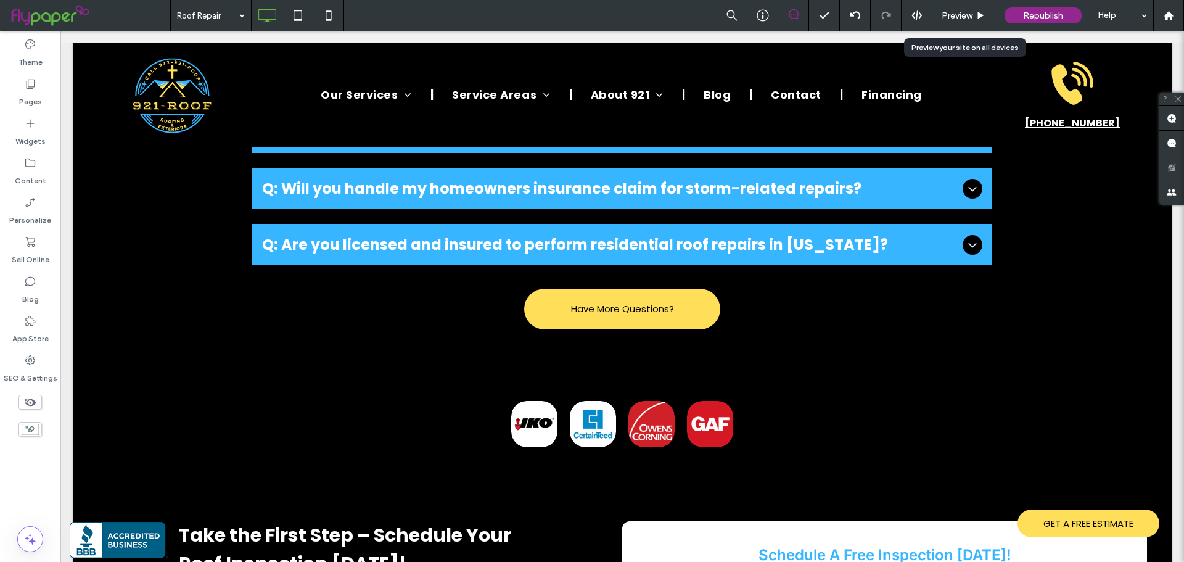
click at [944, 10] on span "Preview" at bounding box center [957, 15] width 31 height 10
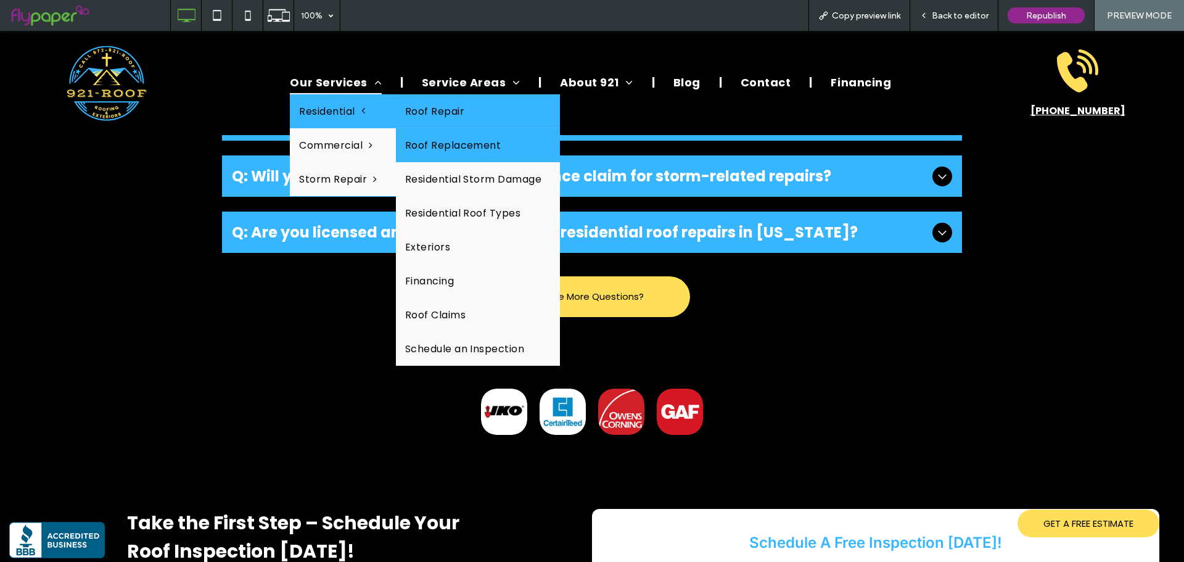
click at [466, 140] on link "Roof Replacement" at bounding box center [478, 145] width 165 height 34
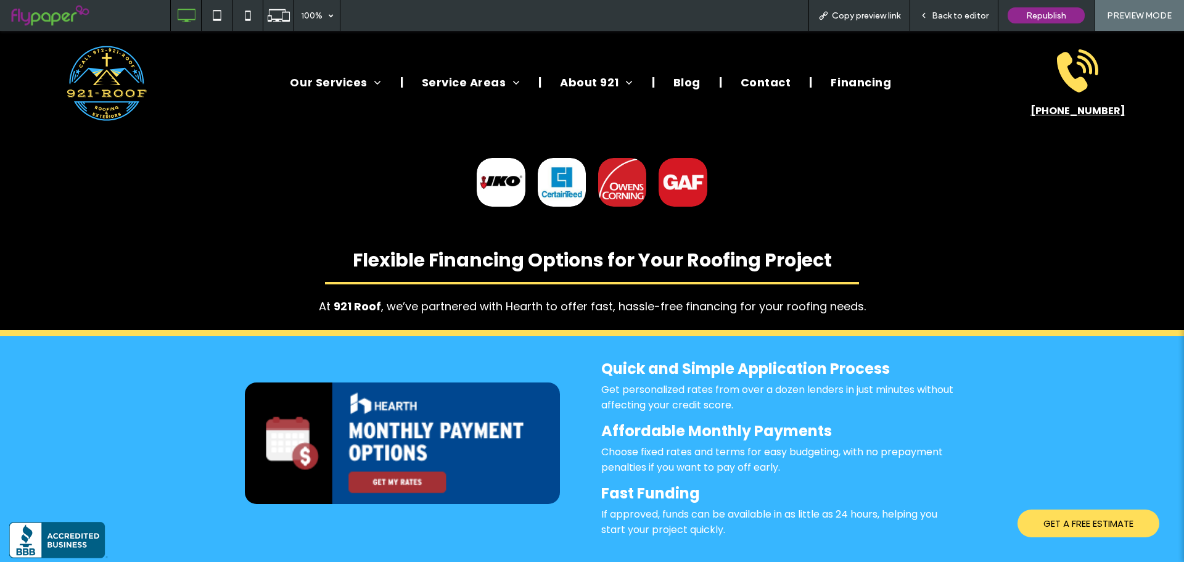
scroll to position [2590, 0]
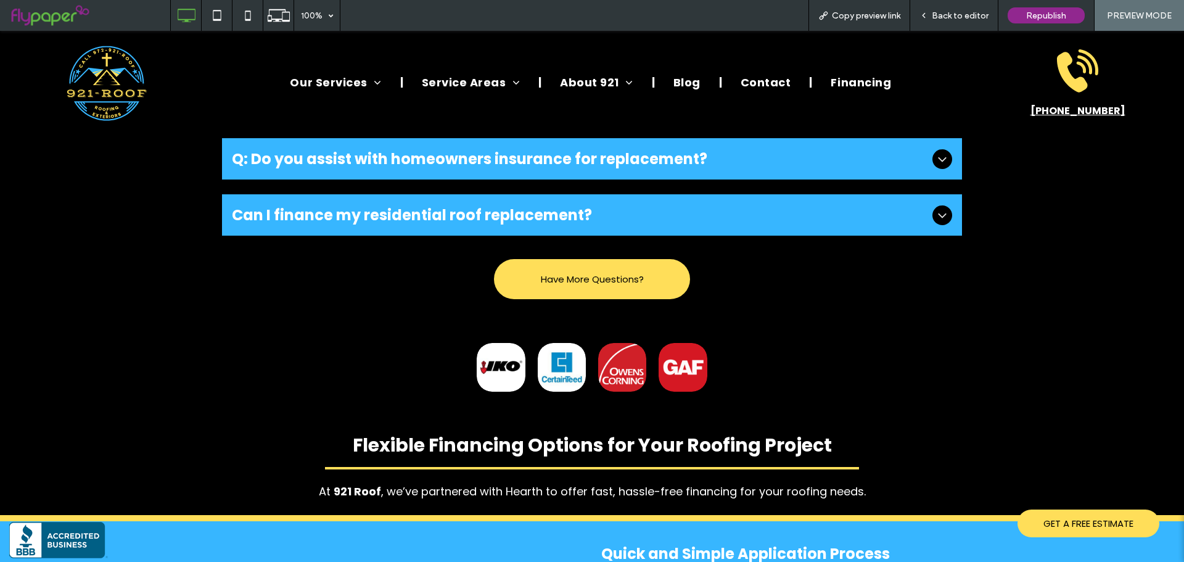
click at [939, 17] on span "Back to editor" at bounding box center [960, 15] width 57 height 10
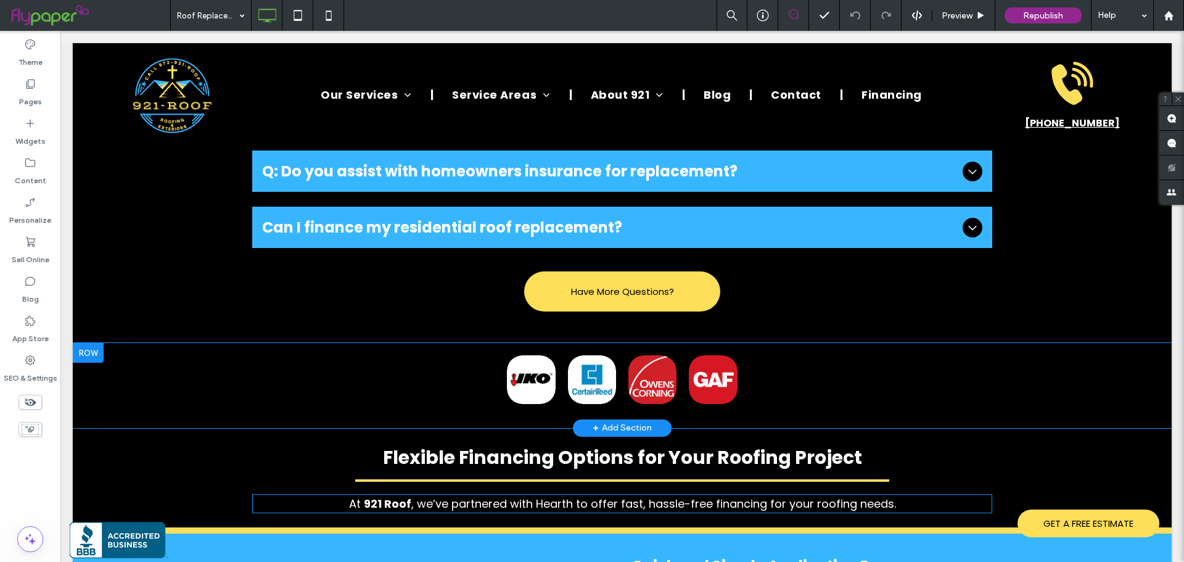
scroll to position [2898, 0]
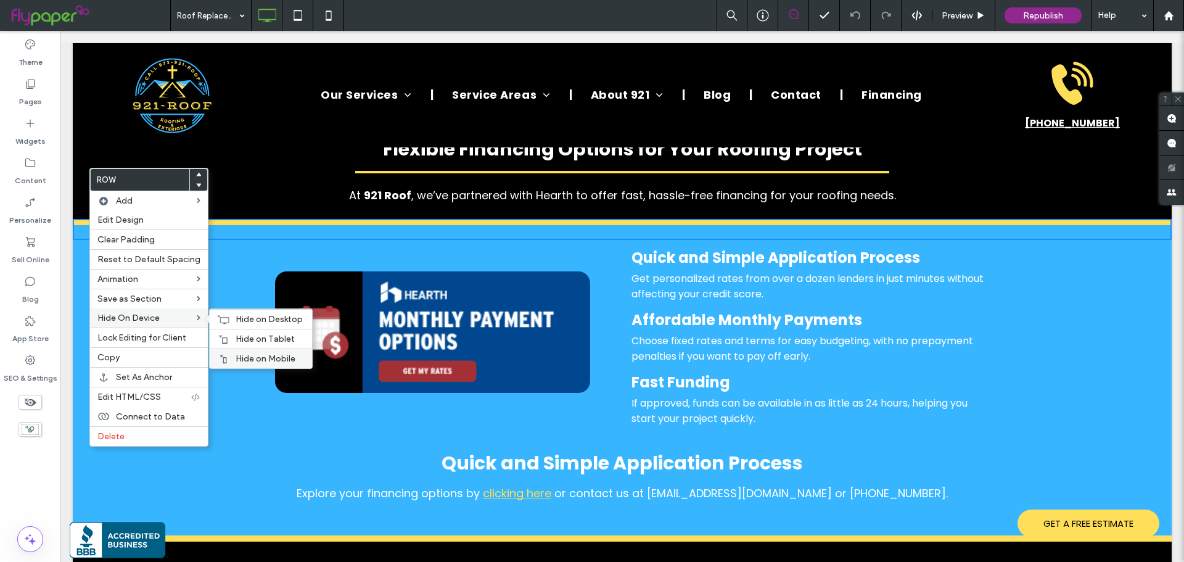
click at [236, 352] on div "Hide on Mobile" at bounding box center [261, 358] width 102 height 20
click at [238, 338] on span "Hide on Tablet" at bounding box center [265, 339] width 59 height 10
click at [243, 321] on span "Hide on Desktop" at bounding box center [269, 319] width 67 height 10
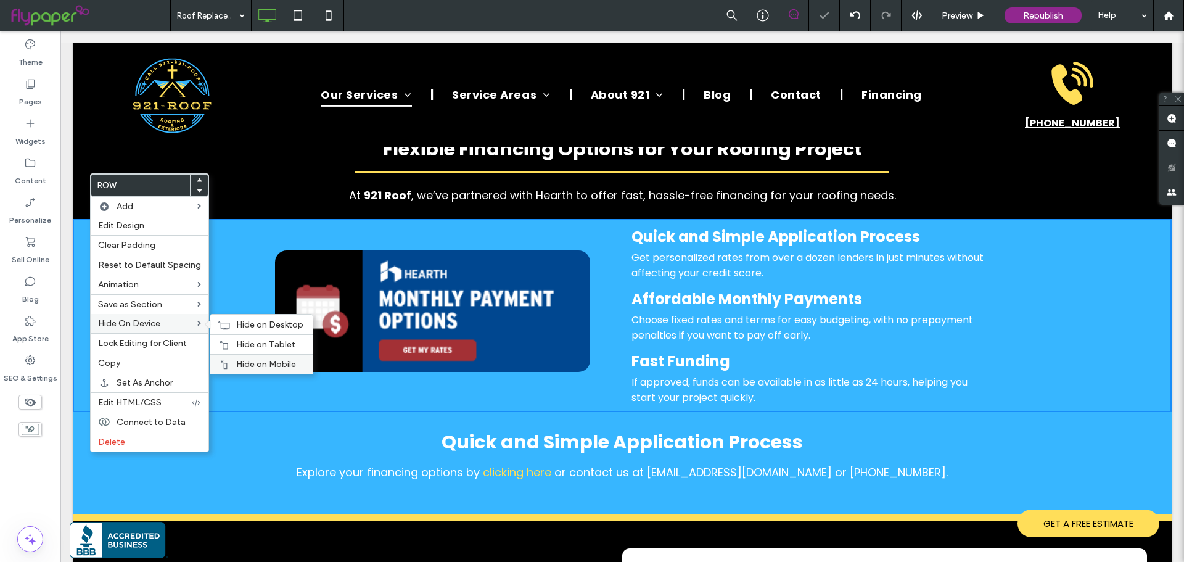
click at [262, 364] on span "Hide on Mobile" at bounding box center [266, 364] width 60 height 10
click at [257, 343] on span "Hide on Tablet" at bounding box center [265, 344] width 59 height 10
click at [255, 331] on div "Hide on Desktop" at bounding box center [261, 325] width 102 height 20
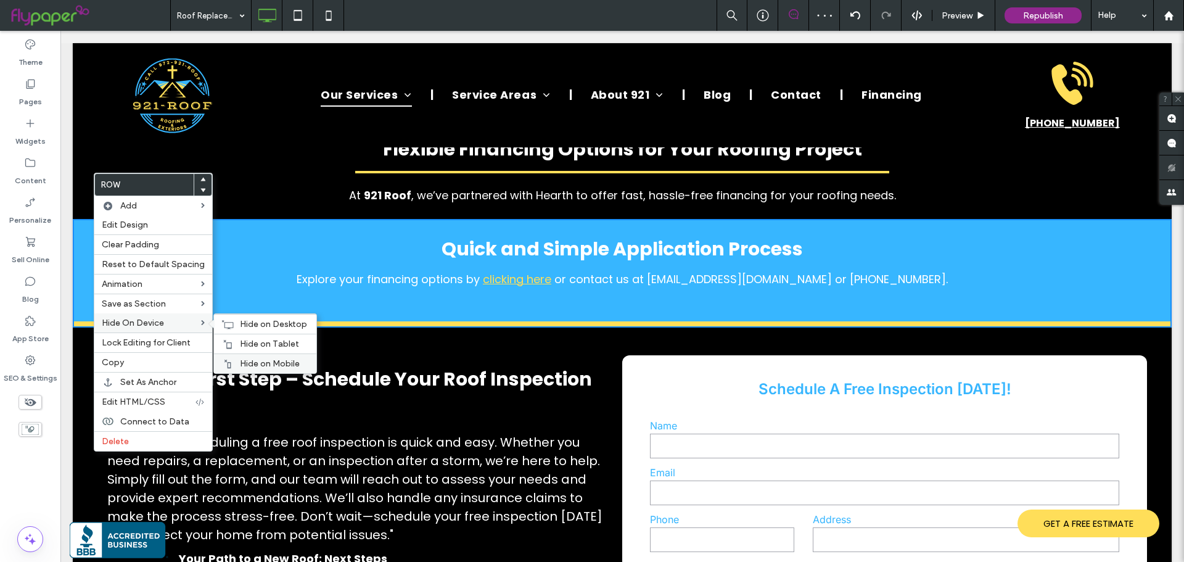
click at [260, 363] on span "Hide on Mobile" at bounding box center [270, 363] width 60 height 10
click at [254, 344] on span "Hide on Tablet" at bounding box center [269, 344] width 59 height 10
click at [256, 321] on span "Hide on Desktop" at bounding box center [273, 324] width 67 height 10
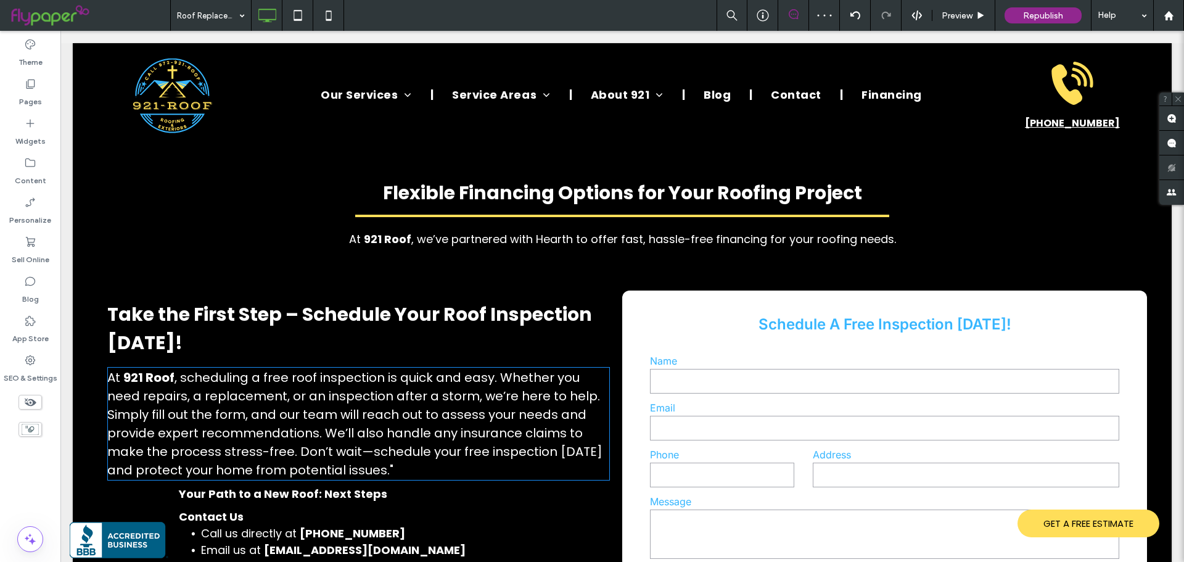
scroll to position [2713, 0]
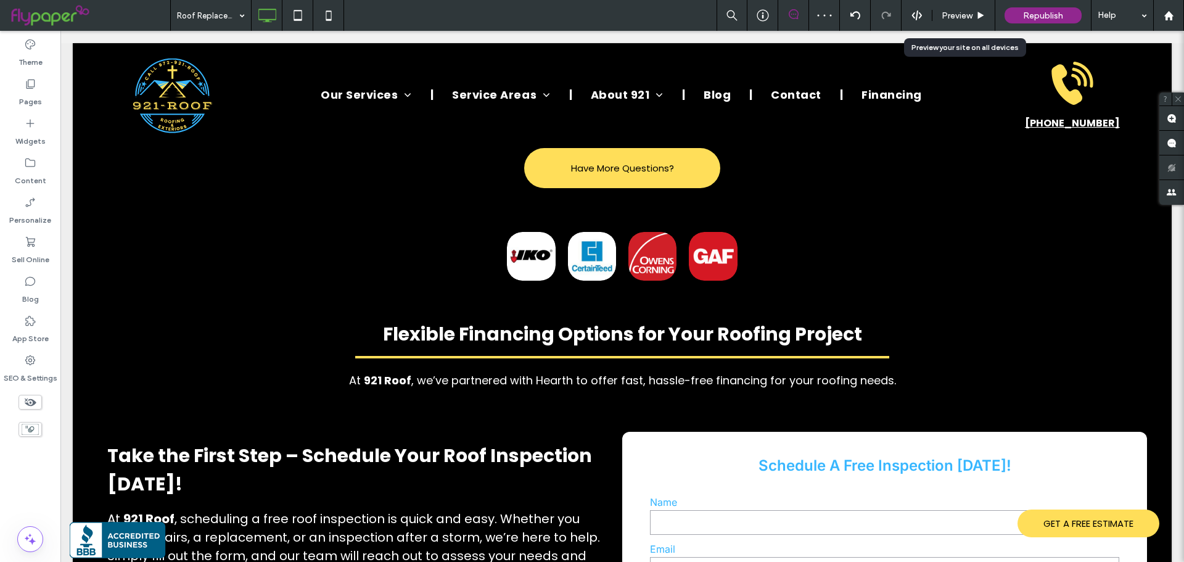
click at [953, 17] on span "Preview" at bounding box center [957, 15] width 31 height 10
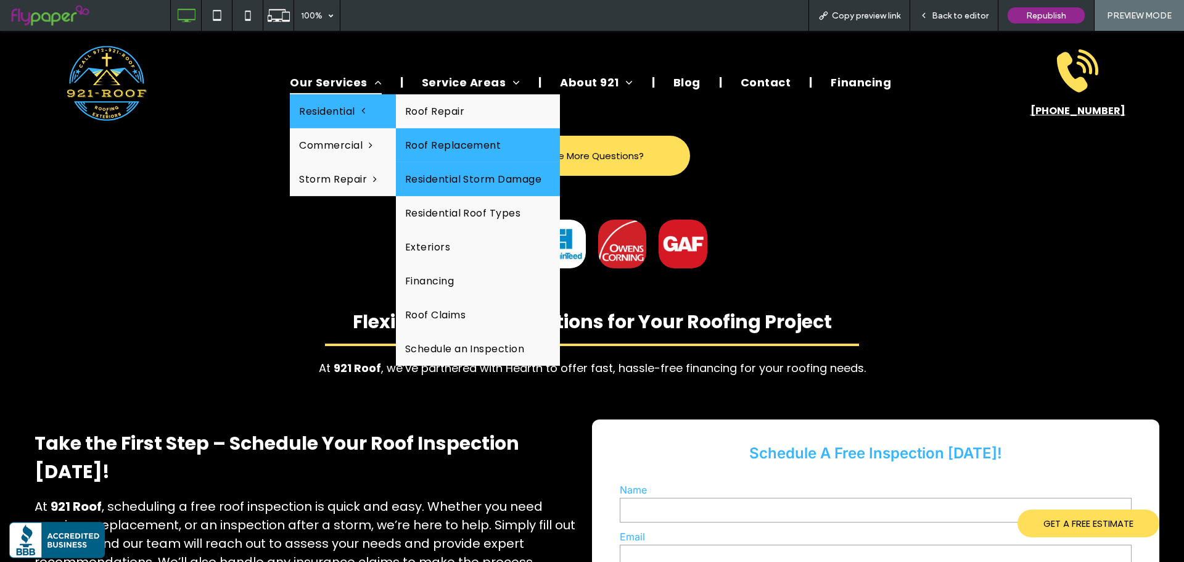
click at [469, 181] on link "Residential Storm Damage" at bounding box center [478, 179] width 165 height 34
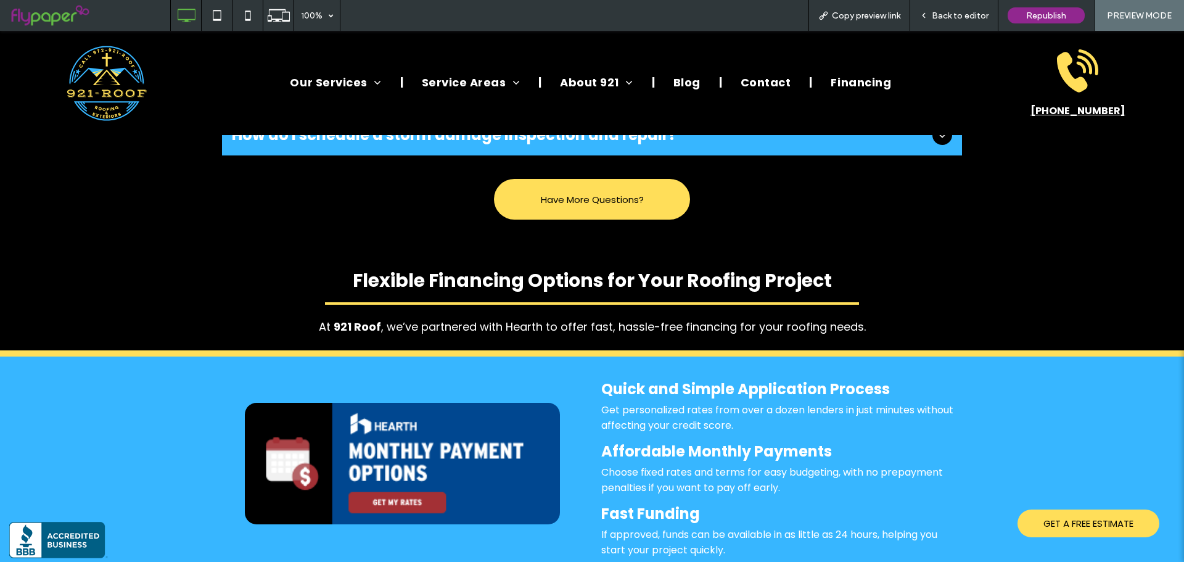
scroll to position [3145, 0]
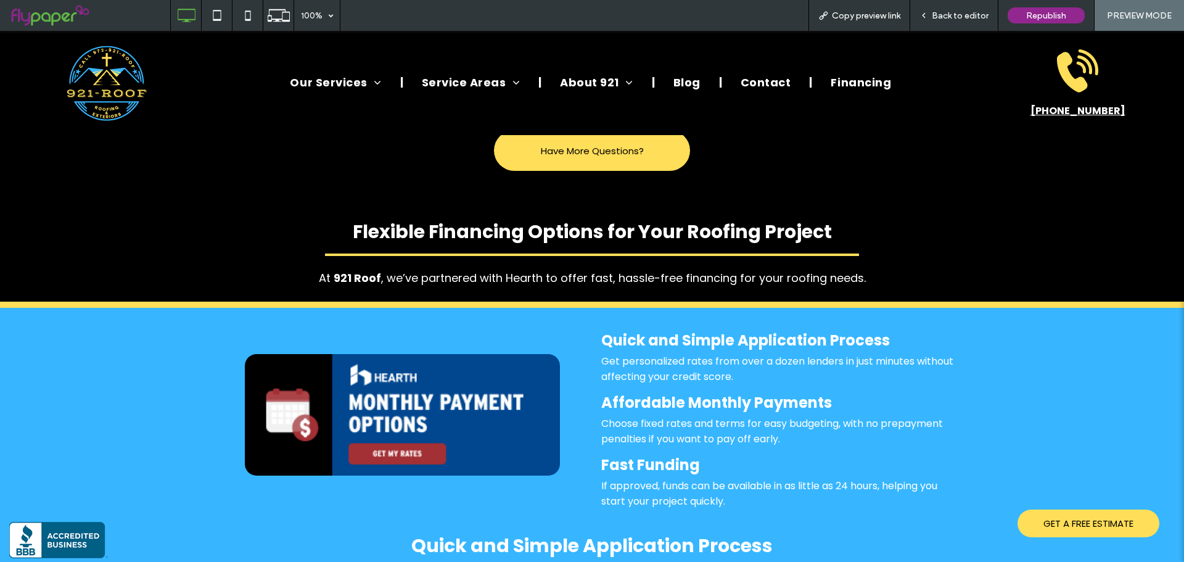
click at [970, 17] on span "Back to editor" at bounding box center [960, 15] width 57 height 10
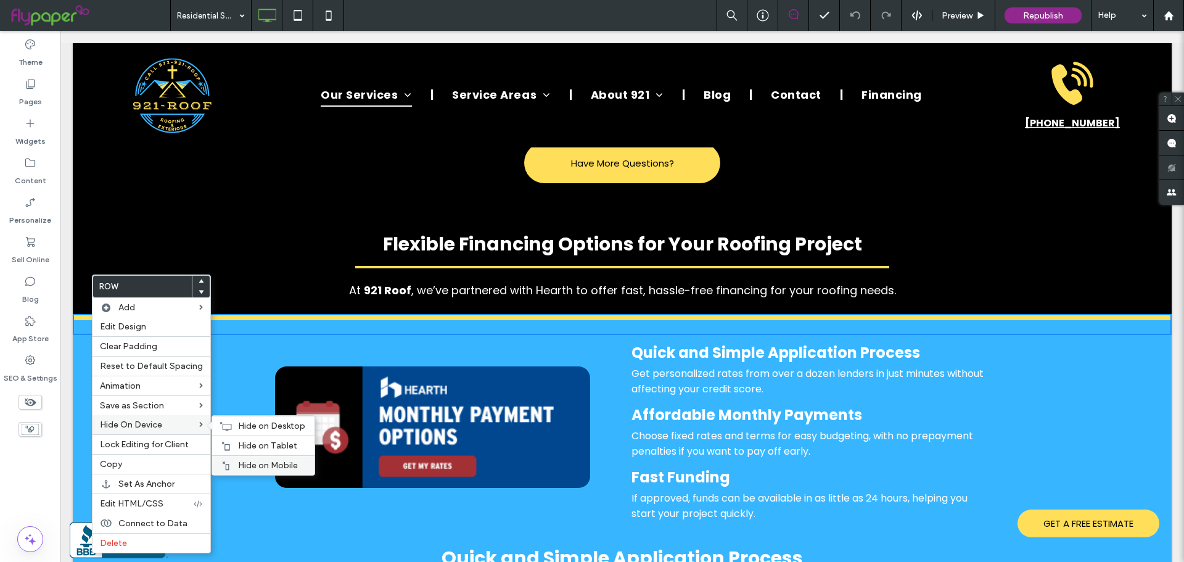
click at [247, 458] on div "Hide on Mobile" at bounding box center [263, 465] width 102 height 20
click at [250, 448] on span "Hide on Tablet" at bounding box center [267, 445] width 59 height 10
click at [256, 426] on span "Hide on Desktop" at bounding box center [271, 426] width 67 height 10
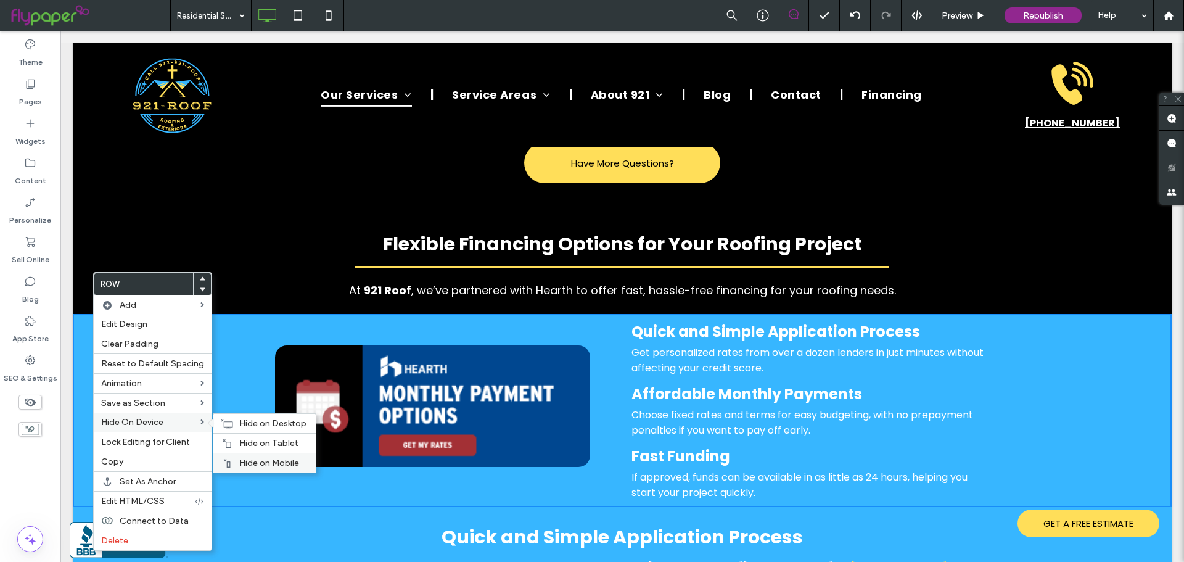
click at [245, 461] on span "Hide on Mobile" at bounding box center [269, 463] width 60 height 10
click at [246, 442] on span "Hide on Tablet" at bounding box center [268, 443] width 59 height 10
click at [254, 425] on span "Hide on Desktop" at bounding box center [272, 423] width 67 height 10
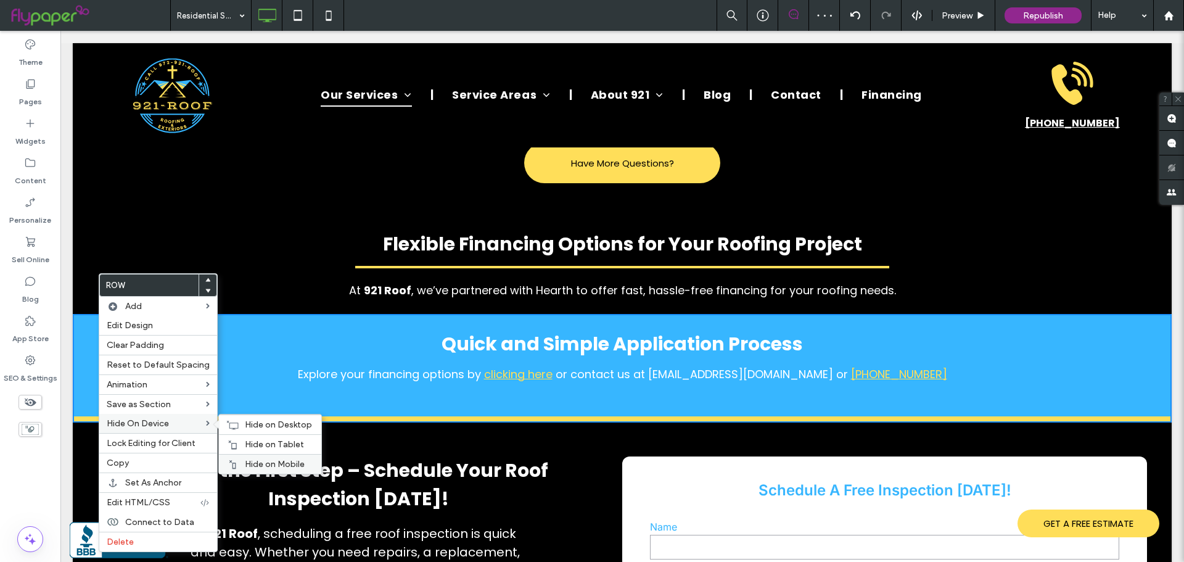
click at [273, 461] on span "Hide on Mobile" at bounding box center [275, 464] width 60 height 10
click at [271, 443] on span "Hide on Tablet" at bounding box center [274, 444] width 59 height 10
click at [265, 426] on span "Hide on Desktop" at bounding box center [278, 424] width 67 height 10
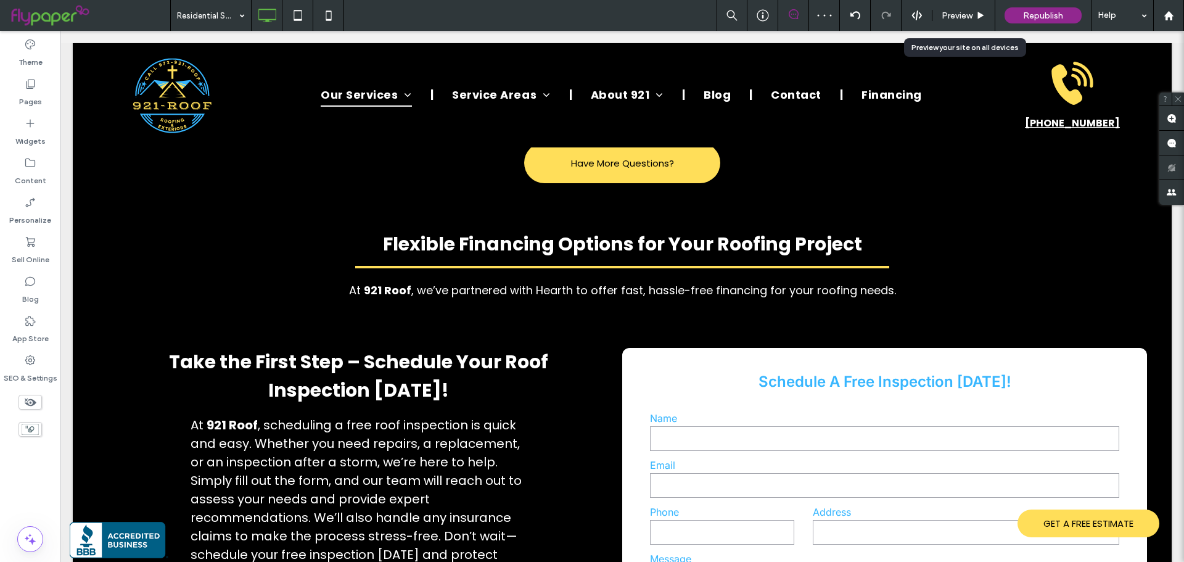
click at [966, 19] on span "Preview" at bounding box center [957, 15] width 31 height 10
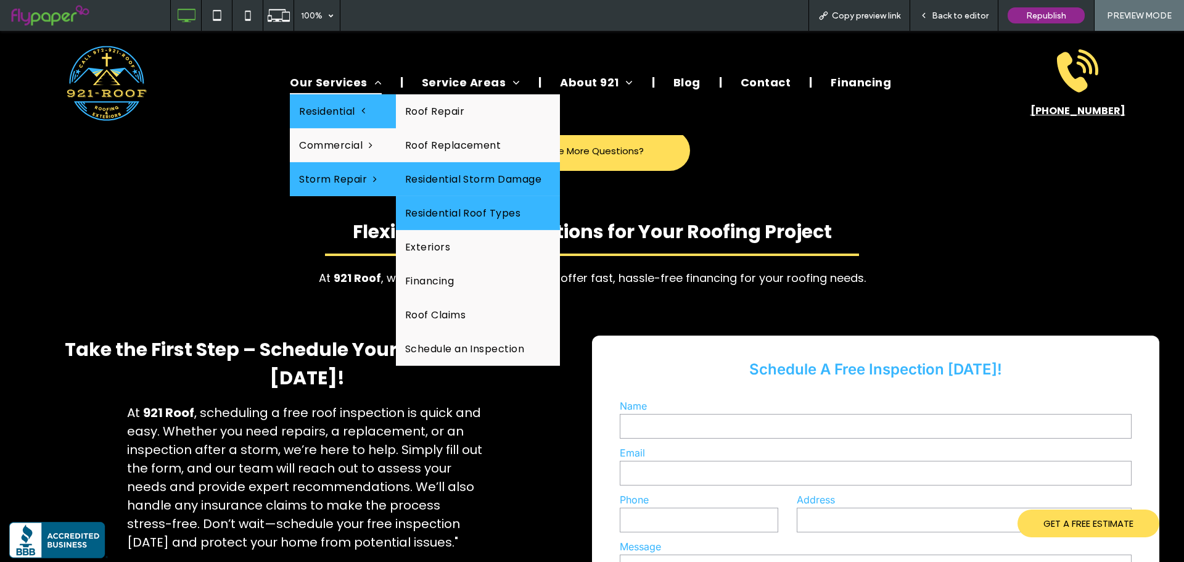
click at [469, 212] on link "Residential Roof Types" at bounding box center [478, 213] width 165 height 34
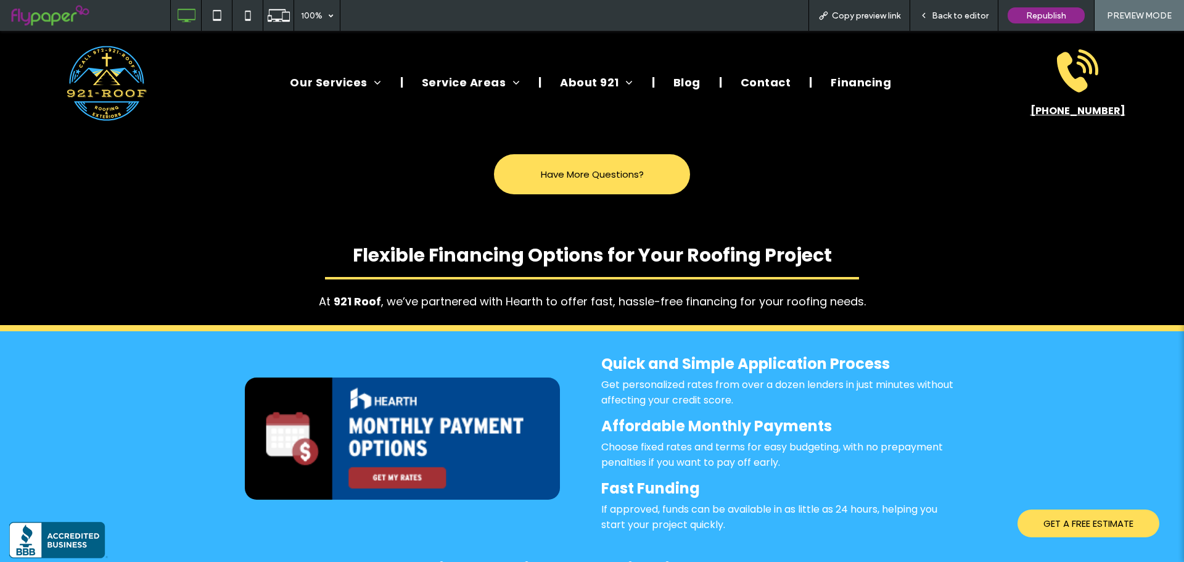
scroll to position [2960, 0]
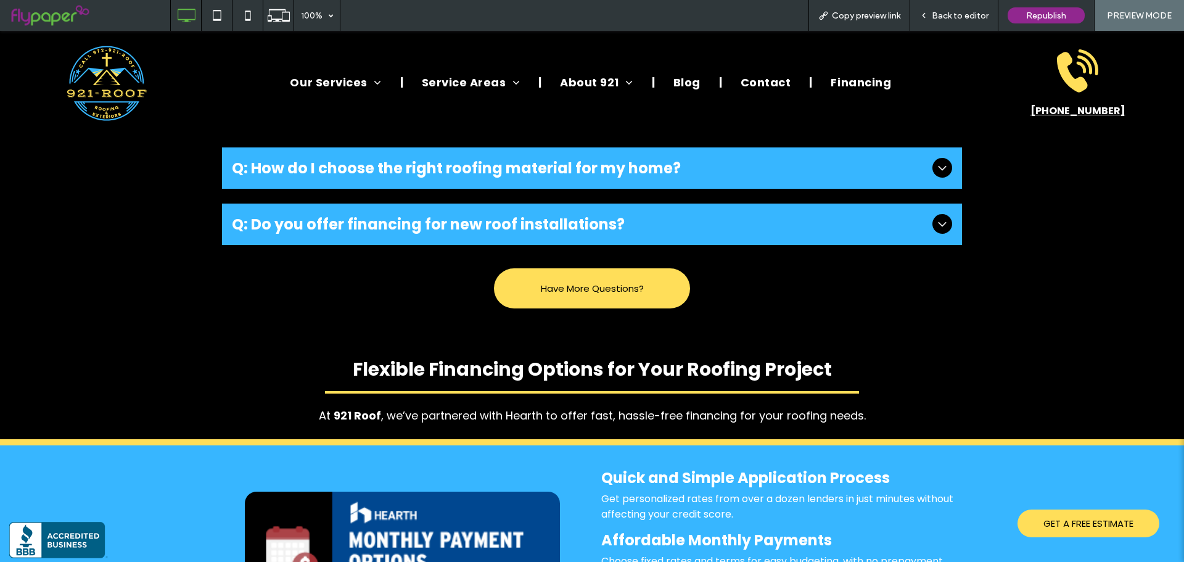
click at [979, 13] on span "Back to editor" at bounding box center [960, 15] width 57 height 10
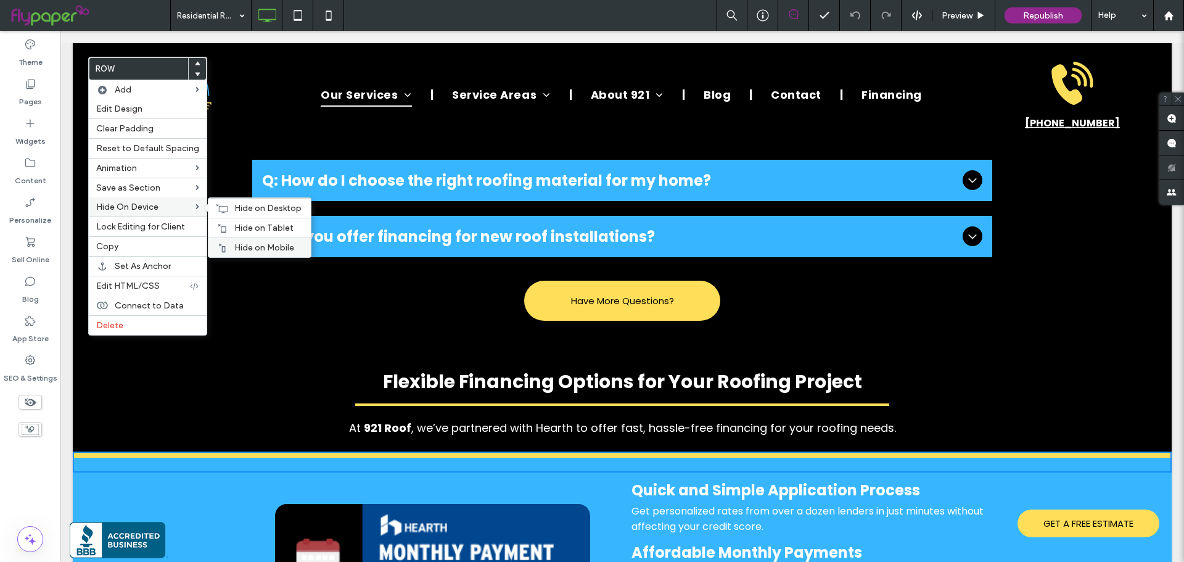
click at [245, 242] on span "Hide on Mobile" at bounding box center [264, 247] width 60 height 10
click at [247, 230] on span "Hide on Tablet" at bounding box center [263, 228] width 59 height 10
click at [210, 205] on div "Hide on Desktop" at bounding box center [259, 208] width 102 height 20
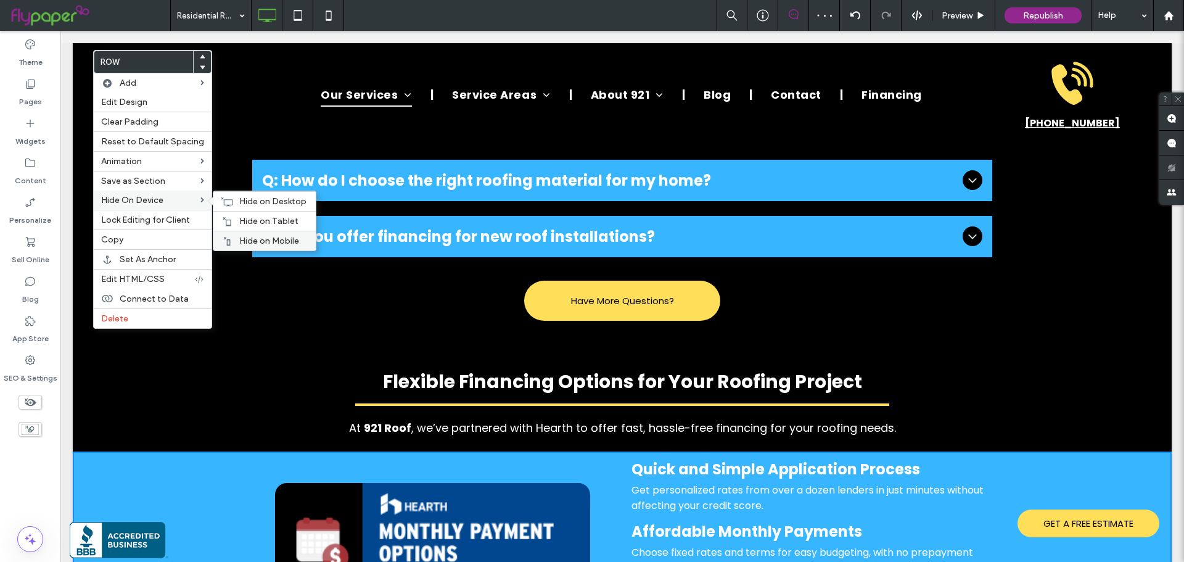
click at [258, 236] on span "Hide on Mobile" at bounding box center [269, 241] width 60 height 10
click at [258, 221] on span "Hide on Tablet" at bounding box center [268, 221] width 59 height 10
click at [258, 205] on span "Hide on Desktop" at bounding box center [272, 201] width 67 height 10
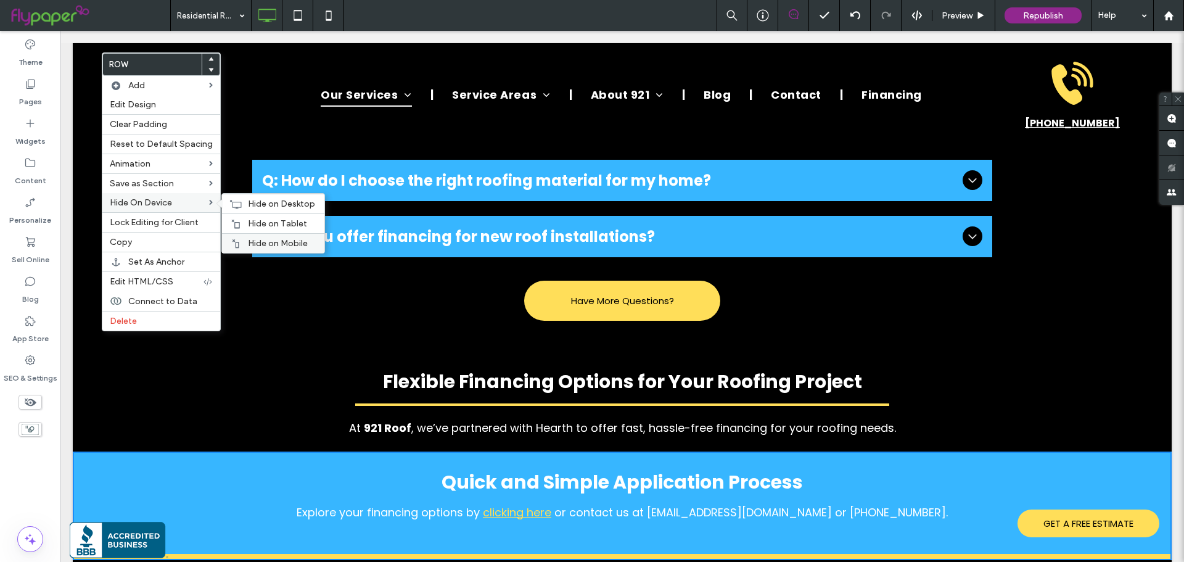
click at [273, 242] on span "Hide on Mobile" at bounding box center [278, 243] width 60 height 10
click at [273, 228] on span "Hide on Tablet" at bounding box center [277, 223] width 59 height 10
click at [274, 203] on span "Hide on Desktop" at bounding box center [281, 204] width 67 height 10
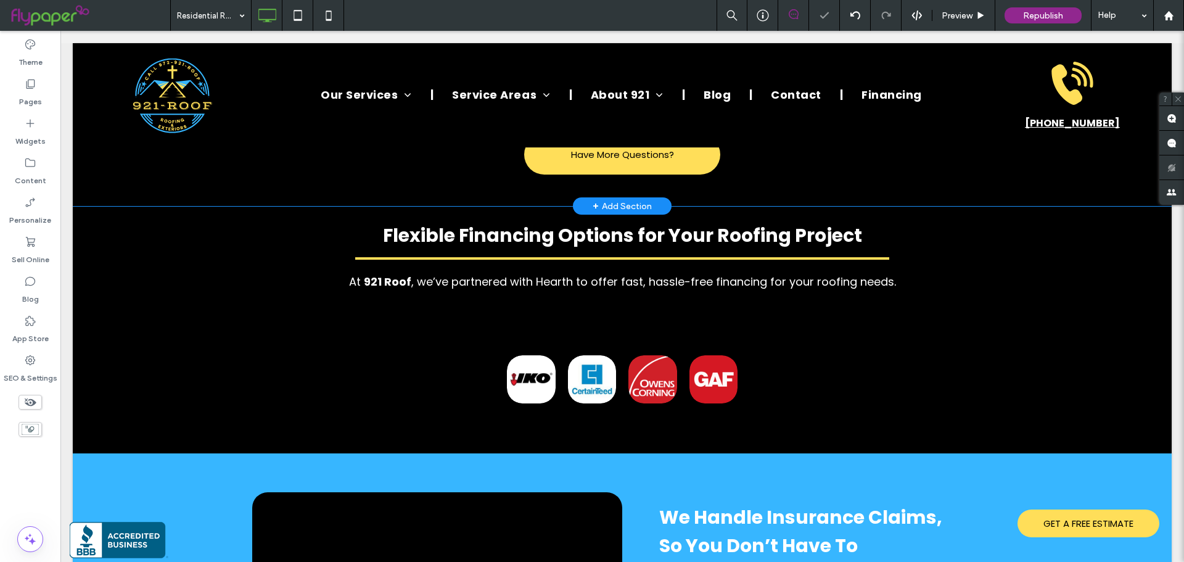
scroll to position [3268, 0]
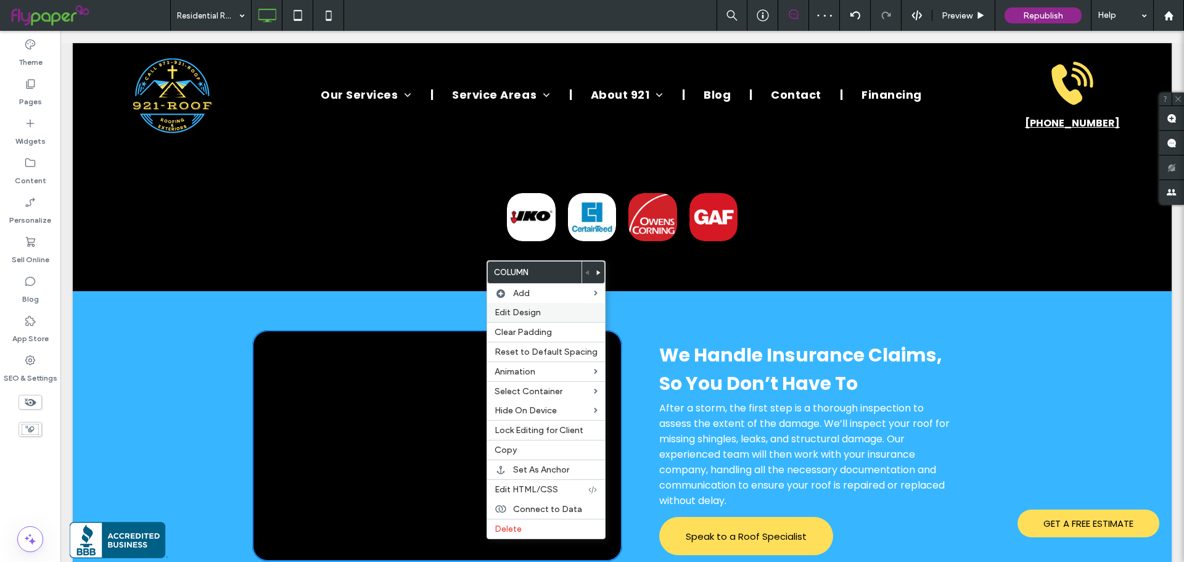
click at [523, 313] on span "Edit Design" at bounding box center [518, 312] width 46 height 10
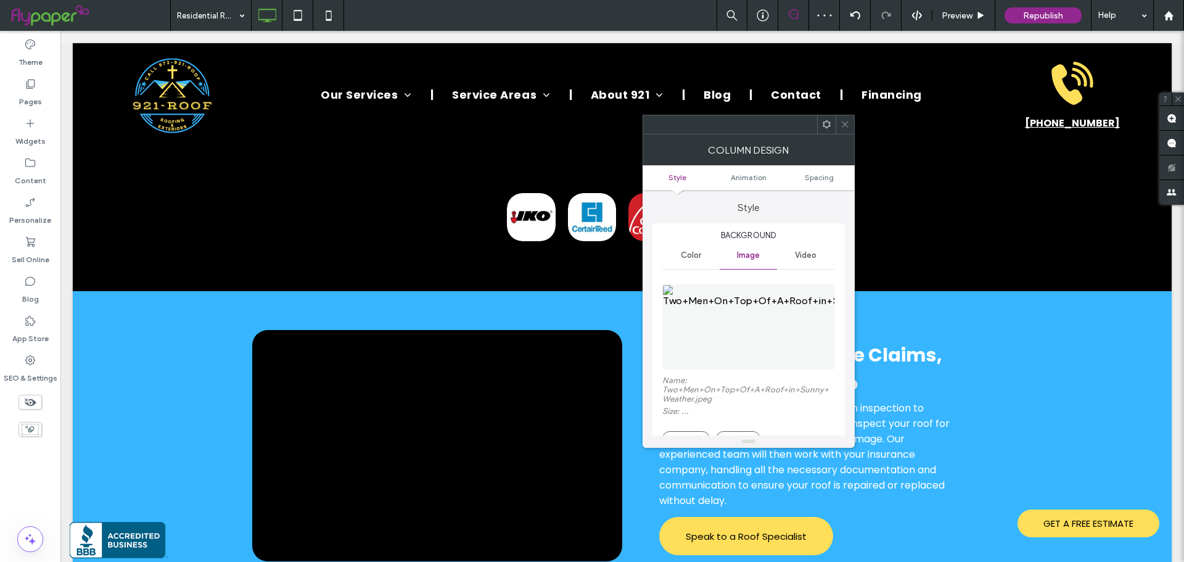
click at [717, 316] on img at bounding box center [748, 326] width 173 height 85
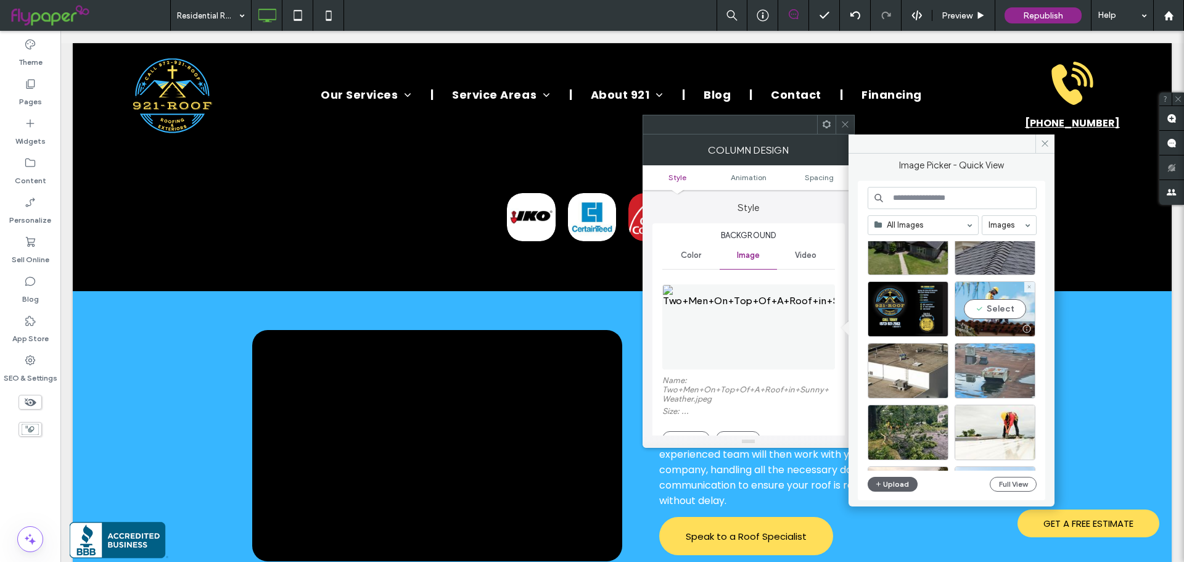
scroll to position [308, 0]
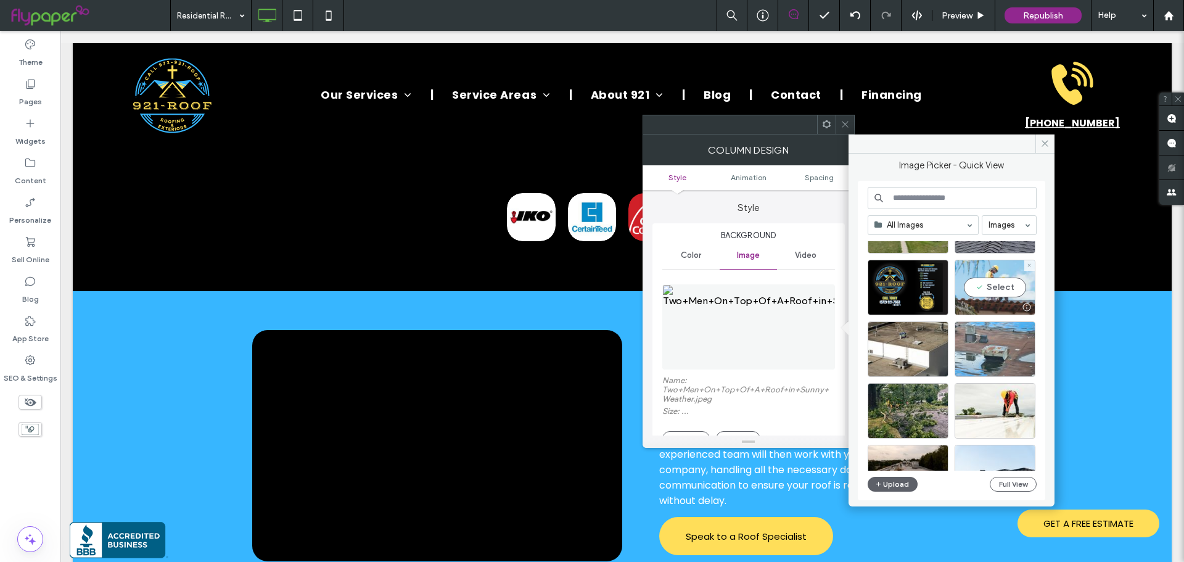
click at [1002, 287] on div "Select" at bounding box center [995, 288] width 81 height 56
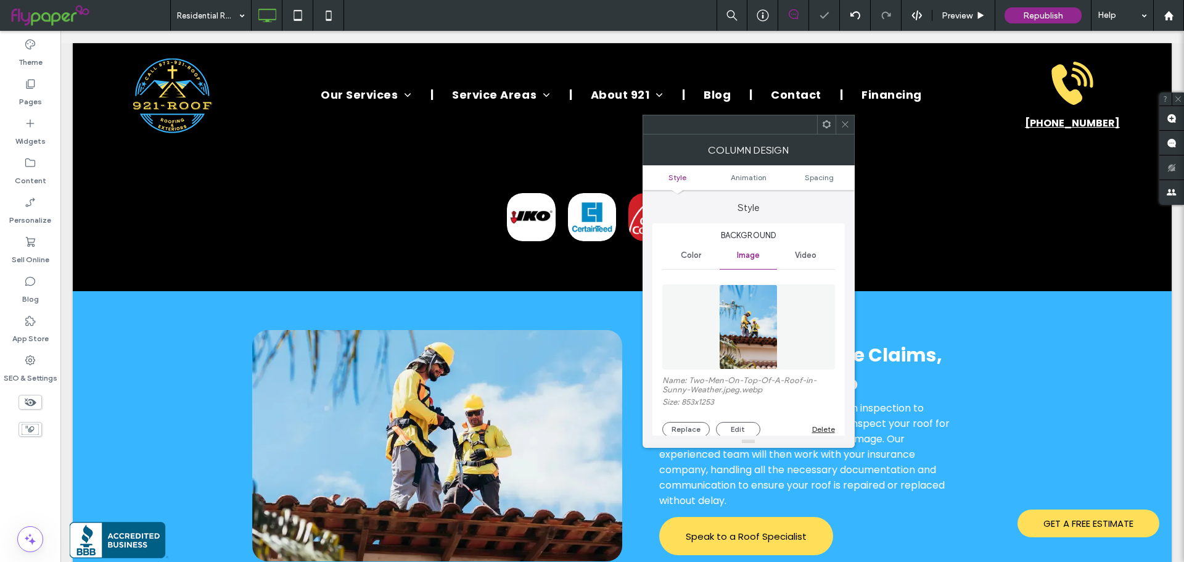
click at [843, 130] on span at bounding box center [845, 124] width 9 height 19
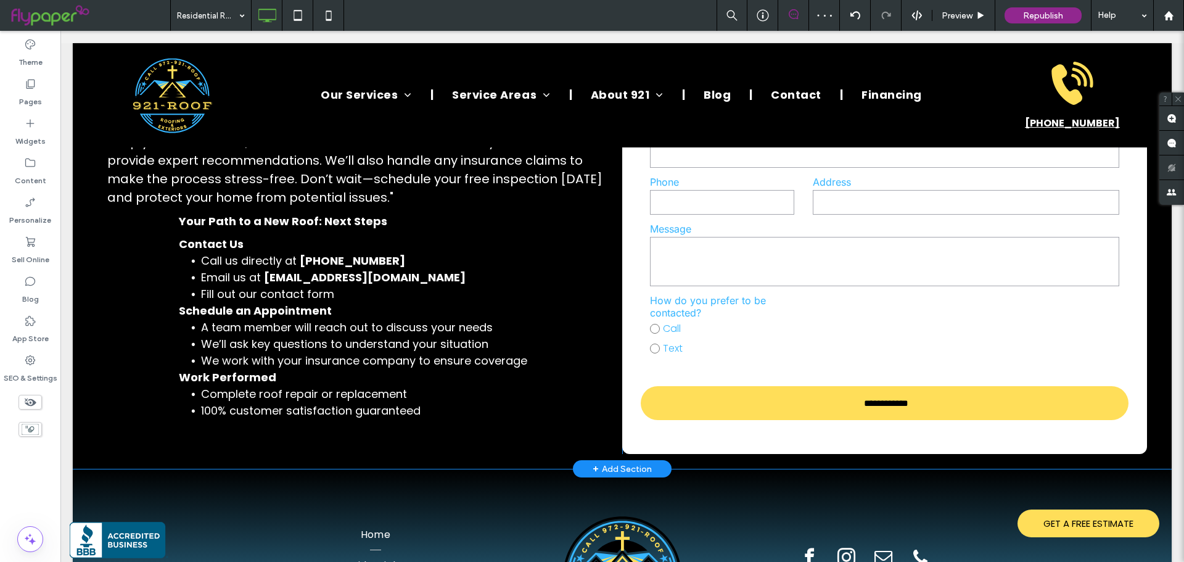
scroll to position [3905, 0]
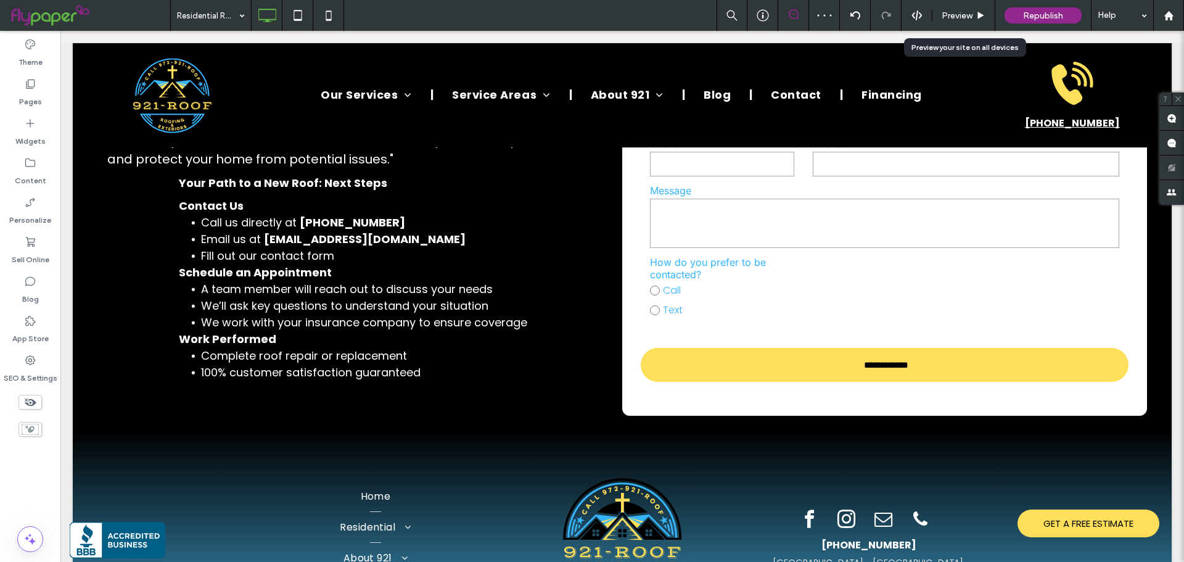
click at [960, 6] on div "Preview" at bounding box center [963, 15] width 63 height 31
click at [956, 12] on span "Preview" at bounding box center [957, 15] width 31 height 10
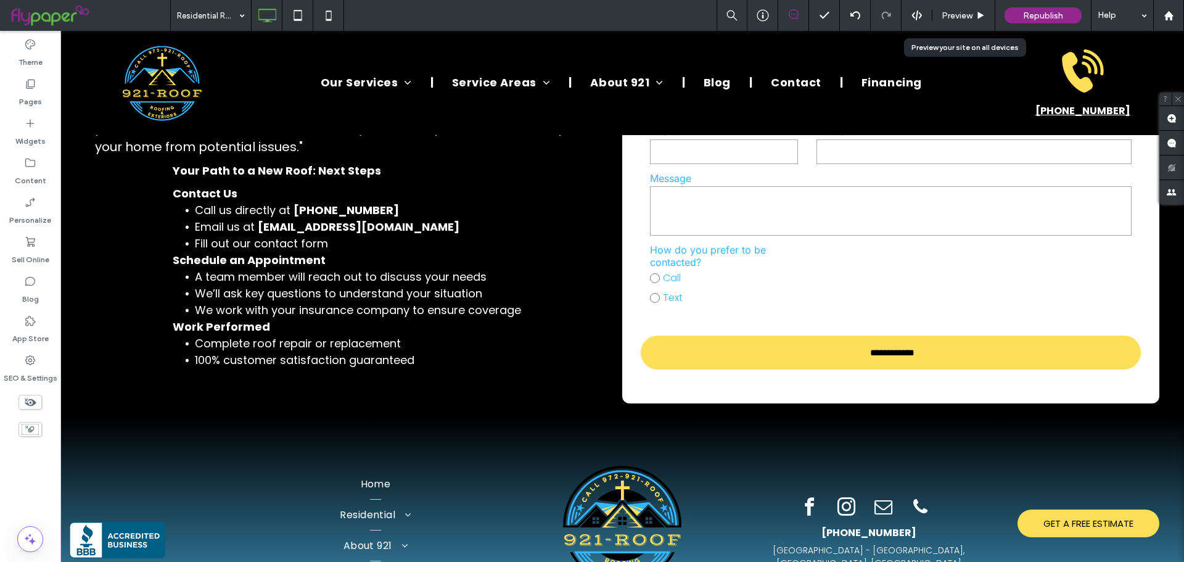
scroll to position [3892, 0]
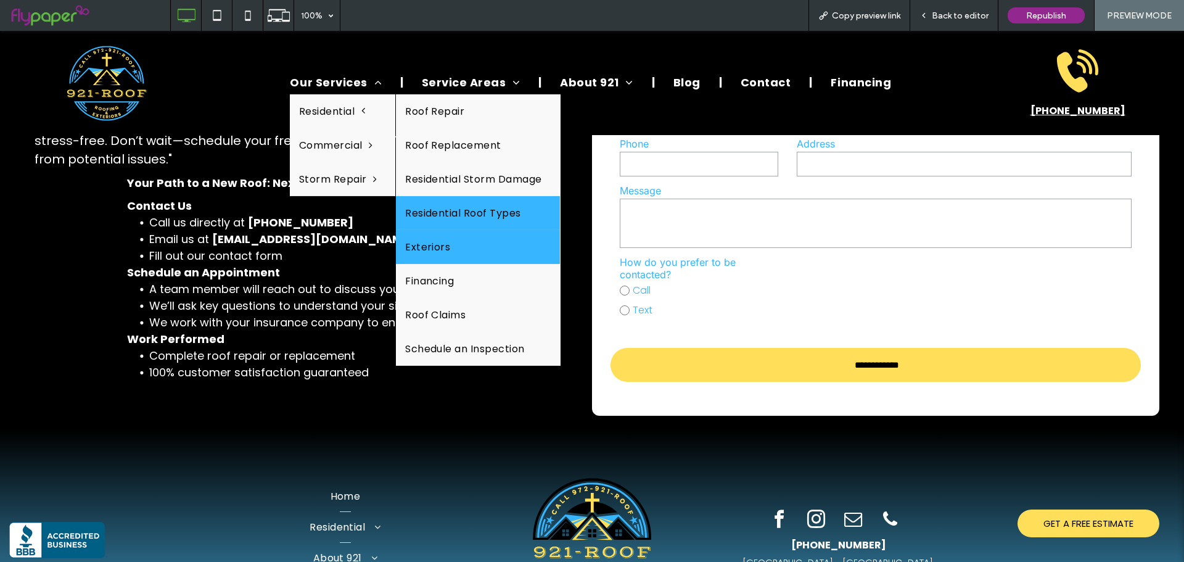
click at [484, 251] on link "Exteriors" at bounding box center [478, 247] width 165 height 34
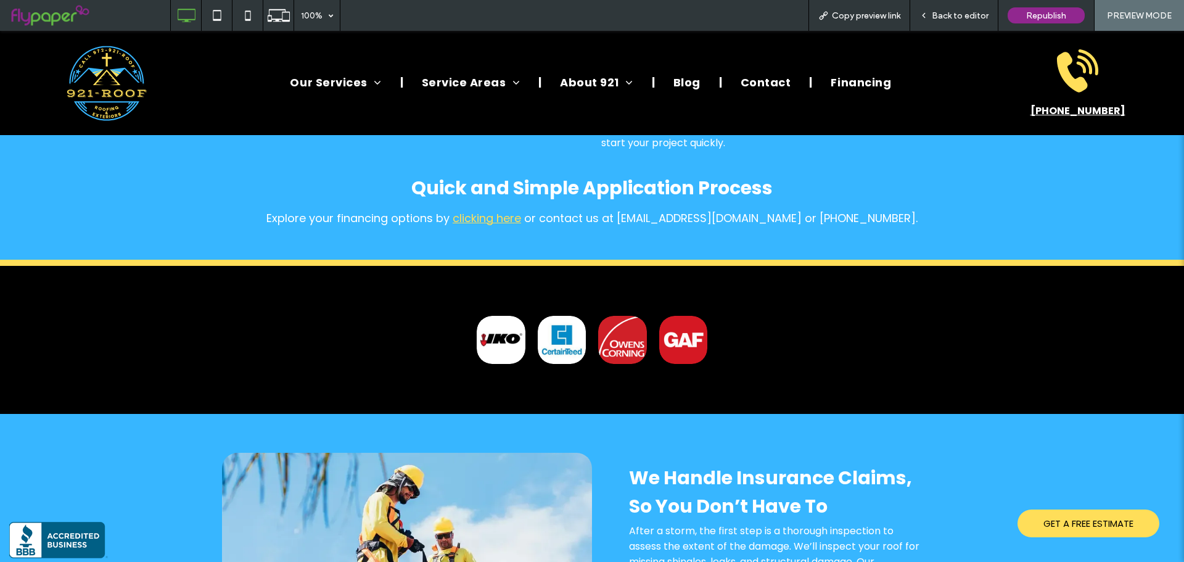
scroll to position [2713, 0]
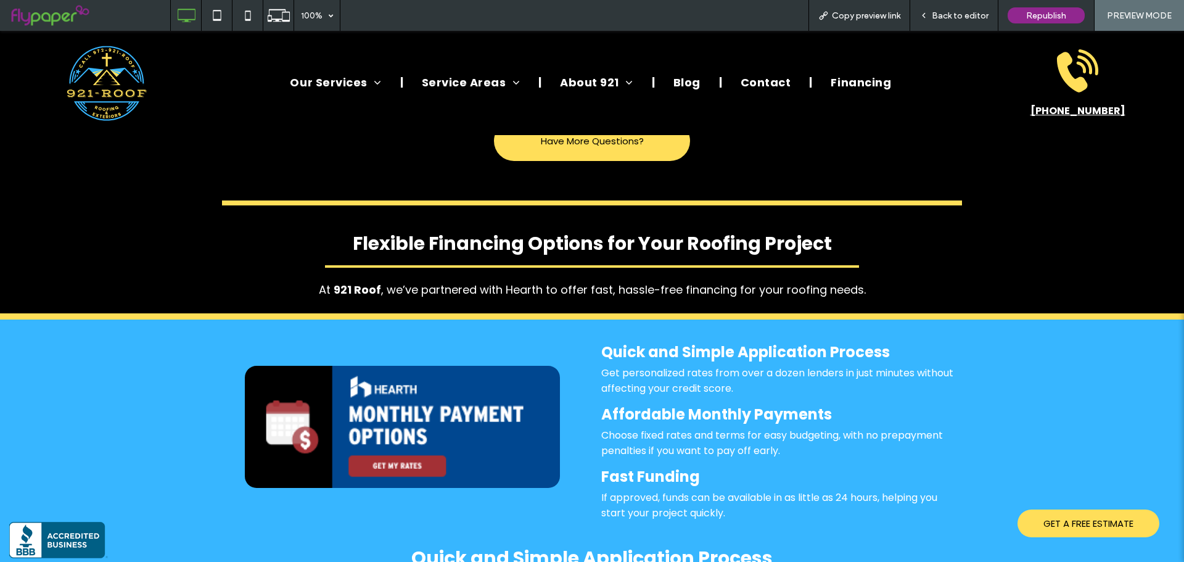
drag, startPoint x: 938, startPoint y: 17, endPoint x: 830, endPoint y: 43, distance: 111.0
click at [938, 17] on span "Back to editor" at bounding box center [960, 15] width 57 height 10
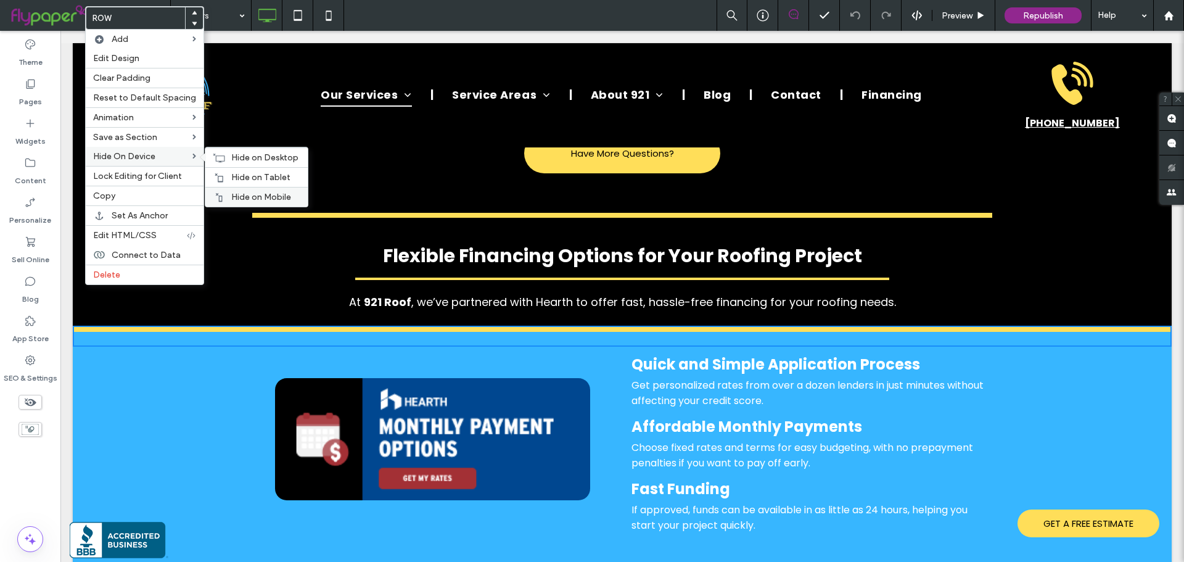
click at [243, 194] on span "Hide on Mobile" at bounding box center [261, 197] width 60 height 10
click at [243, 173] on span "Hide on Tablet" at bounding box center [260, 177] width 59 height 10
click at [226, 160] on div "Hide on Desktop" at bounding box center [256, 157] width 102 height 20
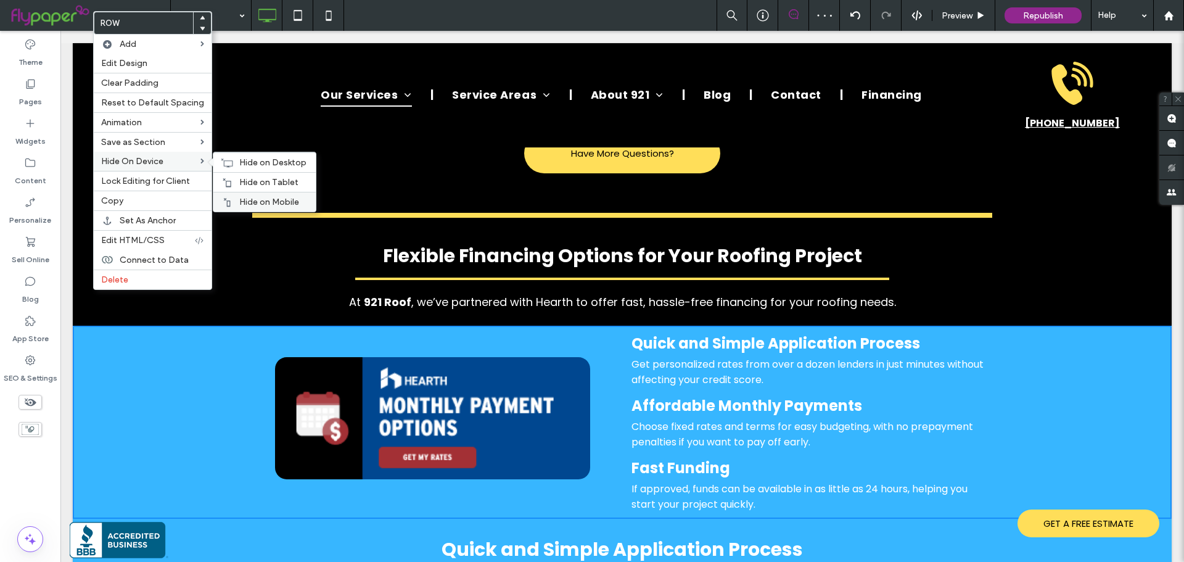
click at [242, 197] on span "Hide on Mobile" at bounding box center [269, 202] width 60 height 10
click at [249, 183] on span "Hide on Tablet" at bounding box center [268, 182] width 59 height 10
click at [251, 160] on span "Hide on Desktop" at bounding box center [272, 162] width 67 height 10
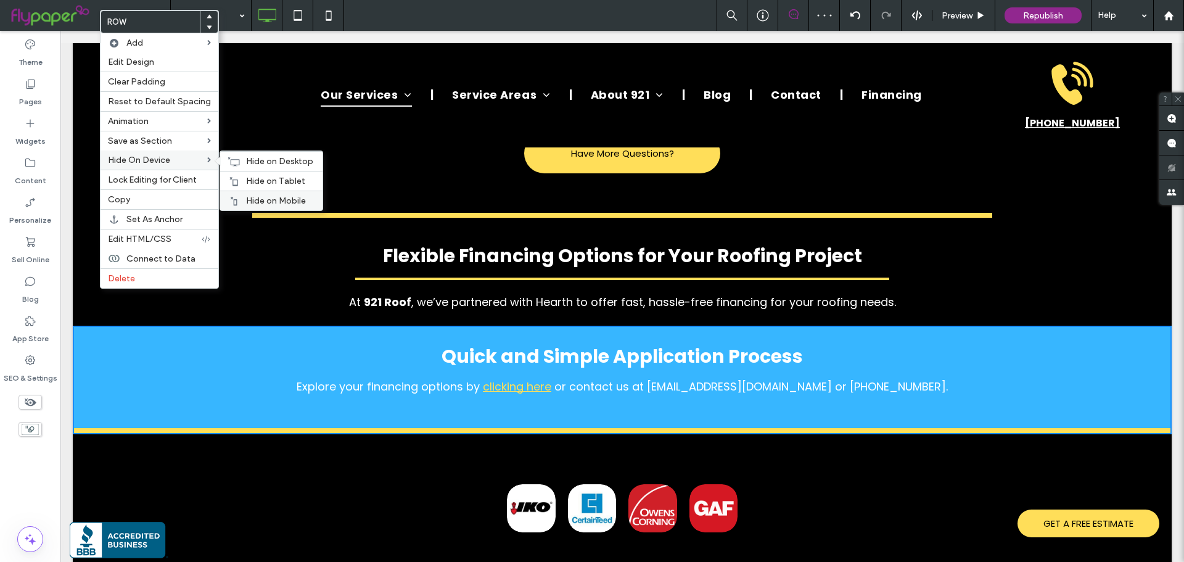
click at [279, 195] on span "Hide on Mobile" at bounding box center [276, 200] width 60 height 10
click at [269, 181] on span "Hide on Tablet" at bounding box center [275, 181] width 59 height 10
click at [246, 162] on span "Hide on Desktop" at bounding box center [279, 161] width 67 height 10
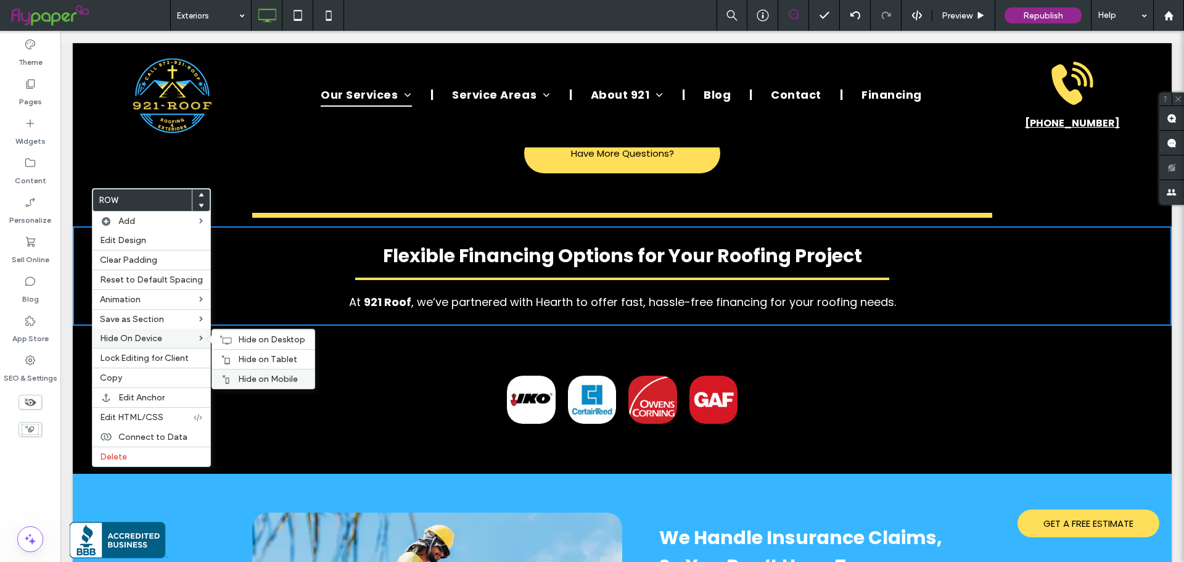
click at [258, 384] on span "Hide on Mobile" at bounding box center [268, 379] width 60 height 10
click at [253, 360] on span "Hide on Tablet" at bounding box center [267, 359] width 59 height 10
click at [255, 340] on span "Hide on Desktop" at bounding box center [271, 339] width 67 height 10
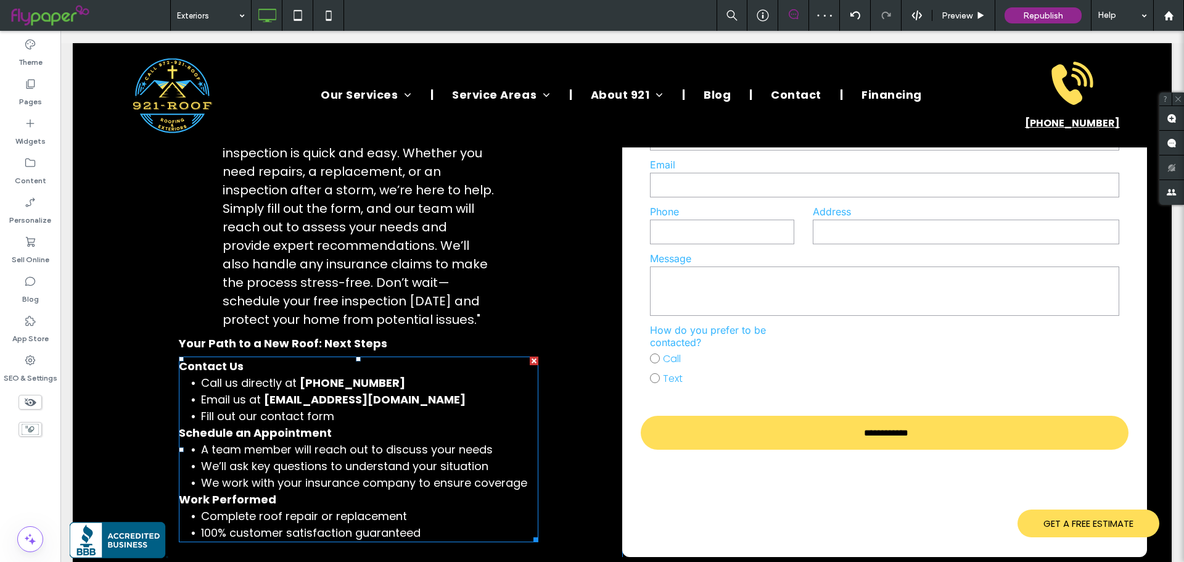
scroll to position [3317, 0]
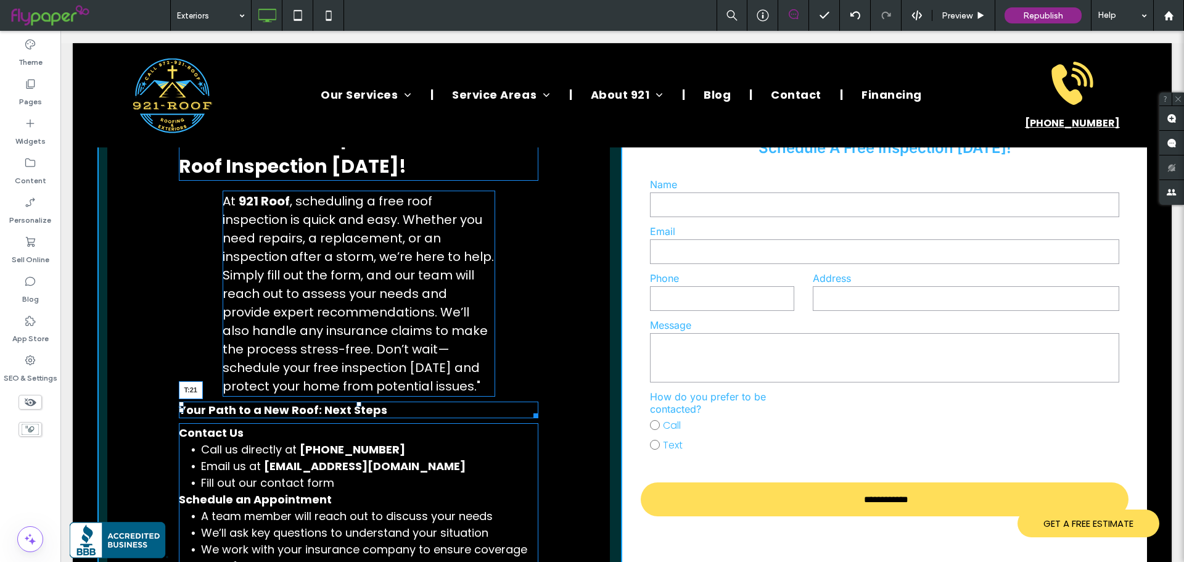
drag, startPoint x: 357, startPoint y: 360, endPoint x: 355, endPoint y: 368, distance: 8.2
click at [356, 401] on div at bounding box center [358, 403] width 5 height 5
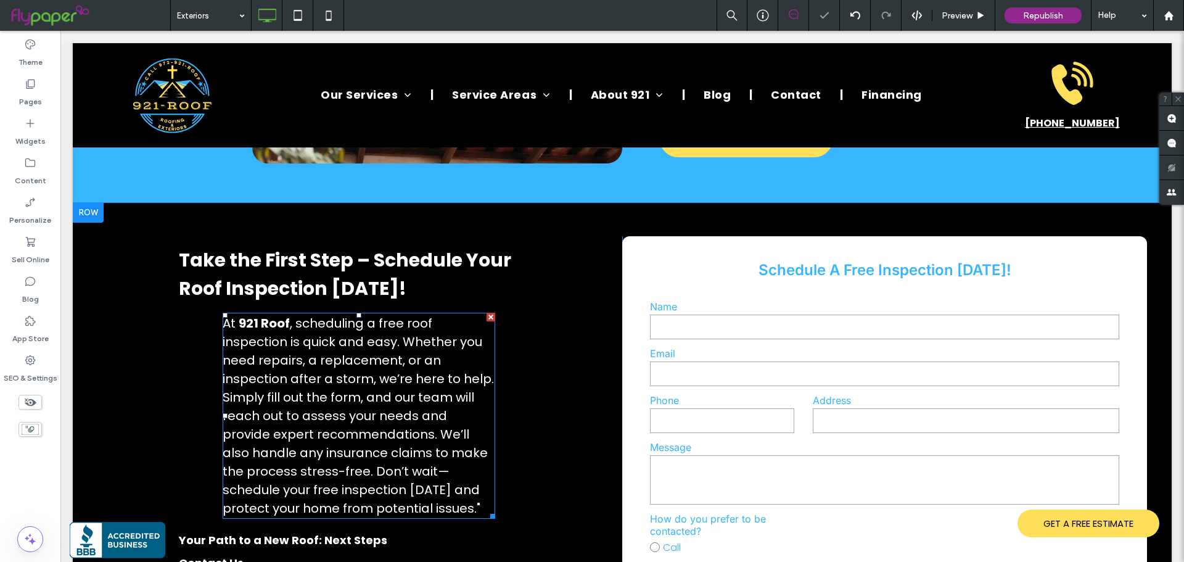
scroll to position [3255, 0]
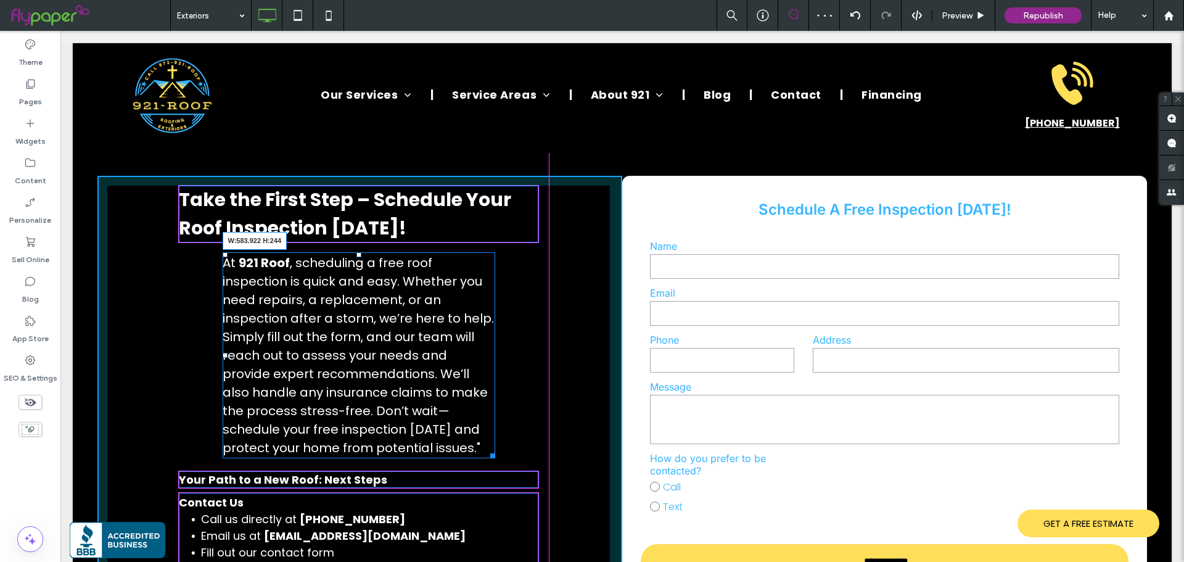
drag, startPoint x: 487, startPoint y: 407, endPoint x: 534, endPoint y: 404, distance: 47.0
click at [534, 404] on div "Take the First Step – Schedule Your Roof Inspection Today! At 921 Roof , schedu…" at bounding box center [359, 434] width 525 height 517
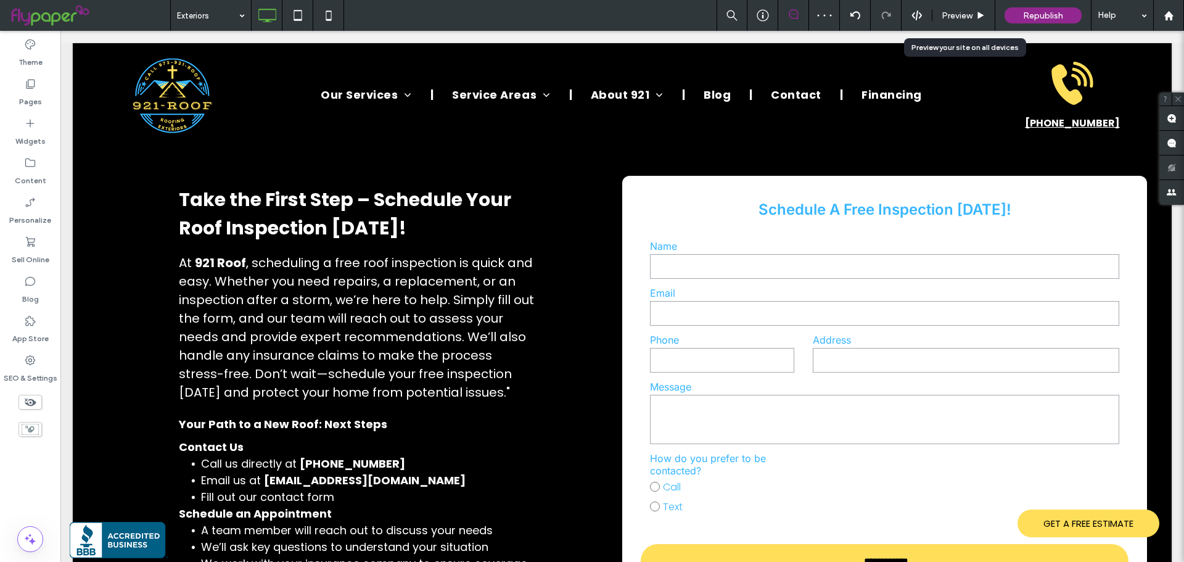
click at [953, 17] on span "Preview" at bounding box center [957, 15] width 31 height 10
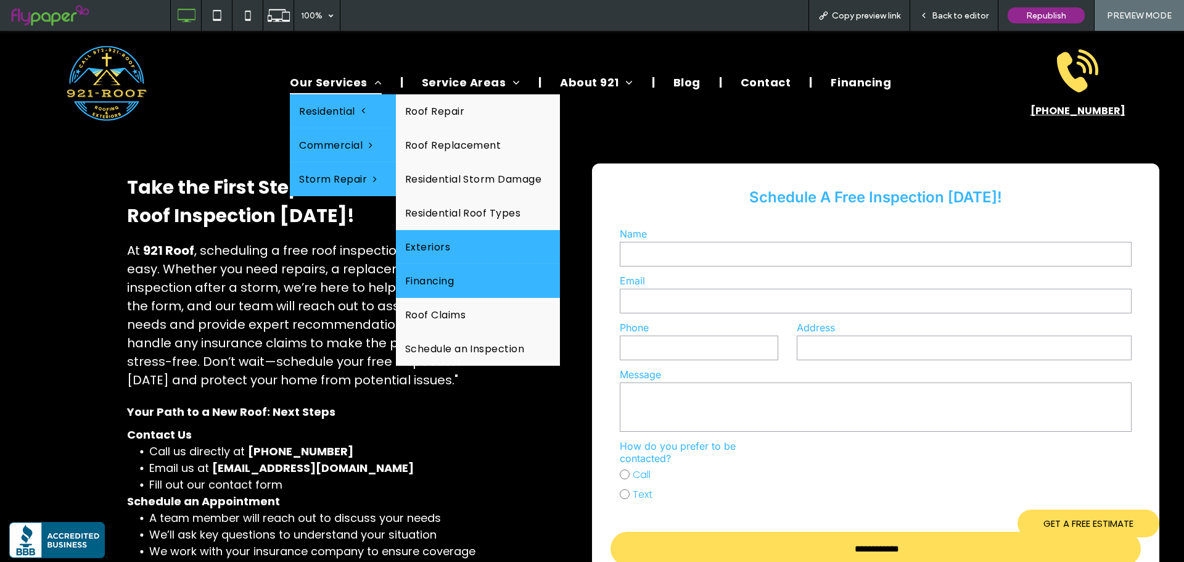
click at [458, 276] on link "Financing" at bounding box center [478, 281] width 165 height 34
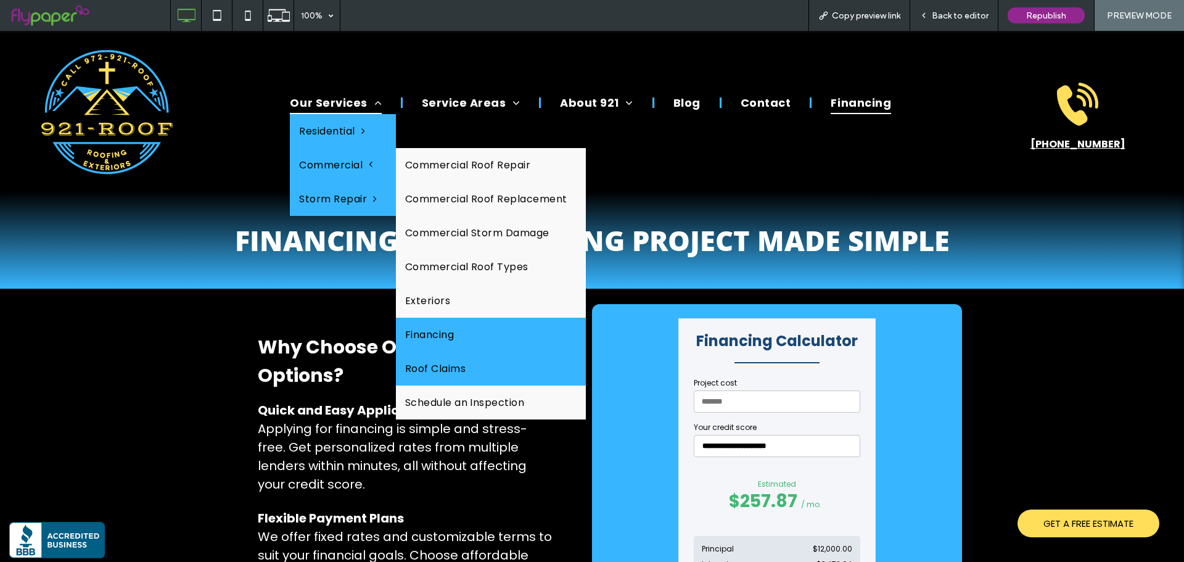
click at [435, 356] on link "Roof Claims" at bounding box center [491, 369] width 190 height 34
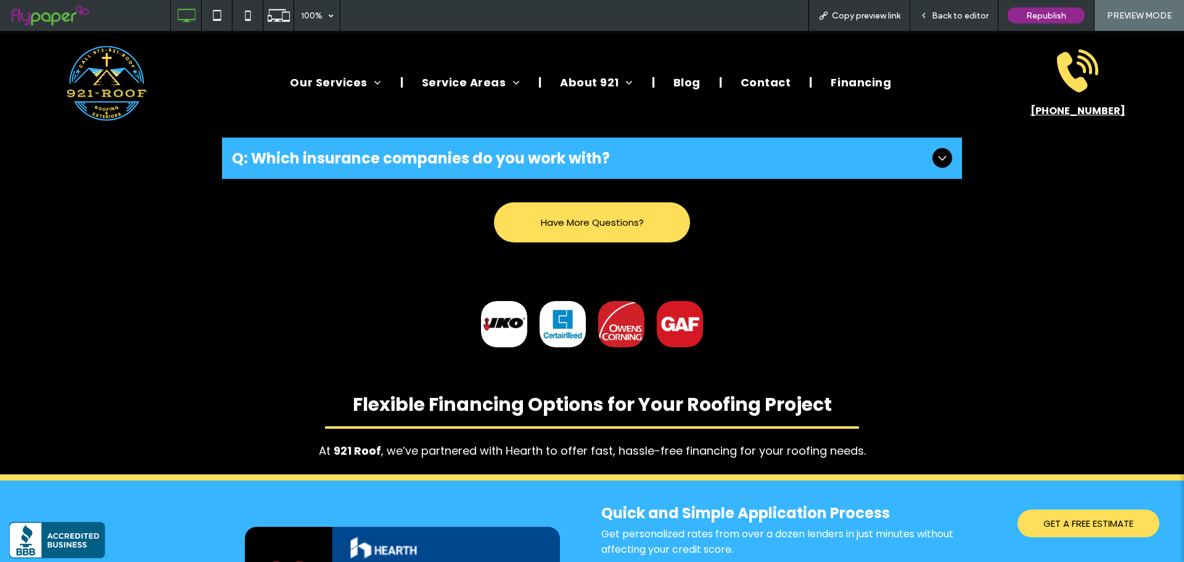
scroll to position [2652, 0]
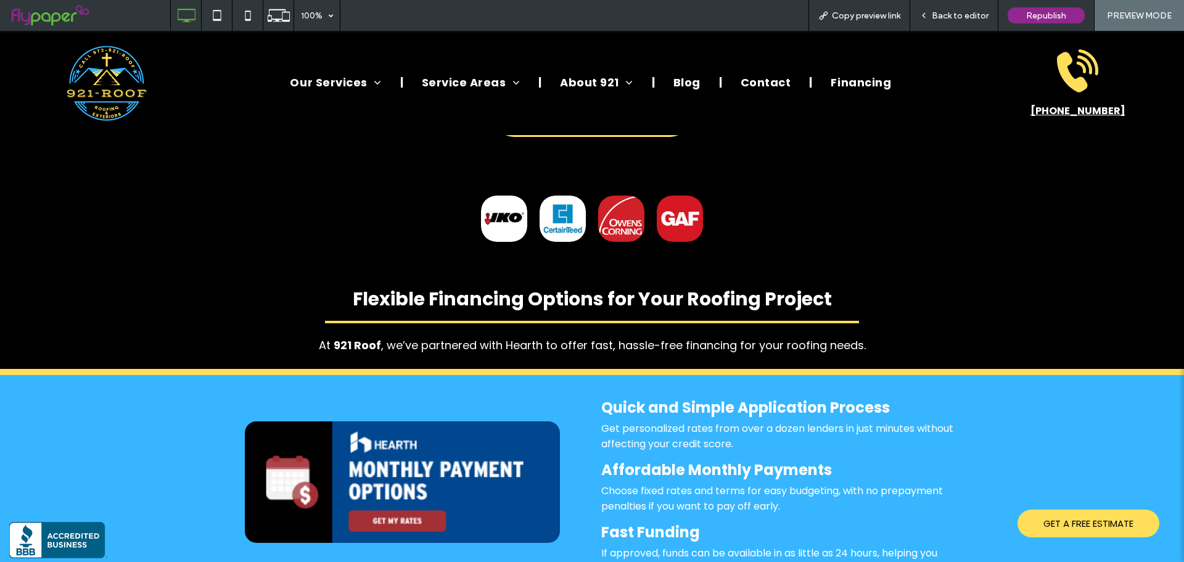
drag, startPoint x: 958, startPoint y: 12, endPoint x: 894, endPoint y: 9, distance: 64.2
click at [958, 12] on span "Back to editor" at bounding box center [960, 15] width 57 height 10
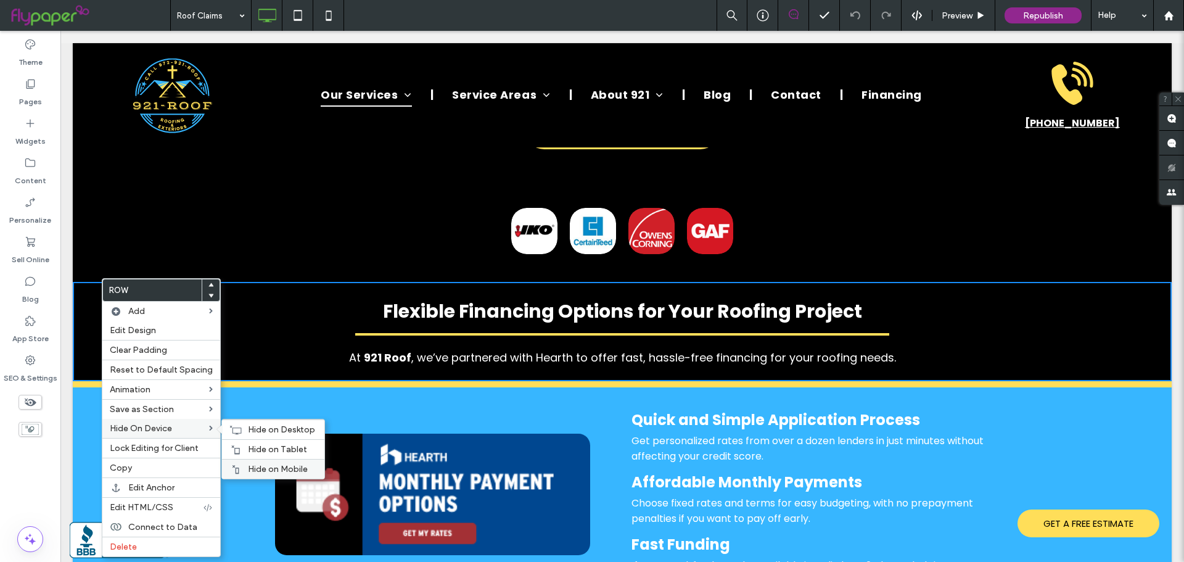
click at [263, 461] on div "Hide on Mobile" at bounding box center [273, 469] width 102 height 20
click at [262, 450] on span "Hide on Tablet" at bounding box center [277, 449] width 59 height 10
click at [261, 433] on span "Hide on Desktop" at bounding box center [281, 429] width 67 height 10
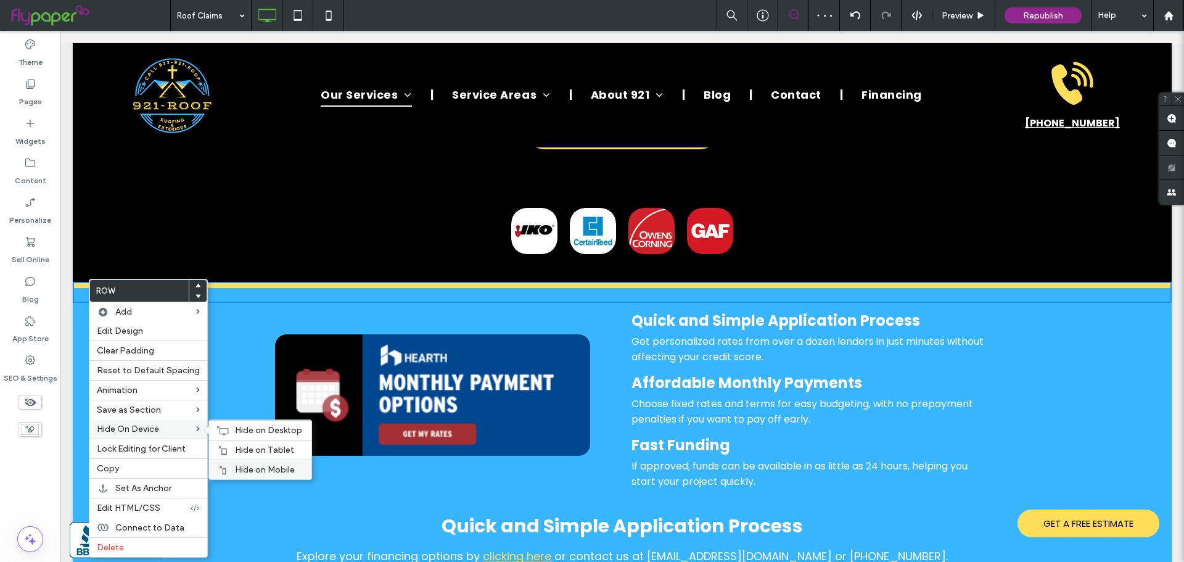
click at [244, 462] on div "Hide on Mobile" at bounding box center [260, 469] width 102 height 20
click at [246, 451] on span "Hide on Tablet" at bounding box center [264, 450] width 59 height 10
drag, startPoint x: 247, startPoint y: 434, endPoint x: 145, endPoint y: 366, distance: 122.6
click at [247, 429] on span "Hide on Desktop" at bounding box center [268, 430] width 67 height 10
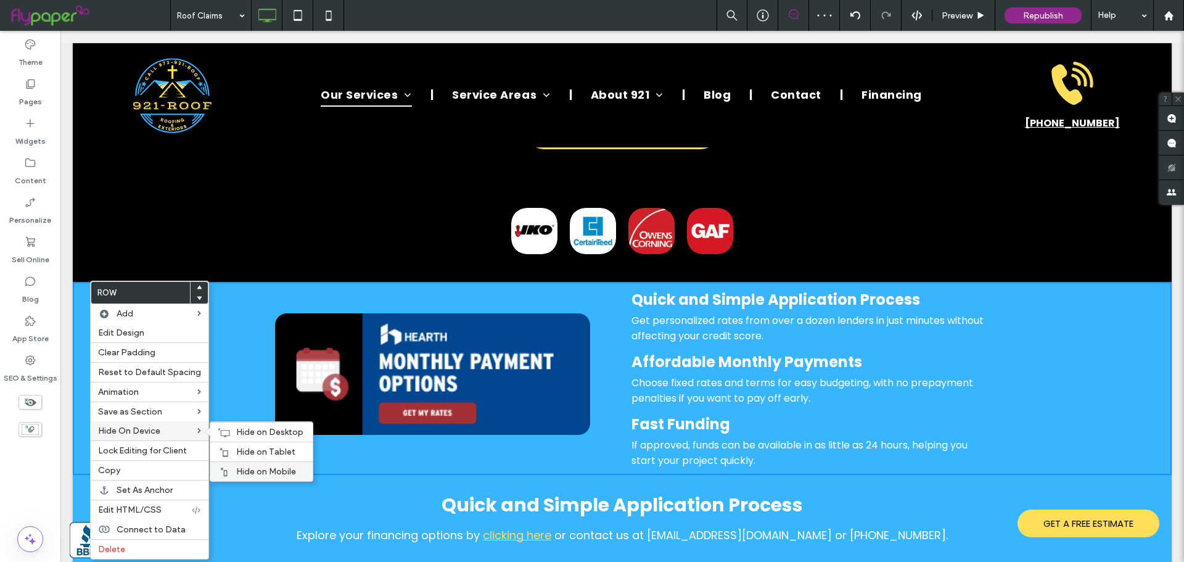
click at [261, 466] on div "Hide on Mobile" at bounding box center [261, 471] width 102 height 20
click at [267, 453] on span "Hide on Tablet" at bounding box center [265, 451] width 59 height 10
click at [263, 429] on span "Hide on Desktop" at bounding box center [269, 432] width 67 height 10
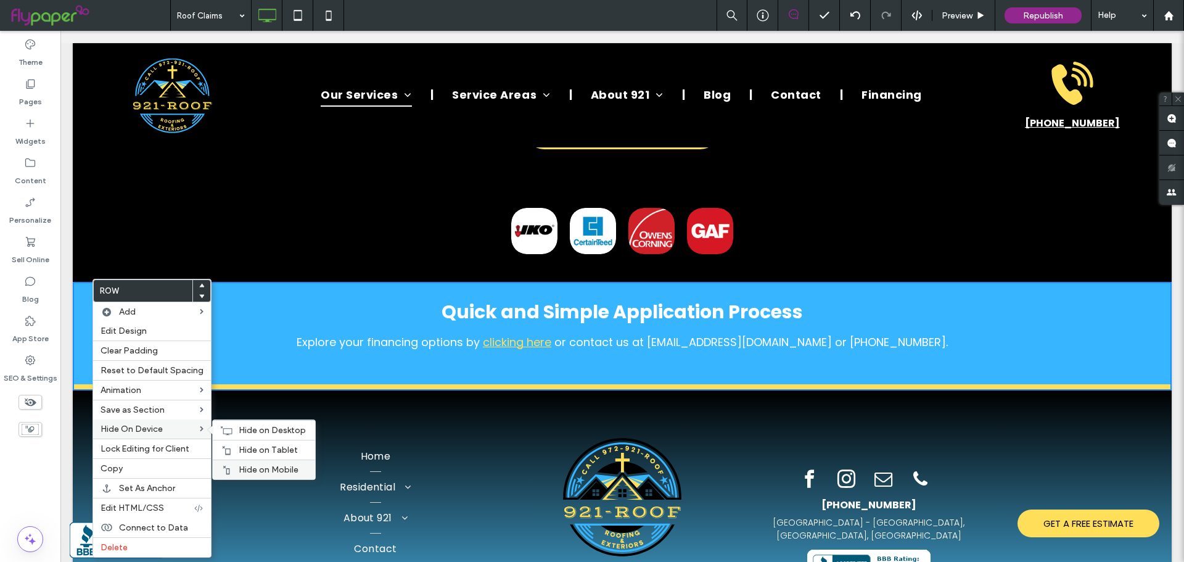
click at [249, 466] on span "Hide on Mobile" at bounding box center [269, 469] width 60 height 10
click at [255, 453] on span "Hide on Tablet" at bounding box center [268, 450] width 59 height 10
click at [260, 429] on span "Hide on Desktop" at bounding box center [272, 430] width 67 height 10
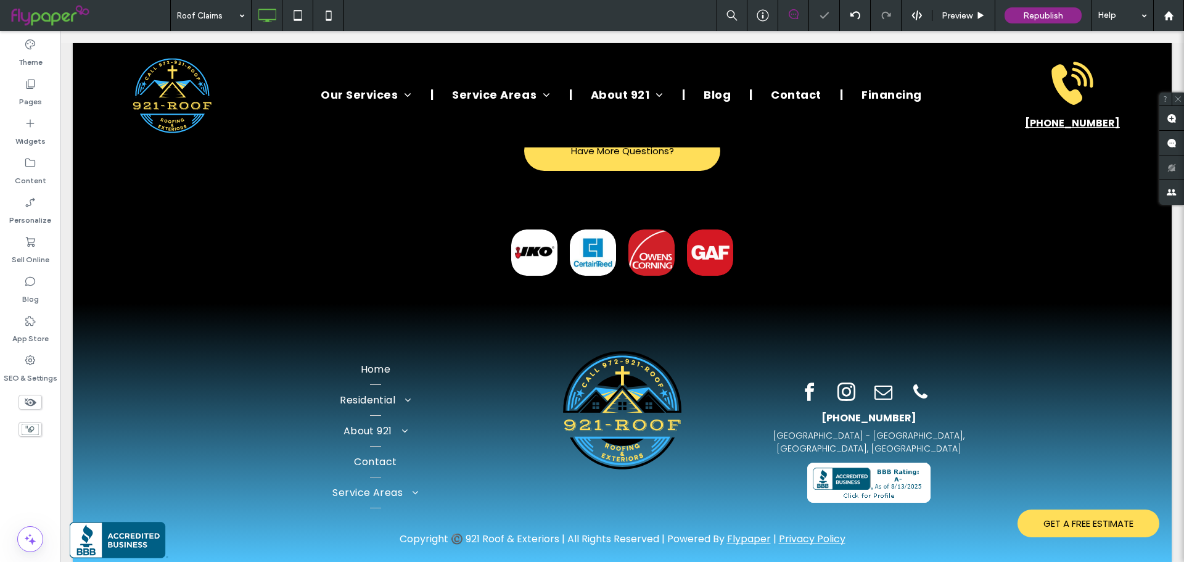
scroll to position [2618, 0]
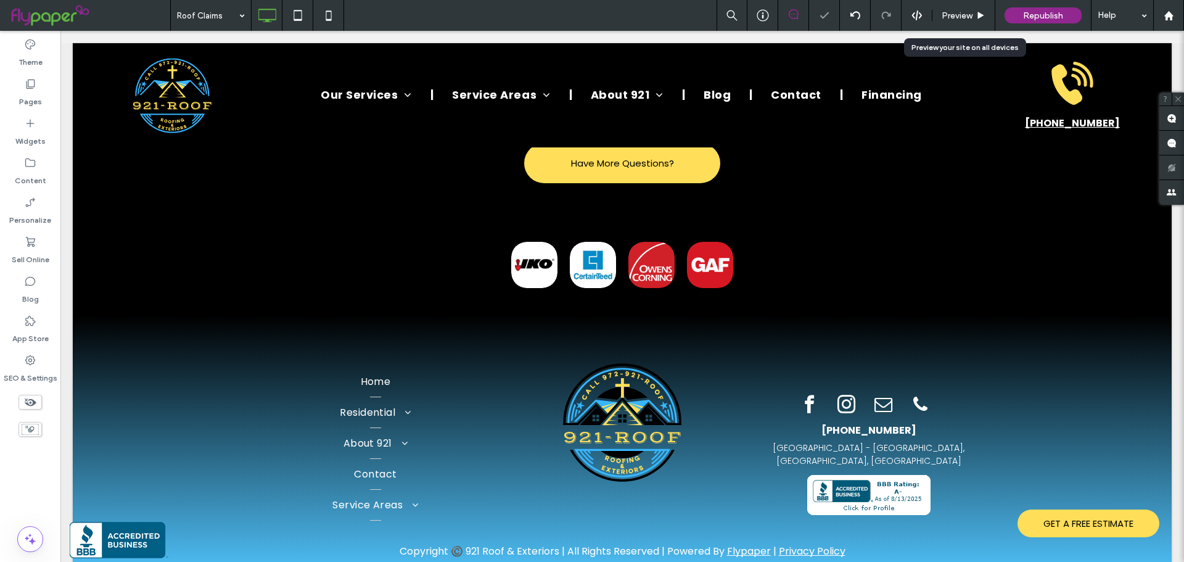
click at [945, 10] on span "Preview" at bounding box center [957, 15] width 31 height 10
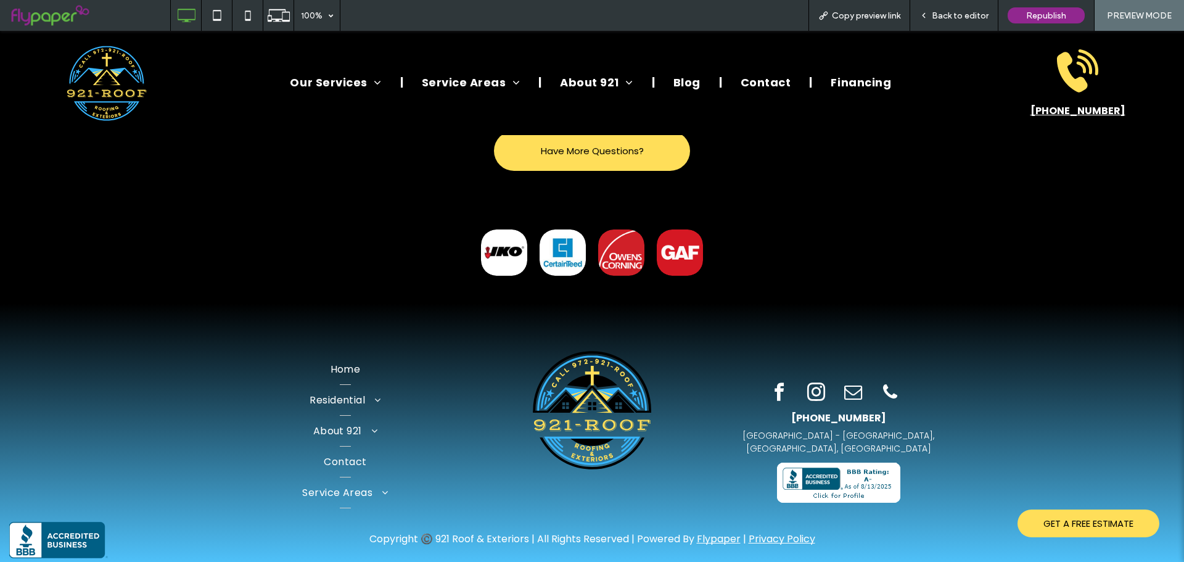
scroll to position [2605, 0]
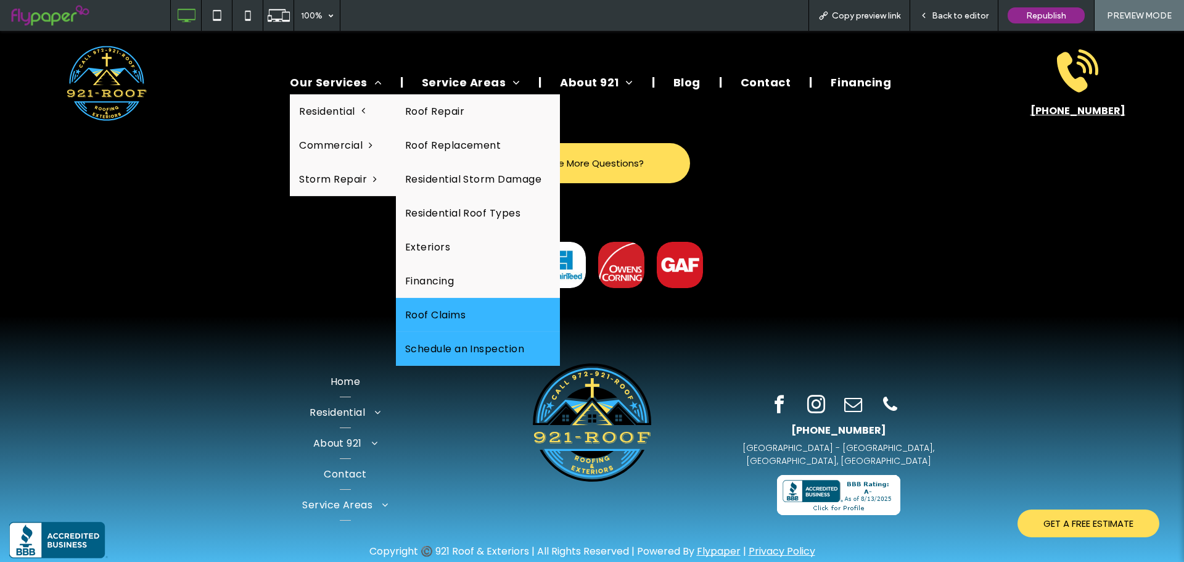
click at [459, 333] on link "Schedule an Inspection" at bounding box center [478, 349] width 165 height 34
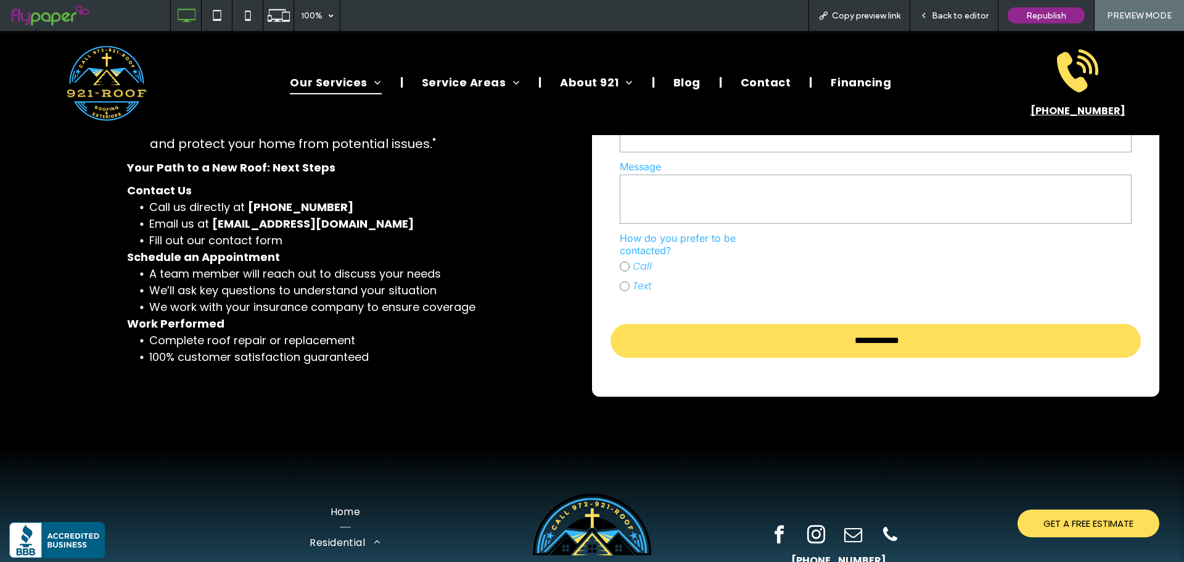
scroll to position [660, 0]
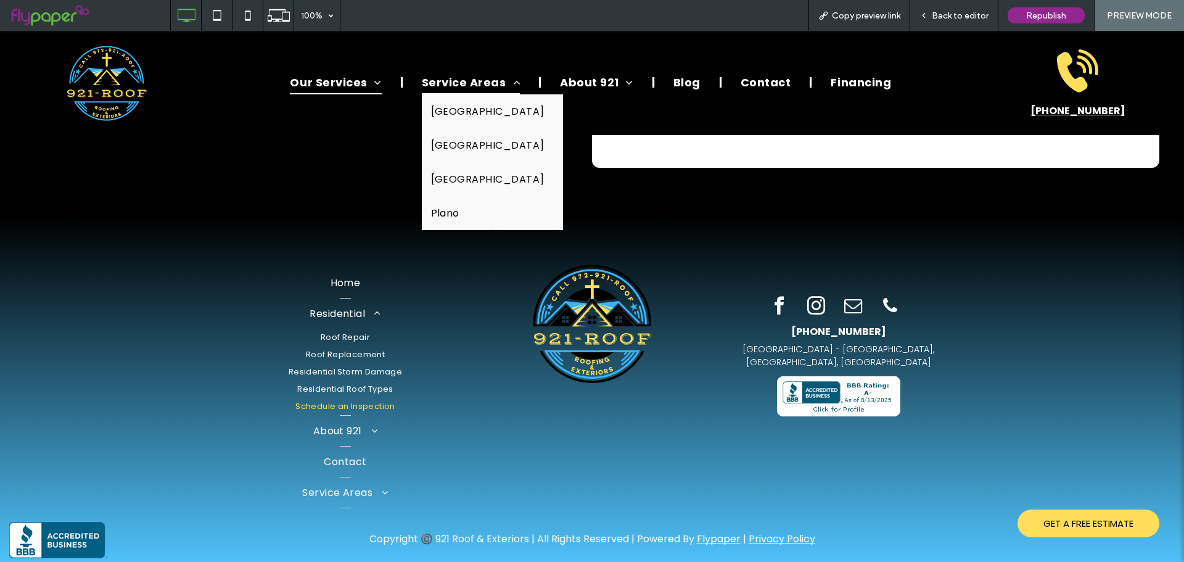
click at [438, 79] on span "Service Areas" at bounding box center [471, 81] width 99 height 23
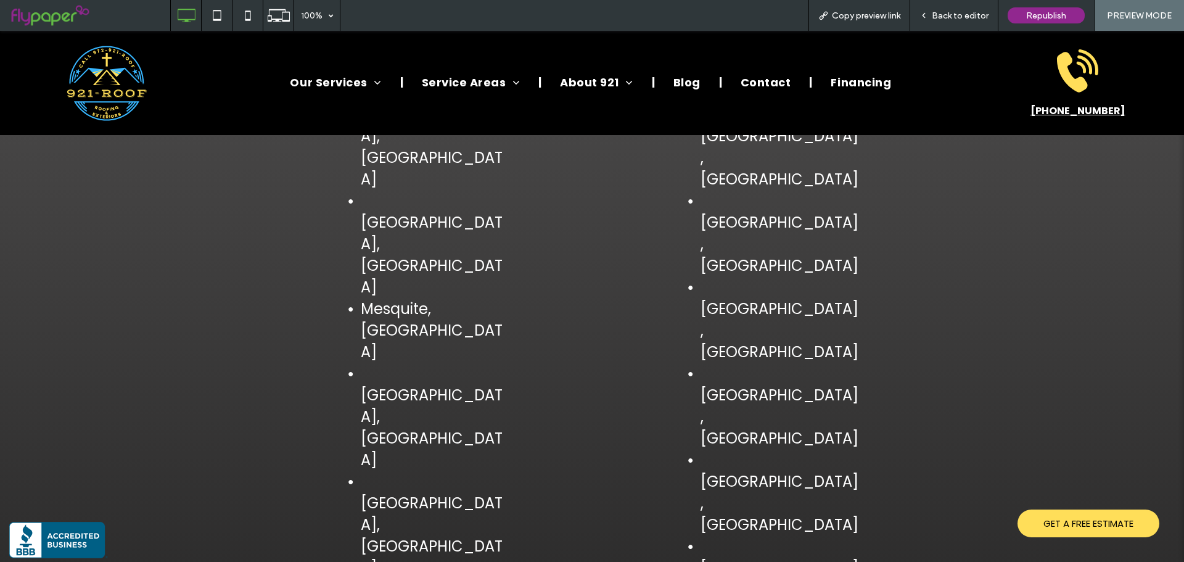
scroll to position [2898, 0]
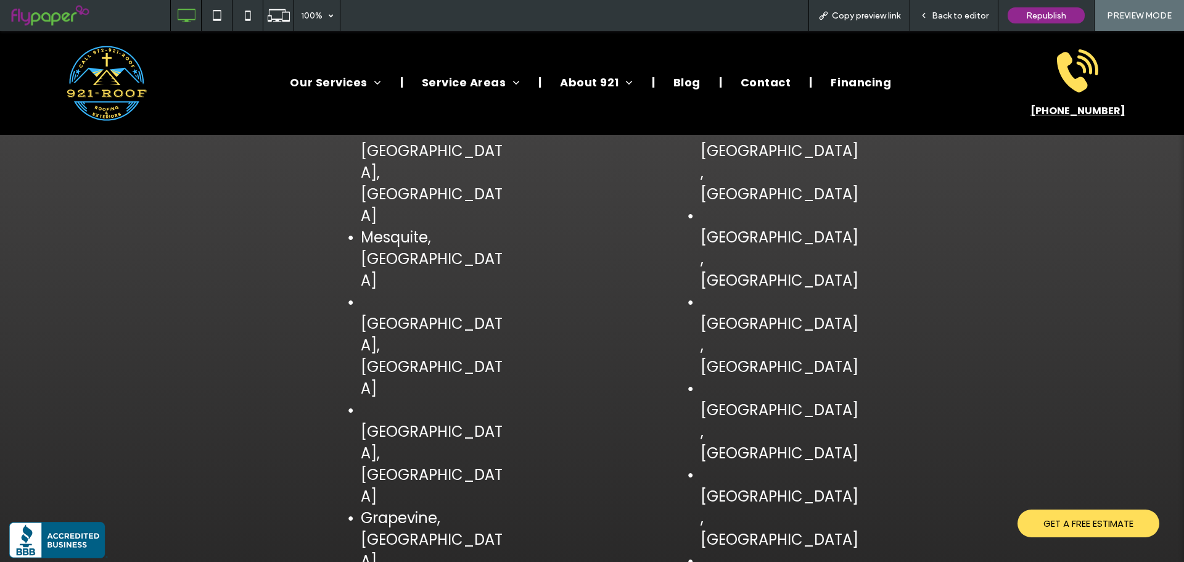
click at [962, 14] on span "Back to editor" at bounding box center [960, 15] width 57 height 10
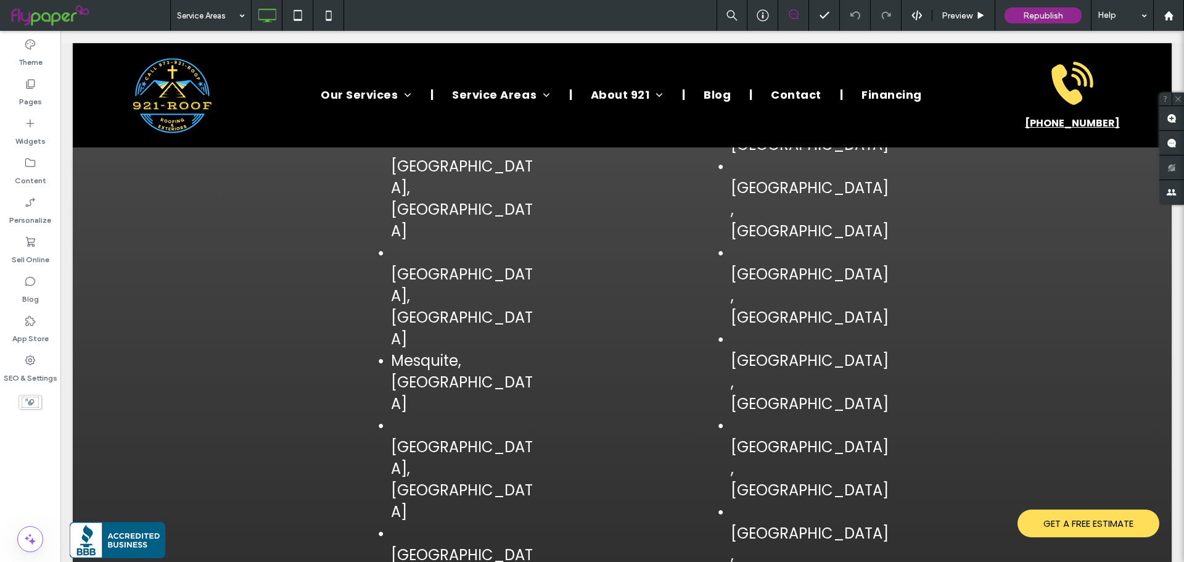
scroll to position [2775, 0]
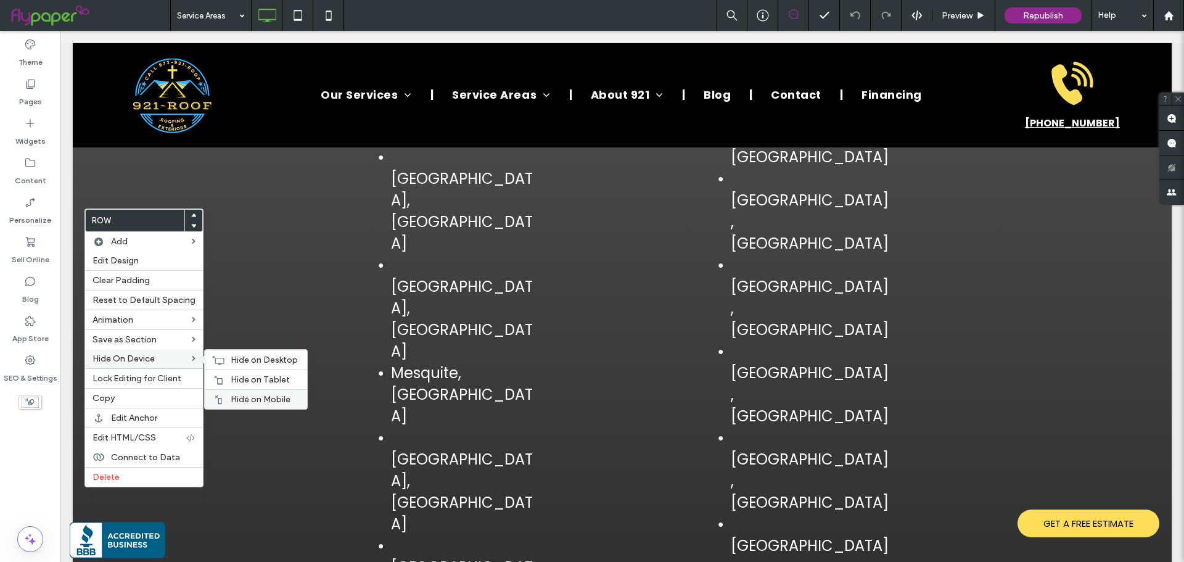
click at [228, 393] on div "Hide on Mobile" at bounding box center [256, 399] width 102 height 20
click at [237, 381] on span "Hide on Tablet" at bounding box center [260, 379] width 59 height 10
click at [241, 361] on span "Hide on Desktop" at bounding box center [264, 360] width 67 height 10
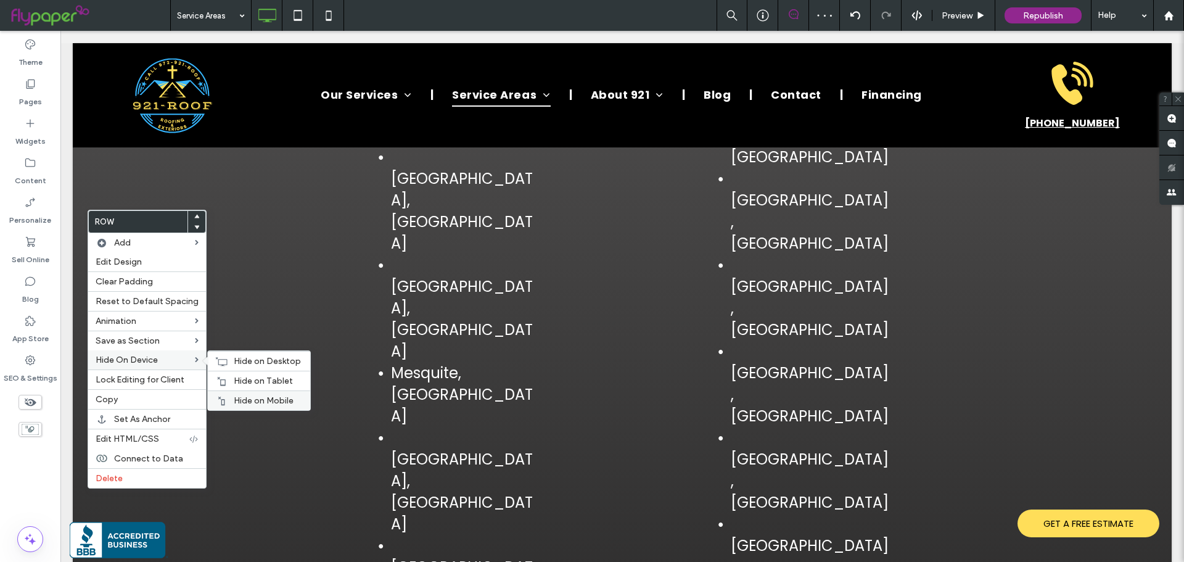
click at [244, 395] on span "Hide on Mobile" at bounding box center [264, 400] width 60 height 10
click at [247, 385] on span "Hide on Tablet" at bounding box center [263, 381] width 59 height 10
click at [250, 361] on span "Hide on Desktop" at bounding box center [267, 361] width 67 height 10
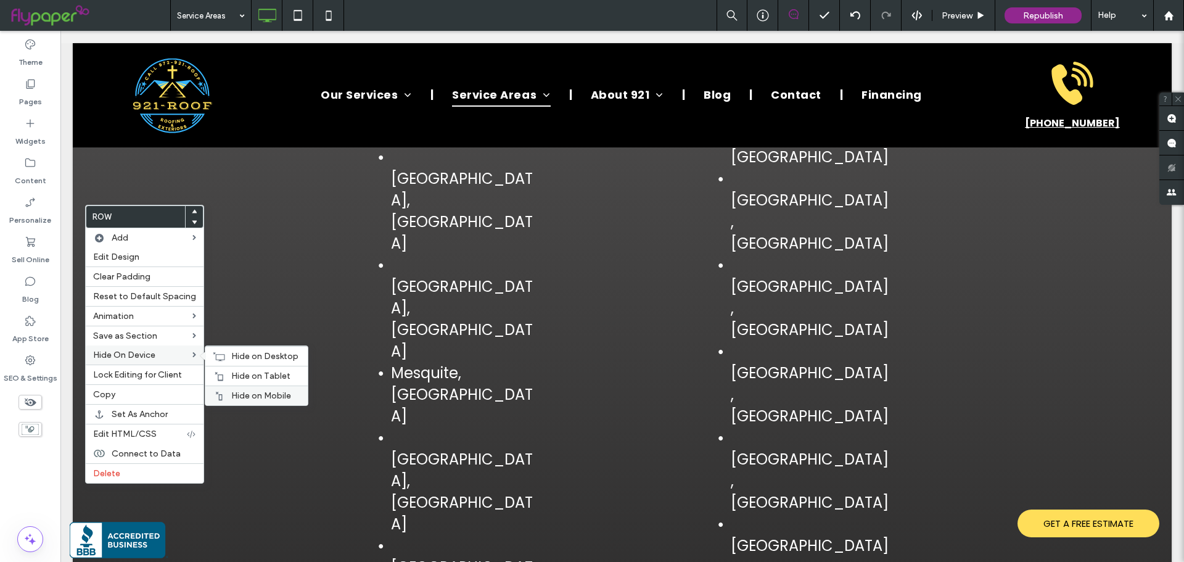
click at [244, 390] on div "Hide on Mobile" at bounding box center [256, 395] width 102 height 20
click at [249, 378] on span "Hide on Tablet" at bounding box center [260, 376] width 59 height 10
click at [247, 354] on span "Hide on Desktop" at bounding box center [264, 356] width 67 height 10
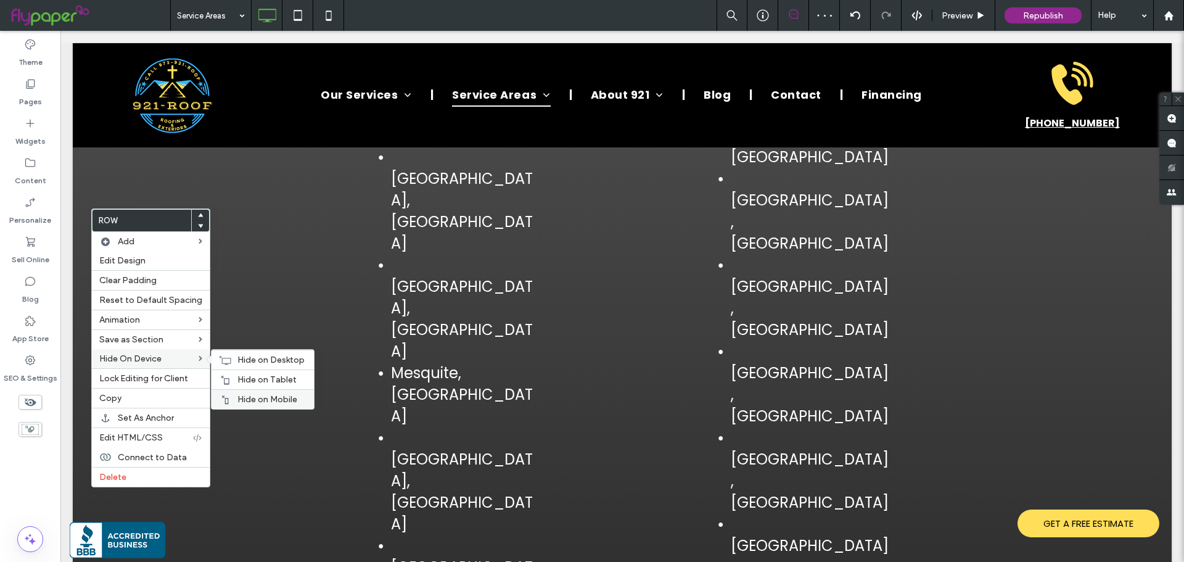
click at [232, 392] on div "Hide on Mobile" at bounding box center [263, 399] width 102 height 20
click at [239, 379] on span "Hide on Tablet" at bounding box center [266, 379] width 59 height 10
click at [241, 361] on span "Hide on Desktop" at bounding box center [270, 360] width 67 height 10
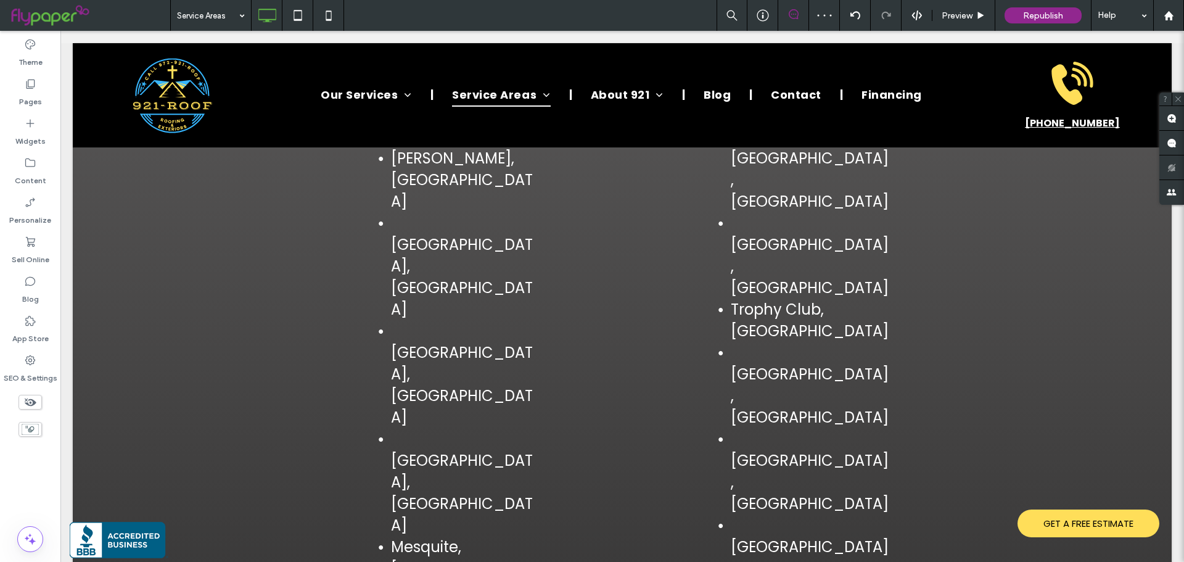
scroll to position [2506, 0]
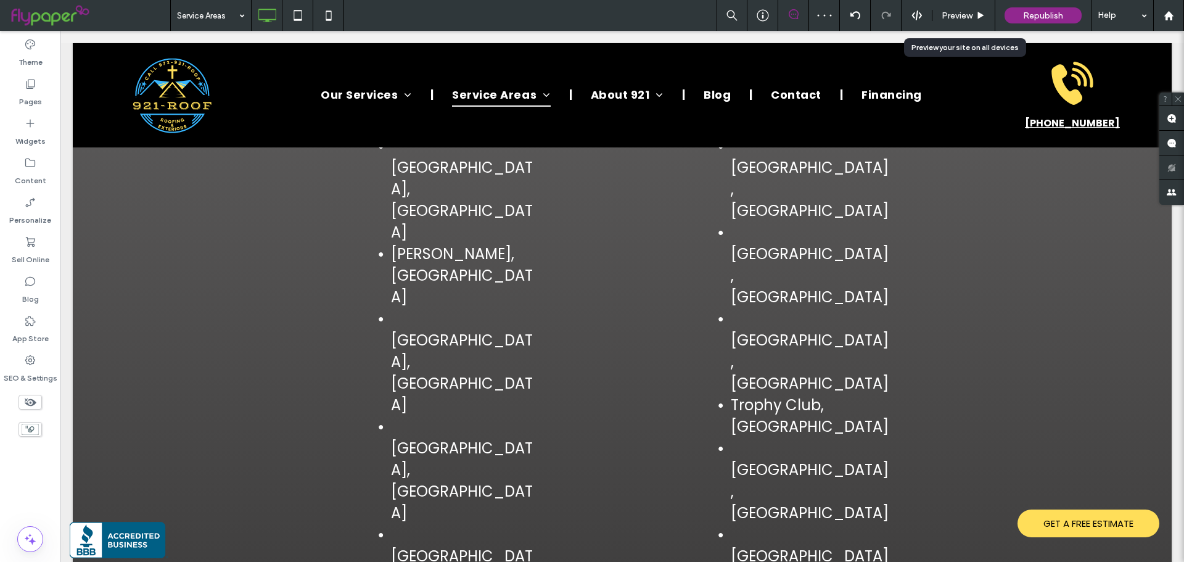
click at [968, 16] on span "Preview" at bounding box center [957, 15] width 31 height 10
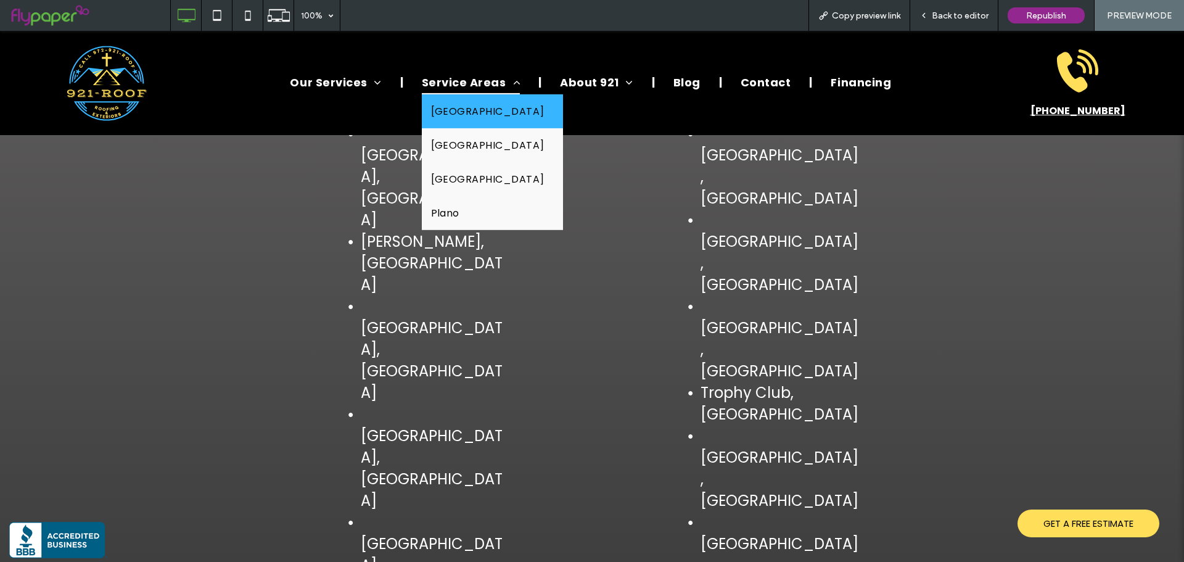
click at [454, 113] on span "Dallas" at bounding box center [487, 111] width 113 height 15
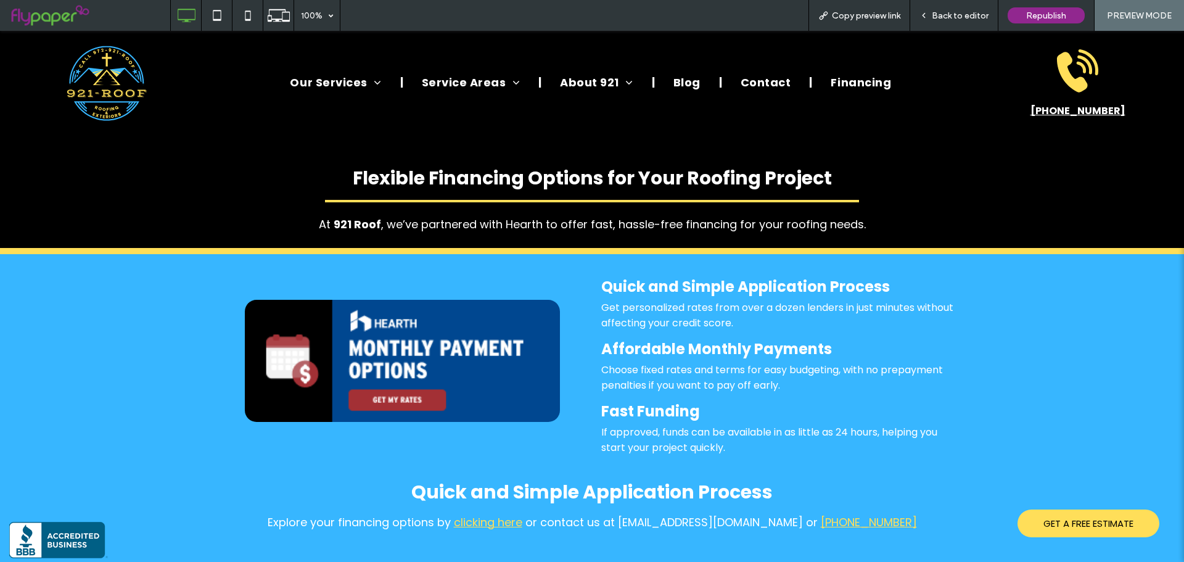
scroll to position [2467, 0]
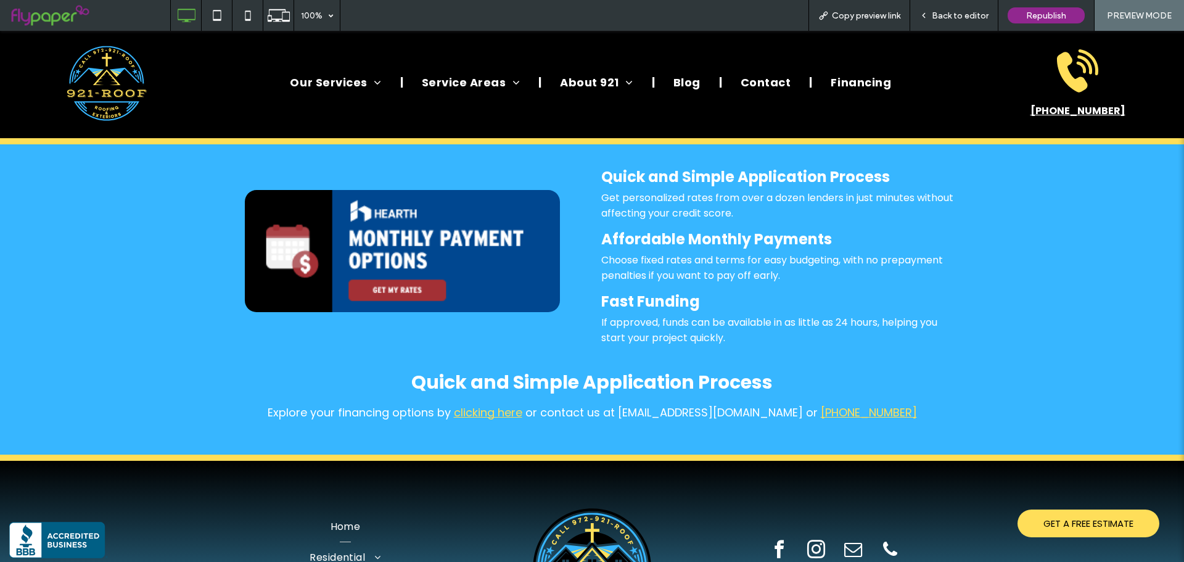
click at [948, 14] on span "Back to editor" at bounding box center [960, 15] width 57 height 10
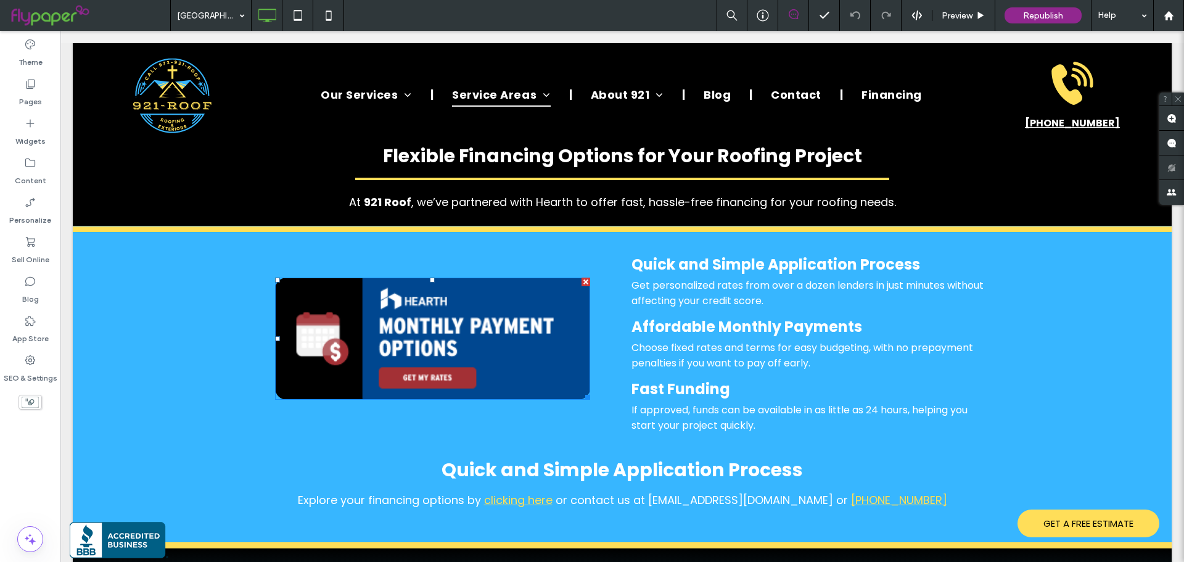
scroll to position [2282, 0]
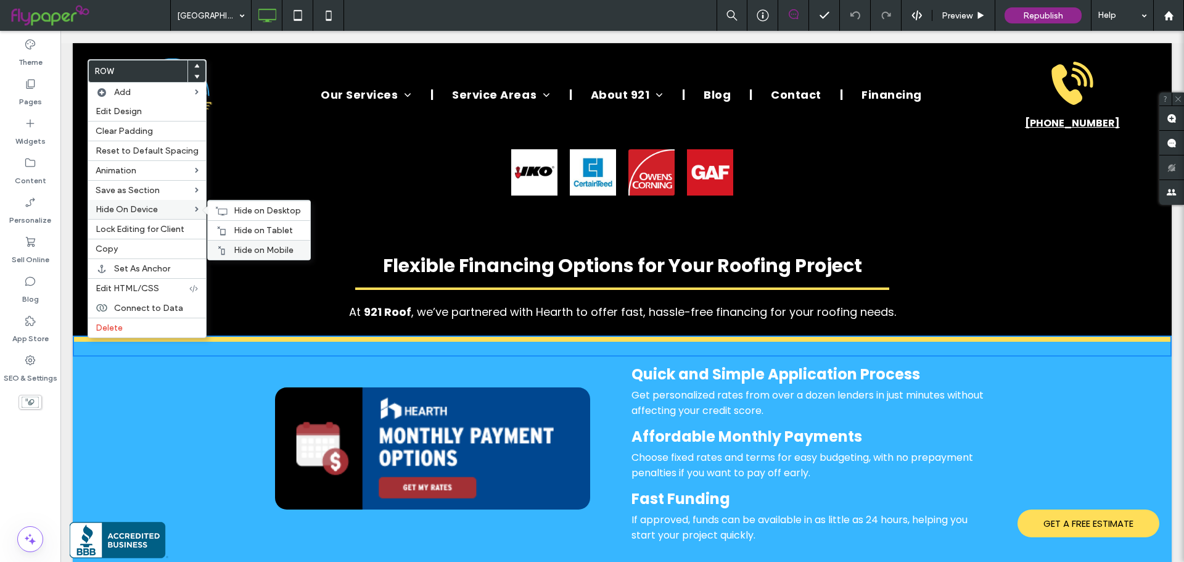
click at [248, 243] on div "Hide on Mobile" at bounding box center [259, 250] width 102 height 20
click at [252, 230] on span "Hide on Tablet" at bounding box center [263, 230] width 59 height 10
click at [258, 212] on span "Hide on Desktop" at bounding box center [267, 210] width 67 height 10
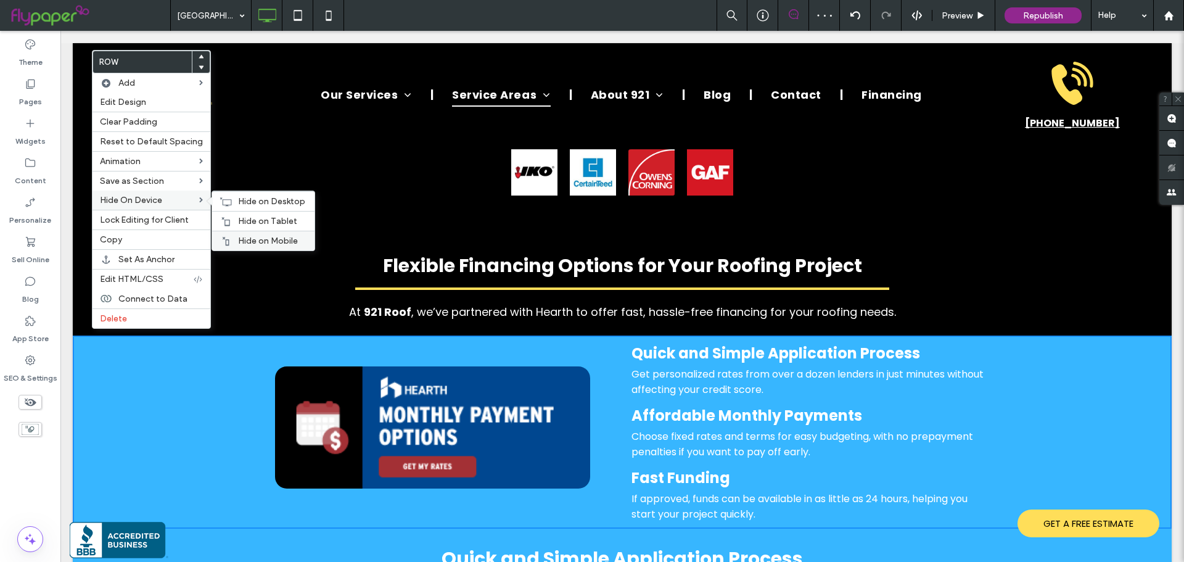
click at [252, 237] on span "Hide on Mobile" at bounding box center [268, 241] width 60 height 10
click at [260, 226] on span "Hide on Tablet" at bounding box center [267, 221] width 59 height 10
click at [263, 200] on div at bounding box center [592, 281] width 1184 height 562
click at [242, 205] on span "Hide on Desktop" at bounding box center [271, 201] width 67 height 10
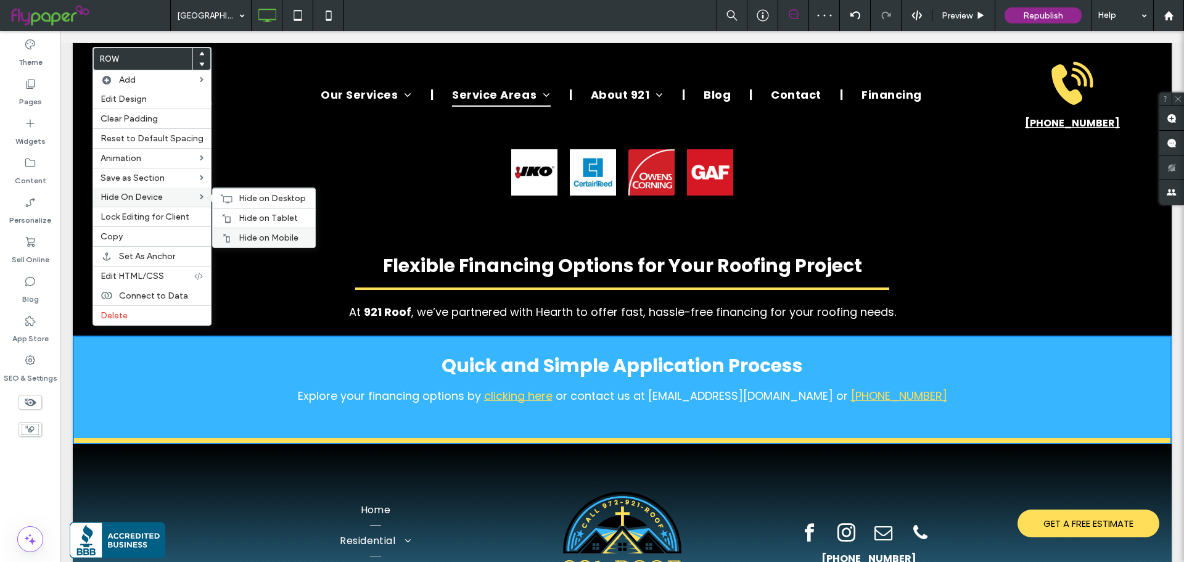
click at [255, 229] on div "Hide on Mobile" at bounding box center [264, 238] width 102 height 20
click at [239, 193] on span "Hide on Desktop" at bounding box center [272, 198] width 67 height 10
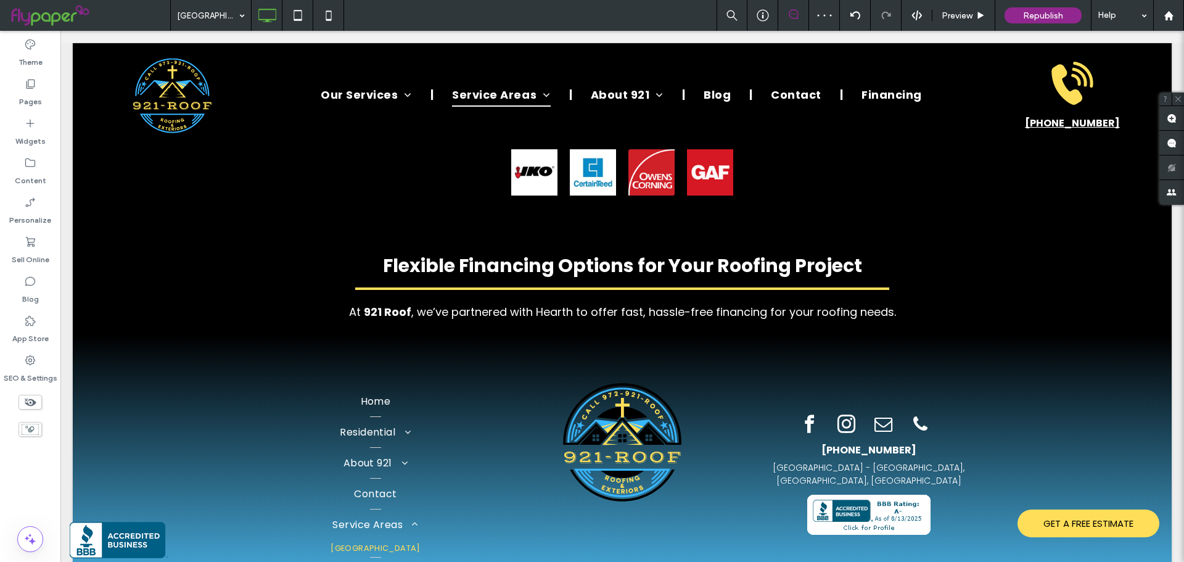
click at [39, 400] on span at bounding box center [30, 402] width 23 height 15
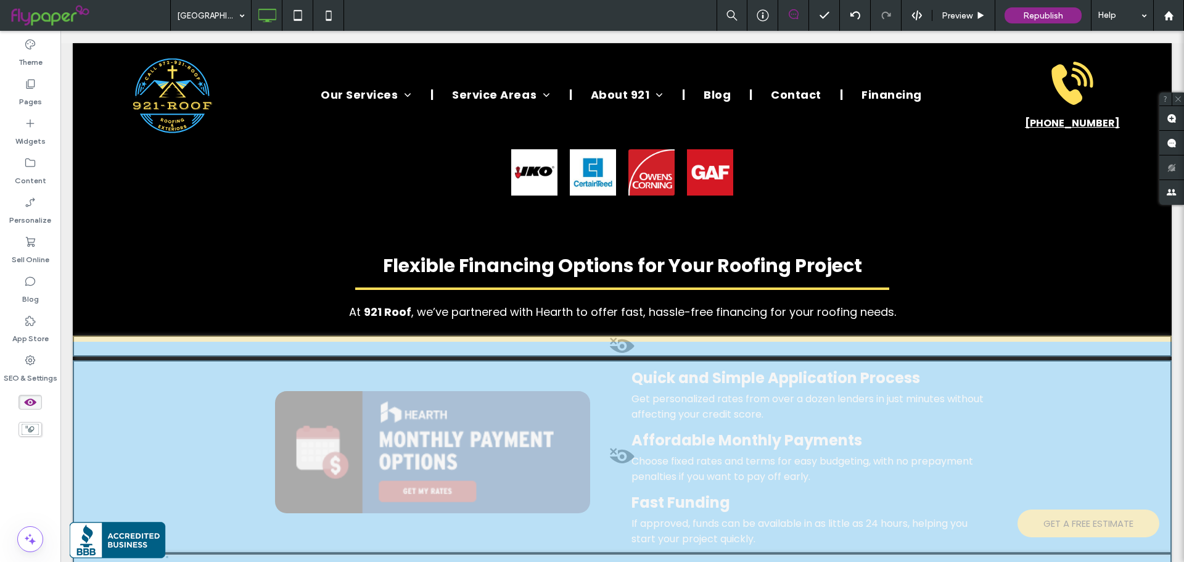
scroll to position [2405, 0]
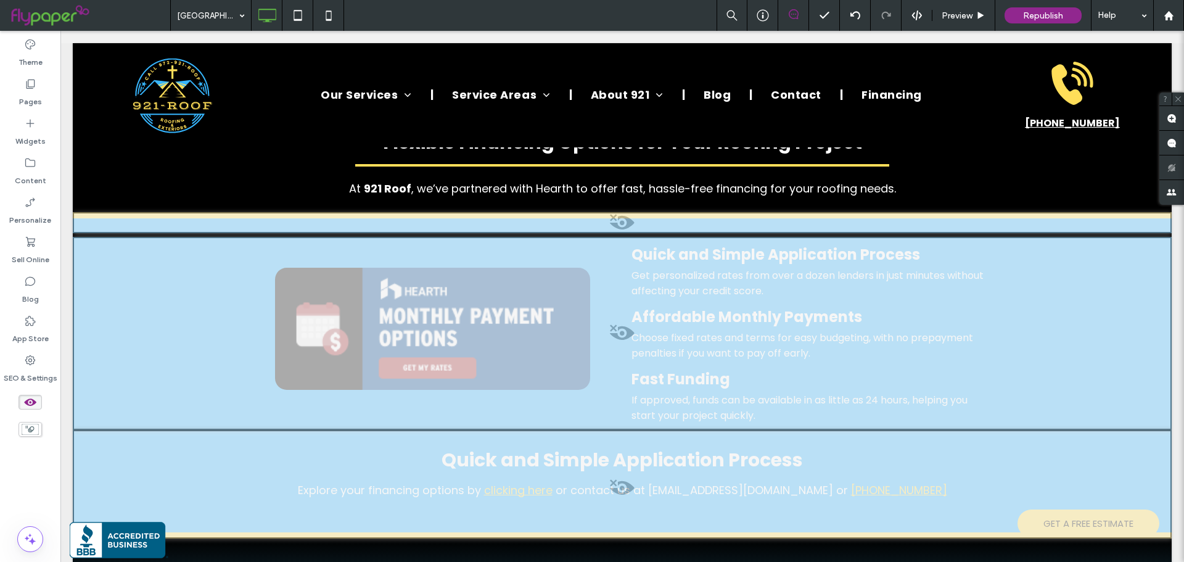
click at [572, 451] on div at bounding box center [622, 484] width 1099 height 109
click at [585, 434] on button "Yes" at bounding box center [589, 436] width 38 height 15
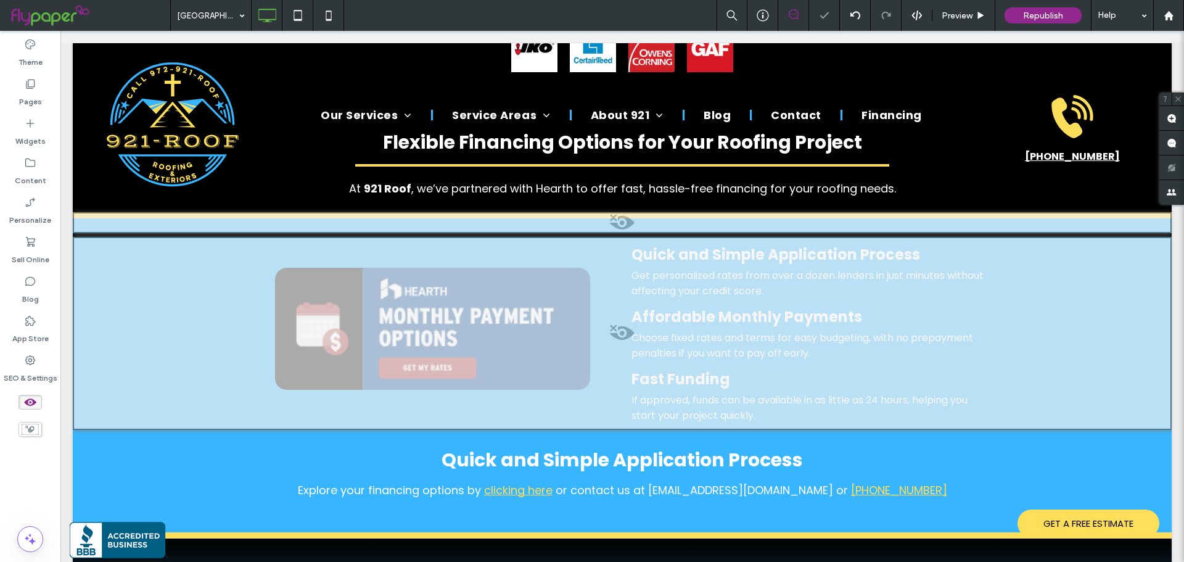
click at [611, 324] on span at bounding box center [622, 336] width 1096 height 25
click at [635, 315] on button "Yes" at bounding box center [628, 307] width 38 height 15
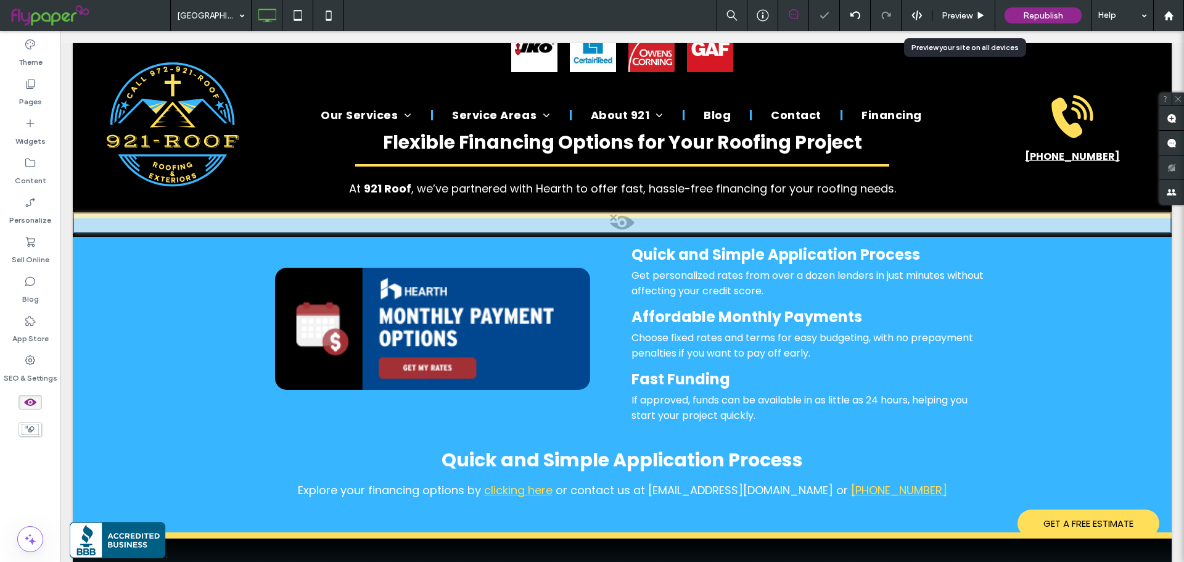
click at [962, 12] on span "Preview" at bounding box center [957, 15] width 31 height 10
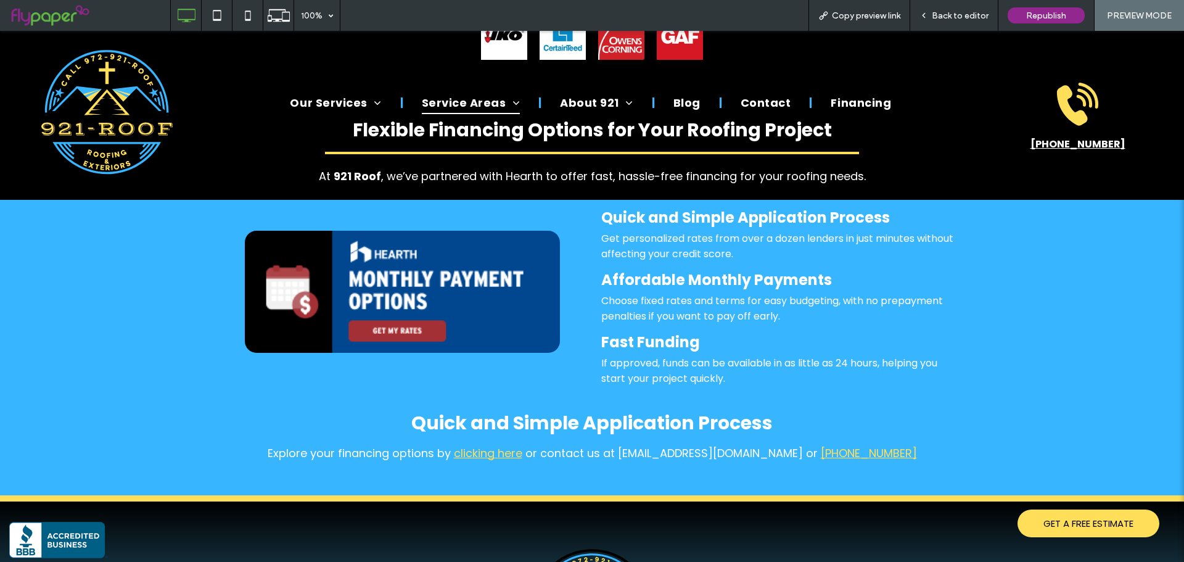
click at [944, 9] on div "Back to editor" at bounding box center [954, 15] width 88 height 31
click at [945, 22] on div "Back to editor" at bounding box center [954, 15] width 88 height 31
click at [955, 10] on span "Back to editor" at bounding box center [960, 15] width 57 height 10
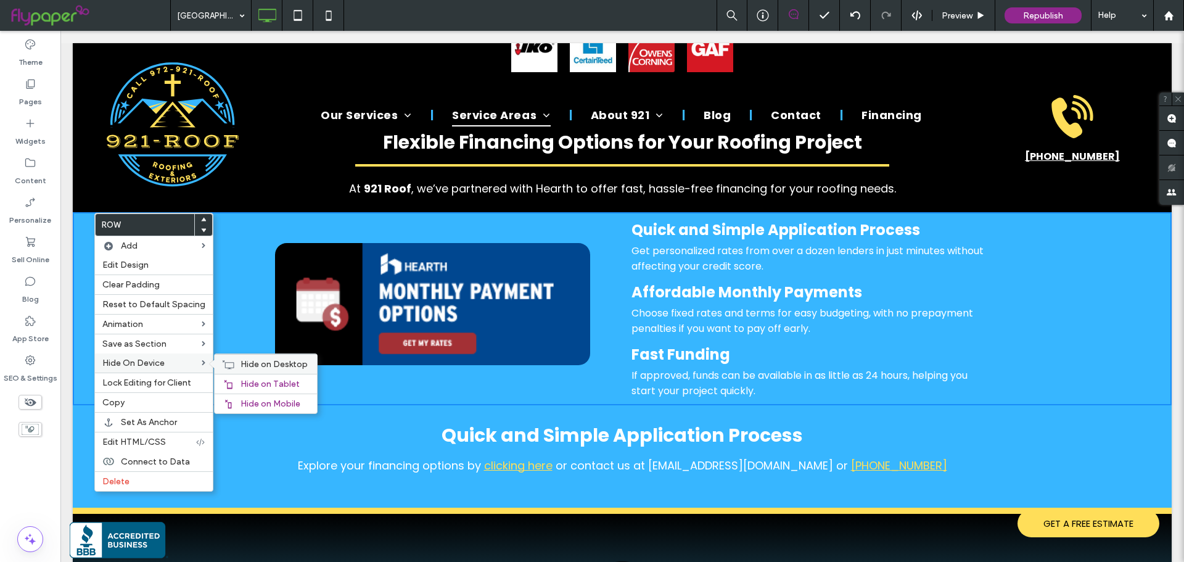
click at [236, 364] on div "Hide on Desktop" at bounding box center [266, 364] width 102 height 20
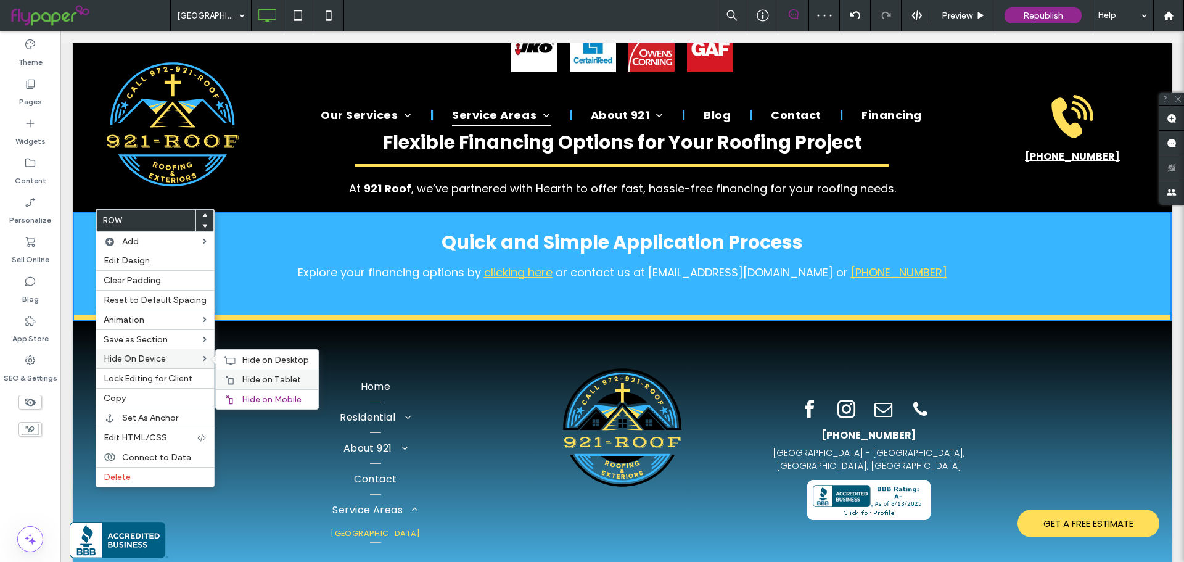
click at [253, 376] on span "Hide on Tablet" at bounding box center [271, 379] width 59 height 10
click at [264, 355] on span "Hide on Desktop" at bounding box center [275, 360] width 67 height 10
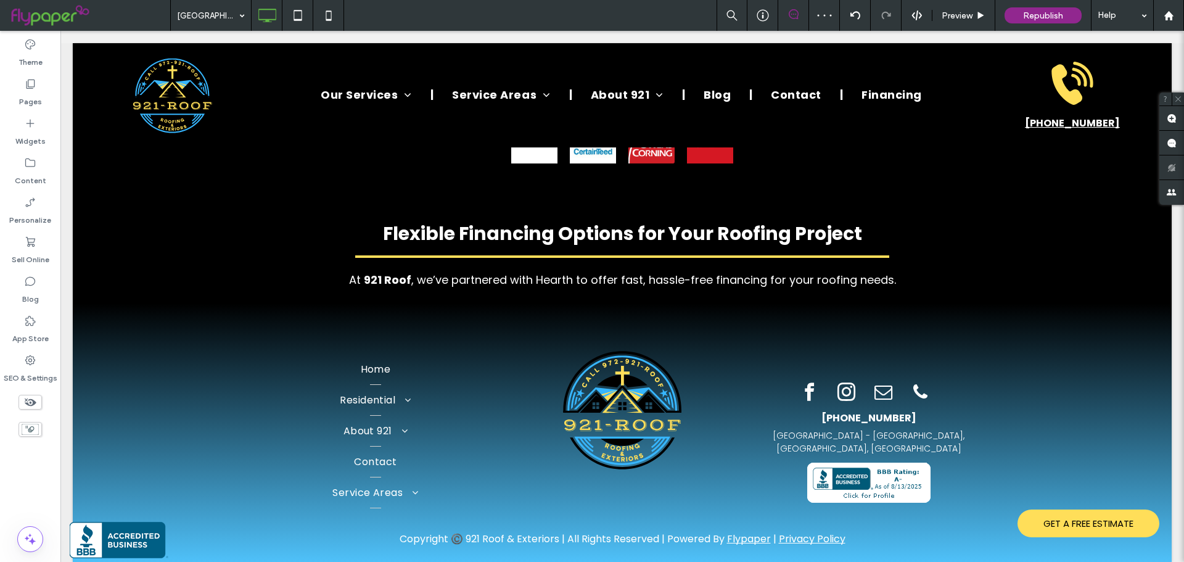
scroll to position [2301, 0]
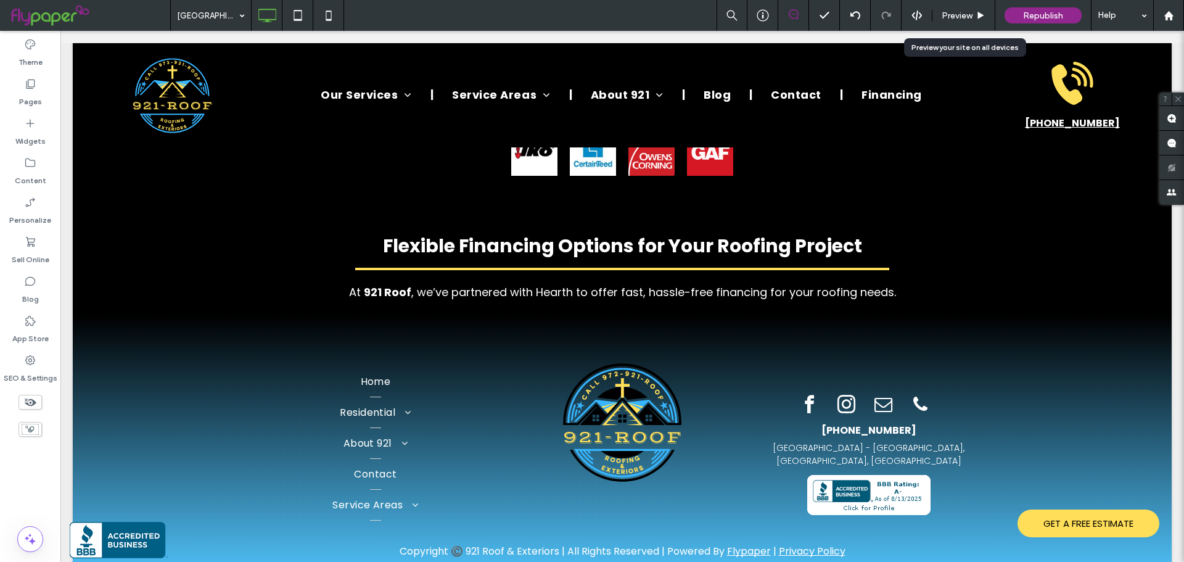
click at [960, 20] on span "Preview" at bounding box center [957, 15] width 31 height 10
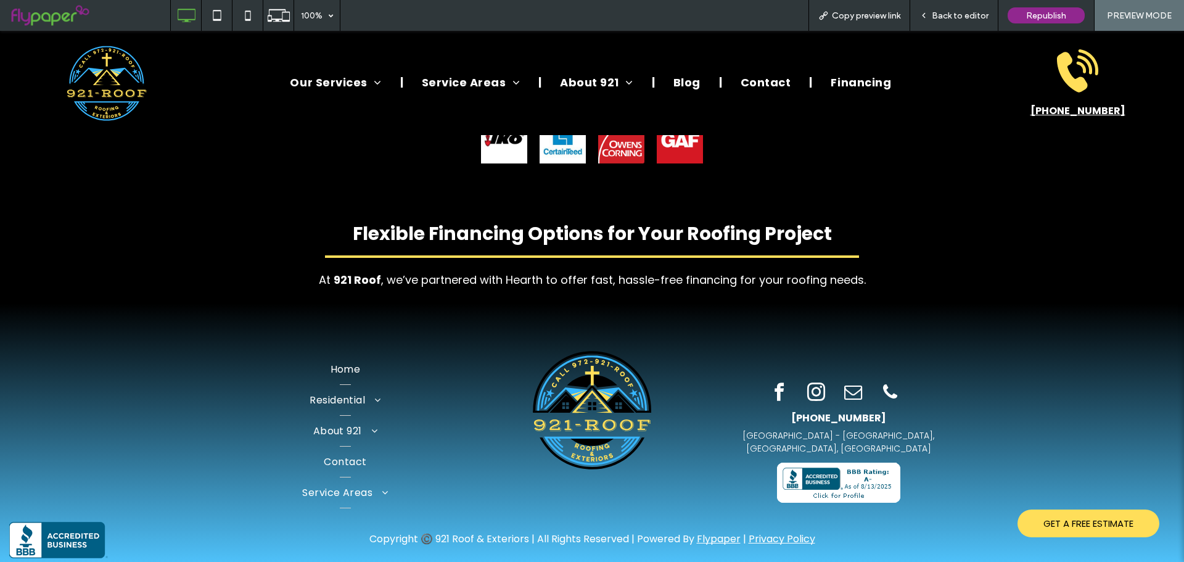
scroll to position [2289, 0]
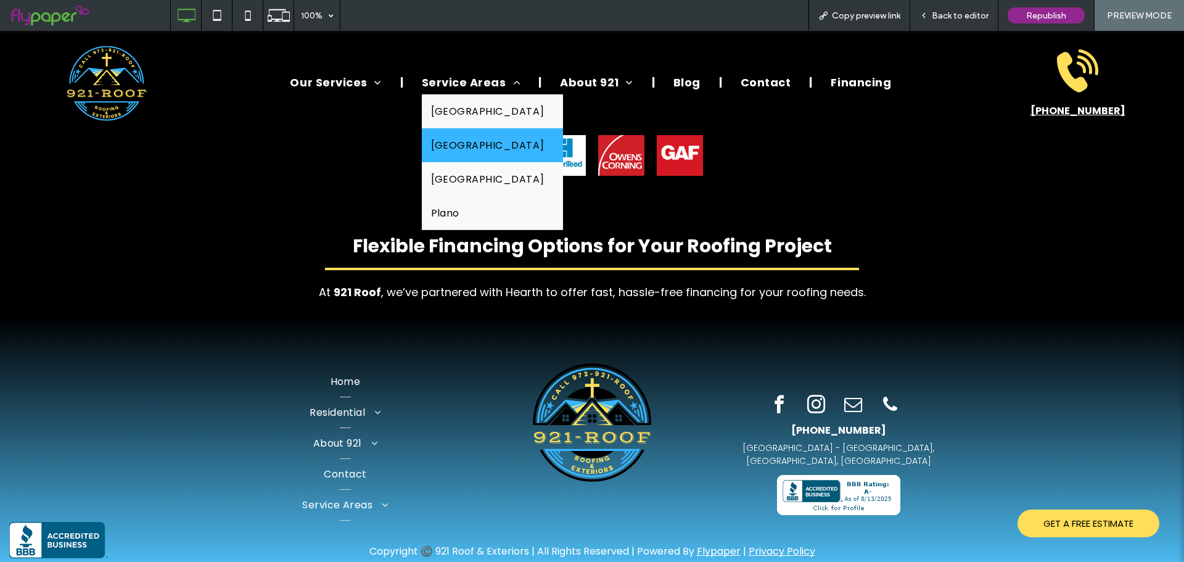
click at [434, 130] on link "[GEOGRAPHIC_DATA]" at bounding box center [492, 145] width 141 height 34
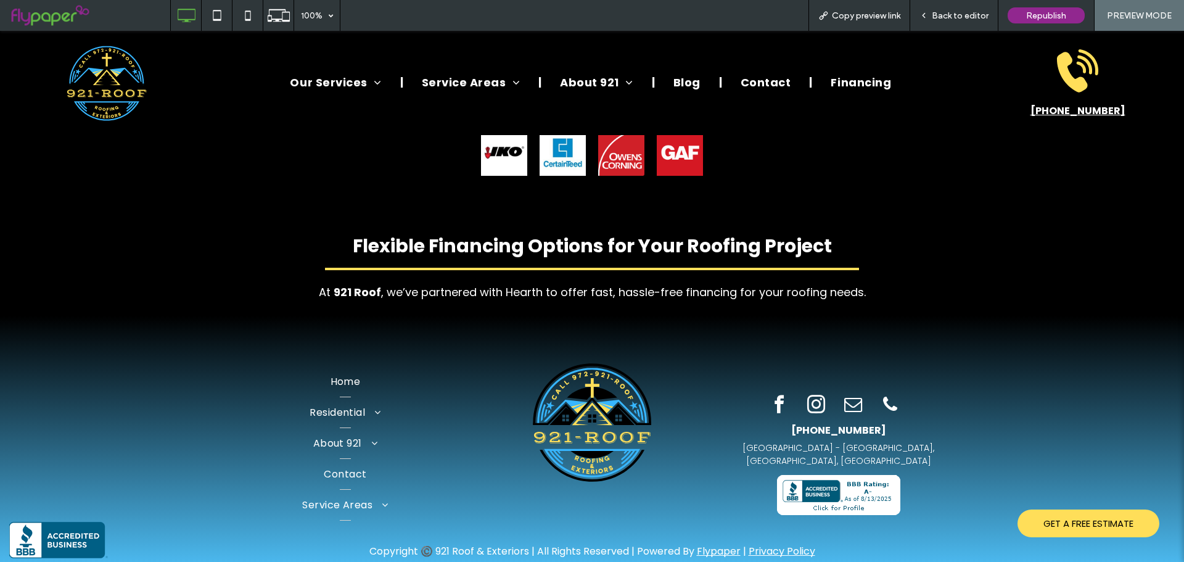
click at [953, 12] on span "Back to editor" at bounding box center [960, 15] width 57 height 10
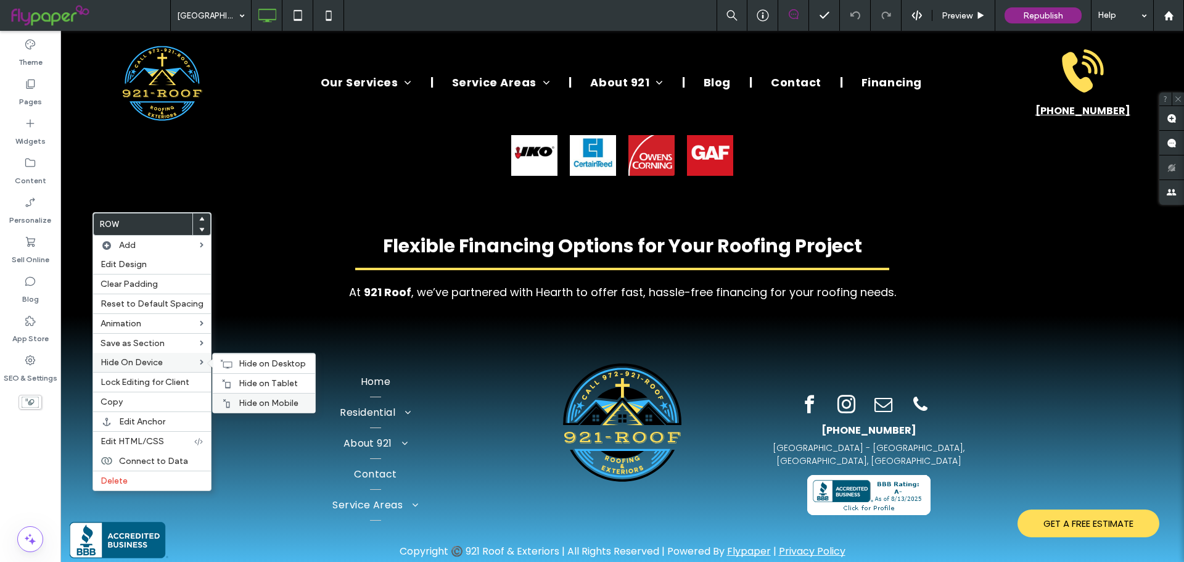
click at [249, 402] on span "Hide on Mobile" at bounding box center [269, 403] width 60 height 10
click at [249, 384] on span "Hide on Tablet" at bounding box center [268, 383] width 59 height 10
click at [251, 371] on div "Hide on Desktop" at bounding box center [264, 363] width 102 height 20
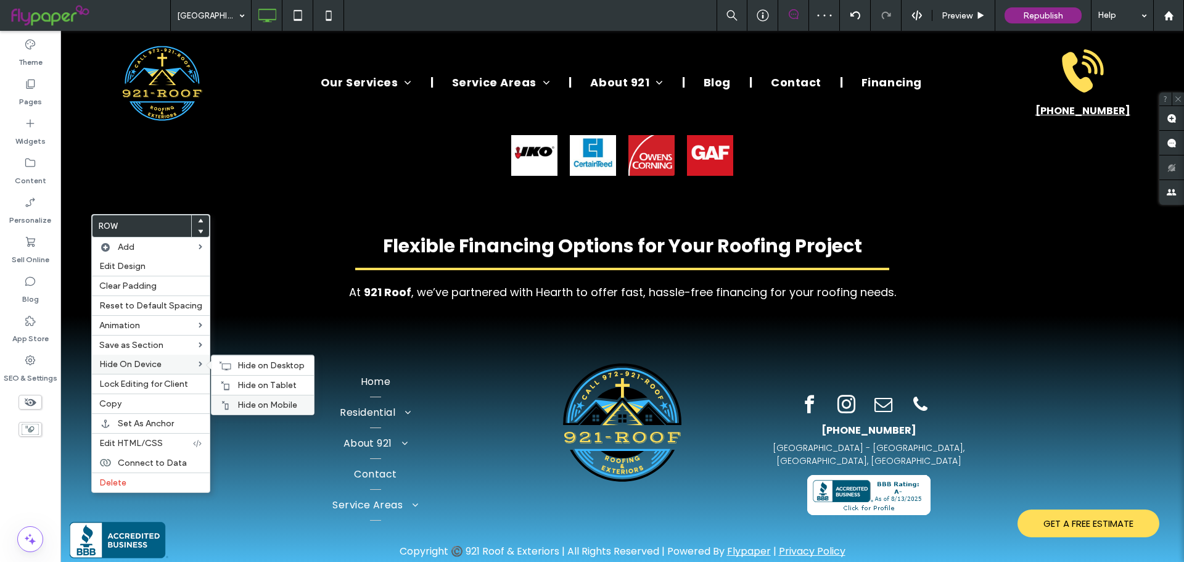
click at [268, 400] on span "Hide on Mobile" at bounding box center [267, 405] width 60 height 10
click at [265, 386] on span "Hide on Tablet" at bounding box center [266, 385] width 59 height 10
click at [263, 372] on div "Hide on Desktop" at bounding box center [263, 365] width 102 height 20
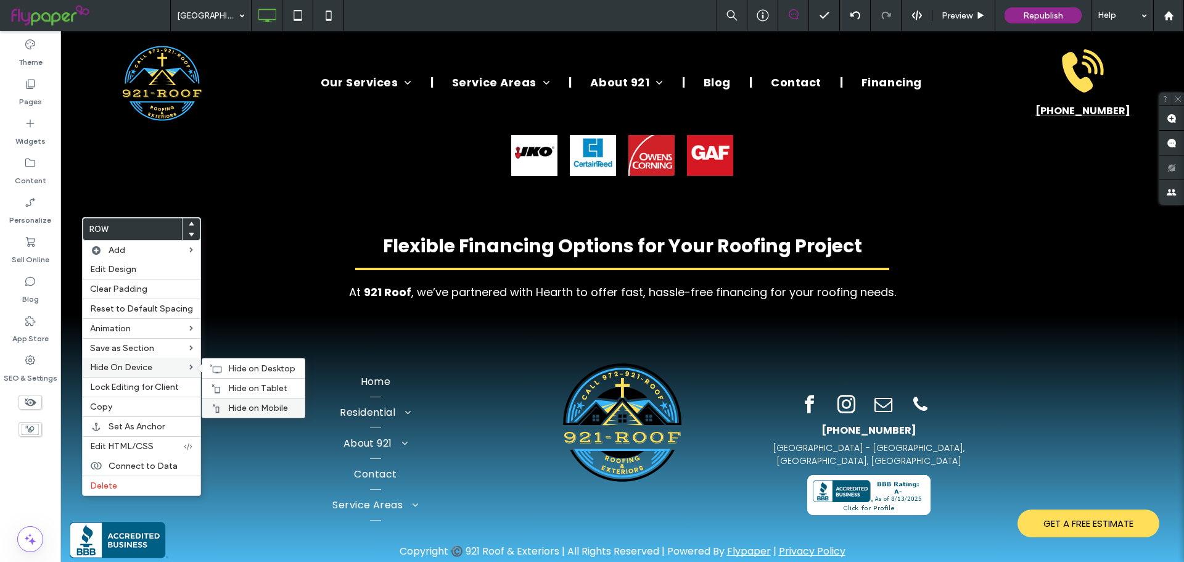
click at [222, 400] on div "Hide on Mobile" at bounding box center [253, 408] width 102 height 20
click at [238, 386] on span "Hide on Tablet" at bounding box center [257, 388] width 59 height 10
click at [238, 370] on span "Hide on Desktop" at bounding box center [261, 368] width 67 height 10
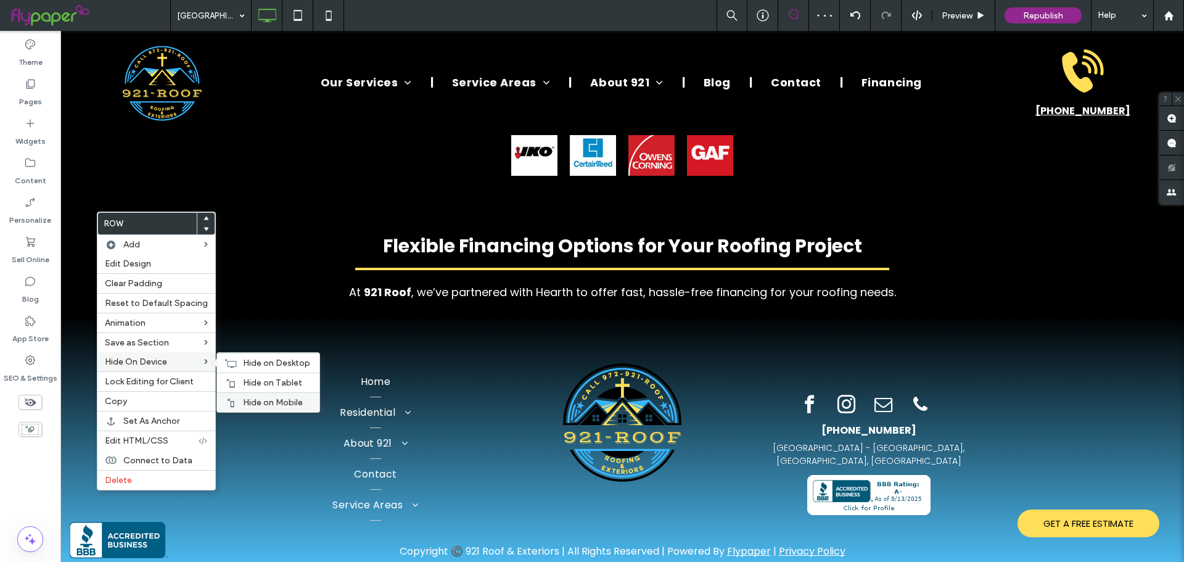
click at [249, 400] on span "Hide on Mobile" at bounding box center [273, 402] width 60 height 10
click at [251, 384] on span "Hide on Tablet" at bounding box center [272, 382] width 59 height 10
click at [253, 363] on span "Hide on Desktop" at bounding box center [276, 363] width 67 height 10
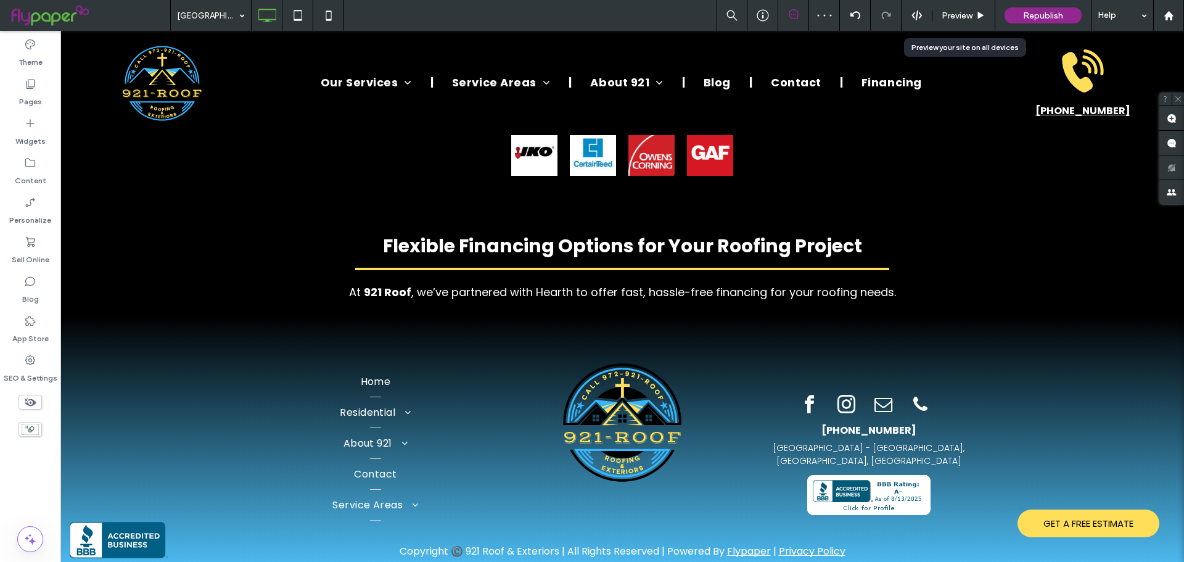
click at [947, 7] on div "Preview" at bounding box center [963, 15] width 63 height 31
click at [966, 17] on span "Preview" at bounding box center [957, 15] width 31 height 10
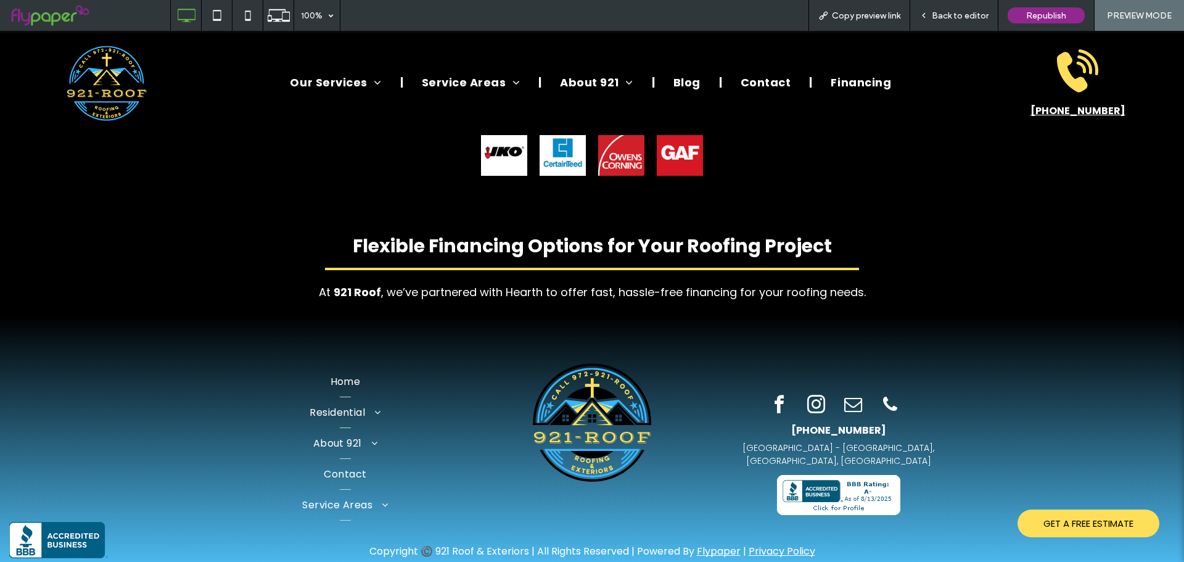
click at [955, 4] on div "Back to editor" at bounding box center [954, 15] width 88 height 31
click at [962, 12] on span "Back to editor" at bounding box center [960, 15] width 57 height 10
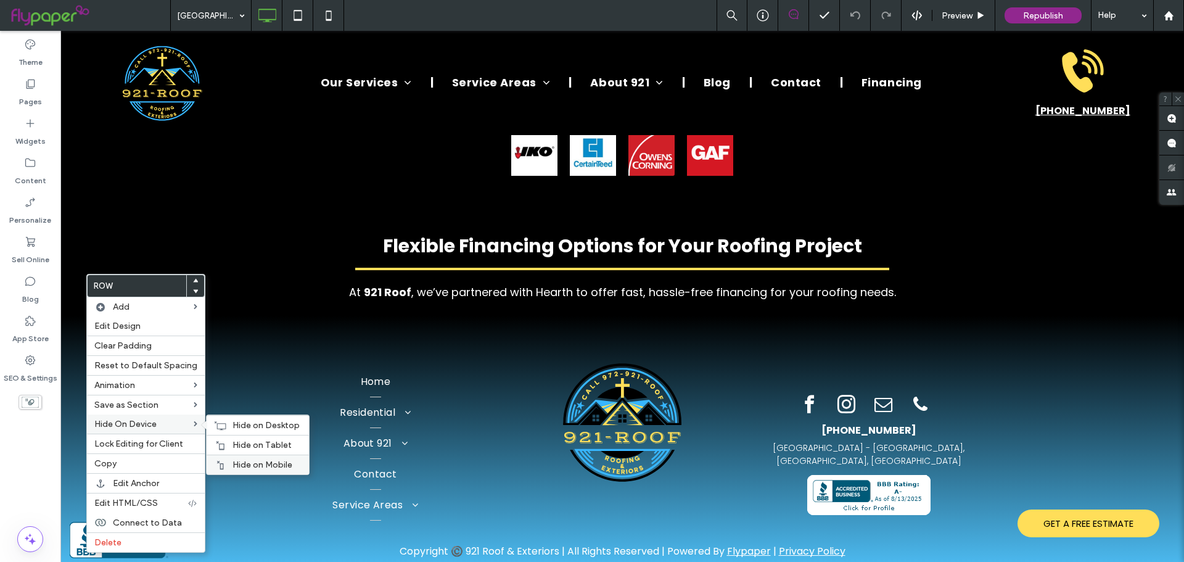
click at [232, 461] on span "Hide on Mobile" at bounding box center [262, 464] width 60 height 10
click at [236, 442] on span "Hide on Tablet" at bounding box center [261, 445] width 59 height 10
click at [236, 430] on span "Hide on Desktop" at bounding box center [265, 425] width 67 height 10
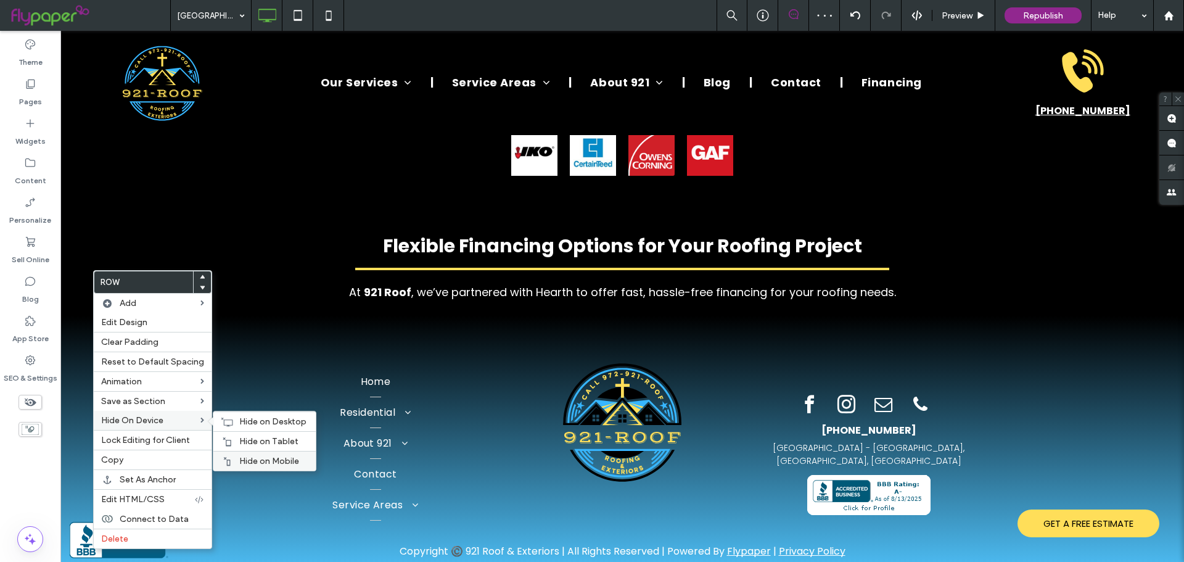
click at [241, 456] on span "Hide on Mobile" at bounding box center [269, 461] width 60 height 10
click at [244, 443] on span "Hide on Tablet" at bounding box center [268, 441] width 59 height 10
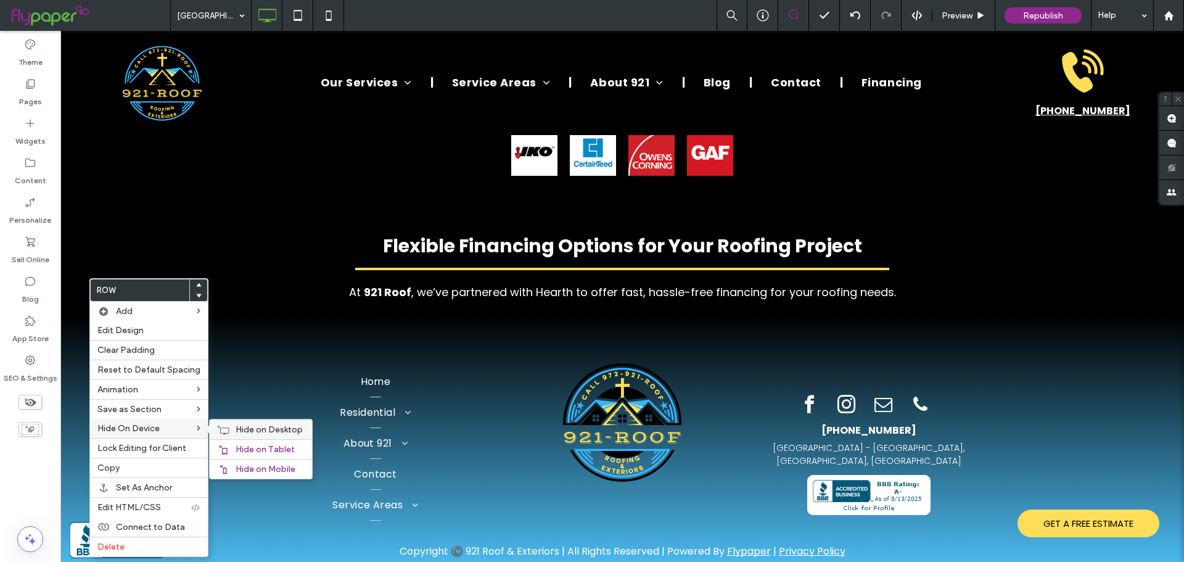
click at [261, 430] on span "Hide on Desktop" at bounding box center [269, 429] width 67 height 10
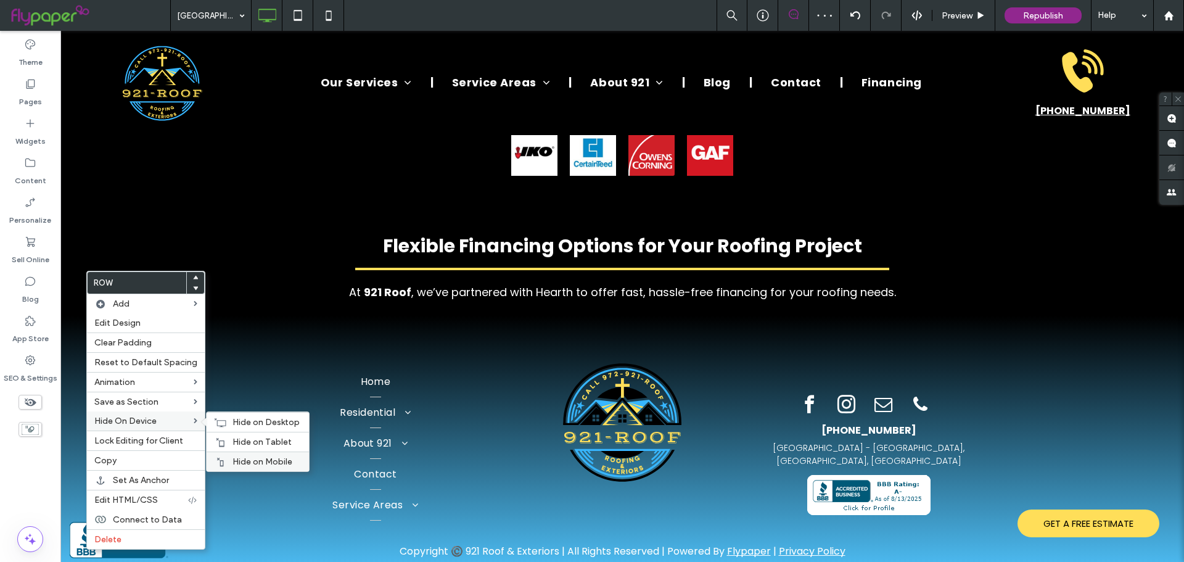
click at [242, 453] on div "Hide on Mobile" at bounding box center [258, 461] width 102 height 20
click at [239, 441] on span "Hide on Tablet" at bounding box center [261, 442] width 59 height 10
click at [238, 421] on span "Hide on Desktop" at bounding box center [265, 422] width 67 height 10
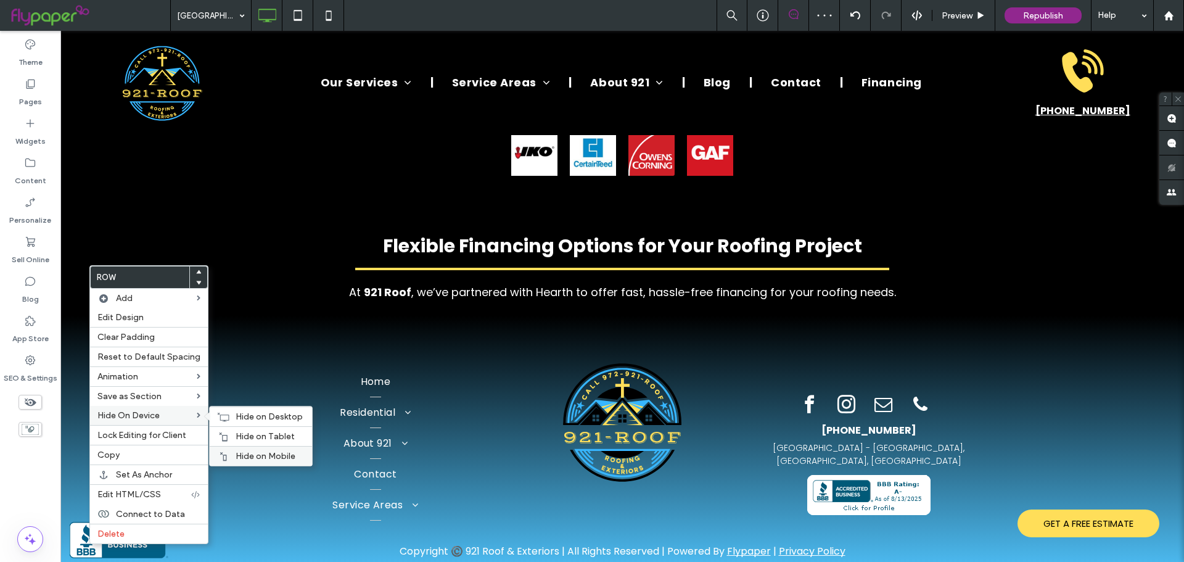
click at [243, 451] on span "Hide on Mobile" at bounding box center [266, 456] width 60 height 10
click at [244, 436] on span "Hide on Tablet" at bounding box center [265, 436] width 59 height 10
click at [250, 417] on span "Hide on Desktop" at bounding box center [269, 416] width 67 height 10
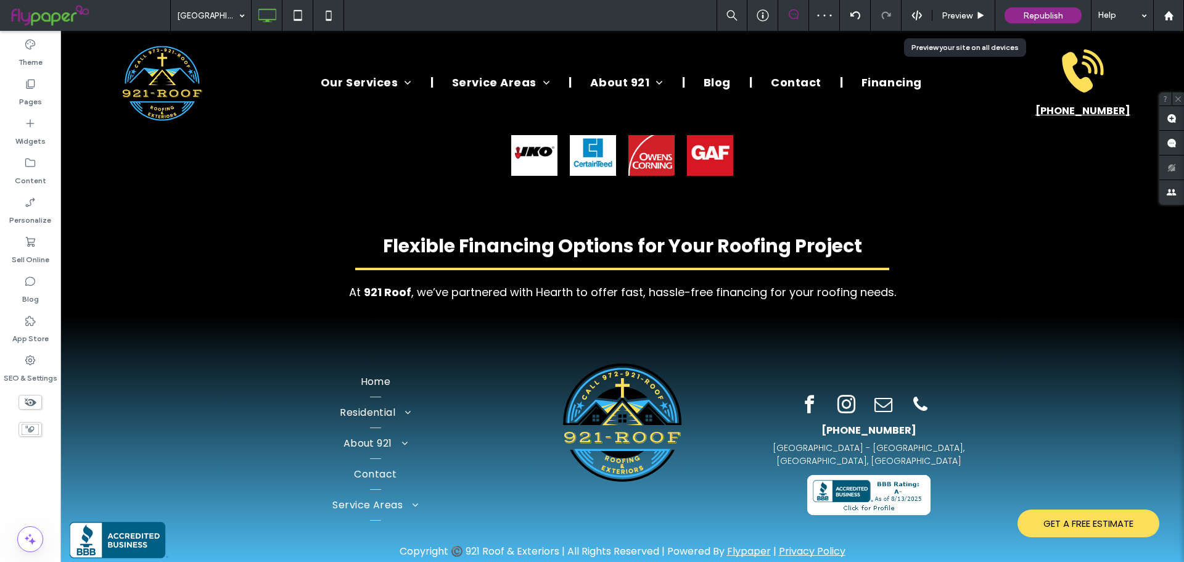
click at [974, 11] on div "Preview" at bounding box center [963, 15] width 62 height 10
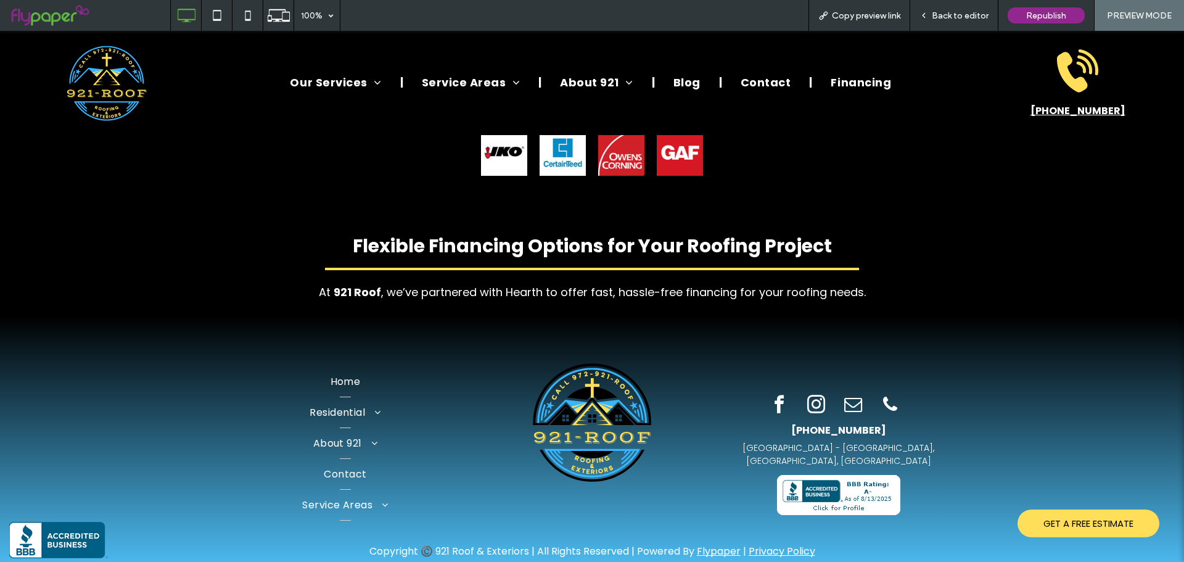
click at [954, 11] on span "Back to editor" at bounding box center [960, 15] width 57 height 10
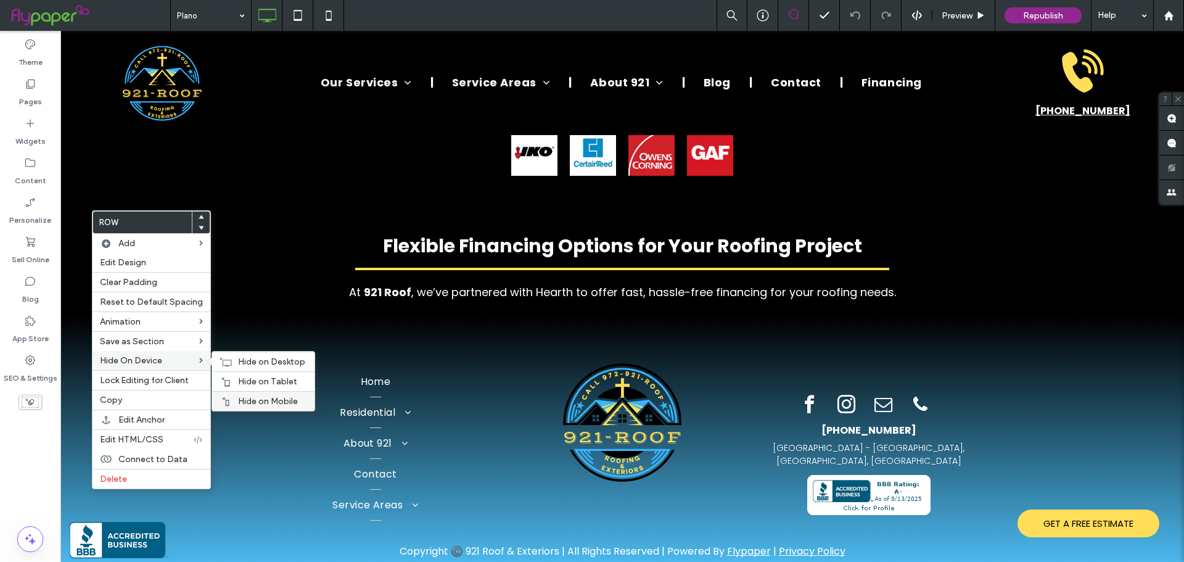
click at [238, 399] on span "Hide on Mobile" at bounding box center [268, 401] width 60 height 10
click at [244, 383] on span "Hide on Tablet" at bounding box center [267, 381] width 59 height 10
click at [251, 360] on span "Hide on Desktop" at bounding box center [271, 361] width 67 height 10
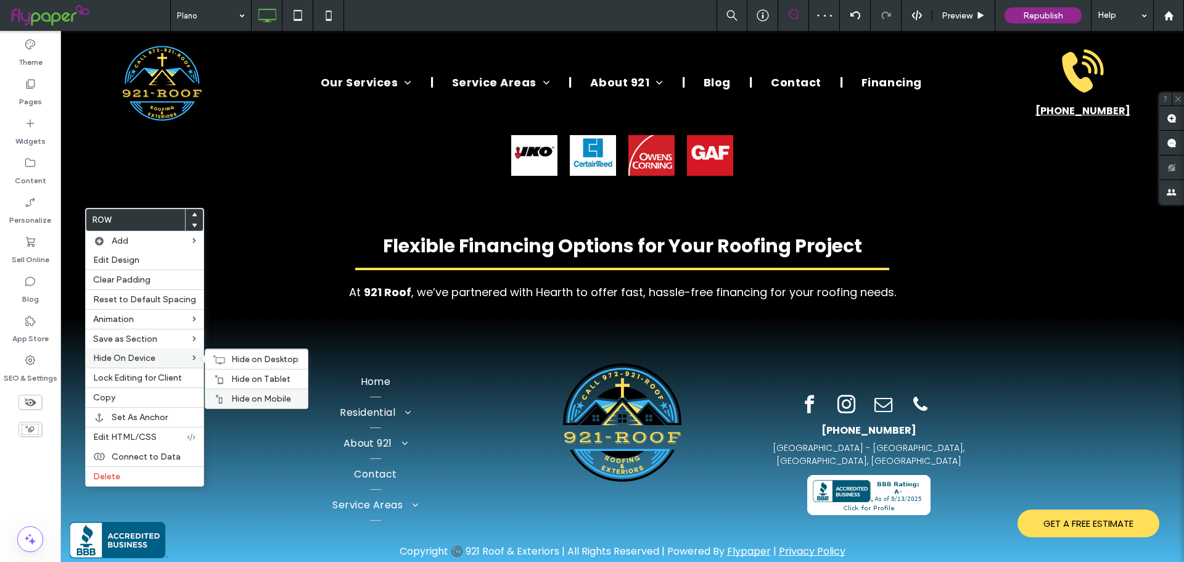
click at [242, 393] on div "Hide on Mobile" at bounding box center [256, 399] width 102 height 20
click at [242, 380] on span "Hide on Tablet" at bounding box center [260, 379] width 59 height 10
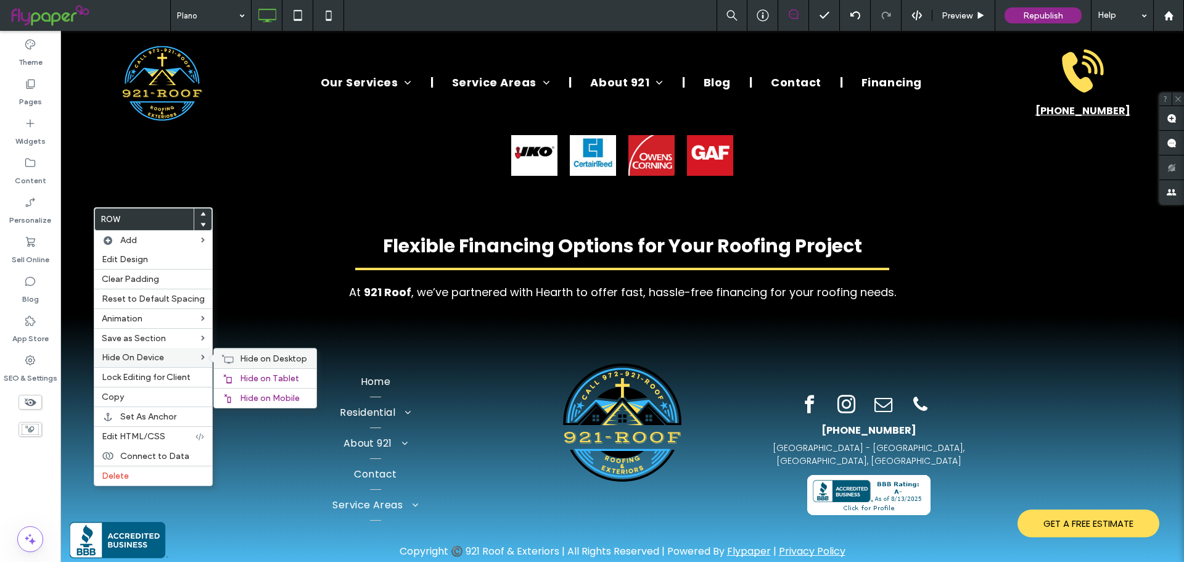
click at [262, 362] on span "Hide on Desktop" at bounding box center [273, 358] width 67 height 10
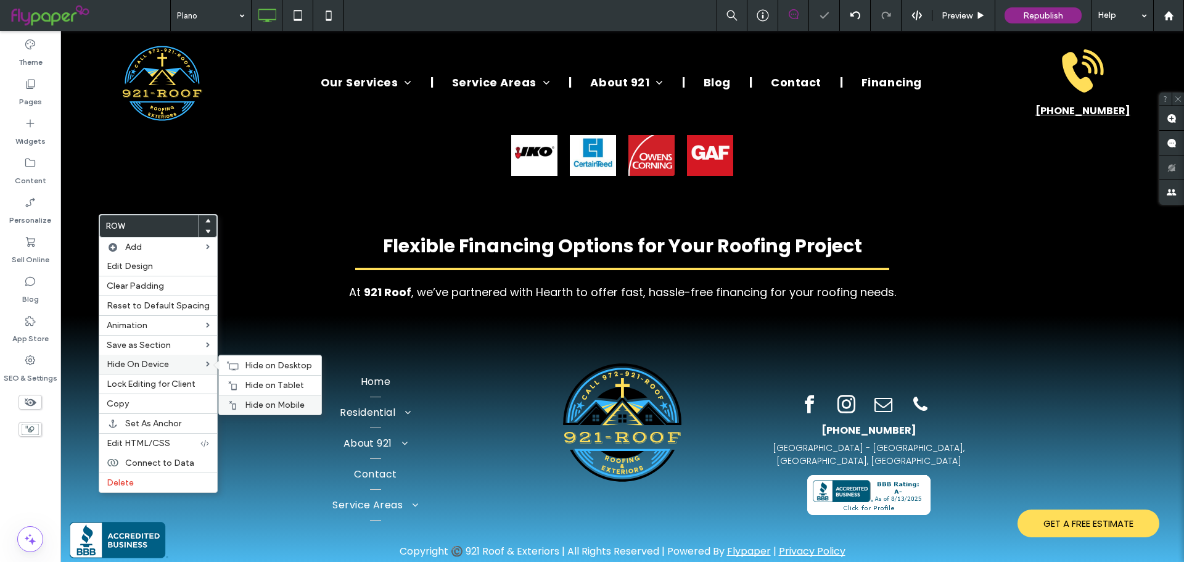
click at [258, 397] on div "Hide on Mobile" at bounding box center [270, 405] width 102 height 20
click at [261, 387] on span "Hide on Tablet" at bounding box center [274, 385] width 59 height 10
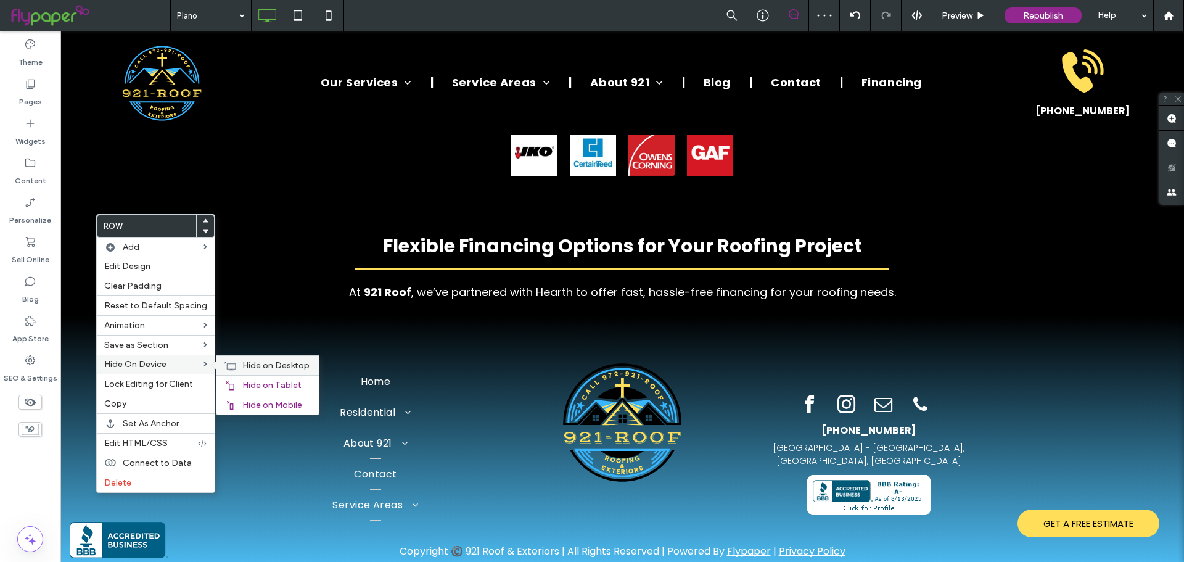
click at [260, 367] on span "Hide on Desktop" at bounding box center [275, 365] width 67 height 10
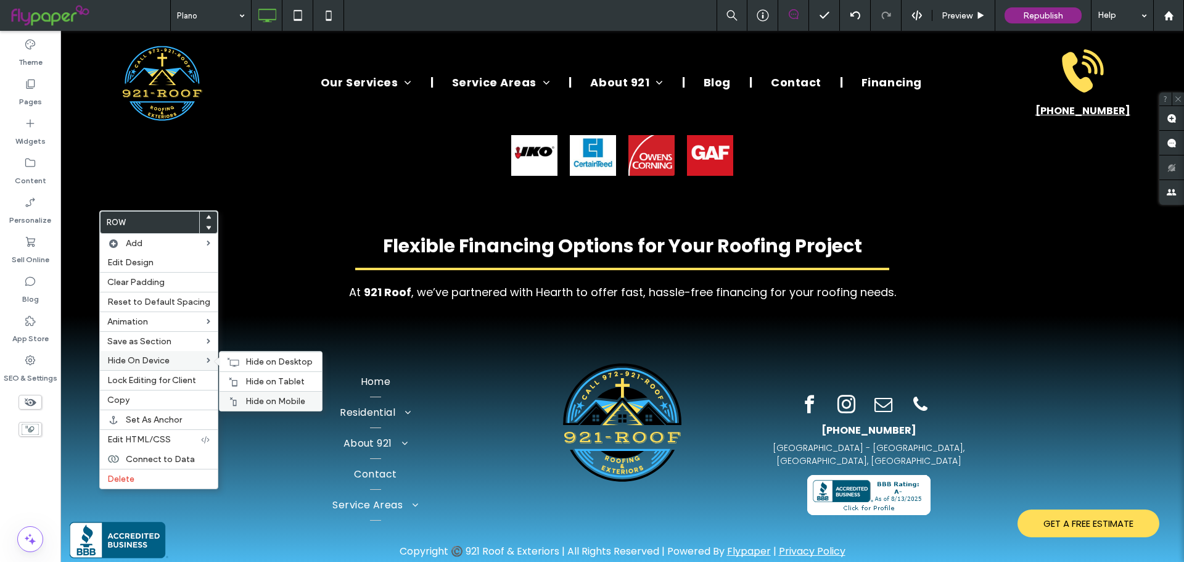
click at [239, 394] on div "Hide on Mobile" at bounding box center [271, 401] width 102 height 20
click at [246, 383] on span "Hide on Tablet" at bounding box center [274, 381] width 59 height 10
click at [259, 364] on span "Hide on Desktop" at bounding box center [278, 361] width 67 height 10
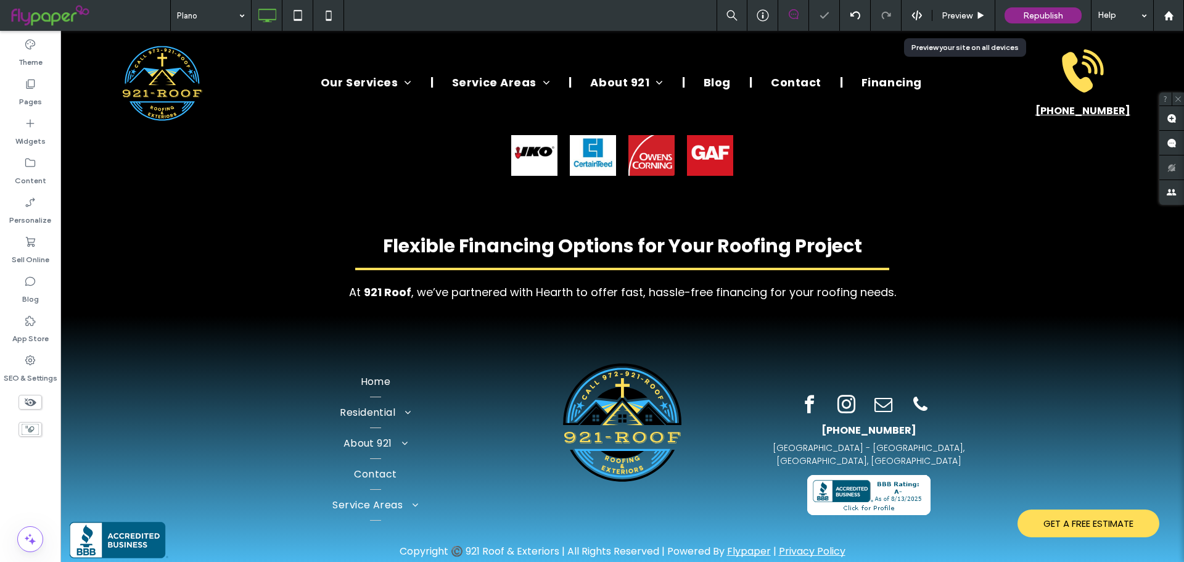
click at [948, 23] on div "Preview" at bounding box center [963, 15] width 63 height 31
click at [973, 19] on div "Preview" at bounding box center [963, 15] width 62 height 10
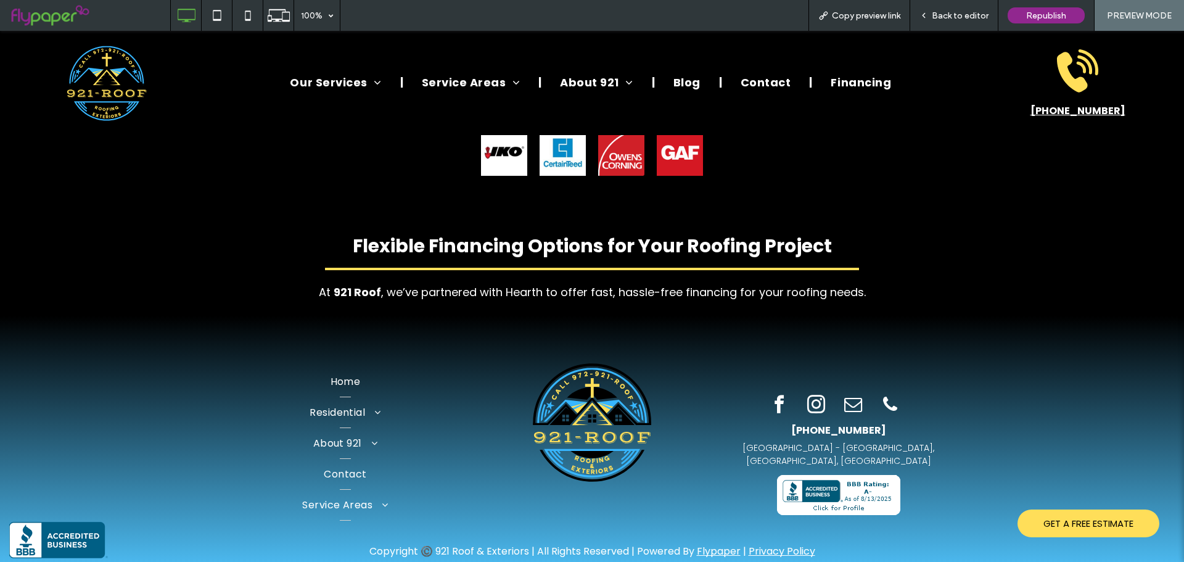
click at [964, 20] on span "Back to editor" at bounding box center [960, 15] width 57 height 10
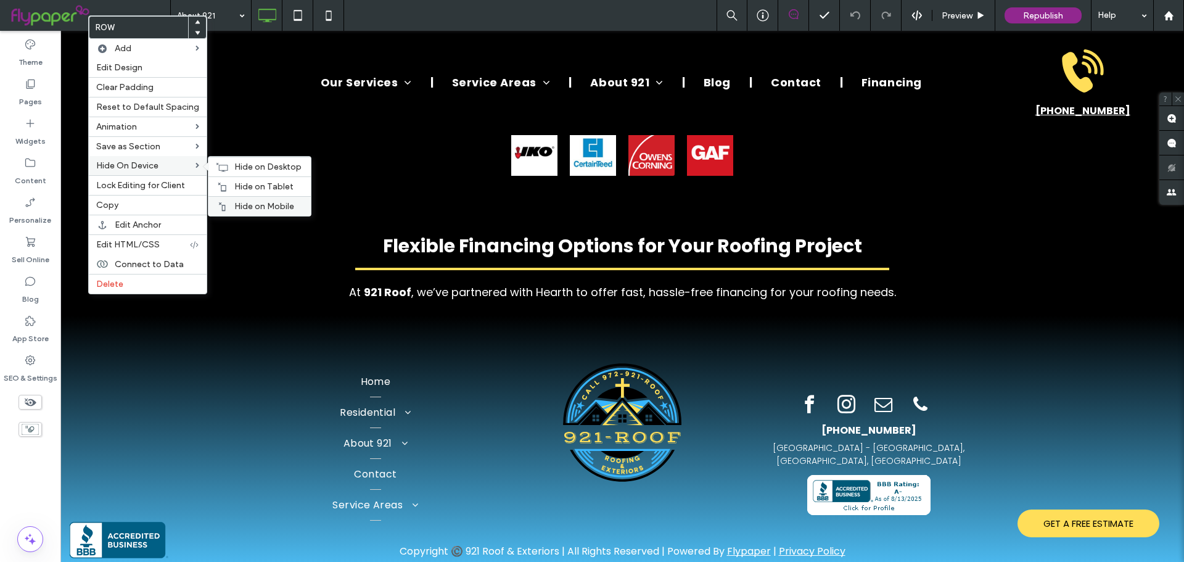
click at [265, 200] on div "Hide on Mobile" at bounding box center [259, 206] width 102 height 20
click at [263, 188] on span "Hide on Tablet" at bounding box center [263, 186] width 59 height 10
click at [260, 166] on span "Hide on Desktop" at bounding box center [267, 167] width 67 height 10
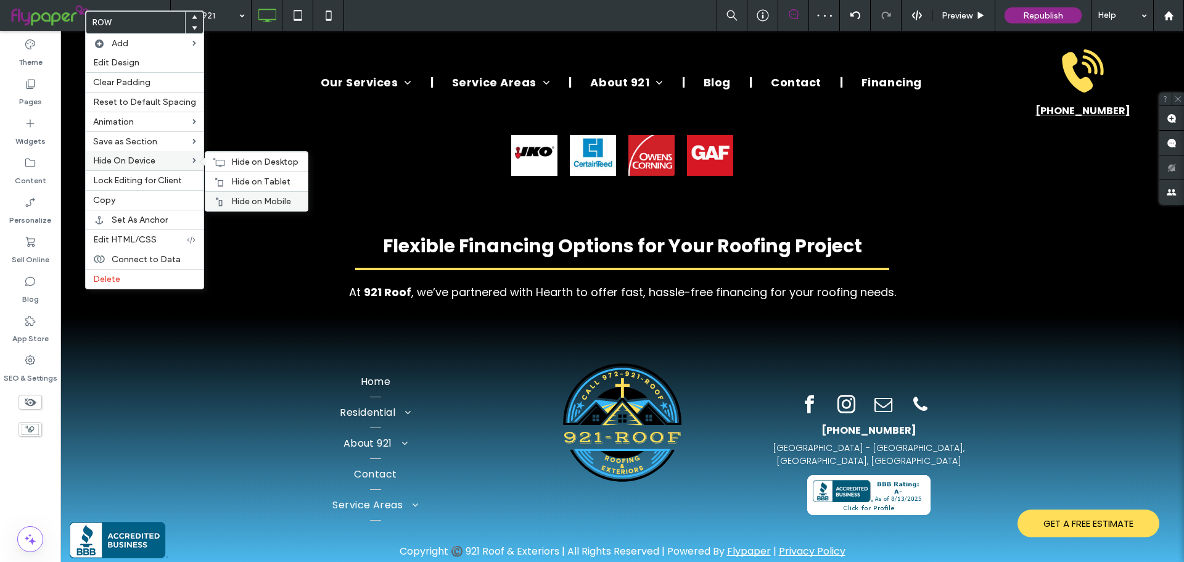
click at [239, 198] on span "Hide on Mobile" at bounding box center [261, 201] width 60 height 10
click at [243, 185] on span "Hide on Tablet" at bounding box center [260, 181] width 59 height 10
click at [256, 165] on span "Hide on Desktop" at bounding box center [264, 162] width 67 height 10
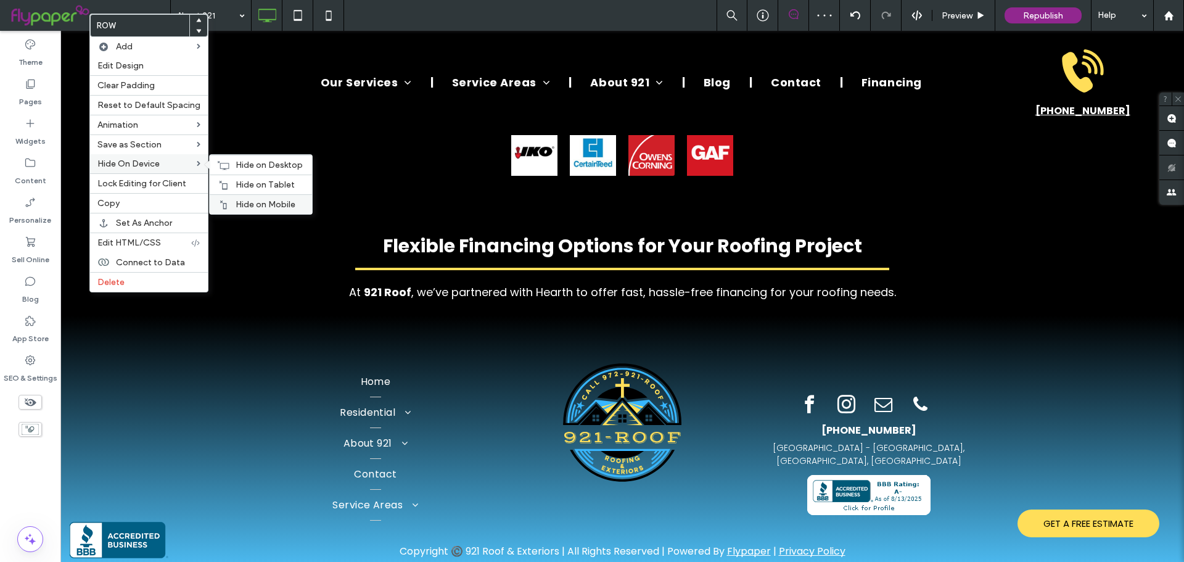
click at [254, 207] on span "Hide on Mobile" at bounding box center [266, 204] width 60 height 10
click at [265, 185] on span "Hide on Tablet" at bounding box center [265, 184] width 59 height 10
click at [268, 166] on span "Hide on Desktop" at bounding box center [269, 165] width 67 height 10
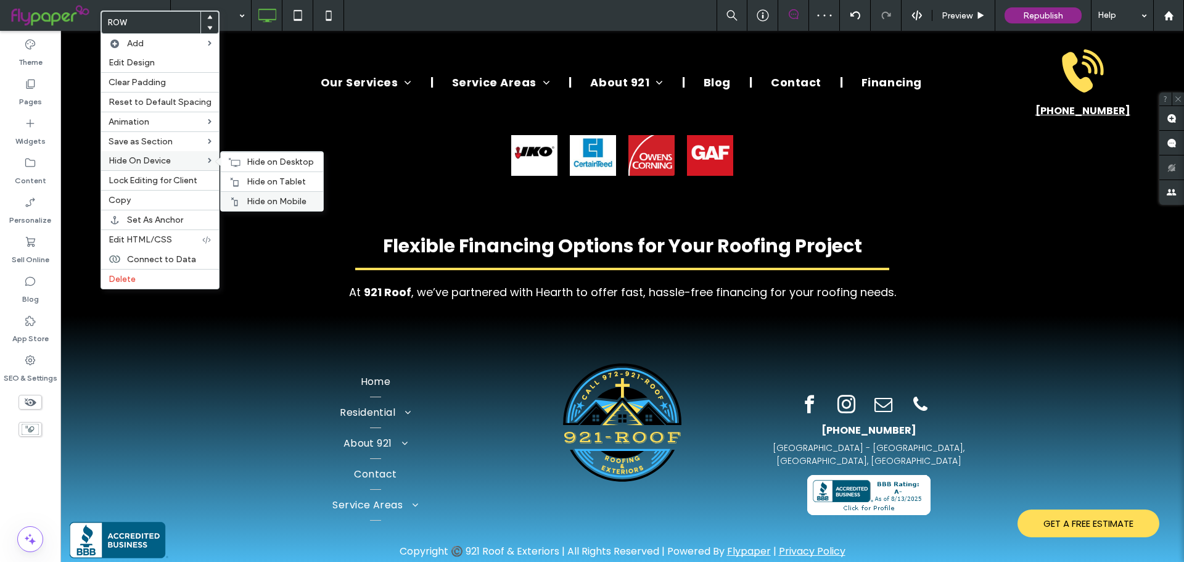
click at [258, 197] on span "Hide on Mobile" at bounding box center [277, 201] width 60 height 10
click at [257, 182] on span "Hide on Tablet" at bounding box center [276, 181] width 59 height 10
click at [256, 165] on span "Hide on Desktop" at bounding box center [280, 162] width 67 height 10
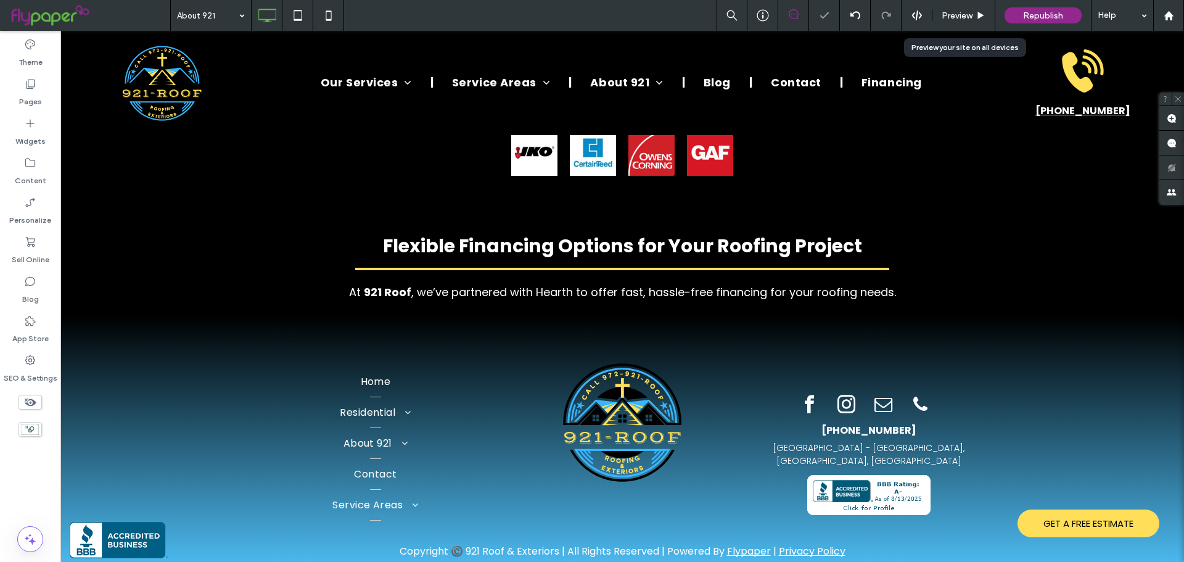
click at [956, 16] on span "Preview" at bounding box center [957, 15] width 31 height 10
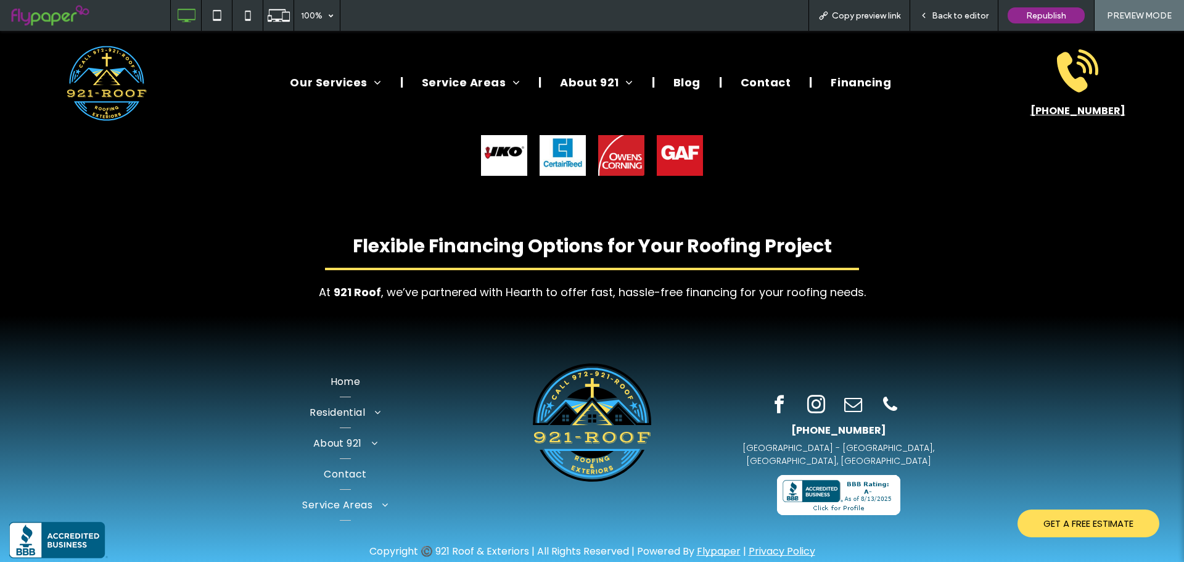
click at [971, 12] on span "Back to editor" at bounding box center [960, 15] width 57 height 10
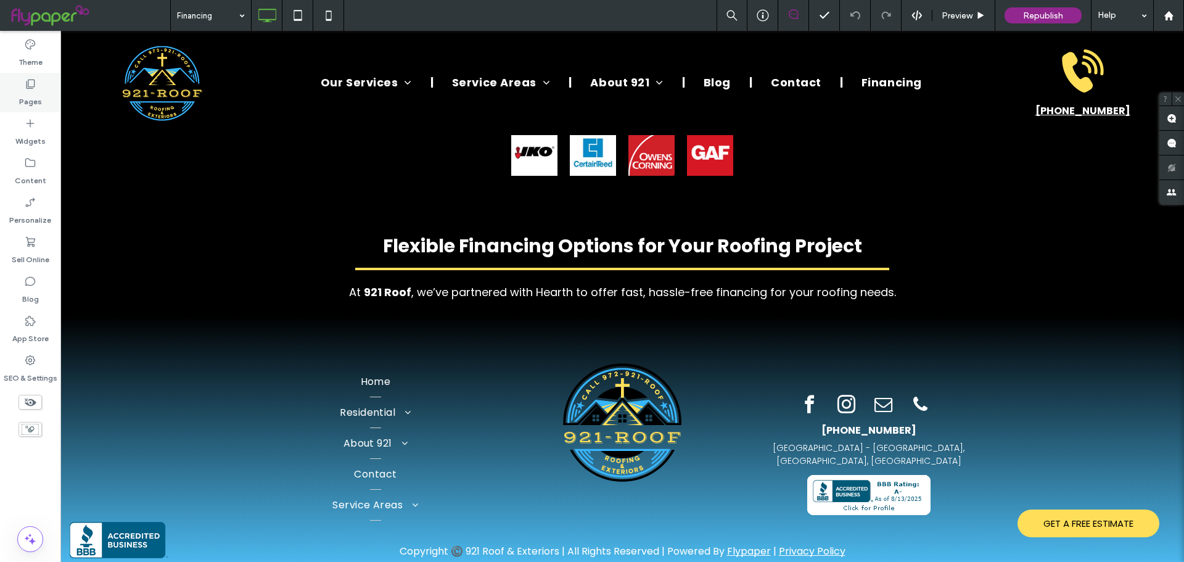
click at [30, 101] on label "Pages" at bounding box center [30, 98] width 23 height 17
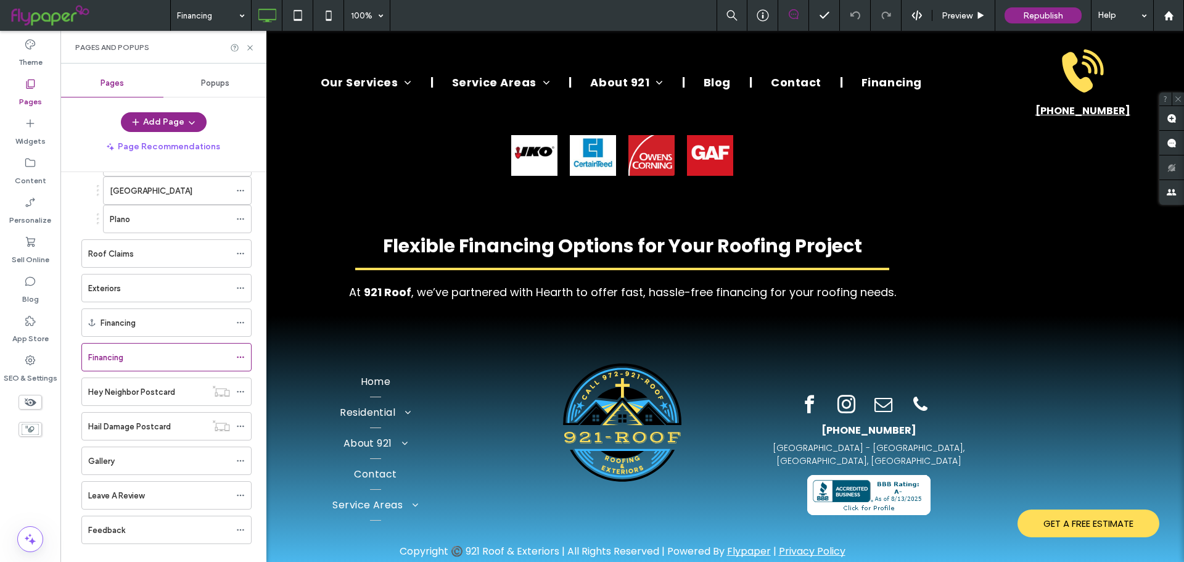
scroll to position [555, 0]
click at [241, 358] on icon at bounding box center [240, 356] width 9 height 9
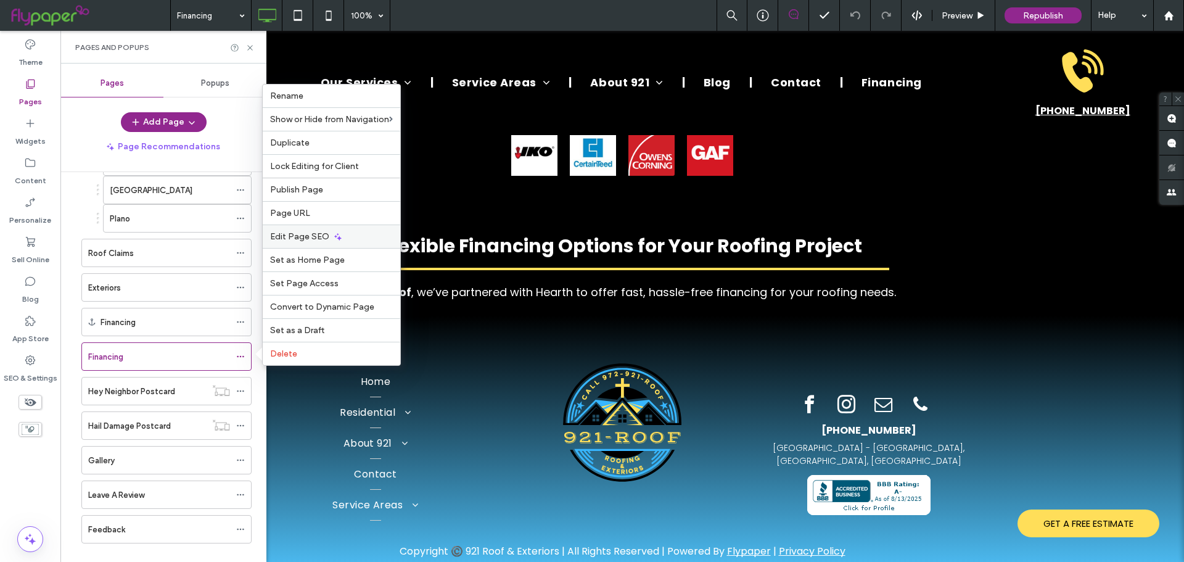
click at [303, 237] on span "Edit Page SEO" at bounding box center [299, 236] width 59 height 10
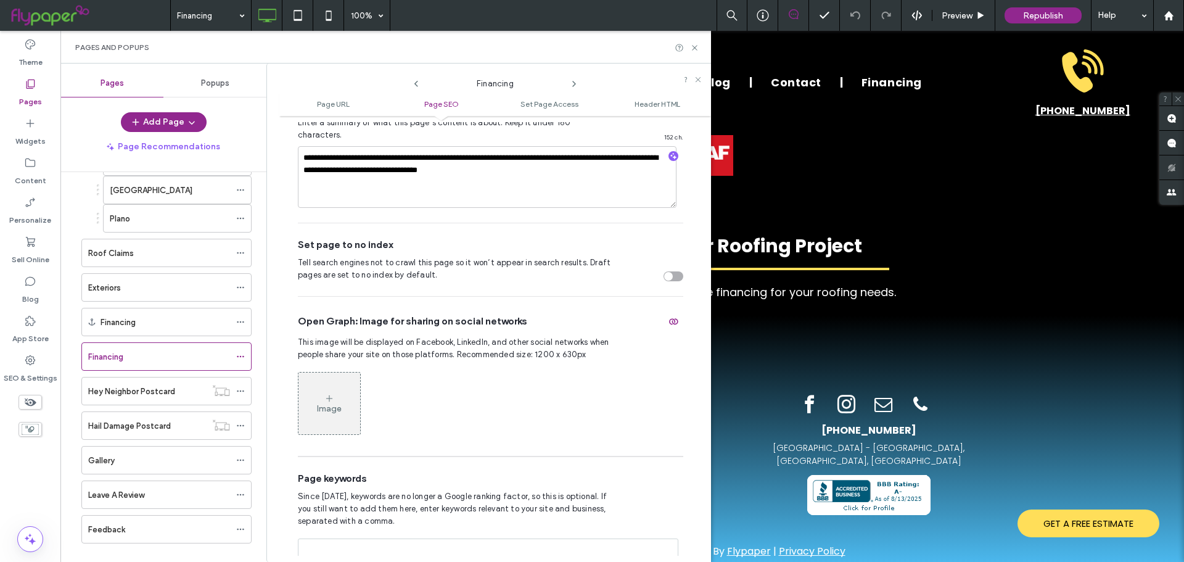
scroll to position [328, 0]
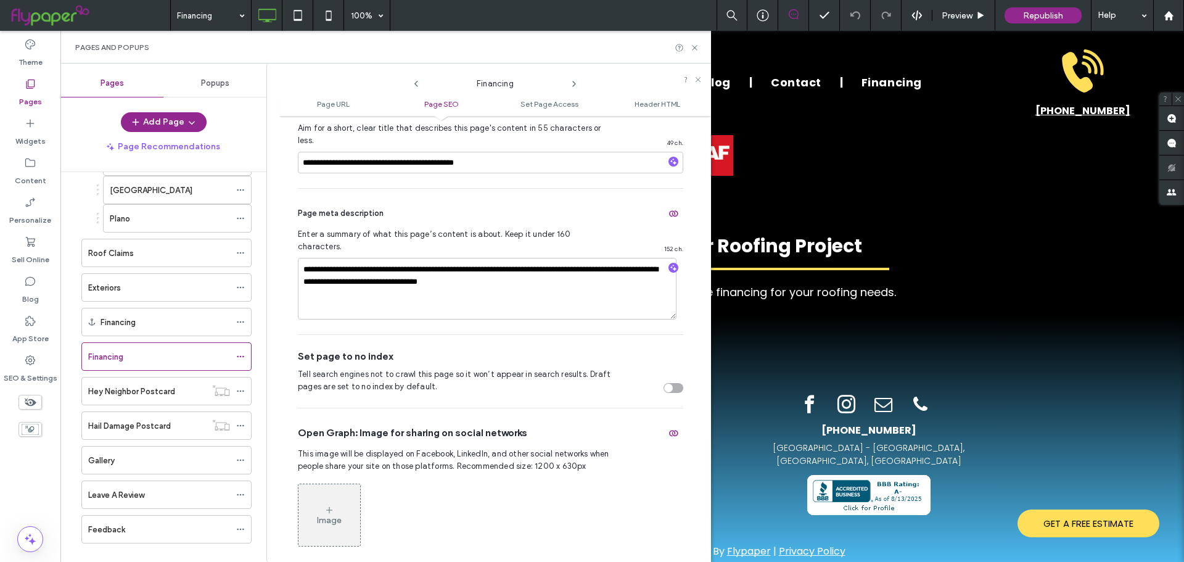
click at [664, 384] on div "toggle" at bounding box center [668, 388] width 9 height 9
click at [242, 318] on icon at bounding box center [240, 322] width 9 height 9
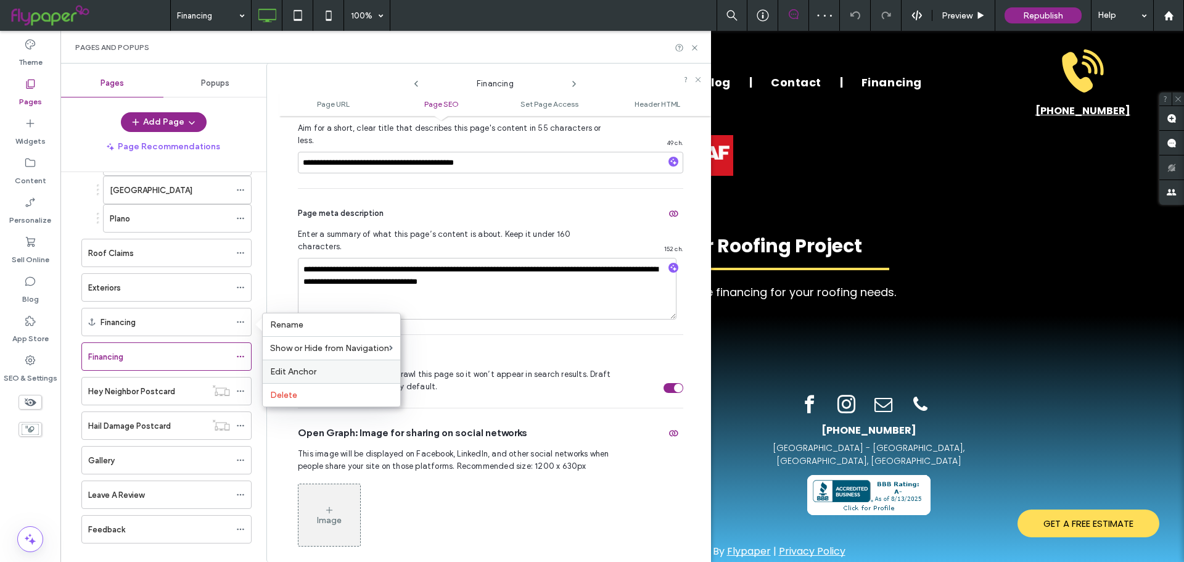
click at [294, 366] on div "Edit Anchor" at bounding box center [332, 371] width 138 height 23
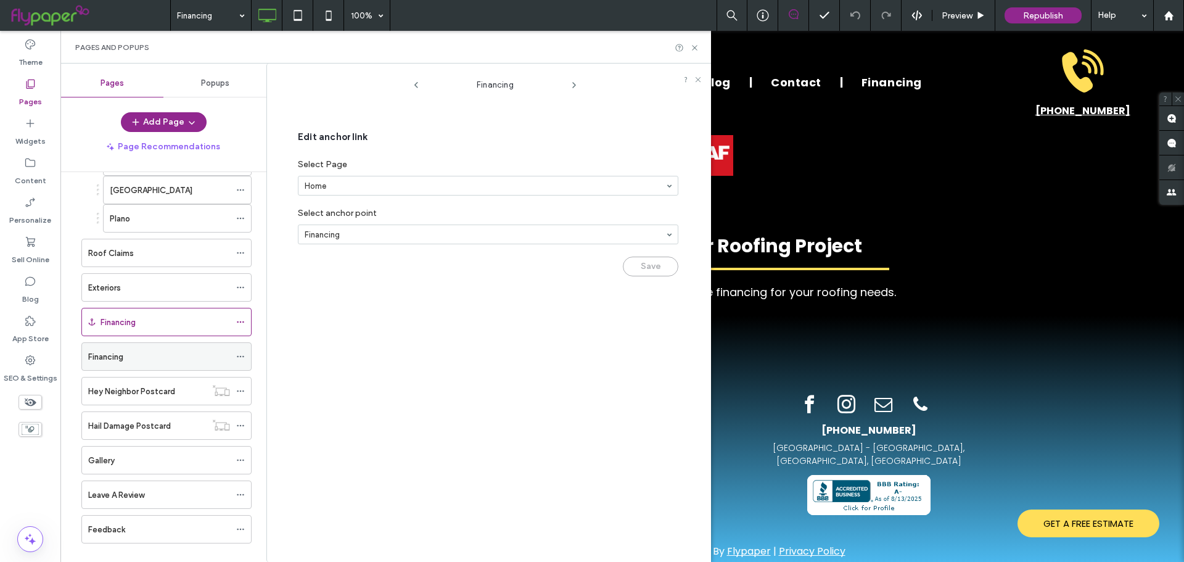
click at [150, 350] on div "Financing" at bounding box center [159, 356] width 142 height 13
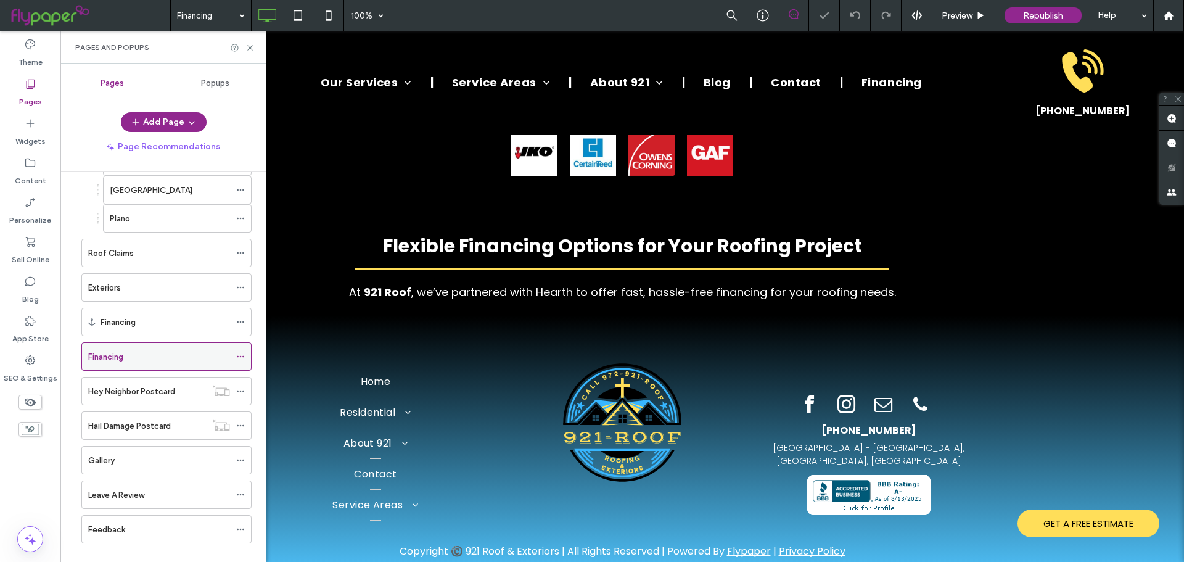
click at [237, 357] on use at bounding box center [240, 357] width 7 height 2
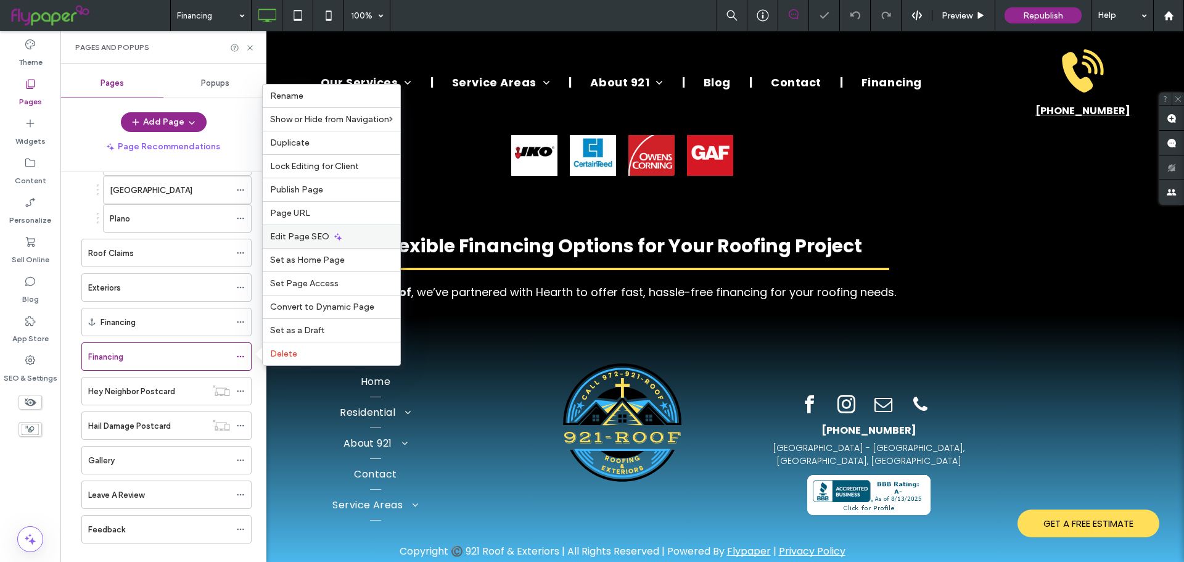
click at [300, 237] on span "Edit Page SEO" at bounding box center [299, 236] width 59 height 10
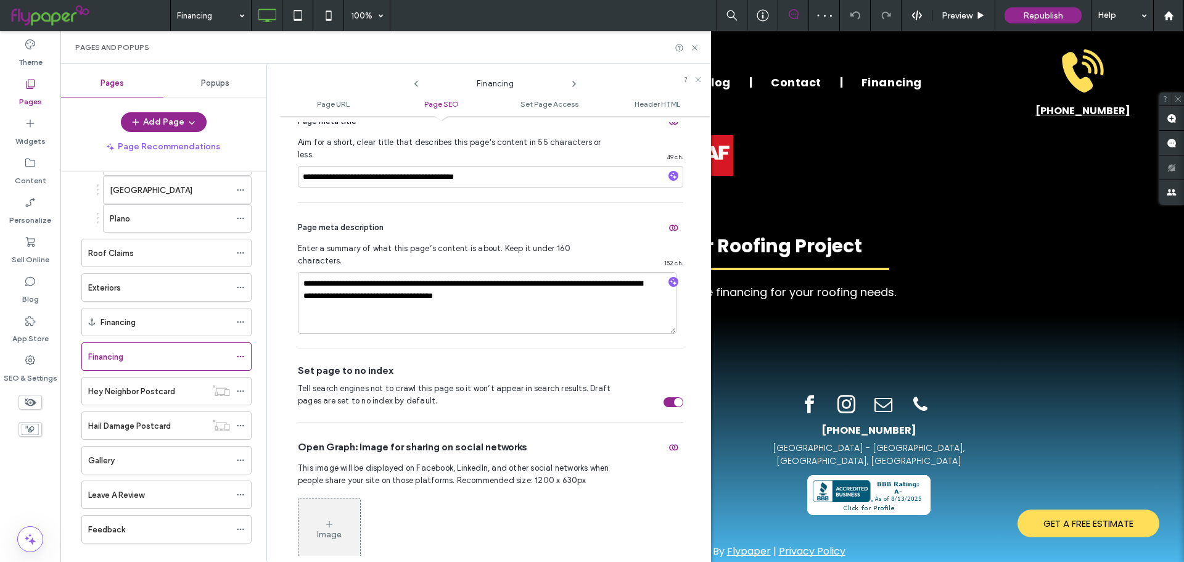
scroll to position [416, 0]
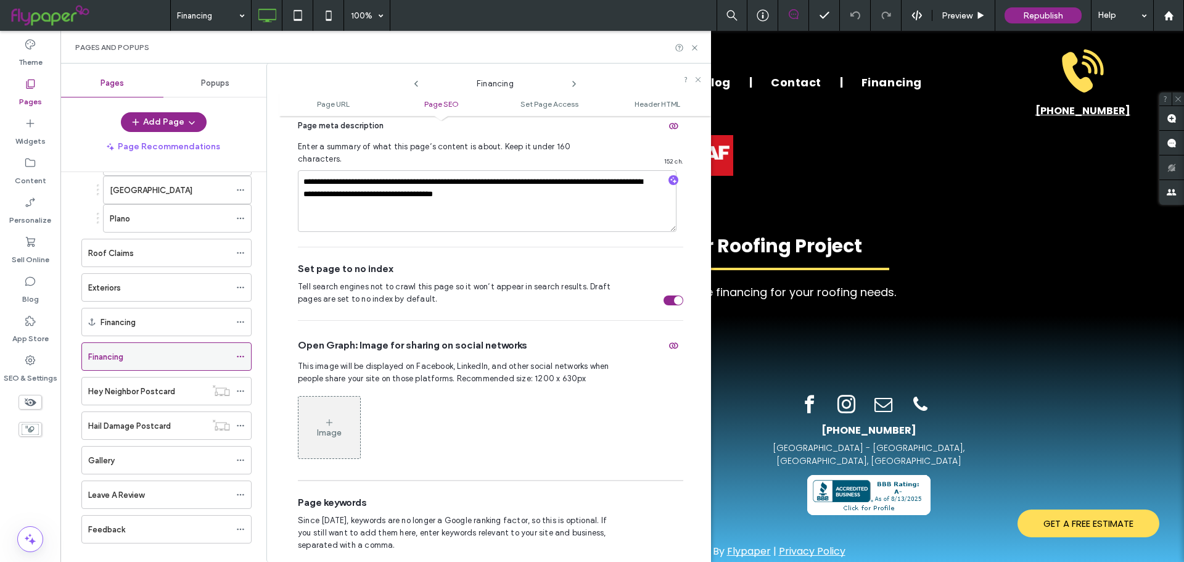
click at [241, 354] on icon at bounding box center [240, 356] width 9 height 9
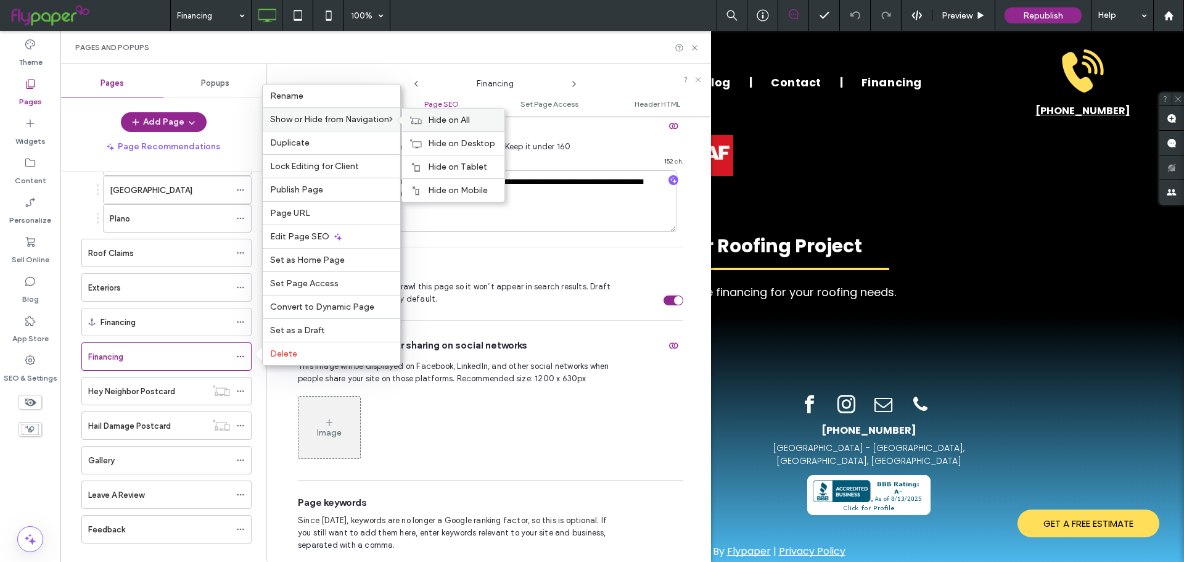
click at [467, 125] on span "Hide on All" at bounding box center [449, 120] width 42 height 10
click at [695, 46] on icon at bounding box center [694, 47] width 9 height 9
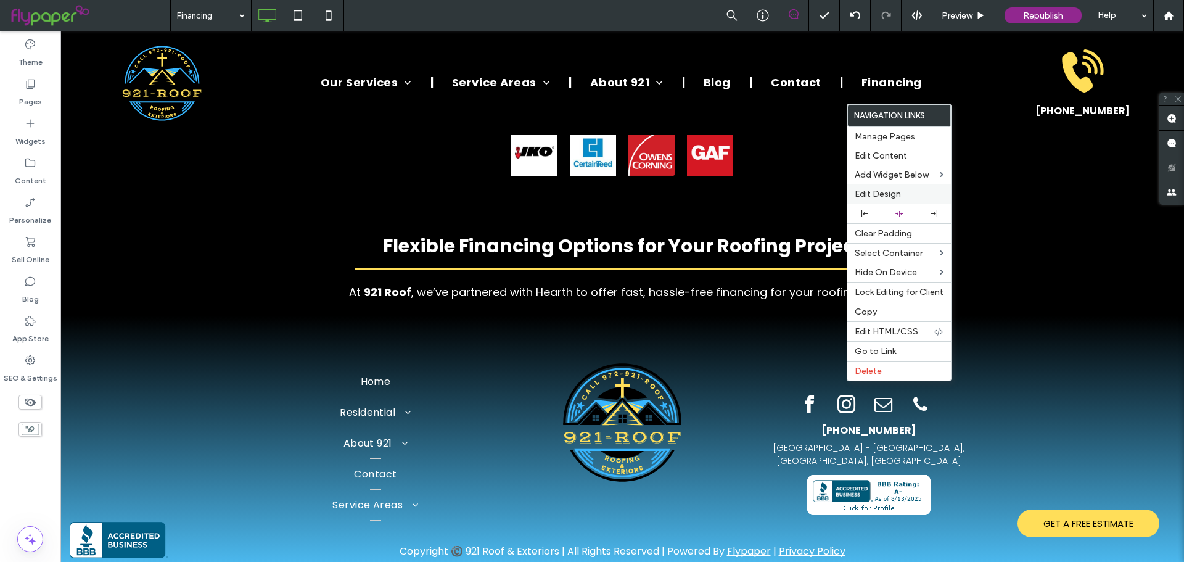
click at [884, 199] on span "Edit Design" at bounding box center [878, 194] width 46 height 10
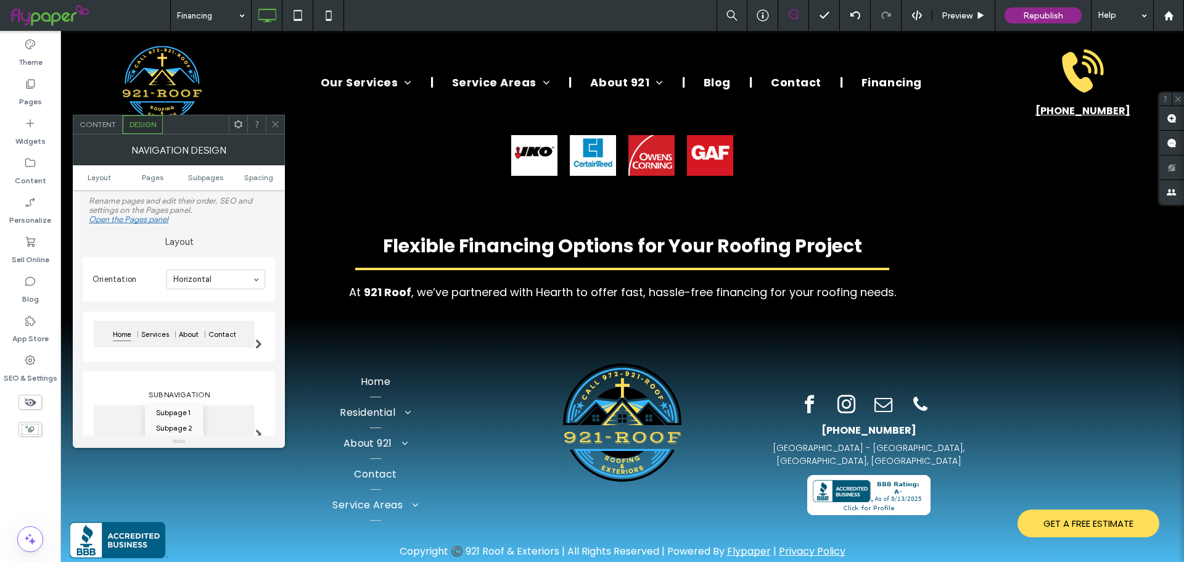
click at [110, 128] on span "Content" at bounding box center [98, 124] width 36 height 9
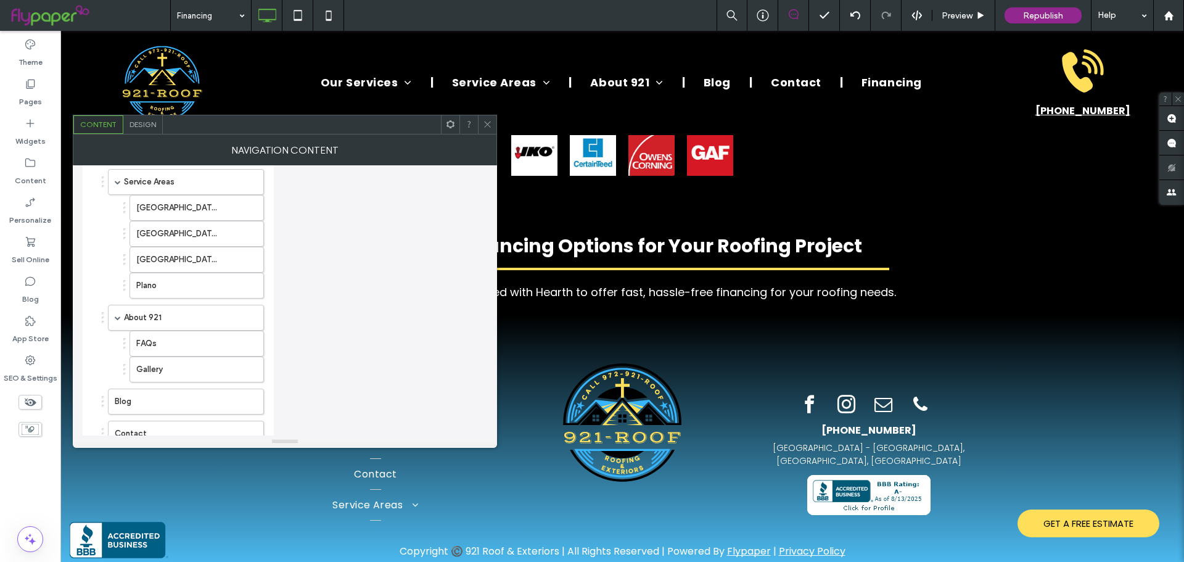
scroll to position [853, 0]
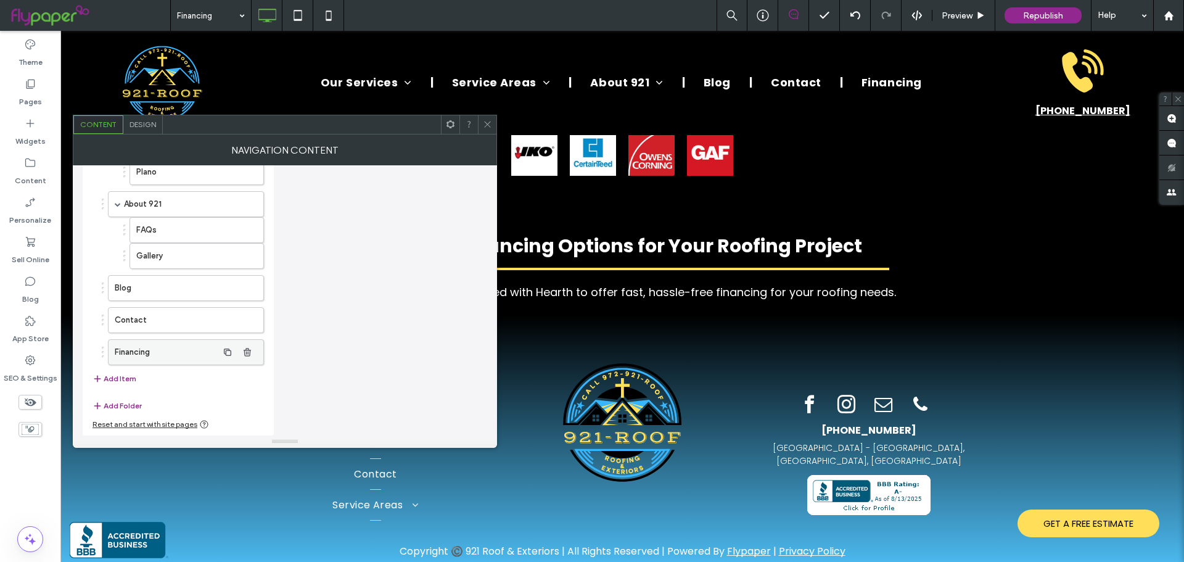
click at [158, 355] on label "Financing" at bounding box center [166, 352] width 103 height 25
click at [246, 352] on icon "button" at bounding box center [247, 352] width 10 height 10
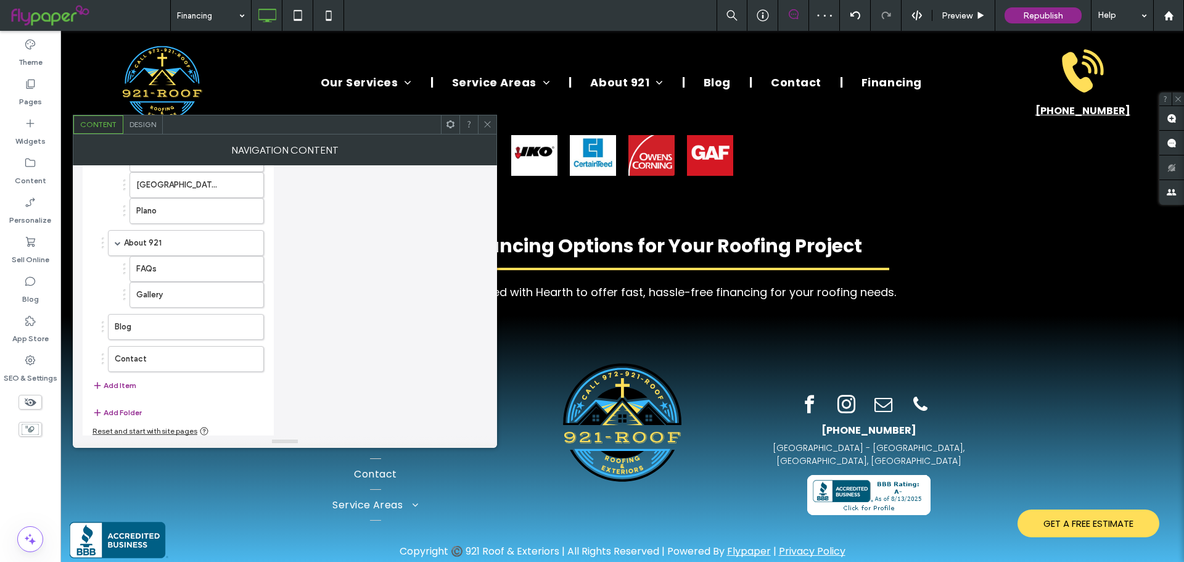
scroll to position [821, 0]
click at [490, 130] on span at bounding box center [487, 124] width 9 height 19
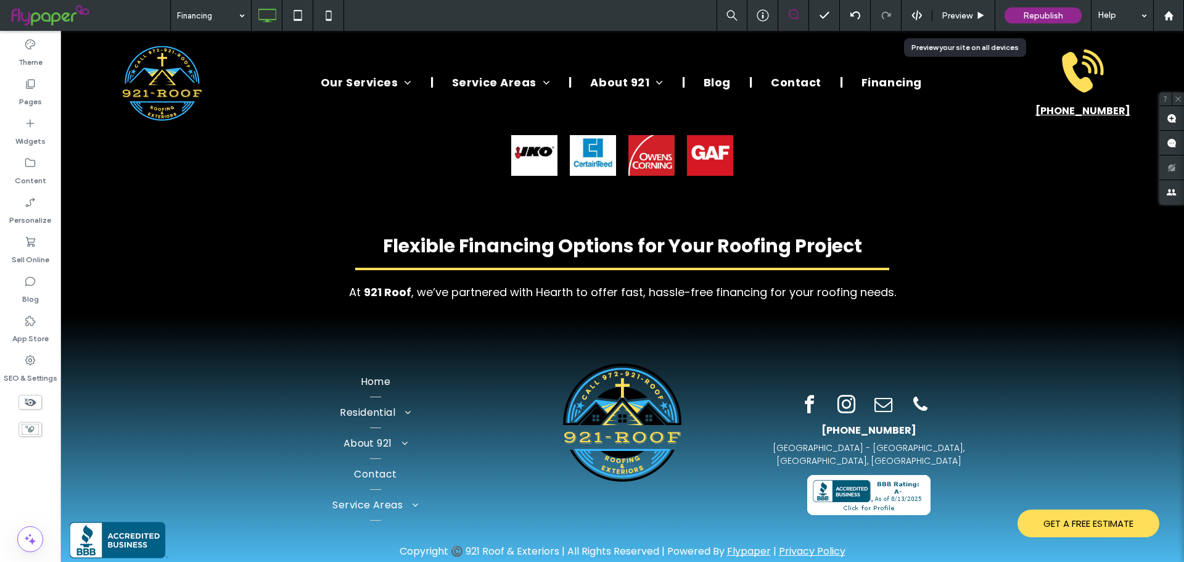
click at [972, 12] on span "Preview" at bounding box center [957, 15] width 31 height 10
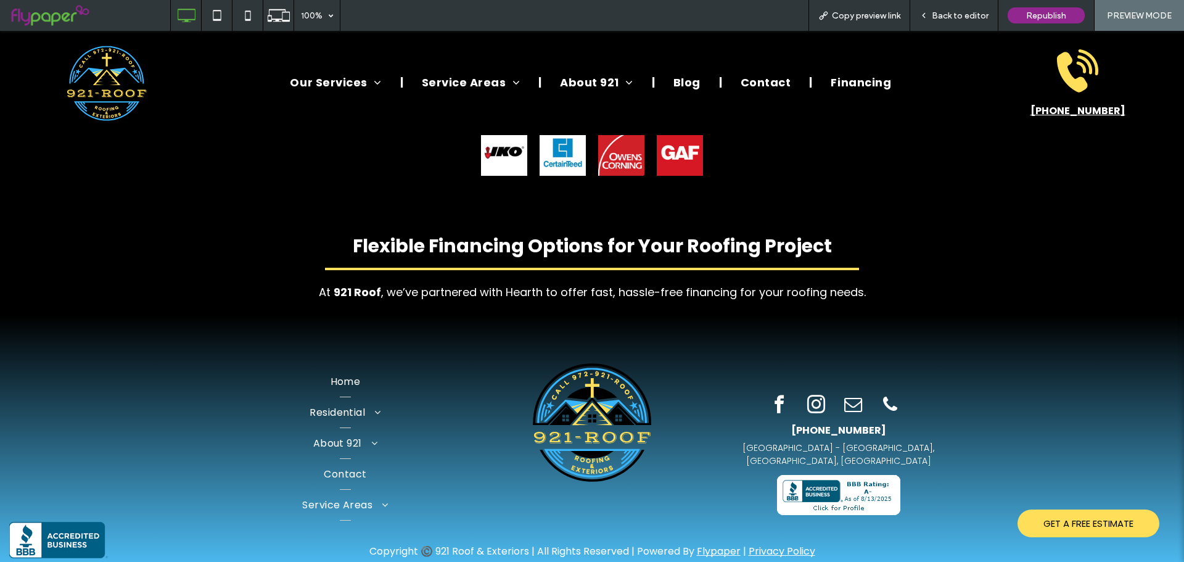
click at [966, 20] on span "Back to editor" at bounding box center [960, 15] width 57 height 10
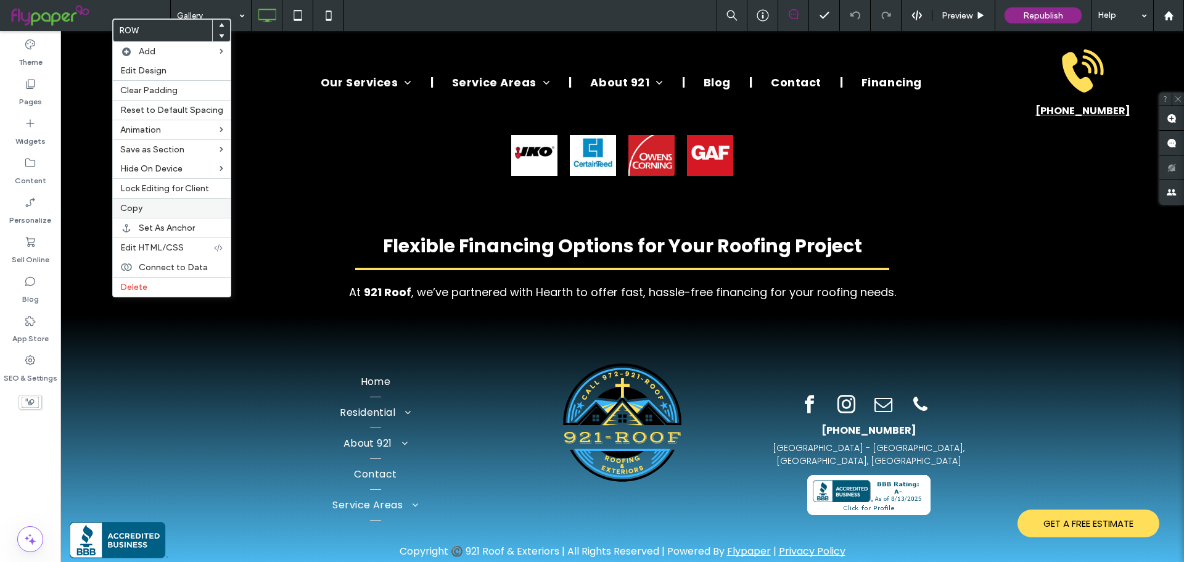
click at [137, 202] on div "Copy" at bounding box center [172, 208] width 118 height 20
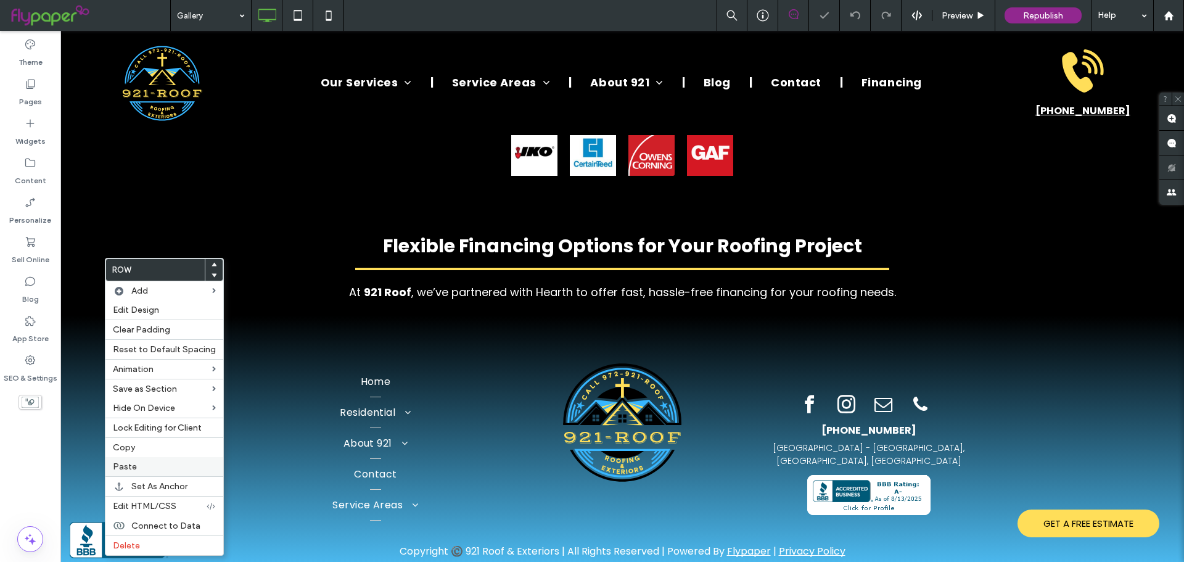
click at [136, 463] on label "Paste" at bounding box center [164, 466] width 103 height 10
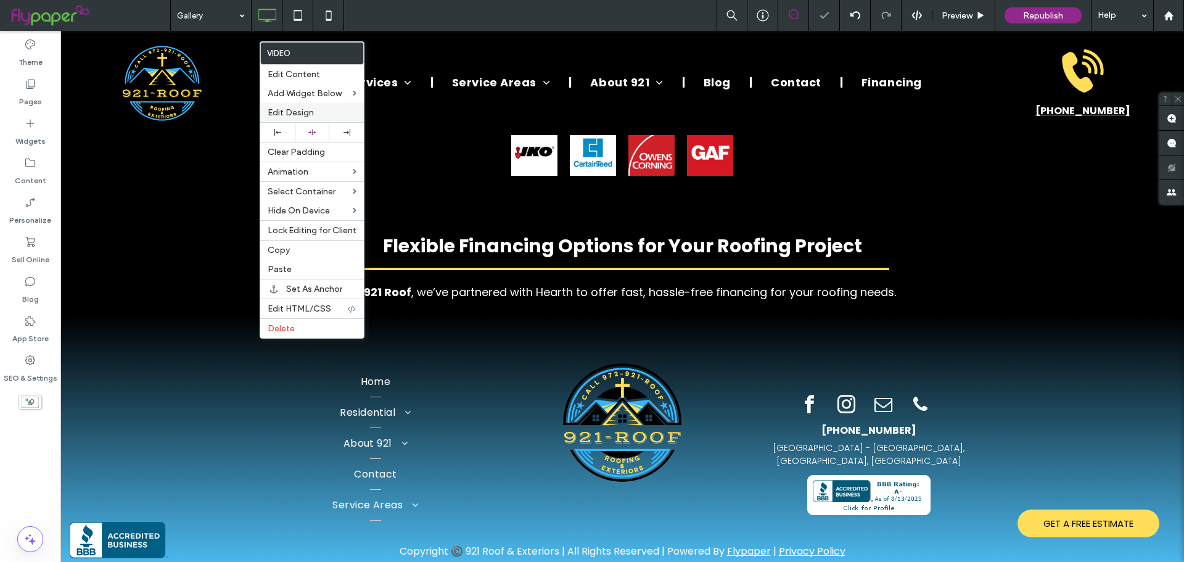
click at [298, 110] on span "Edit Design" at bounding box center [291, 112] width 46 height 10
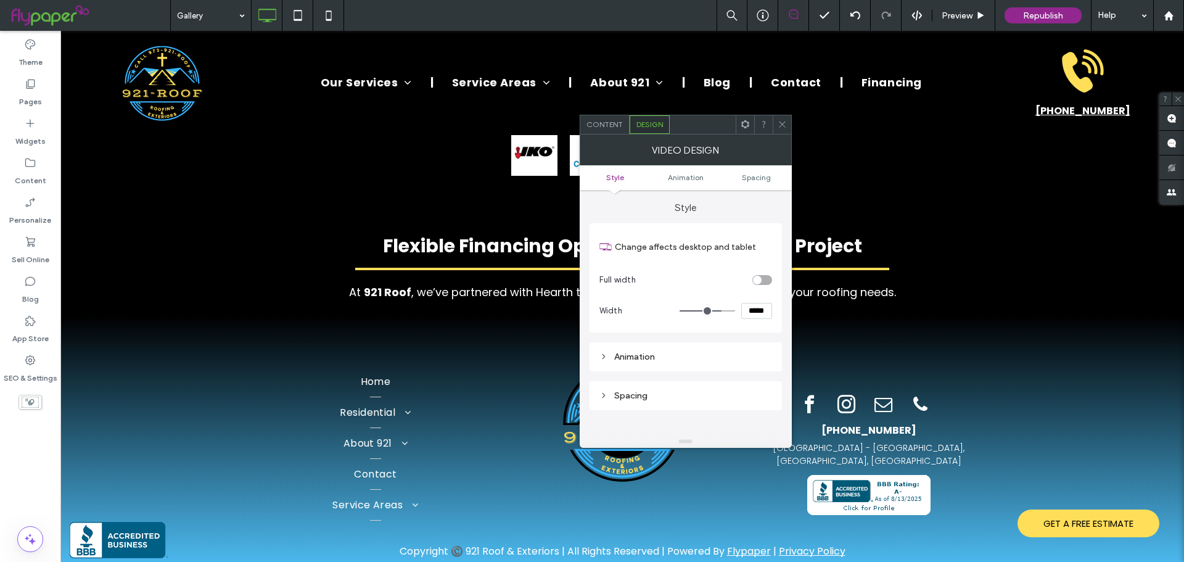
click at [604, 126] on span "Content" at bounding box center [604, 124] width 36 height 9
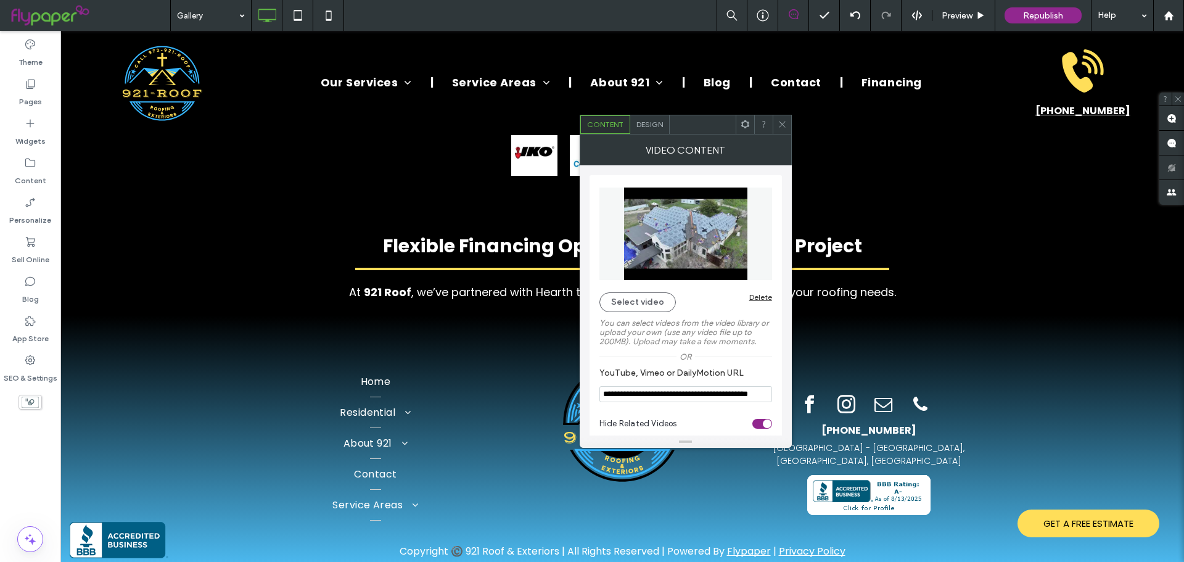
click at [659, 392] on input "**********" at bounding box center [685, 394] width 173 height 16
paste input "YouTube, Vimeo or DailyMotion URL"
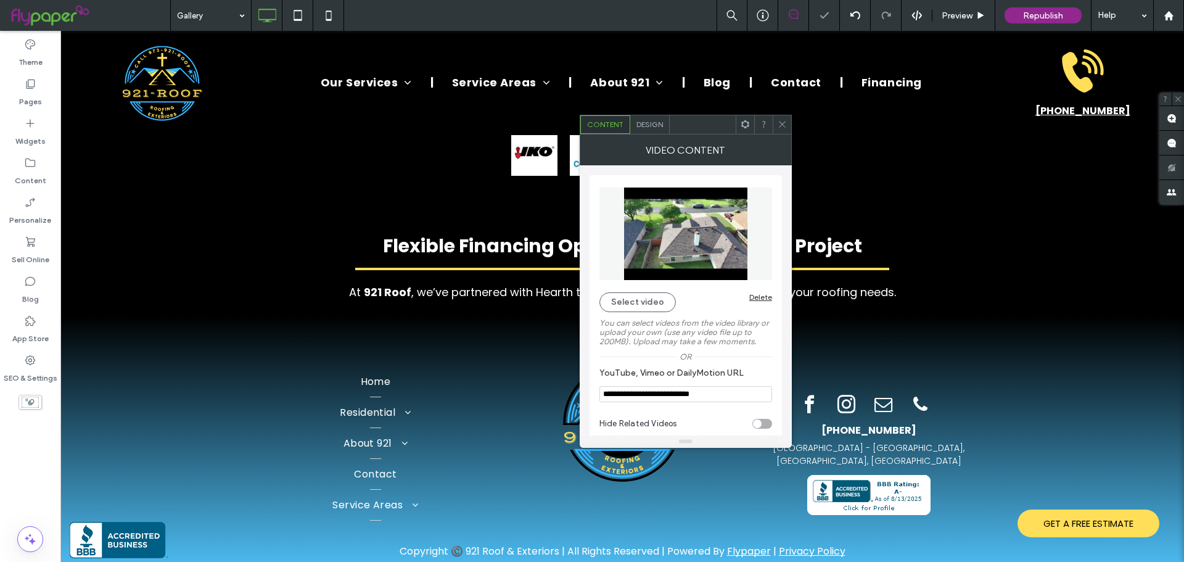
type input "**********"
click at [776, 123] on div at bounding box center [782, 124] width 19 height 19
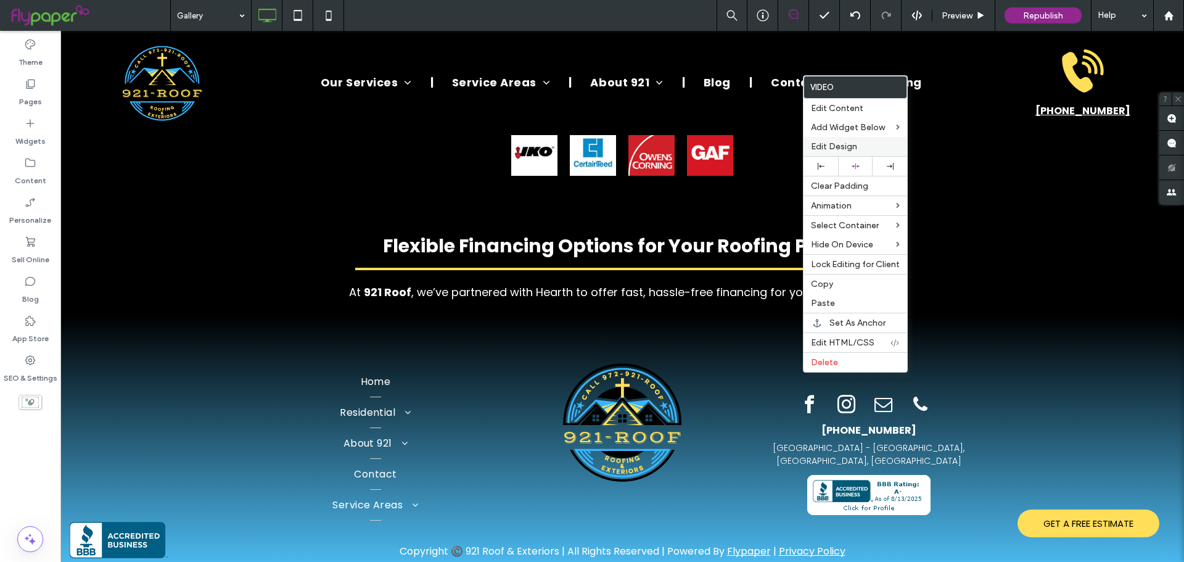
click at [836, 140] on div "Edit Design" at bounding box center [856, 146] width 104 height 19
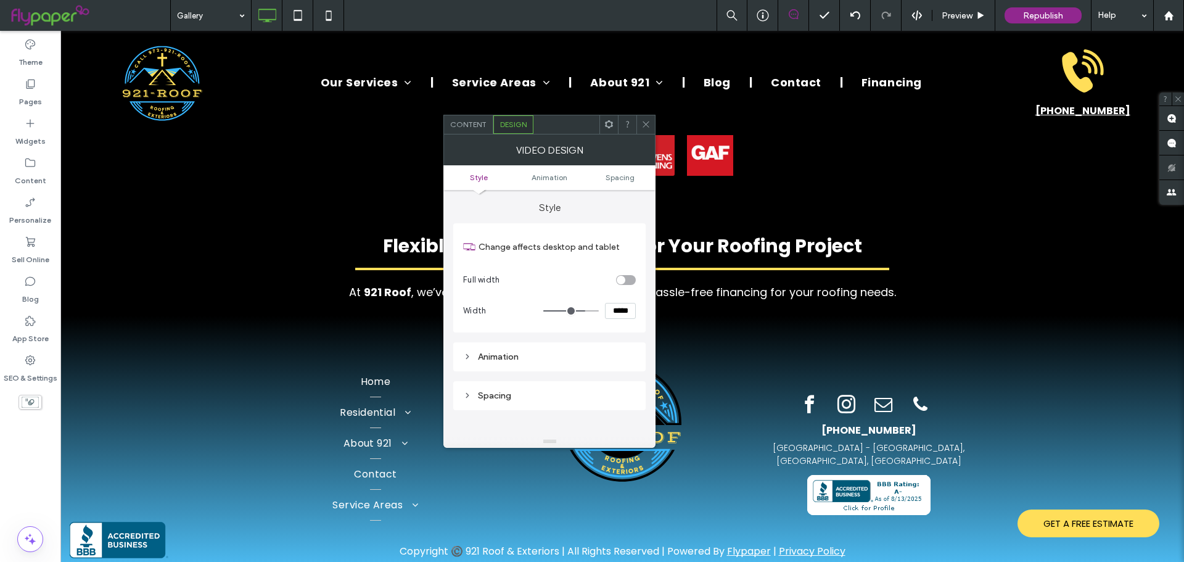
click at [472, 128] on span "Content" at bounding box center [468, 124] width 36 height 9
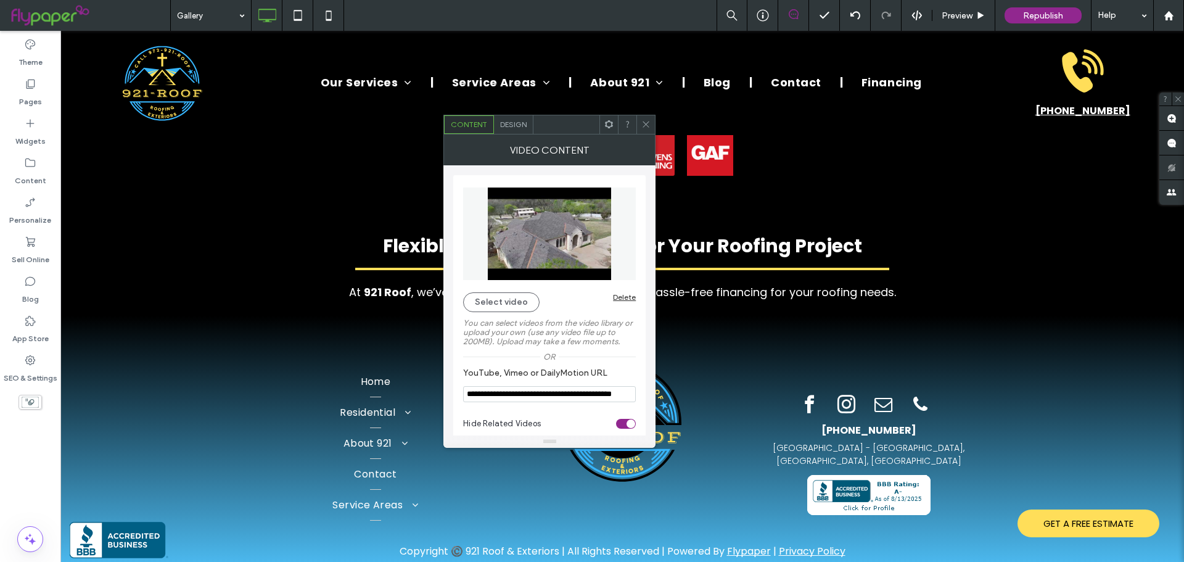
click at [541, 388] on input "**********" at bounding box center [549, 394] width 173 height 16
paste input "YouTube, Vimeo or DailyMotion URL"
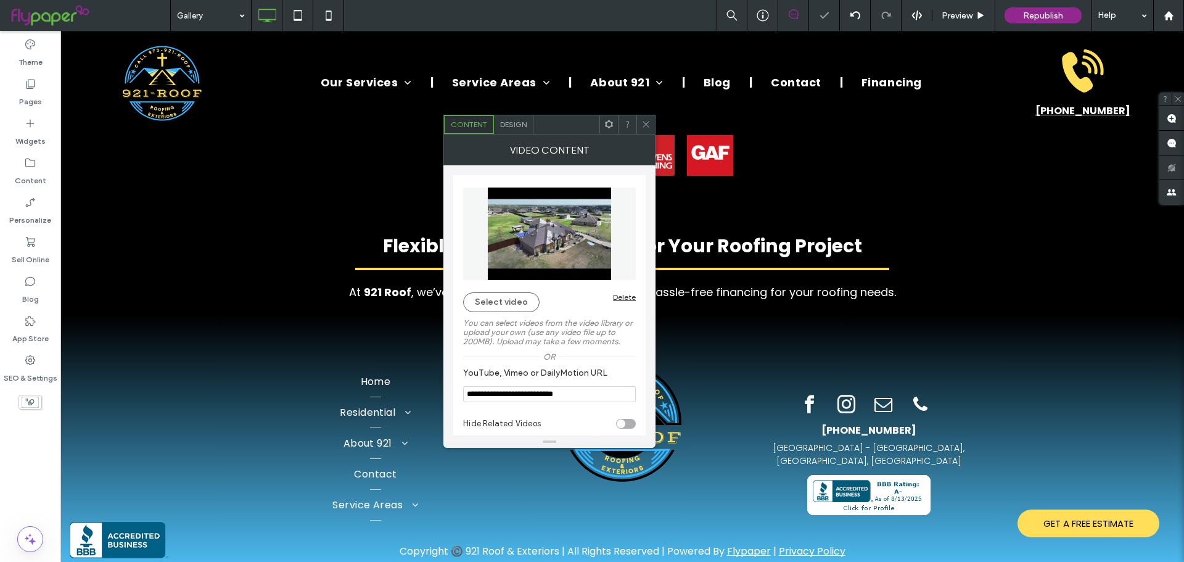
click at [546, 369] on label "YouTube, Vimeo or DailyMotion URL" at bounding box center [547, 375] width 168 height 14
click at [624, 428] on div "toggle" at bounding box center [626, 424] width 20 height 10
type input "**********"
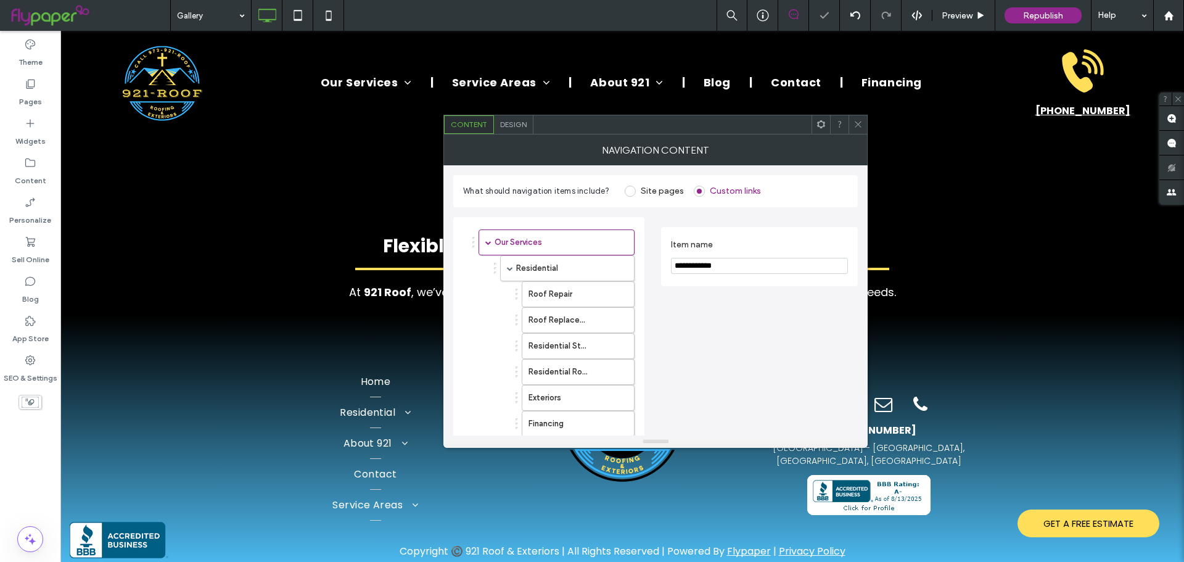
click at [855, 124] on icon at bounding box center [857, 124] width 9 height 9
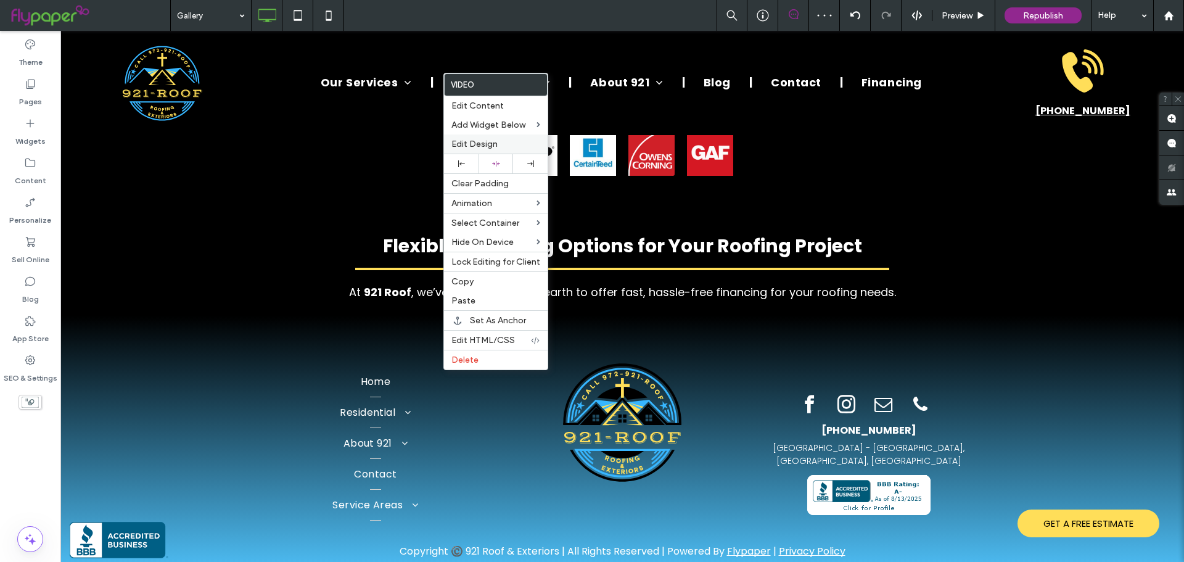
click at [480, 143] on span "Edit Design" at bounding box center [474, 144] width 46 height 10
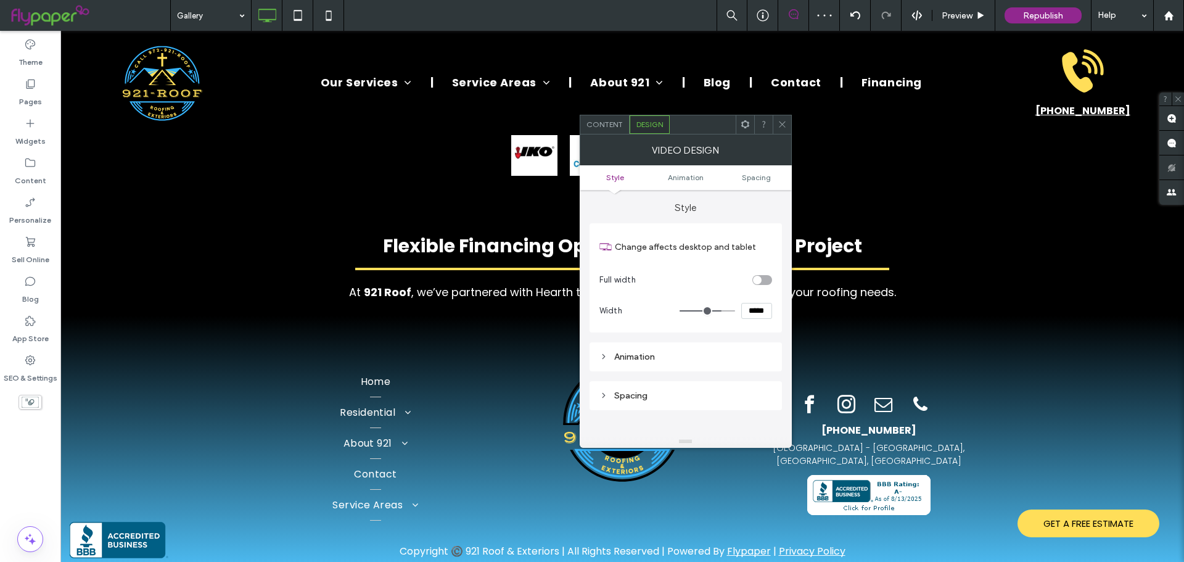
click at [606, 128] on span "Content" at bounding box center [604, 124] width 36 height 9
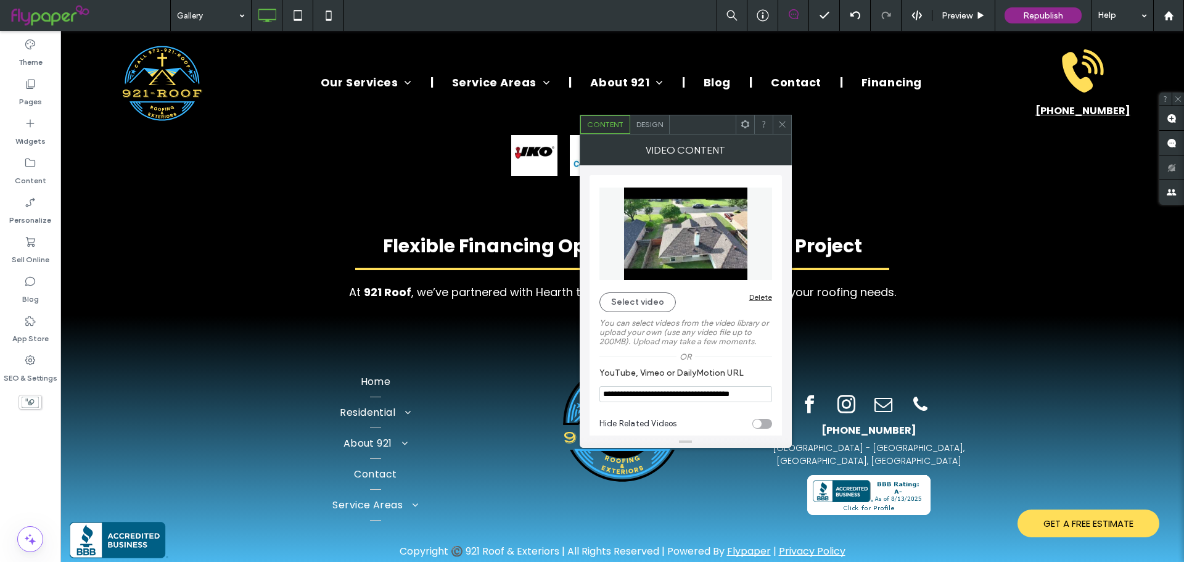
click at [756, 426] on div "toggle" at bounding box center [757, 423] width 9 height 9
type input "**********"
click at [778, 132] on span at bounding box center [782, 124] width 9 height 19
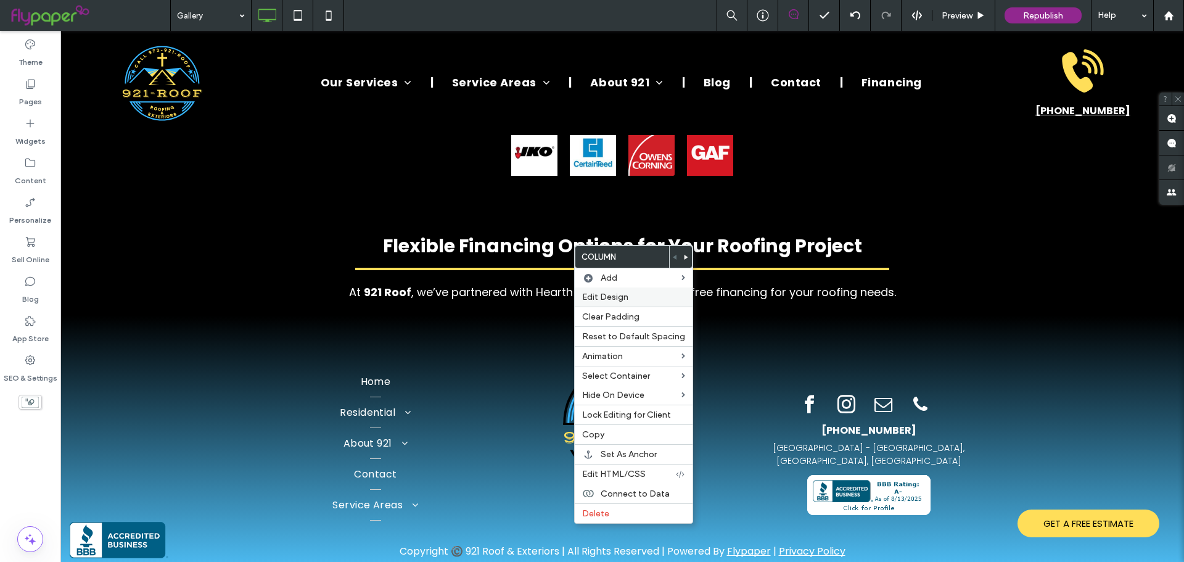
click at [591, 297] on span "Edit Design" at bounding box center [605, 297] width 46 height 10
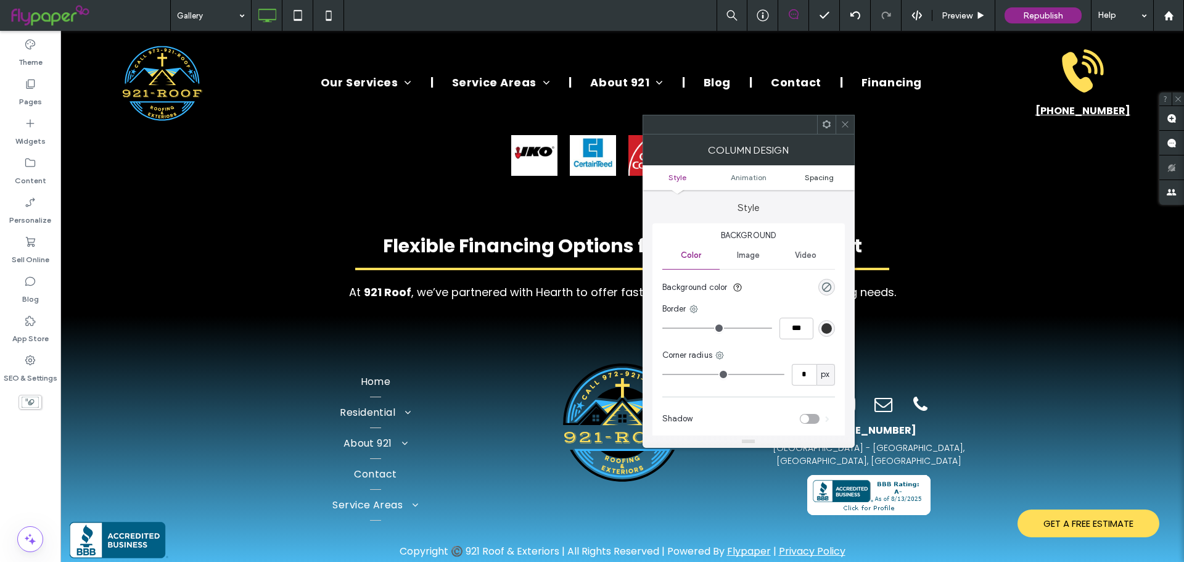
click at [815, 175] on span "Spacing" at bounding box center [819, 177] width 29 height 9
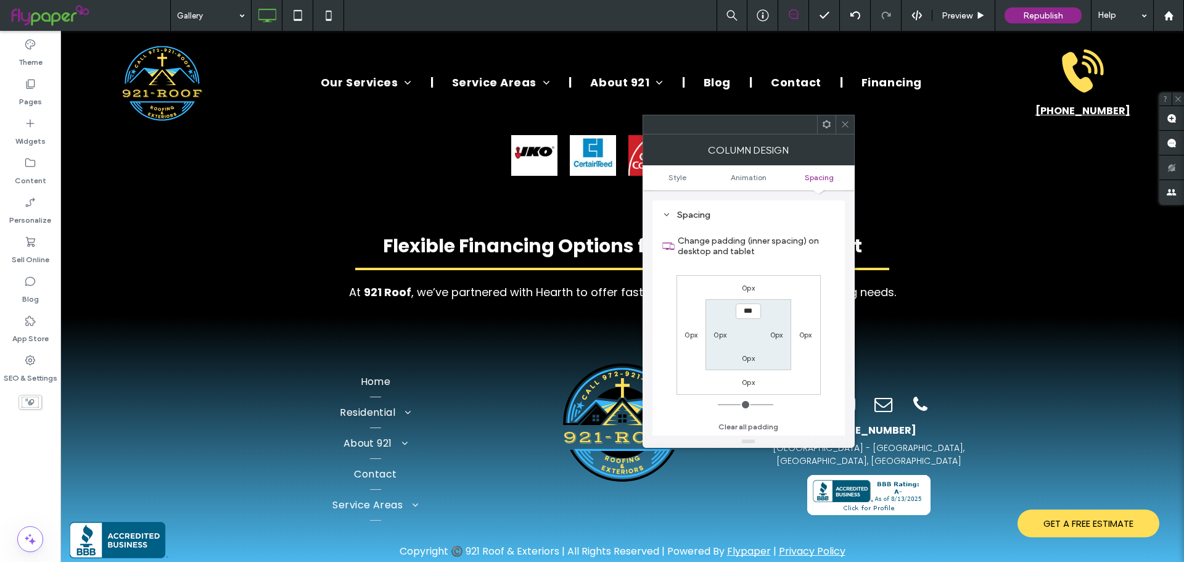
scroll to position [289, 0]
click at [849, 121] on icon at bounding box center [845, 124] width 9 height 9
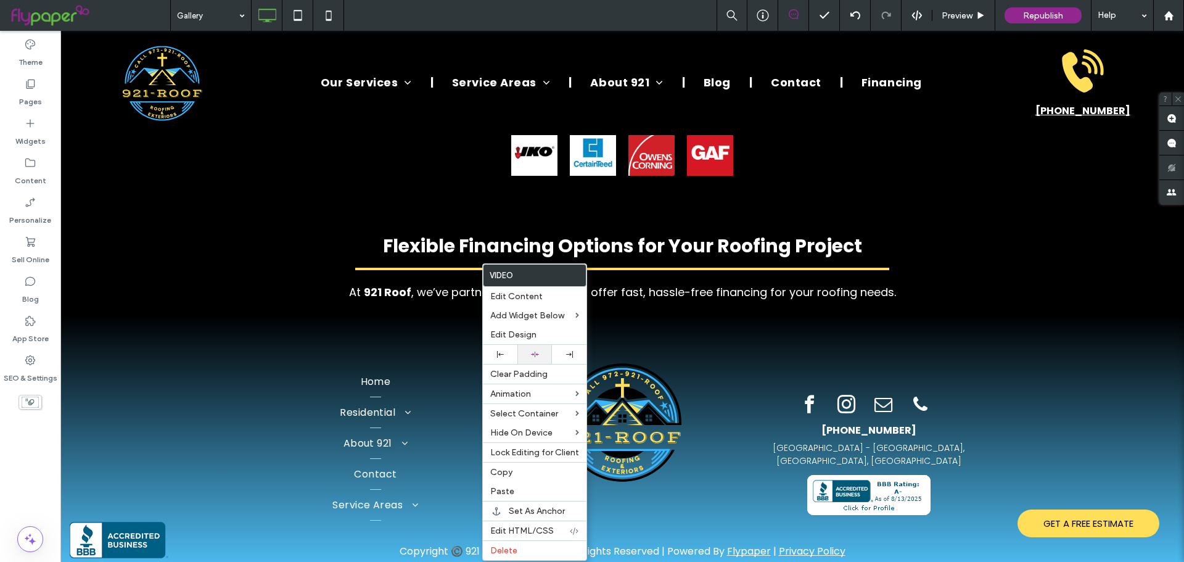
click at [525, 353] on div at bounding box center [535, 354] width 22 height 8
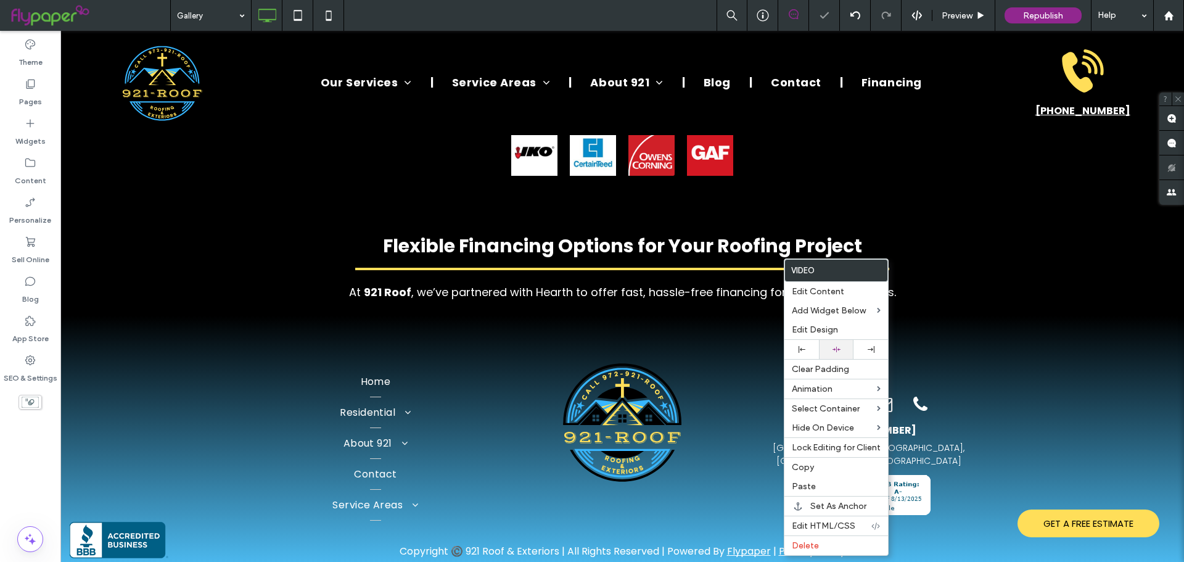
click at [846, 355] on div at bounding box center [836, 349] width 35 height 19
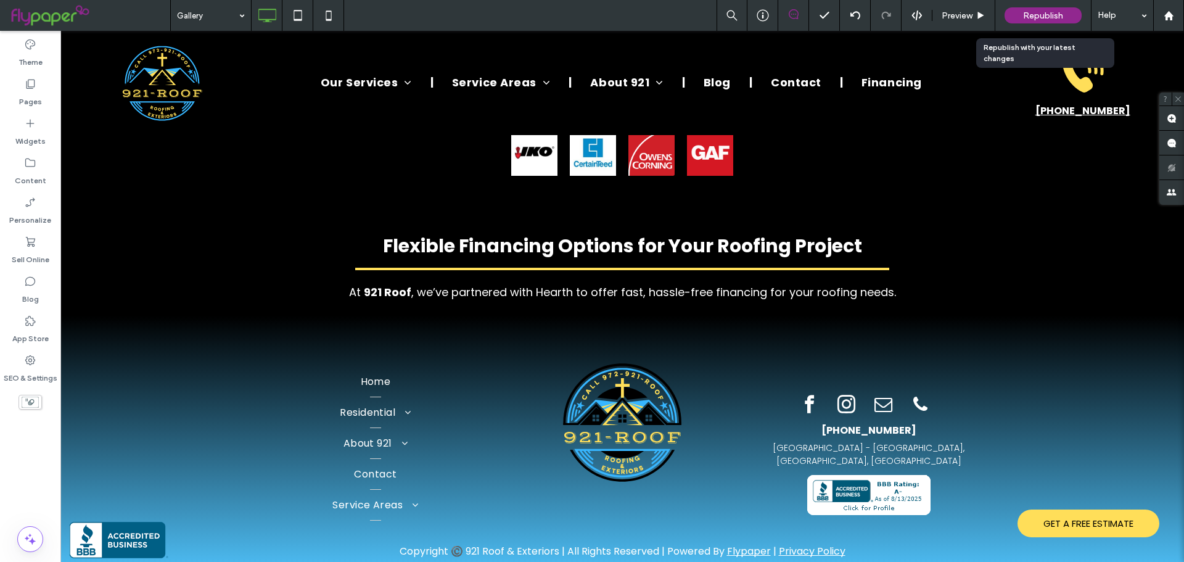
click at [976, 14] on icon at bounding box center [980, 15] width 9 height 9
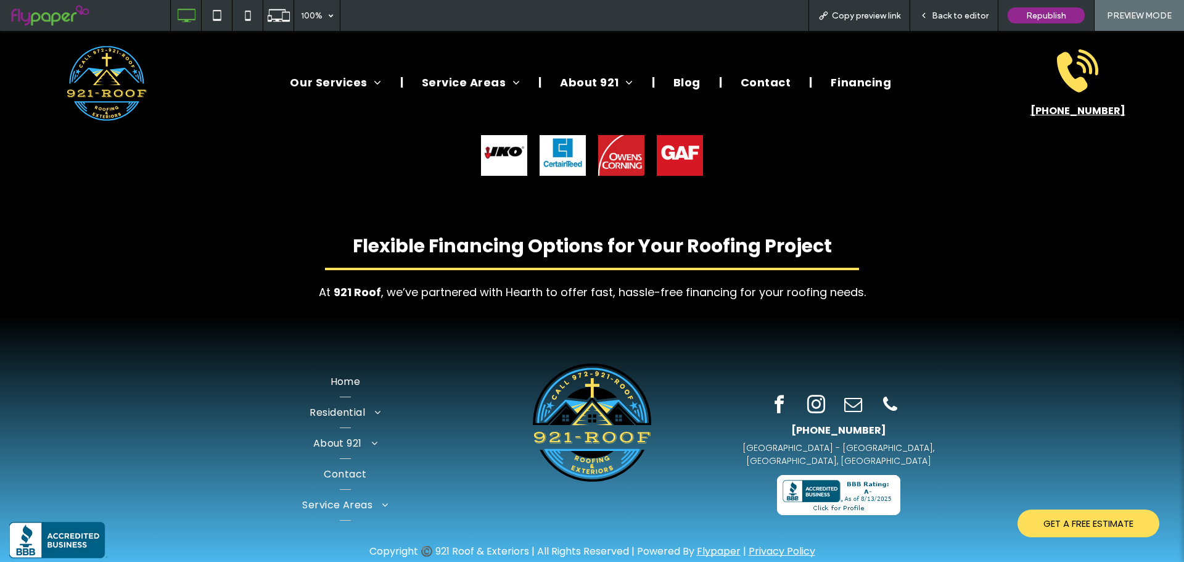
click at [956, 25] on div "Back to editor" at bounding box center [954, 15] width 88 height 31
click at [966, 13] on span "Back to editor" at bounding box center [960, 15] width 57 height 10
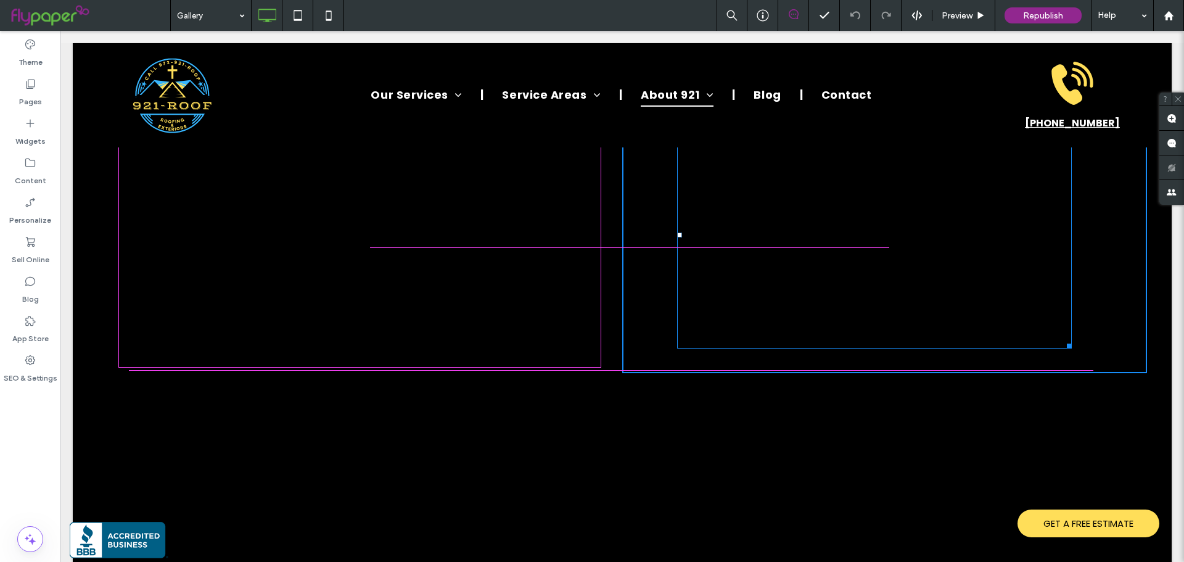
drag, startPoint x: 60, startPoint y: 31, endPoint x: 1138, endPoint y: 385, distance: 1134.2
click at [1072, 348] on div at bounding box center [1067, 343] width 9 height 9
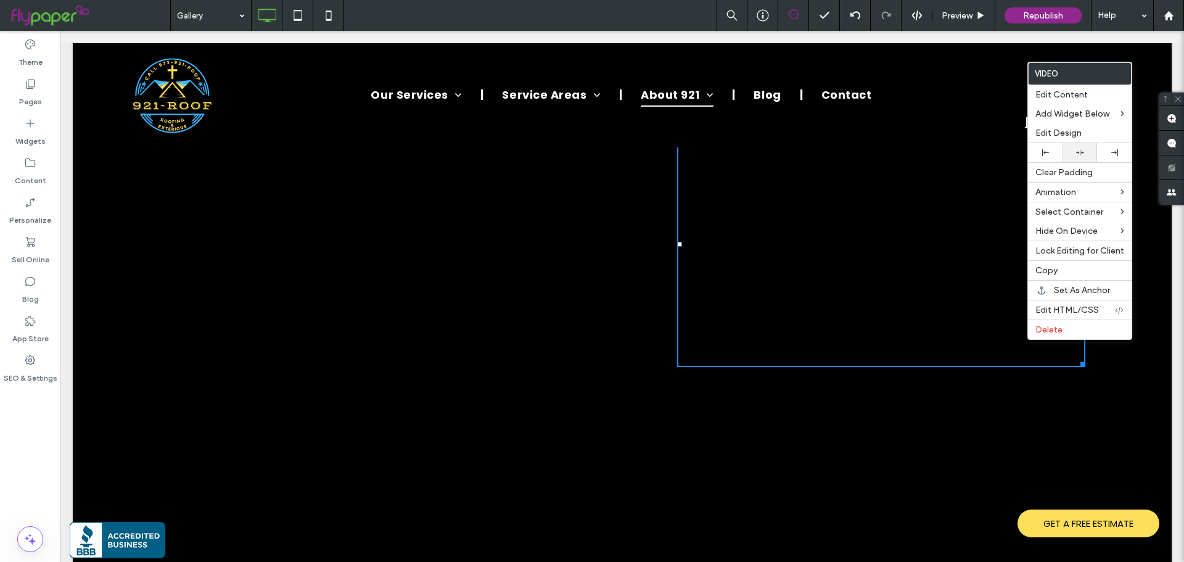
click at [1074, 151] on div at bounding box center [1080, 153] width 22 height 8
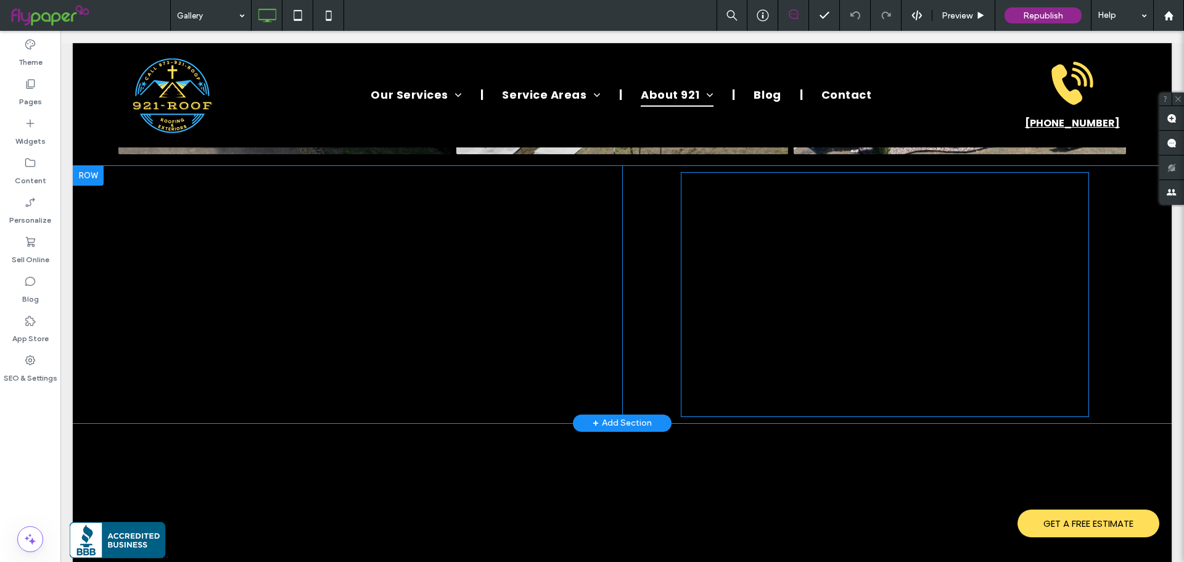
scroll to position [1122, 0]
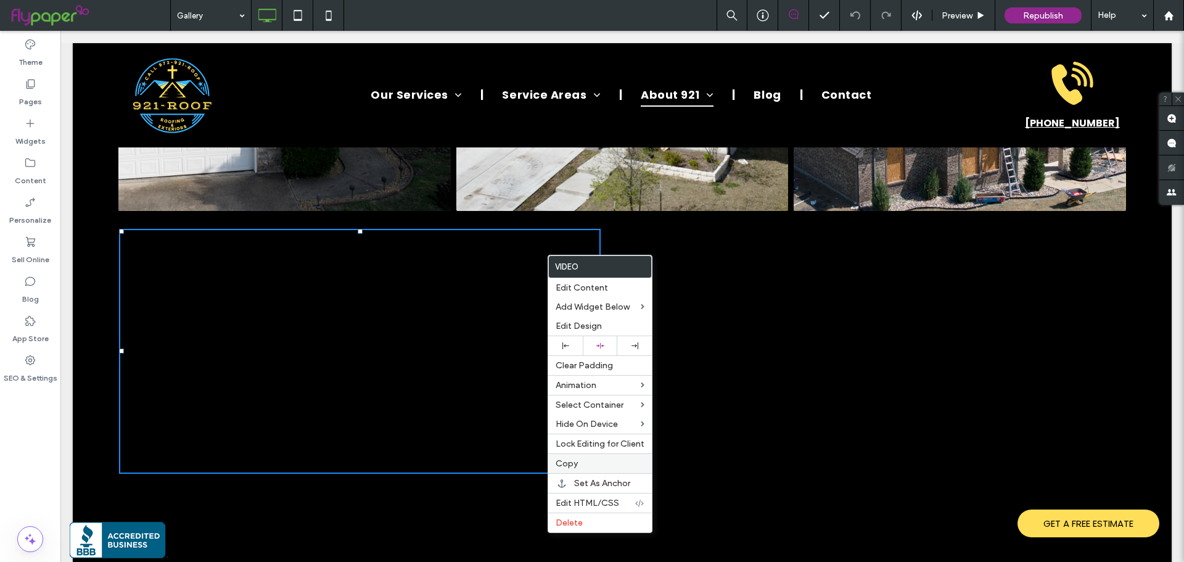
click at [582, 463] on label "Copy" at bounding box center [600, 463] width 89 height 10
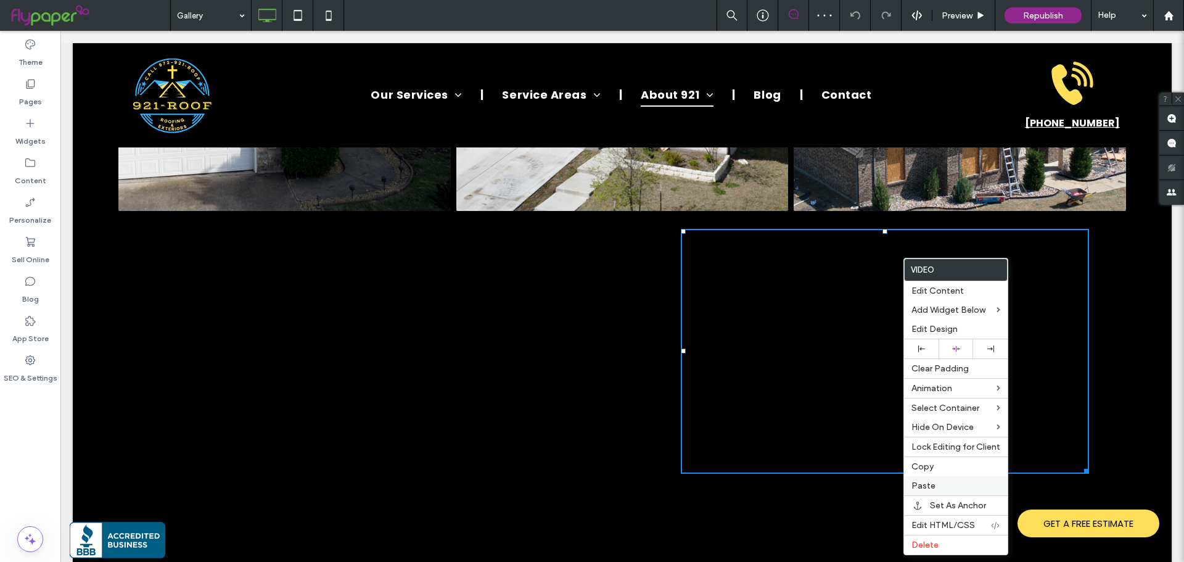
click at [926, 484] on span "Paste" at bounding box center [923, 485] width 24 height 10
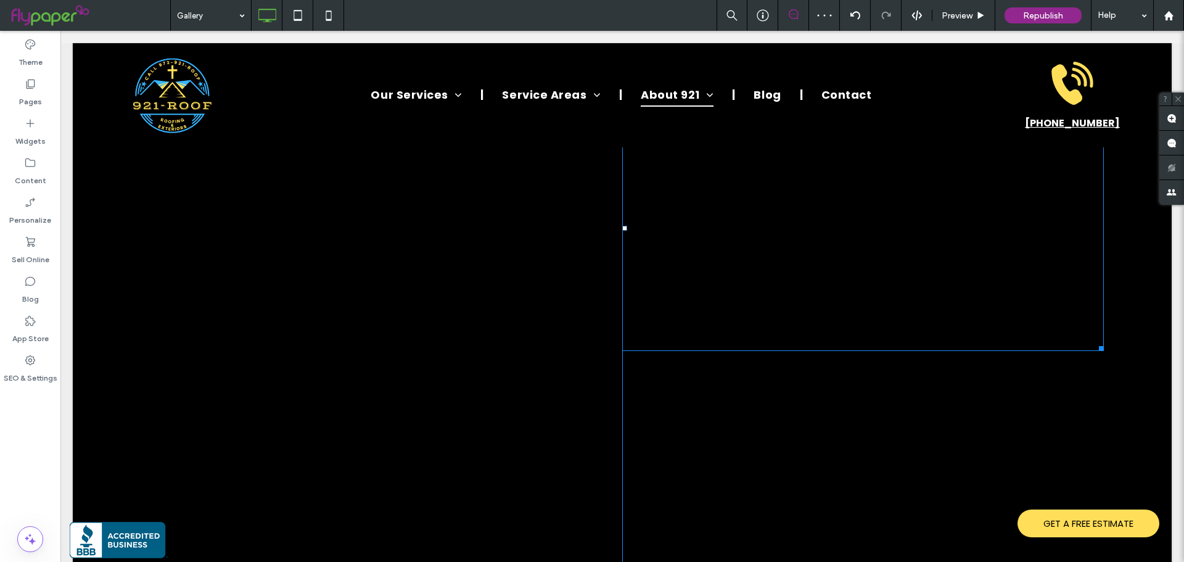
scroll to position [1245, 0]
click at [1080, 356] on div at bounding box center [1084, 360] width 9 height 9
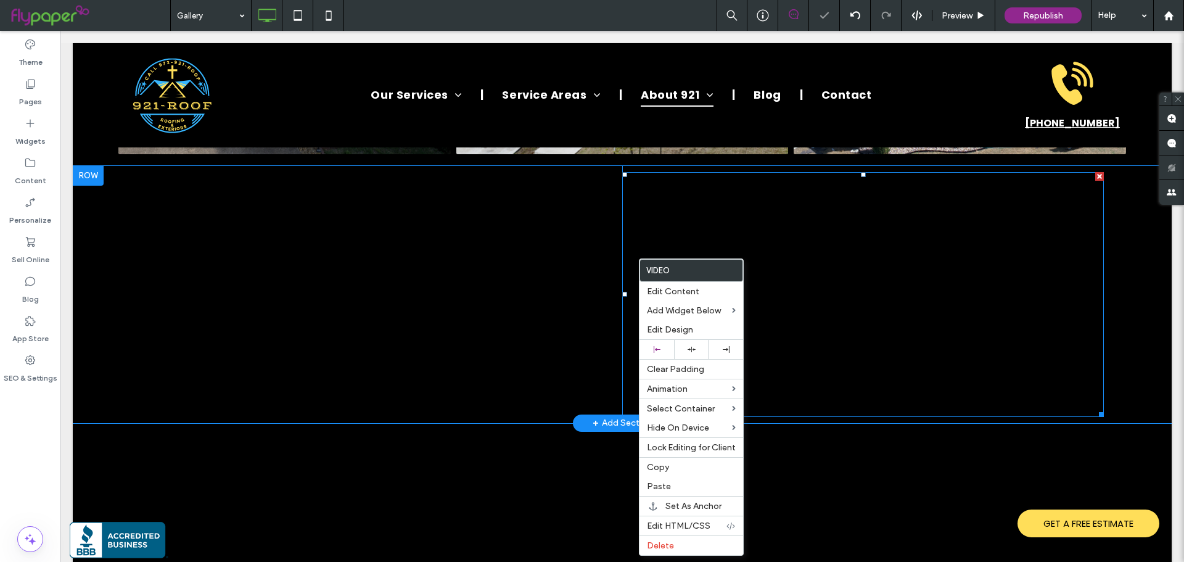
scroll to position [1065, 0]
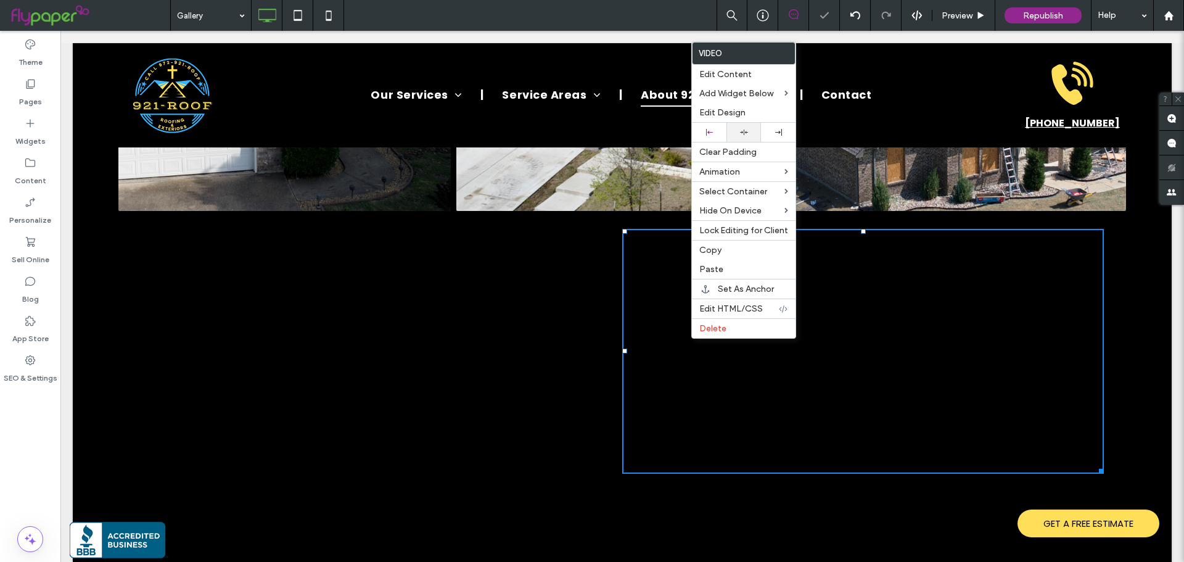
click at [744, 131] on icon at bounding box center [744, 132] width 8 height 8
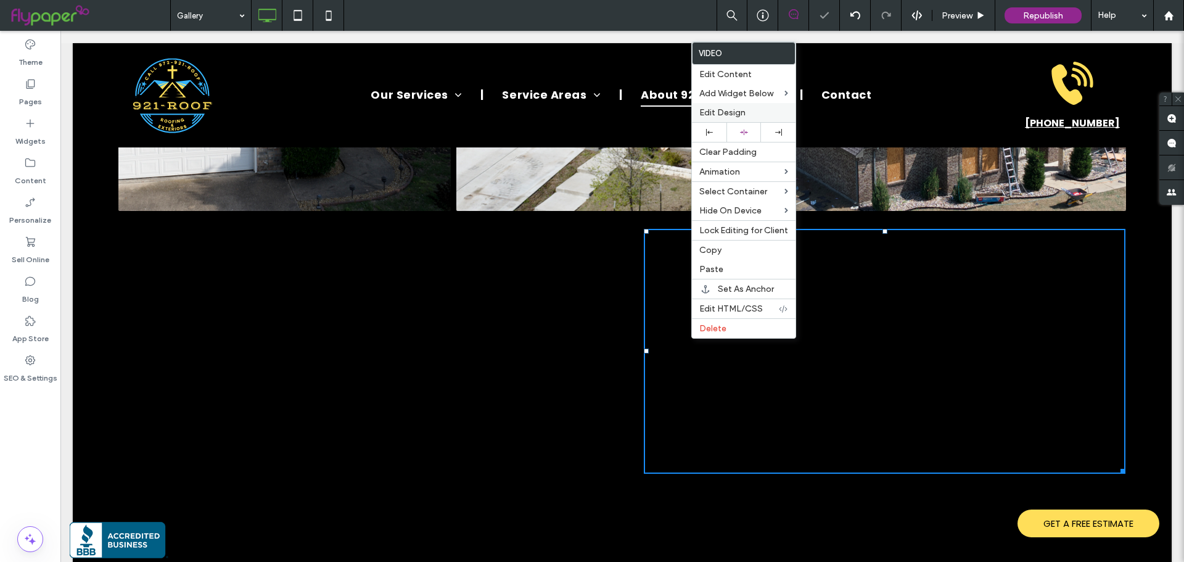
click at [734, 111] on span "Edit Design" at bounding box center [722, 112] width 46 height 10
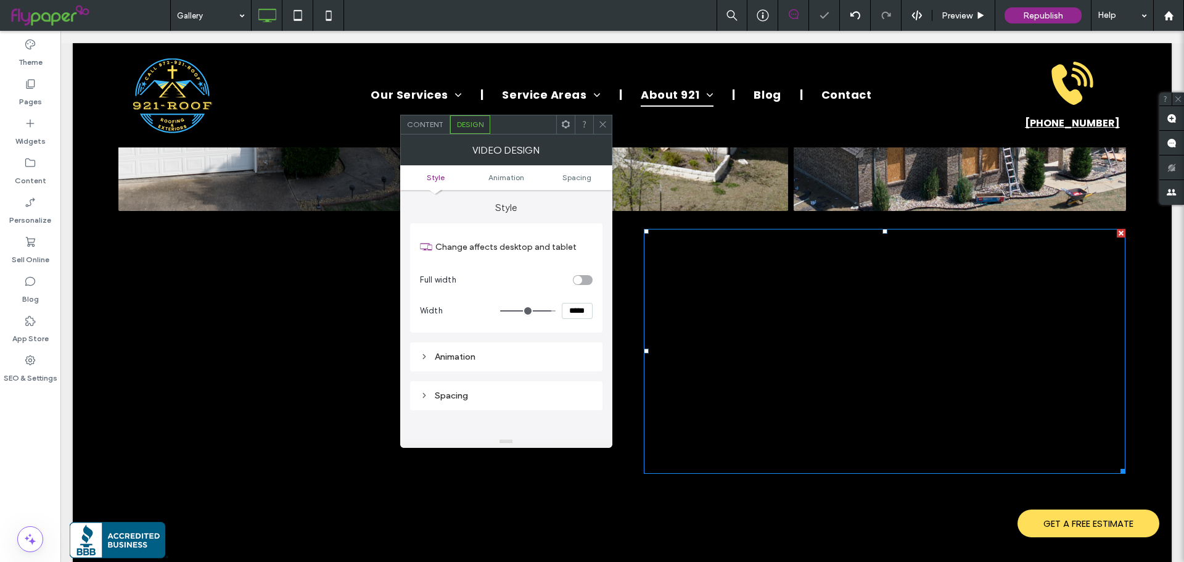
click at [414, 121] on span "Content" at bounding box center [425, 124] width 36 height 9
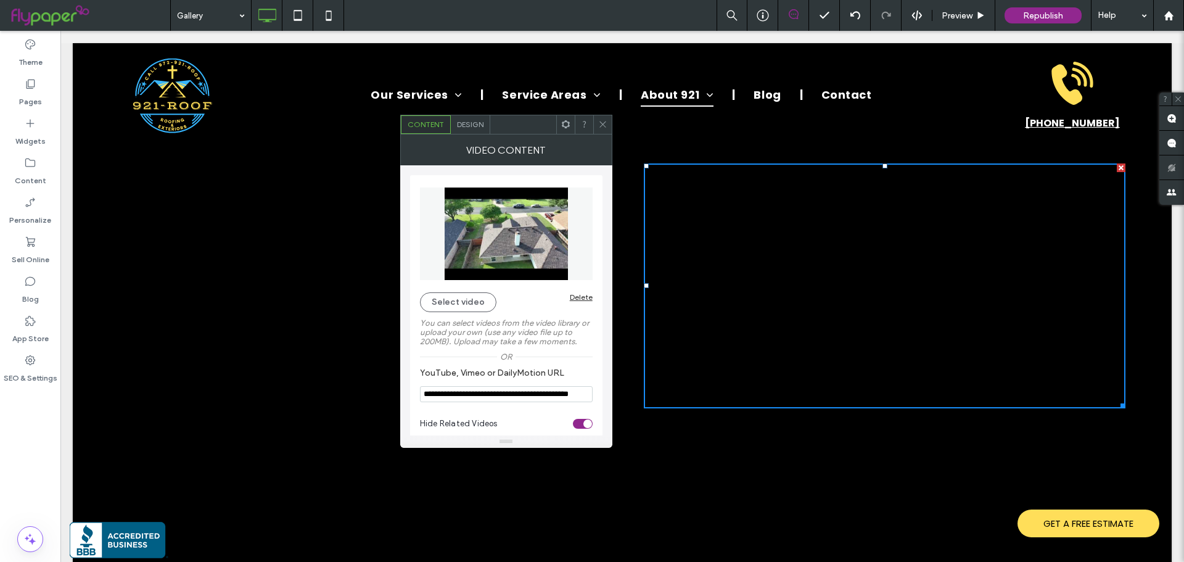
scroll to position [1188, 0]
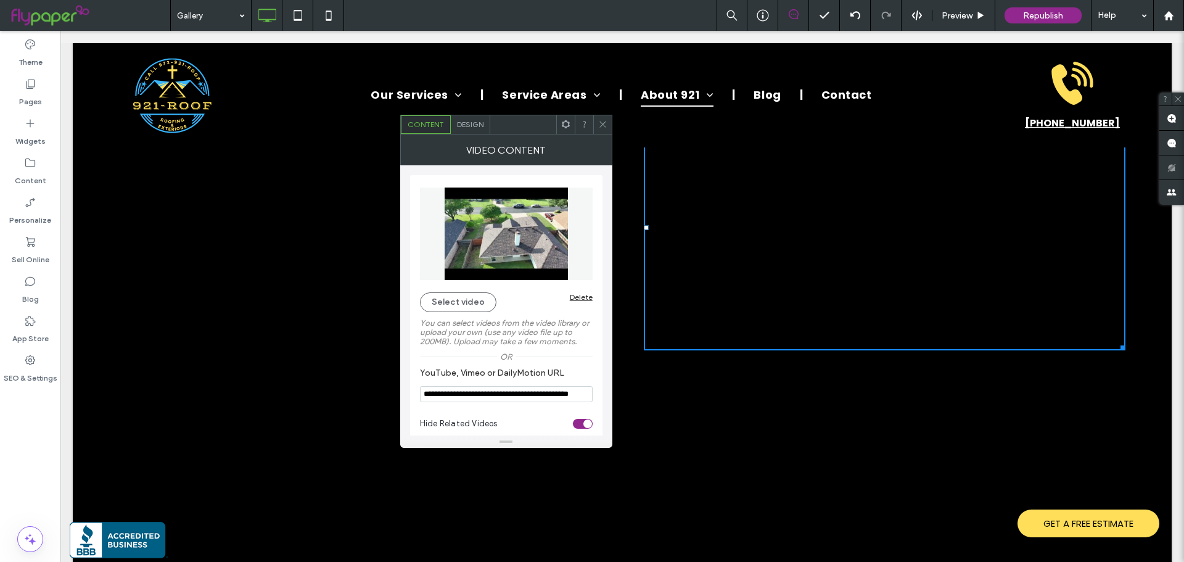
click at [599, 120] on icon at bounding box center [602, 124] width 9 height 9
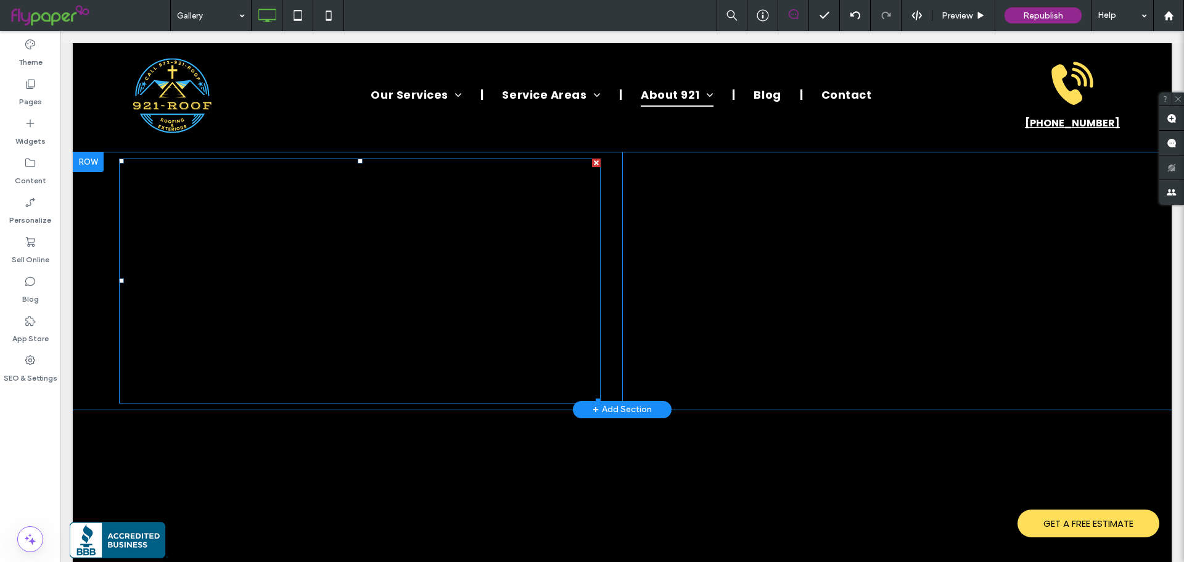
scroll to position [1065, 0]
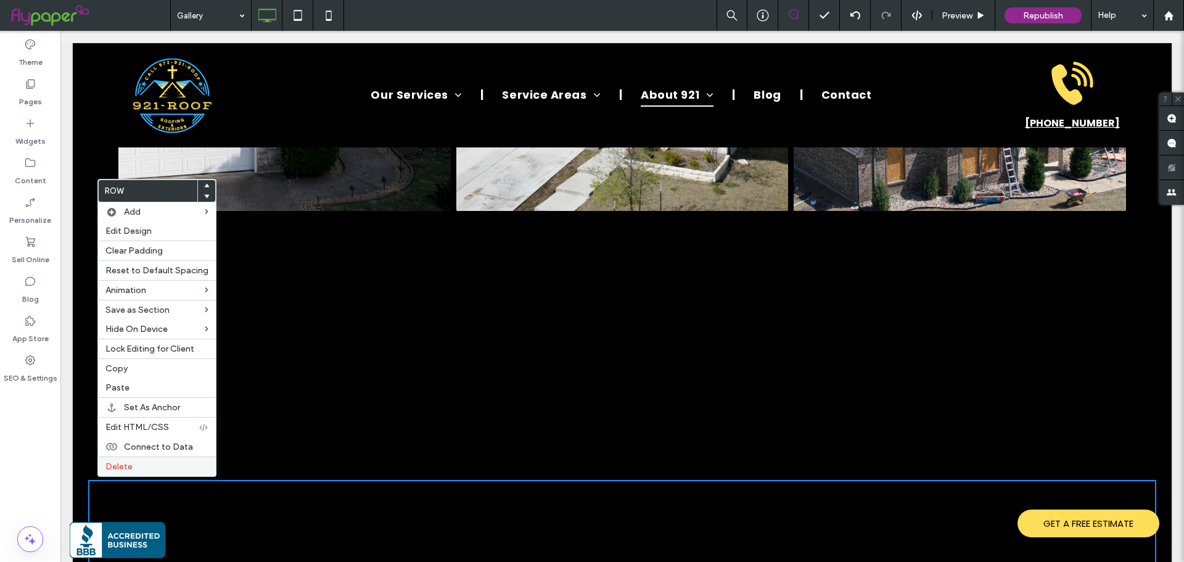
click at [113, 469] on span "Delete" at bounding box center [118, 466] width 27 height 10
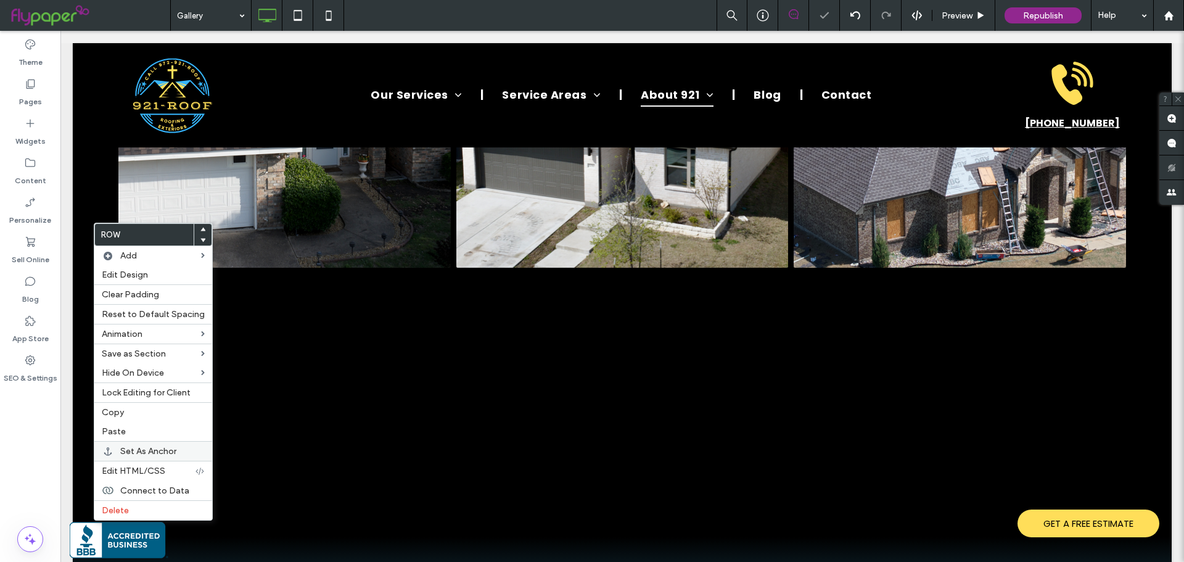
scroll to position [1122, 0]
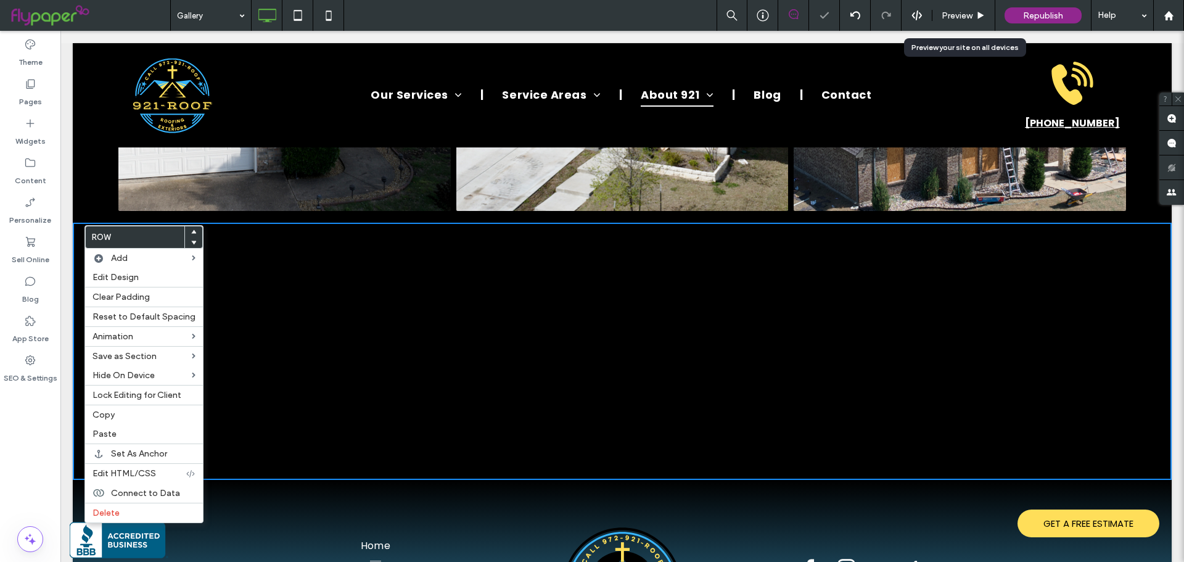
click at [953, 16] on span "Preview" at bounding box center [957, 15] width 31 height 10
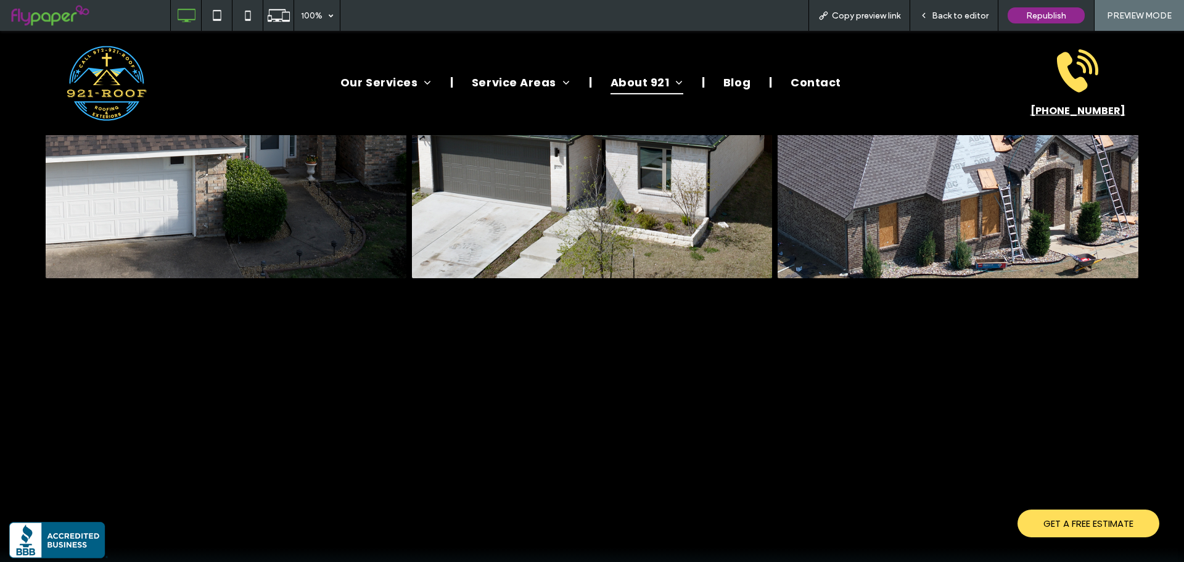
scroll to position [1162, 0]
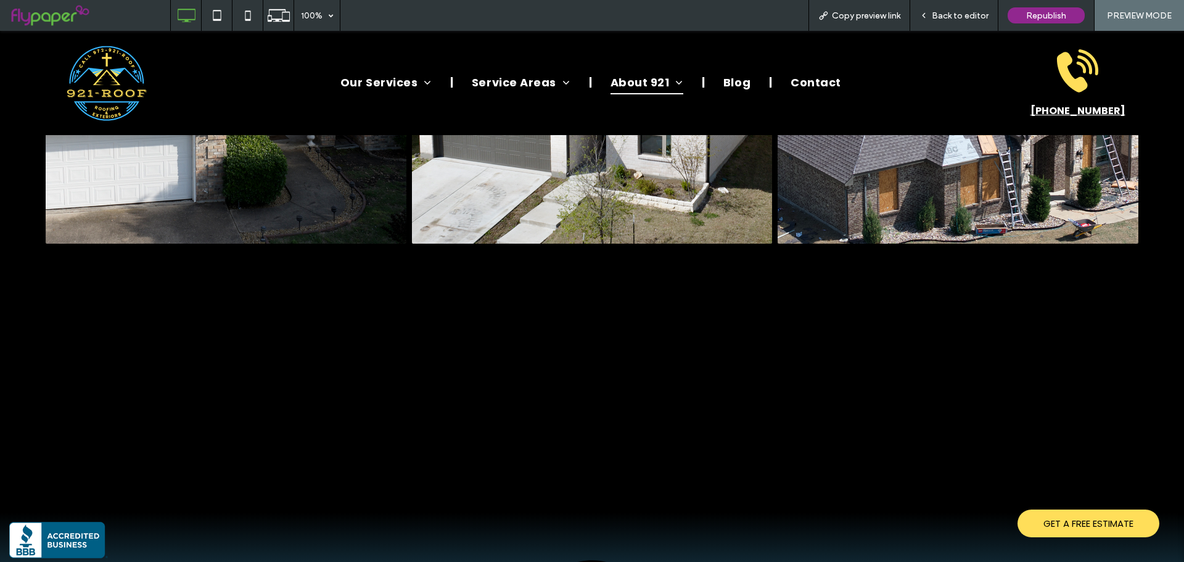
click at [953, 16] on span "Back to editor" at bounding box center [960, 15] width 57 height 10
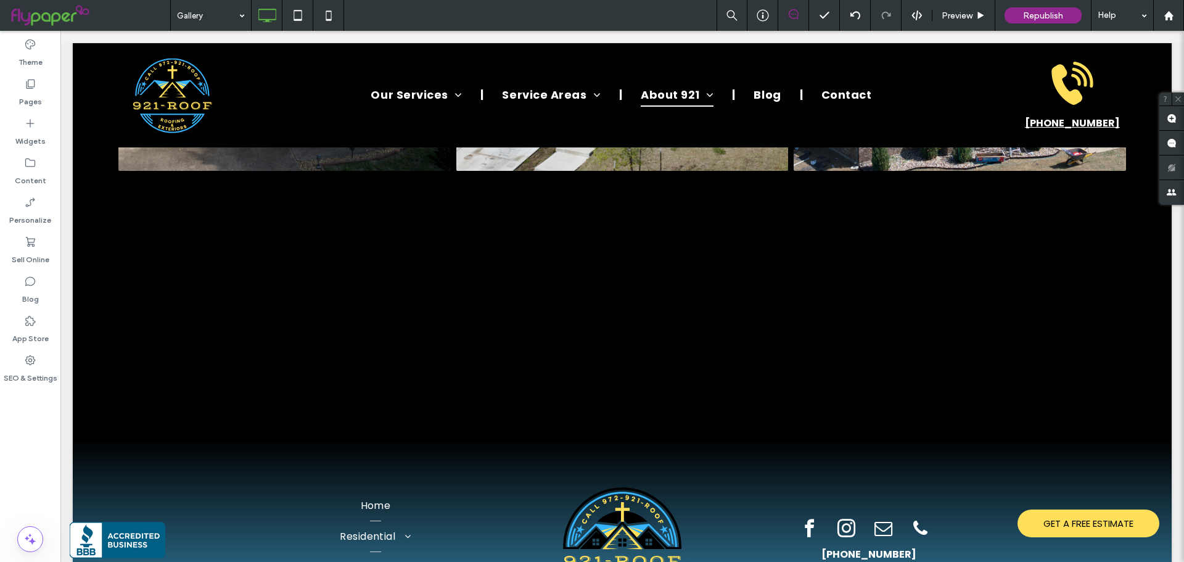
scroll to position [1122, 0]
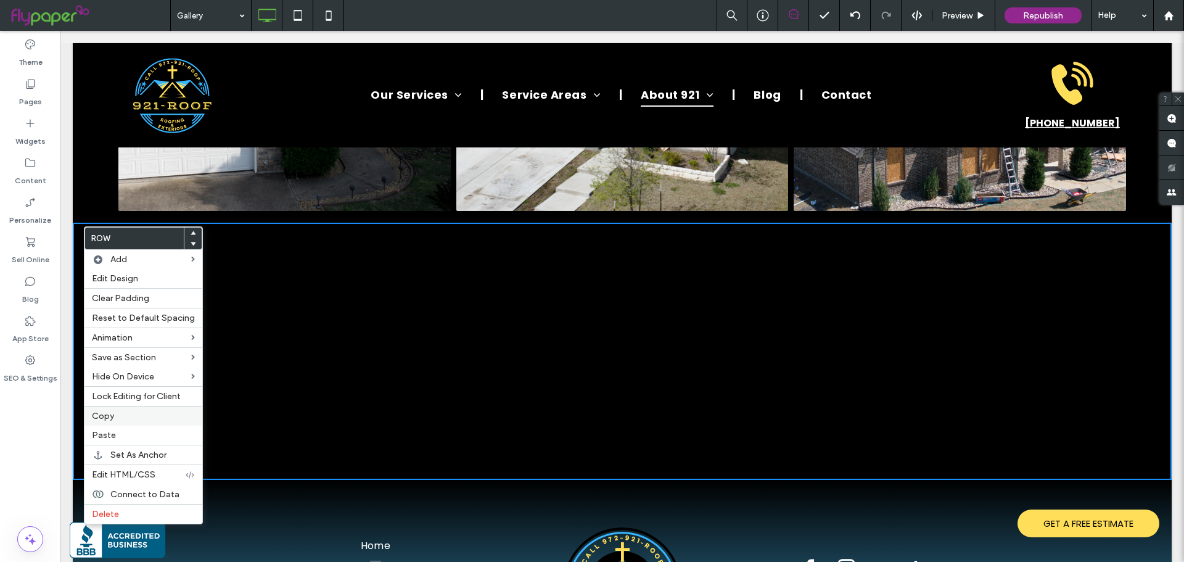
click at [113, 420] on span "Copy" at bounding box center [103, 416] width 22 height 10
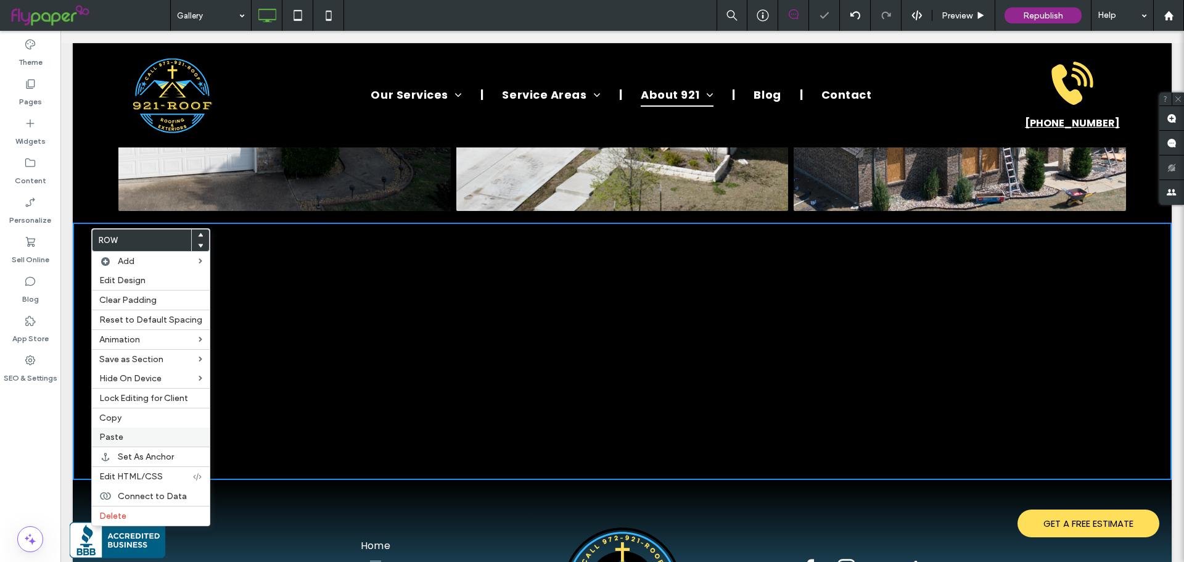
click at [103, 432] on span "Paste" at bounding box center [111, 437] width 24 height 10
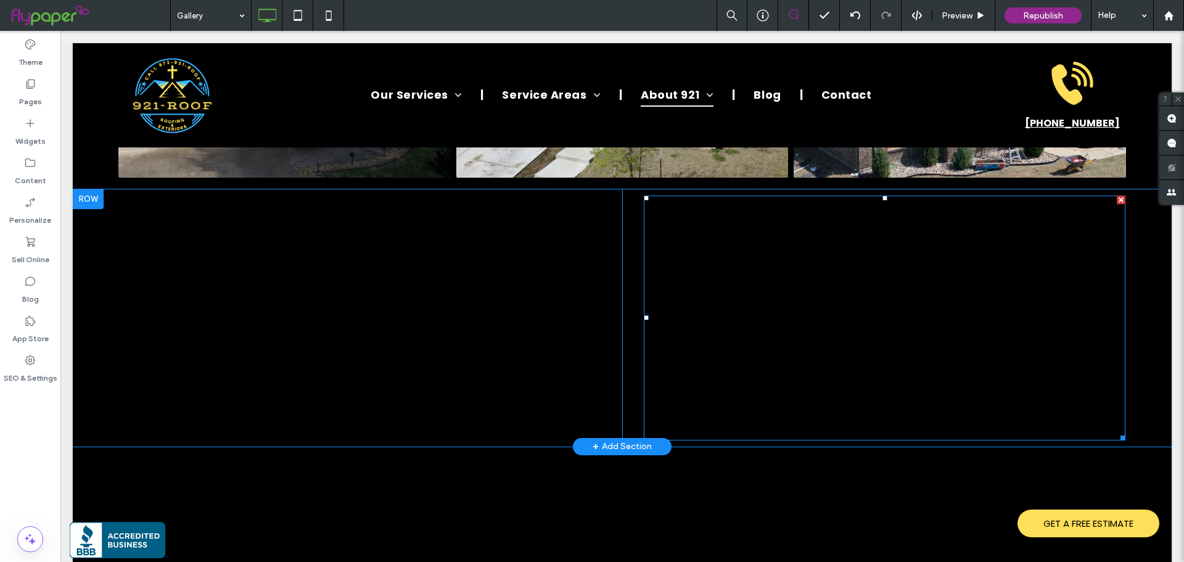
scroll to position [1183, 0]
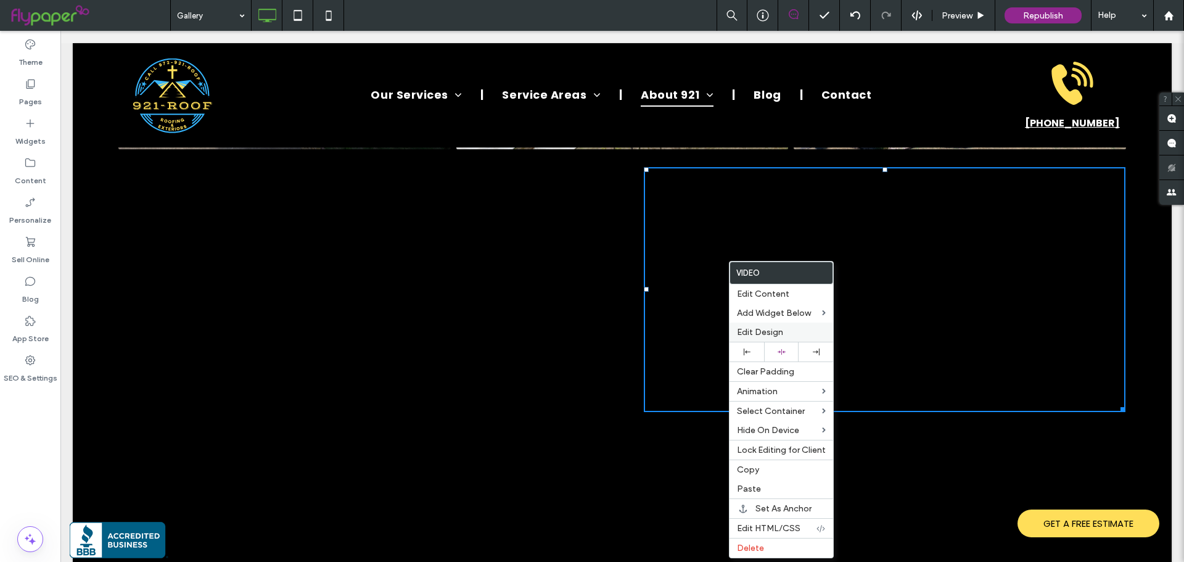
click at [759, 339] on div "Edit Design" at bounding box center [782, 332] width 104 height 19
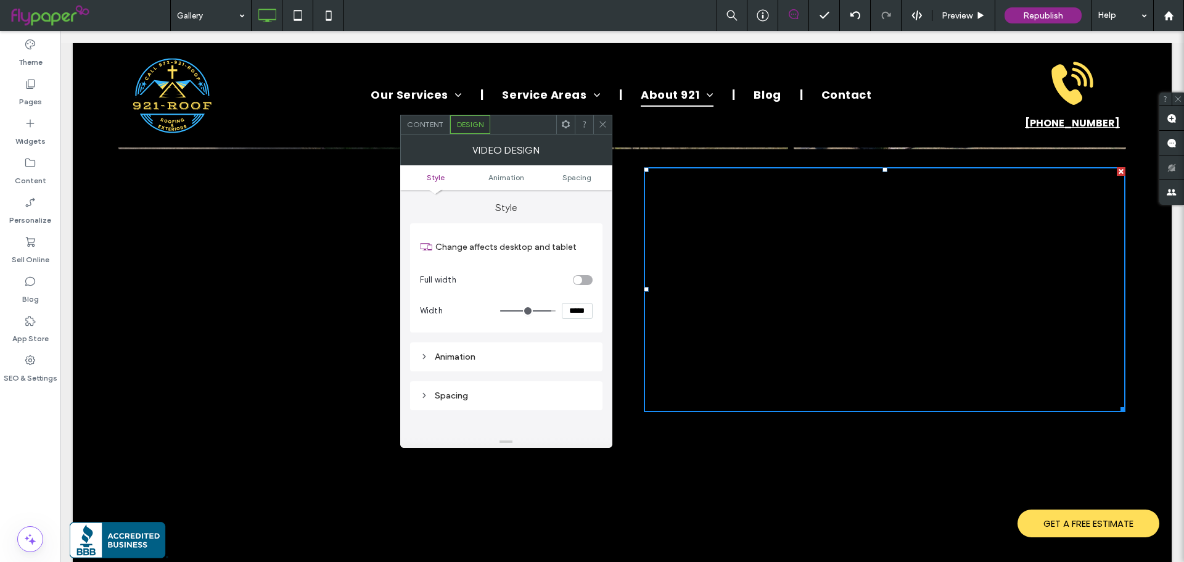
click at [429, 125] on span "Content" at bounding box center [425, 124] width 36 height 9
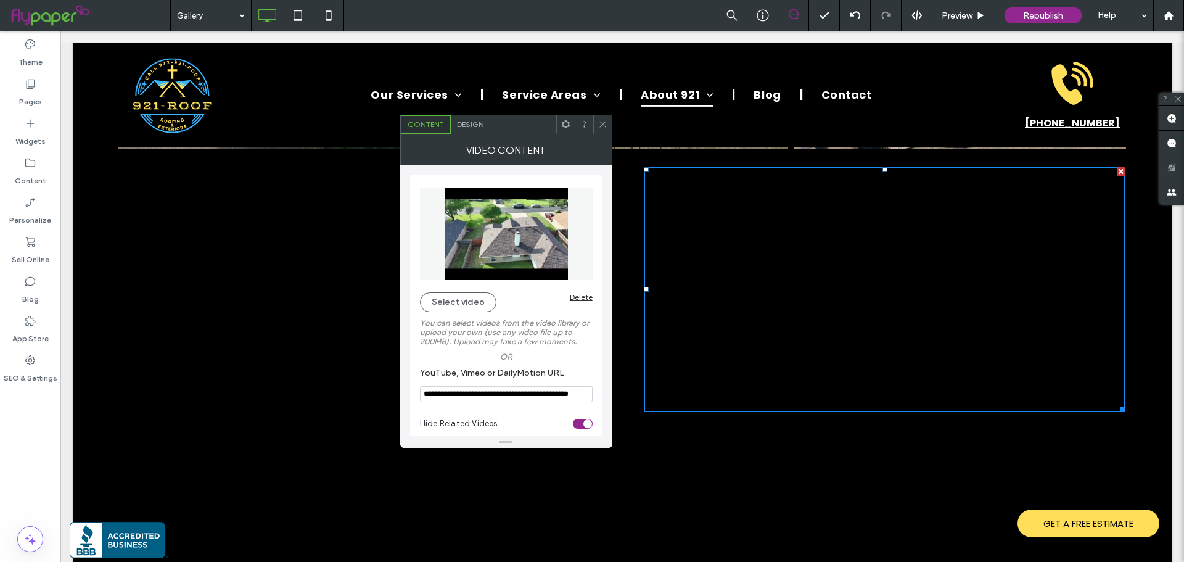
click at [495, 386] on input "**********" at bounding box center [506, 394] width 173 height 16
paste input "YouTube, Vimeo or DailyMotion URL"
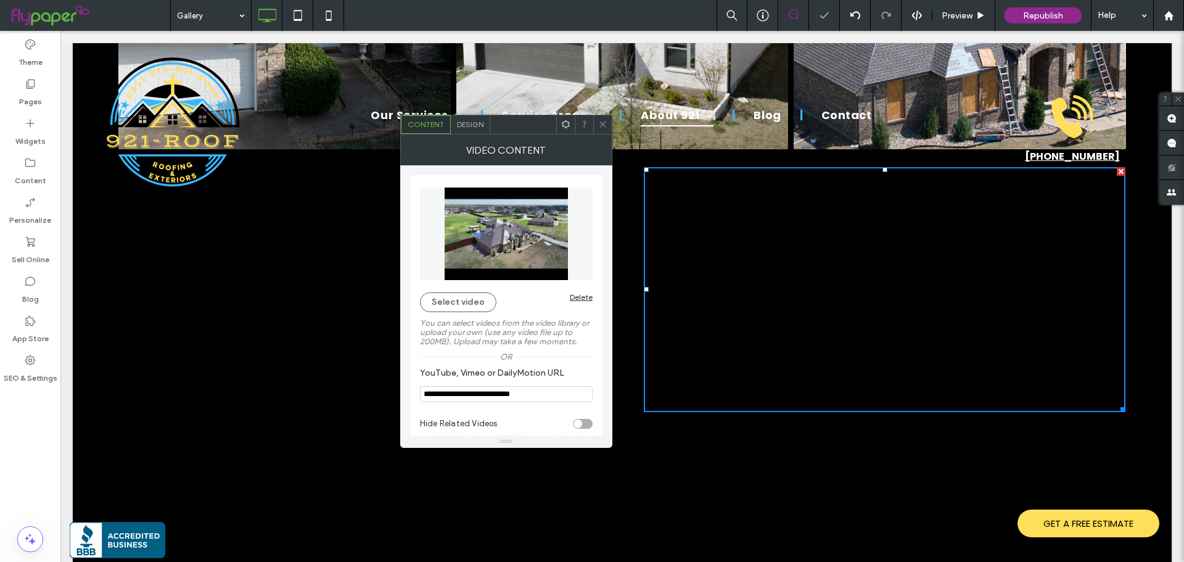
type input "**********"
click at [599, 125] on icon at bounding box center [602, 124] width 9 height 9
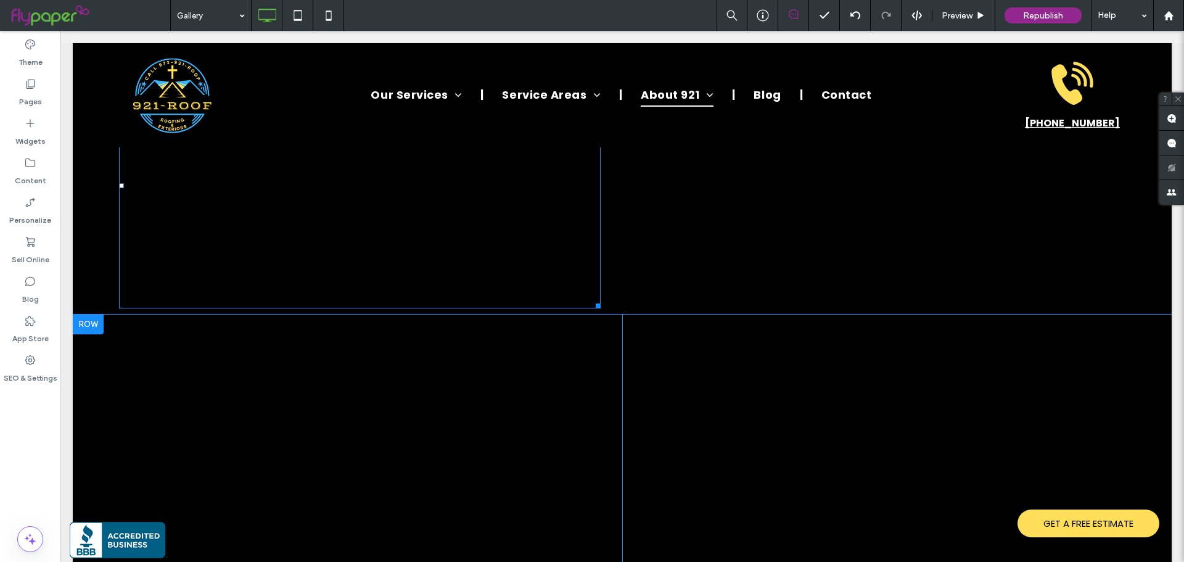
scroll to position [1368, 0]
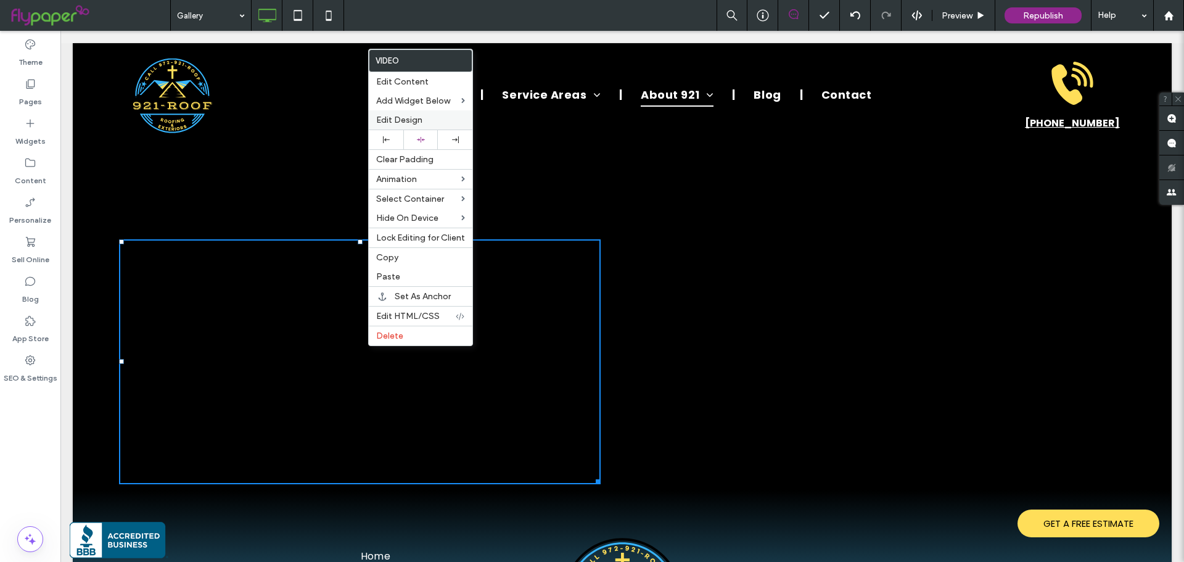
click at [401, 118] on span "Edit Design" at bounding box center [399, 120] width 46 height 10
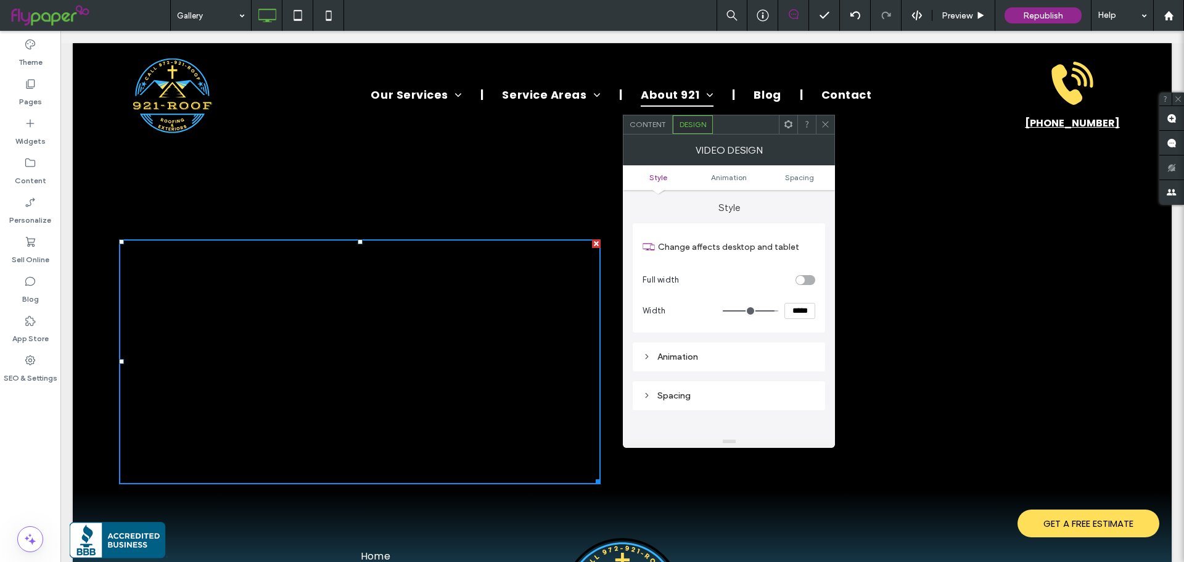
click at [652, 122] on span "Content" at bounding box center [648, 124] width 36 height 9
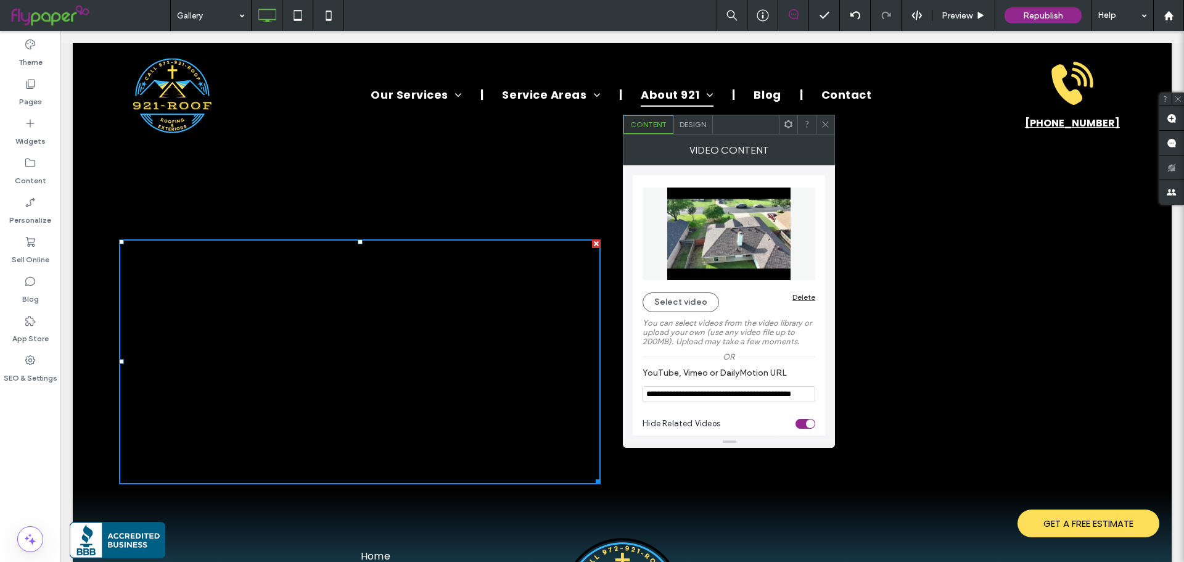
click at [741, 395] on input "**********" at bounding box center [729, 394] width 173 height 16
paste input "YouTube, Vimeo or DailyMotion URL"
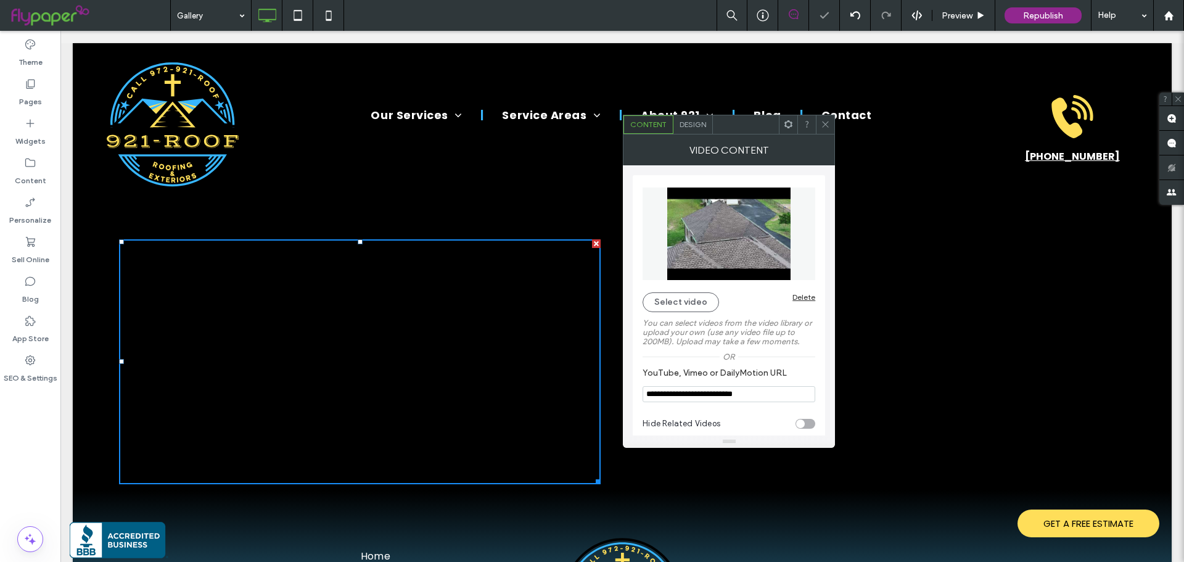
type input "**********"
click at [820, 118] on div at bounding box center [825, 124] width 19 height 19
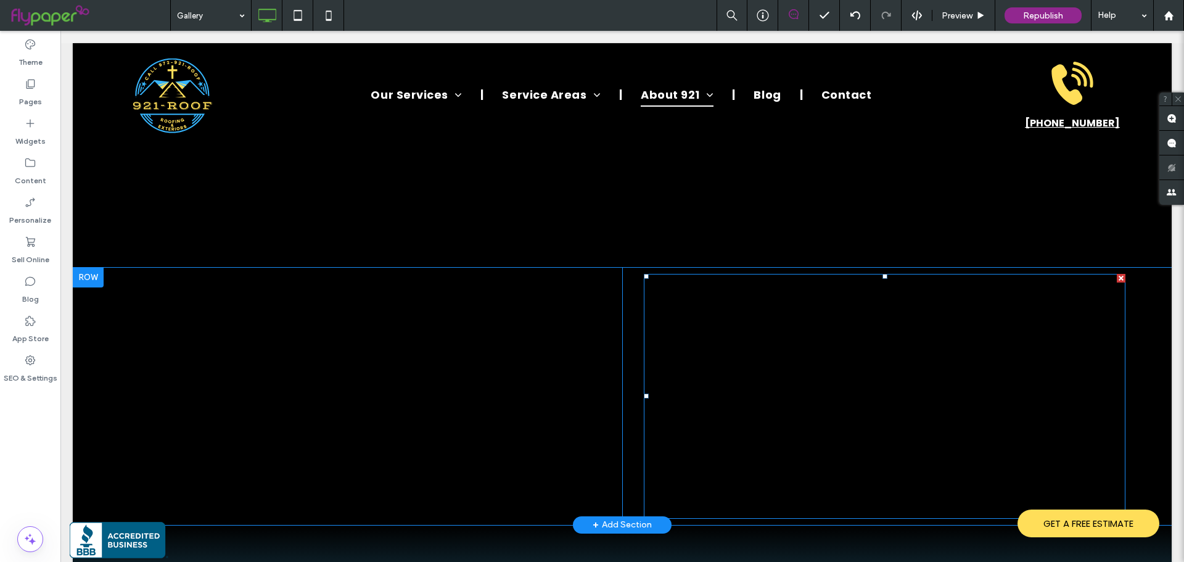
scroll to position [1307, 0]
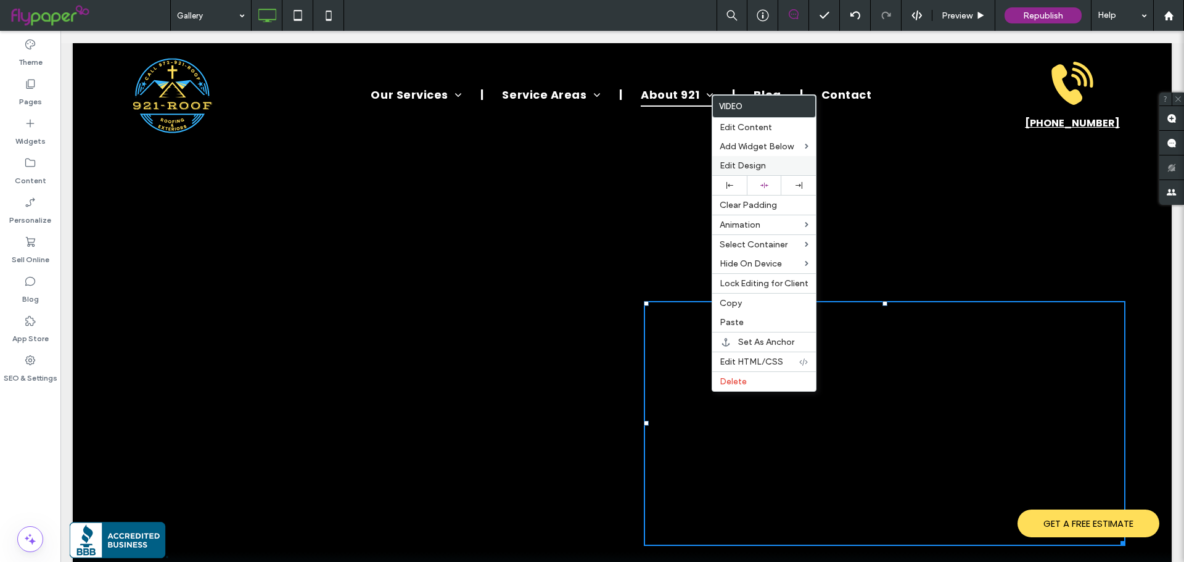
click at [750, 163] on span "Edit Design" at bounding box center [743, 165] width 46 height 10
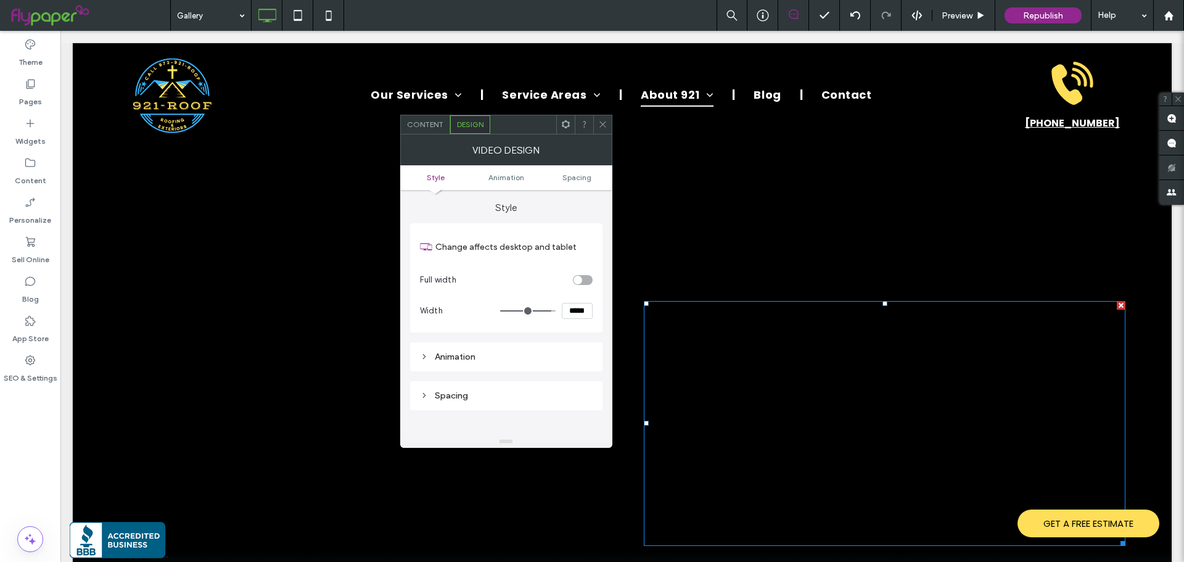
click at [426, 127] on span "Content" at bounding box center [425, 124] width 36 height 9
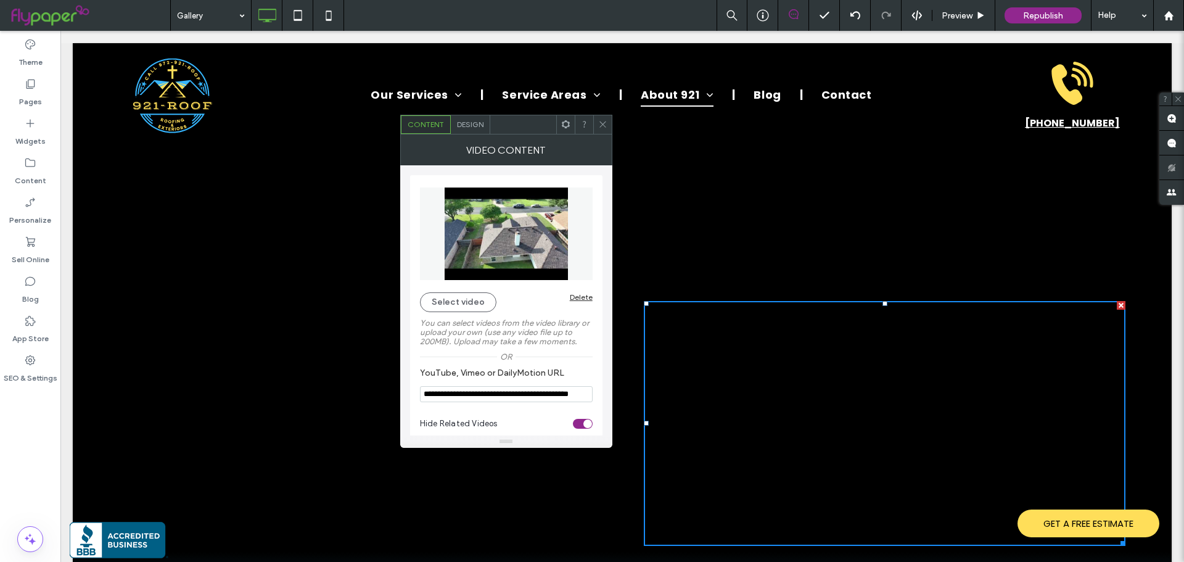
click at [485, 394] on input "**********" at bounding box center [506, 394] width 173 height 16
paste input "YouTube, Vimeo or DailyMotion URL"
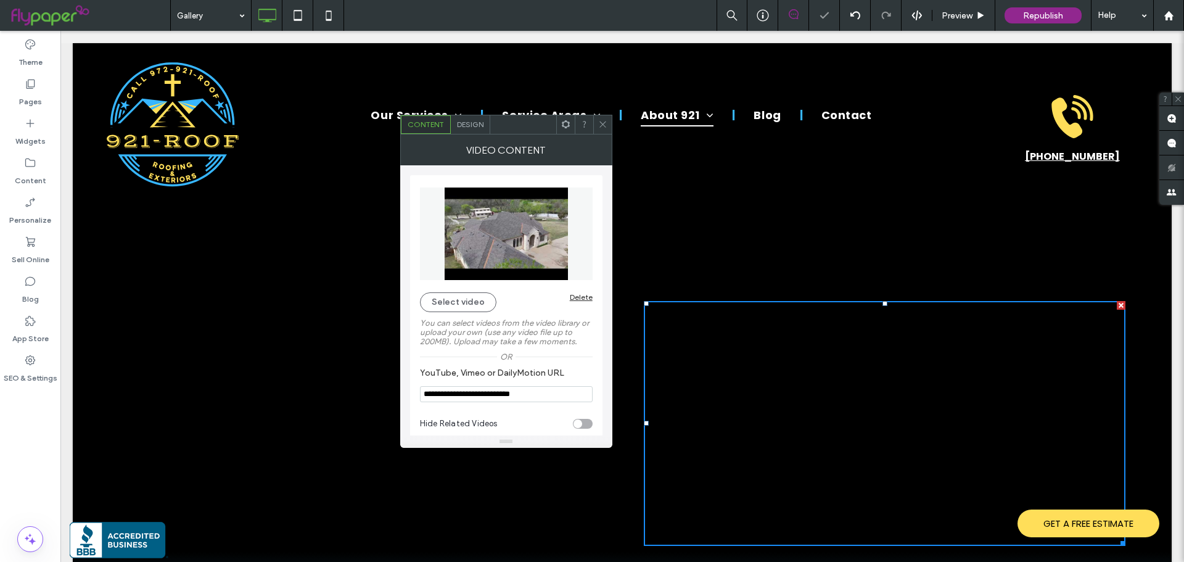
type input "**********"
click at [604, 115] on span at bounding box center [602, 124] width 9 height 19
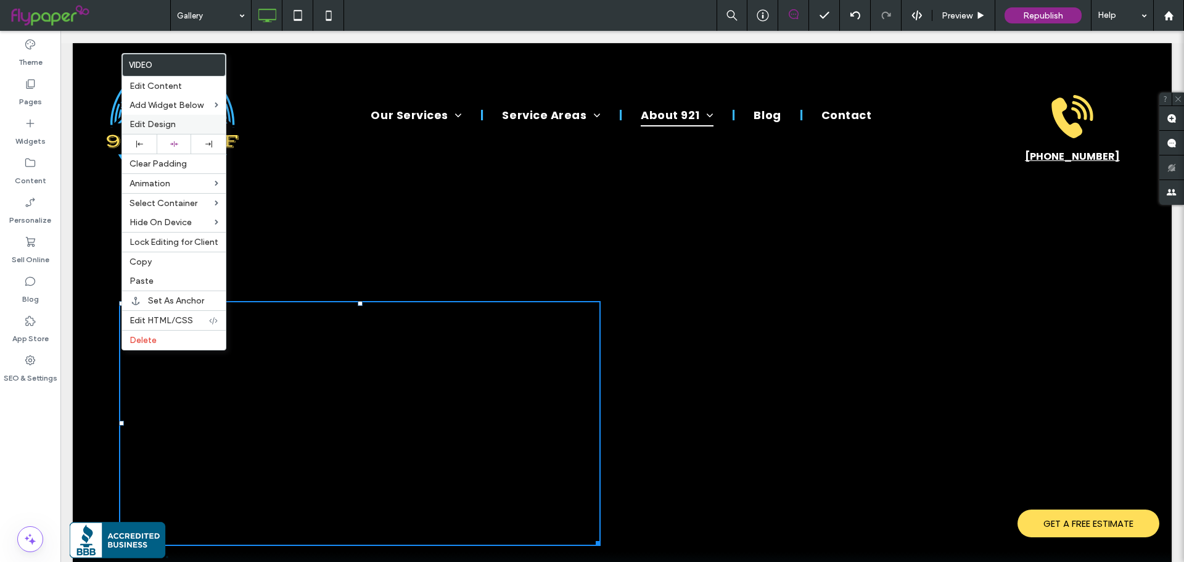
click at [142, 128] on span "Edit Design" at bounding box center [153, 124] width 46 height 10
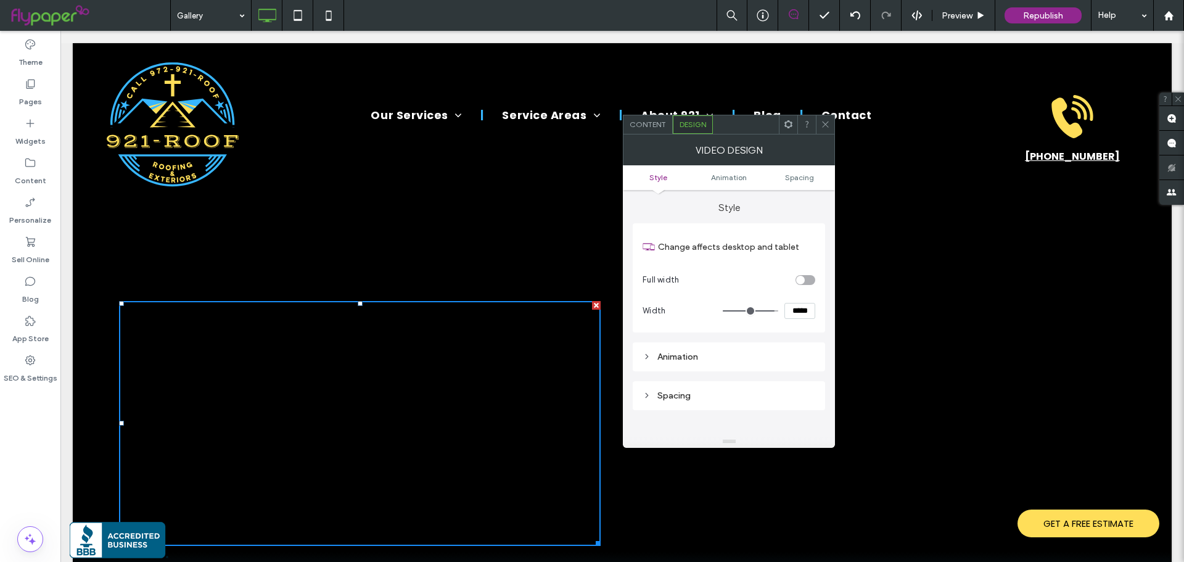
click at [659, 128] on span "Content" at bounding box center [648, 124] width 36 height 9
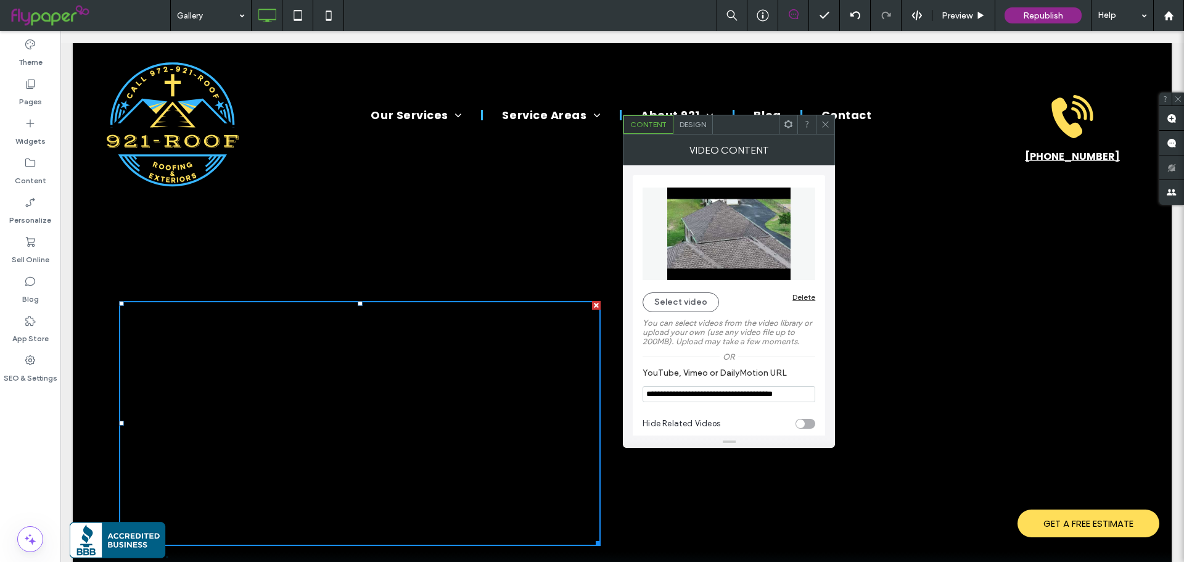
click at [696, 387] on input "**********" at bounding box center [729, 394] width 173 height 16
paste input "YouTube, Vimeo or DailyMotion URL"
type input "**********"
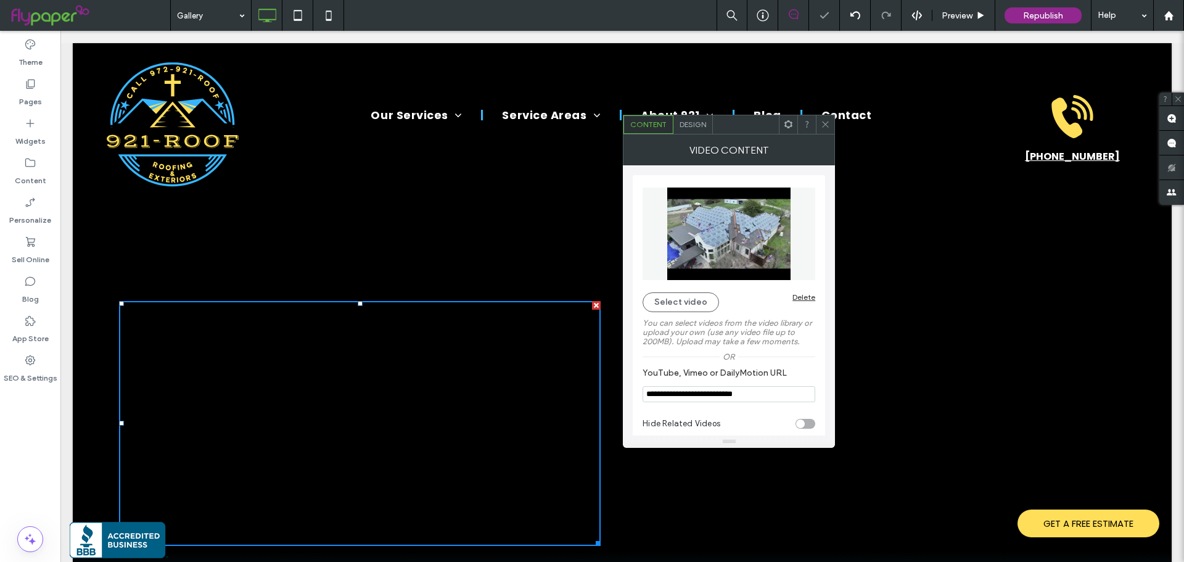
click at [683, 345] on label "You can select videos from the video library or upload your own (use any video …" at bounding box center [729, 332] width 173 height 40
click at [833, 126] on div at bounding box center [825, 124] width 19 height 19
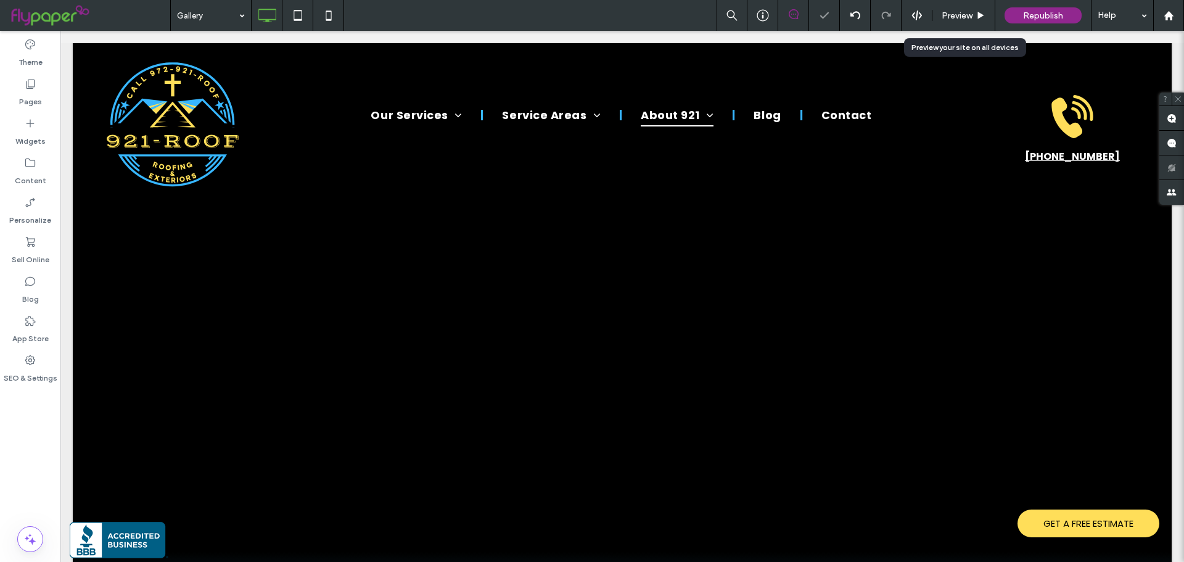
click at [942, 10] on span "Preview" at bounding box center [957, 15] width 31 height 10
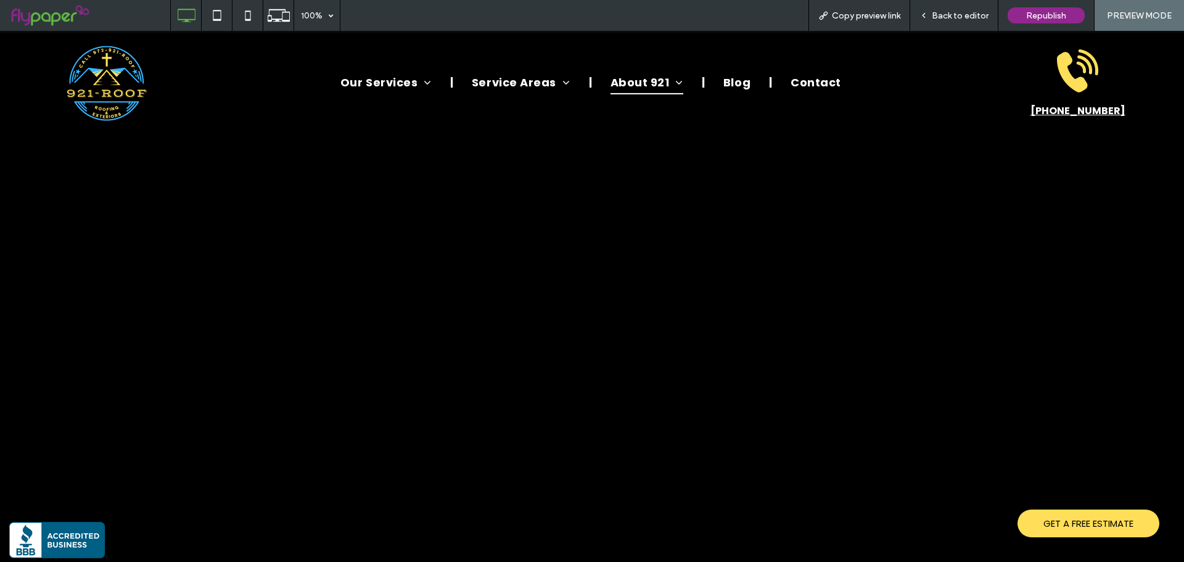
click at [963, 19] on span "Back to editor" at bounding box center [960, 15] width 57 height 10
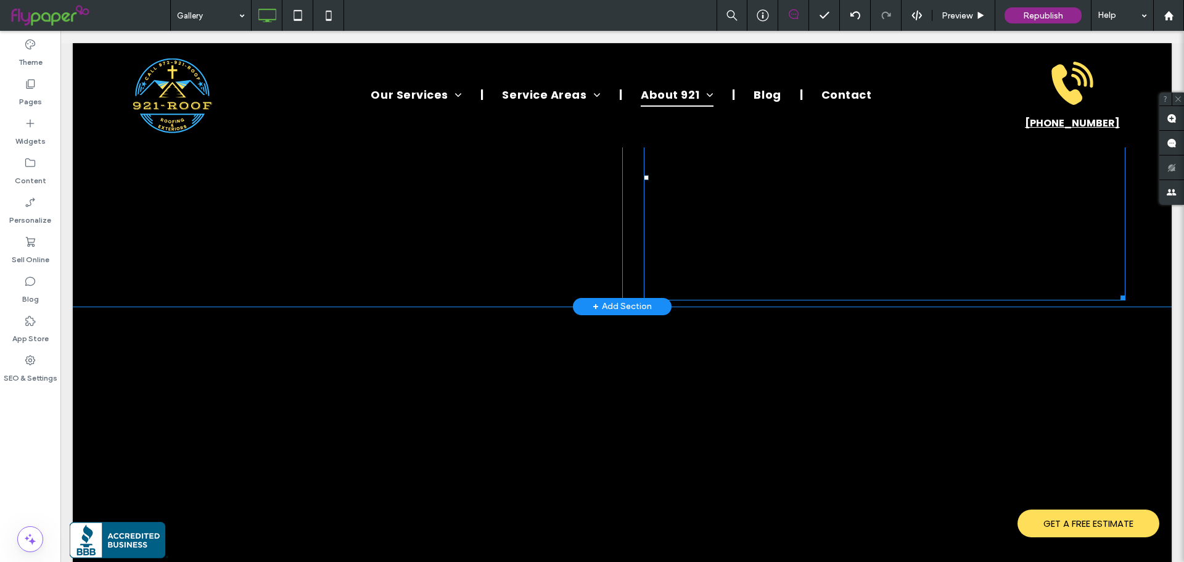
scroll to position [1110, 0]
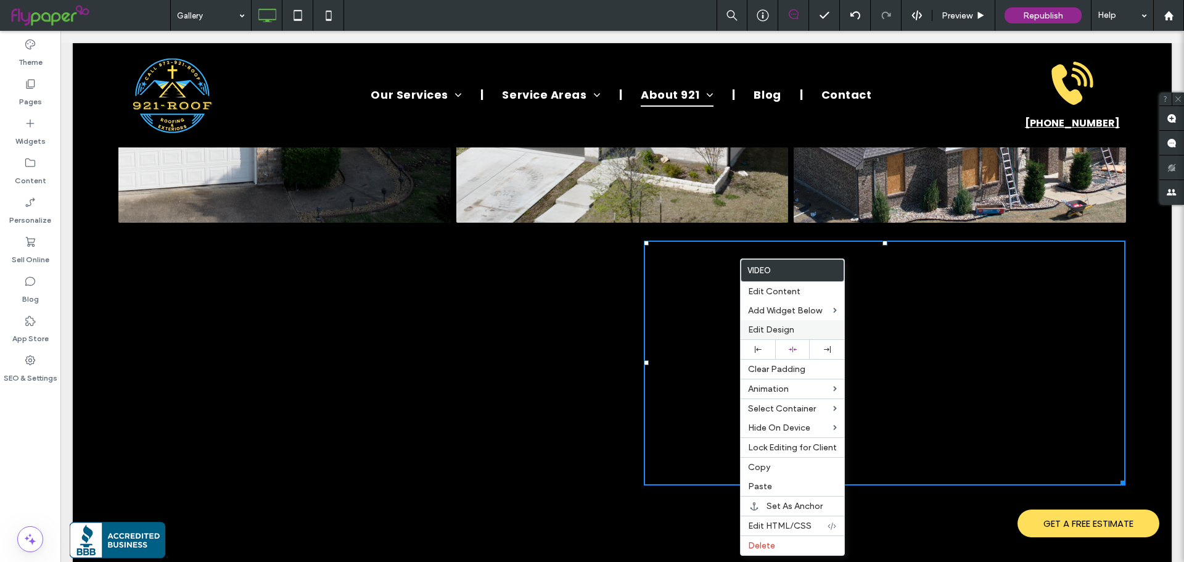
click at [776, 330] on span "Edit Design" at bounding box center [771, 329] width 46 height 10
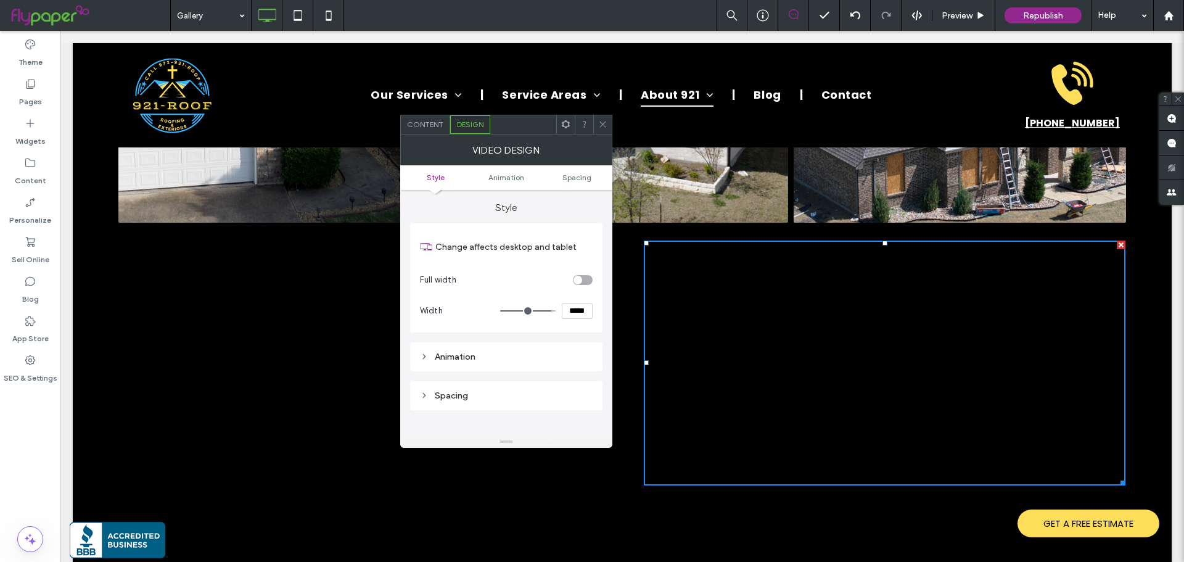
click at [445, 132] on div "Content" at bounding box center [425, 124] width 49 height 19
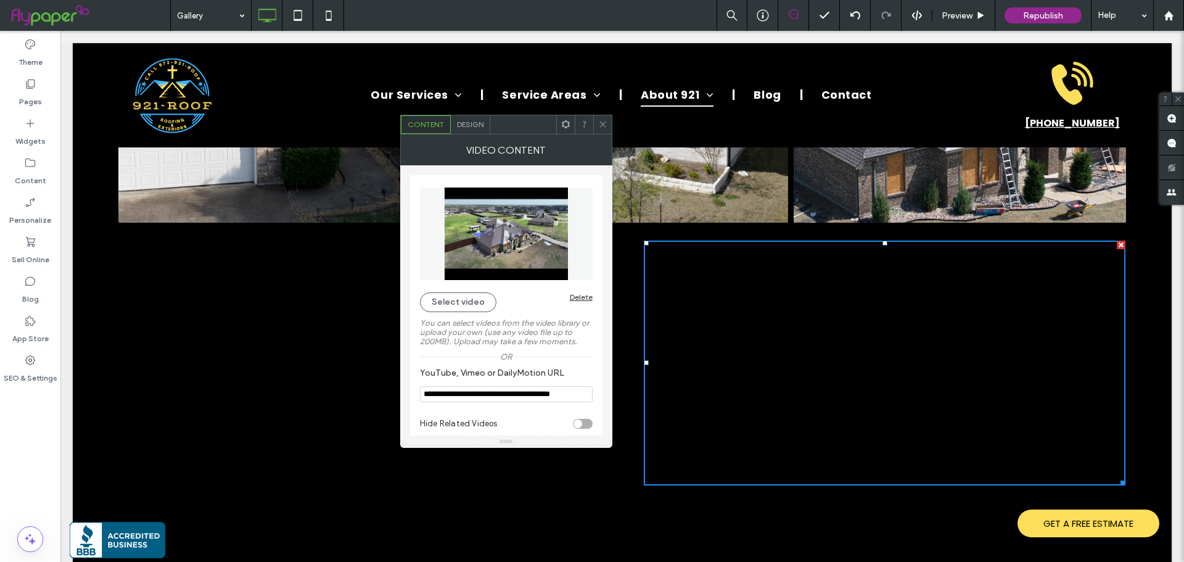
scroll to position [10, 0]
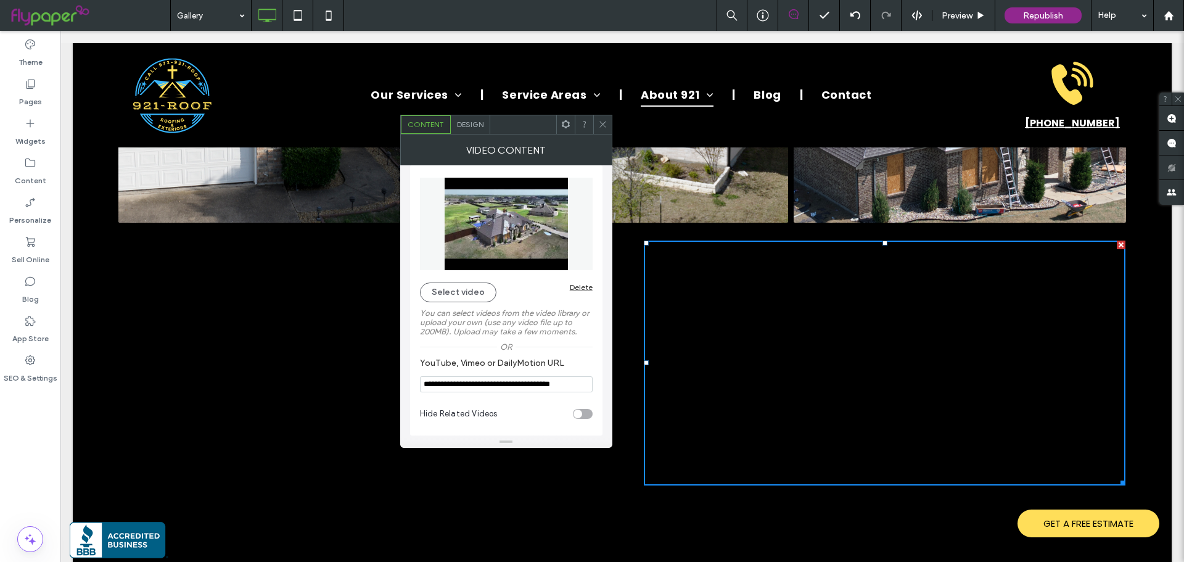
click at [578, 415] on div "toggle" at bounding box center [578, 413] width 9 height 9
type input "**********"
click at [602, 126] on icon at bounding box center [602, 124] width 9 height 9
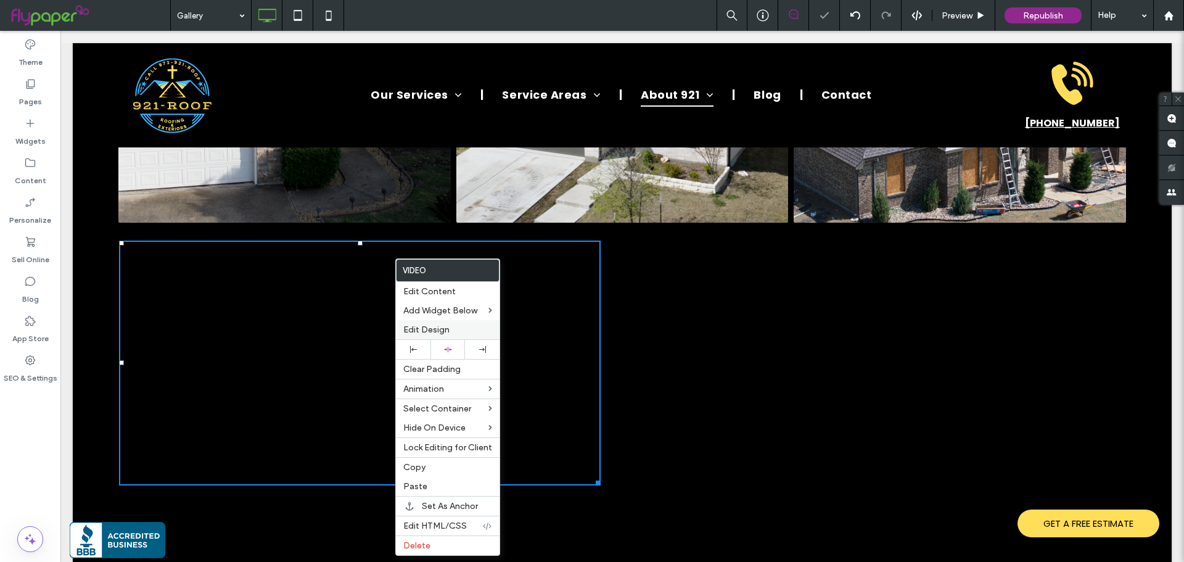
click at [418, 331] on span "Edit Design" at bounding box center [426, 329] width 46 height 10
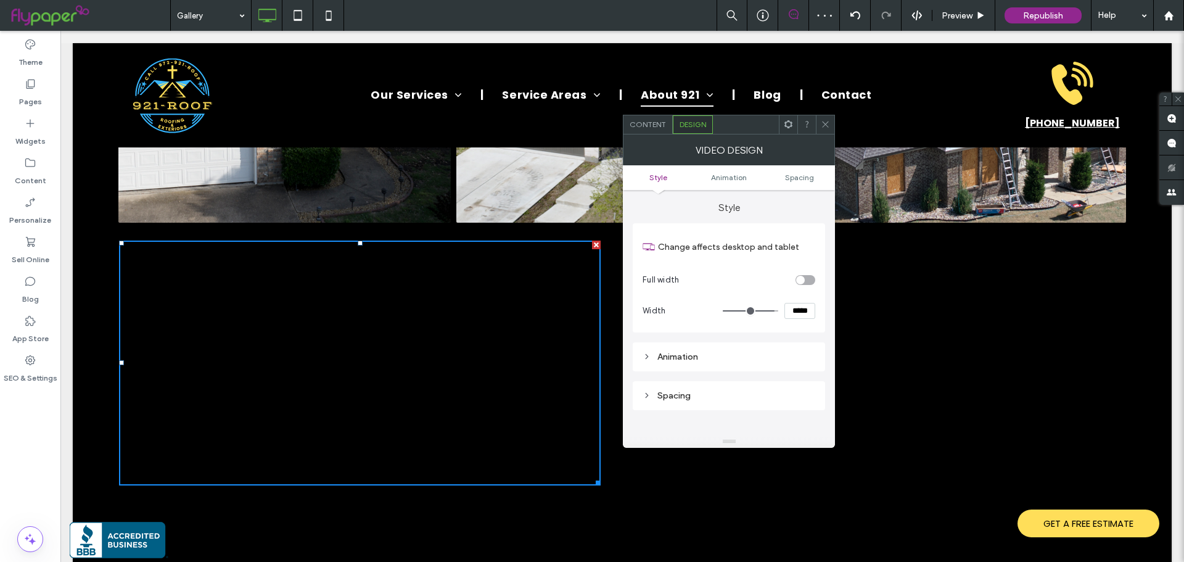
click at [651, 120] on span "Content" at bounding box center [648, 124] width 36 height 9
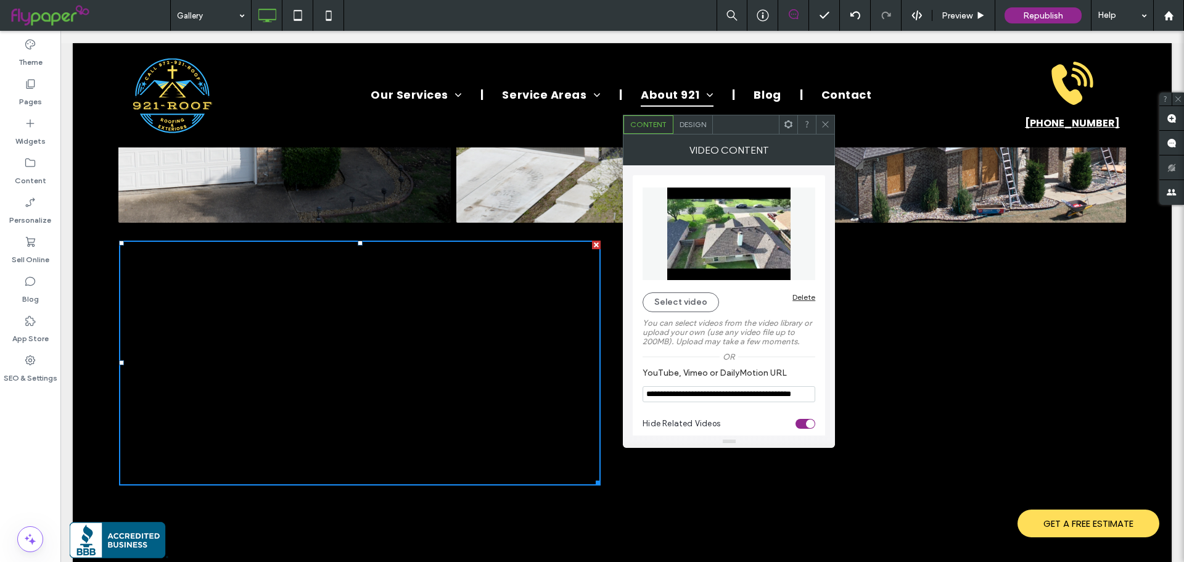
click at [823, 129] on span at bounding box center [825, 124] width 9 height 19
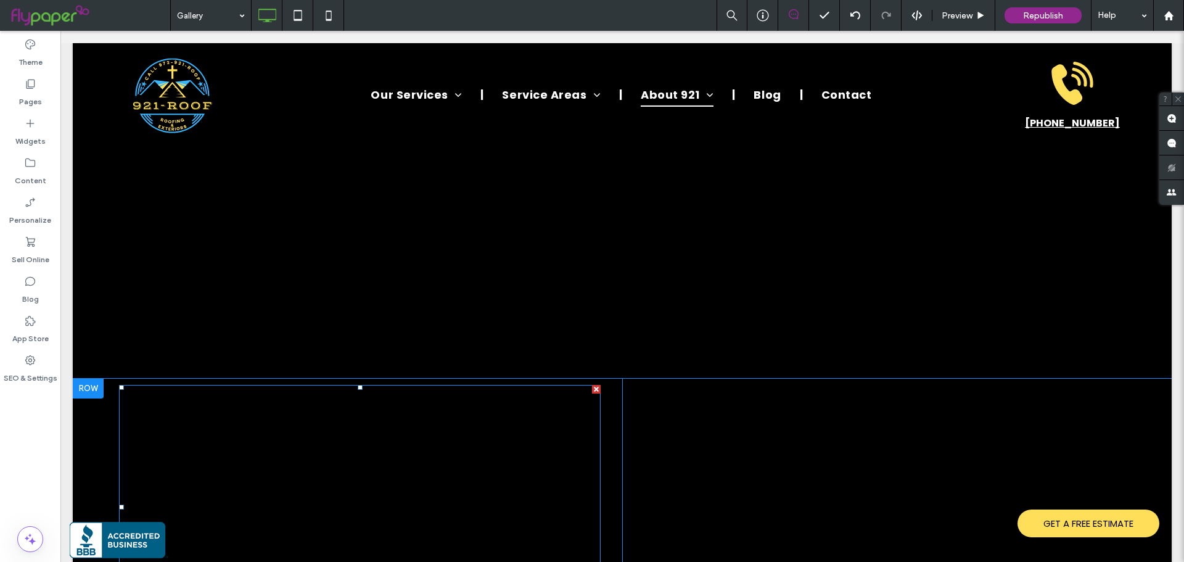
scroll to position [1357, 0]
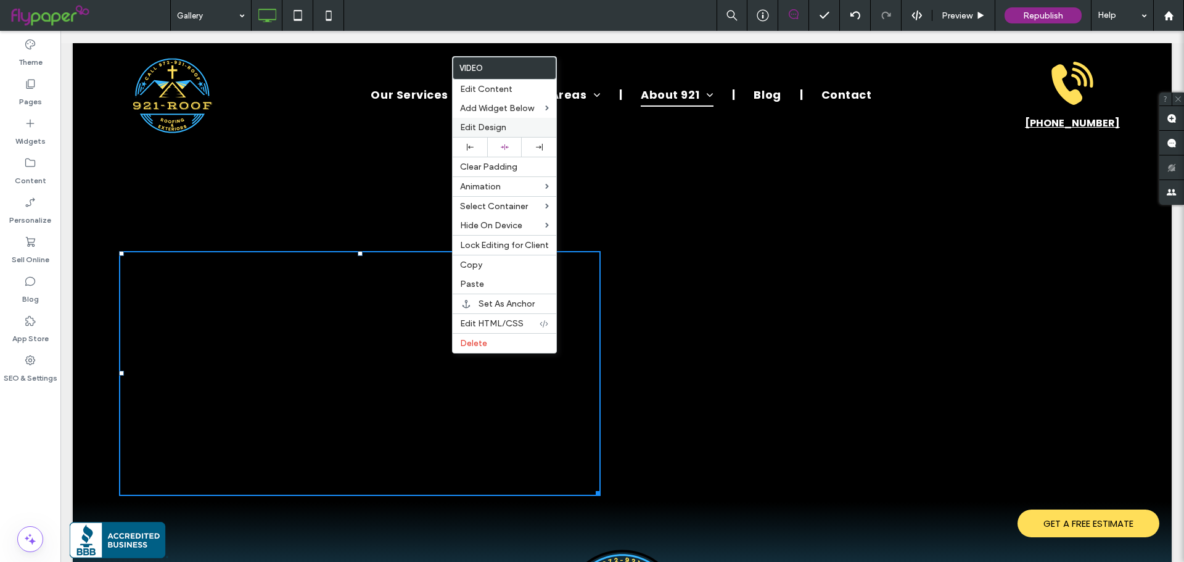
click at [496, 127] on span "Edit Design" at bounding box center [483, 127] width 46 height 10
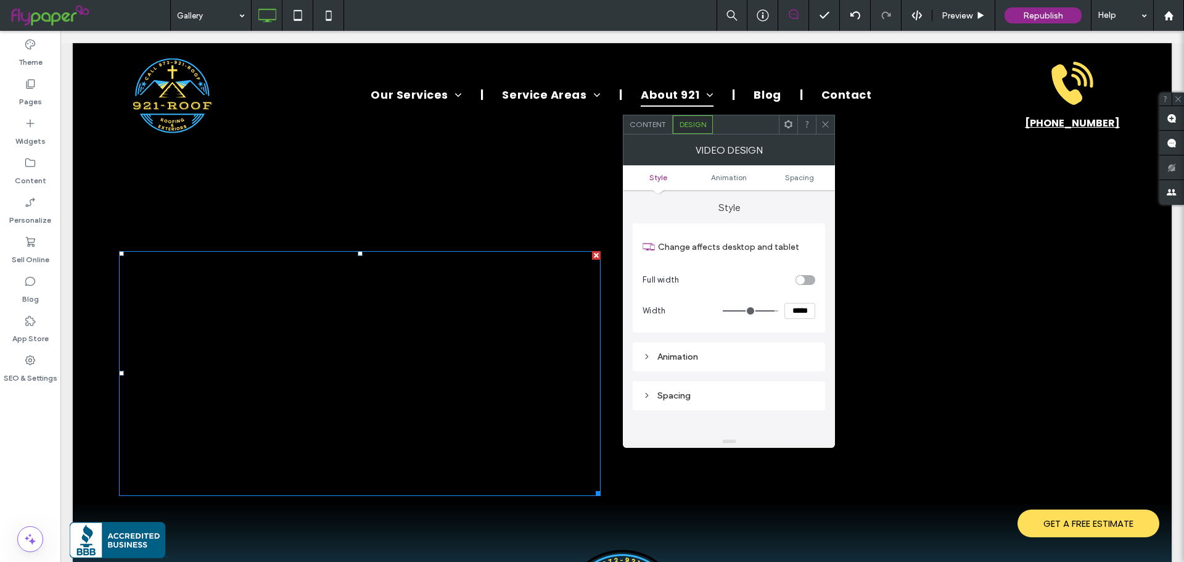
click at [657, 125] on span "Content" at bounding box center [648, 124] width 36 height 9
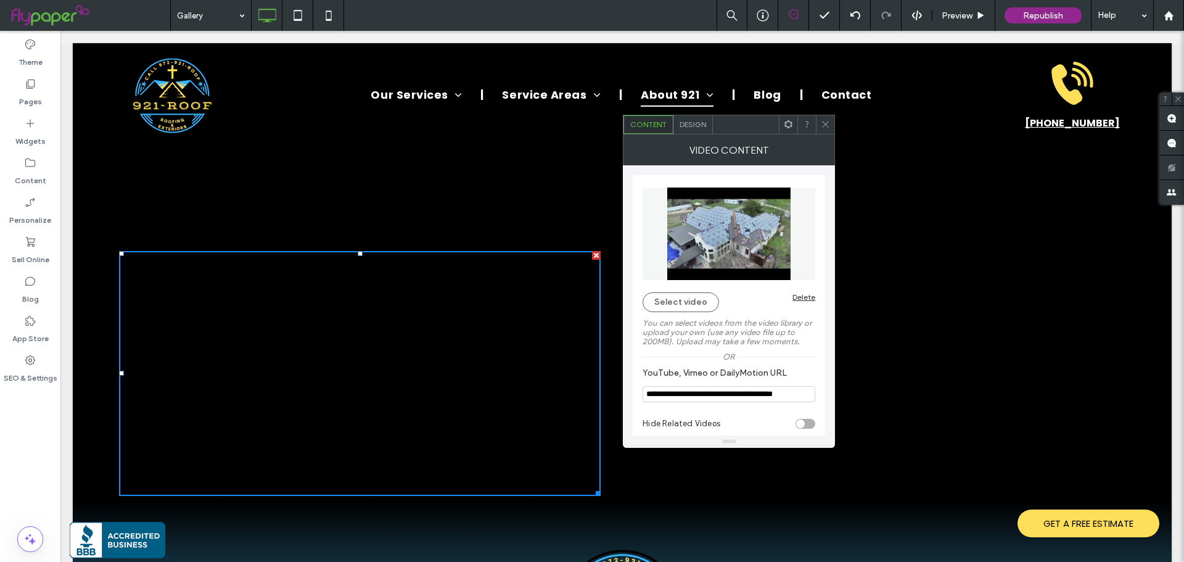
click at [798, 427] on div "toggle" at bounding box center [800, 423] width 9 height 9
type input "**********"
click at [827, 126] on icon at bounding box center [825, 124] width 9 height 9
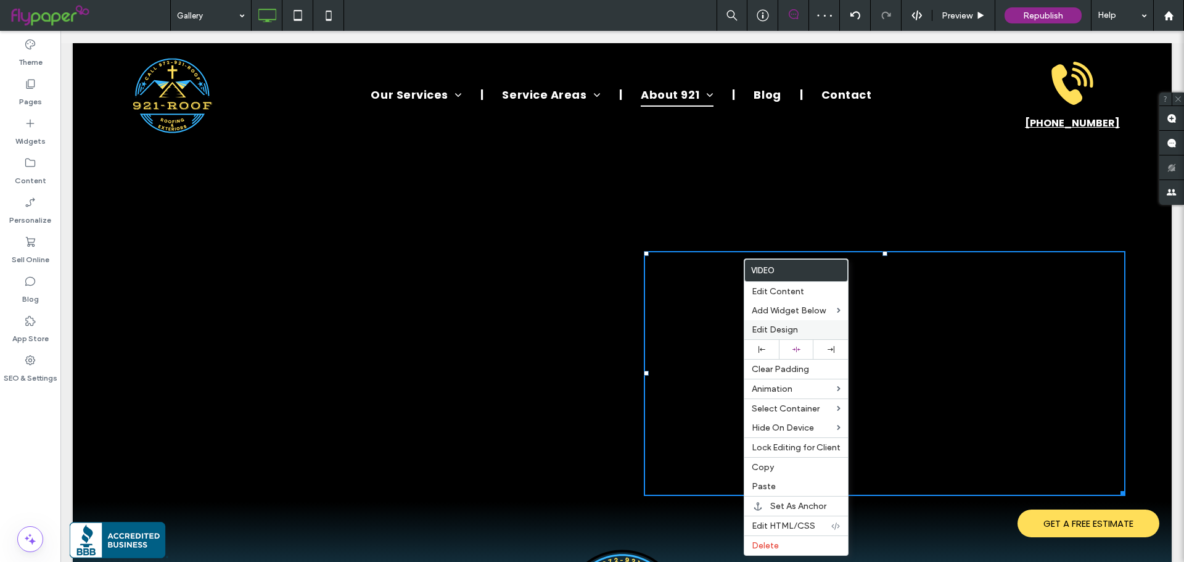
click at [767, 326] on span "Edit Design" at bounding box center [775, 329] width 46 height 10
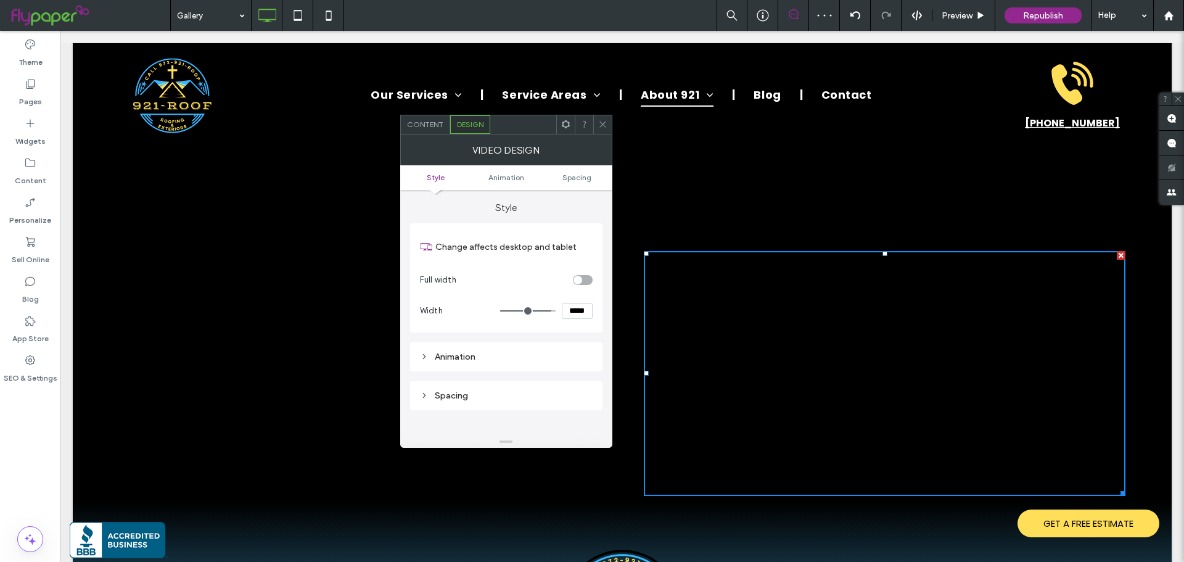
click at [432, 123] on span "Content" at bounding box center [425, 124] width 36 height 9
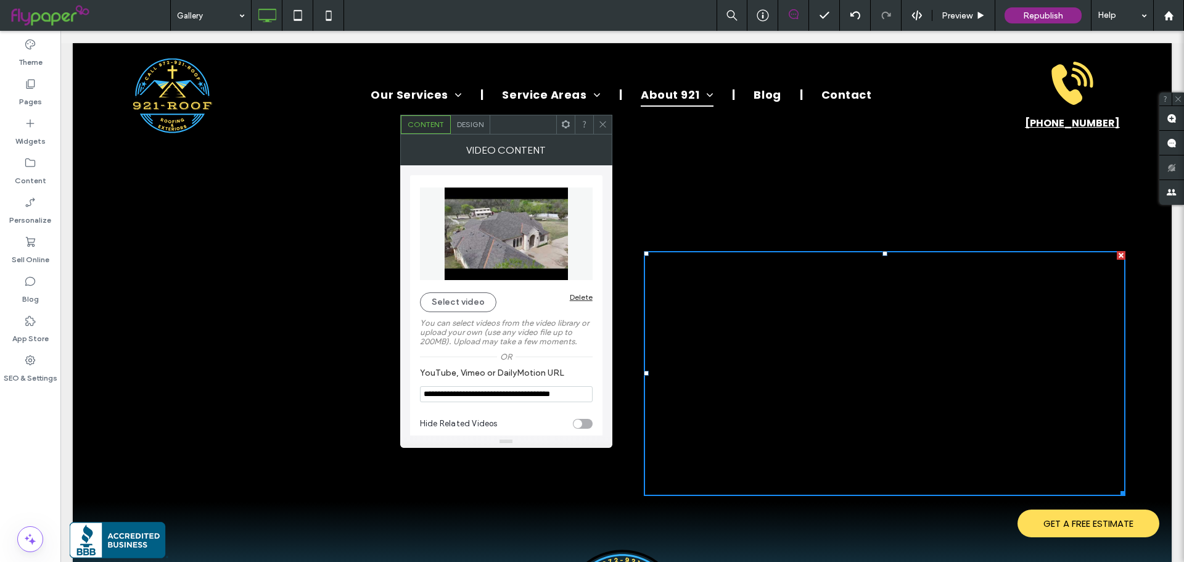
click at [588, 425] on div "toggle" at bounding box center [583, 424] width 20 height 10
type input "**********"
click at [599, 124] on icon at bounding box center [602, 124] width 9 height 9
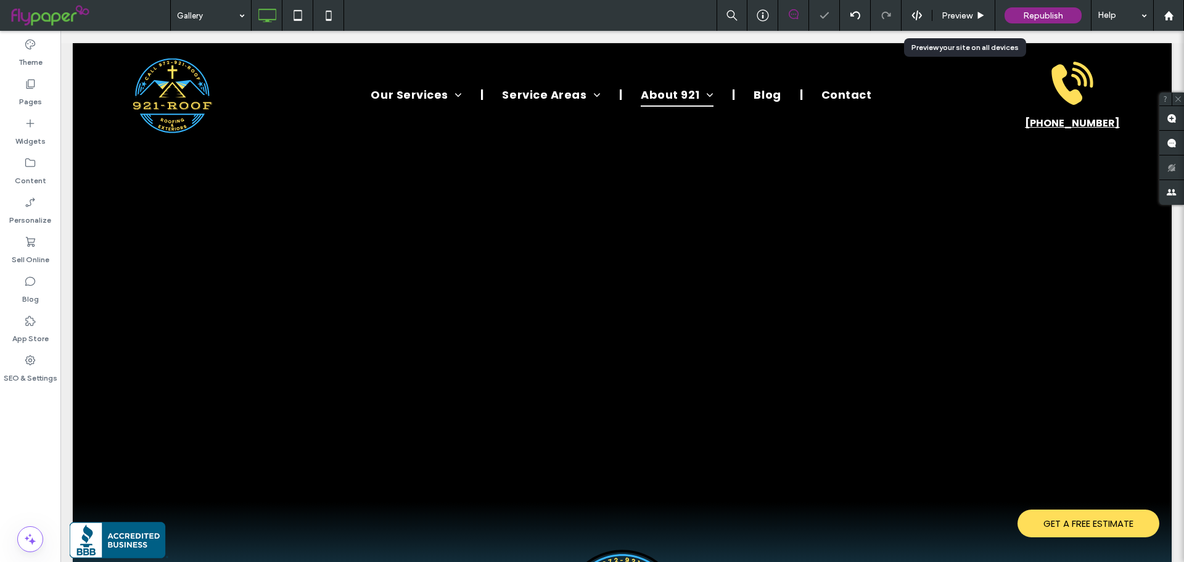
click at [944, 18] on span "Preview" at bounding box center [957, 15] width 31 height 10
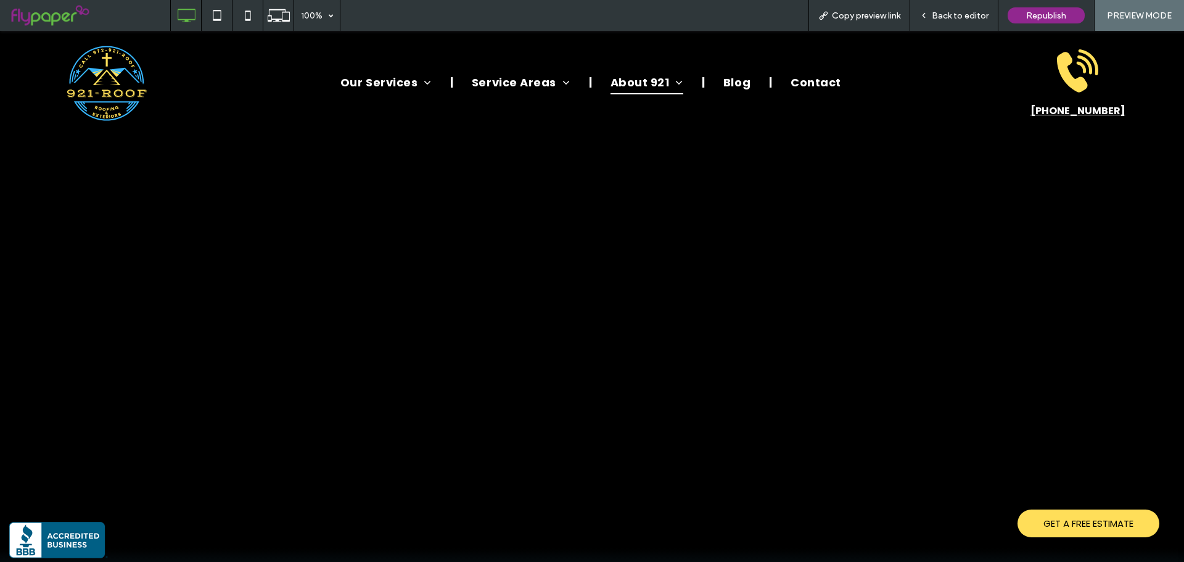
scroll to position [1417, 0]
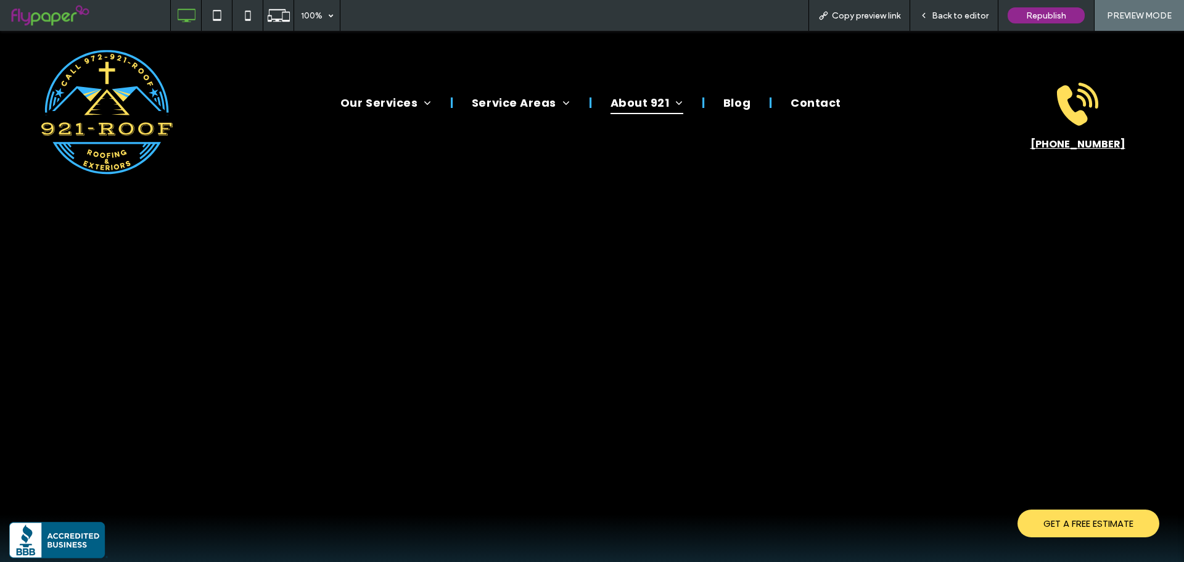
click at [125, 80] on img at bounding box center [106, 111] width 153 height 142
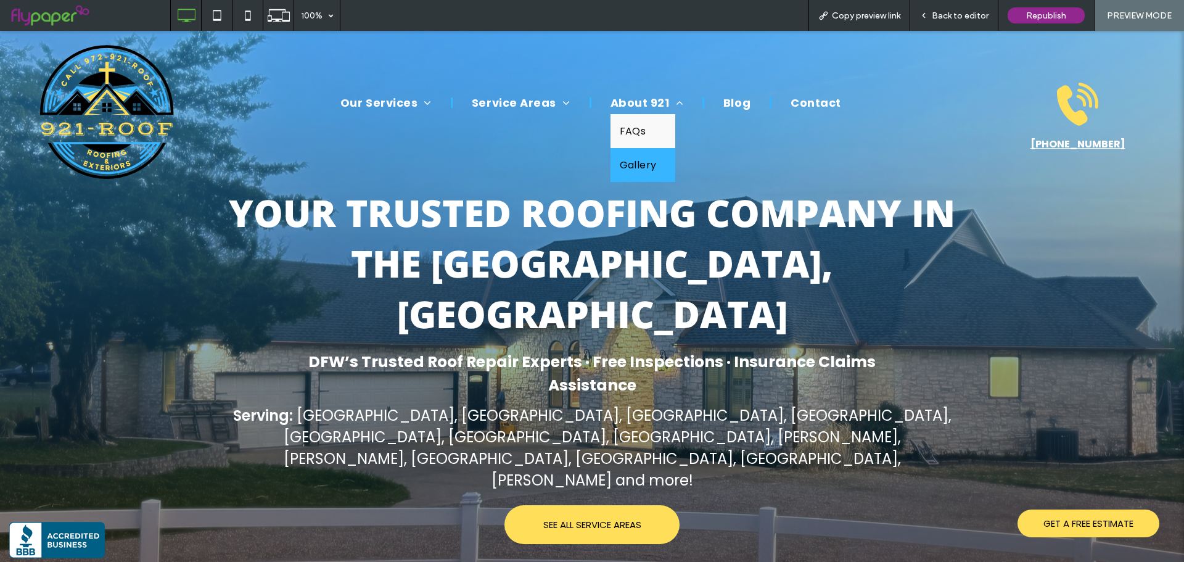
click at [633, 155] on link "Gallery" at bounding box center [643, 165] width 65 height 34
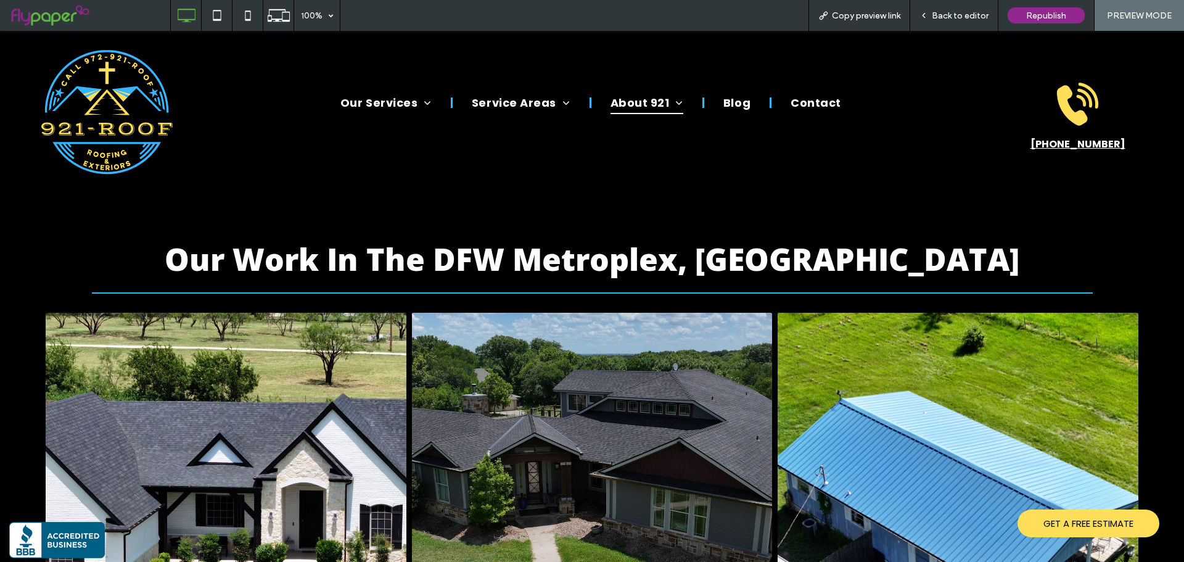
click at [169, 93] on img at bounding box center [106, 111] width 153 height 142
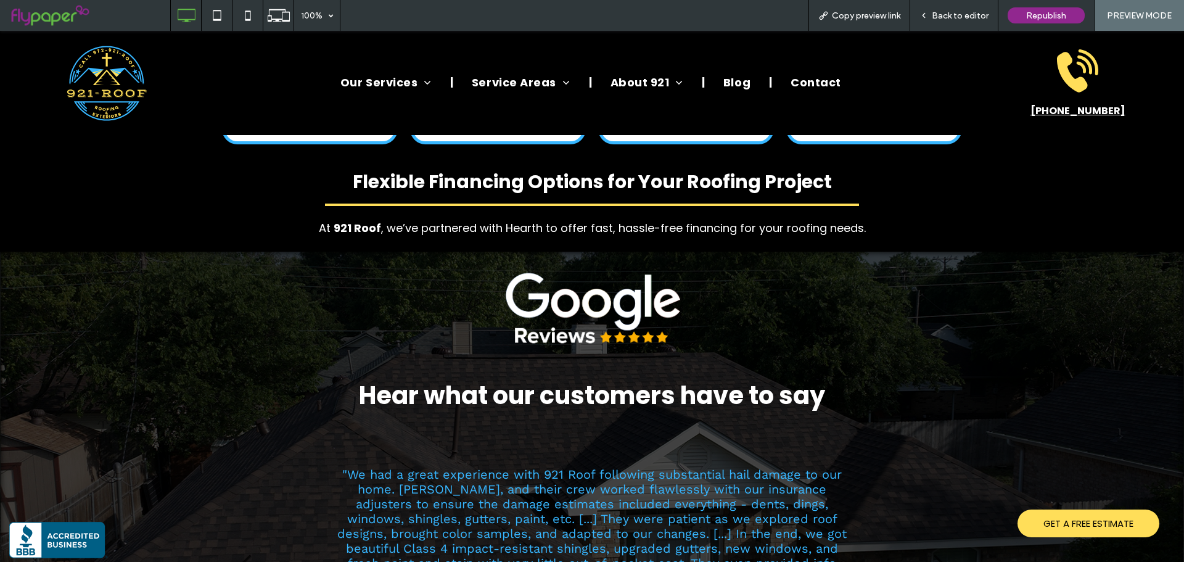
scroll to position [3330, 0]
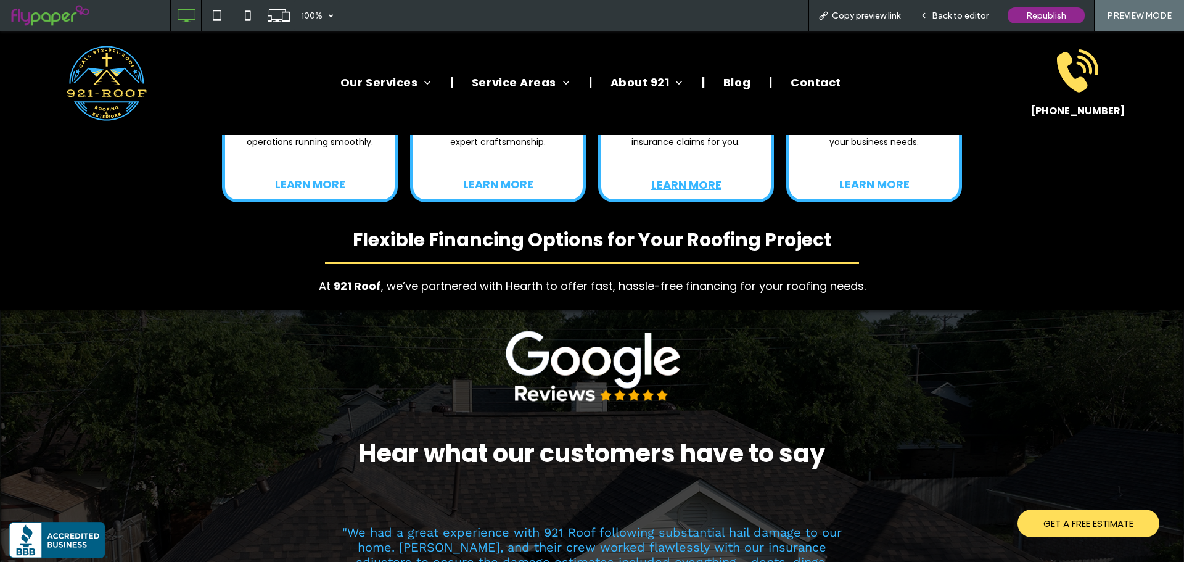
click at [948, 7] on div "Back to editor" at bounding box center [954, 15] width 88 height 31
click at [864, 17] on span "Copy preview link" at bounding box center [866, 15] width 68 height 10
